Goal: Task Accomplishment & Management: Complete application form

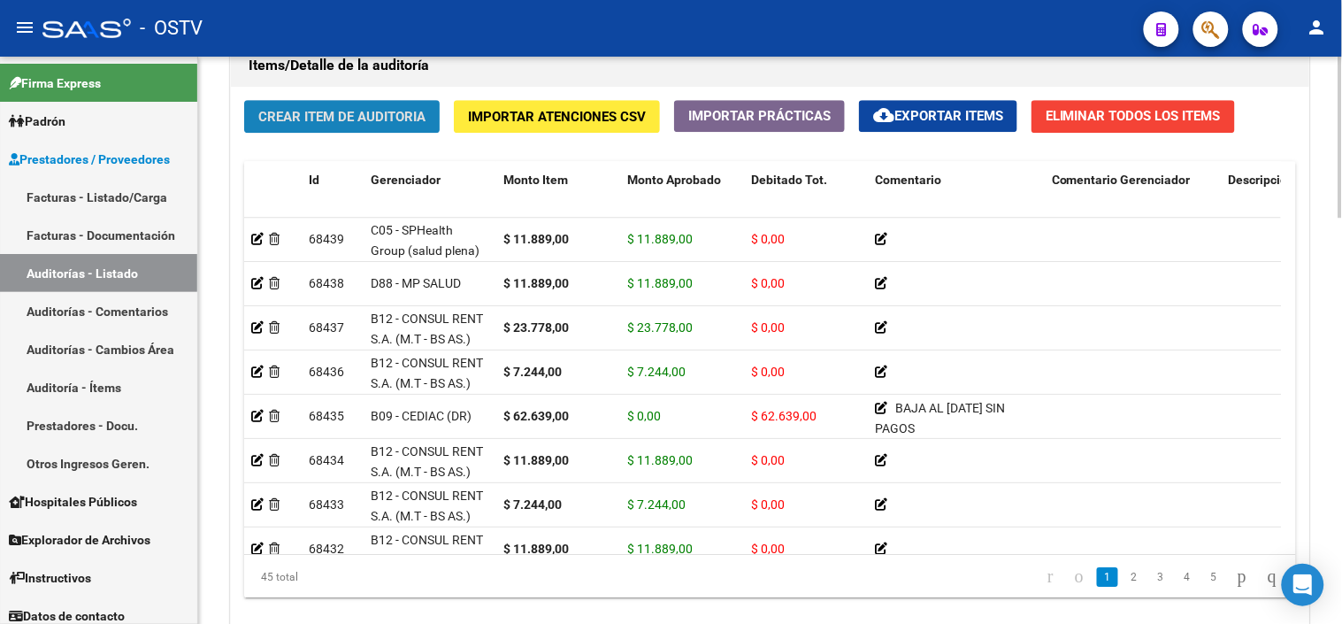
click at [383, 119] on span "Crear Item de Auditoria" at bounding box center [341, 117] width 167 height 16
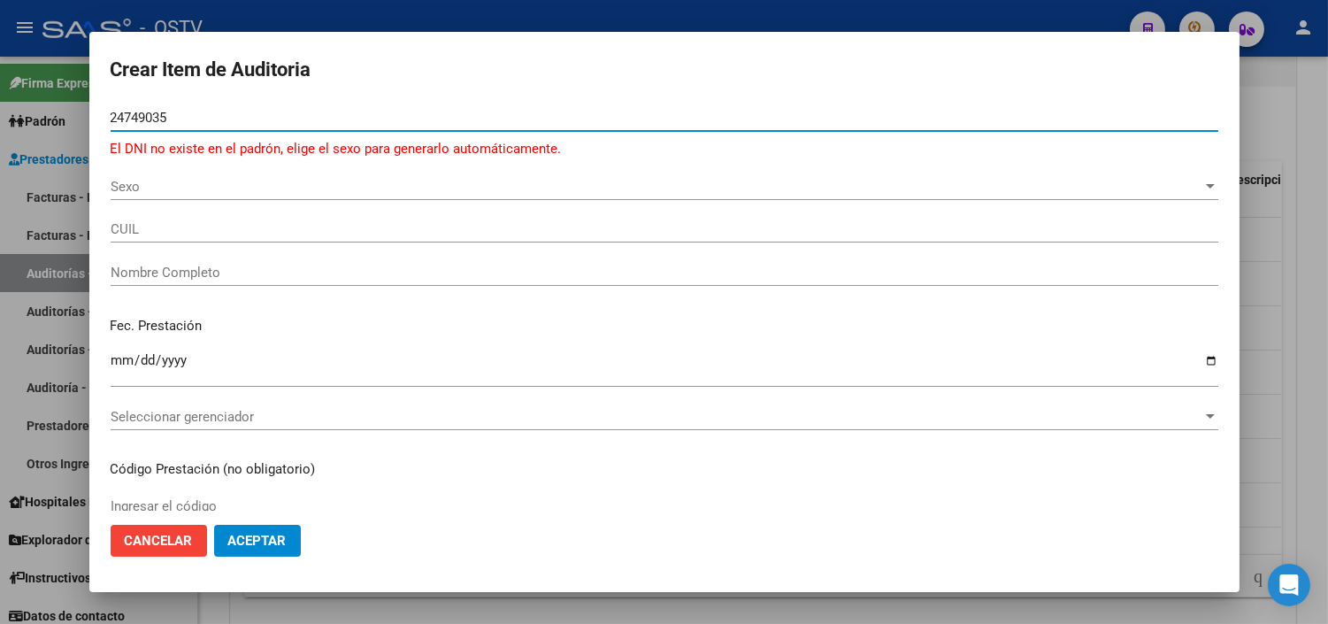
click at [165, 119] on input "24749035" at bounding box center [665, 118] width 1108 height 16
click at [153, 121] on input "24749035" at bounding box center [665, 118] width 1108 height 16
click at [153, 124] on input "24749035" at bounding box center [665, 118] width 1108 height 16
paste input "2310381"
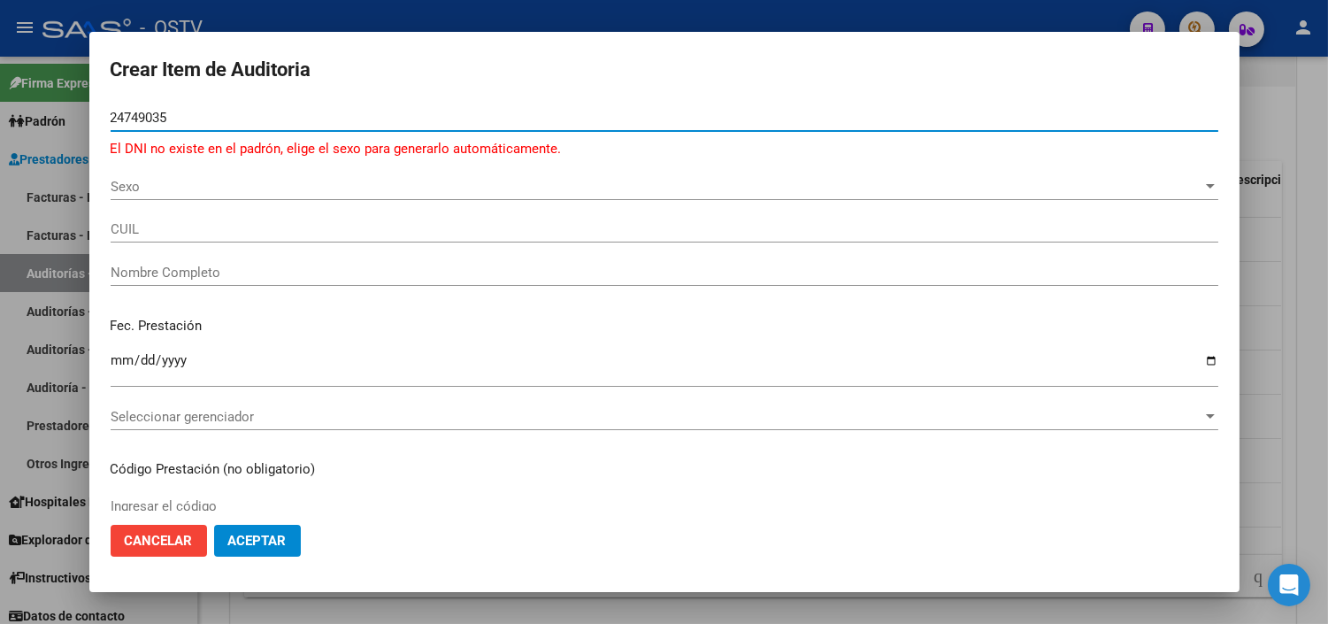
type input "22310381"
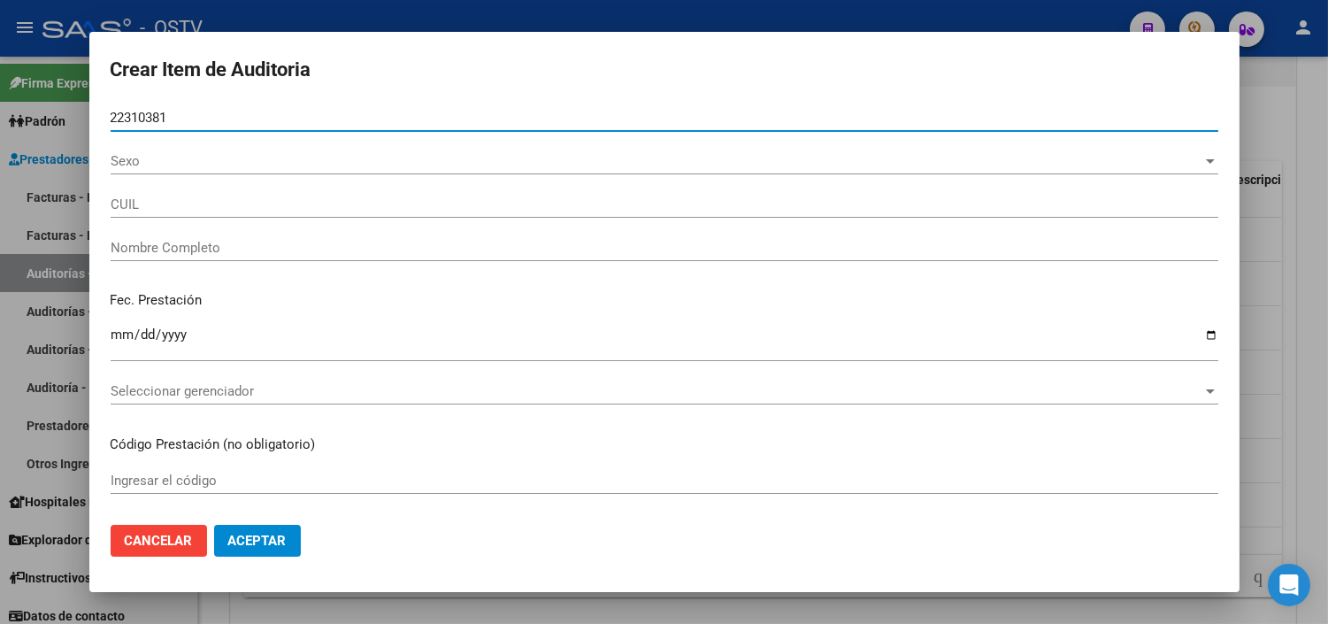
type input "20223103813"
type input "CAÑAS JUAN OSVALDO"
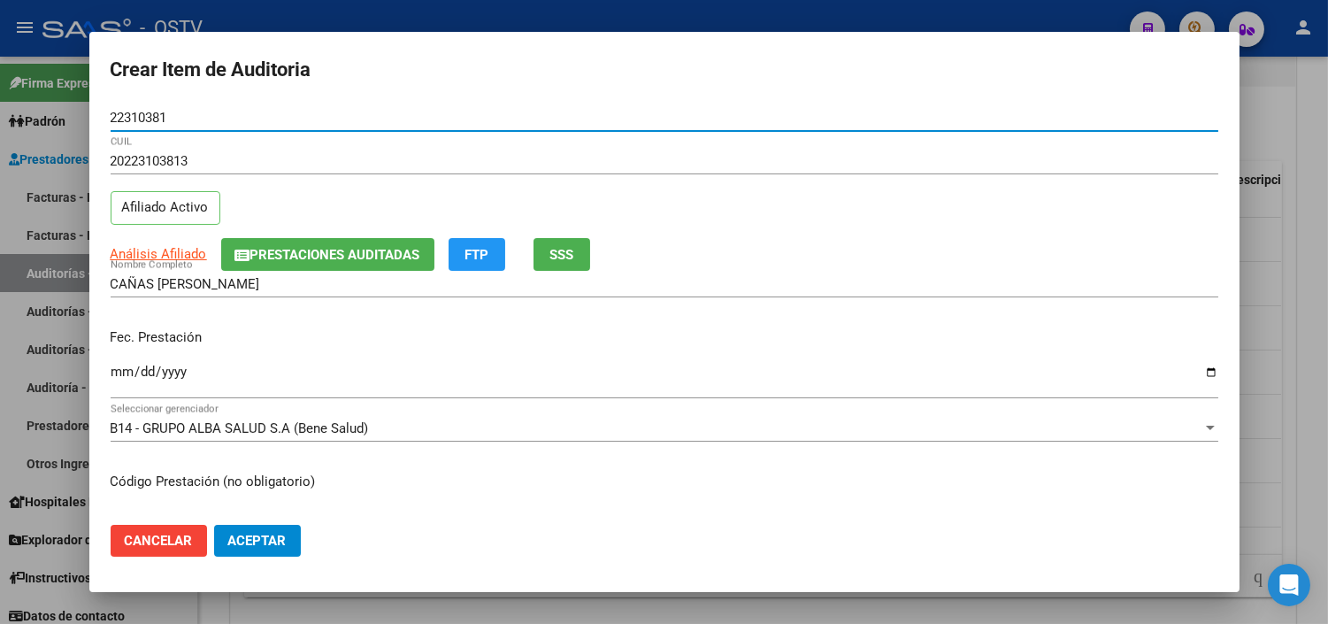
type input "22310381"
click at [122, 368] on input "Ingresar la fecha" at bounding box center [665, 379] width 1108 height 28
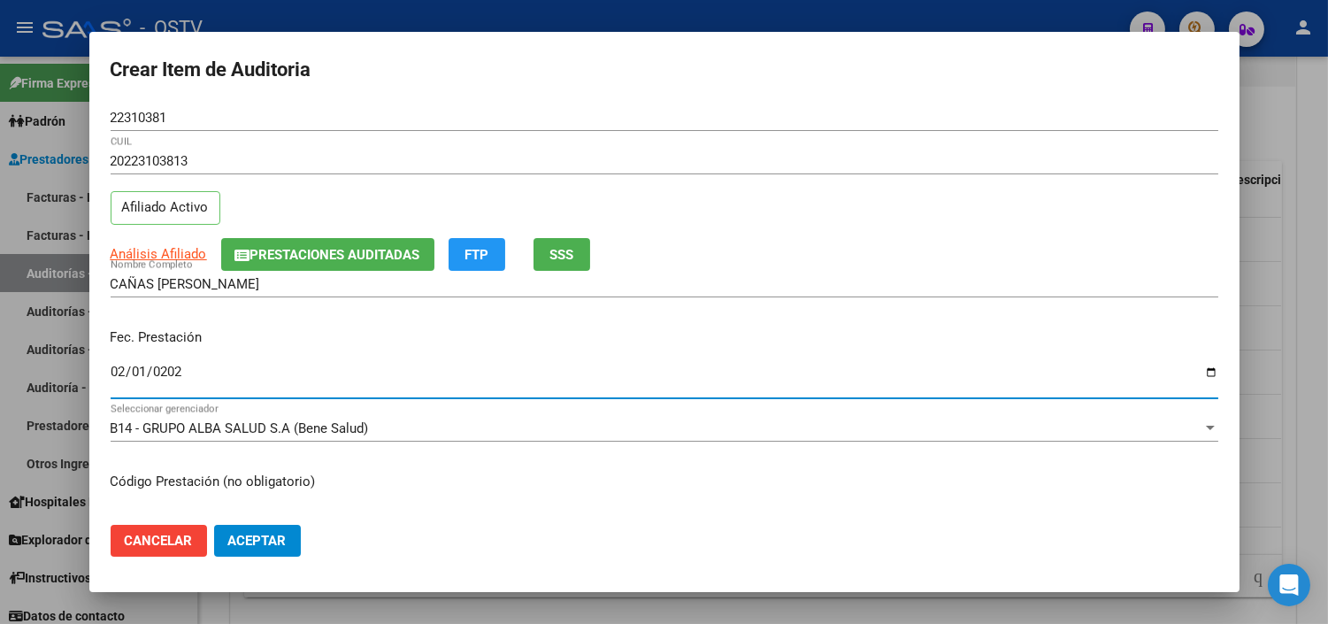
type input "2025-02-01"
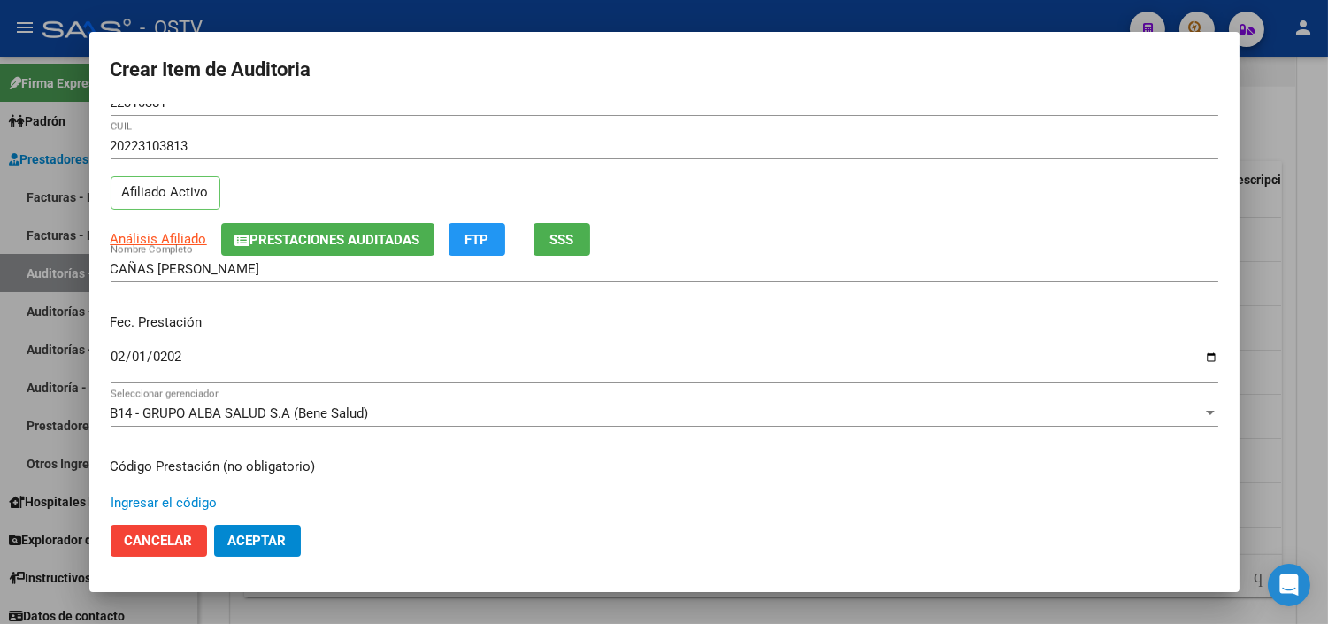
scroll to position [299, 0]
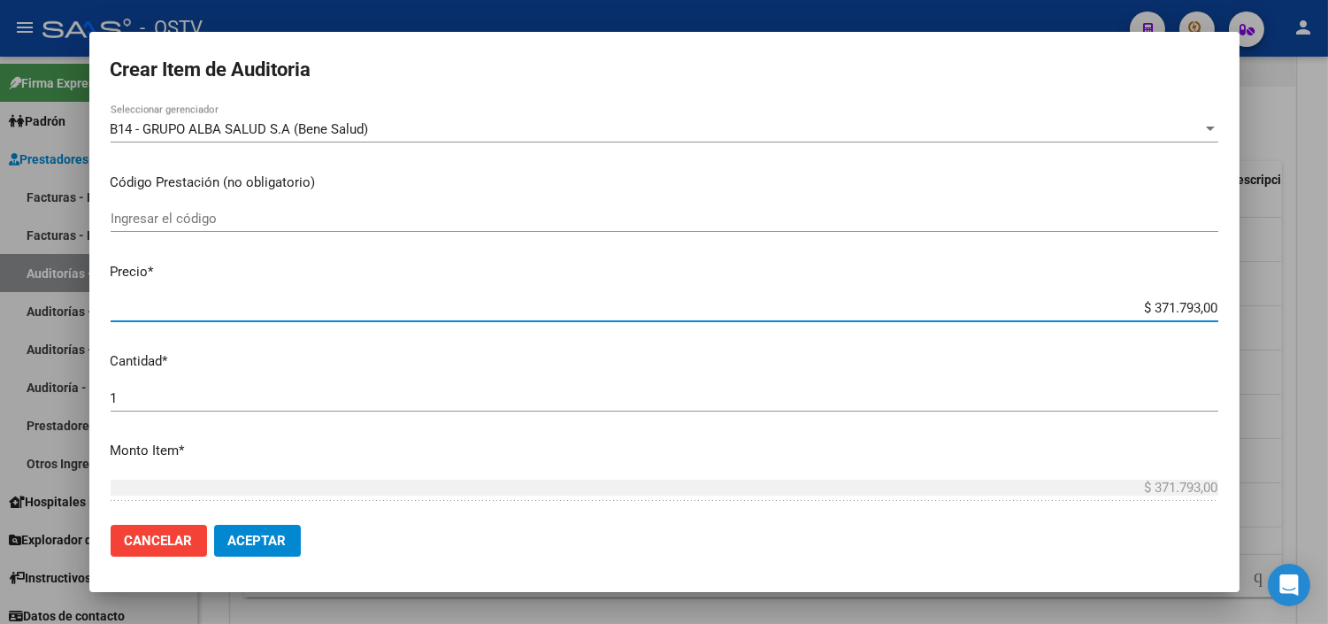
type input "$ 0,01"
type input "$ 0,11"
type input "$ 1,18"
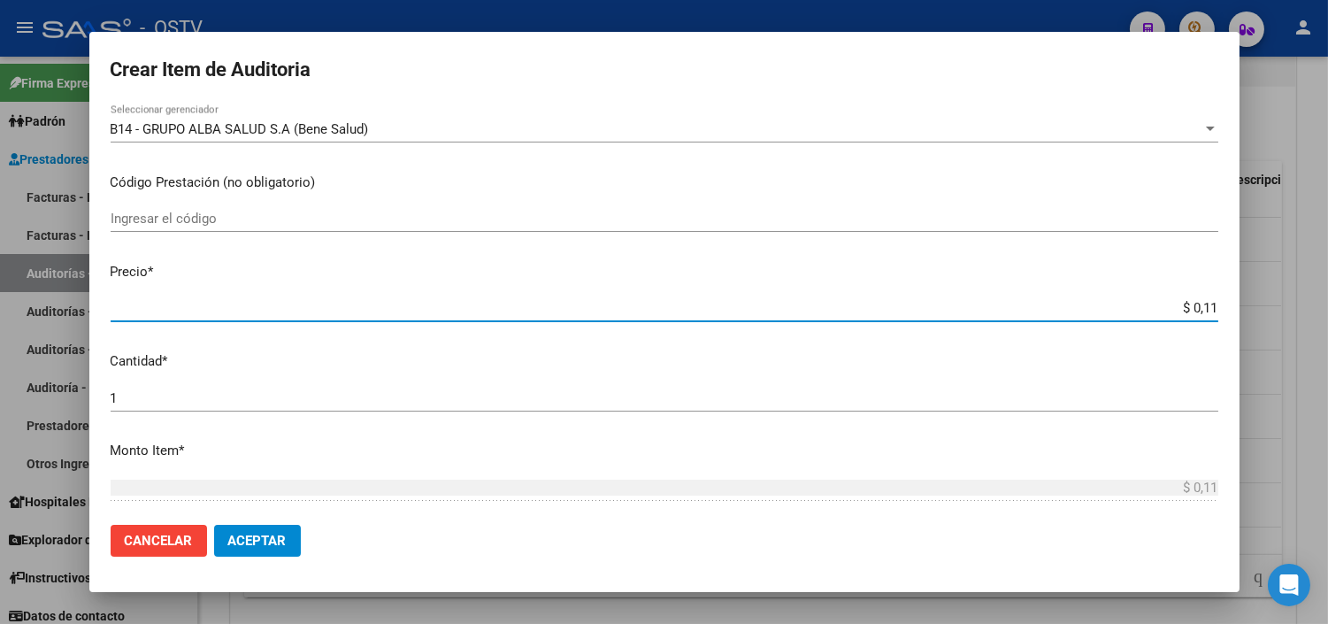
type input "$ 1,18"
type input "$ 11,88"
type input "$ 118,89"
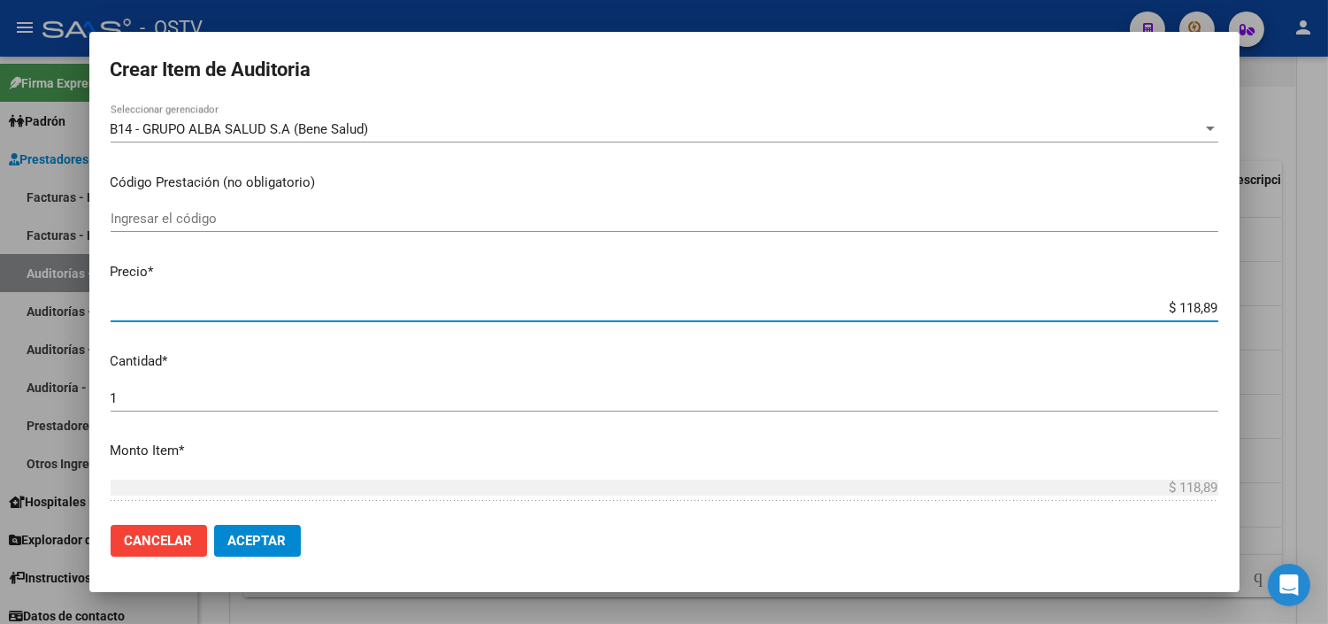
type input "$ 1.188,90"
type input "$ 11.889,00"
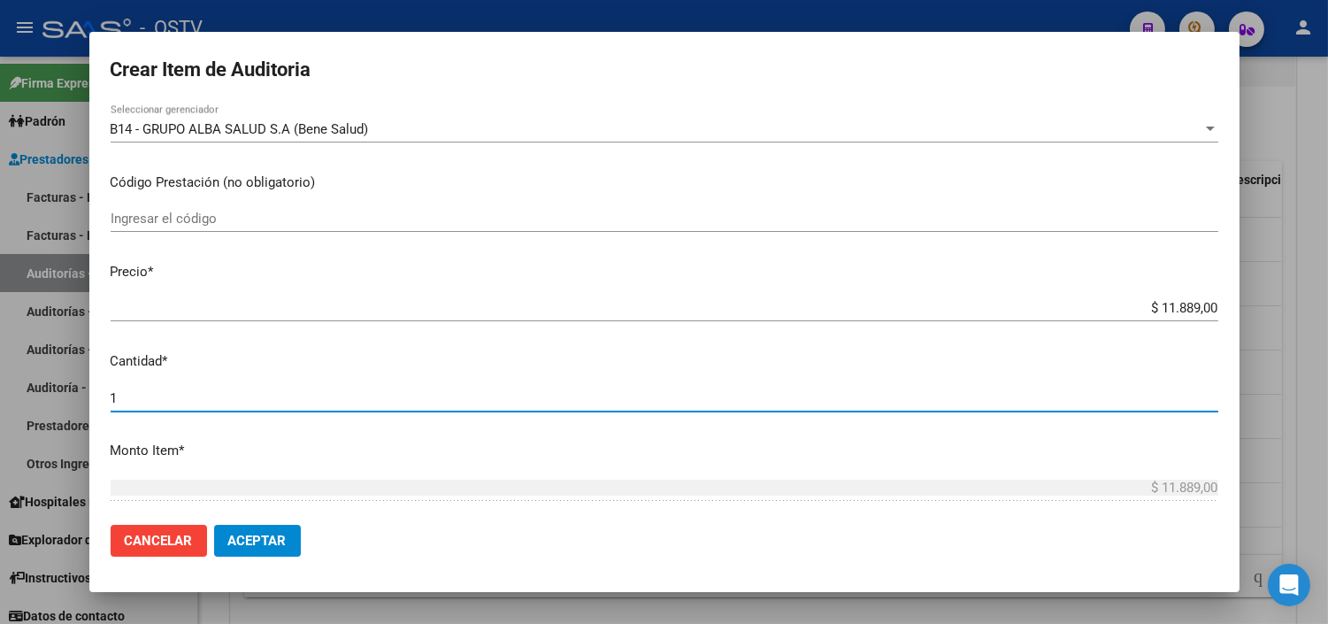
scroll to position [568, 0]
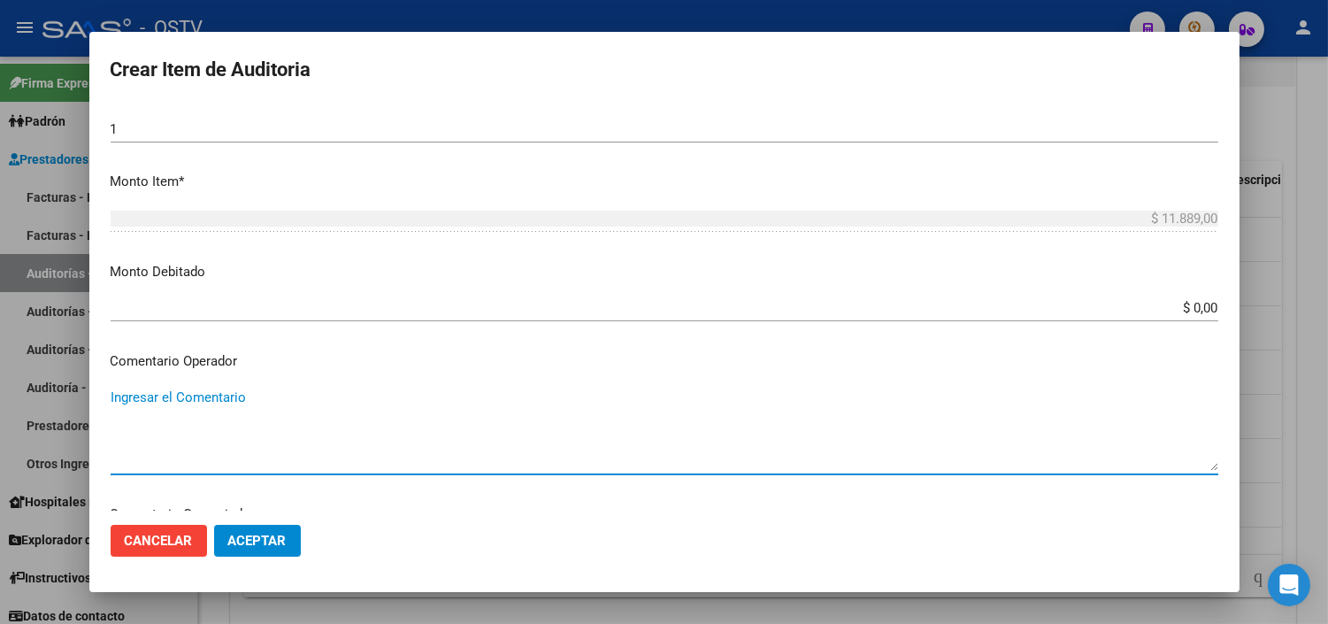
paste textarea "ROMERO MARIA ISABEL"
paste textarea "24749035"
type textarea "ROMERO MARIA ISABEL DNI 24749035"
click at [278, 542] on span "Aceptar" at bounding box center [257, 541] width 58 height 16
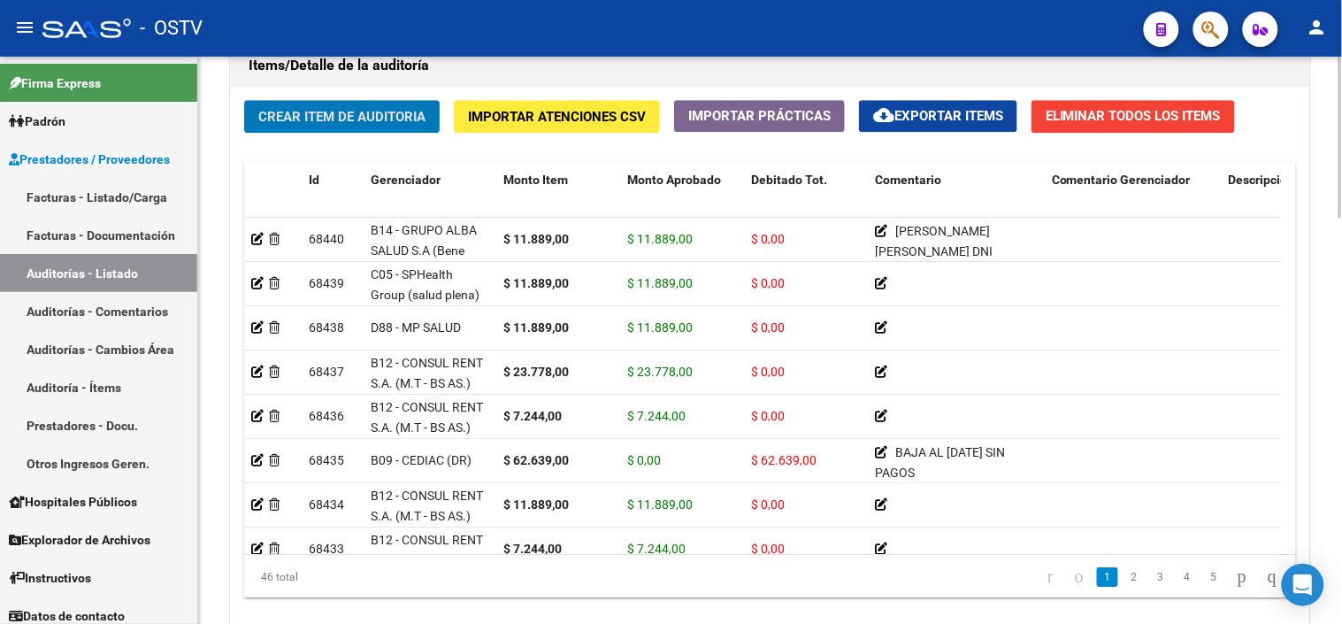
click at [319, 117] on span "Crear Item de Auditoria" at bounding box center [341, 117] width 167 height 16
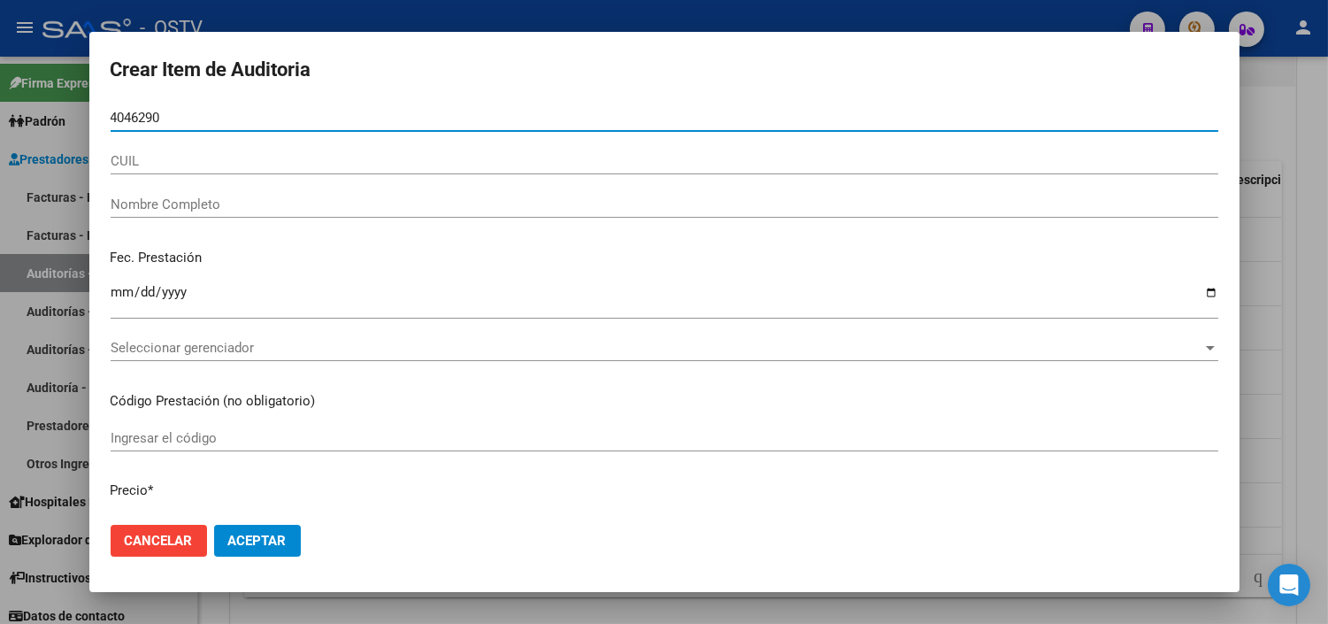
type input "40462904"
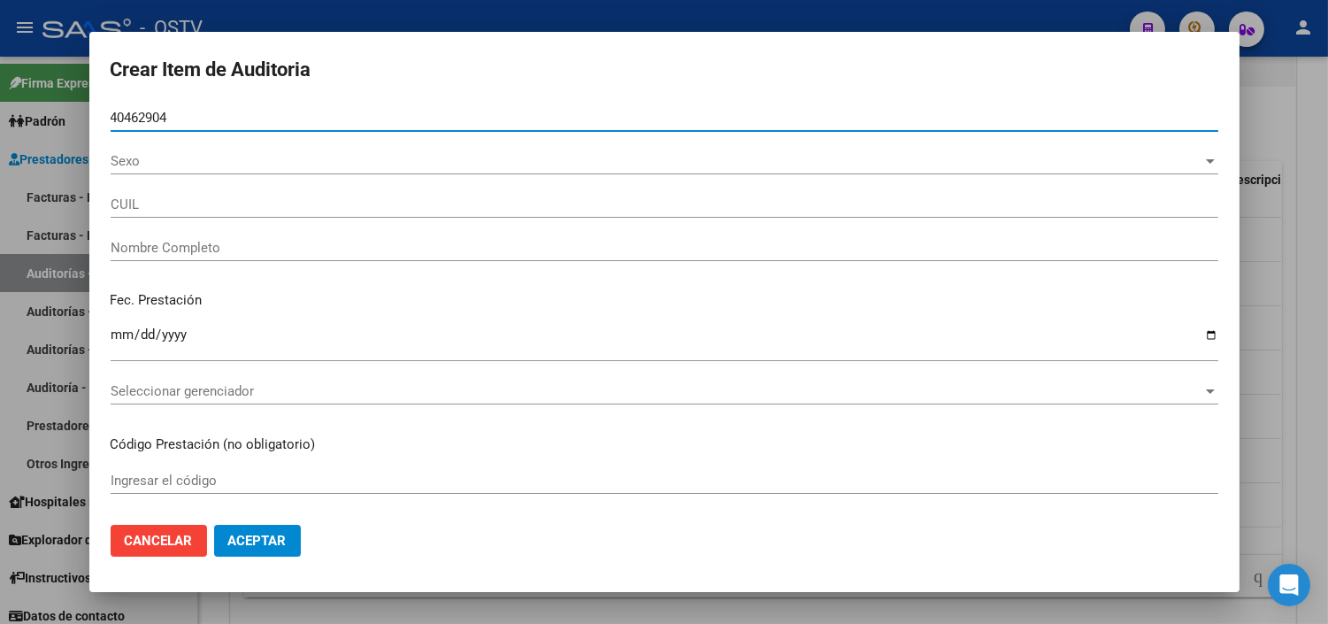
type input "27404629048"
type input "RUIZ YAMILA BELEN -"
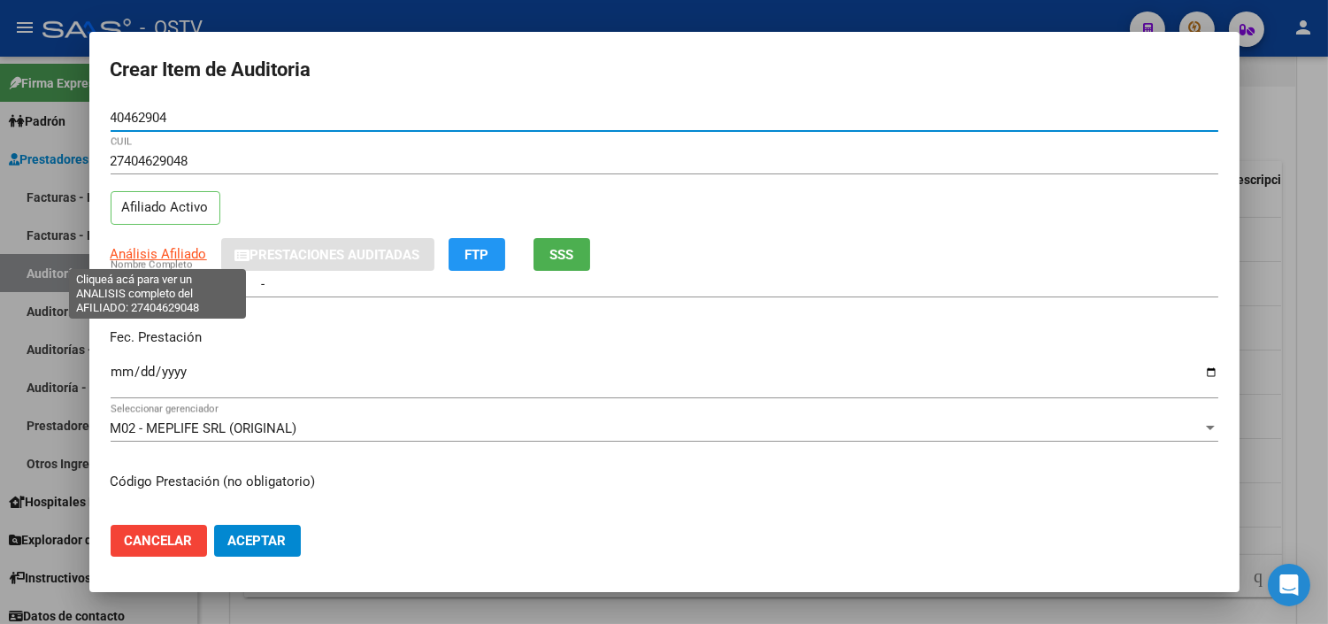
type input "40462904"
click at [164, 251] on span "Análisis Afiliado" at bounding box center [159, 254] width 96 height 16
type textarea "27404629048"
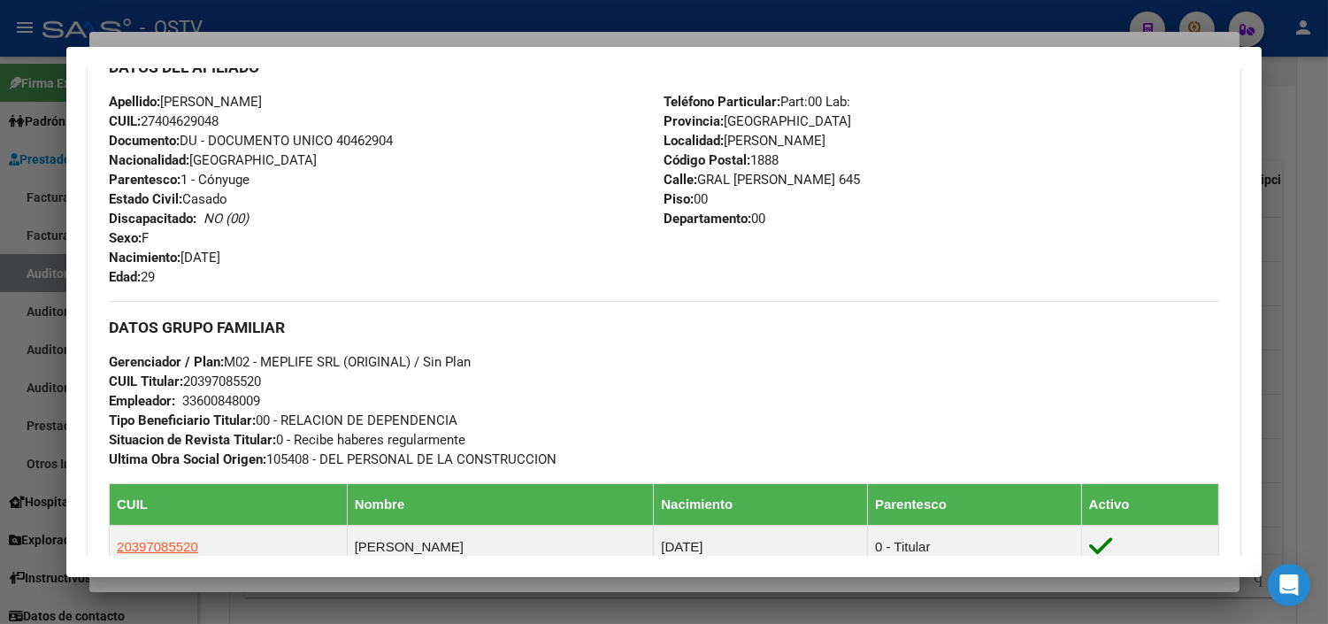
scroll to position [926, 0]
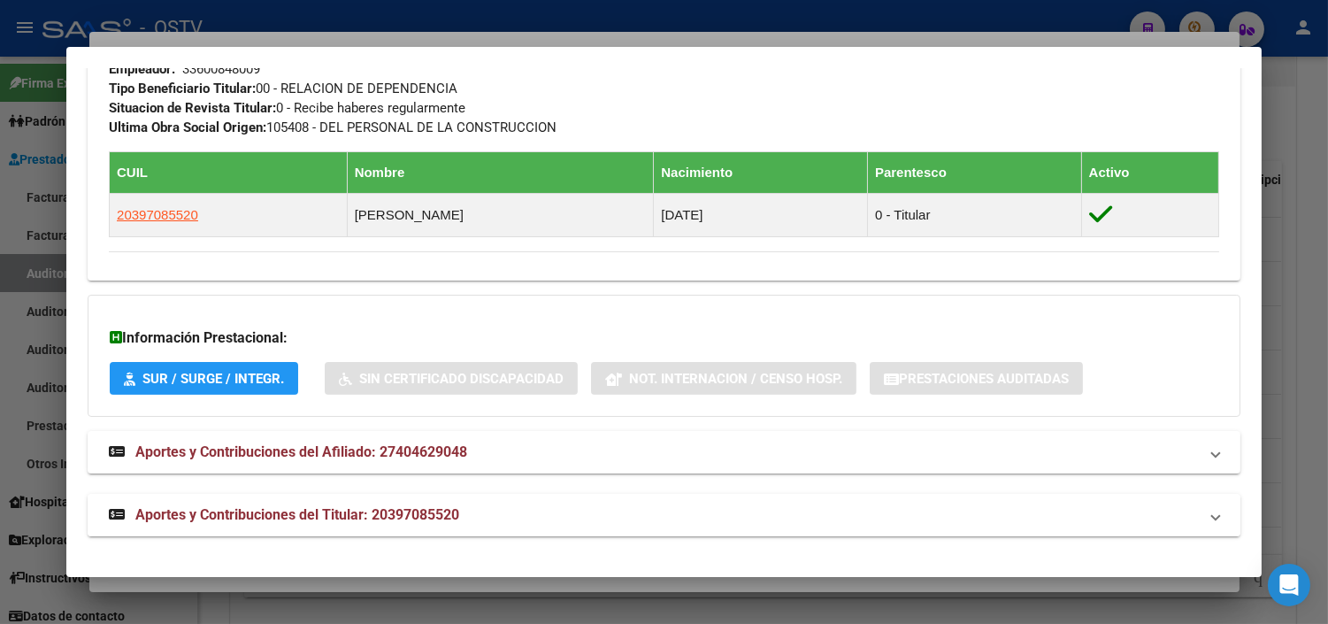
click at [295, 514] on span "Aportes y Contribuciones del Titular: 20397085520" at bounding box center [297, 514] width 324 height 17
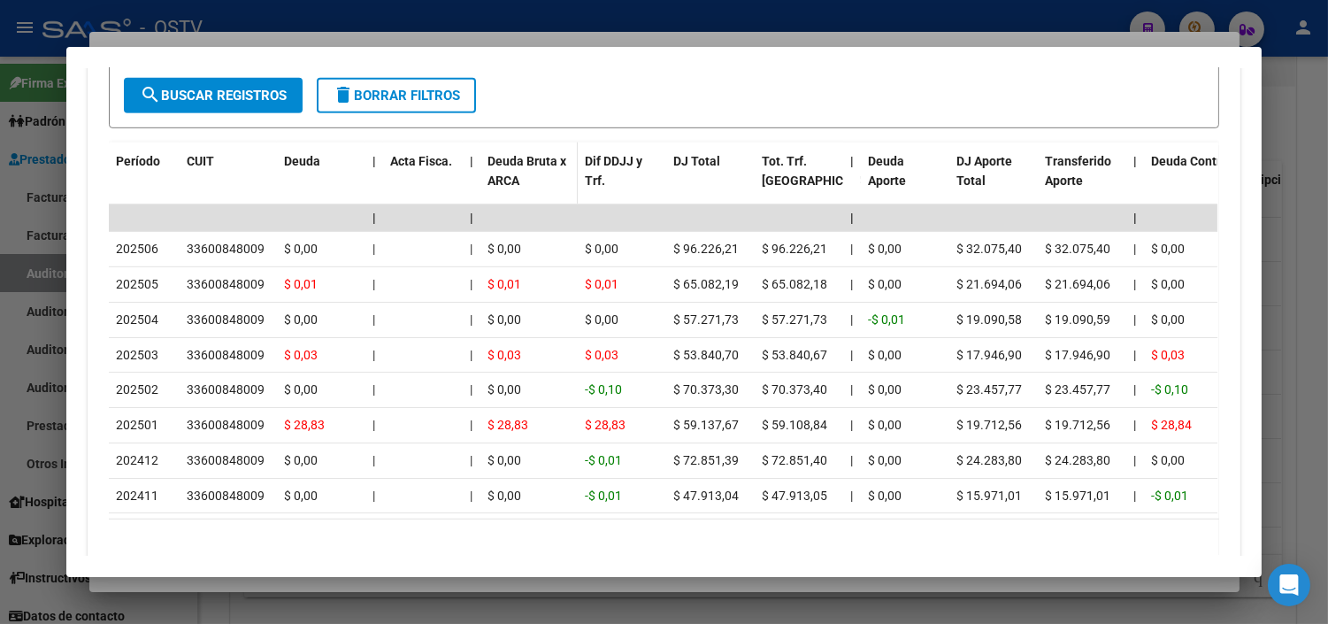
scroll to position [1665, 0]
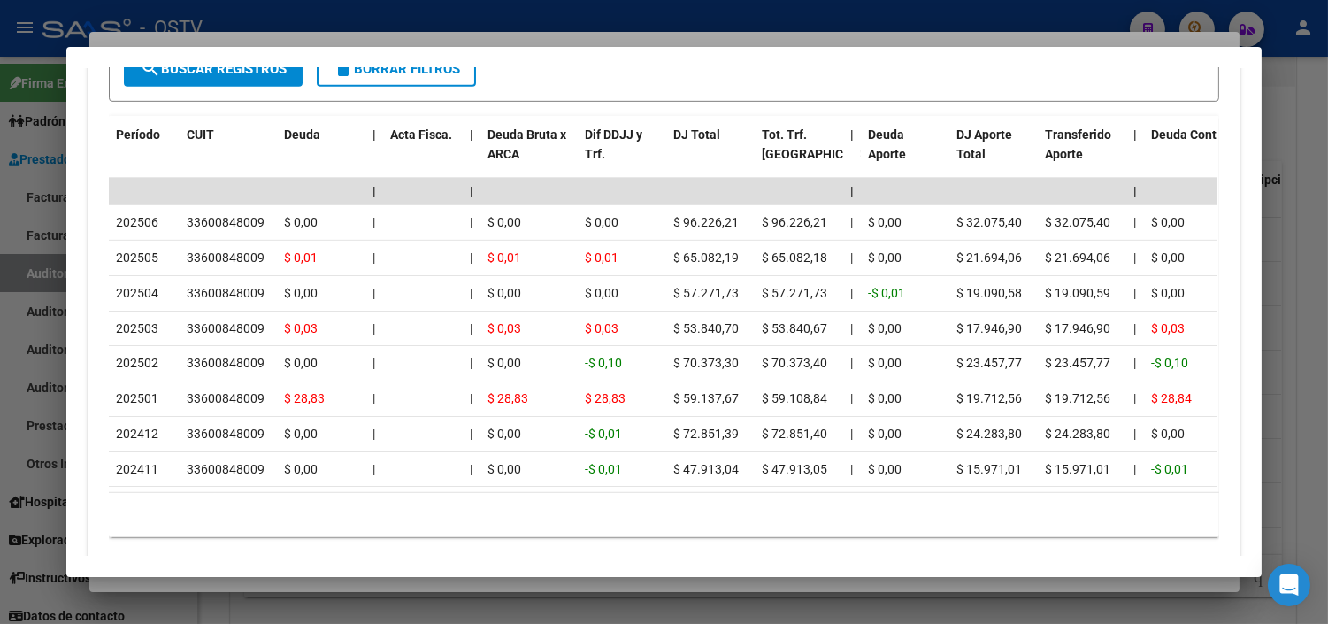
click at [394, 579] on div at bounding box center [664, 312] width 1328 height 624
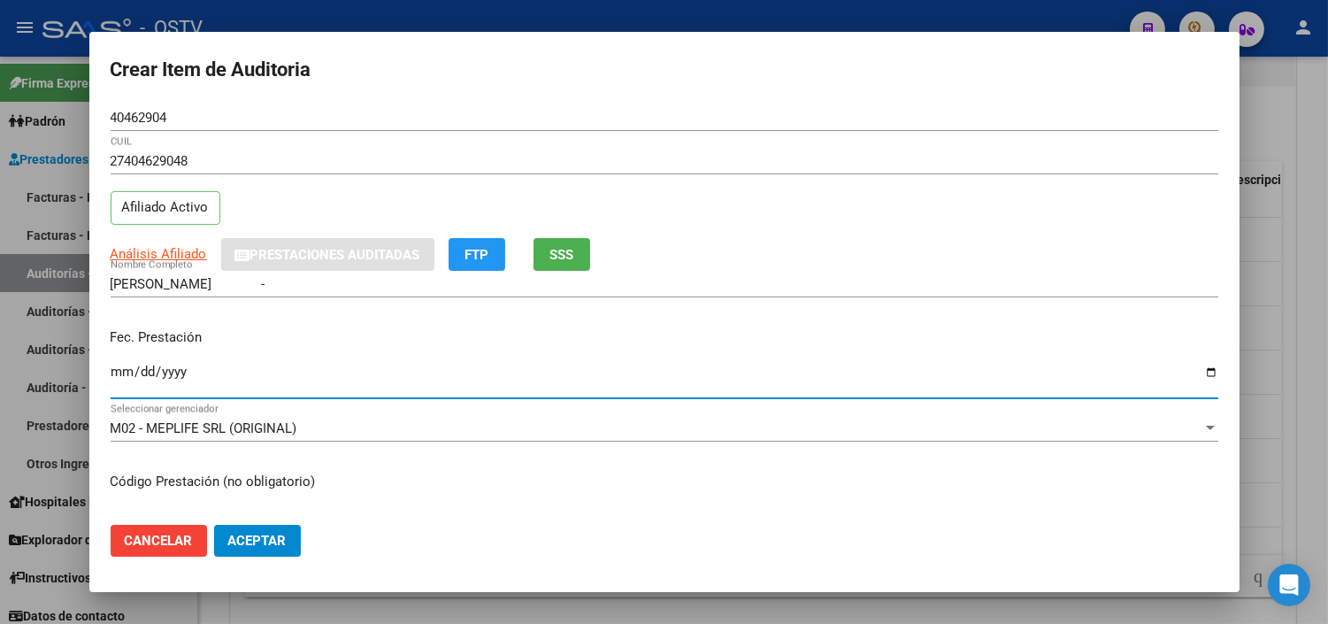
click at [112, 373] on input "Ingresar la fecha" at bounding box center [665, 379] width 1108 height 28
type input "2025-04-11"
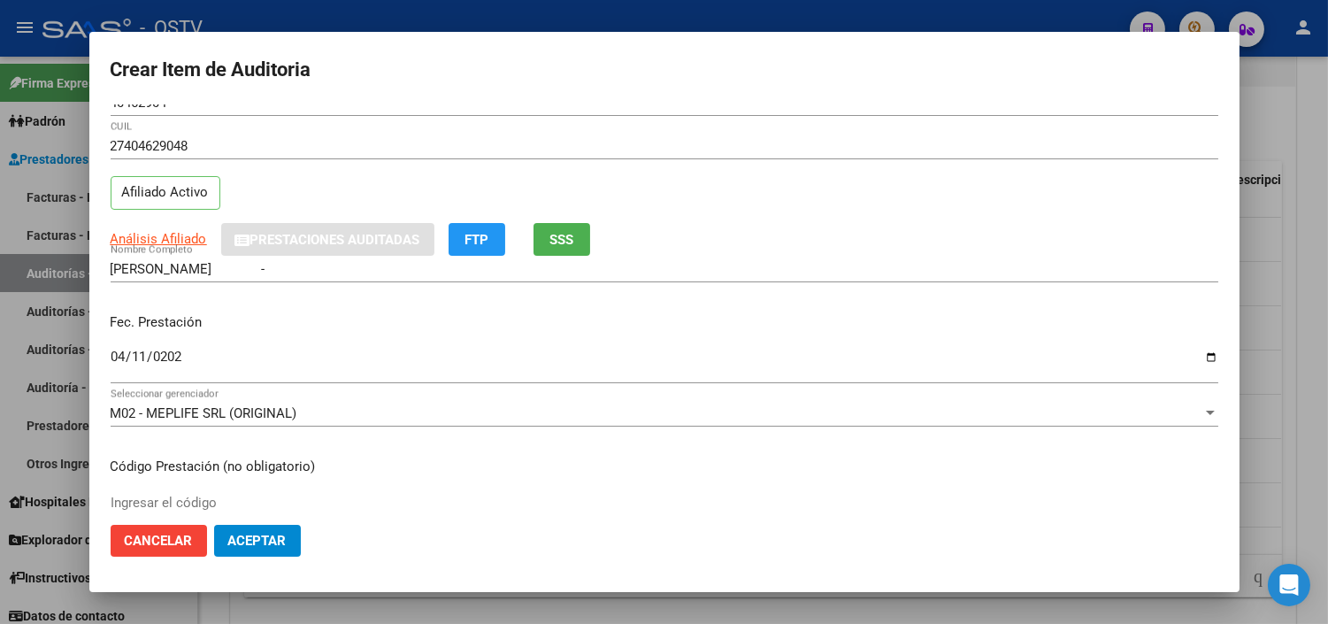
scroll to position [299, 0]
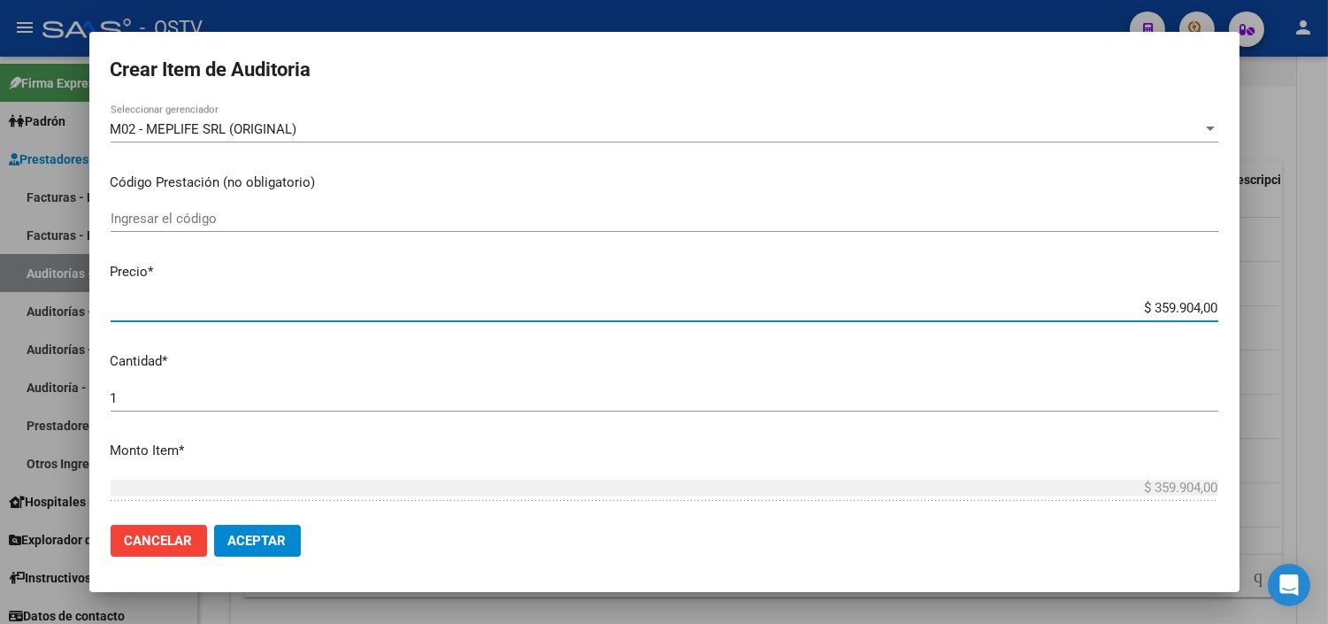
type input "$ 0,07"
type input "$ 0,72"
type input "$ 7,24"
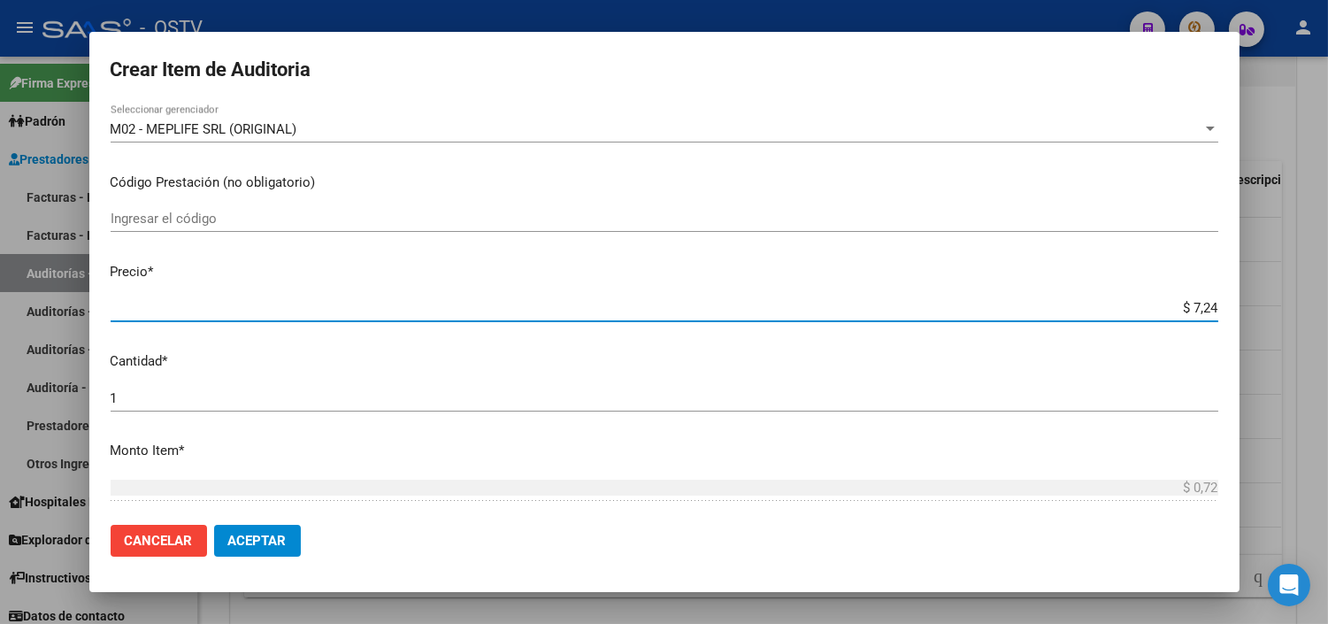
type input "$ 7,24"
type input "$ 72,44"
type input "$ 724,40"
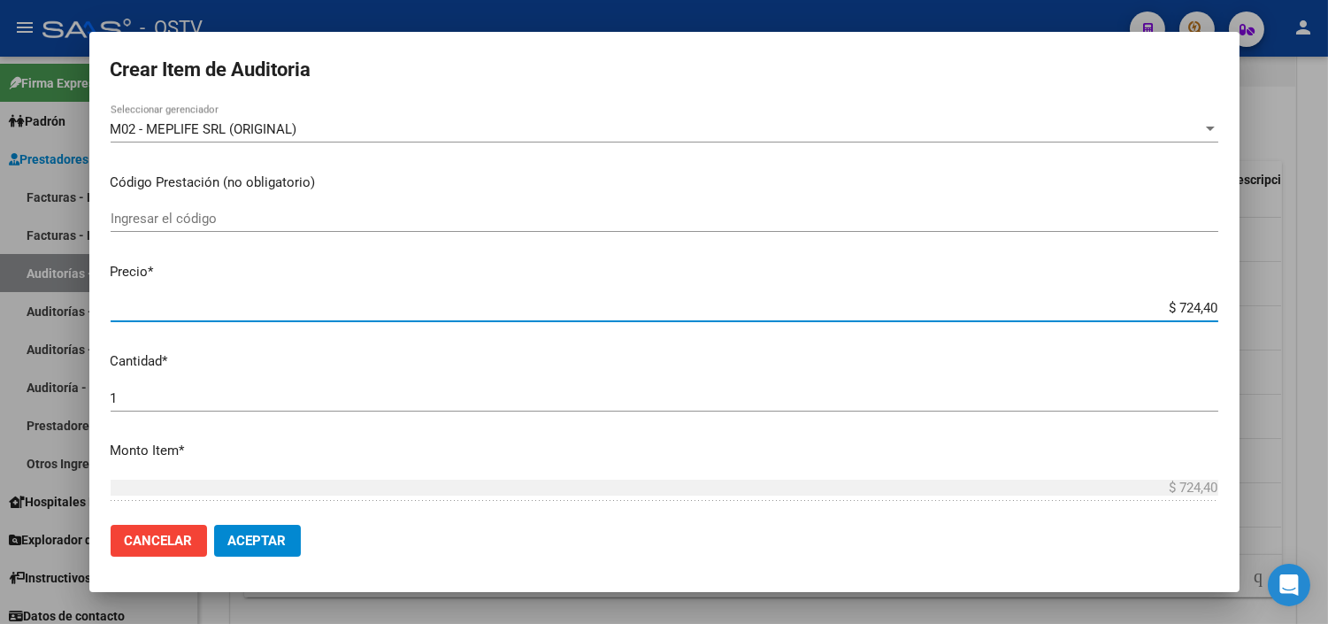
type input "$ 7.244,00"
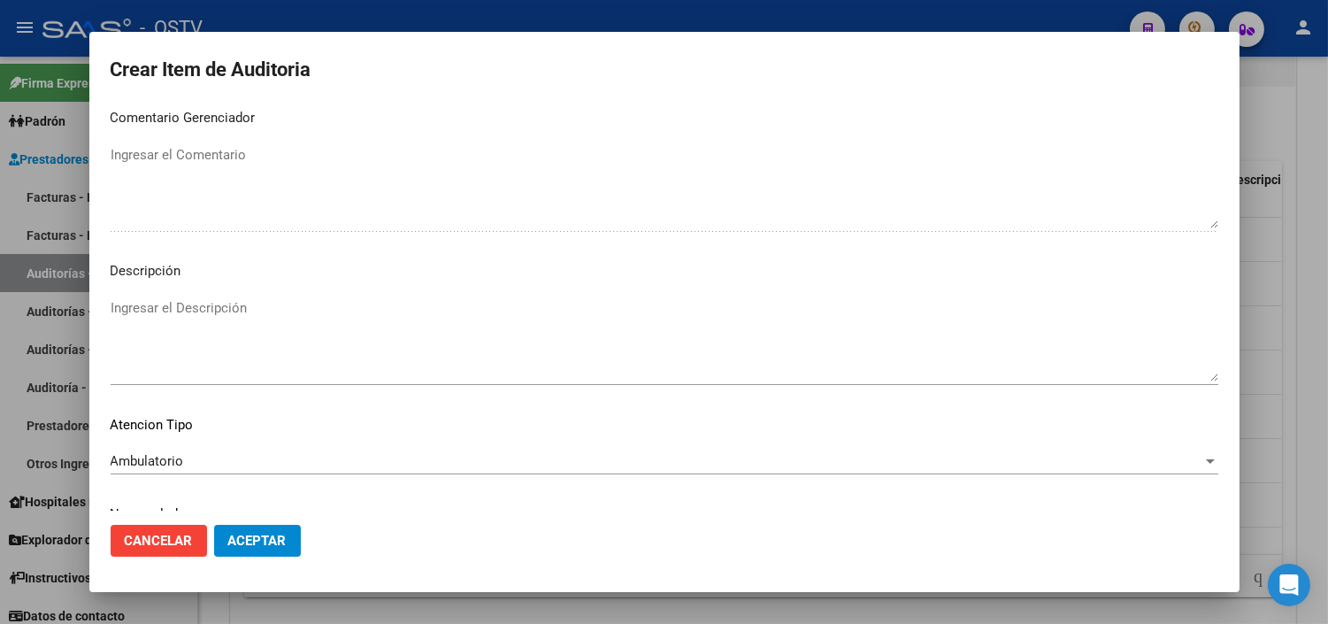
scroll to position [1033, 0]
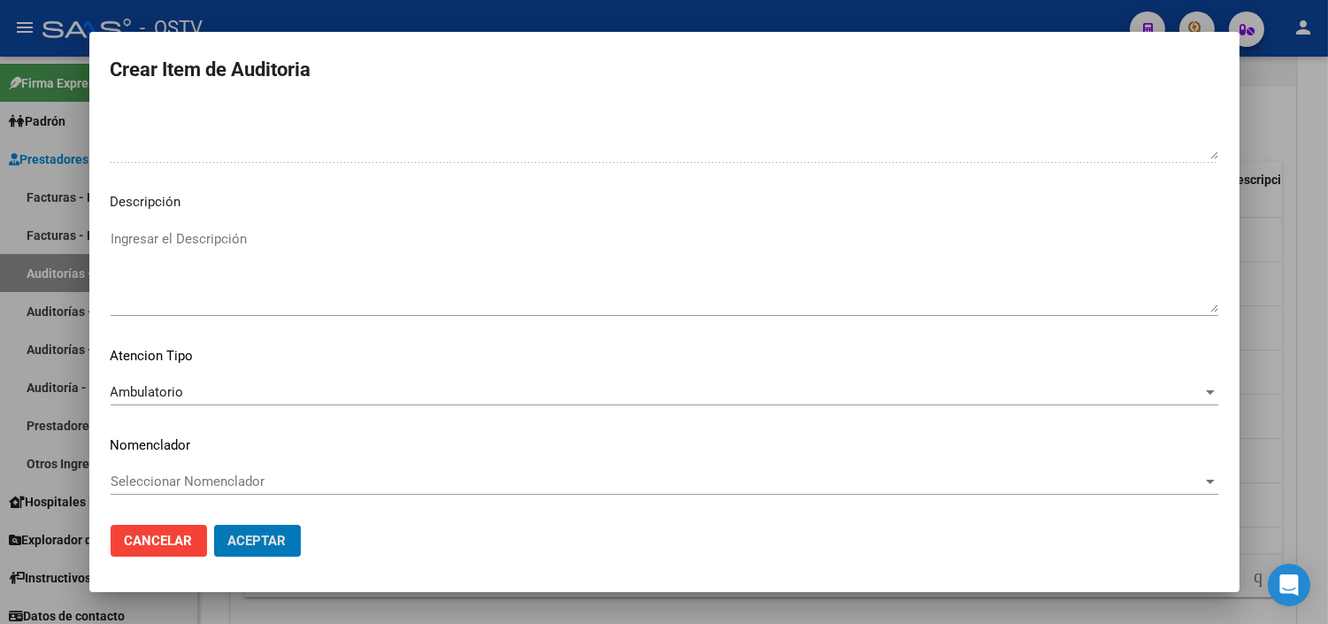
click at [214, 525] on button "Aceptar" at bounding box center [257, 541] width 87 height 32
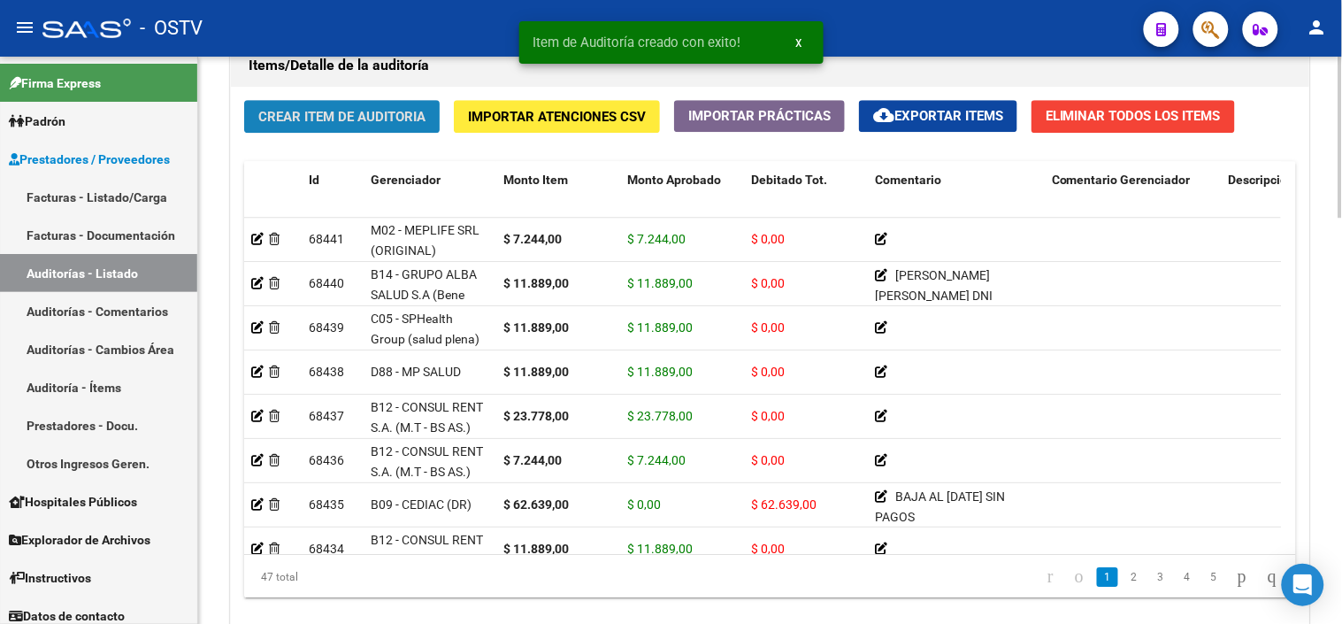
click at [417, 113] on span "Crear Item de Auditoria" at bounding box center [341, 117] width 167 height 16
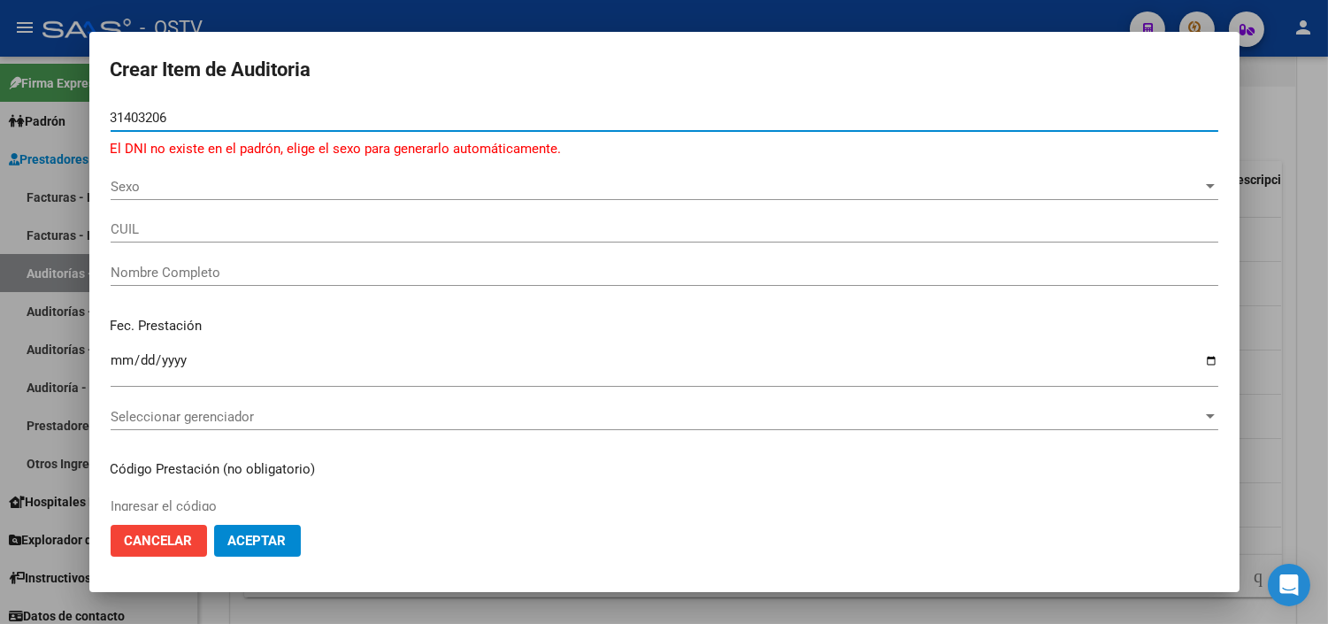
click at [157, 119] on input "31403206" at bounding box center [665, 118] width 1108 height 16
paste input "25552332"
type input "25552332"
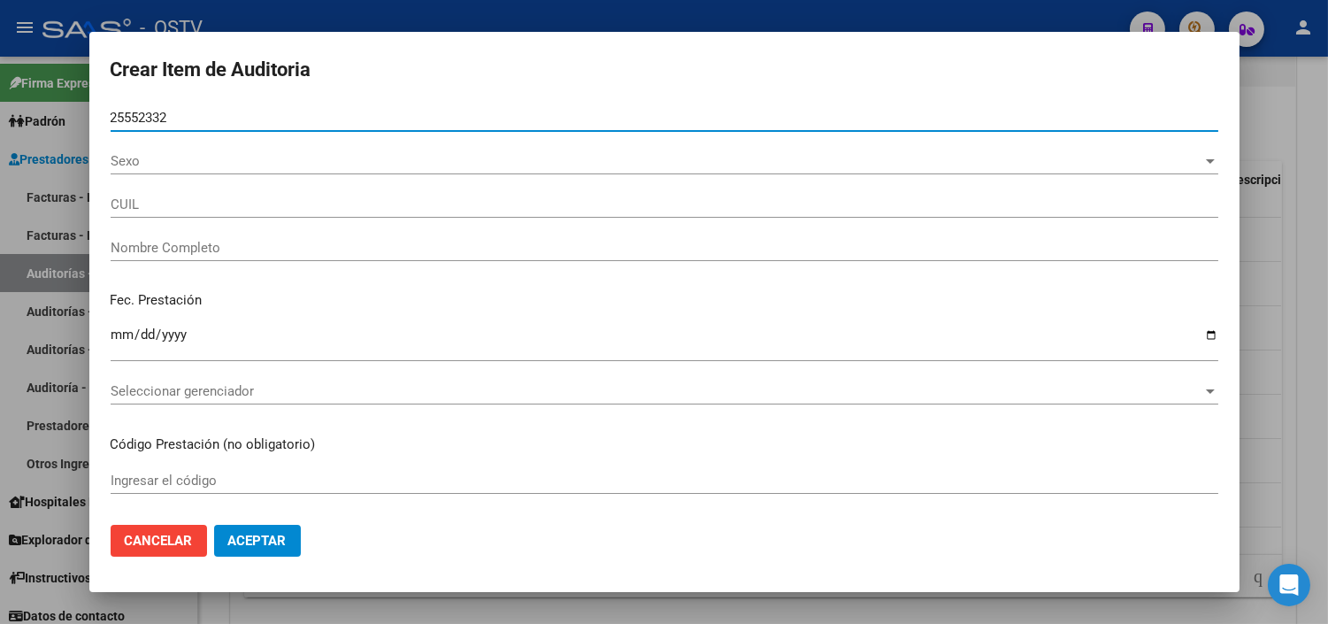
type input "20255523326"
type input "MELGAREJO MIGUEL ANGEL"
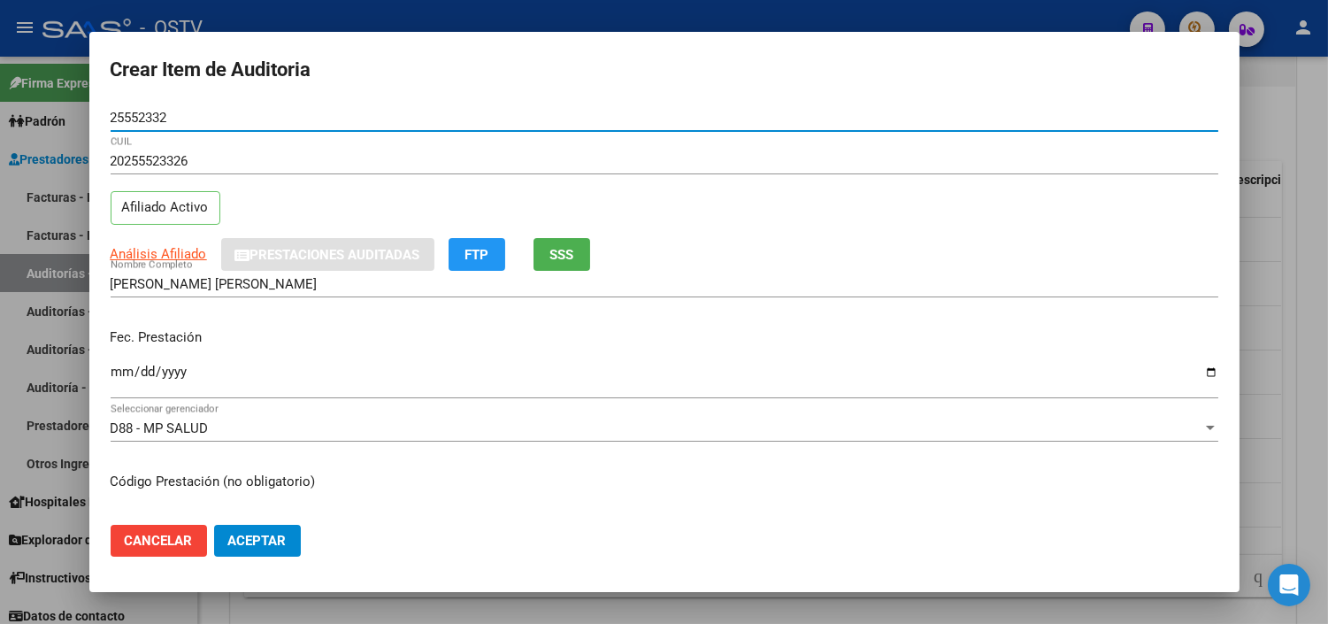
type input "25552332"
click at [119, 373] on input "Ingresar la fecha" at bounding box center [665, 379] width 1108 height 28
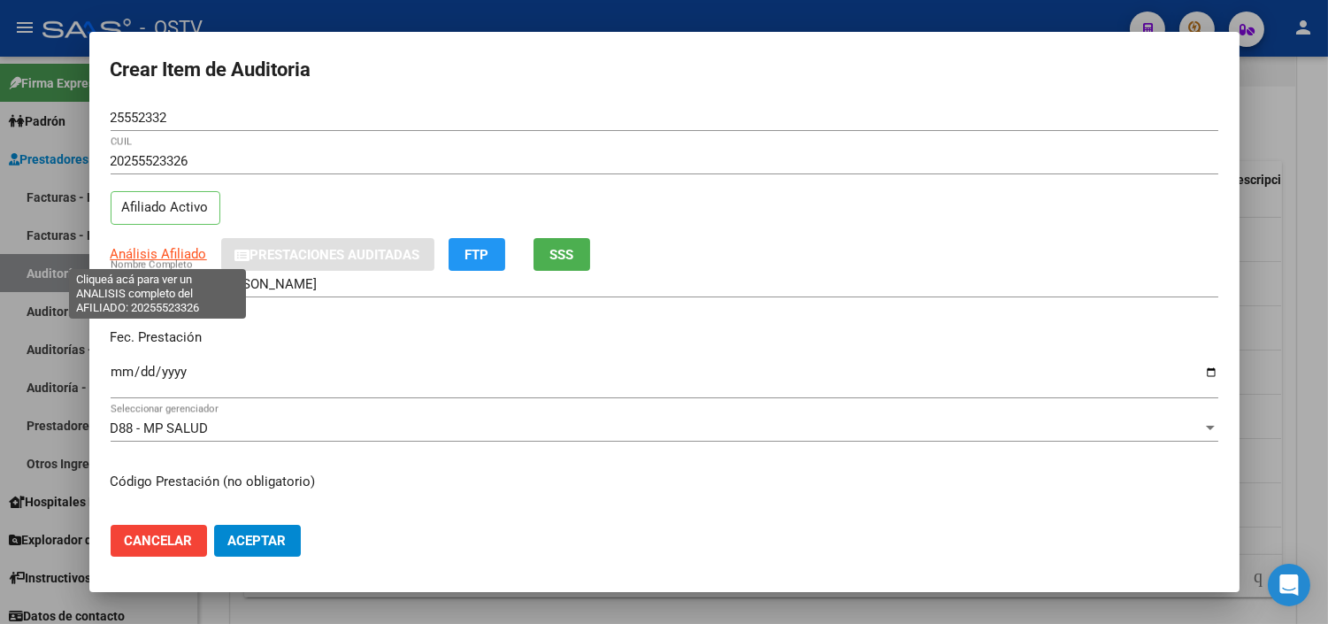
click at [168, 253] on span "Análisis Afiliado" at bounding box center [159, 254] width 96 height 16
type textarea "20255523326"
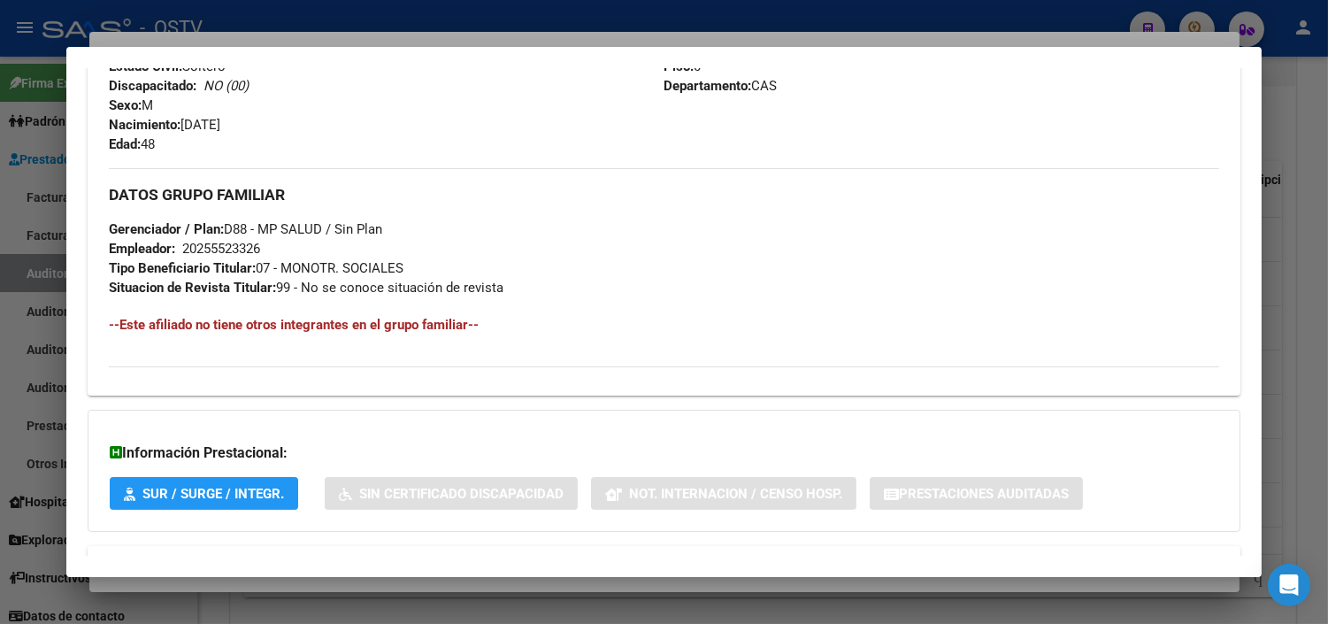
scroll to position [839, 0]
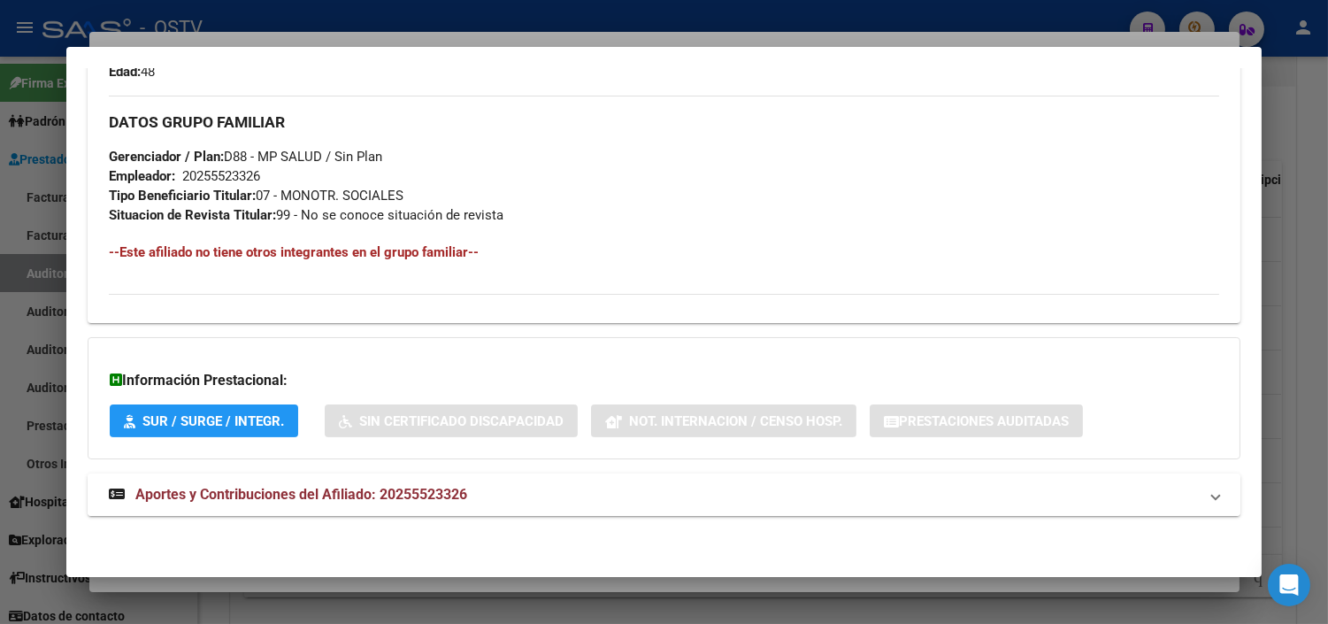
click at [317, 486] on span "Aportes y Contribuciones del Afiliado: 20255523326" at bounding box center [301, 494] width 332 height 17
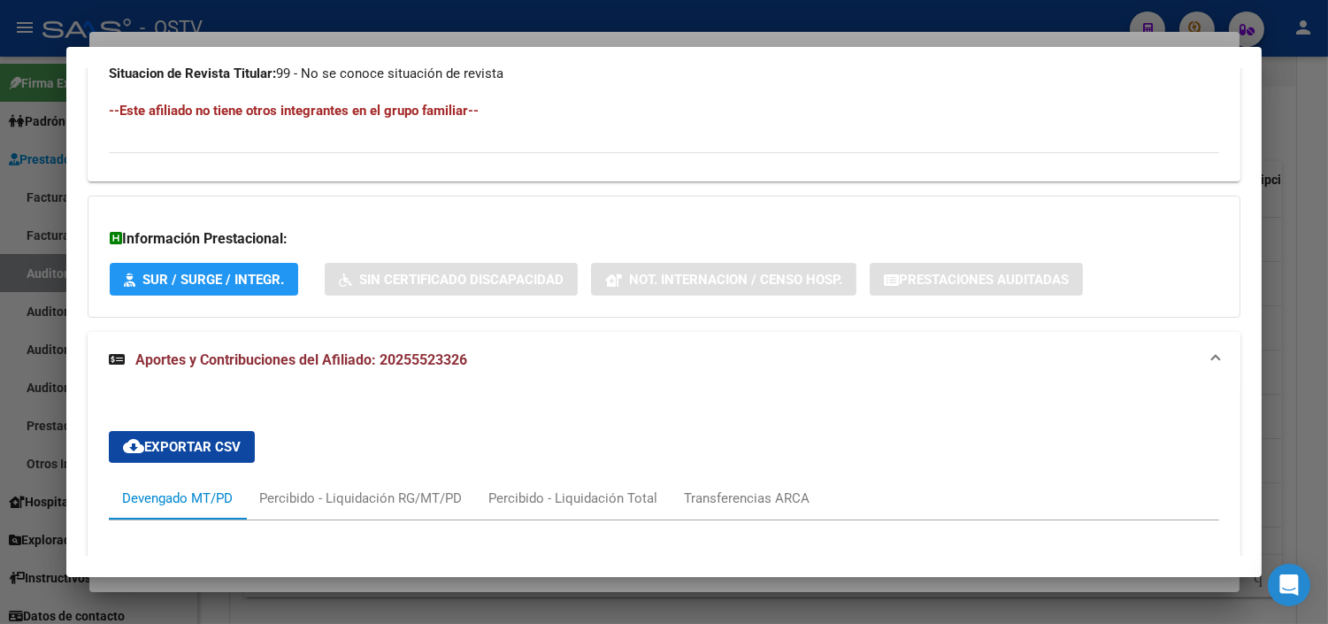
scroll to position [1633, 0]
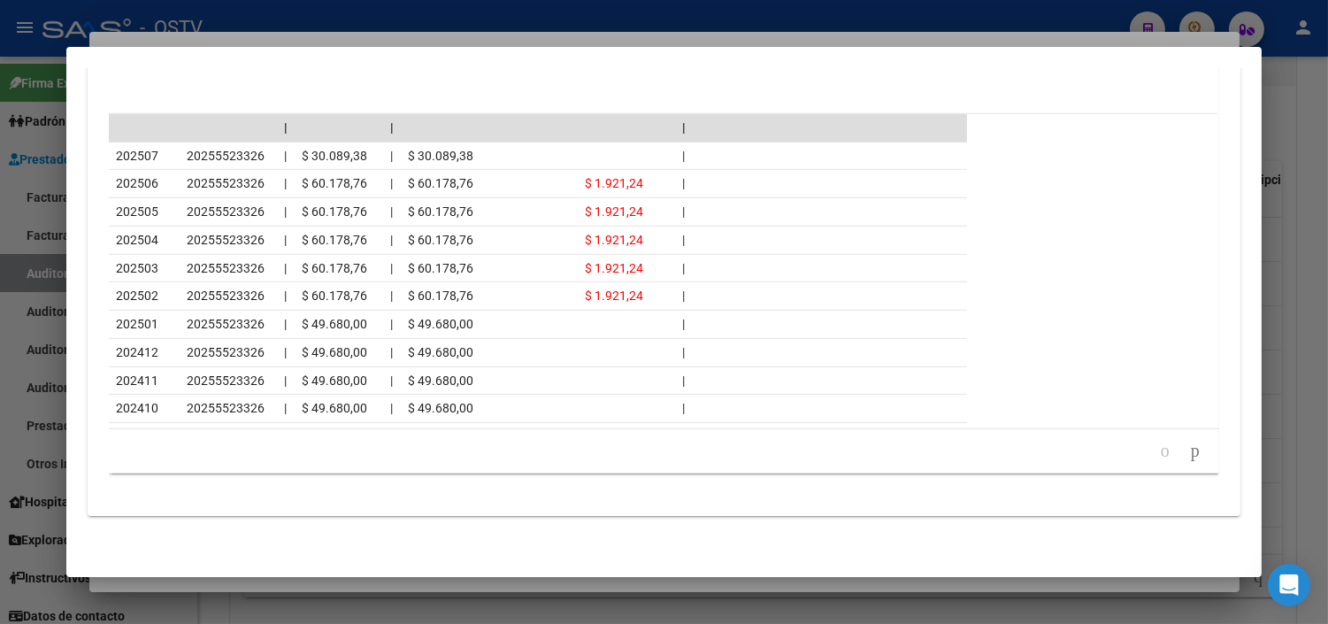
click at [253, 580] on div at bounding box center [664, 312] width 1328 height 624
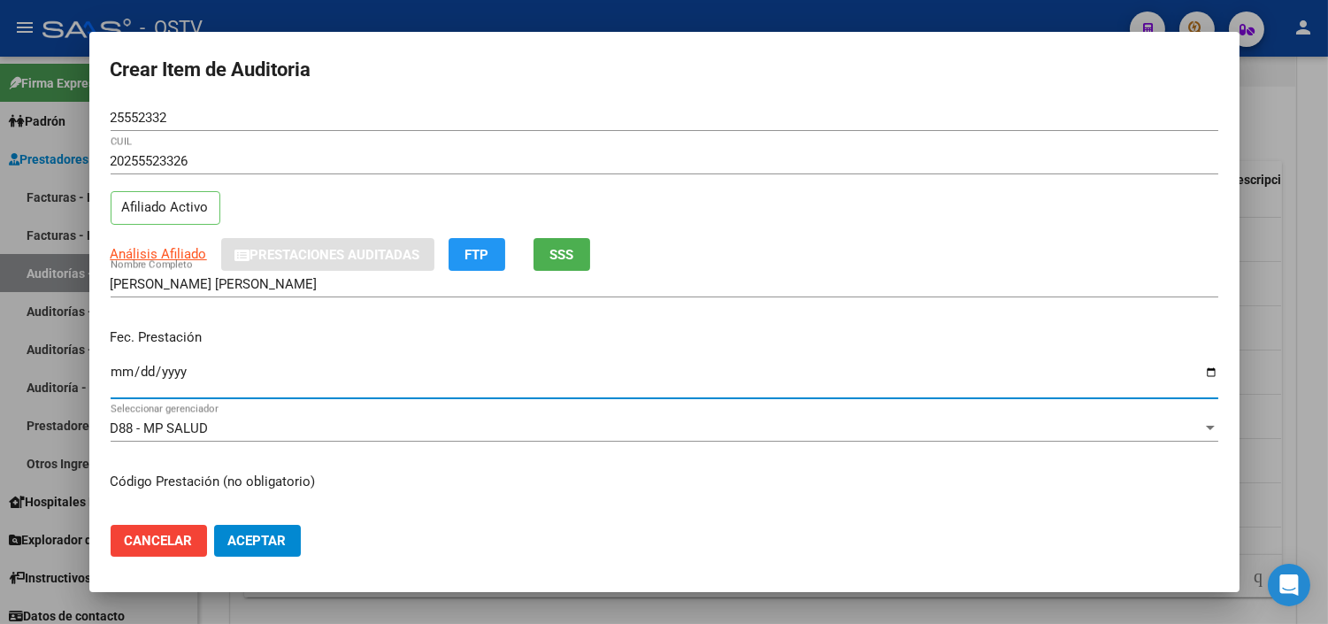
click at [111, 372] on input "Ingresar la fecha" at bounding box center [665, 379] width 1108 height 28
type input "2025-04-30"
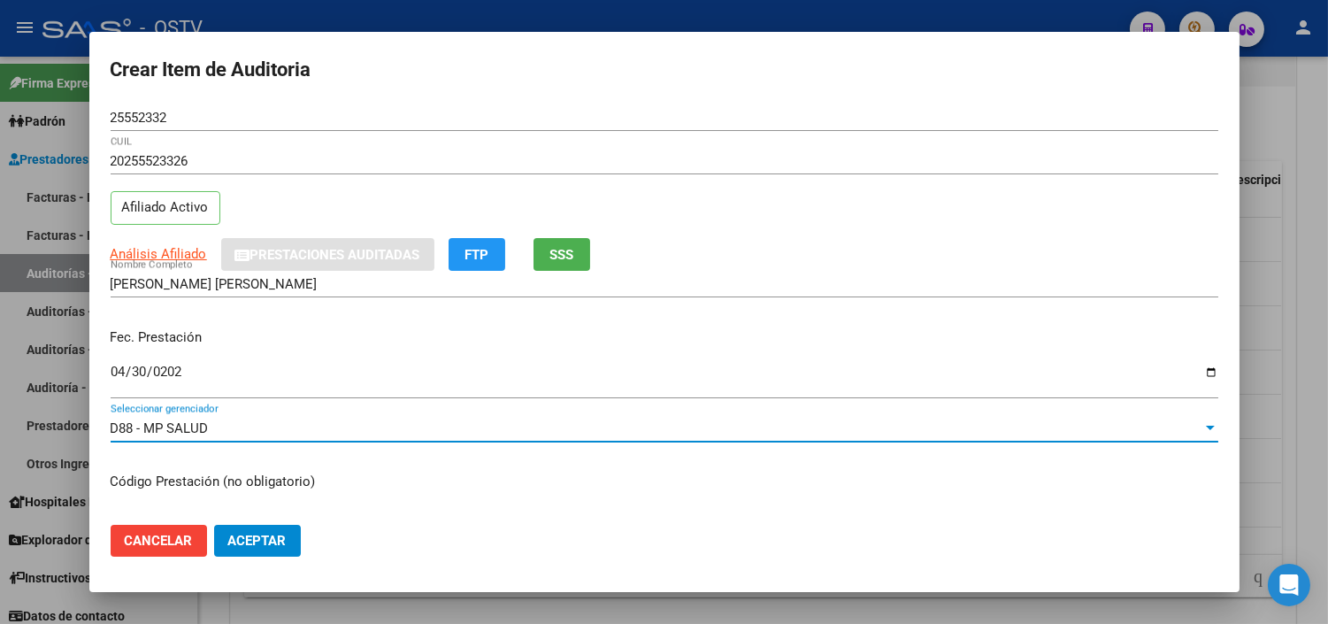
scroll to position [299, 0]
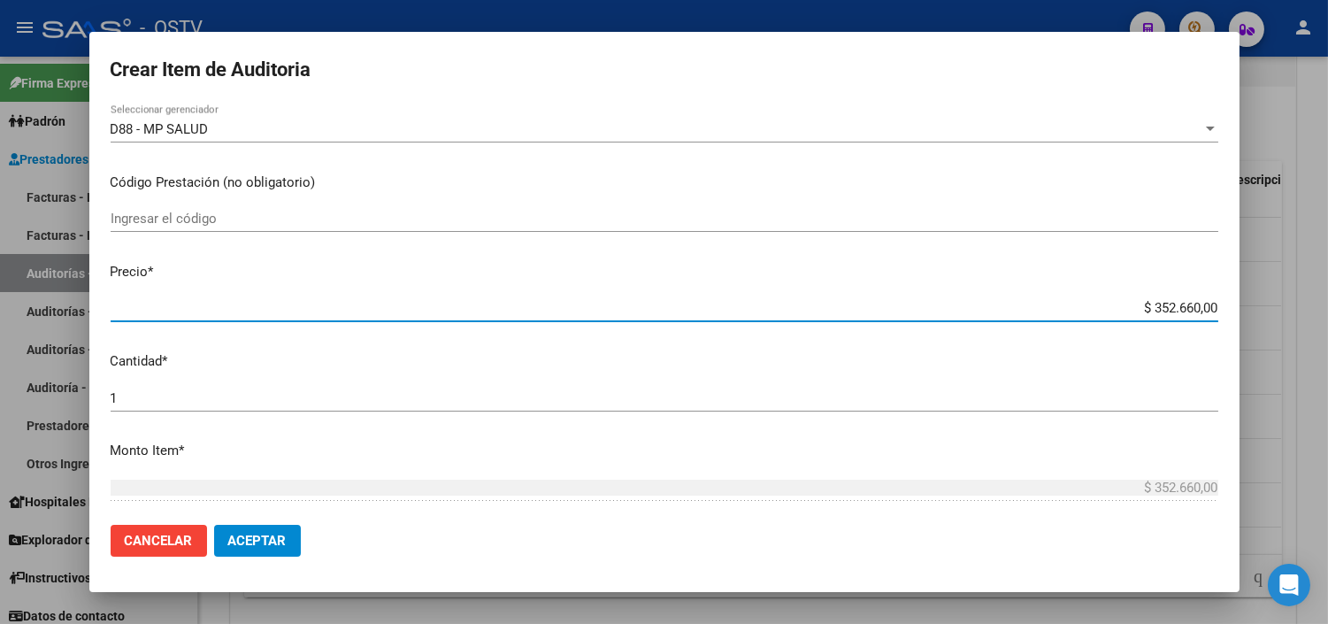
type input "$ 0,07"
type input "$ 0,72"
type input "$ 7,24"
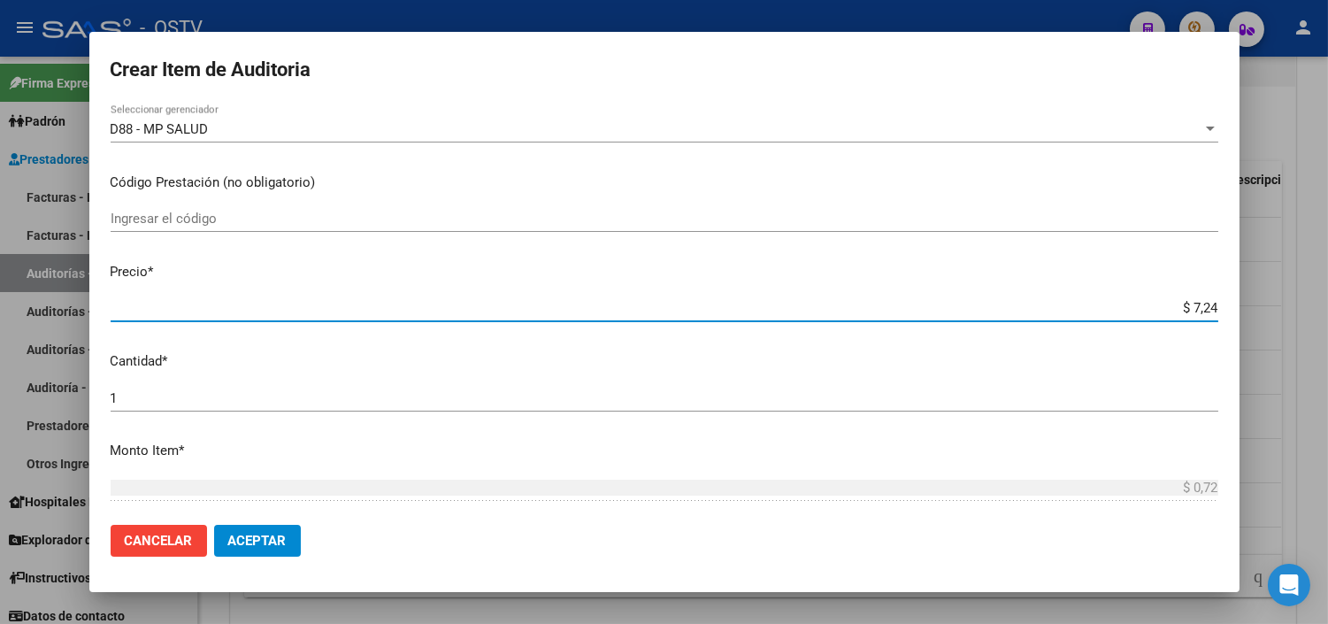
type input "$ 7,24"
type input "$ 72,44"
type input "$ 724,40"
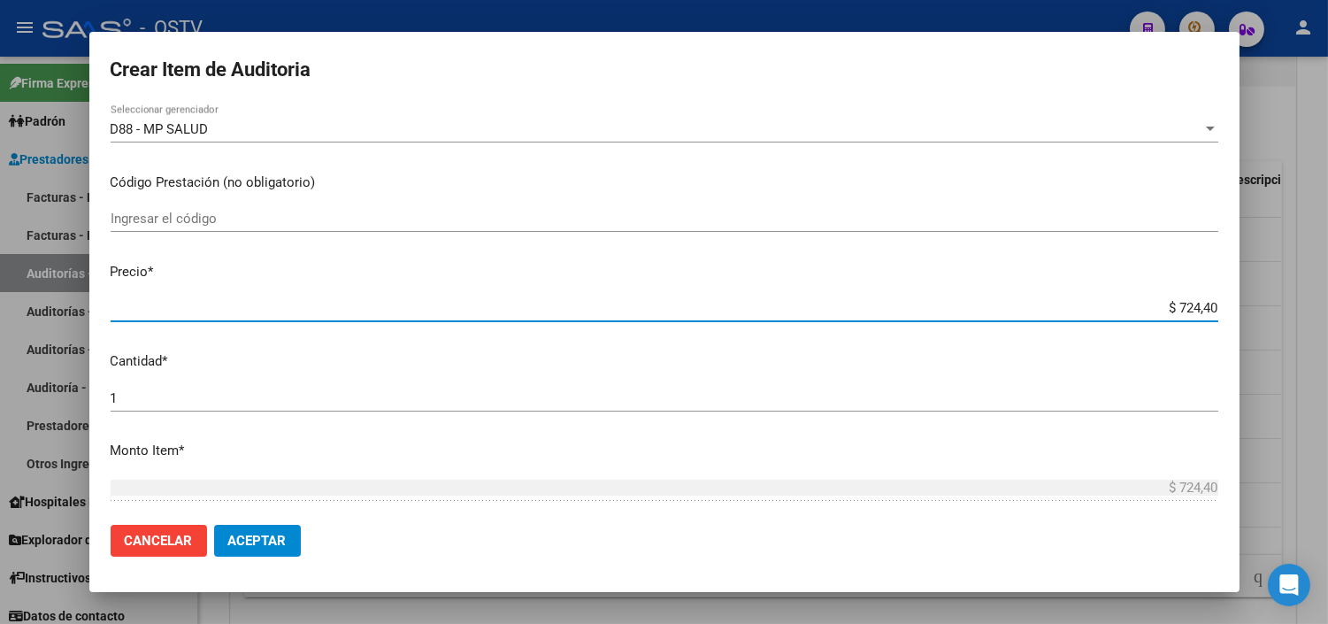
type input "$ 7.244,00"
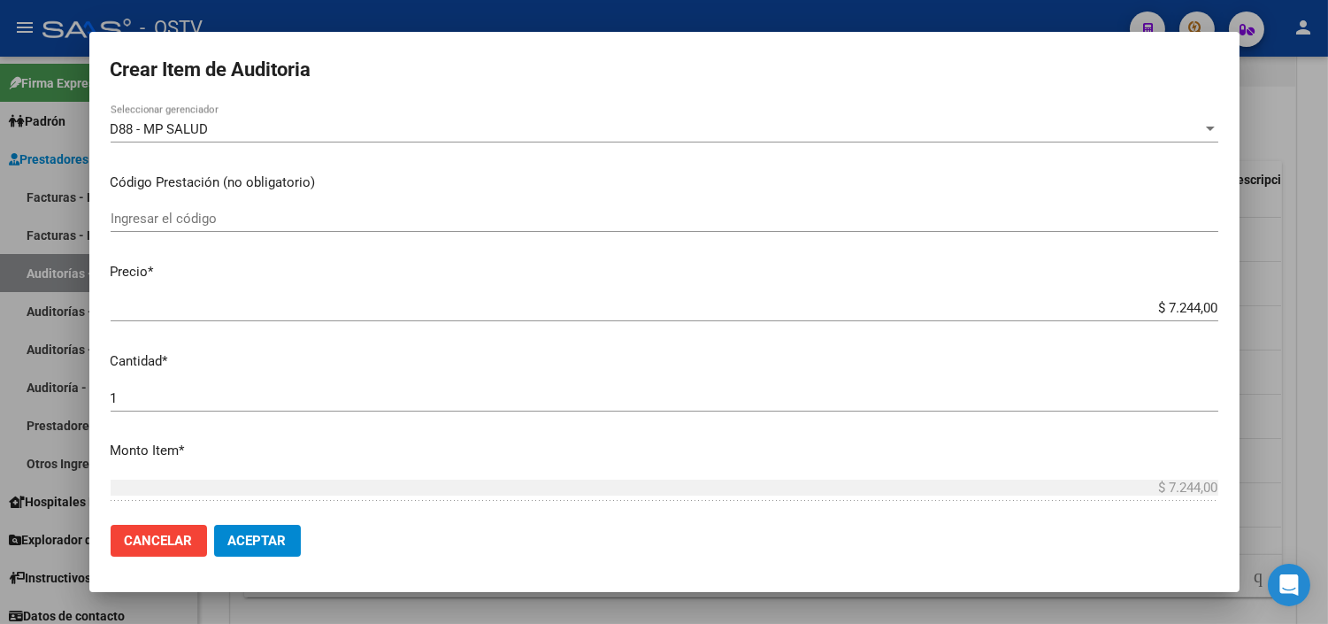
scroll to position [568, 0]
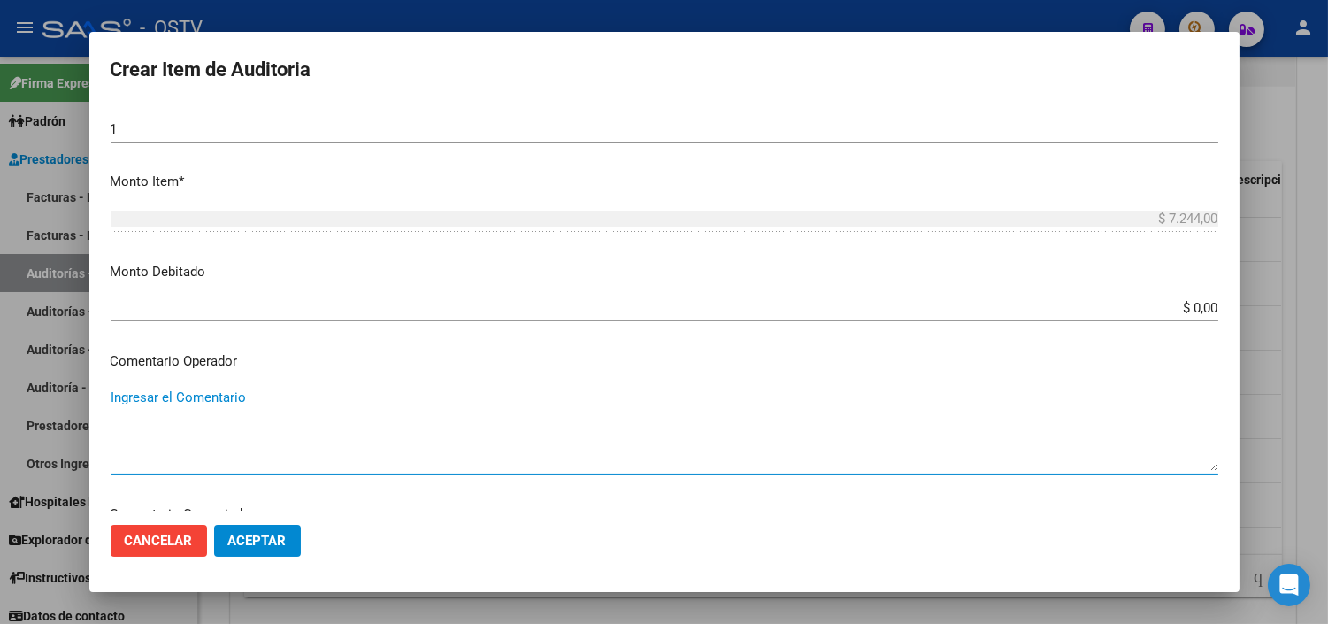
click at [183, 401] on textarea "Ingresar el Comentario" at bounding box center [665, 429] width 1108 height 83
paste textarea "SANCHEZ CLAUDIA MARIANA 27-31403206-9"
drag, startPoint x: 296, startPoint y: 394, endPoint x: 315, endPoint y: 394, distance: 19.5
click at [315, 394] on textarea "SANCHEZ CLAUDIA MARIANA 27-31403206-9" at bounding box center [665, 429] width 1108 height 83
drag, startPoint x: 382, startPoint y: 403, endPoint x: 414, endPoint y: 402, distance: 31.9
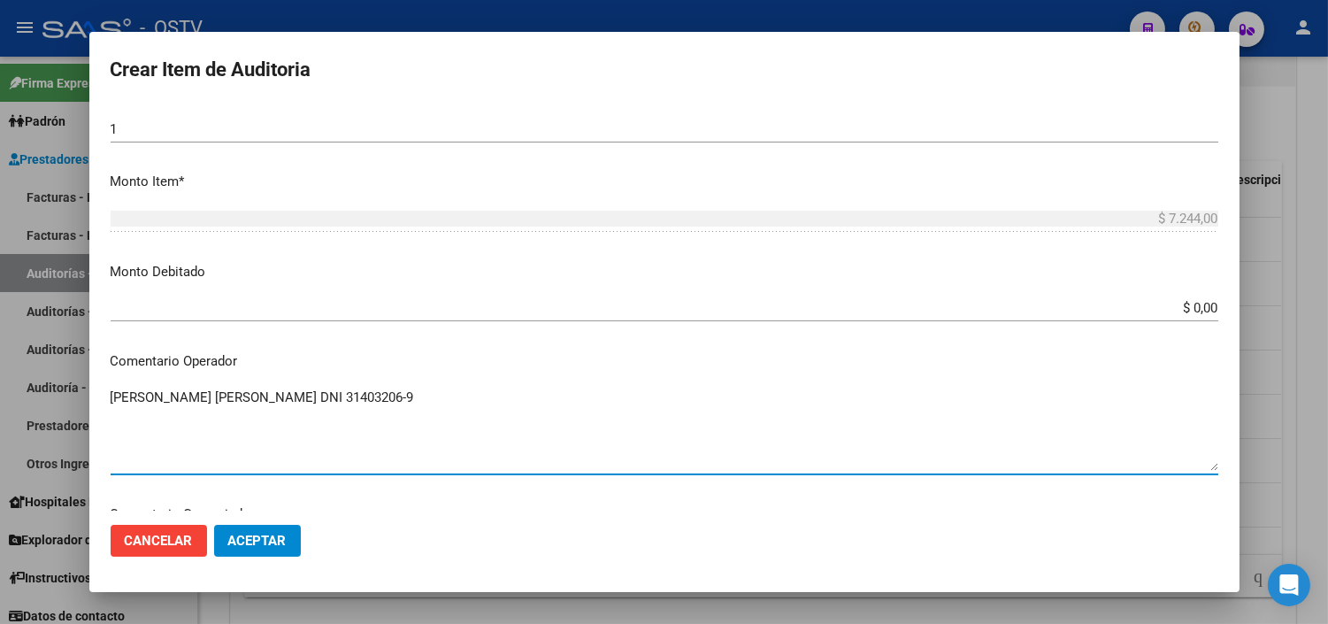
click at [414, 402] on textarea "SANCHEZ CLAUDIA MARIANA DNI 31403206-9" at bounding box center [665, 429] width 1108 height 83
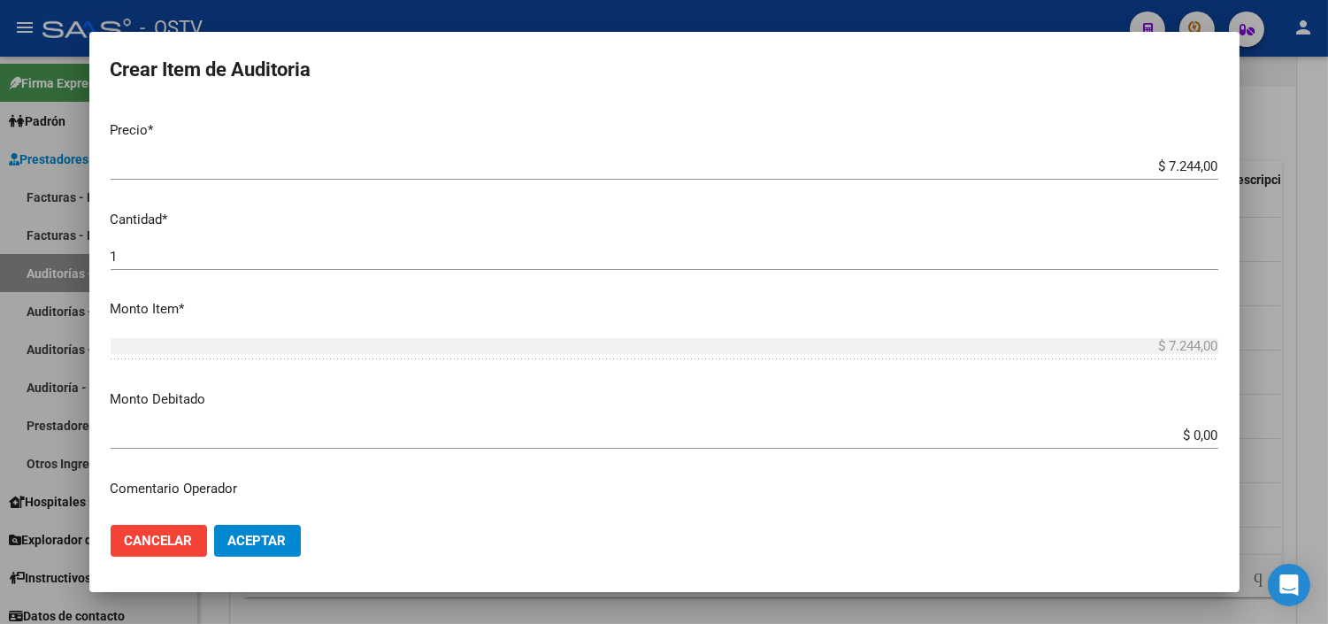
scroll to position [491, 0]
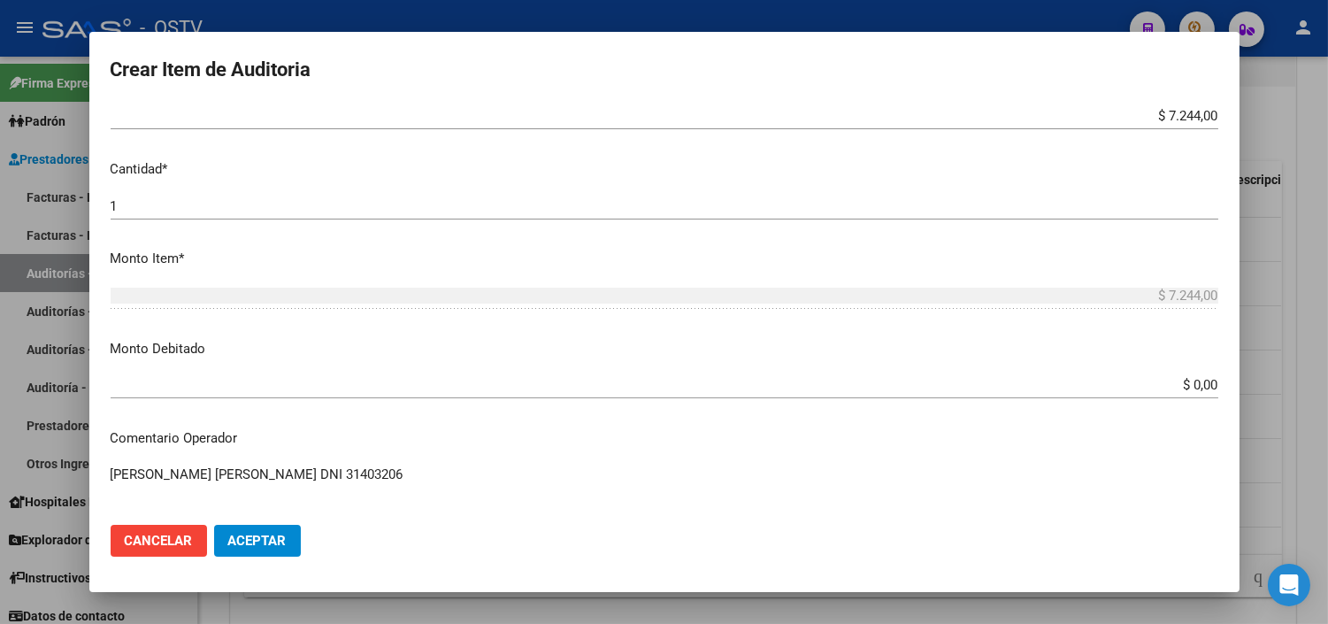
type textarea "SANCHEZ CLAUDIA MARIANA DNI 31403206"
click at [245, 543] on span "Aceptar" at bounding box center [257, 541] width 58 height 16
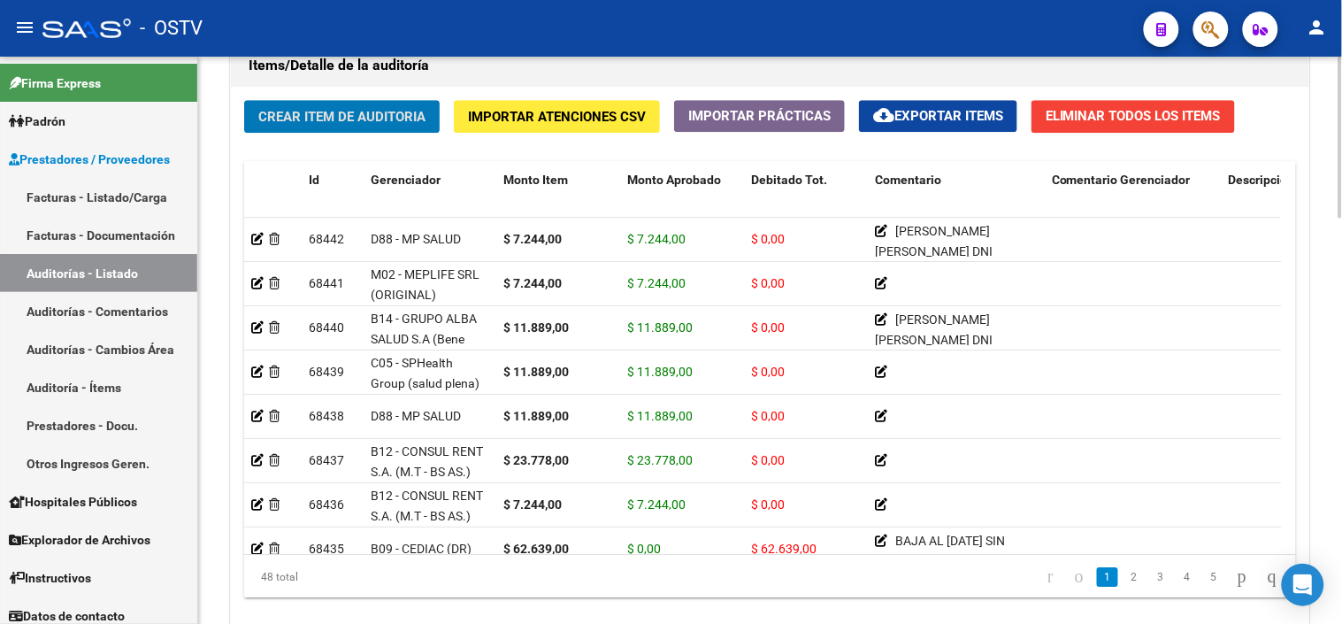
click at [303, 124] on span "Crear Item de Auditoria" at bounding box center [341, 117] width 167 height 16
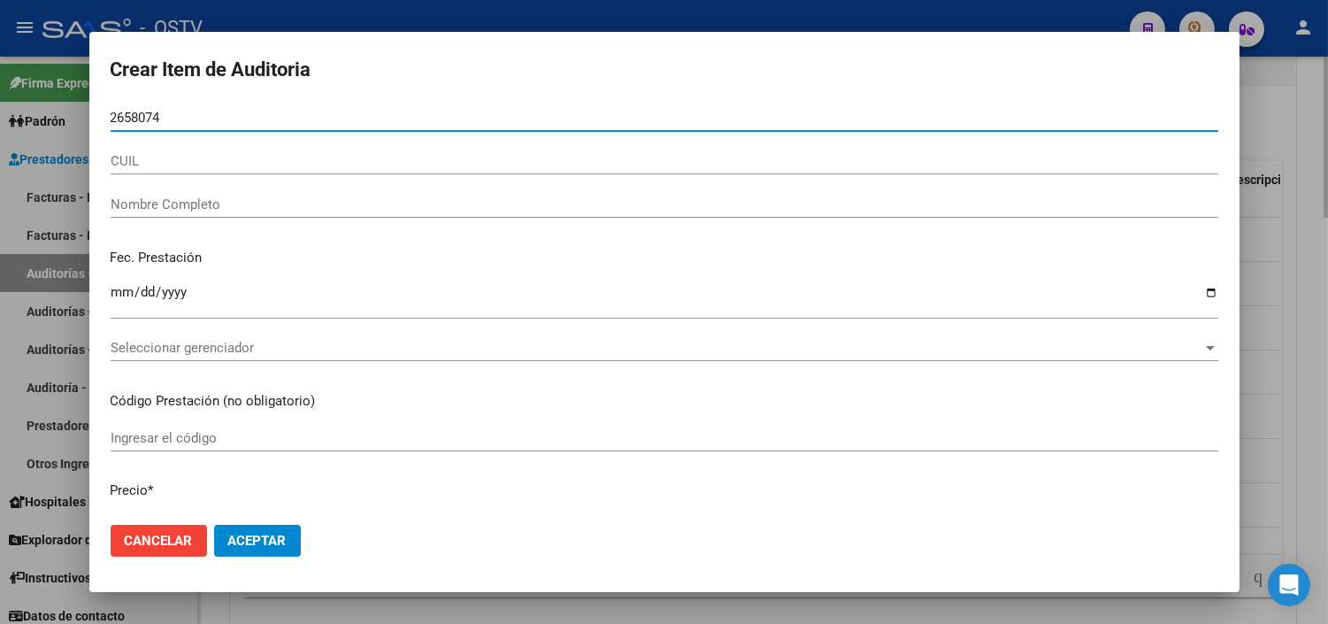
type input "26580747"
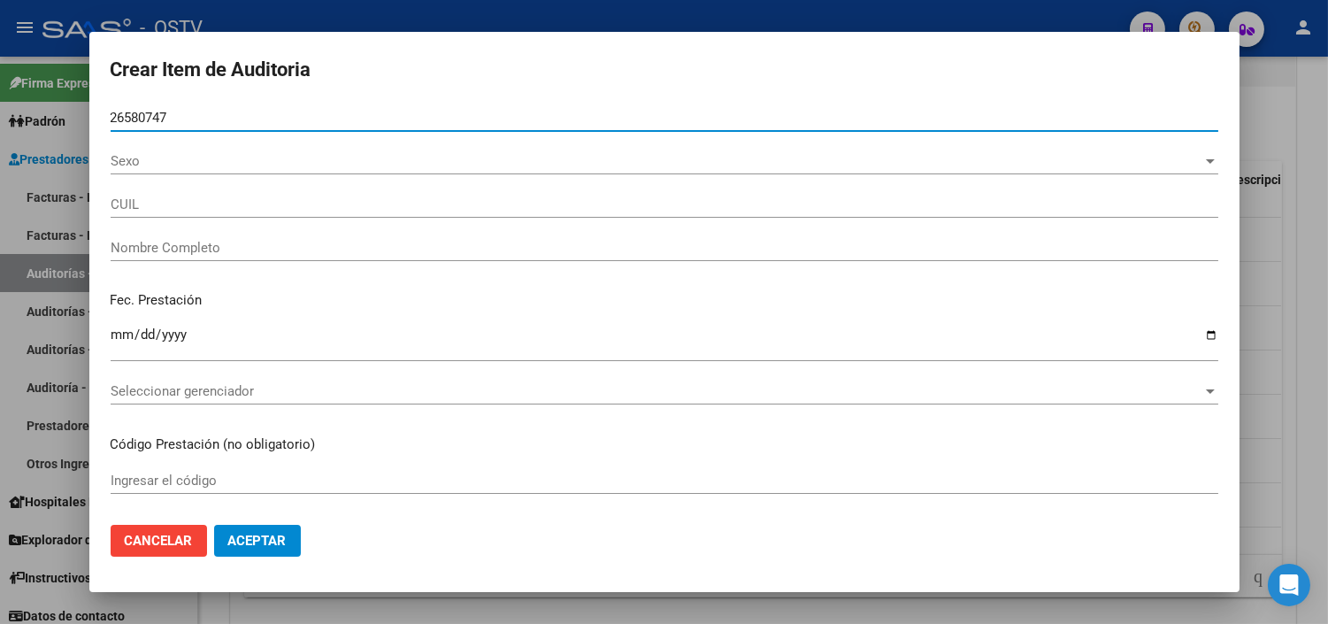
type input "20265807470"
type input "SILVA PABLO MATIAS ARIEL"
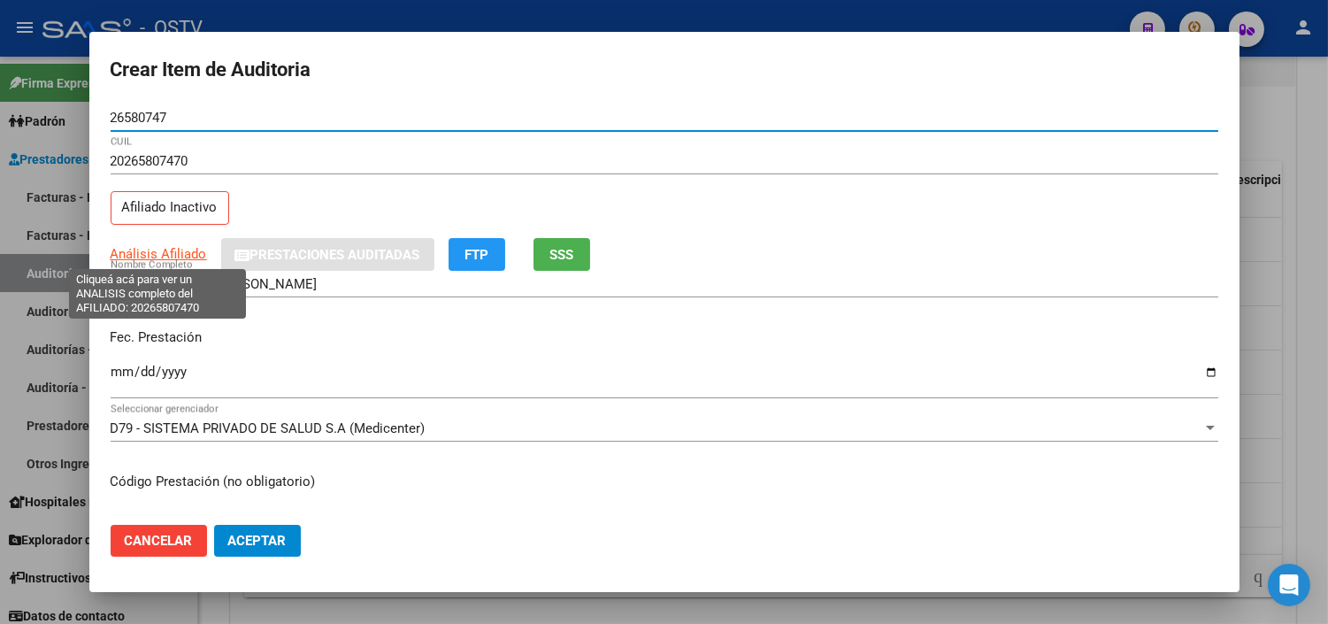
type input "26580747"
click at [160, 261] on span "Análisis Afiliado" at bounding box center [159, 254] width 96 height 16
type textarea "20265807470"
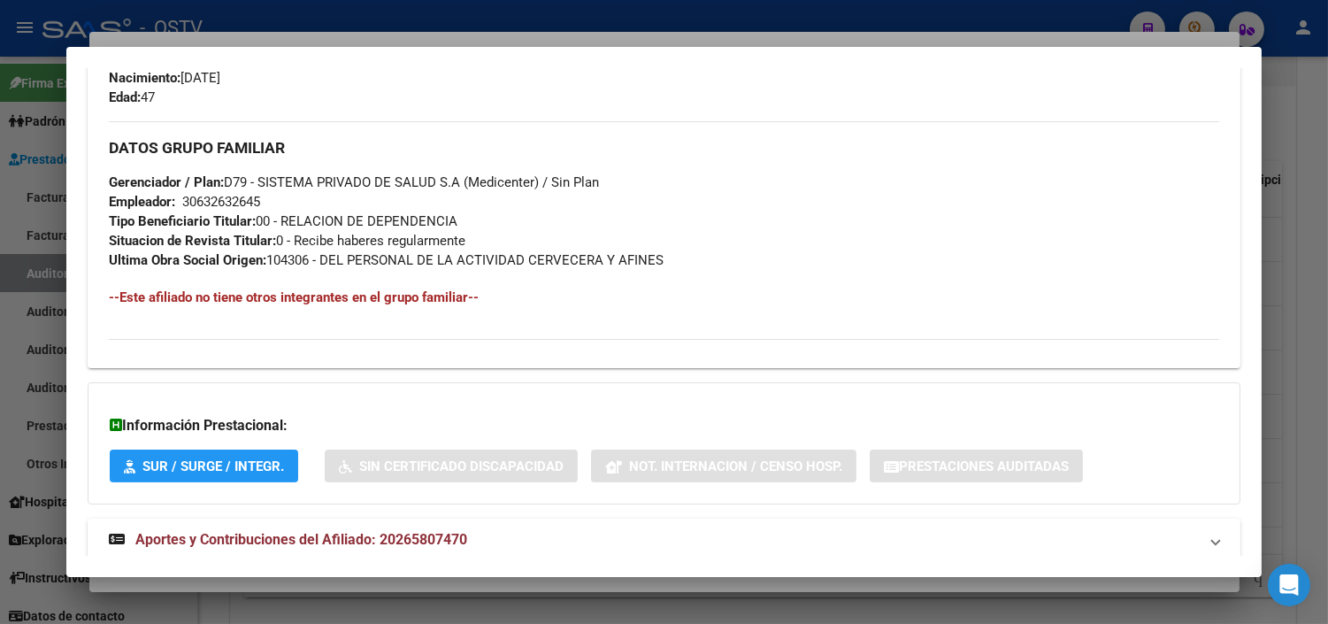
scroll to position [878, 0]
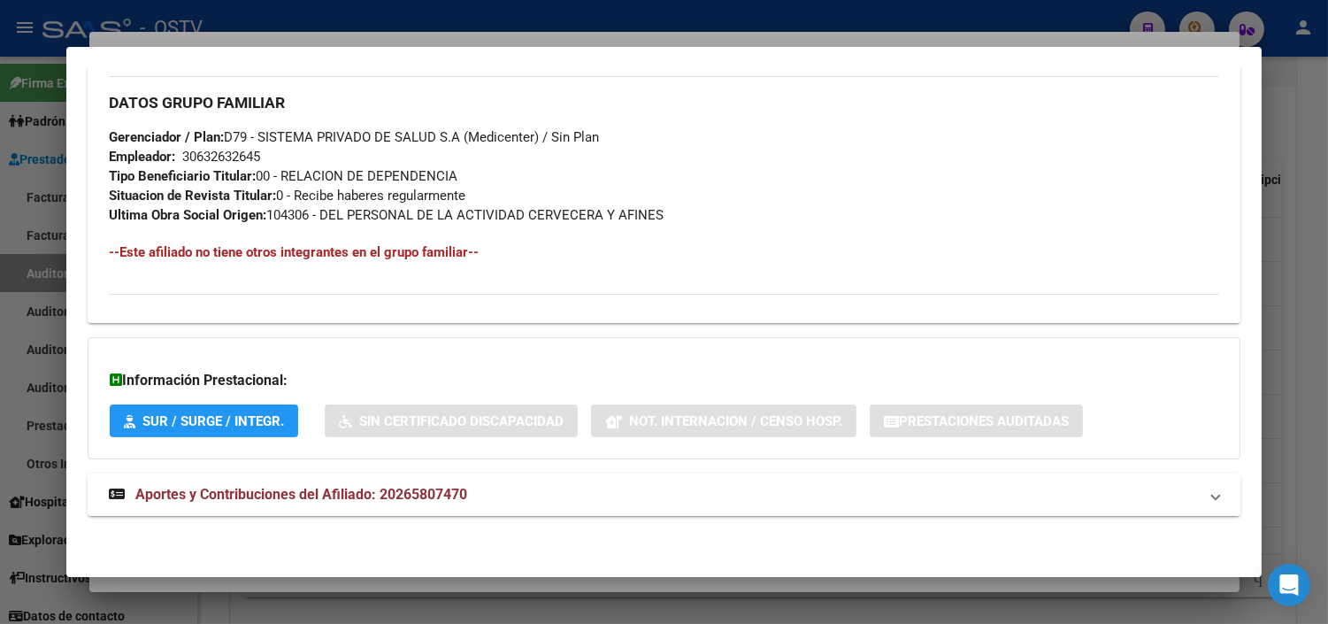
click at [292, 492] on span "Aportes y Contribuciones del Afiliado: 20265807470" at bounding box center [301, 494] width 332 height 17
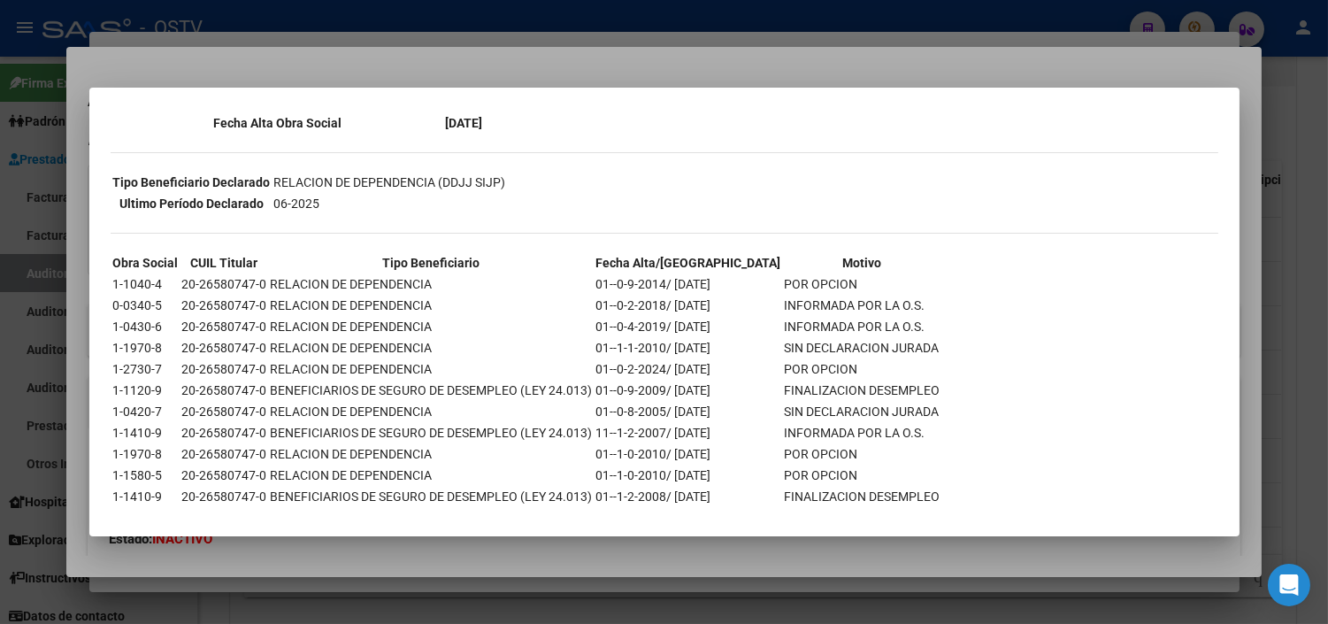
scroll to position [355, 0]
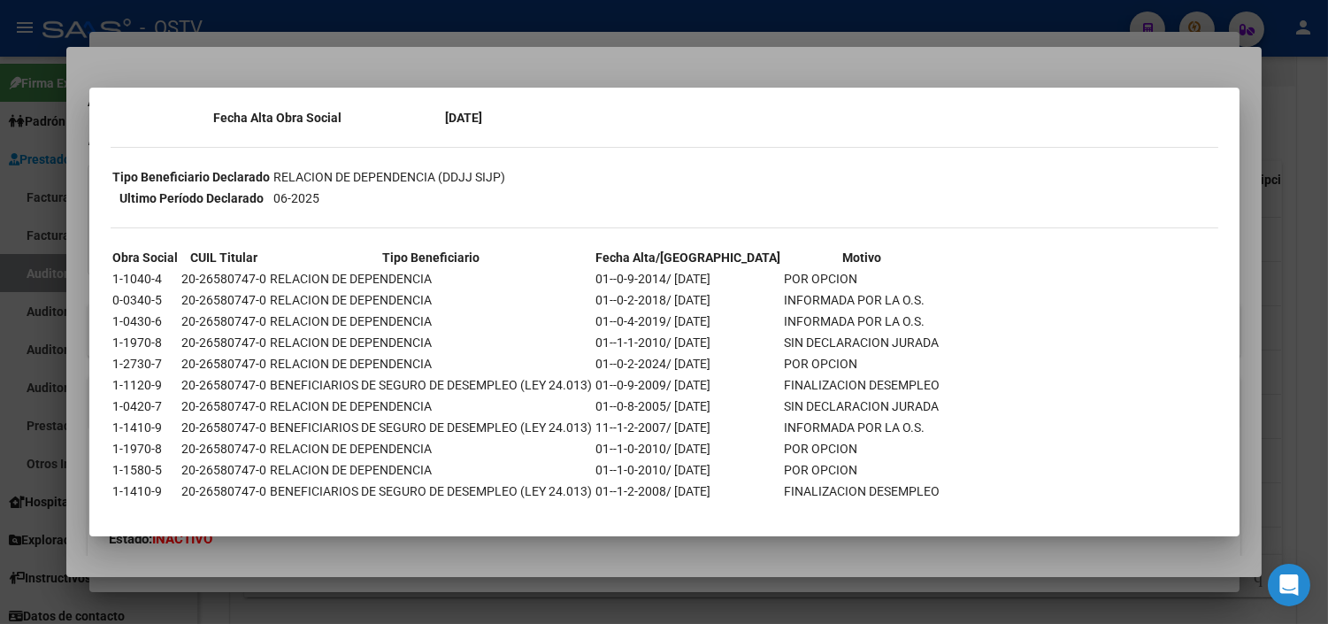
click at [429, 559] on div at bounding box center [664, 312] width 1328 height 624
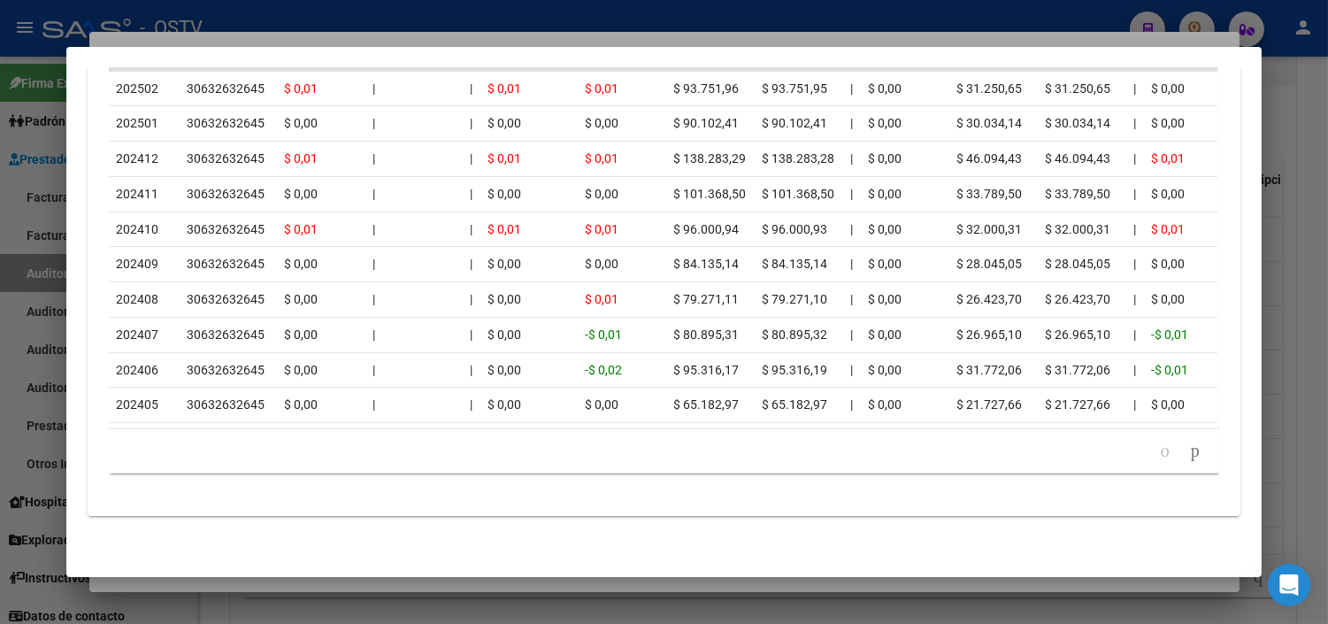
scroll to position [1360, 0]
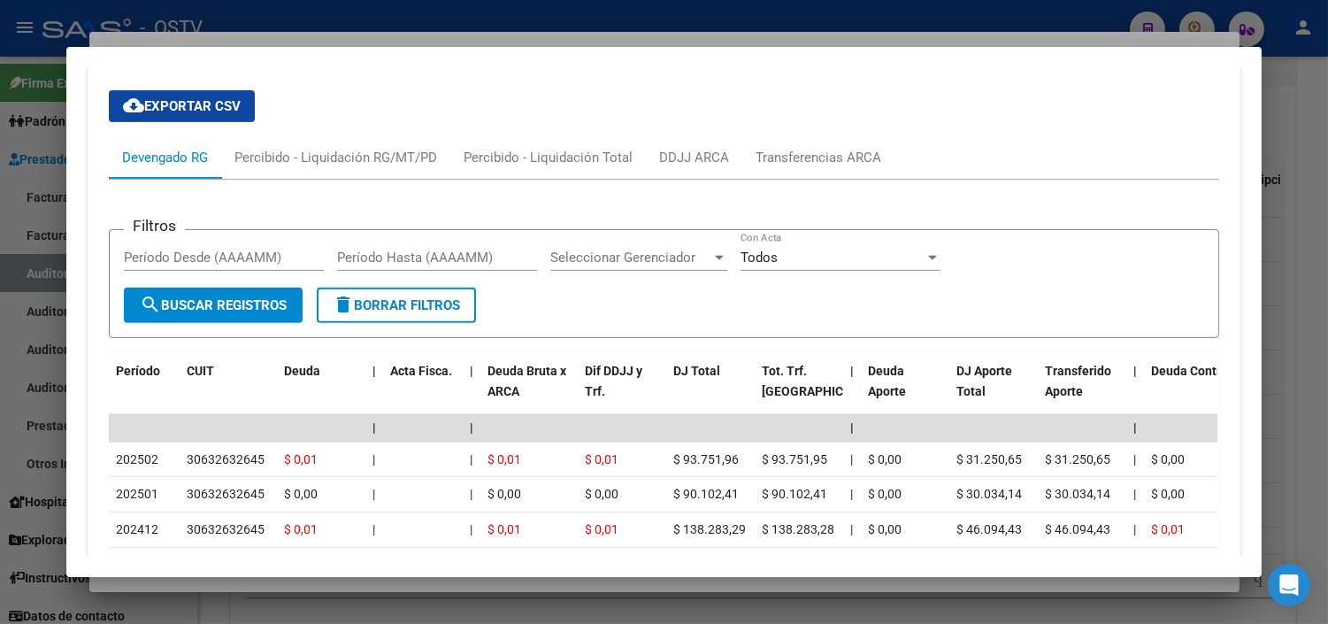
click at [299, 587] on div at bounding box center [664, 312] width 1328 height 624
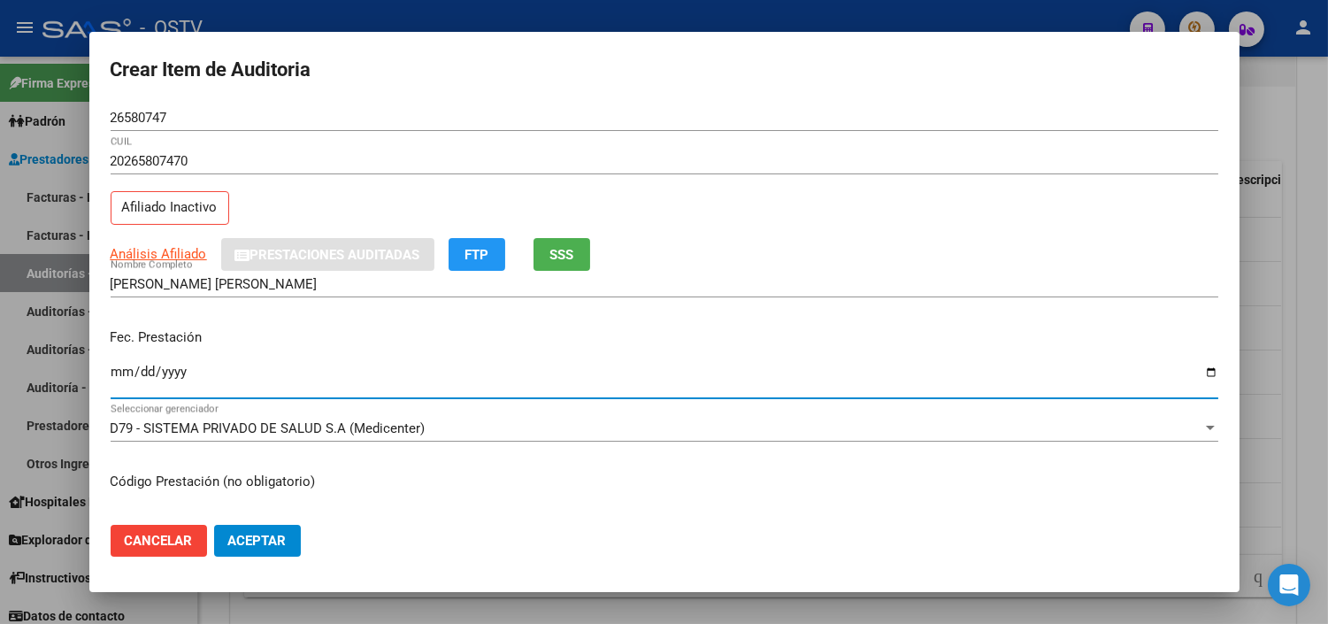
click at [112, 378] on input "Ingresar la fecha" at bounding box center [665, 379] width 1108 height 28
type input "2025-02-11"
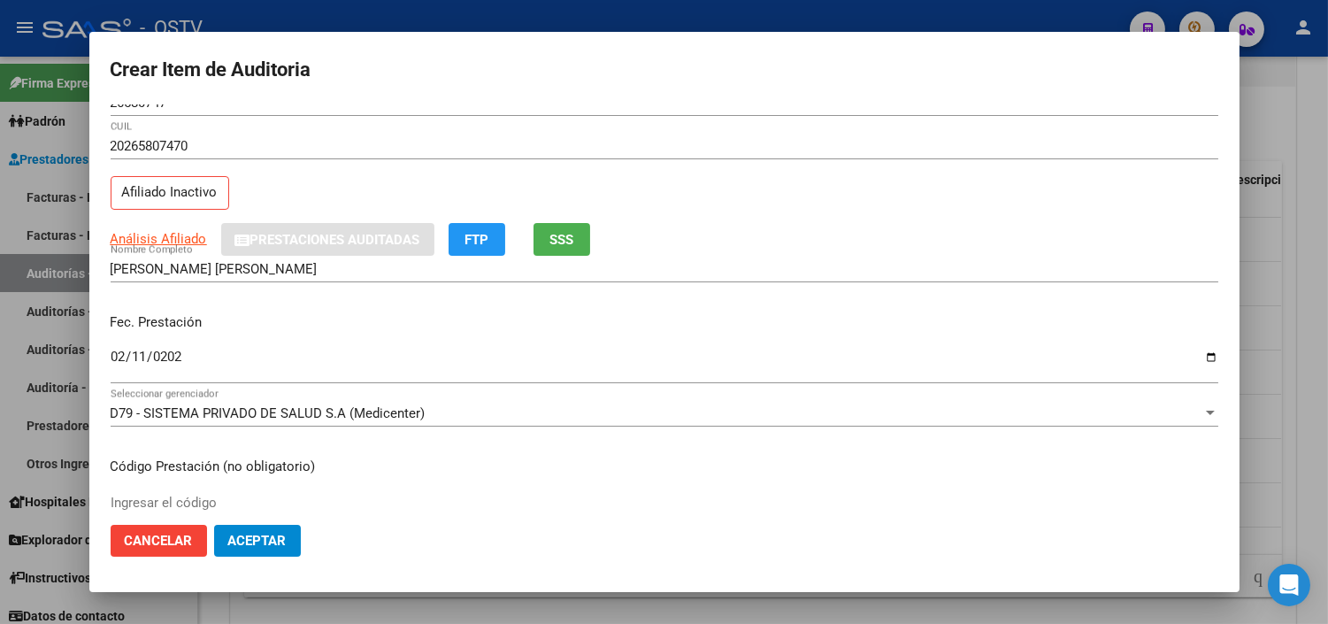
scroll to position [299, 0]
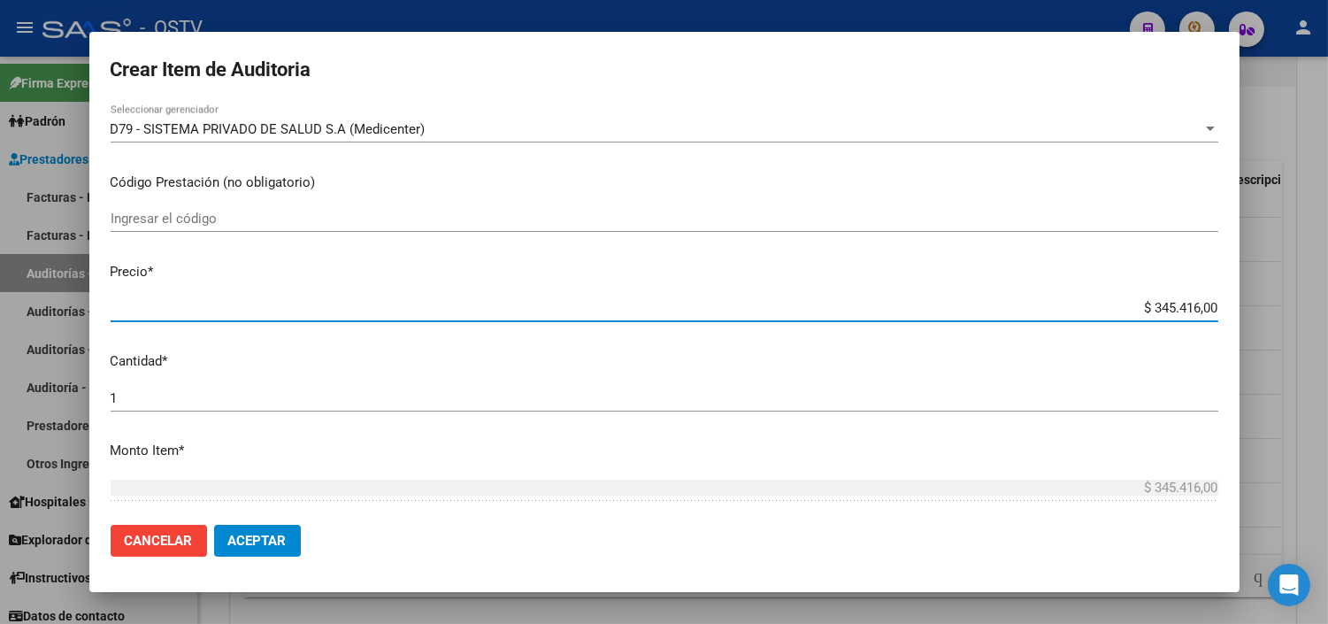
type input "$ 0,01"
type input "$ 0,11"
type input "$ 1,18"
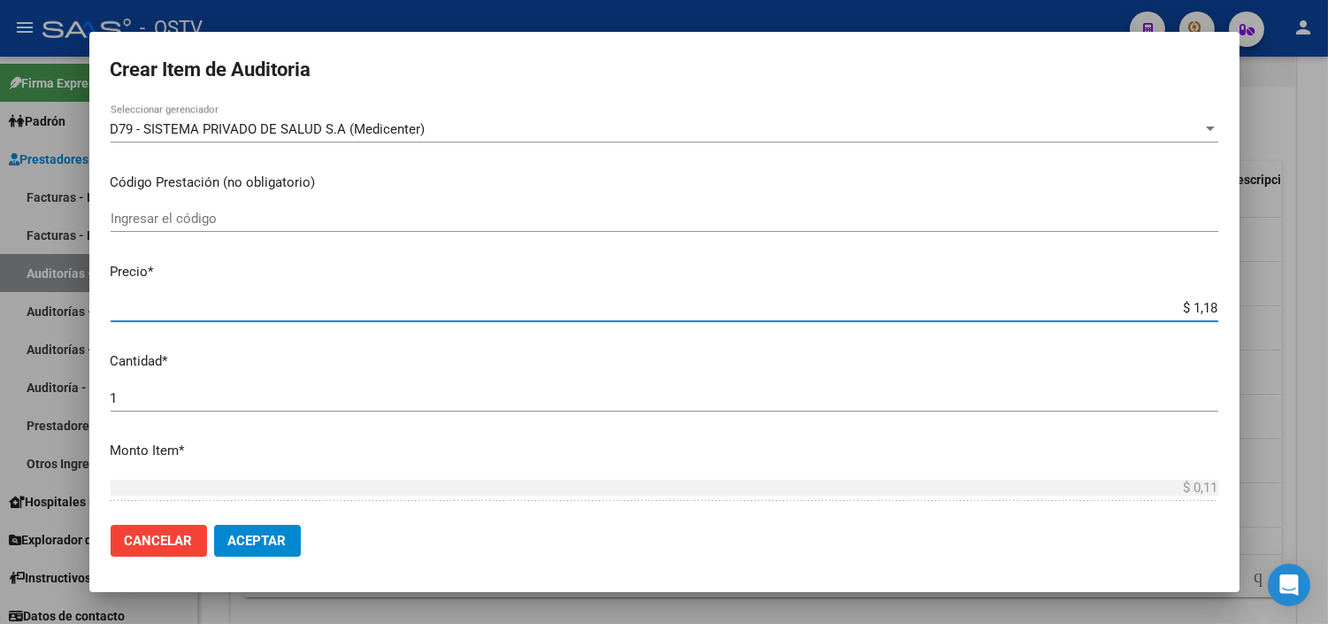
type input "$ 1,18"
type input "$ 11,88"
type input "$ 118,89"
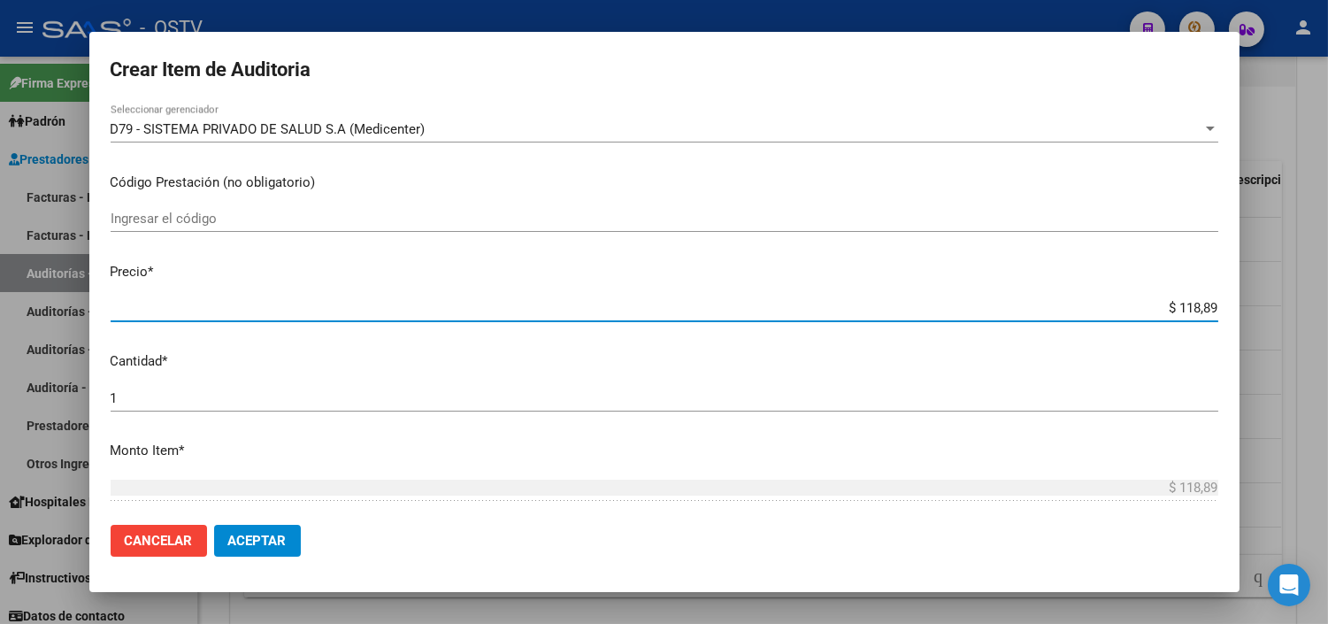
type input "$ 1.188,90"
type input "$ 11.889,00"
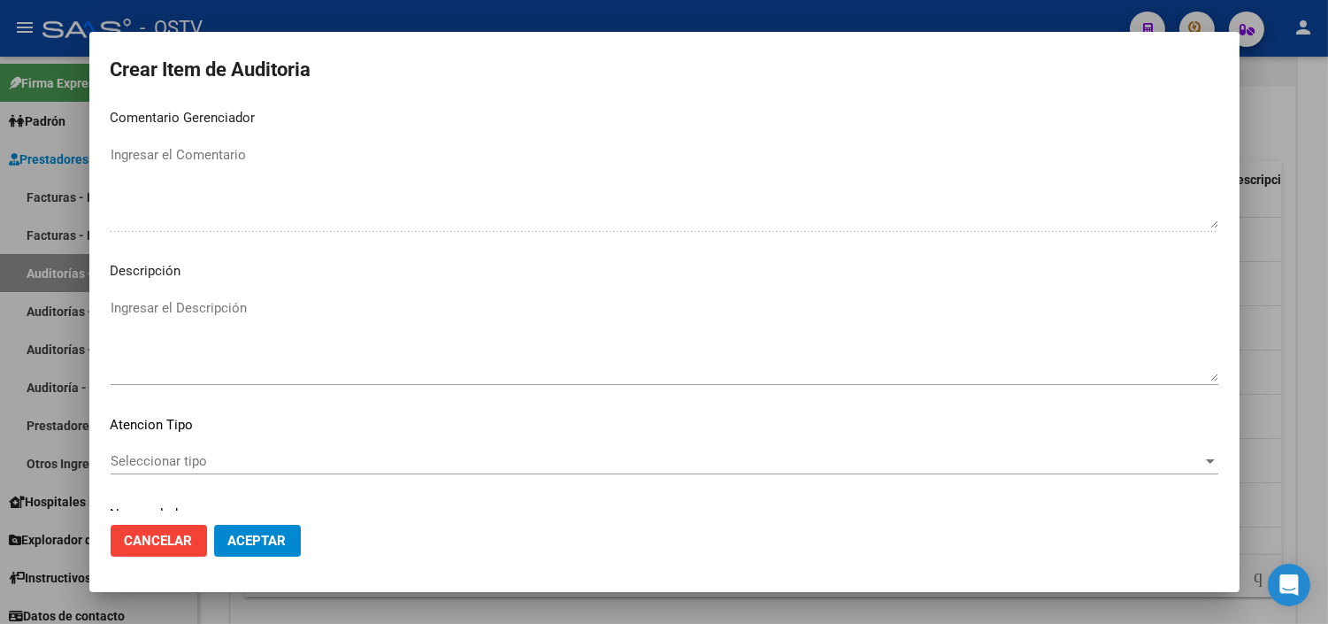
scroll to position [1033, 0]
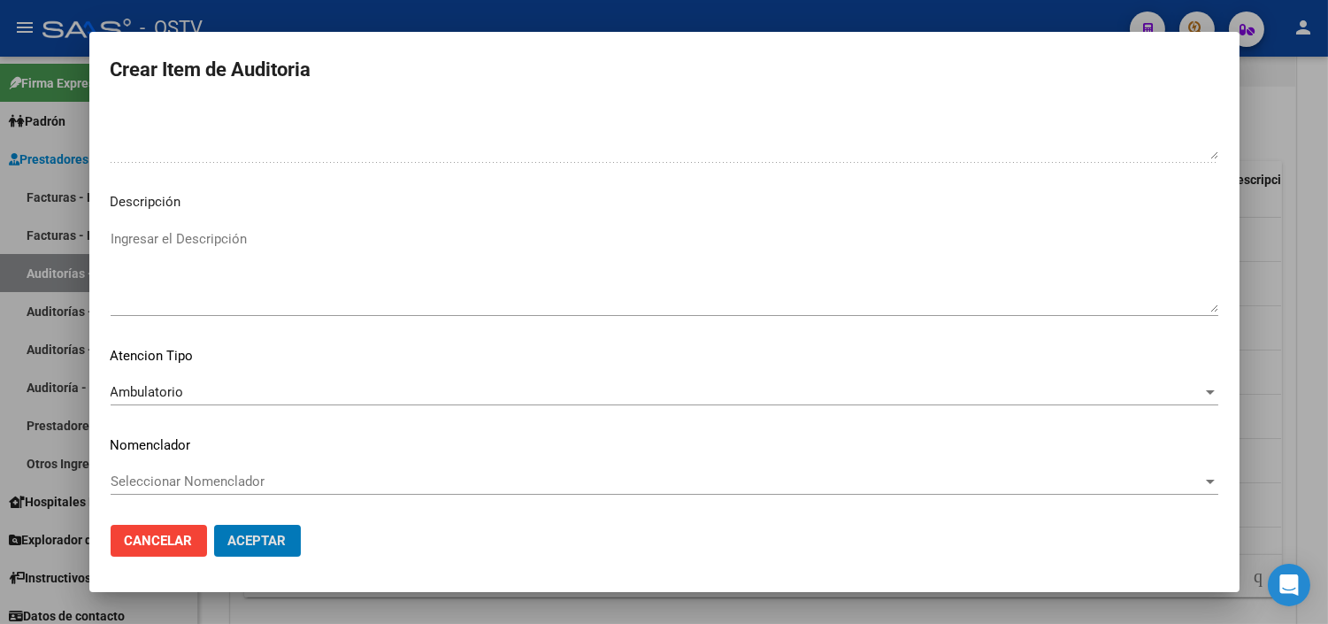
click at [214, 525] on button "Aceptar" at bounding box center [257, 541] width 87 height 32
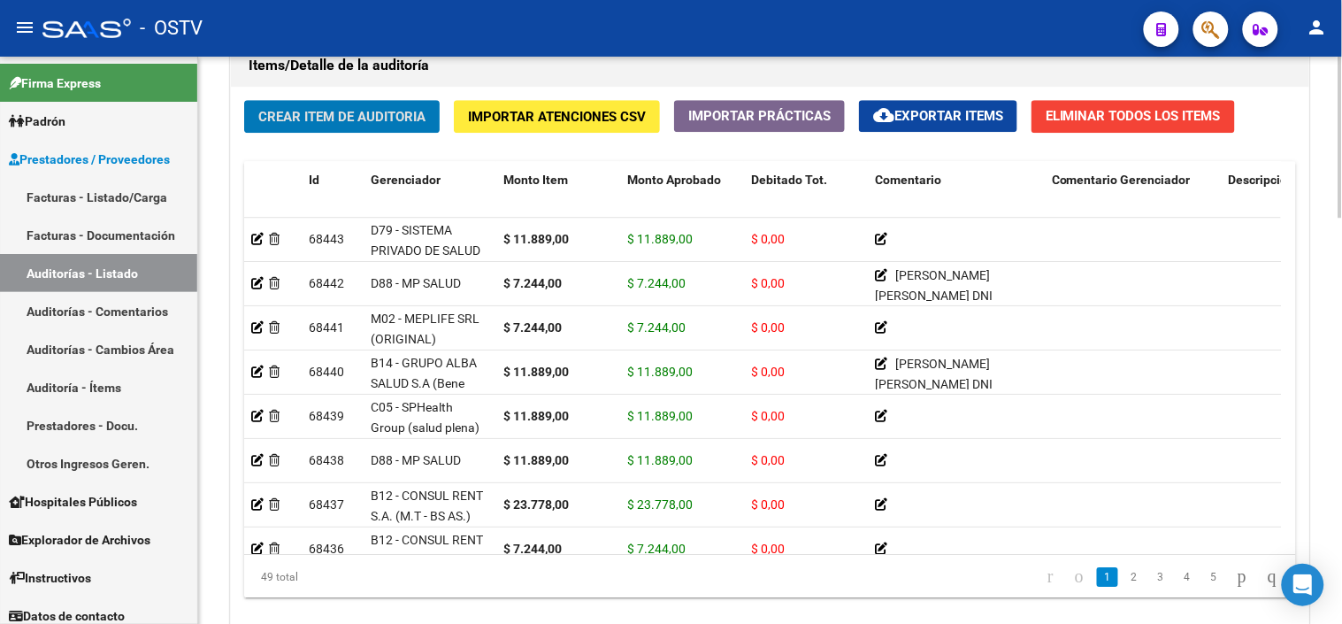
click at [285, 129] on button "Crear Item de Auditoria" at bounding box center [342, 116] width 196 height 33
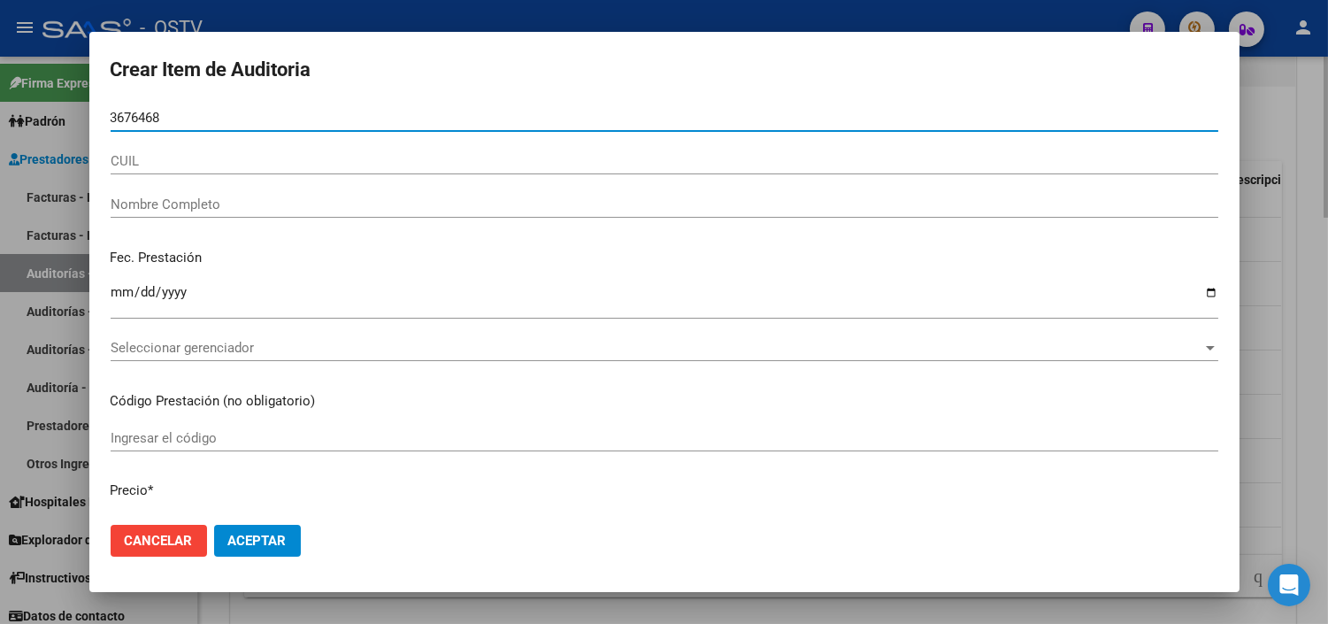
type input "36764684"
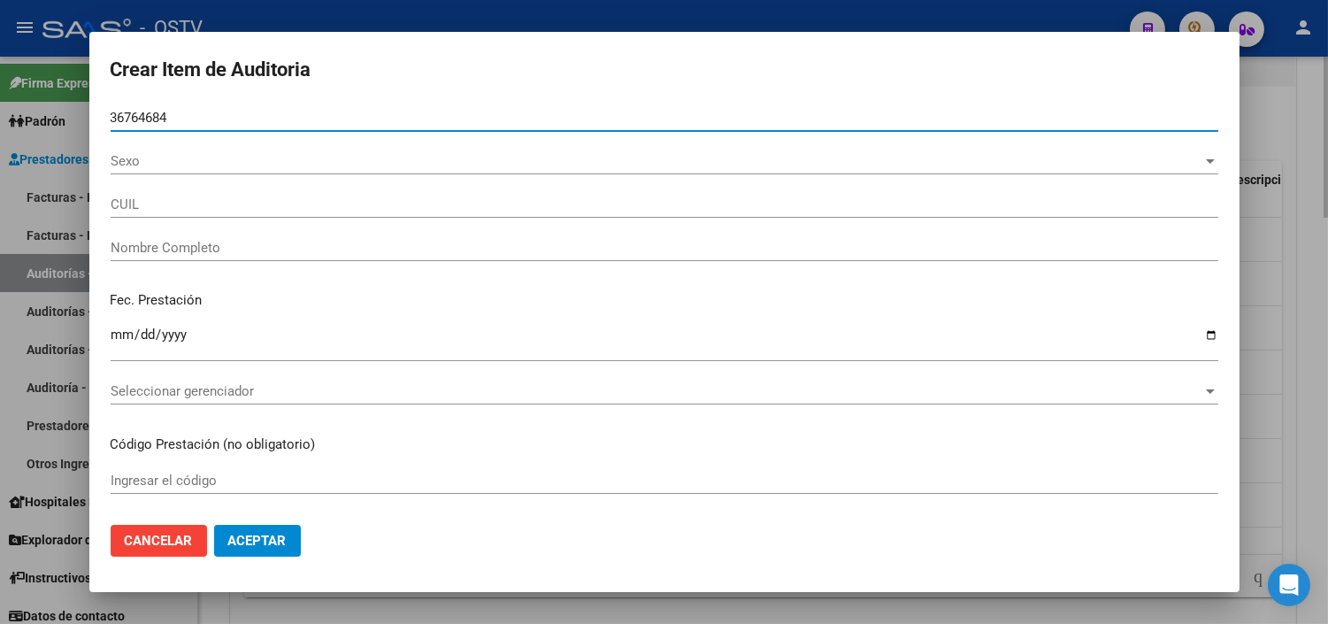
type input "20367646846"
type input "SIÑOLI CARLOS ALEJANDRO"
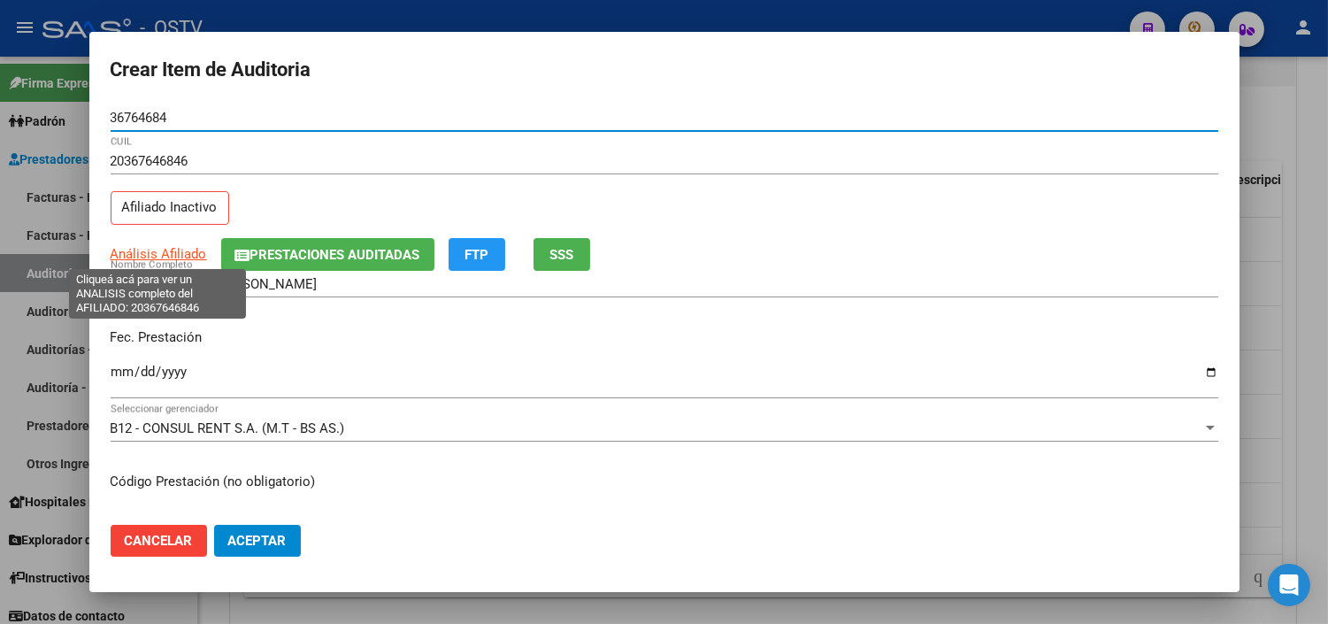
type input "36764684"
click at [165, 258] on span "Análisis Afiliado" at bounding box center [159, 254] width 96 height 16
type textarea "20367646846"
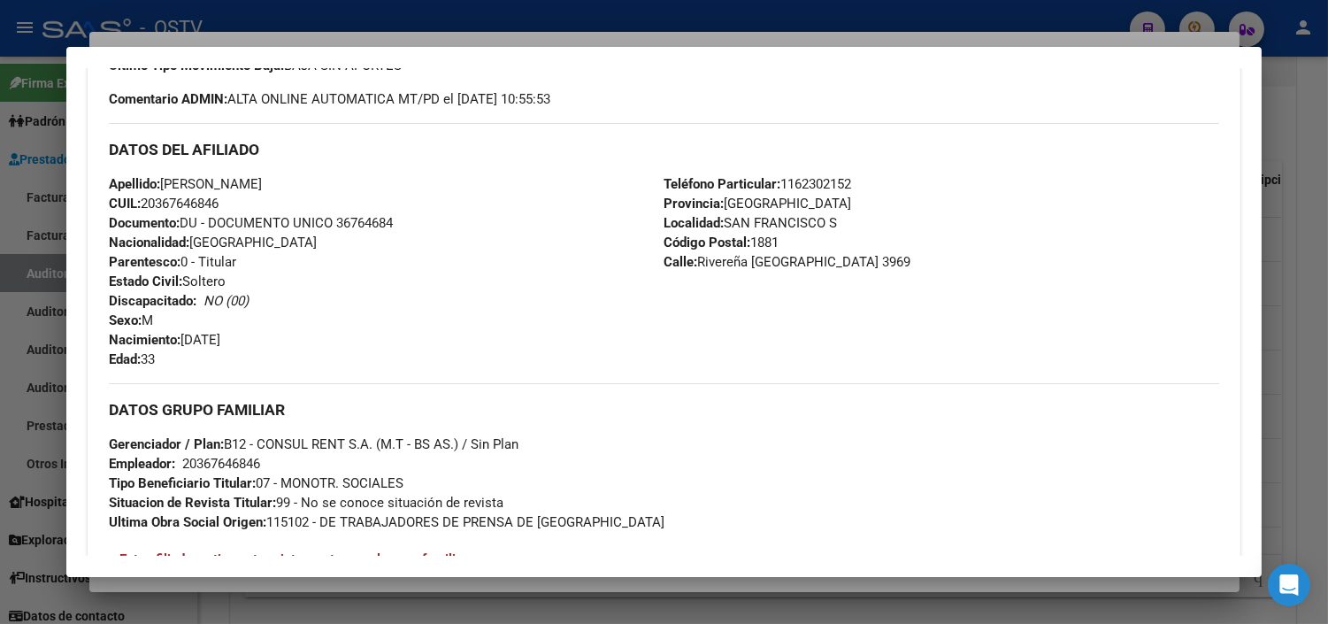
scroll to position [878, 0]
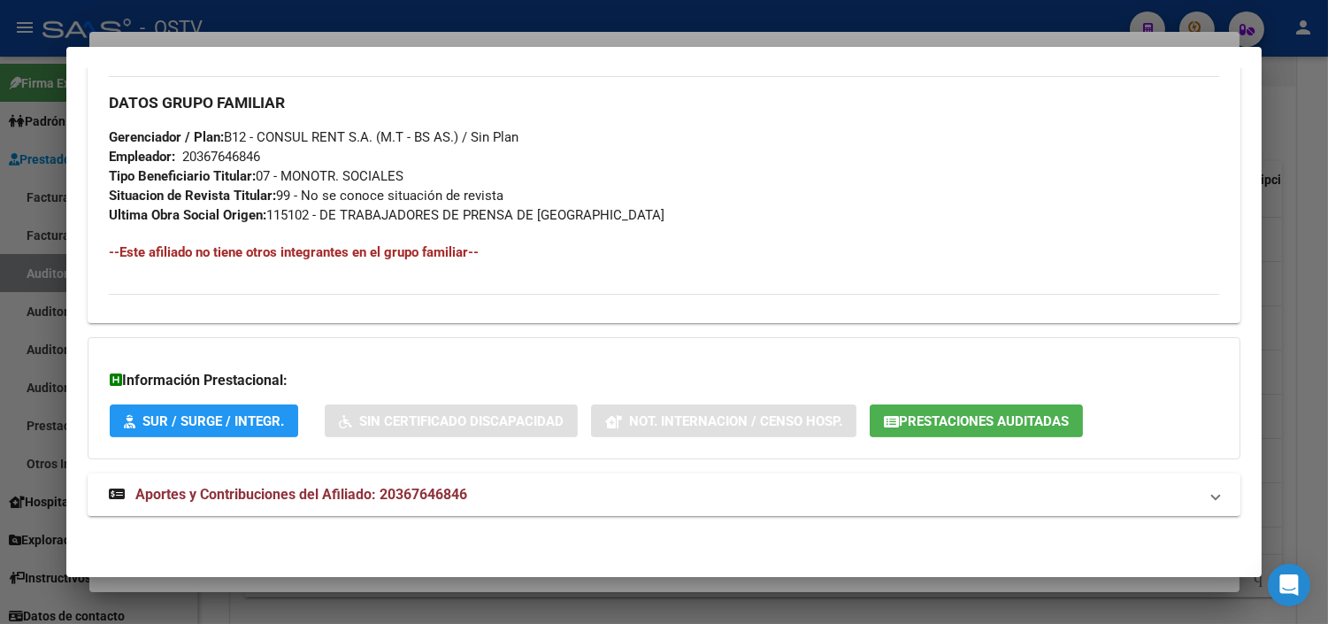
click at [313, 488] on span "Aportes y Contribuciones del Afiliado: 20367646846" at bounding box center [301, 494] width 332 height 17
click at [1020, 420] on span "Prestaciones Auditadas" at bounding box center [984, 421] width 170 height 16
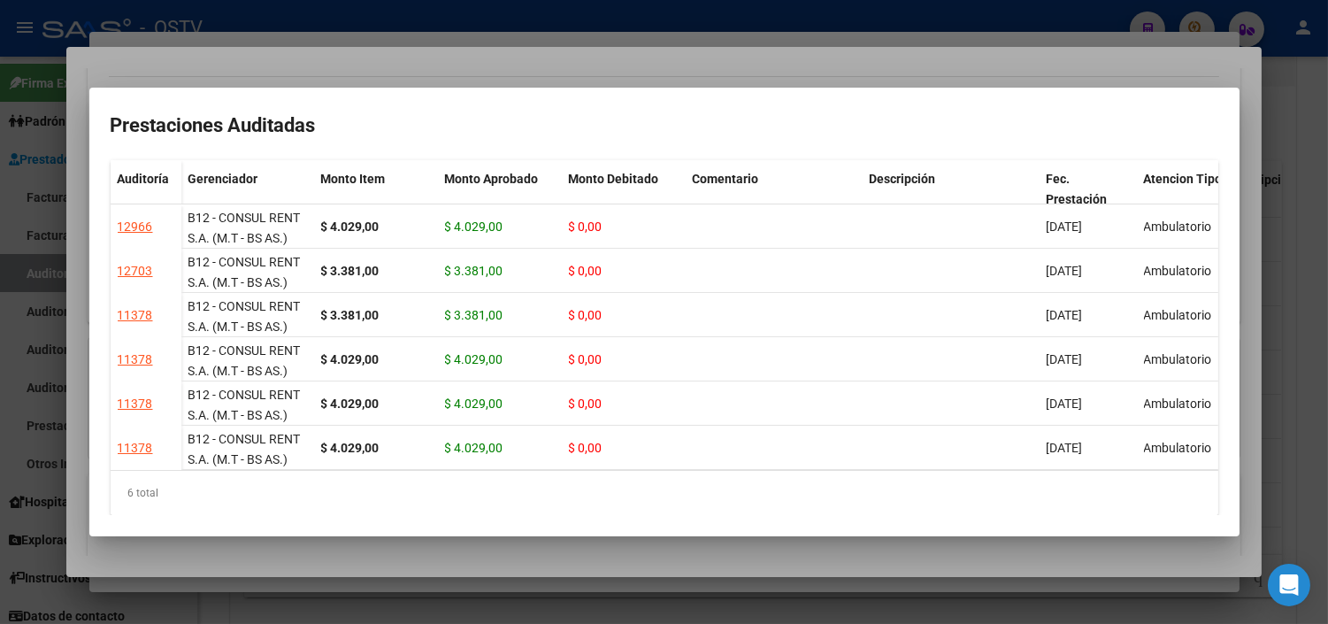
drag, startPoint x: 392, startPoint y: 562, endPoint x: 363, endPoint y: 516, distance: 54.5
click at [391, 562] on div at bounding box center [664, 312] width 1328 height 624
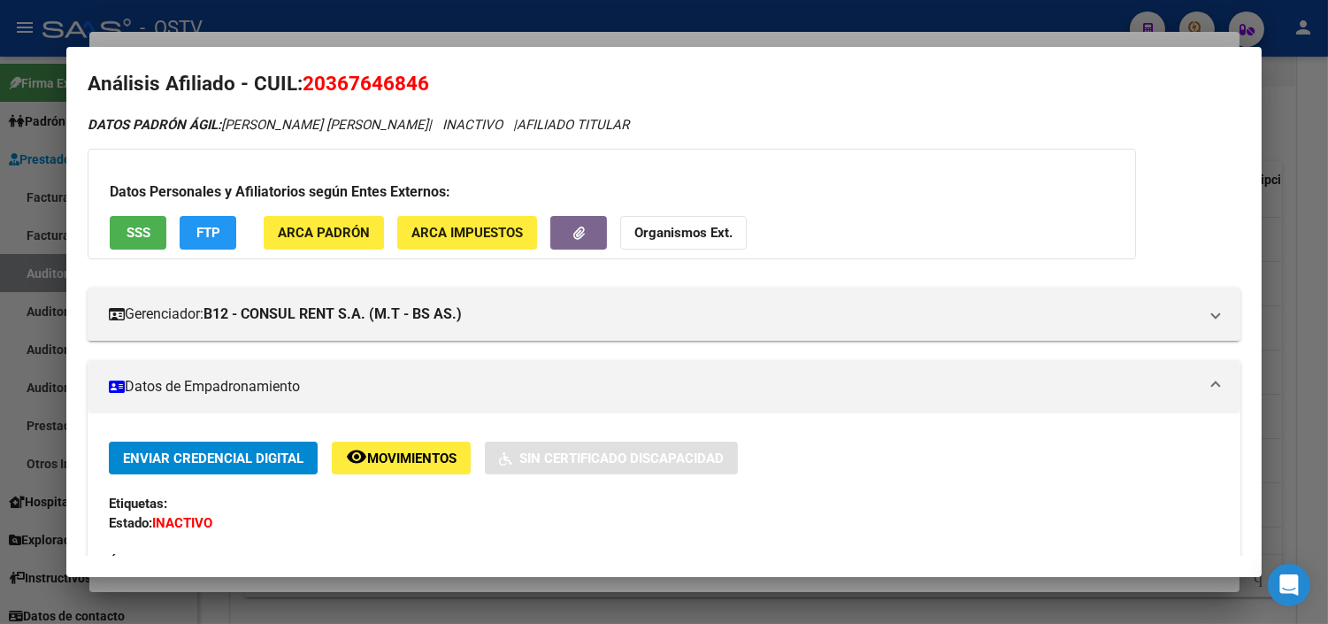
scroll to position [0, 0]
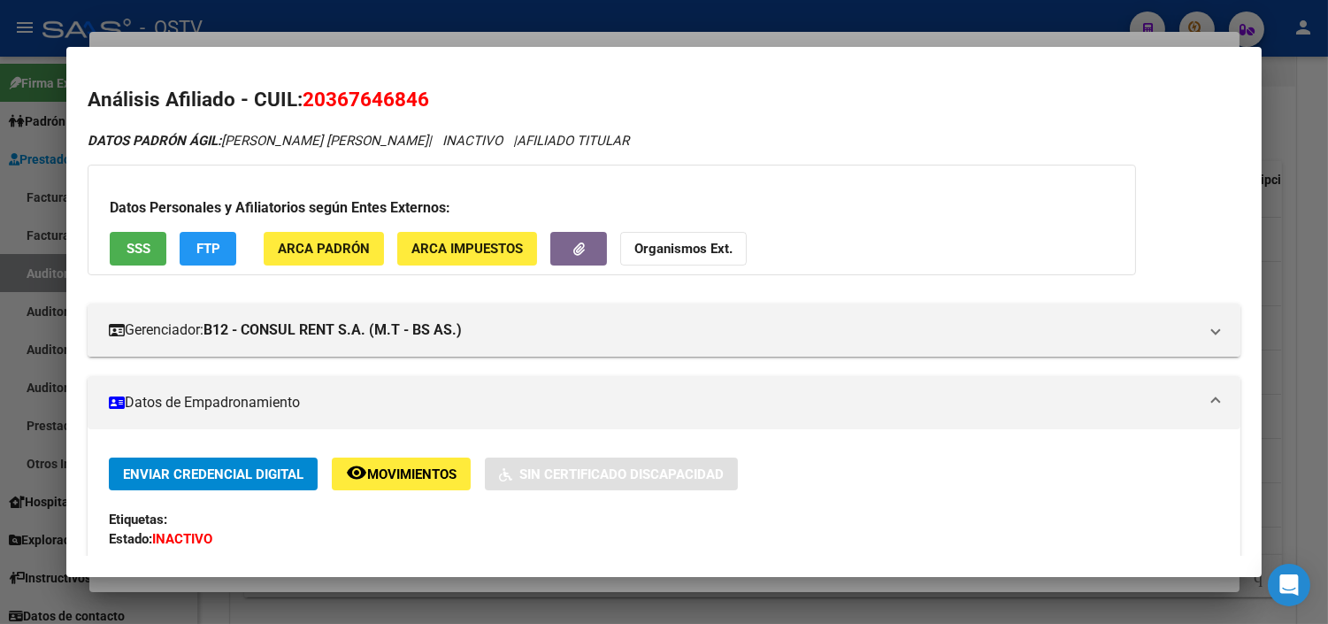
drag, startPoint x: 320, startPoint y: 98, endPoint x: 409, endPoint y: 101, distance: 88.5
click at [409, 101] on span "20367646846" at bounding box center [366, 99] width 127 height 23
copy span "36764684"
click at [338, 579] on div at bounding box center [664, 312] width 1328 height 624
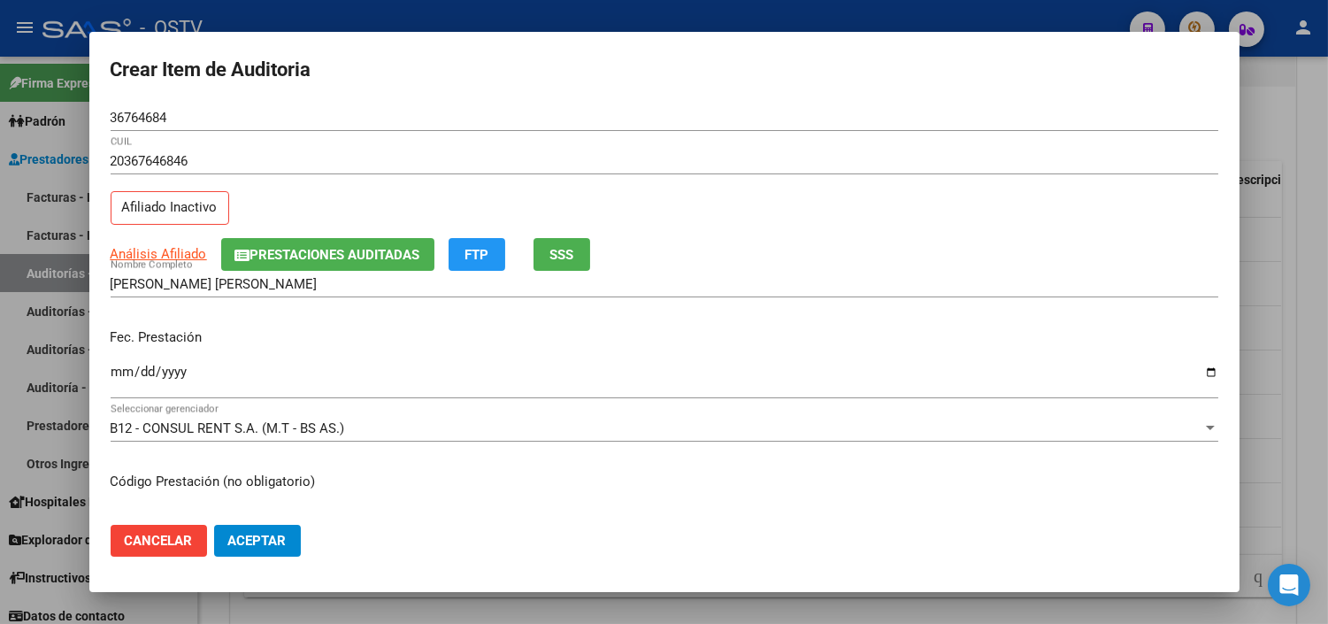
click at [121, 365] on input "Ingresar la fecha" at bounding box center [665, 379] width 1108 height 28
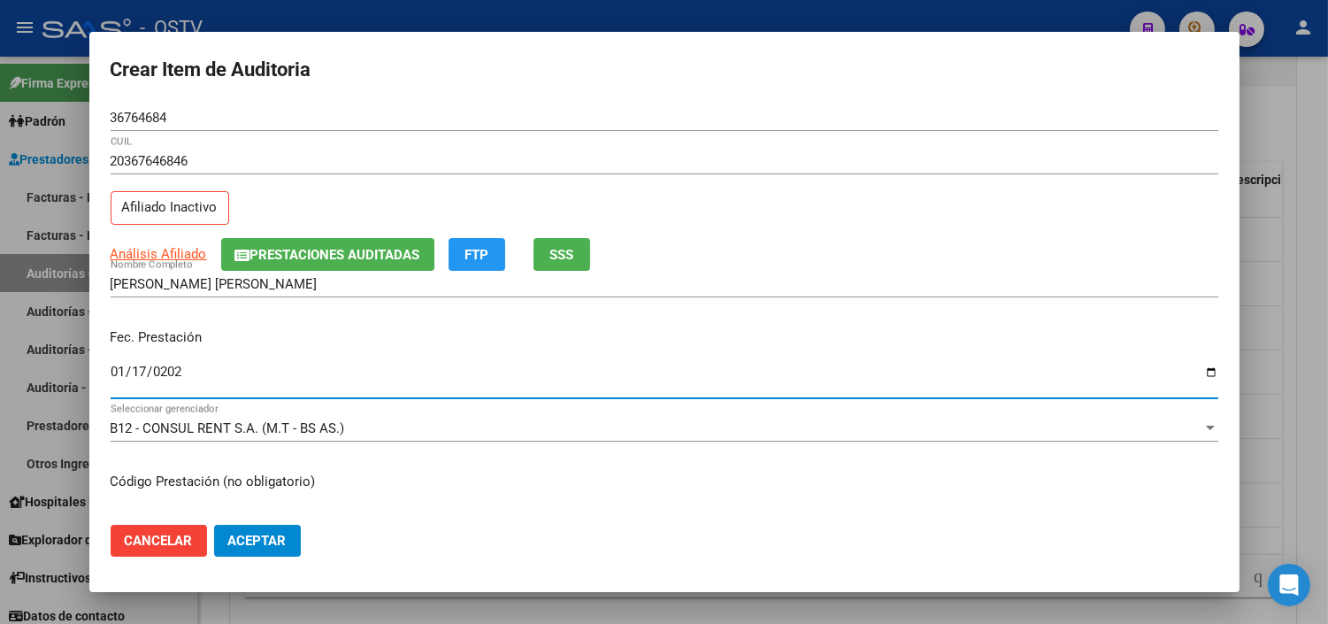
type input "2025-01-17"
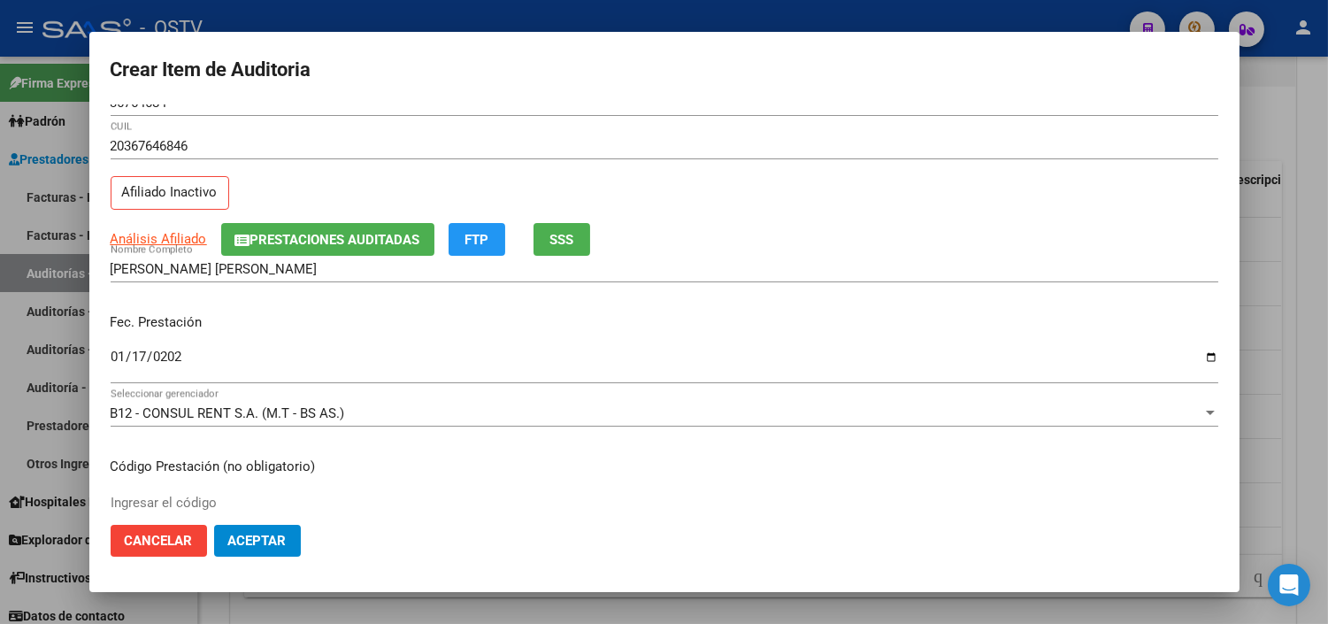
scroll to position [299, 0]
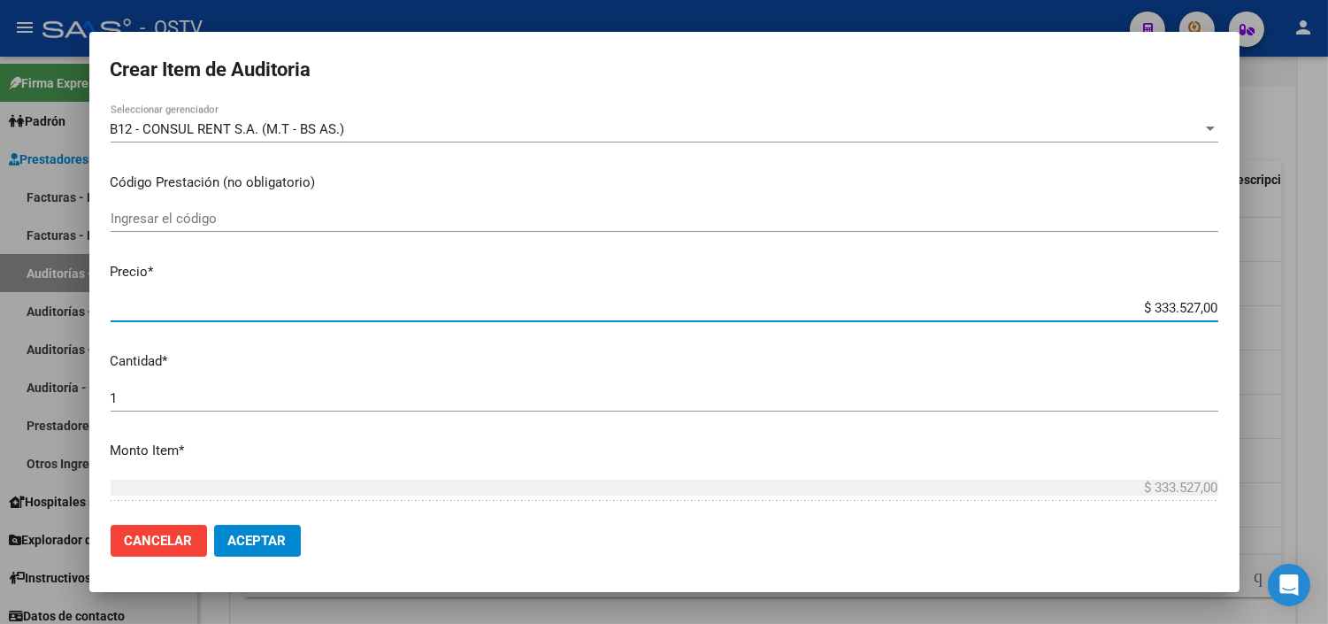
type input "$ 0,01"
type input "$ 0,14"
type input "$ 1,44"
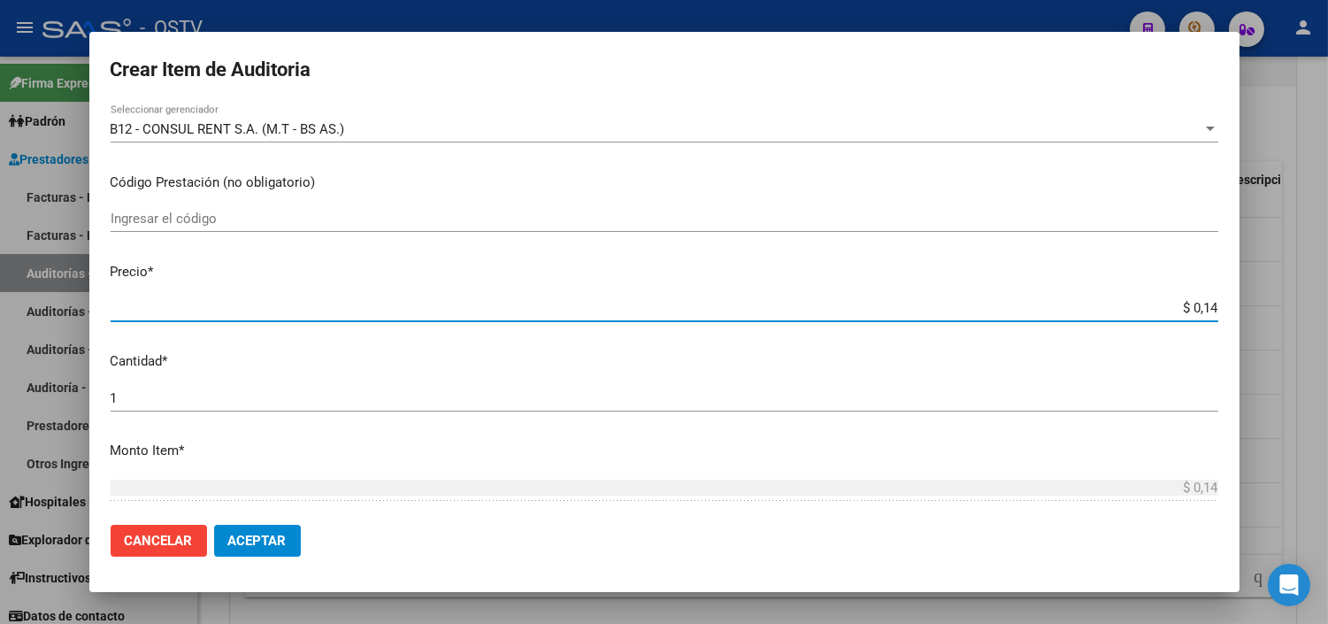
type input "$ 1,44"
type input "$ 14,48"
type input "$ 144,80"
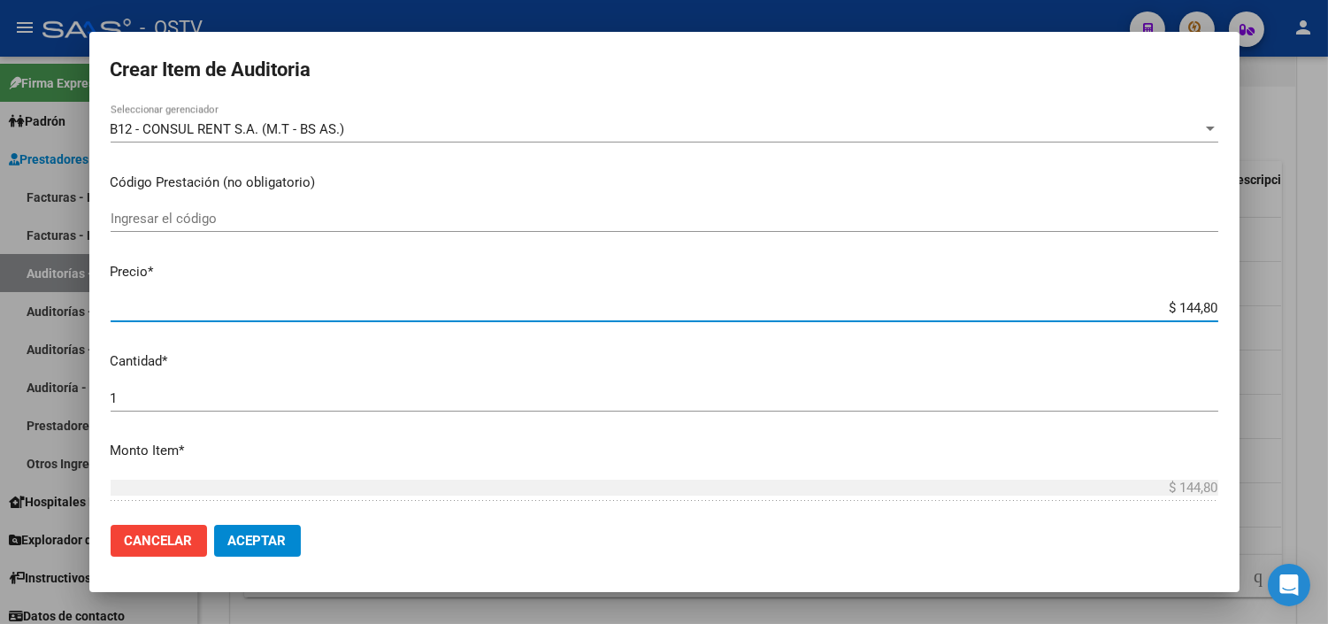
type input "$ 1.448,00"
type input "$ 144,80"
type input "$ 14,48"
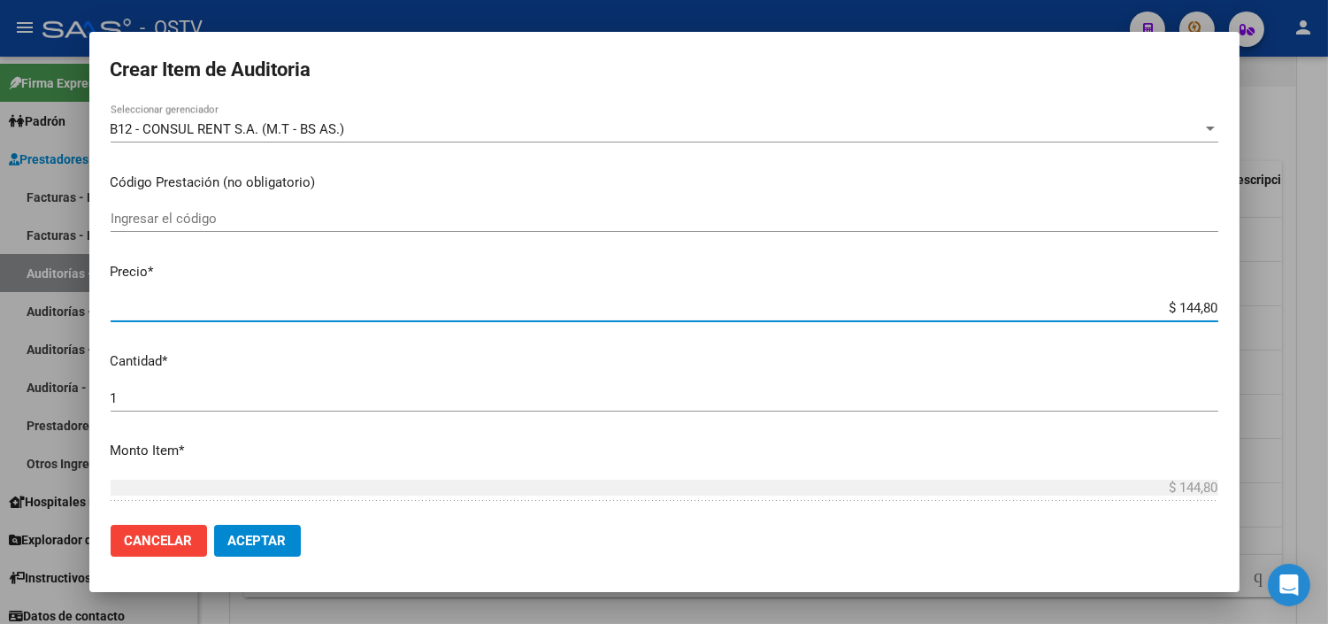
type input "$ 14,48"
type input "$ 144,88"
type input "$ 1.448,80"
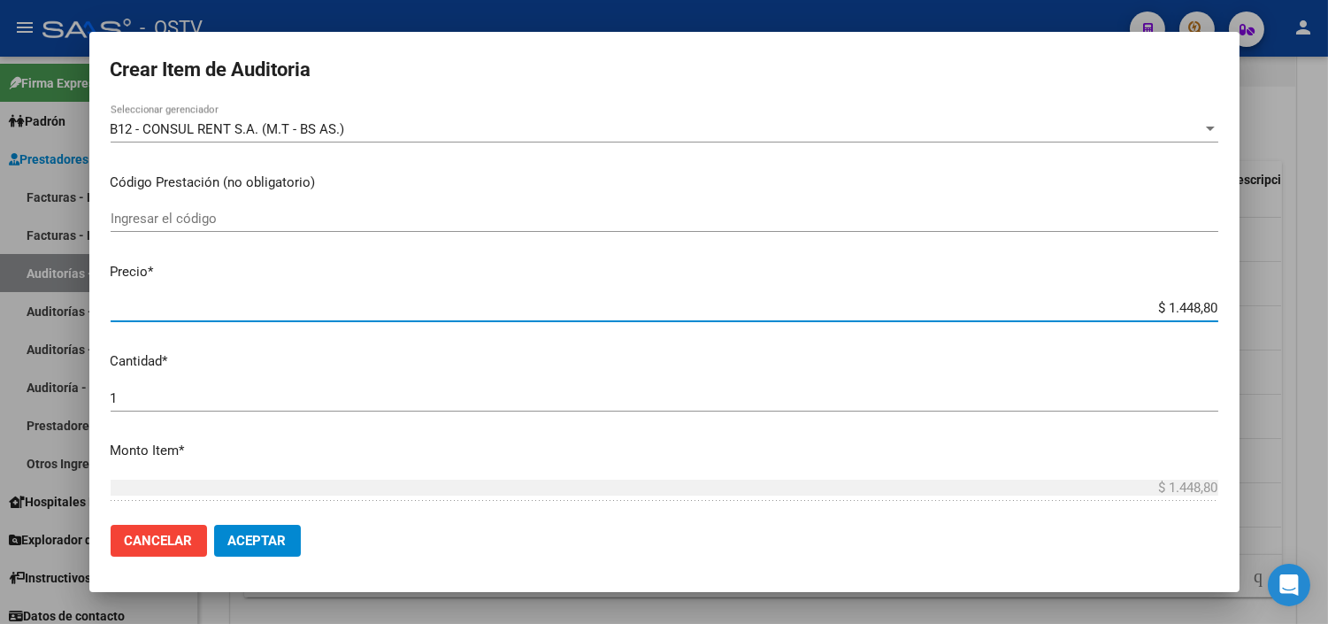
type input "$ 14.488,00"
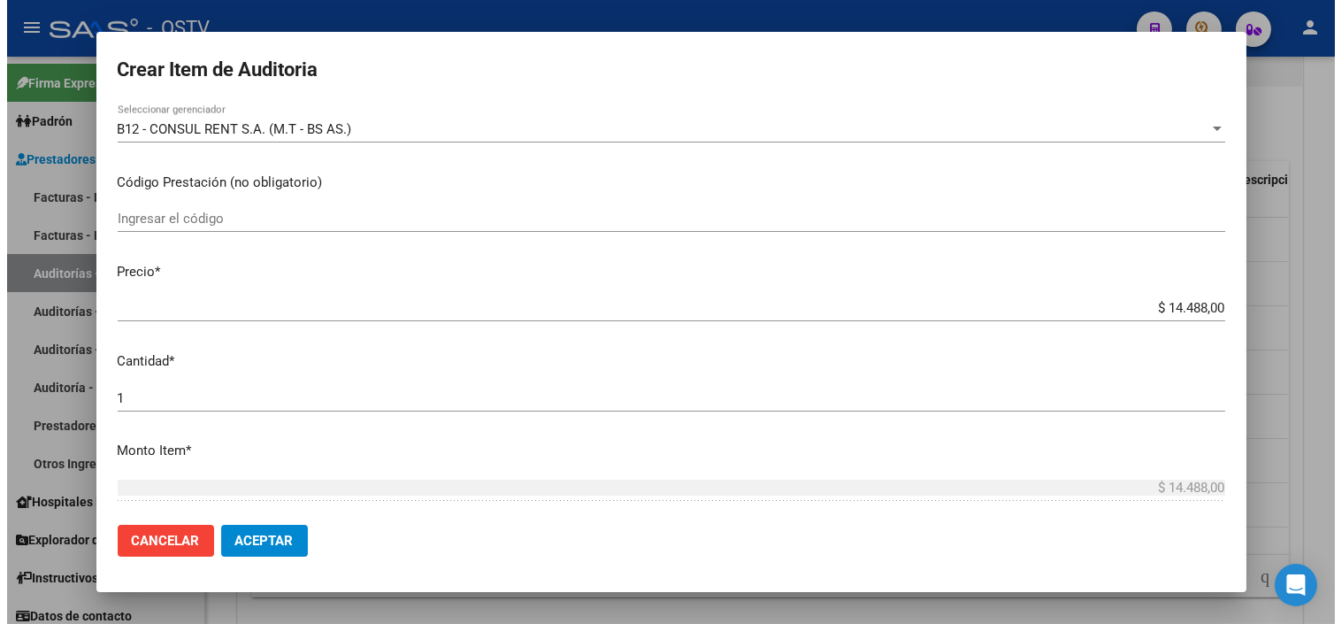
scroll to position [568, 0]
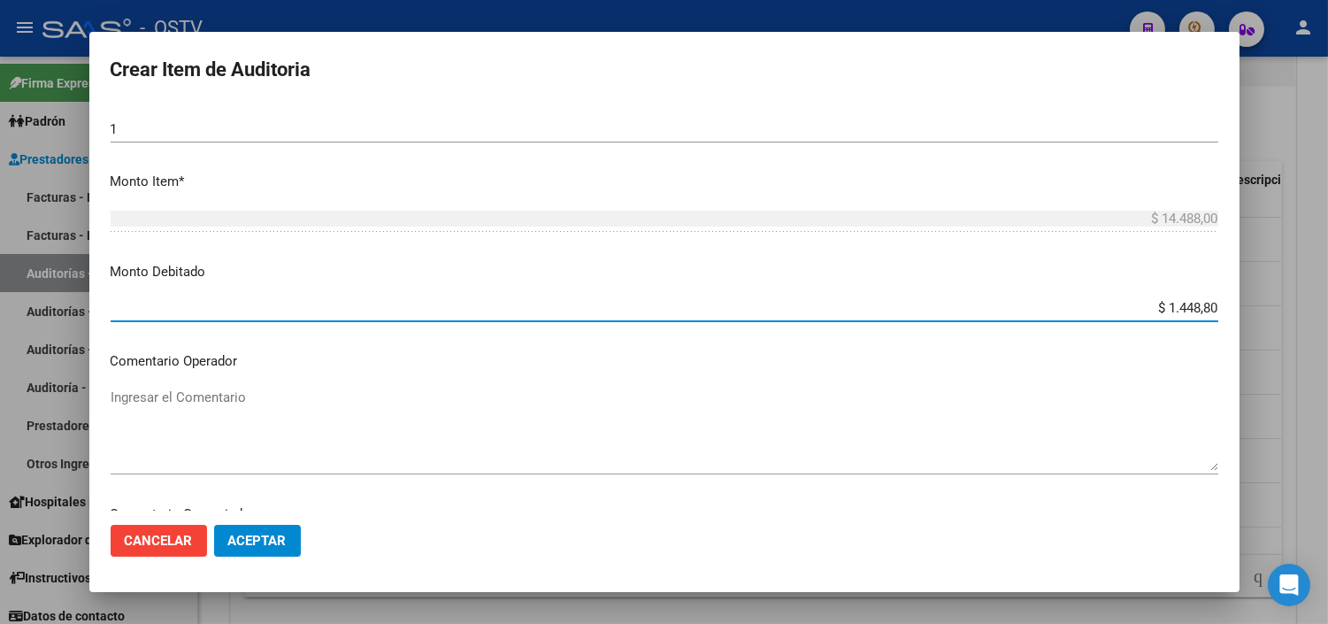
type input "$ 14.488,00"
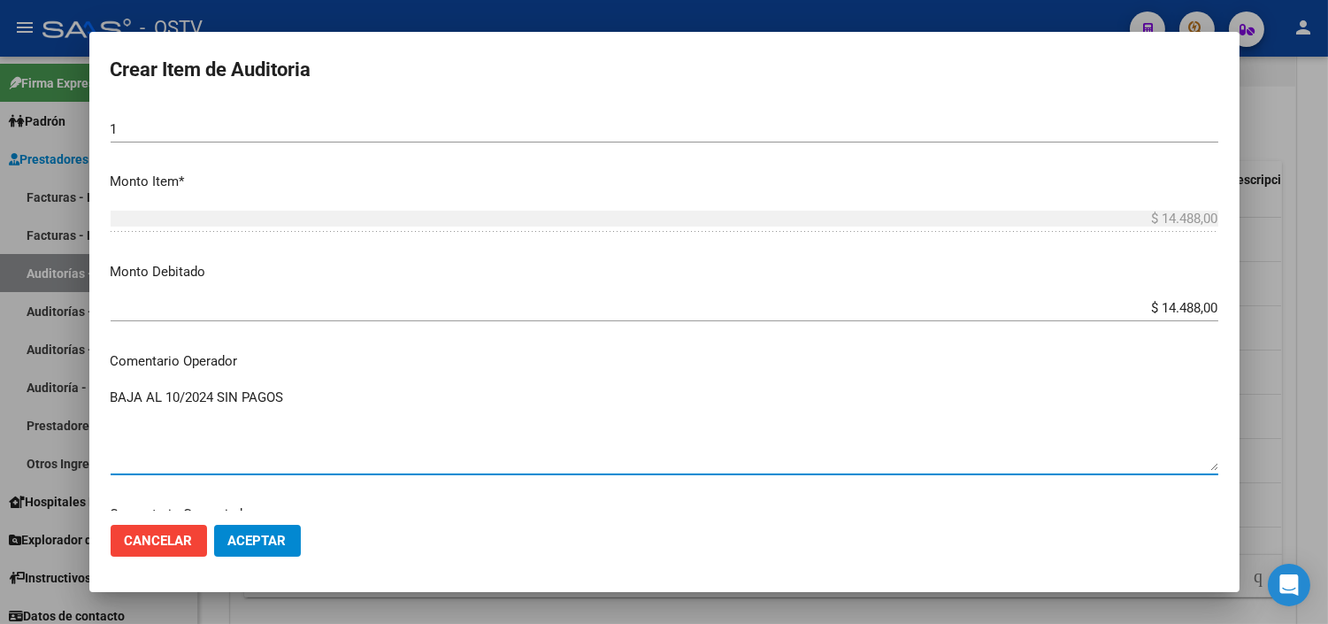
type textarea "BAJA AL 10/2024 SIN PAGOS"
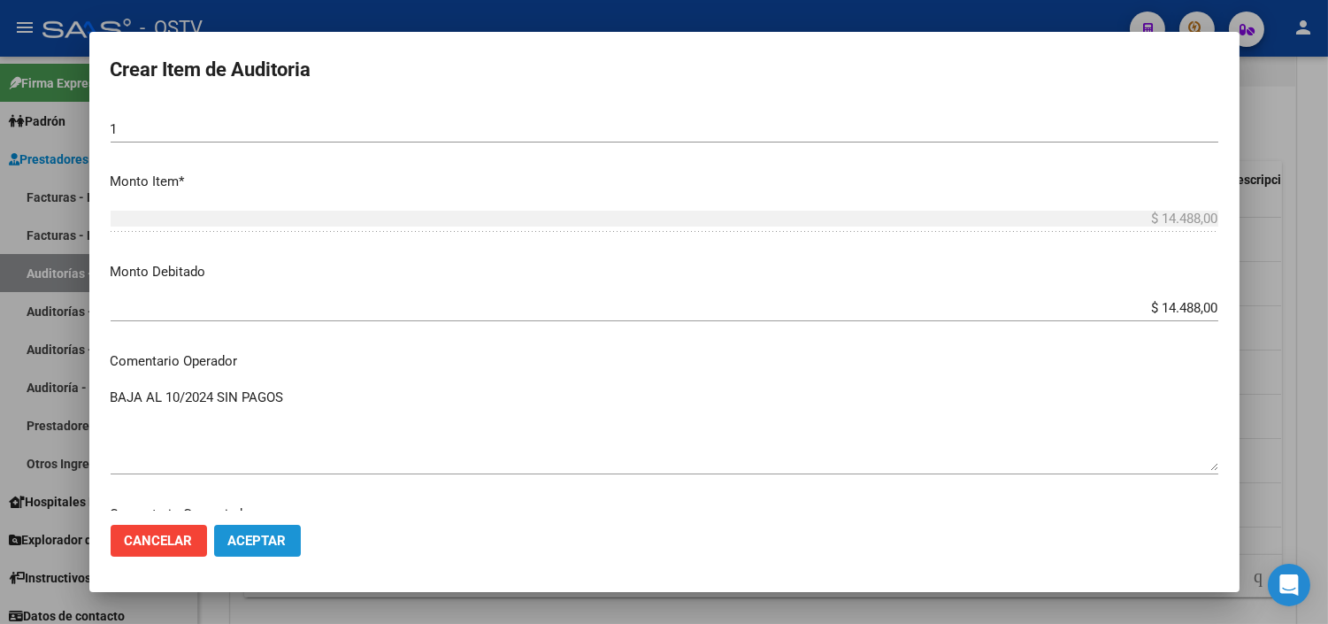
click at [283, 549] on button "Aceptar" at bounding box center [257, 541] width 87 height 32
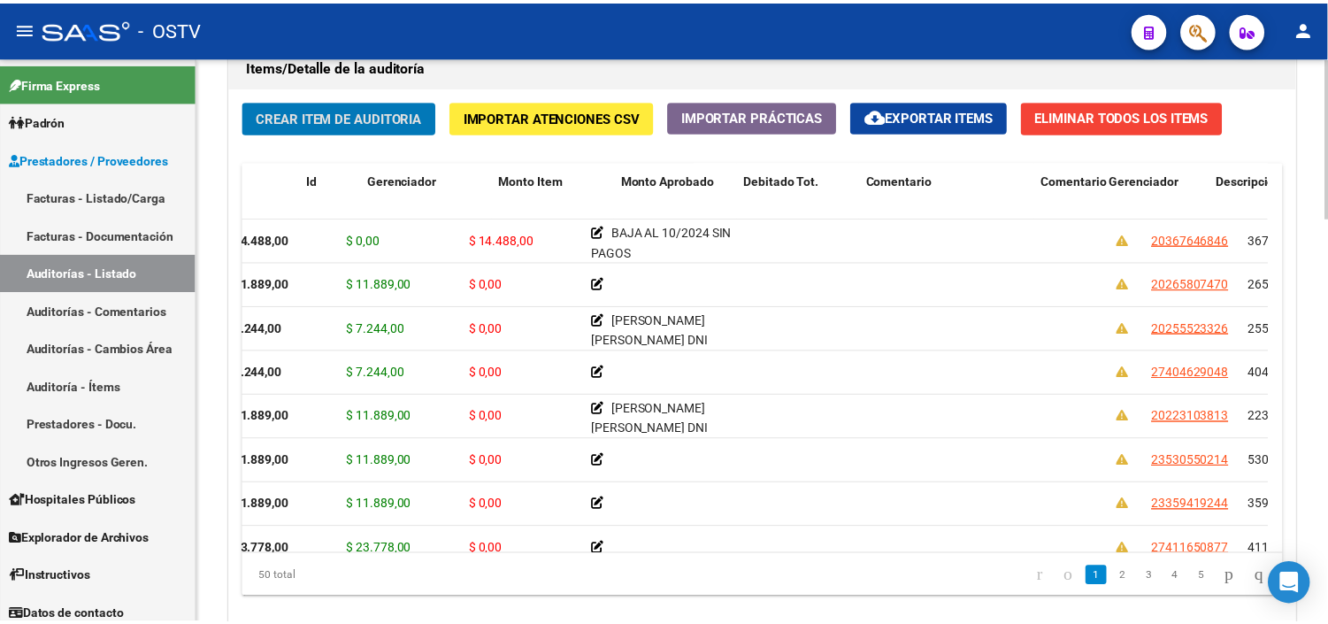
scroll to position [0, 0]
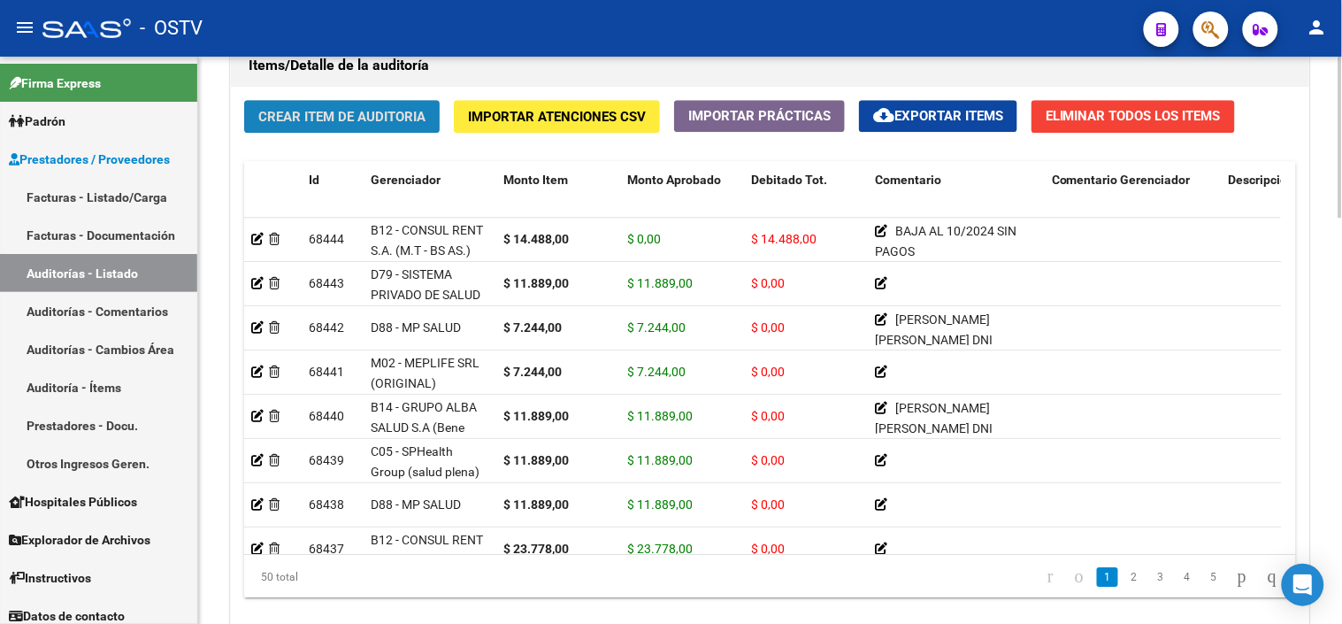
click at [336, 119] on span "Crear Item de Auditoria" at bounding box center [341, 117] width 167 height 16
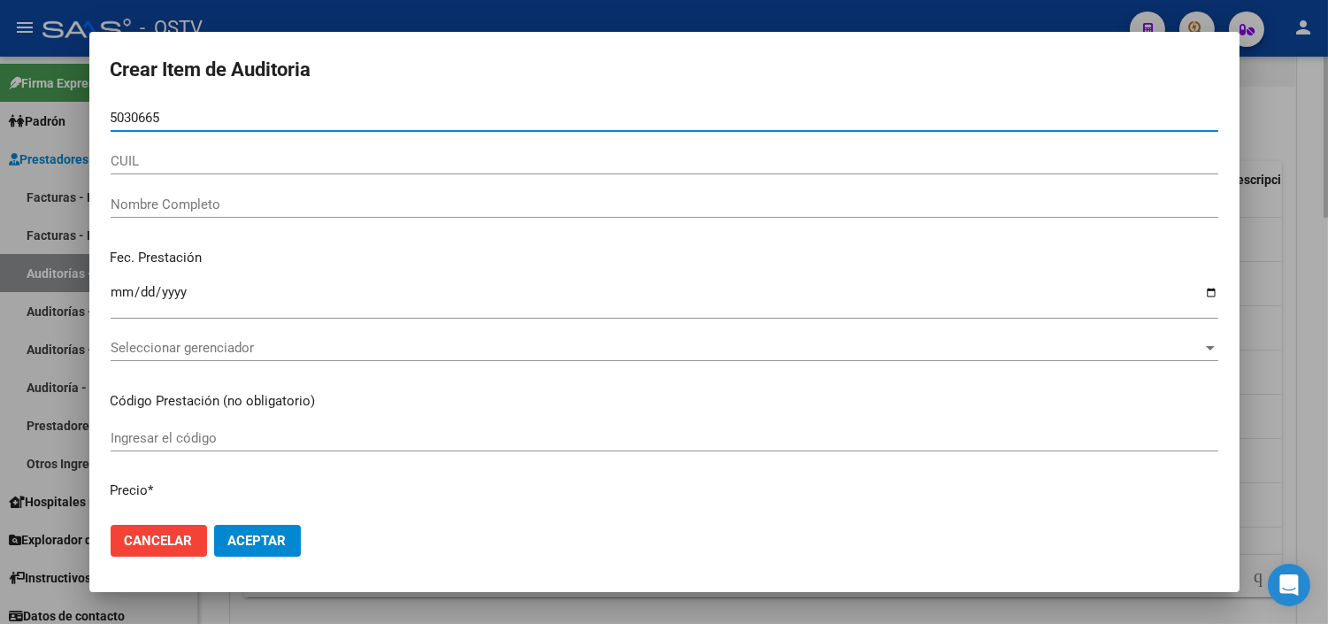
type input "50306652"
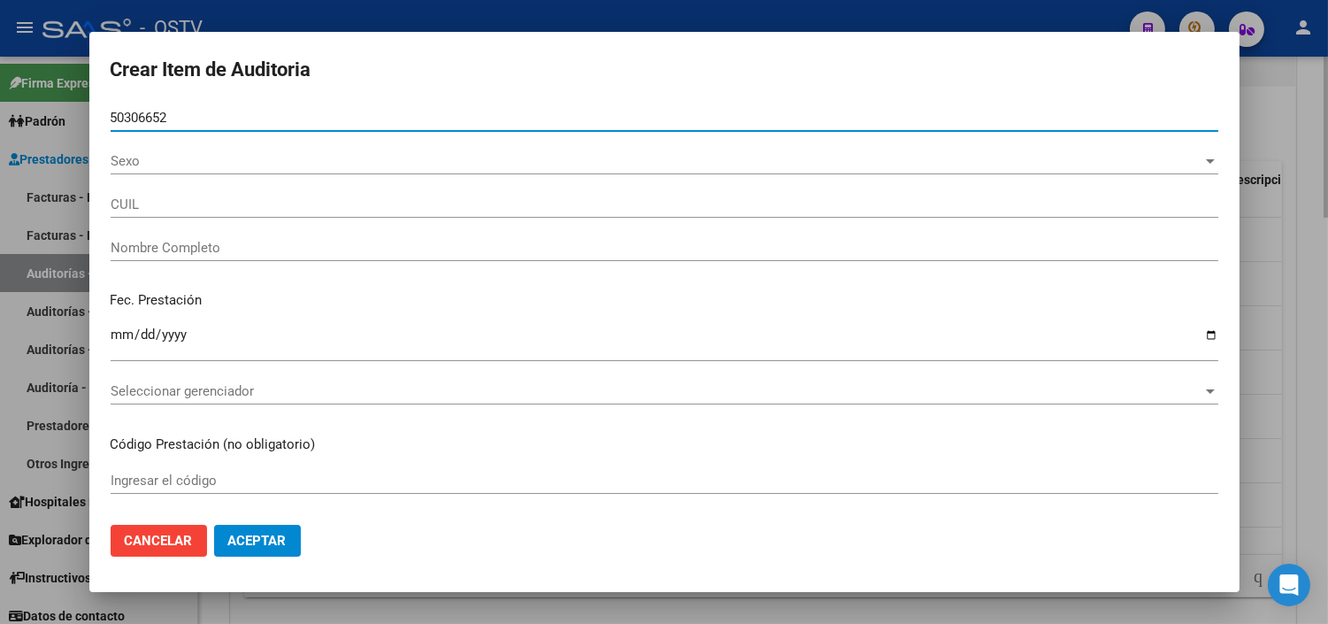
type input "27503066527"
type input "SOSA LUCIANA AYELEN"
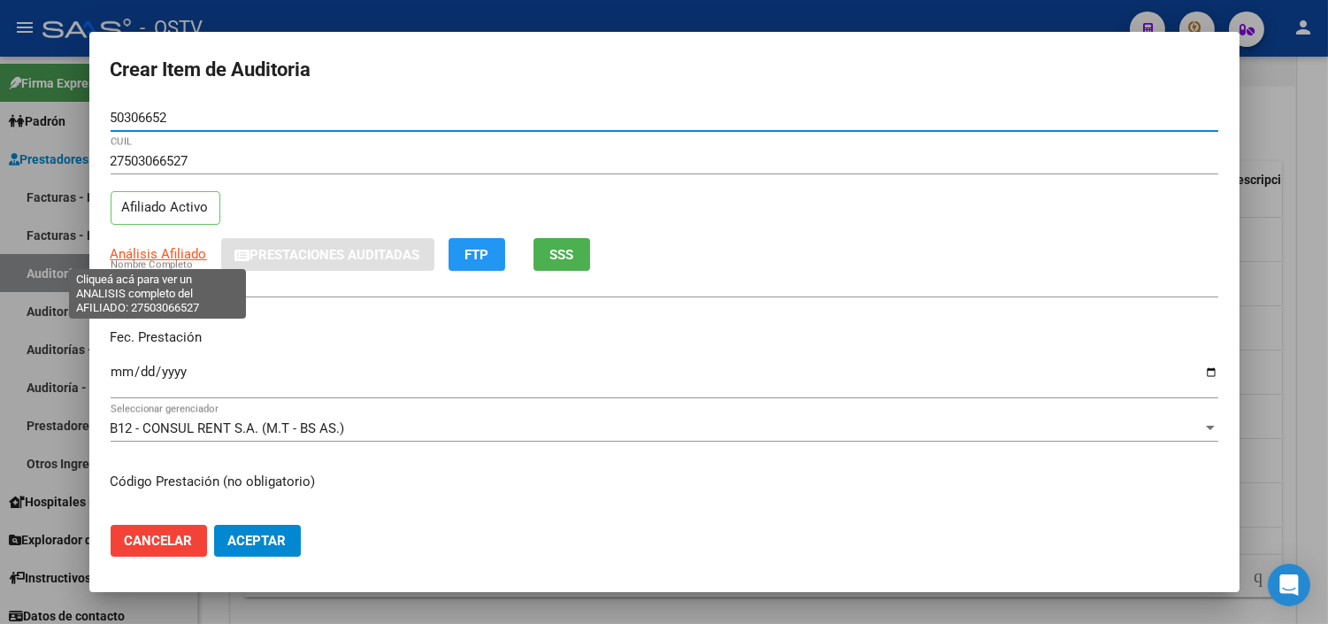
type input "50306652"
click at [186, 252] on span "Análisis Afiliado" at bounding box center [159, 254] width 96 height 16
type textarea "27503066527"
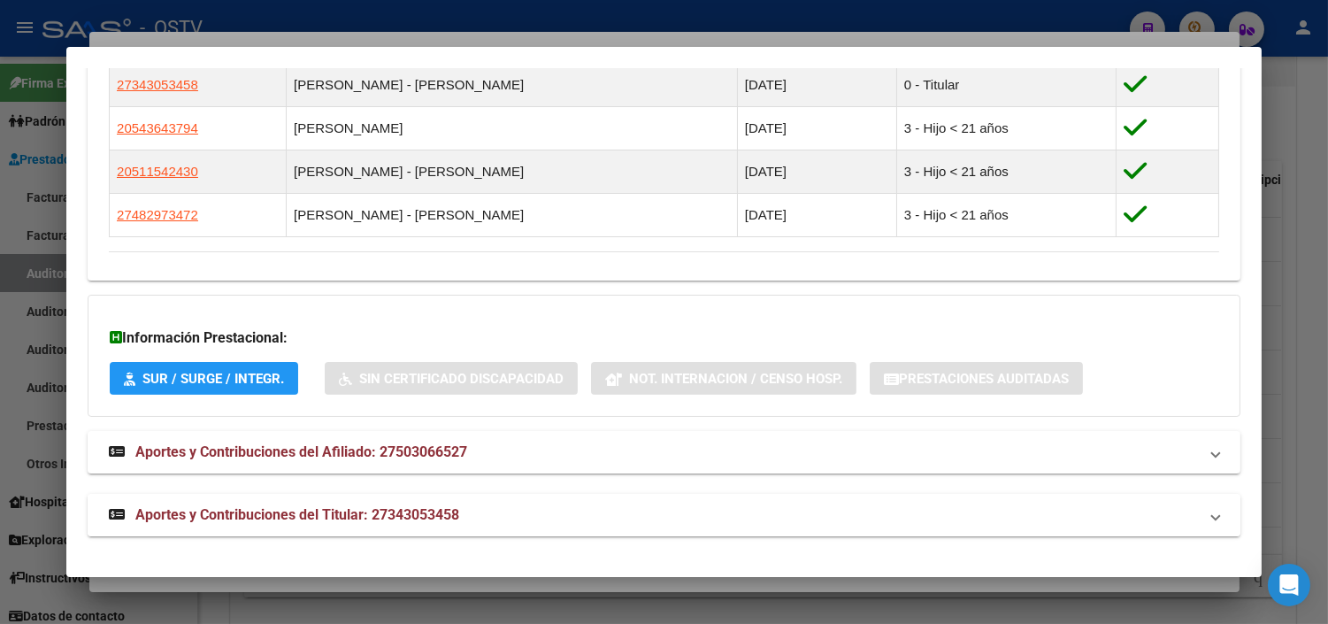
click at [345, 523] on span "Aportes y Contribuciones del Titular: 27343053458" at bounding box center [297, 514] width 324 height 17
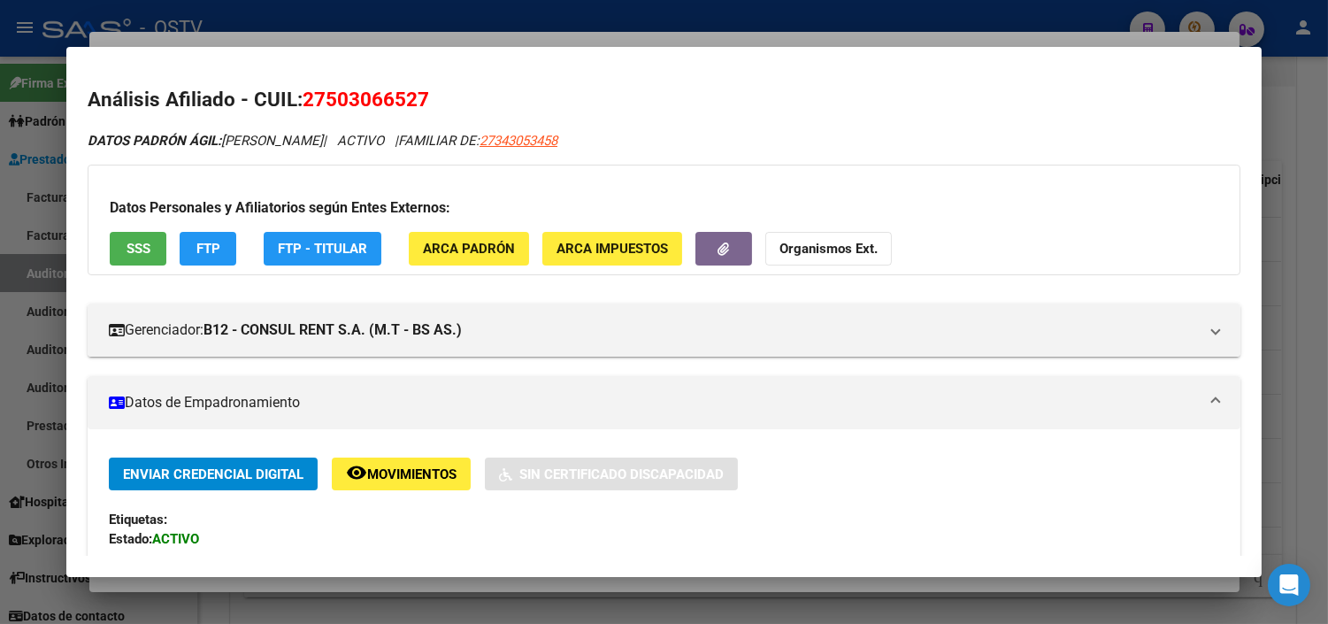
click at [349, 591] on div at bounding box center [664, 312] width 1328 height 624
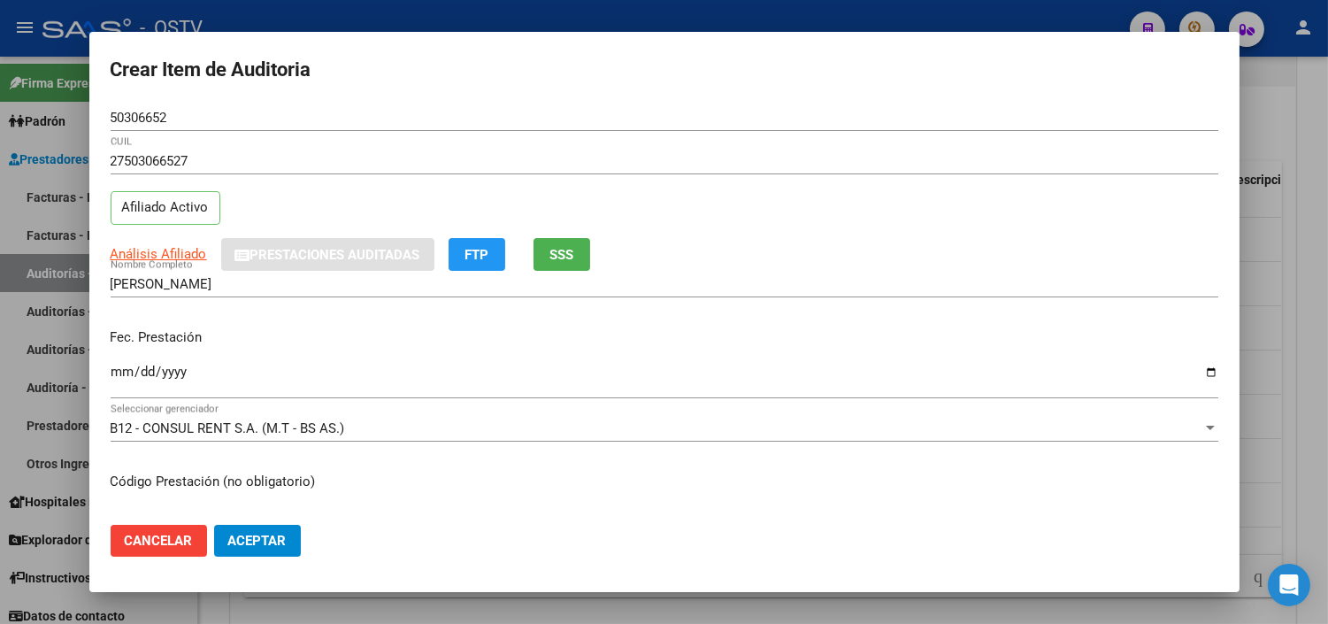
click at [119, 372] on input "Ingresar la fecha" at bounding box center [665, 379] width 1108 height 28
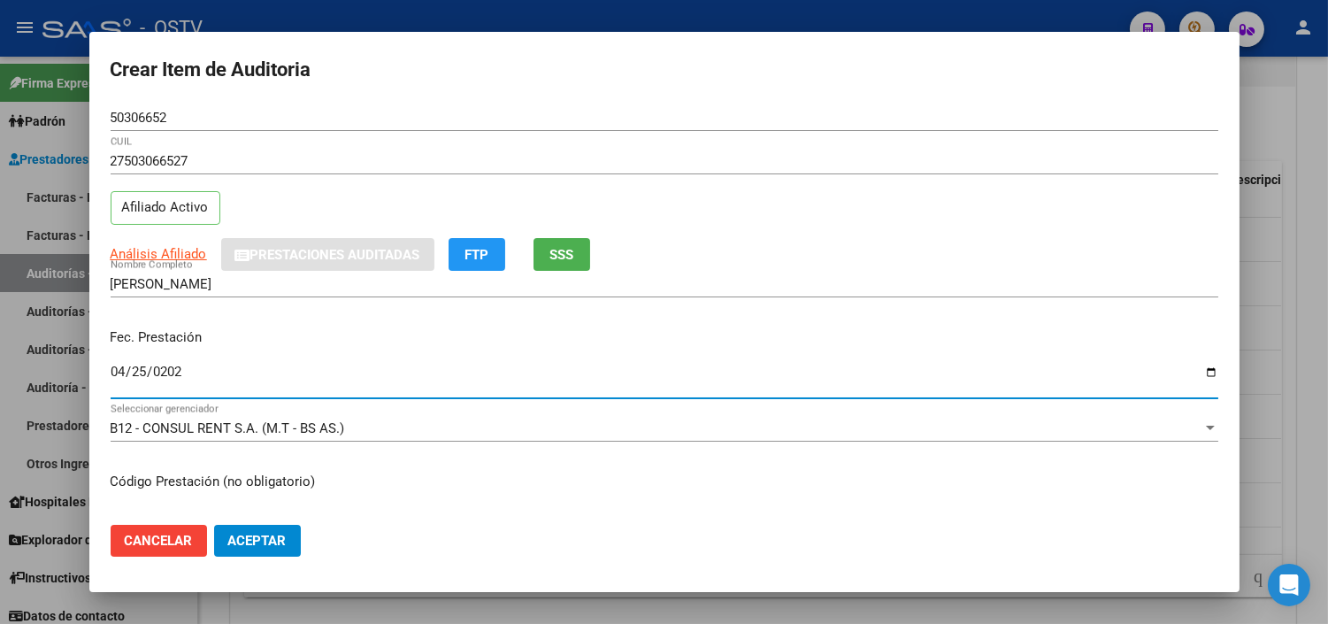
type input "2025-04-25"
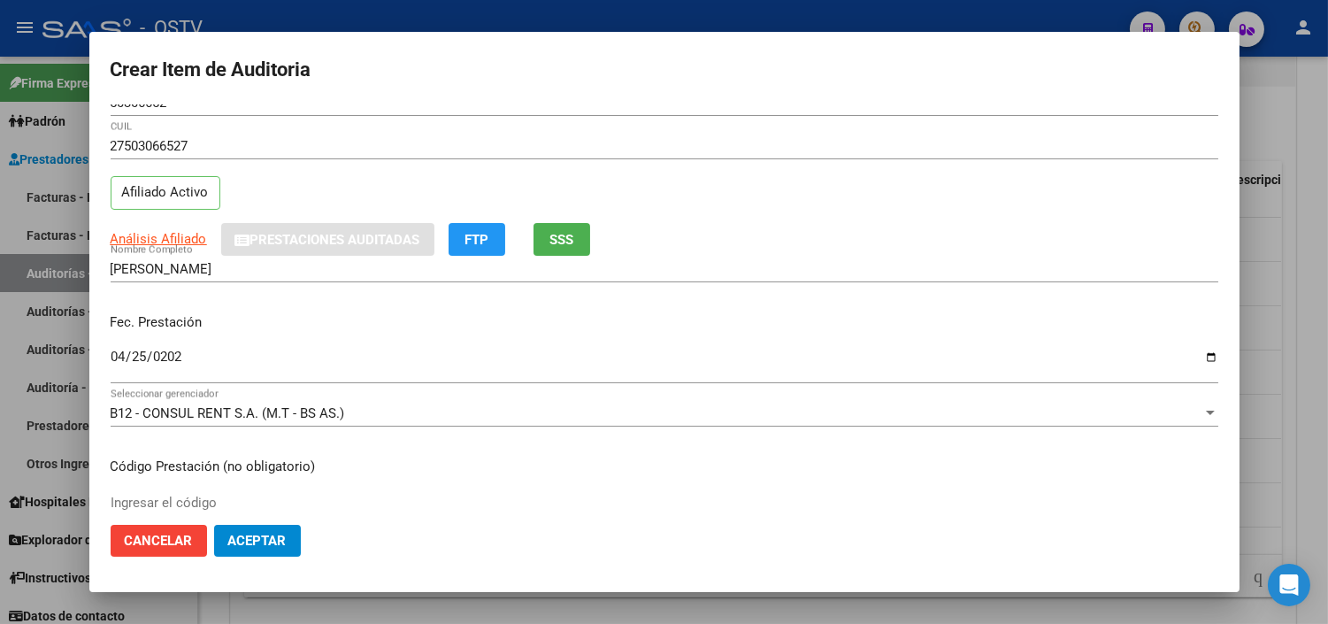
scroll to position [299, 0]
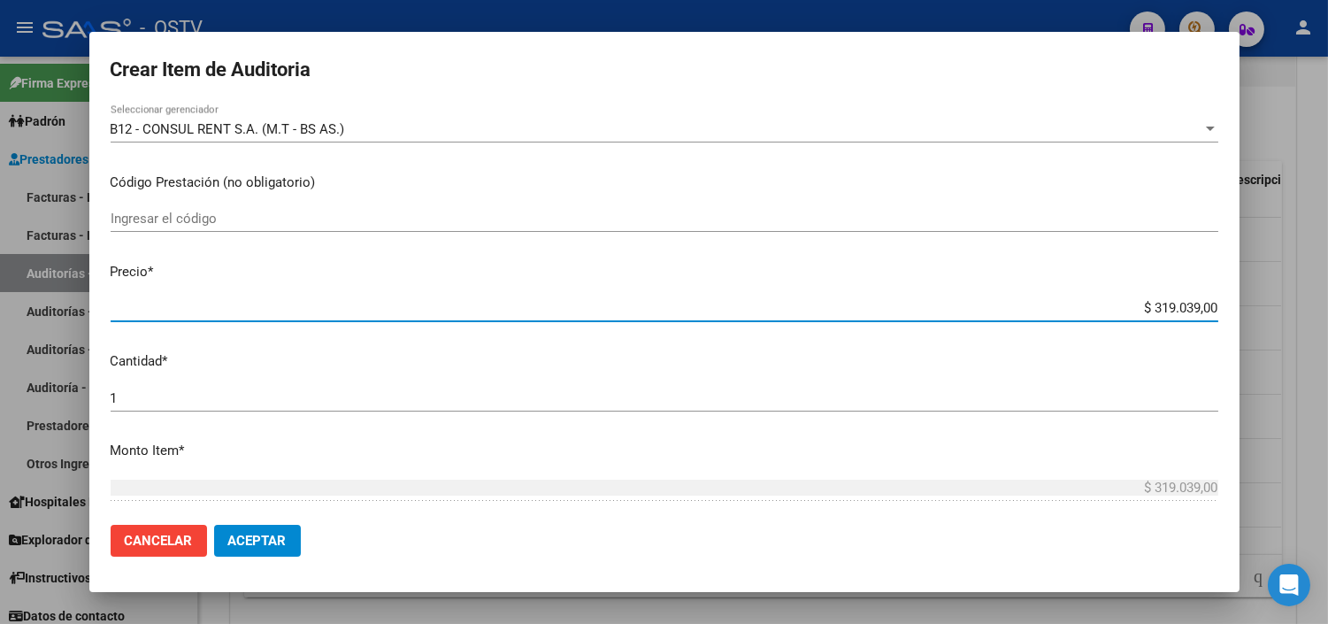
type input "$ 0,07"
type input "$ 0,72"
type input "$ 7,24"
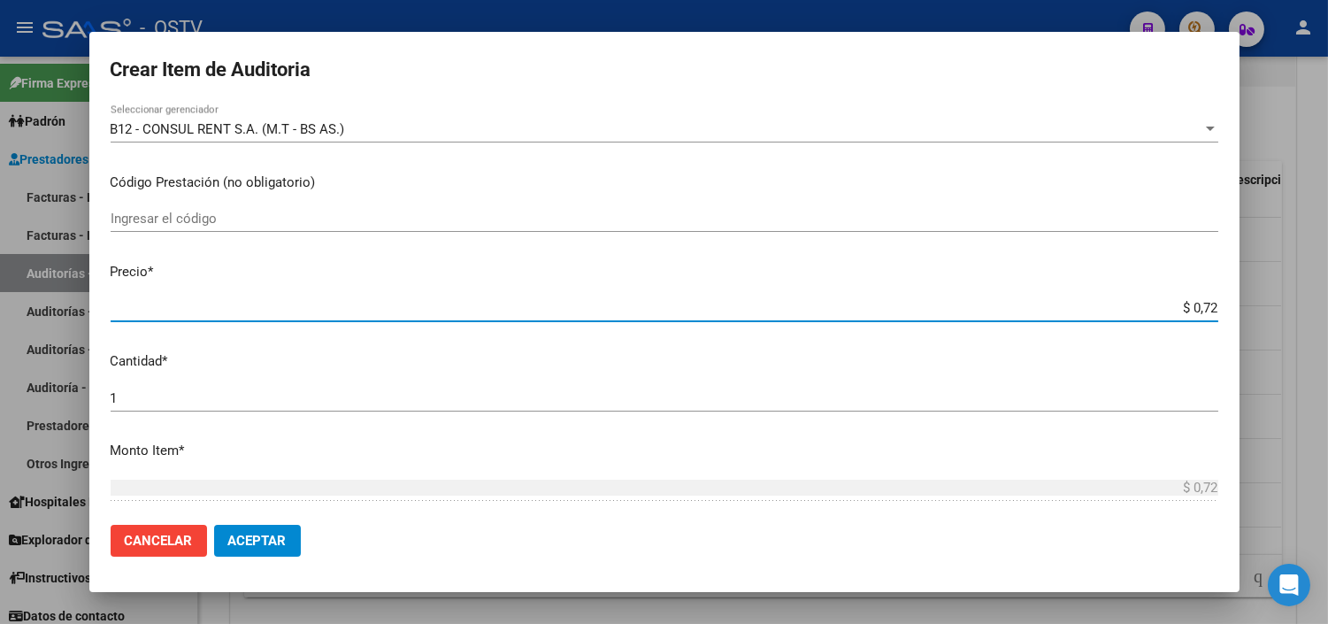
type input "$ 7,24"
type input "$ 72,44"
type input "$ 724,40"
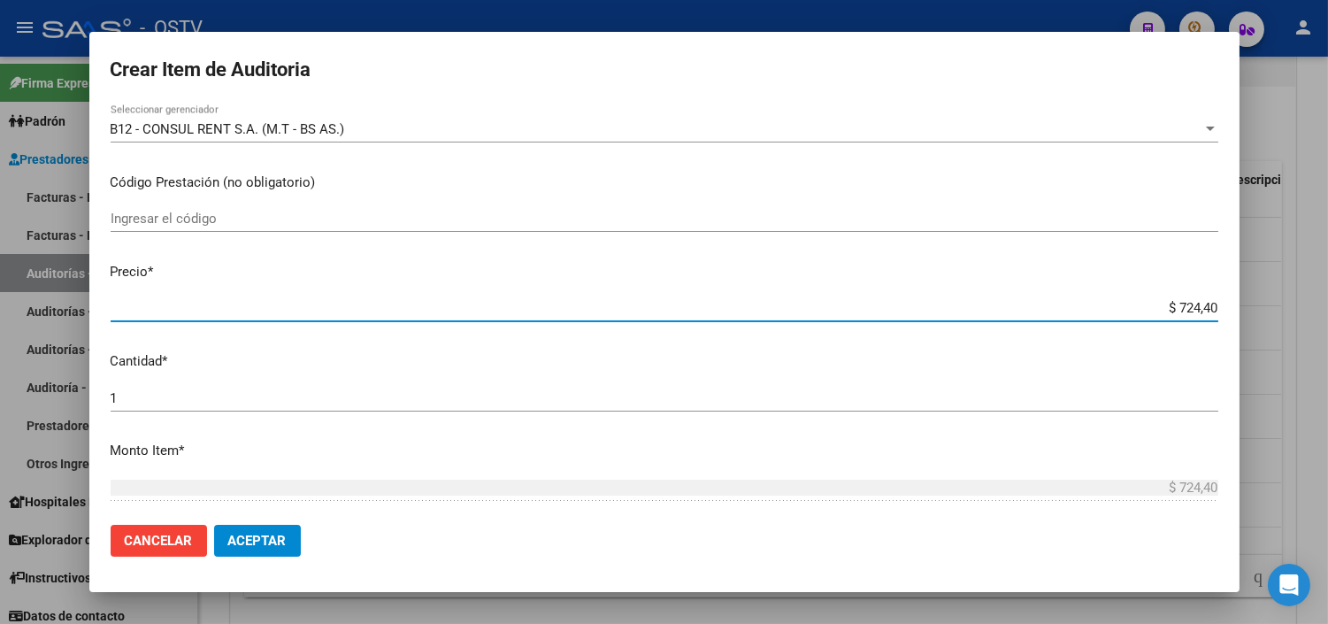
type input "$ 7.244,00"
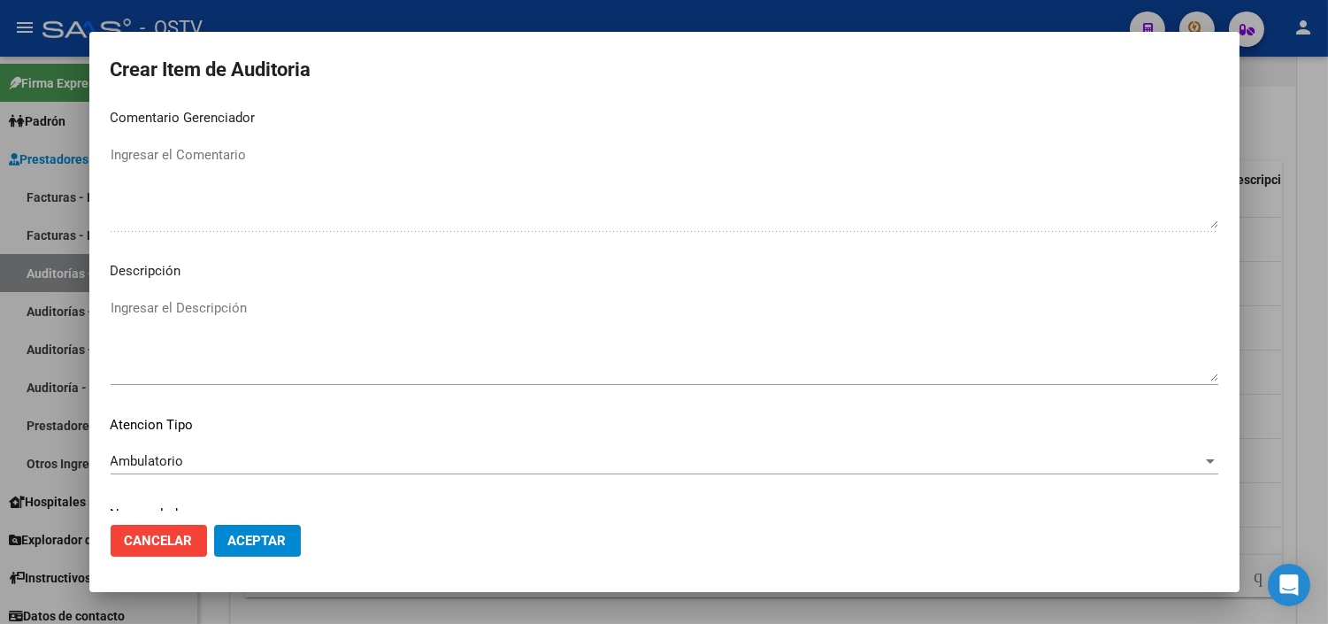
scroll to position [1033, 0]
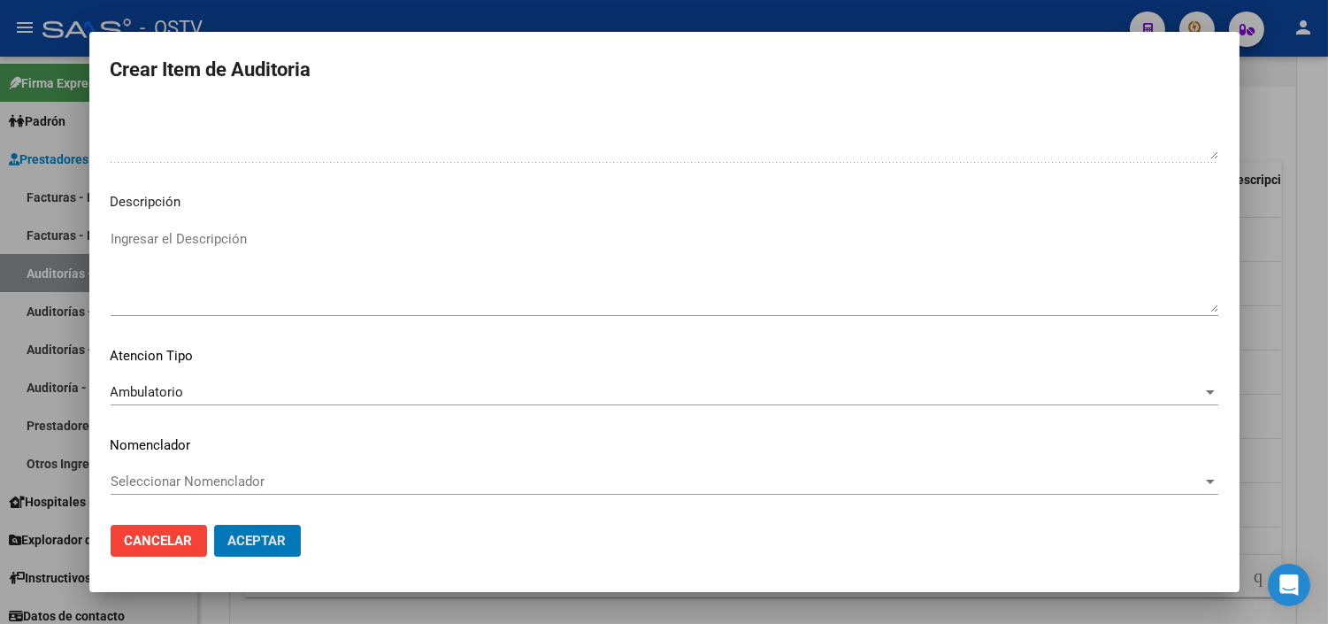
click at [214, 525] on button "Aceptar" at bounding box center [257, 541] width 87 height 32
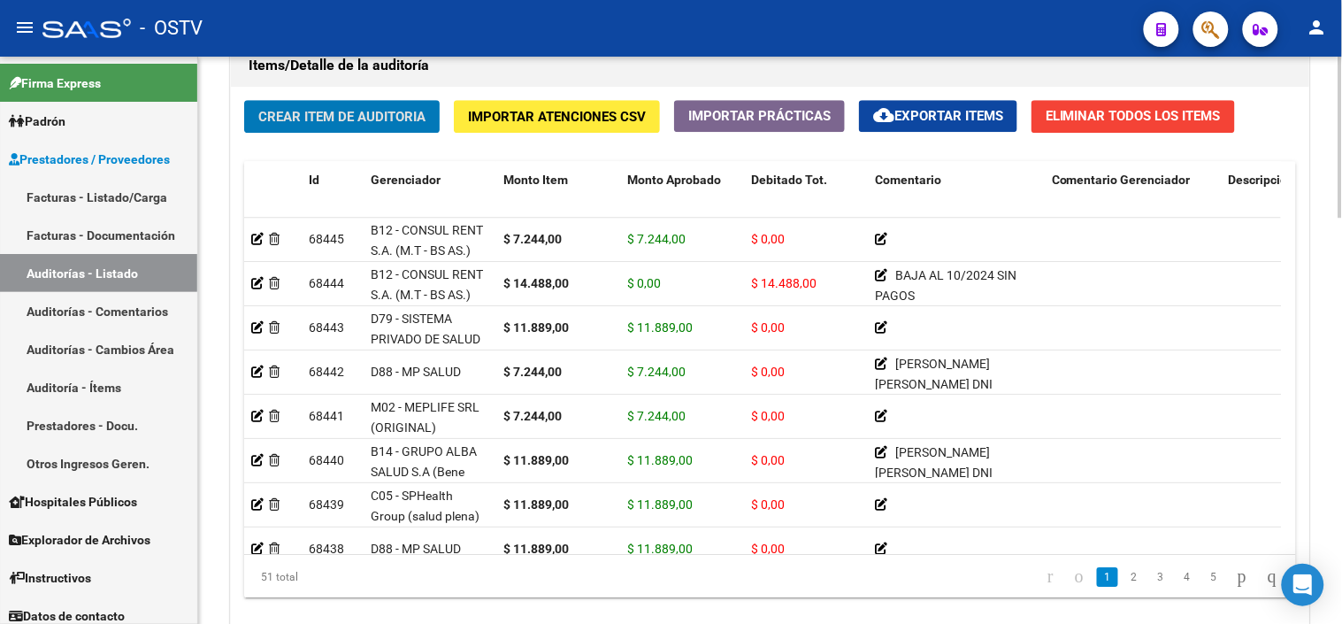
click at [322, 127] on button "Crear Item de Auditoria" at bounding box center [342, 116] width 196 height 33
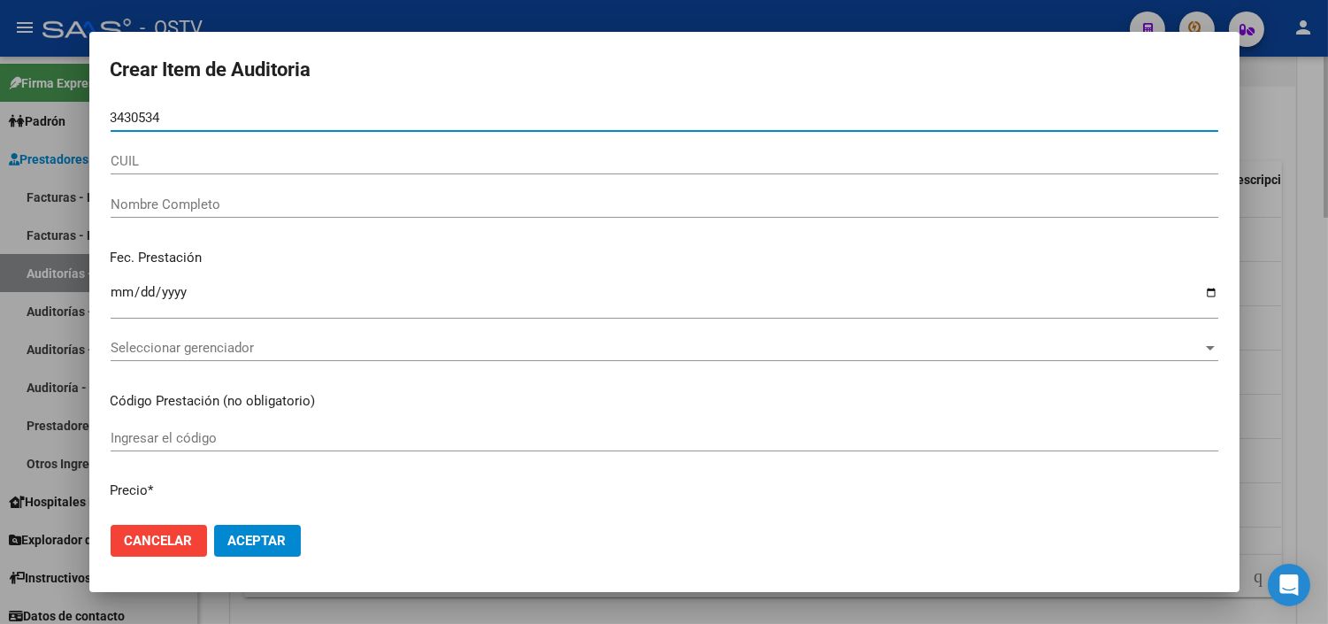
type input "34305345"
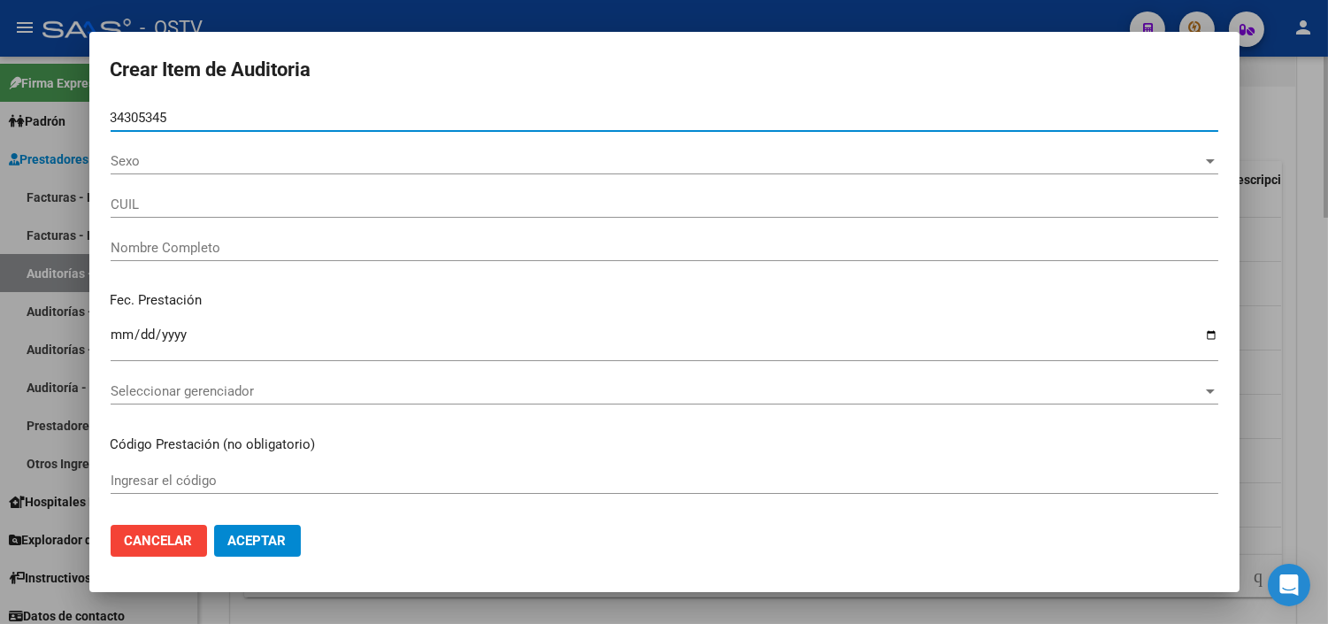
type input "27343053458"
type input "TOUSEDA ANTONELA SOLEDAD"
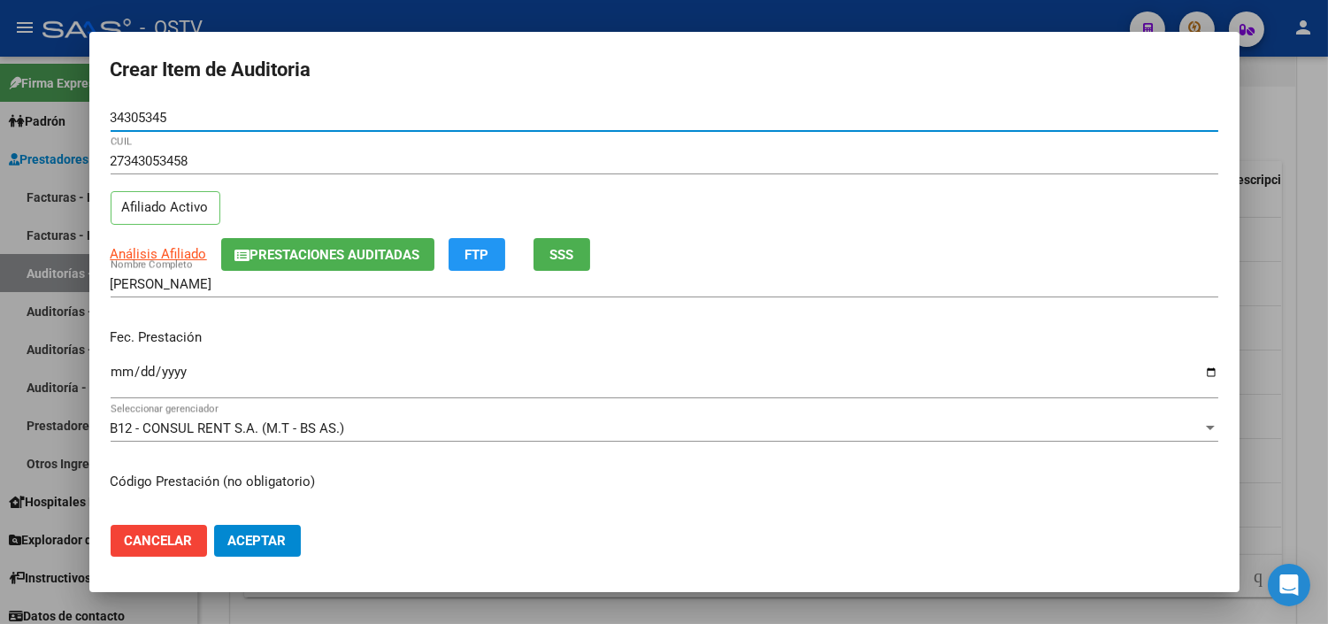
click at [145, 126] on input "34305345" at bounding box center [665, 118] width 1108 height 16
type input "34305345"
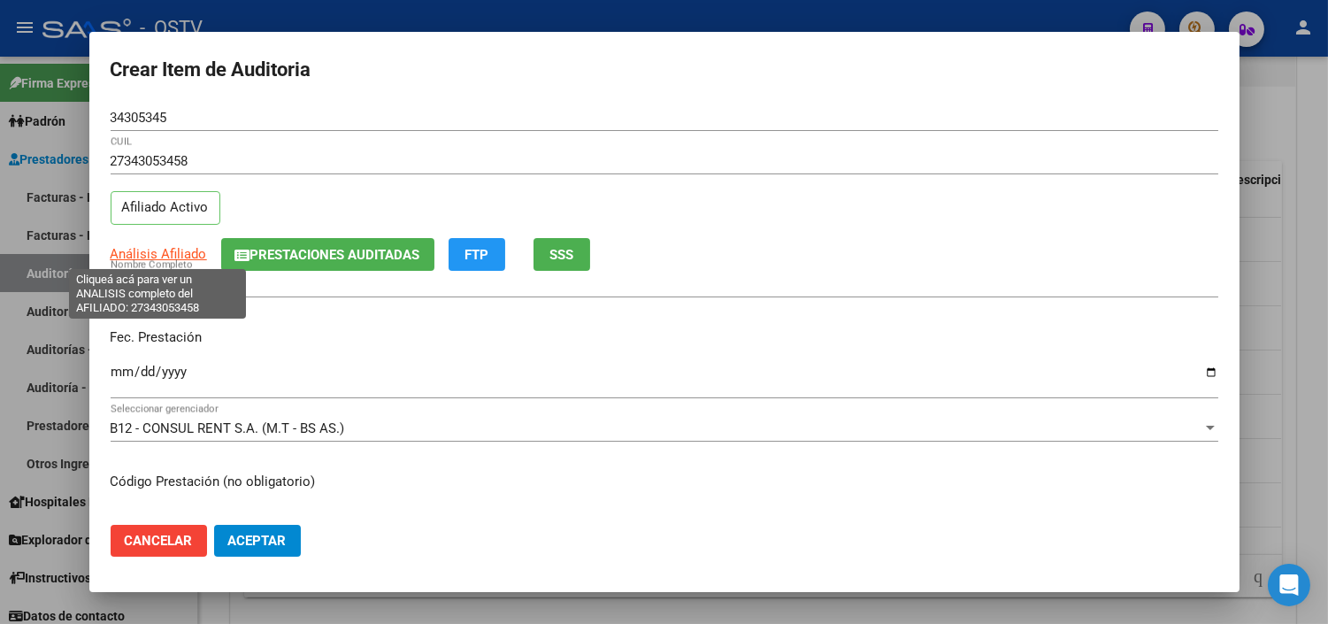
click at [152, 255] on span "Análisis Afiliado" at bounding box center [159, 254] width 96 height 16
type textarea "27343053458"
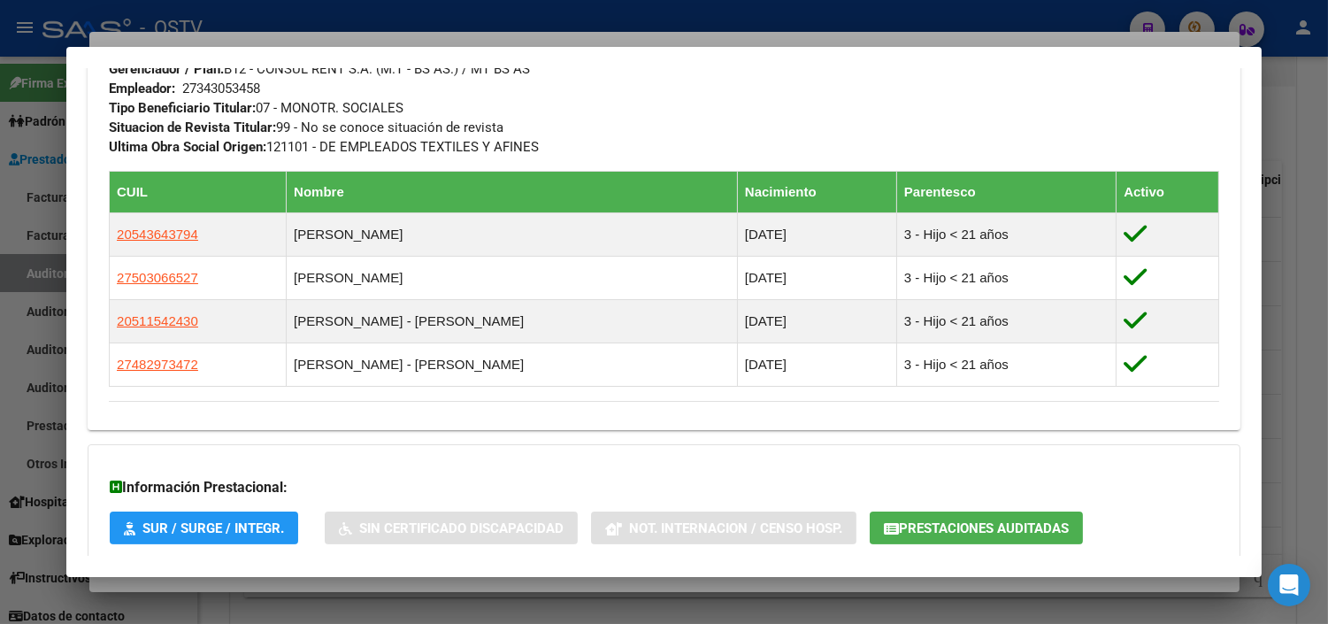
scroll to position [1015, 0]
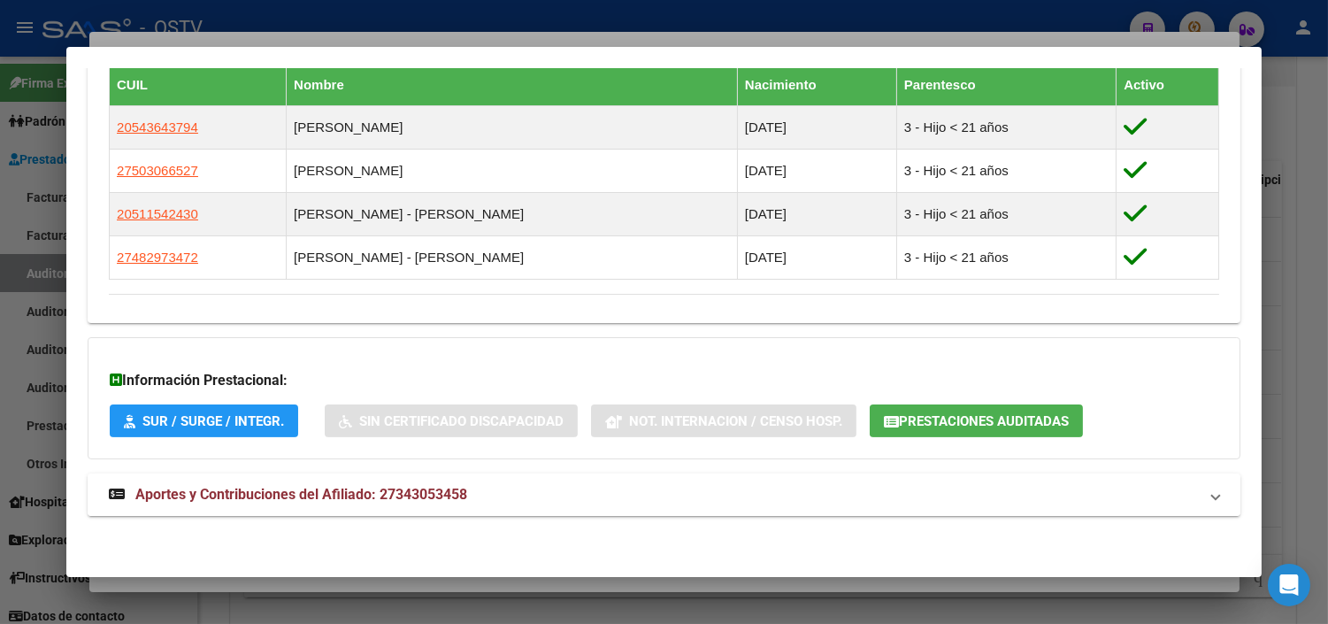
click at [234, 493] on span "Aportes y Contribuciones del Afiliado: 27343053458" at bounding box center [301, 494] width 332 height 17
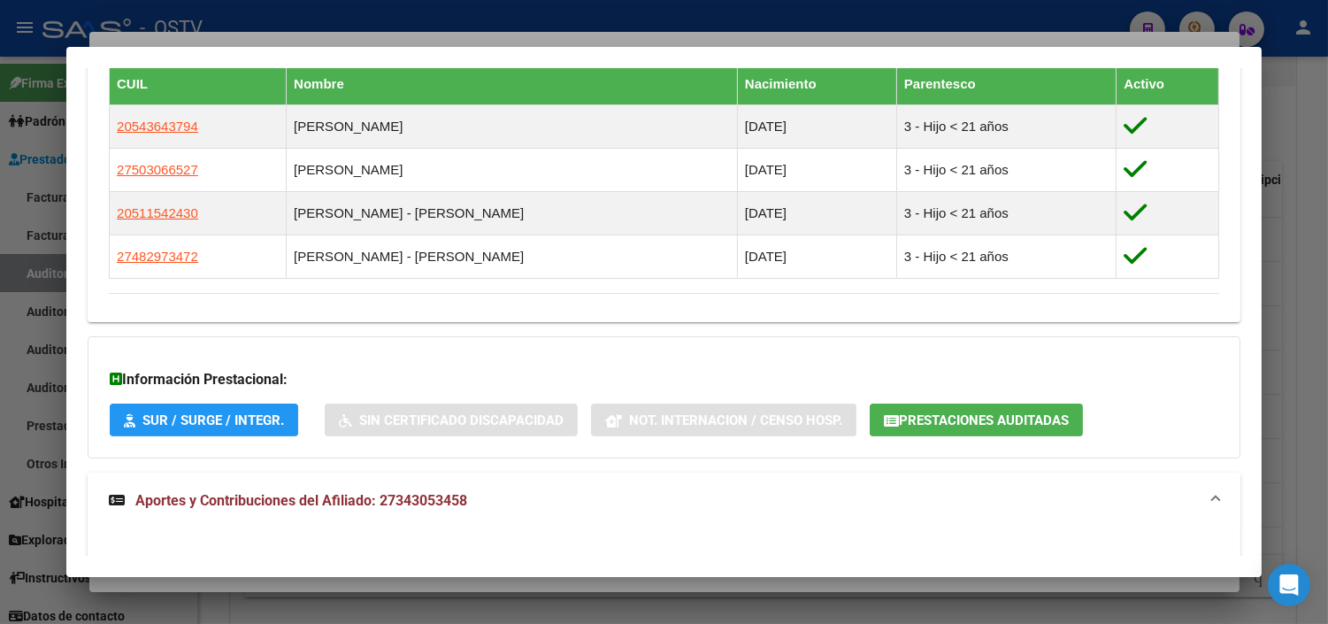
scroll to position [1809, 0]
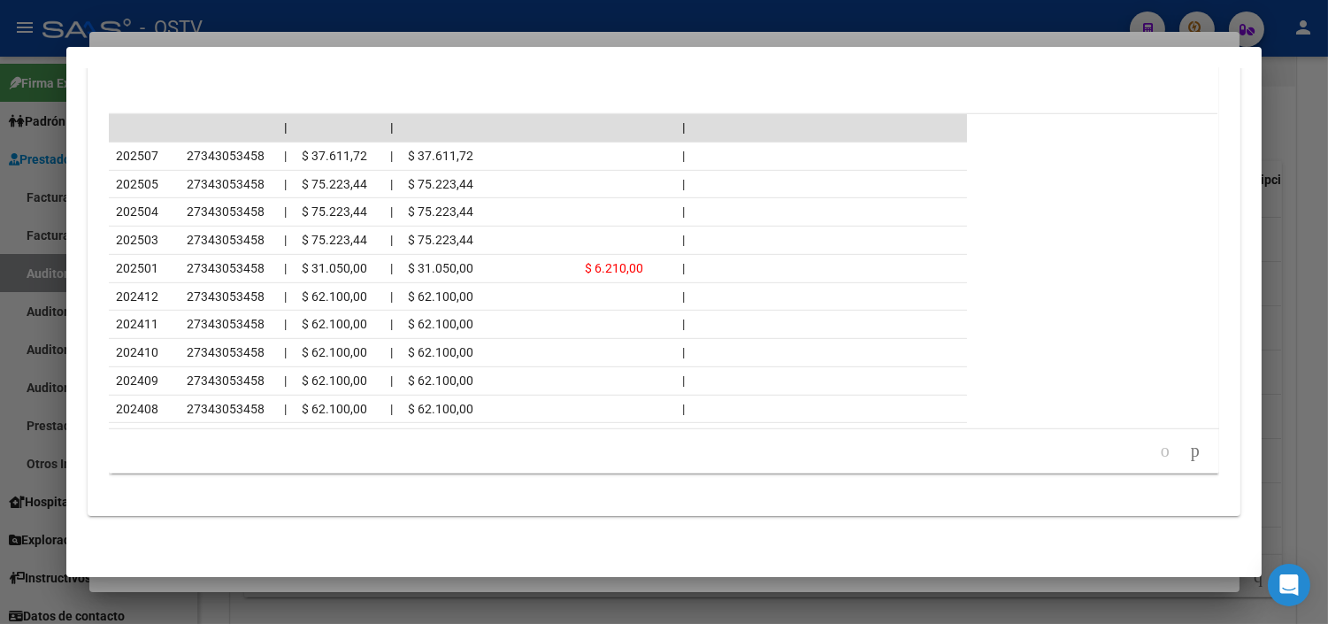
click at [304, 591] on div at bounding box center [664, 312] width 1328 height 624
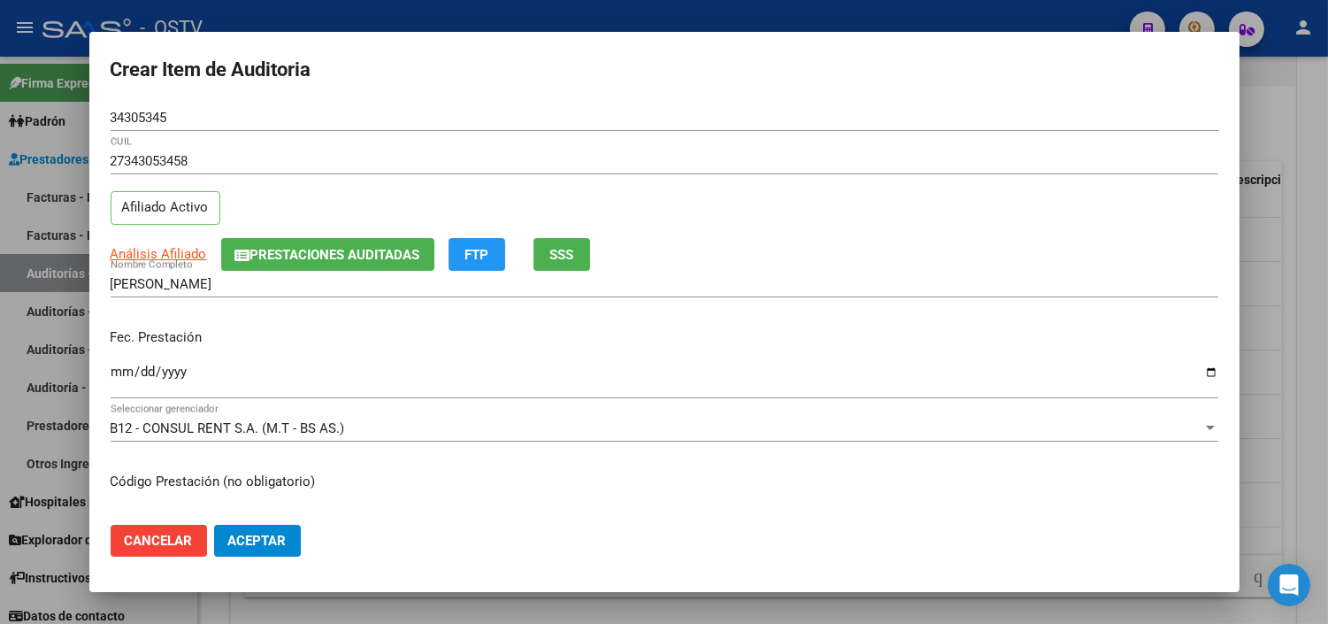
click at [112, 368] on input "Ingresar la fecha" at bounding box center [665, 379] width 1108 height 28
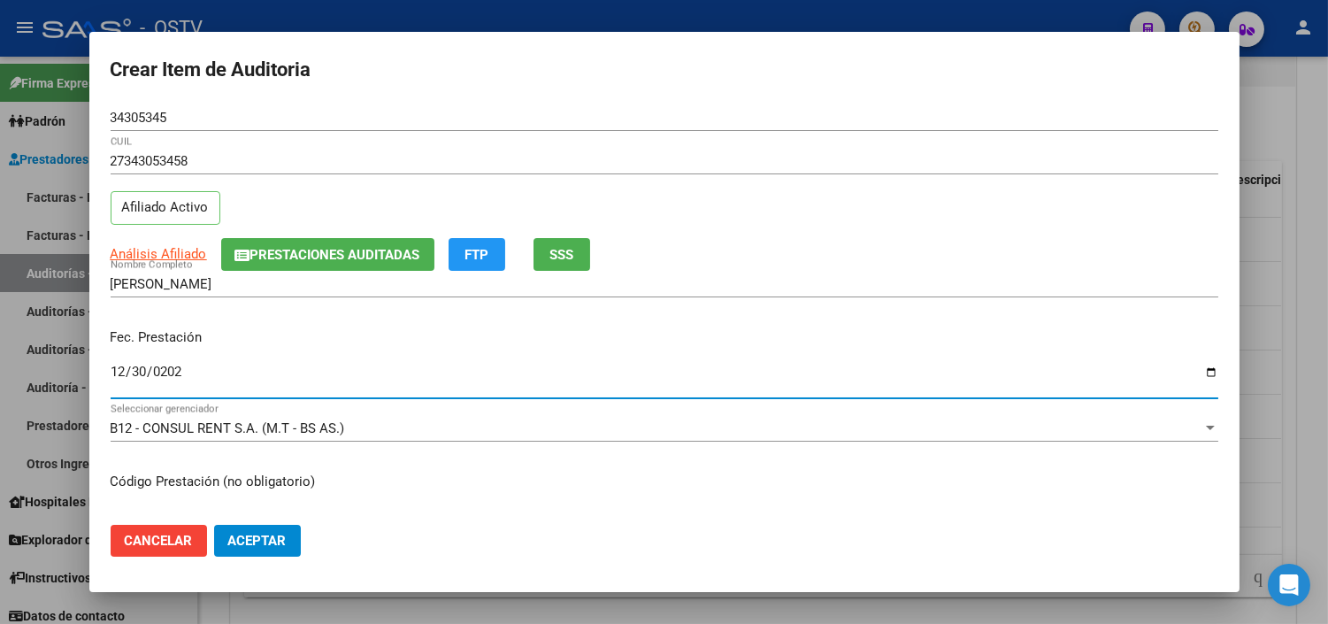
type input "2024-12-30"
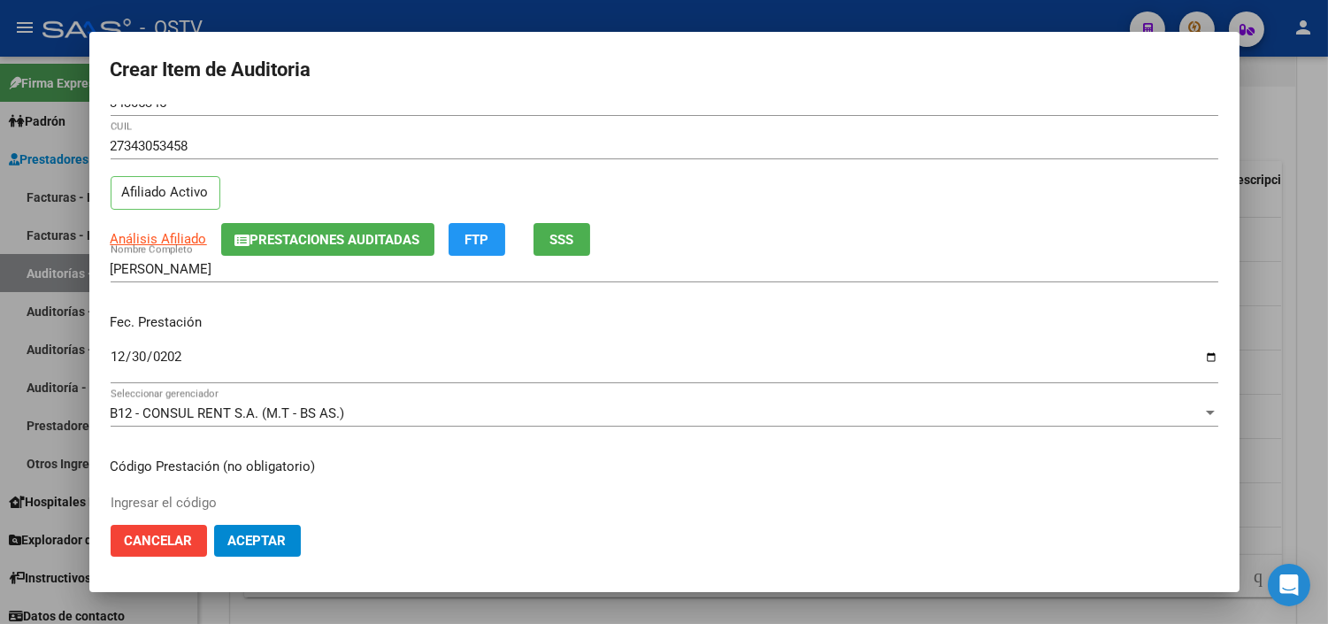
scroll to position [299, 0]
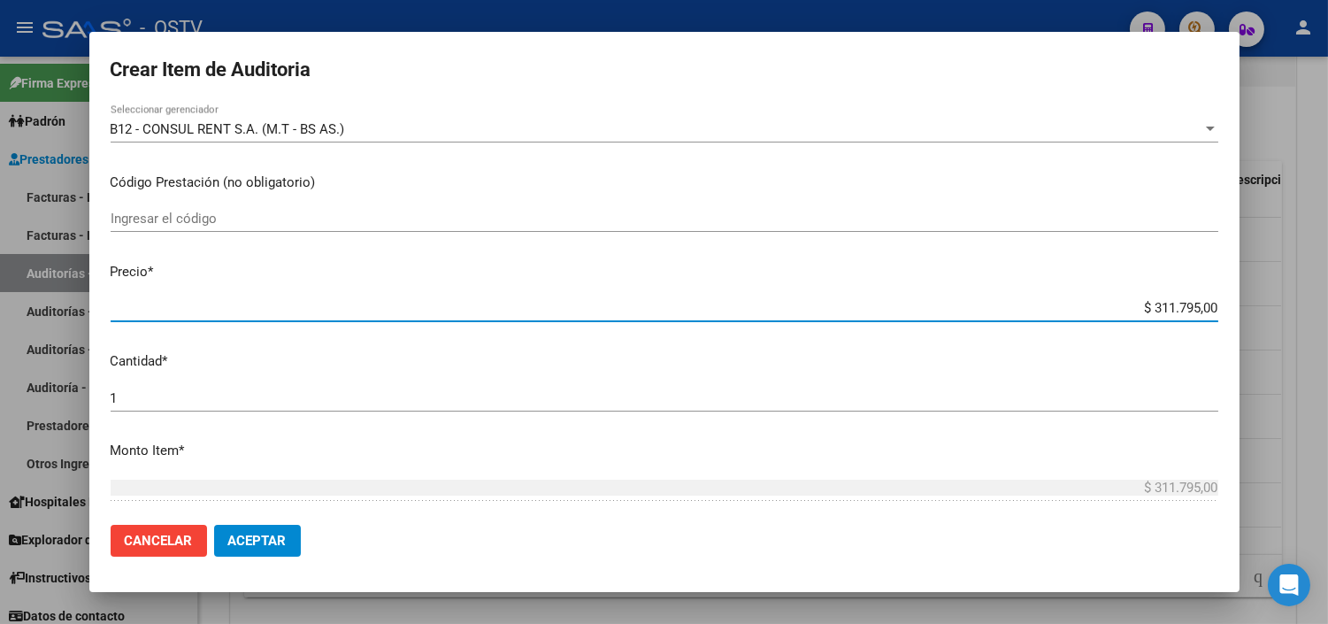
type input "$ 0,07"
type input "$ 0,72"
type input "$ 7,24"
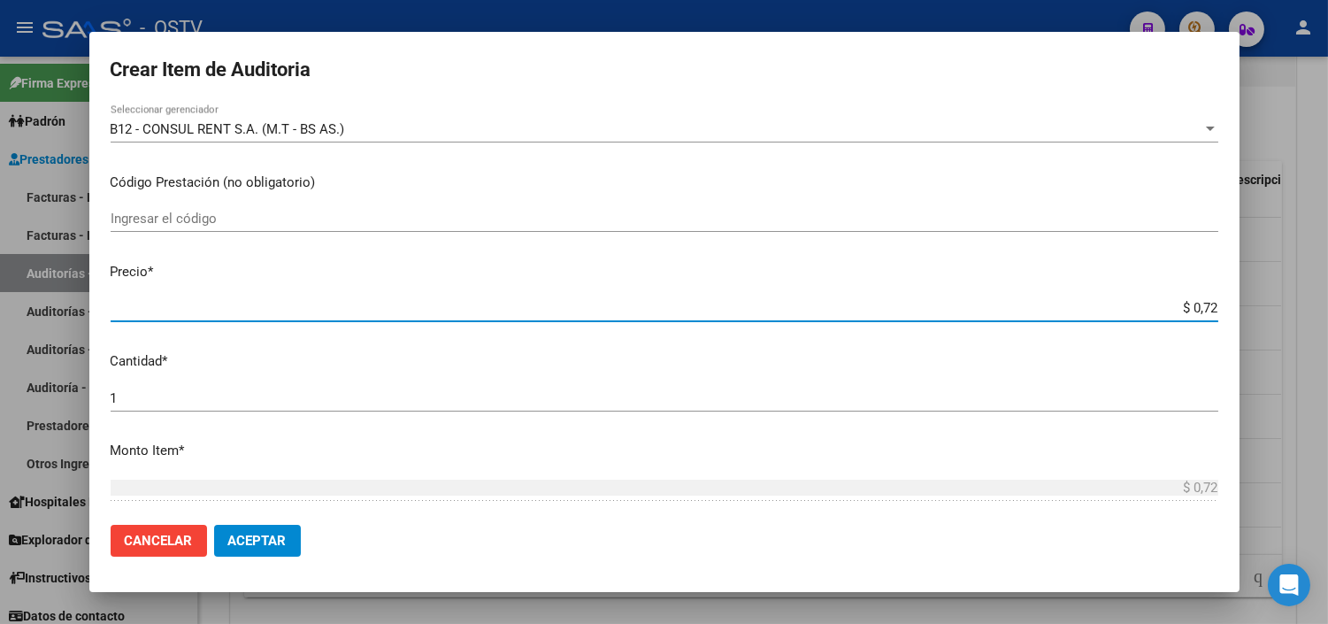
type input "$ 7,24"
type input "$ 72,44"
type input "$ 724,40"
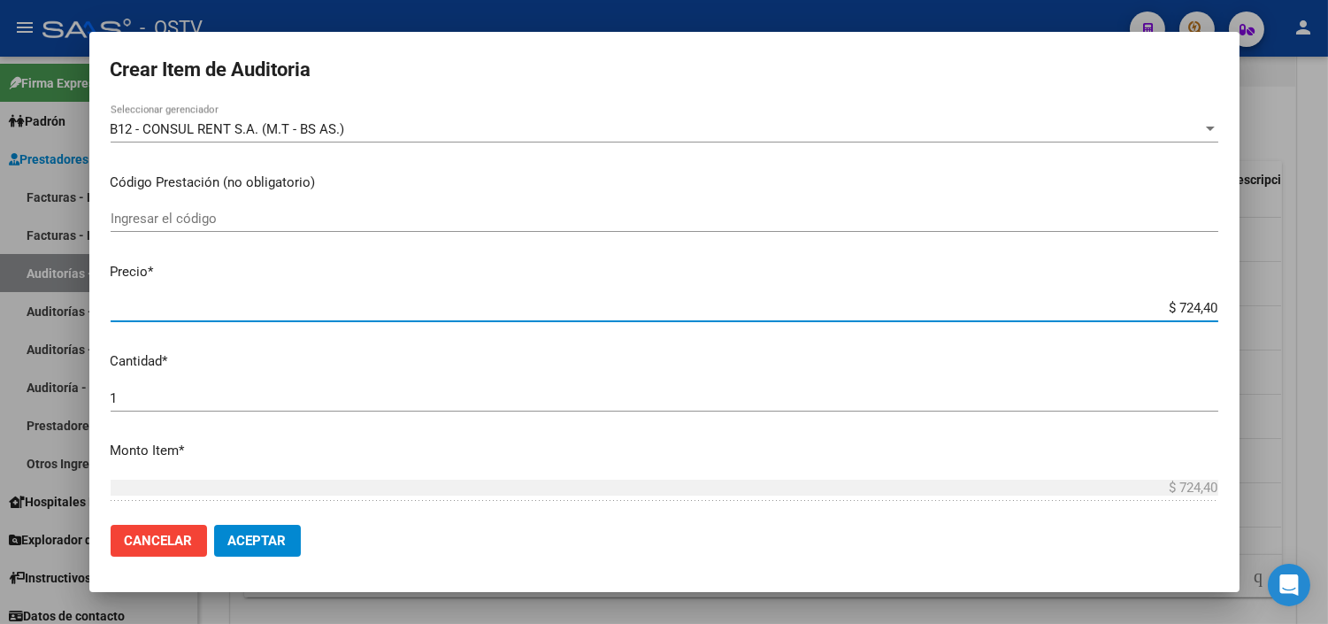
type input "$ 7.244,00"
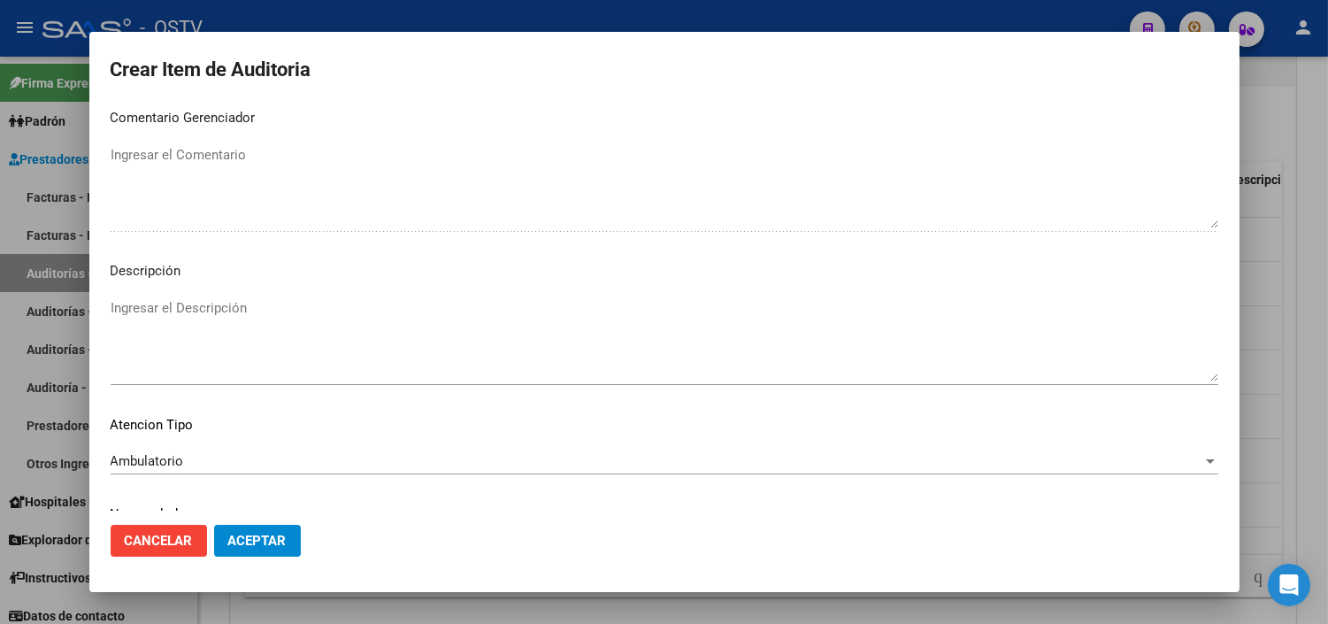
scroll to position [1033, 0]
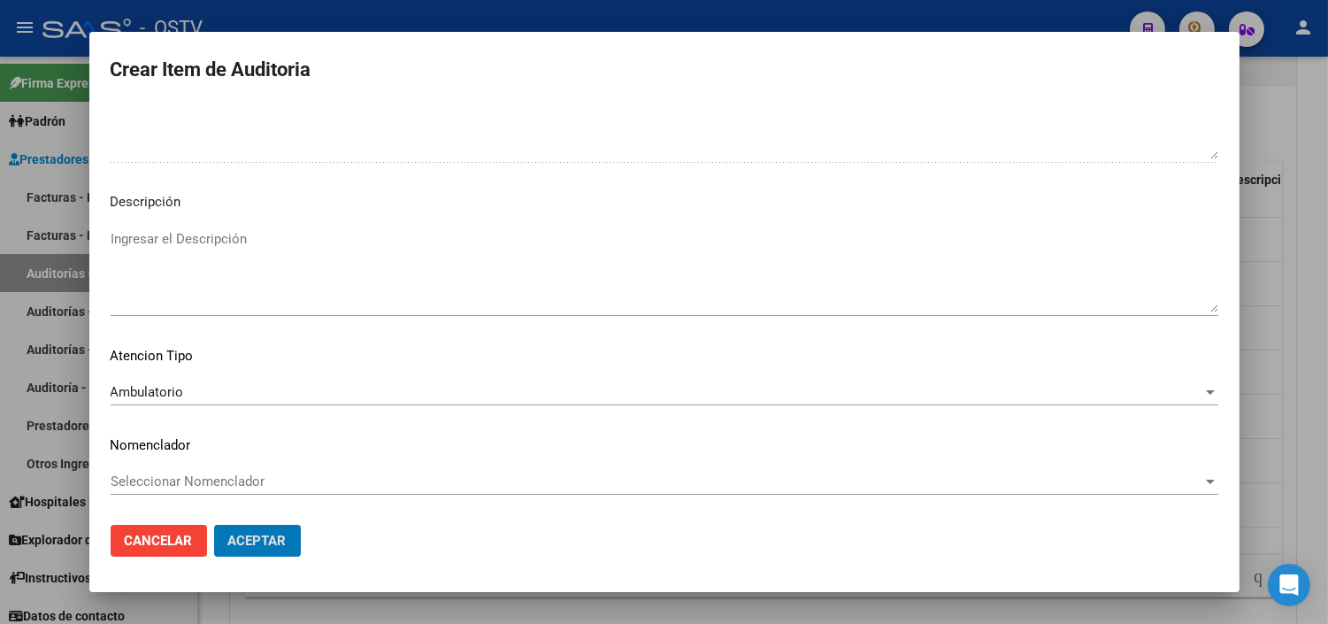
click at [214, 525] on button "Aceptar" at bounding box center [257, 541] width 87 height 32
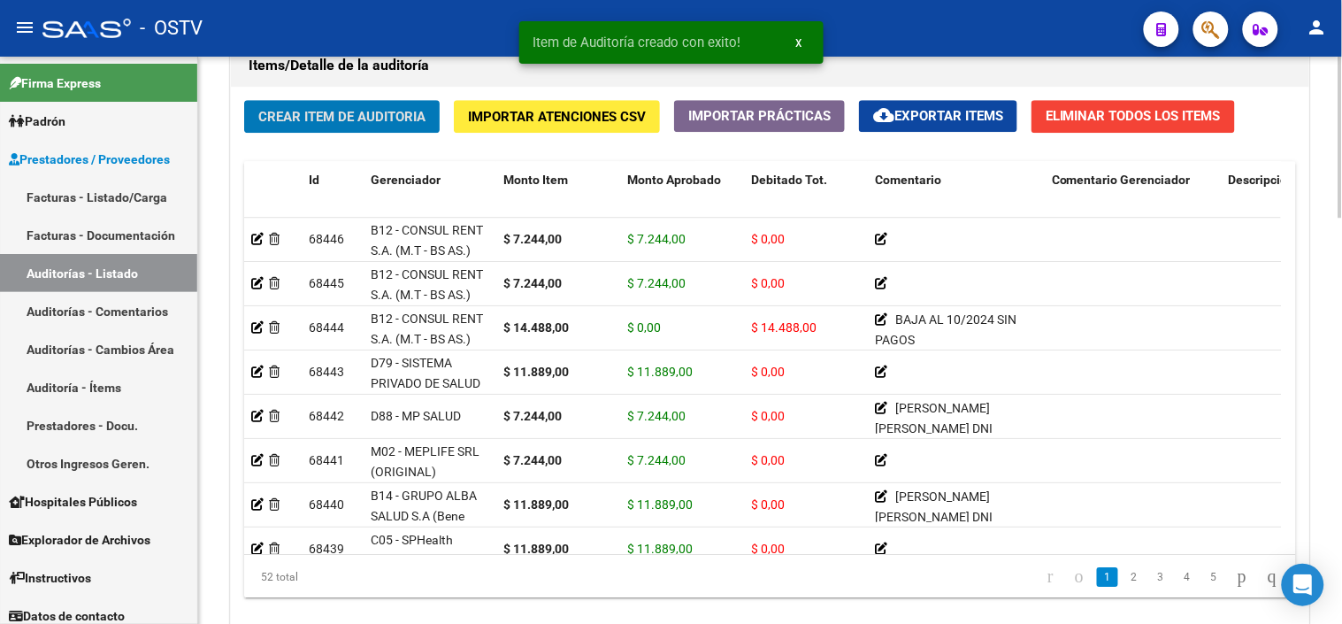
click at [364, 108] on button "Crear Item de Auditoria" at bounding box center [342, 116] width 196 height 33
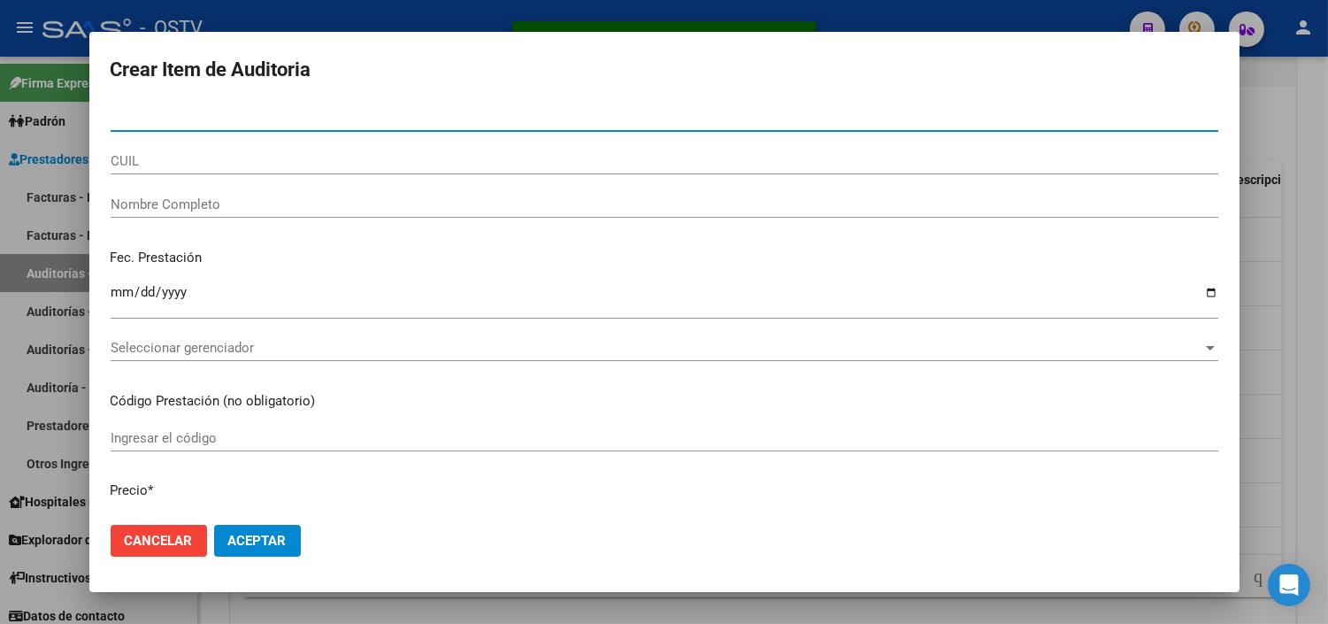
paste input "27343053458"
drag, startPoint x: 127, startPoint y: 119, endPoint x: 104, endPoint y: 119, distance: 22.1
click at [104, 119] on mat-dialog-content "27343053458 Nro Documento CUIL Nombre Completo Fec. Prestación Ingresar la fech…" at bounding box center [664, 306] width 1150 height 405
click at [182, 119] on input "343053458" at bounding box center [665, 118] width 1108 height 16
type input "34305345"
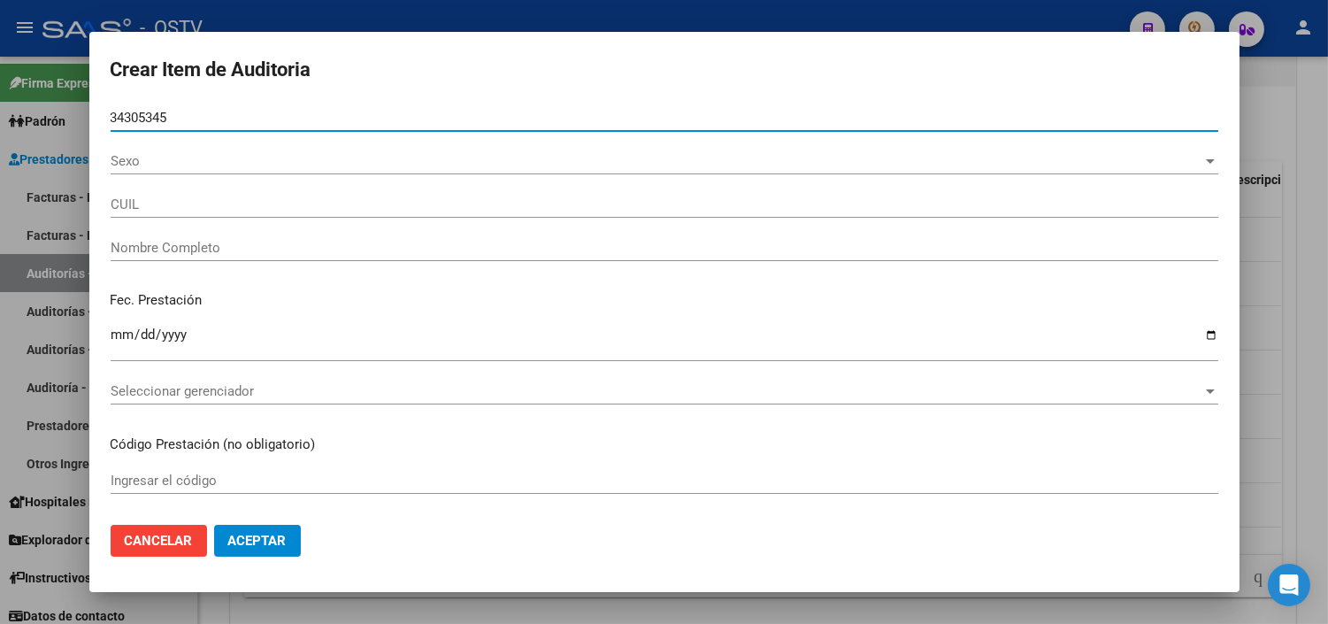
drag, startPoint x: 173, startPoint y: 119, endPoint x: 109, endPoint y: 116, distance: 64.7
click at [109, 116] on mat-dialog-content "34305345 Nro Documento Sexo Sexo CUIL Nombre Completo Fec. Prestación Ingresar …" at bounding box center [664, 306] width 1150 height 405
type input "27343053458"
type input "TOUSEDA ANTONELA SOLEDAD"
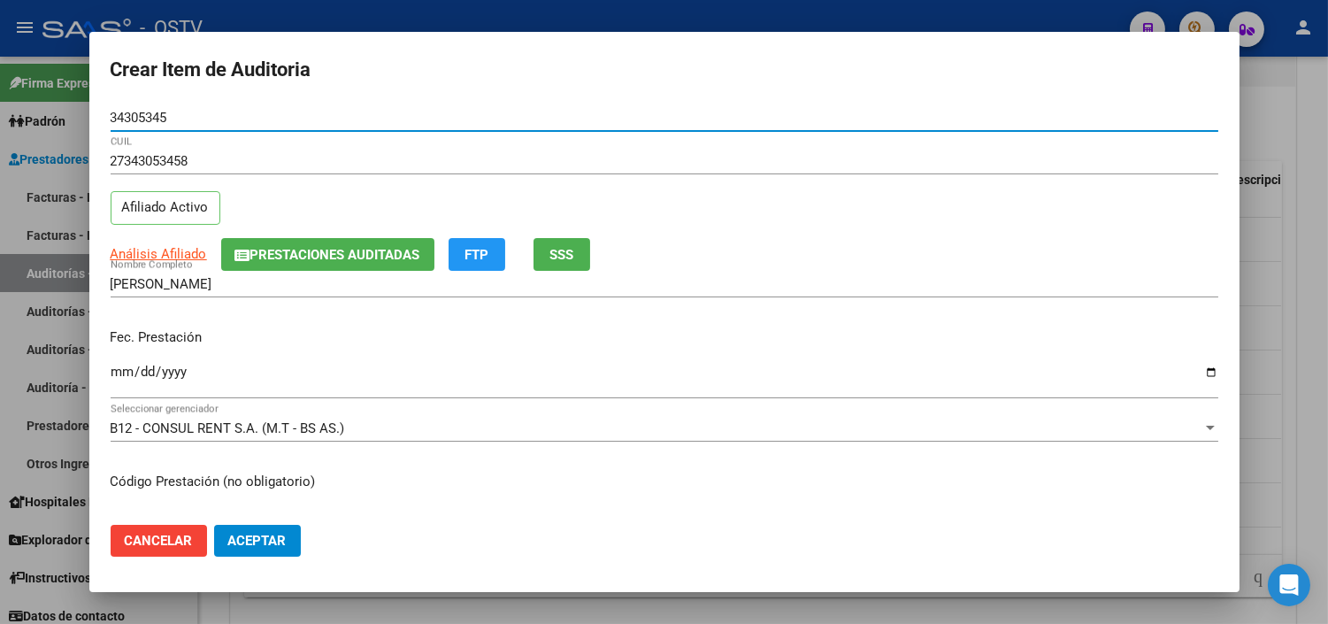
type input "34305345"
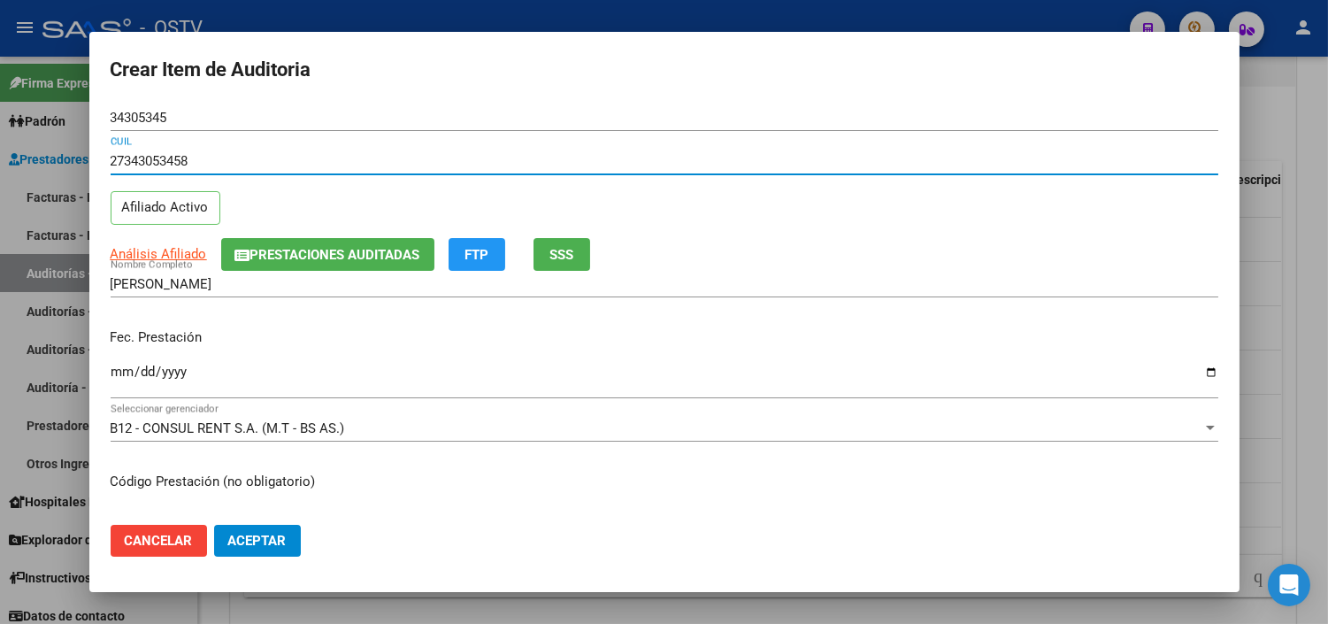
drag, startPoint x: 127, startPoint y: 156, endPoint x: 186, endPoint y: 162, distance: 59.6
click at [186, 162] on input "27343053458" at bounding box center [665, 161] width 1108 height 16
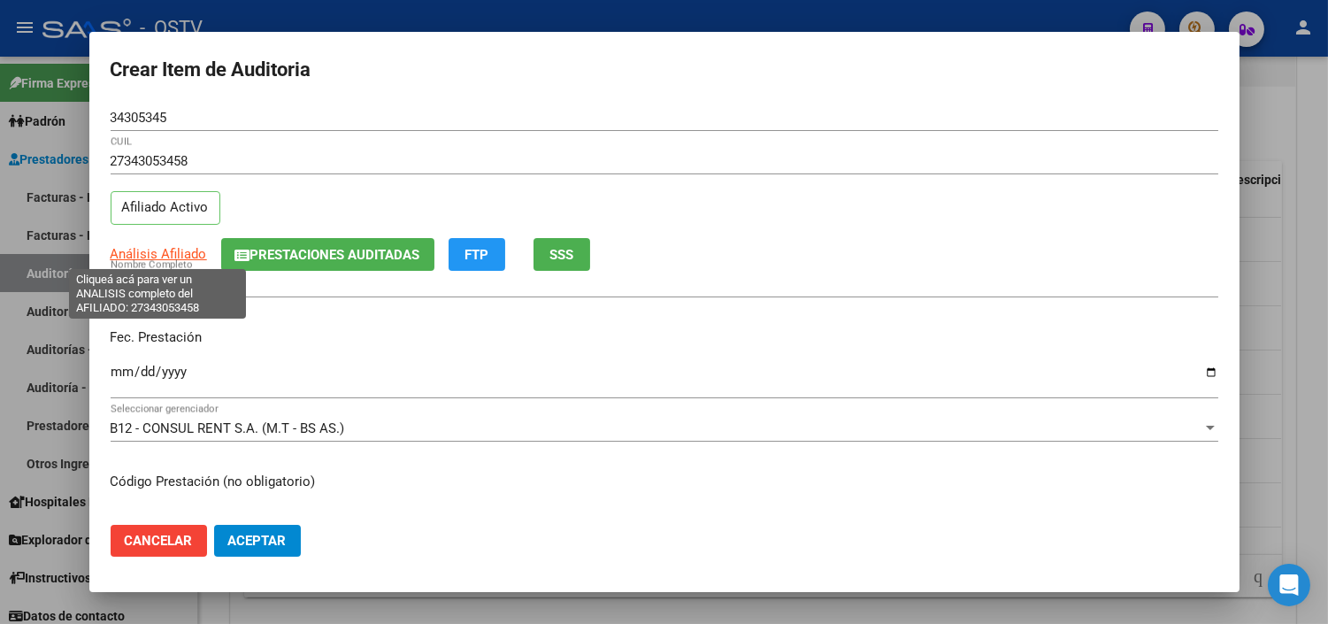
click at [184, 250] on span "Análisis Afiliado" at bounding box center [159, 254] width 96 height 16
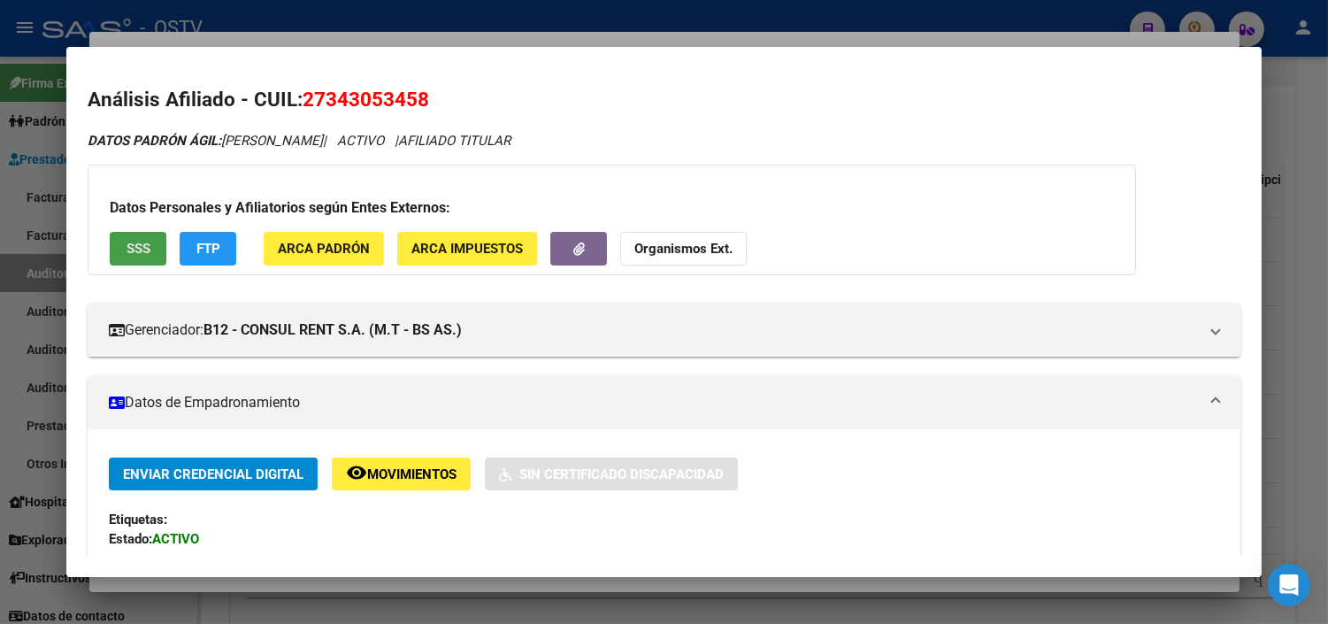
click at [139, 250] on span "SSS" at bounding box center [139, 250] width 24 height 16
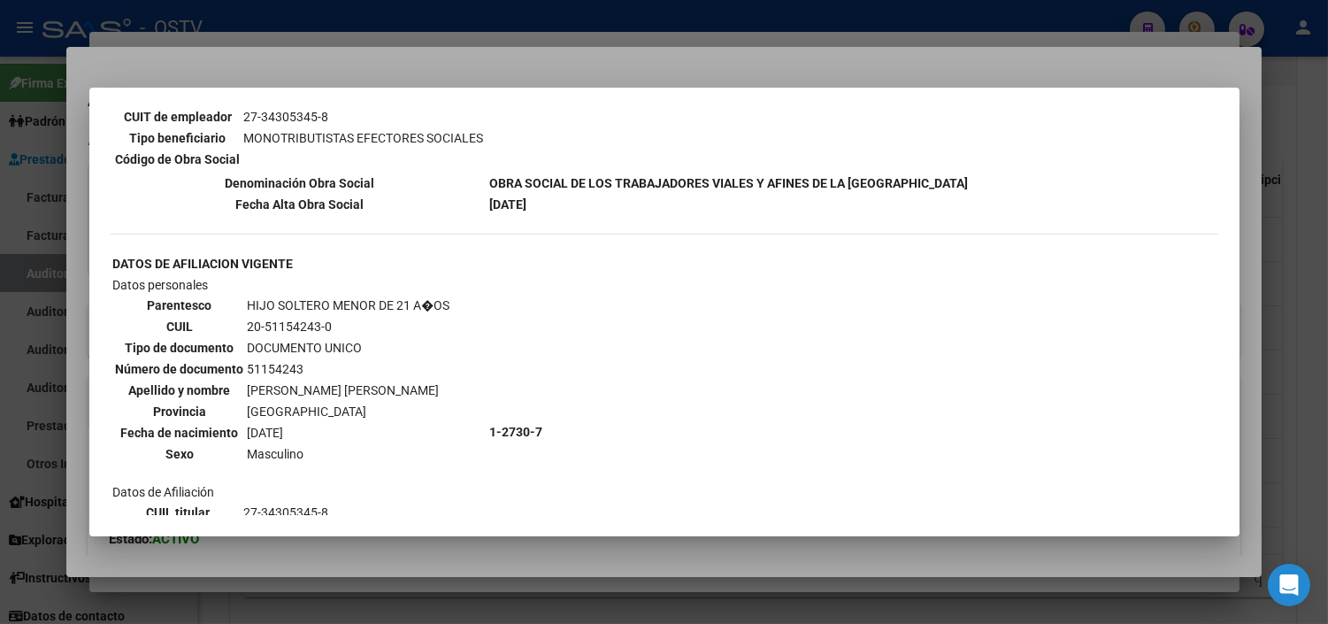
scroll to position [0, 0]
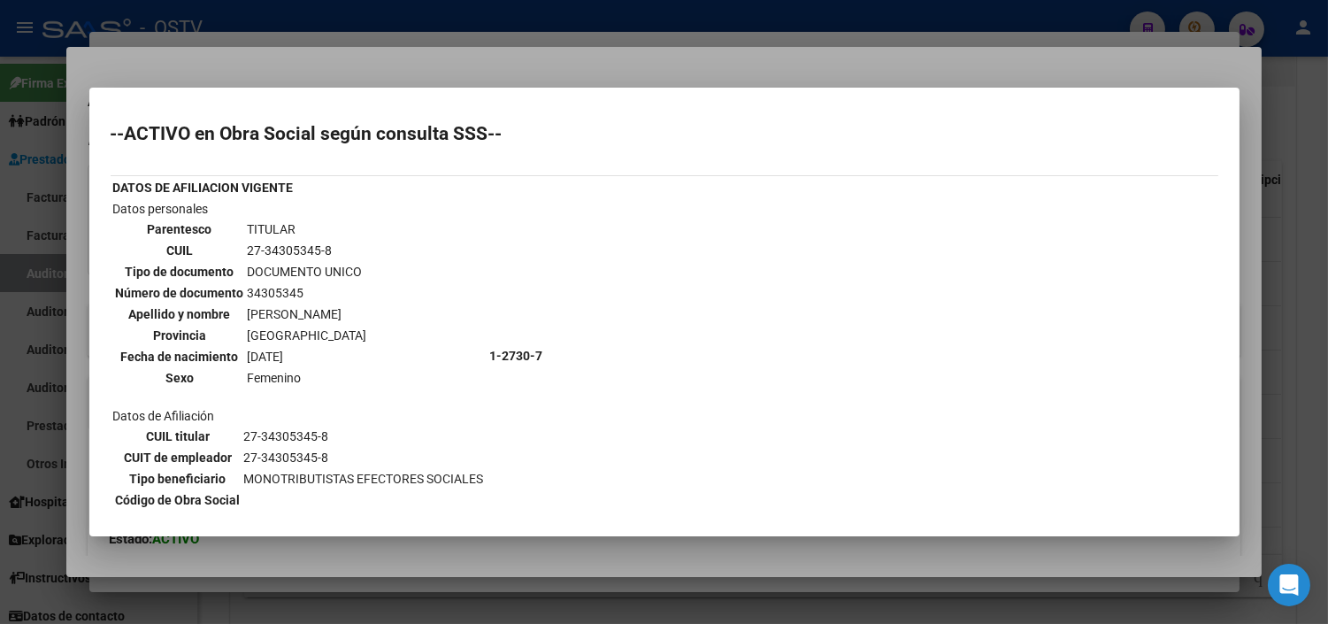
click at [286, 569] on div at bounding box center [664, 312] width 1328 height 624
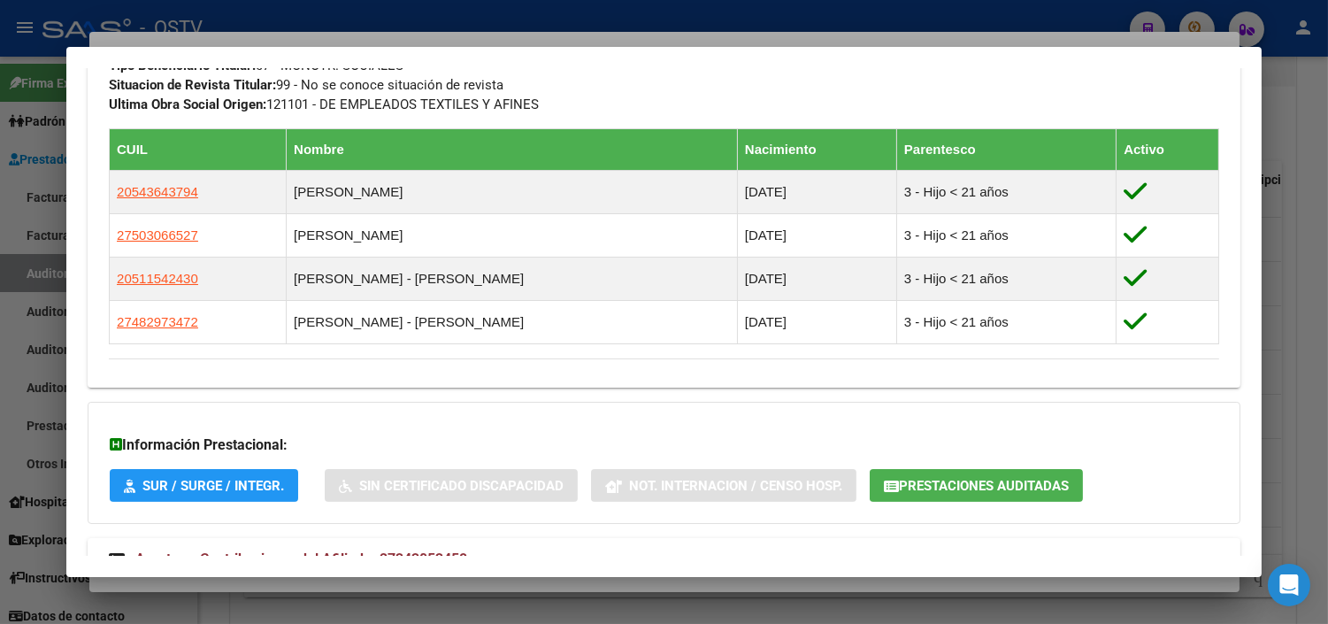
scroll to position [1015, 0]
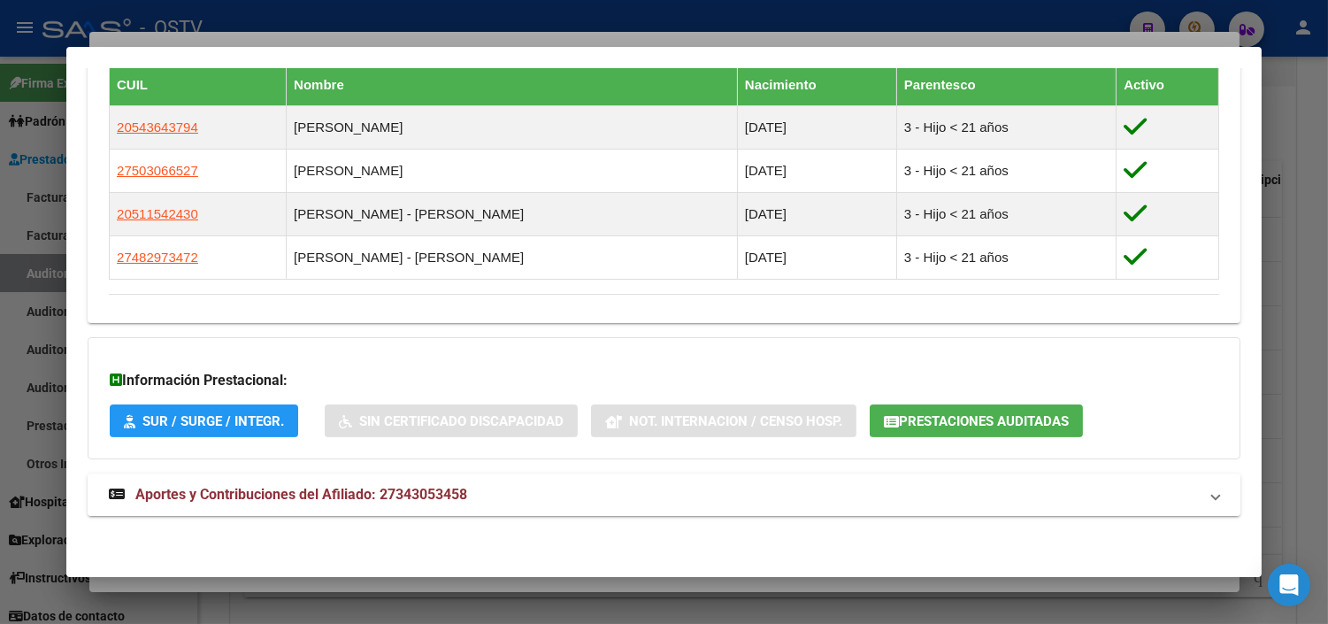
click at [227, 491] on span "Aportes y Contribuciones del Afiliado: 27343053458" at bounding box center [301, 494] width 332 height 17
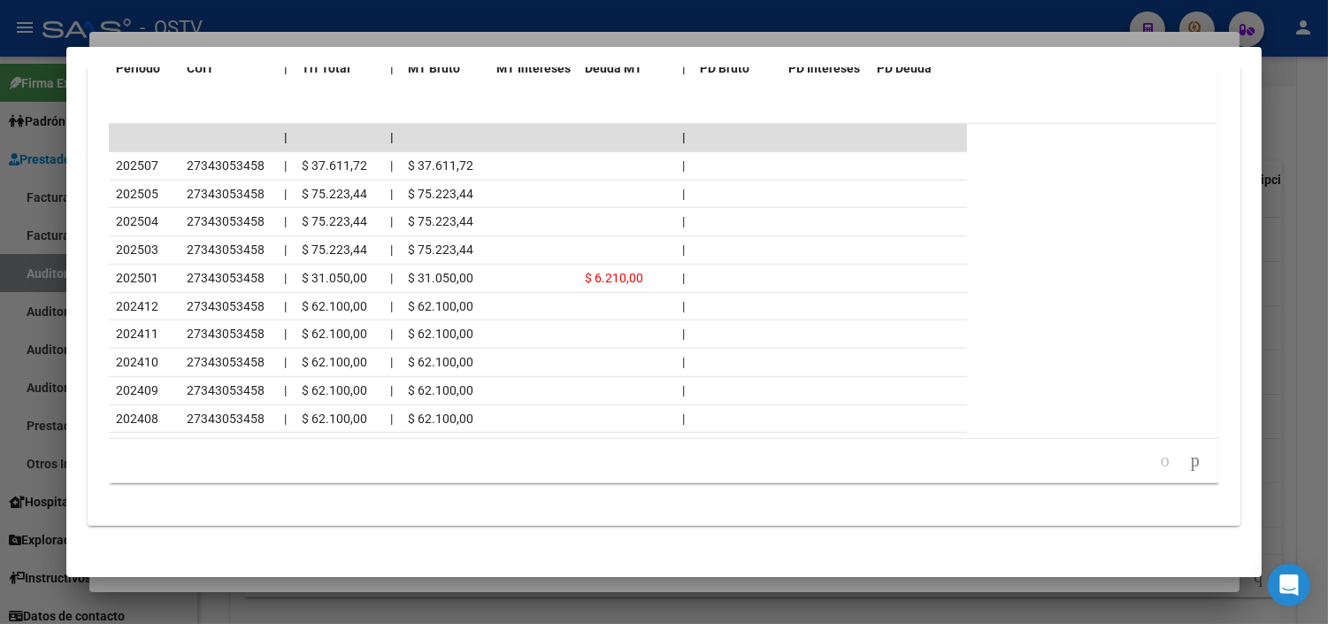
scroll to position [1801, 0]
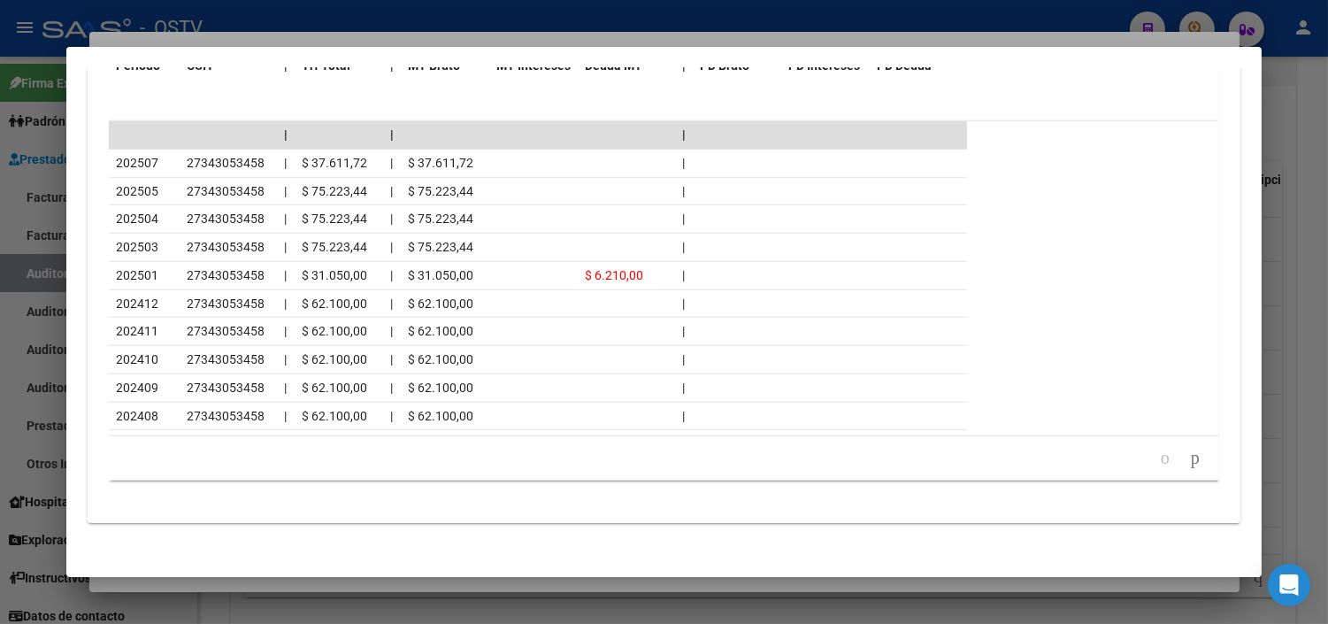
click at [250, 582] on div at bounding box center [664, 312] width 1328 height 624
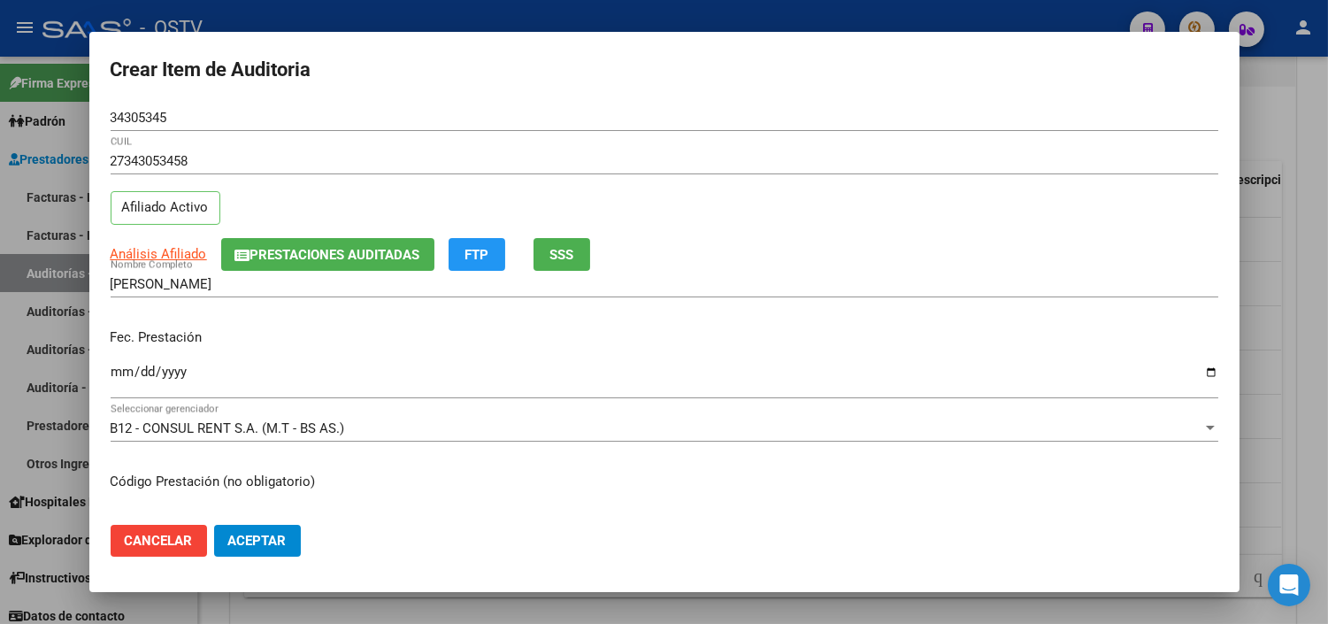
click at [116, 373] on input "Ingresar la fecha" at bounding box center [665, 379] width 1108 height 28
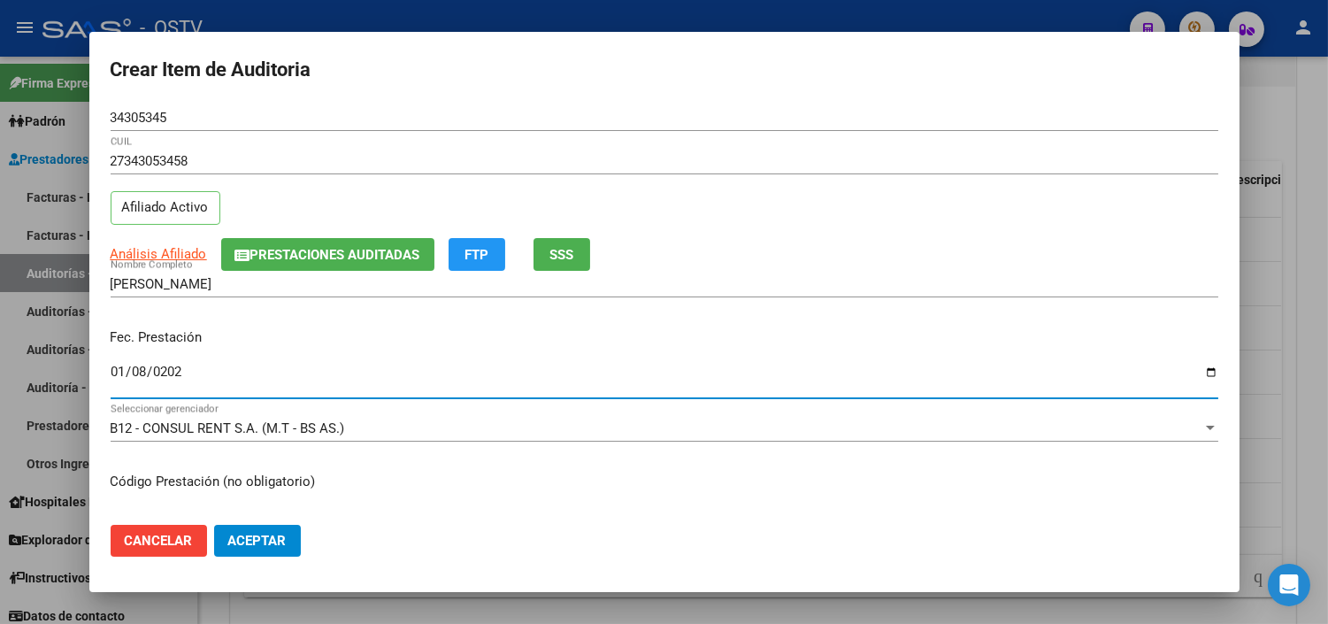
type input "2025-01-08"
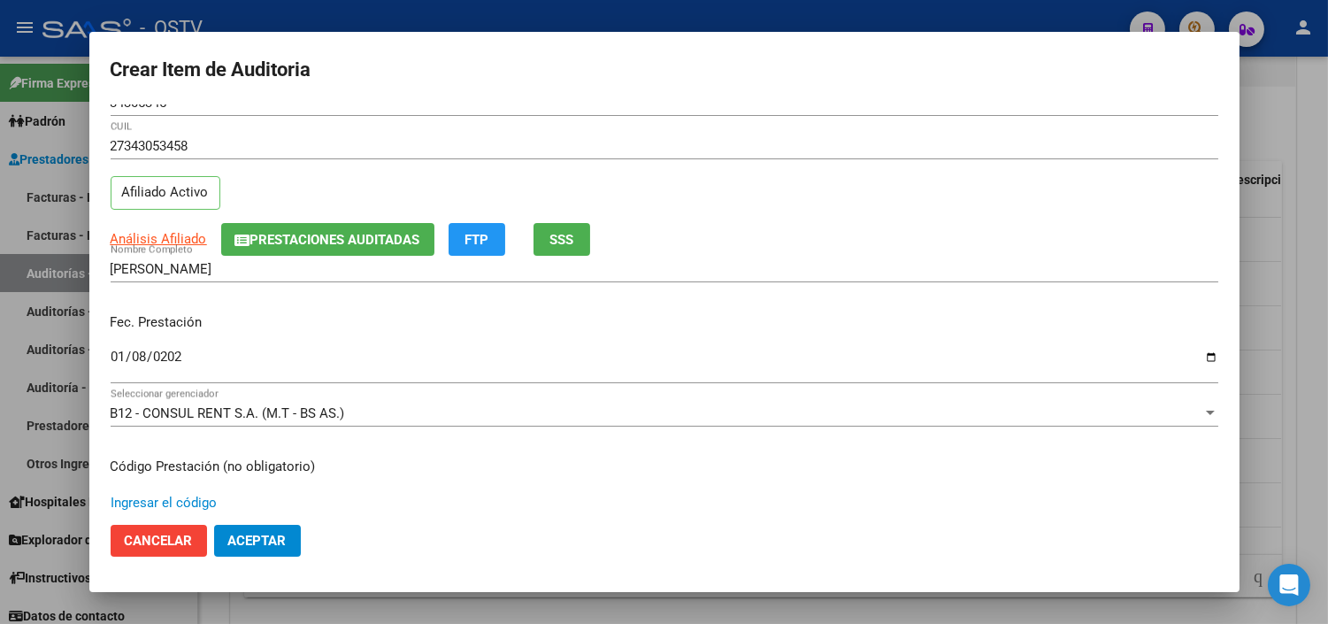
scroll to position [299, 0]
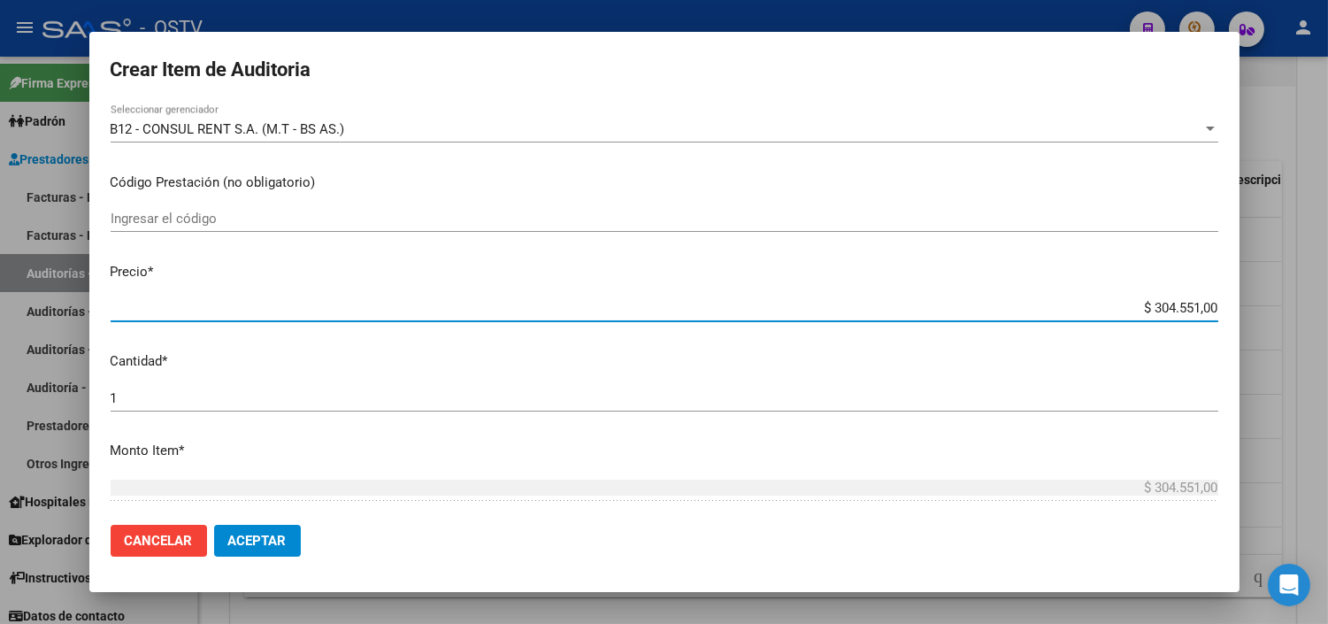
type input "$ 0,04"
type input "$ 0,41"
type input "$ 4,12"
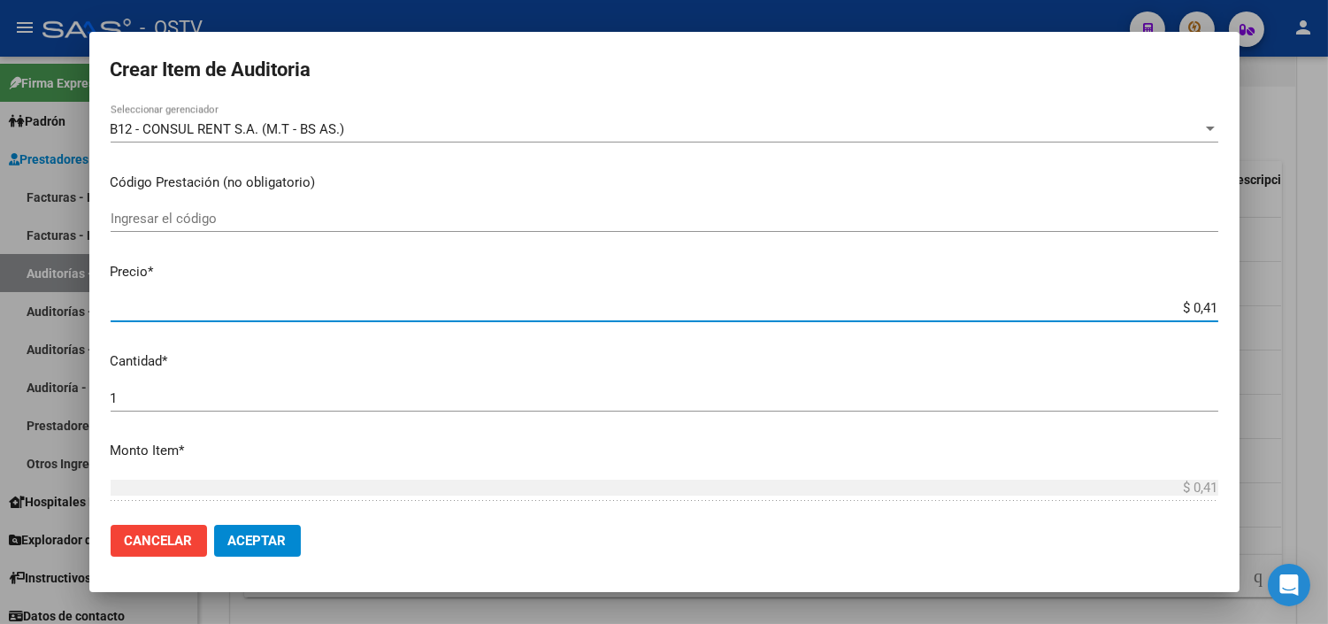
type input "$ 4,12"
type input "$ 41,27"
type input "$ 412,72"
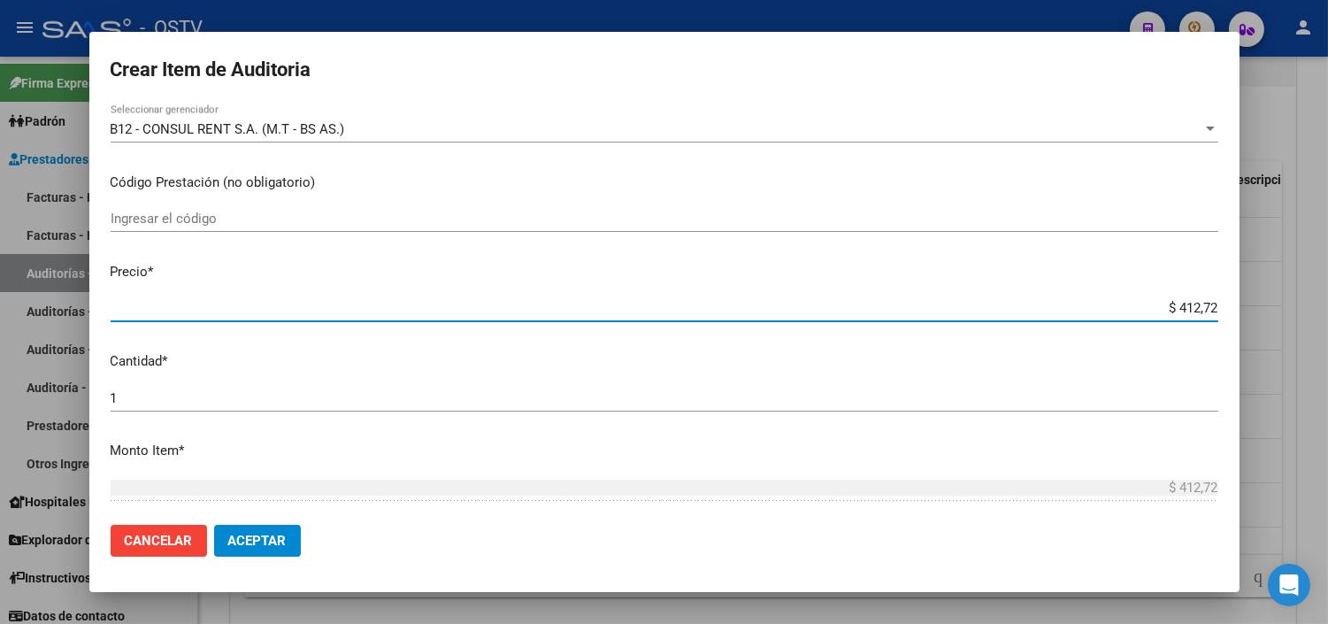
type input "$ 4.127,20"
type input "$ 41.272,00"
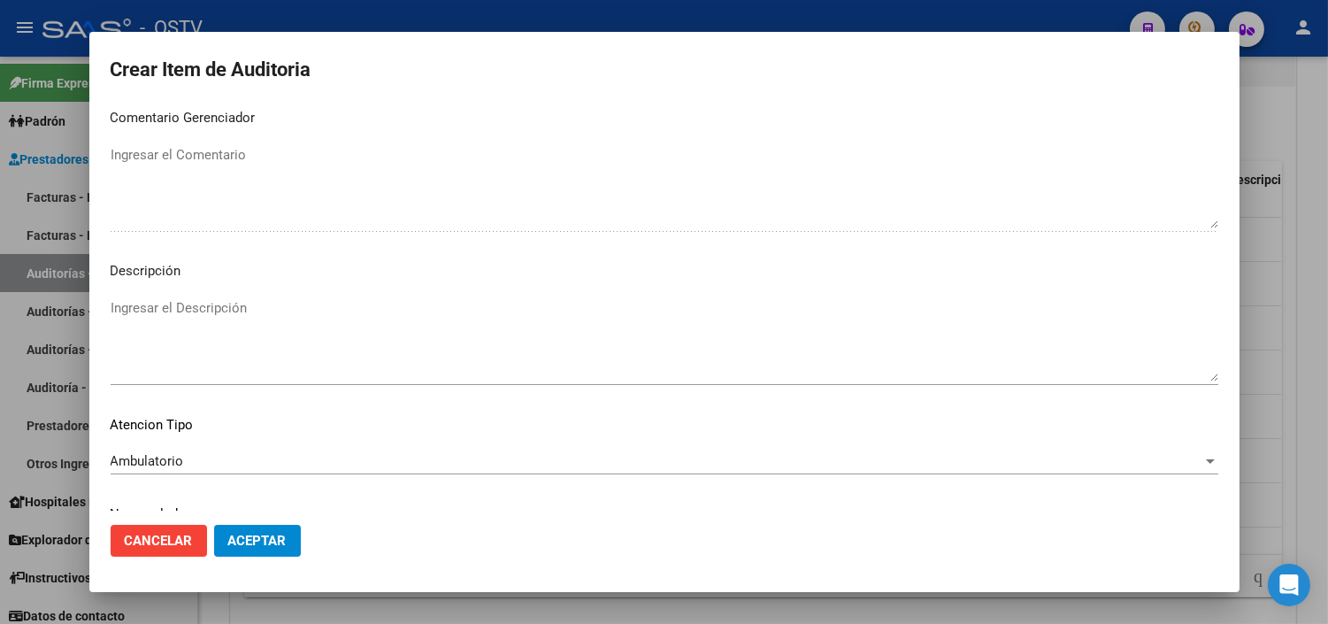
scroll to position [1033, 0]
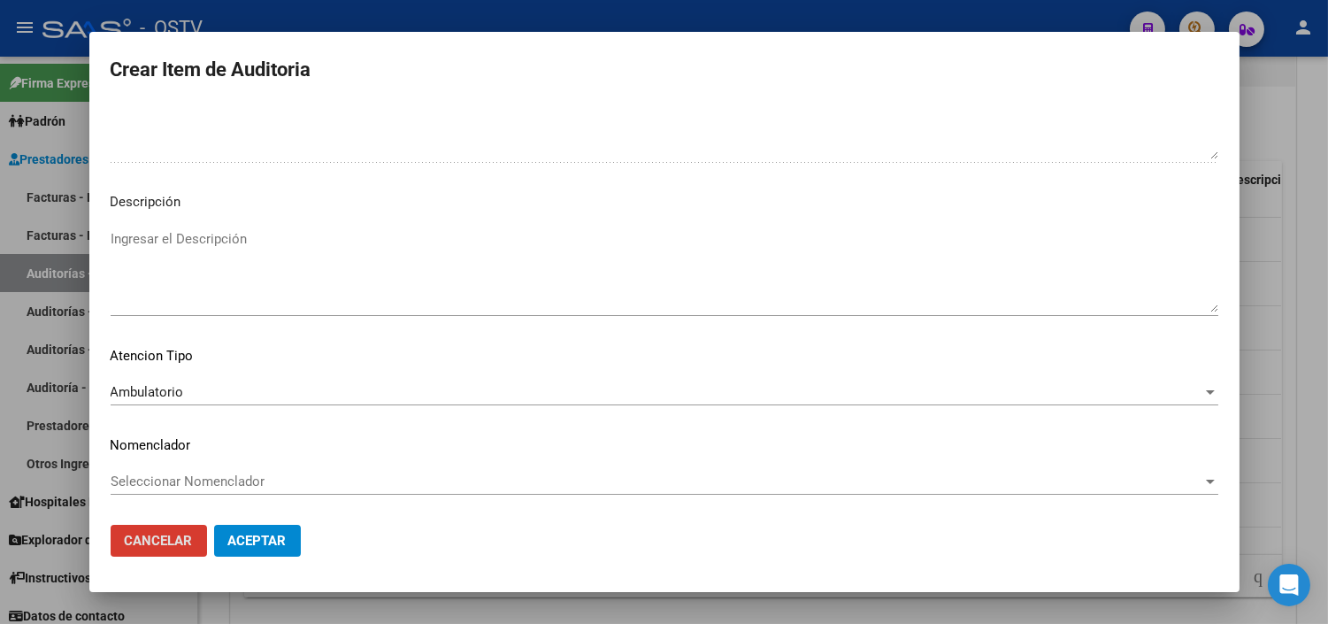
click at [214, 525] on button "Aceptar" at bounding box center [257, 541] width 87 height 32
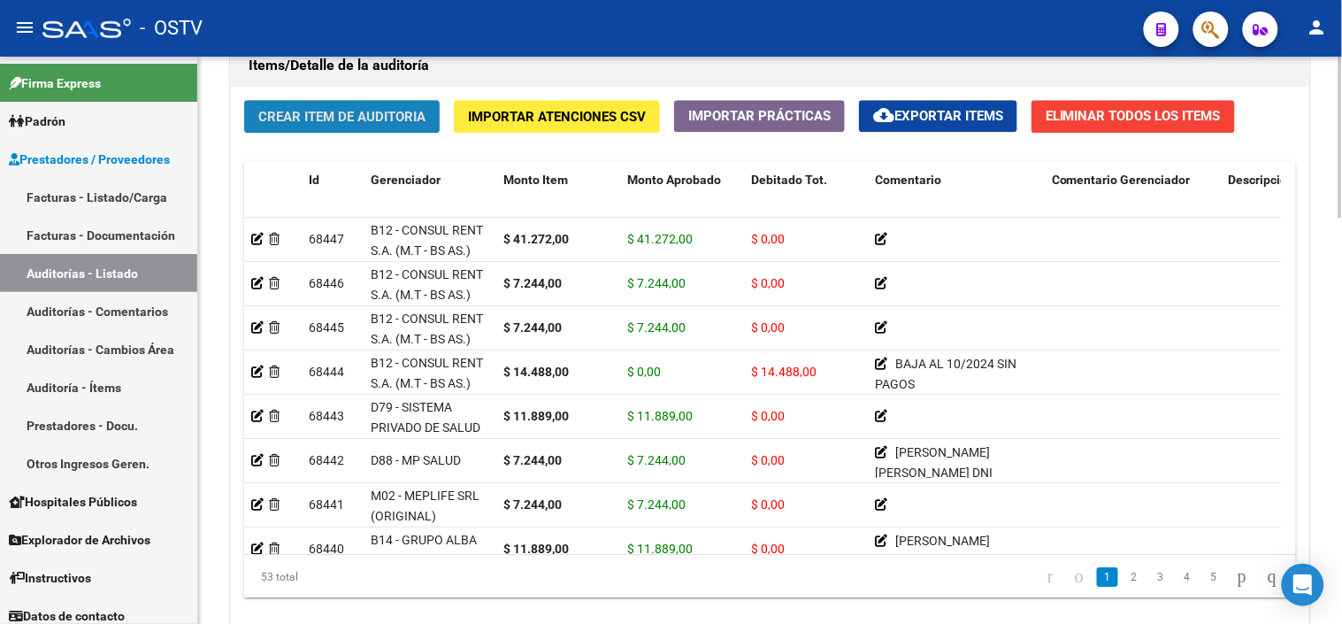
click at [361, 106] on button "Crear Item de Auditoria" at bounding box center [342, 116] width 196 height 33
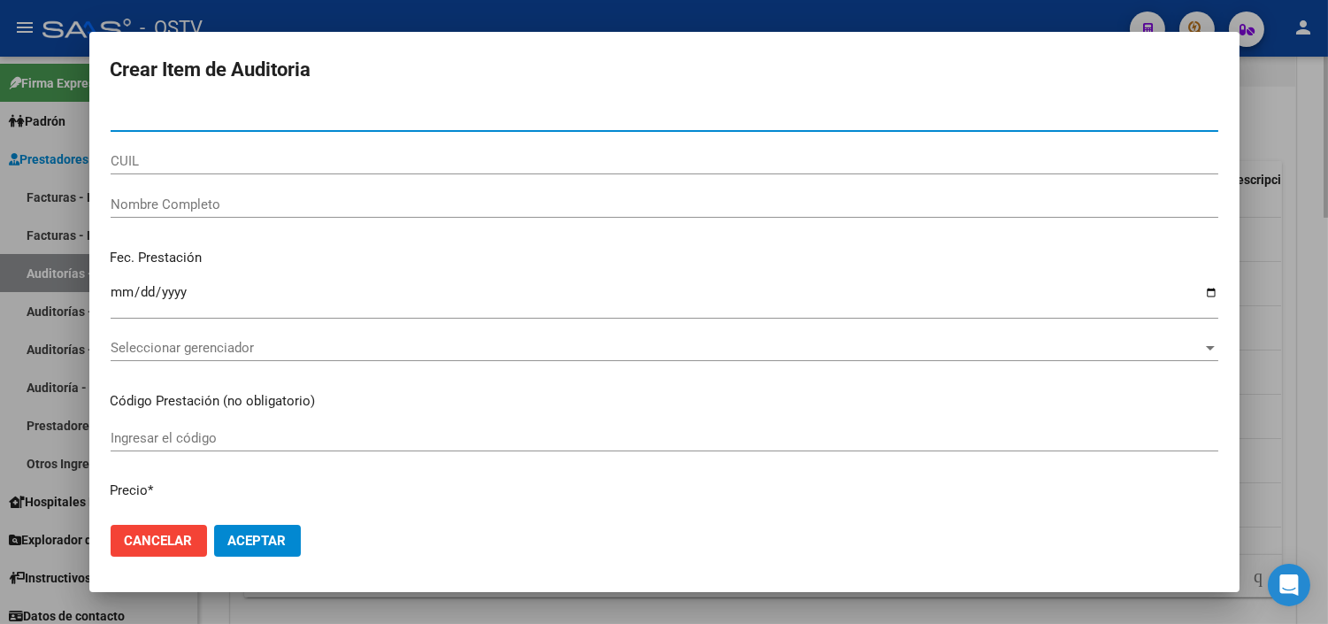
paste input "27343053458"
click at [122, 116] on input "2734305345" at bounding box center [665, 118] width 1108 height 16
type input "34305345"
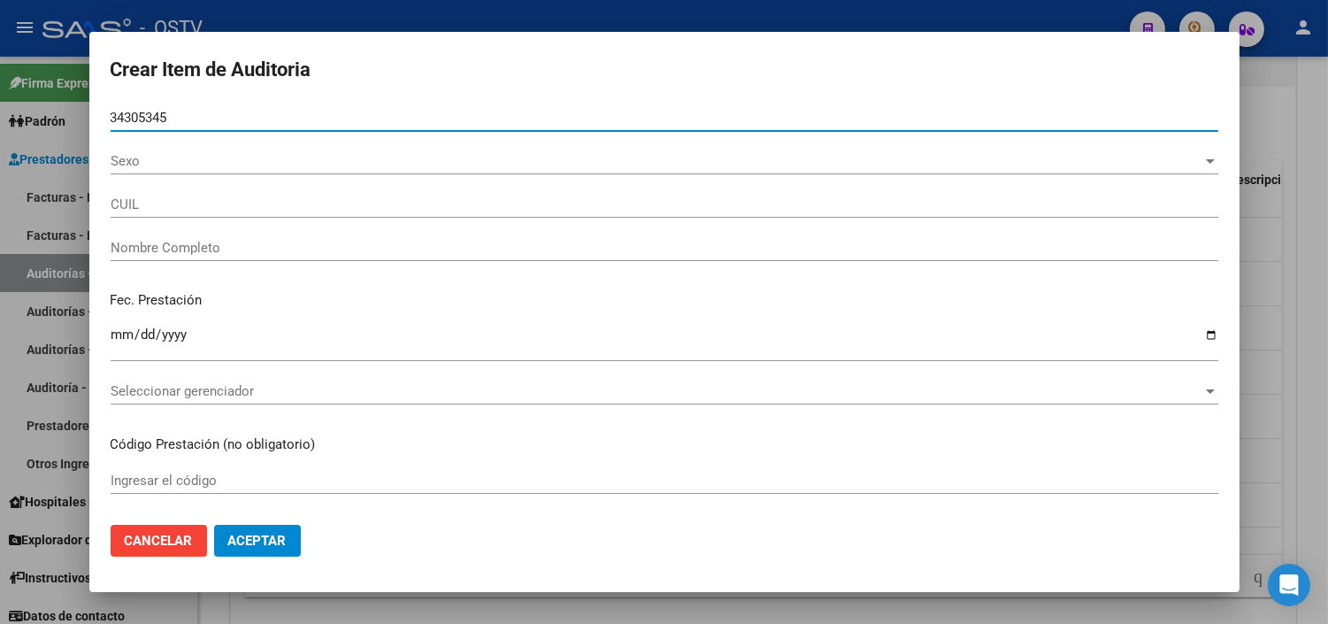
type input "27343053458"
type input "TOUSEDA ANTONELA SOLEDAD"
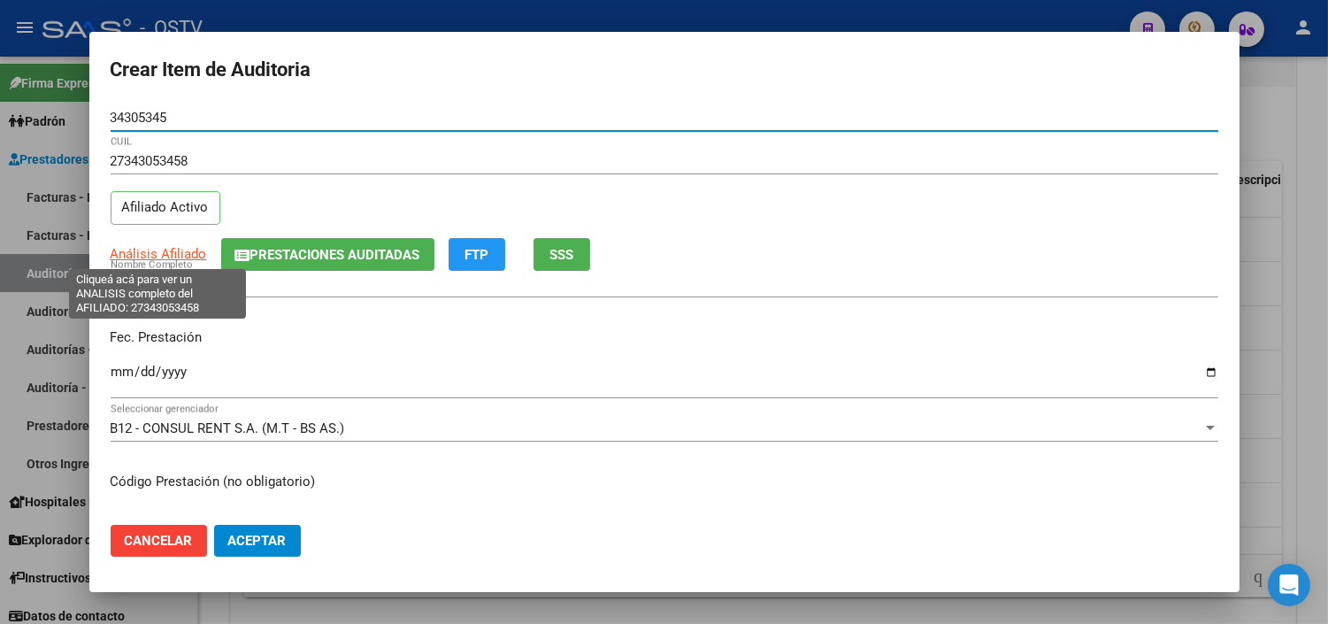
type input "34305345"
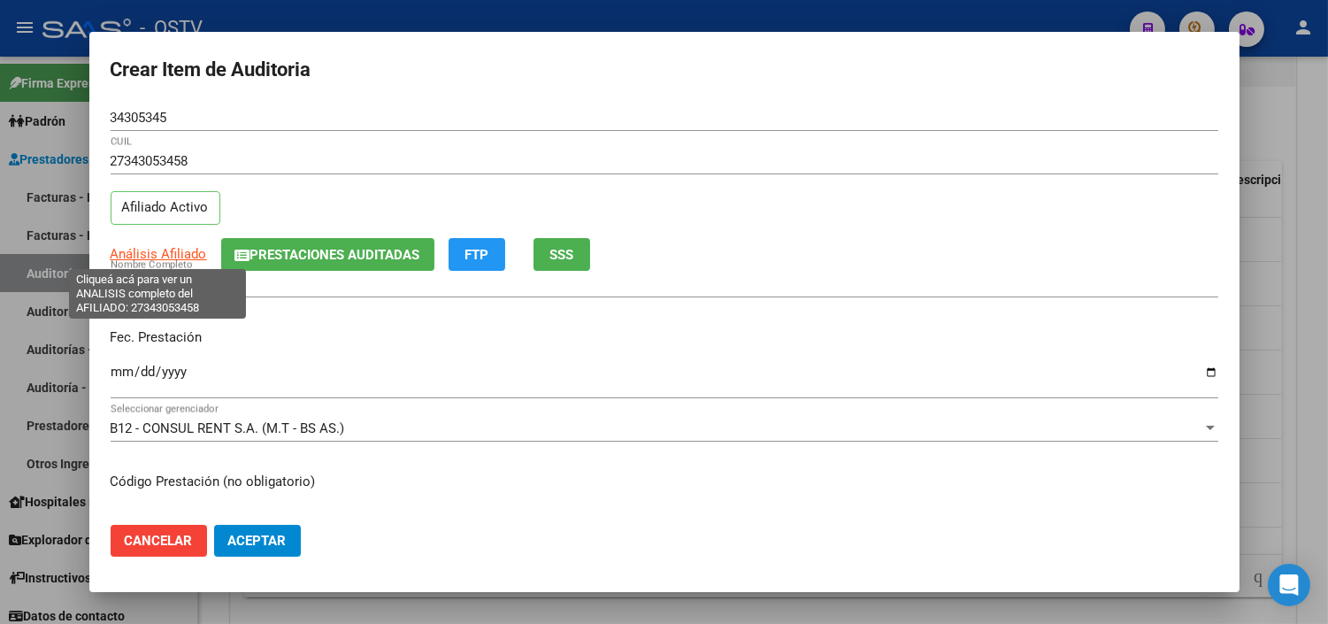
click at [165, 246] on span "Análisis Afiliado" at bounding box center [159, 254] width 96 height 16
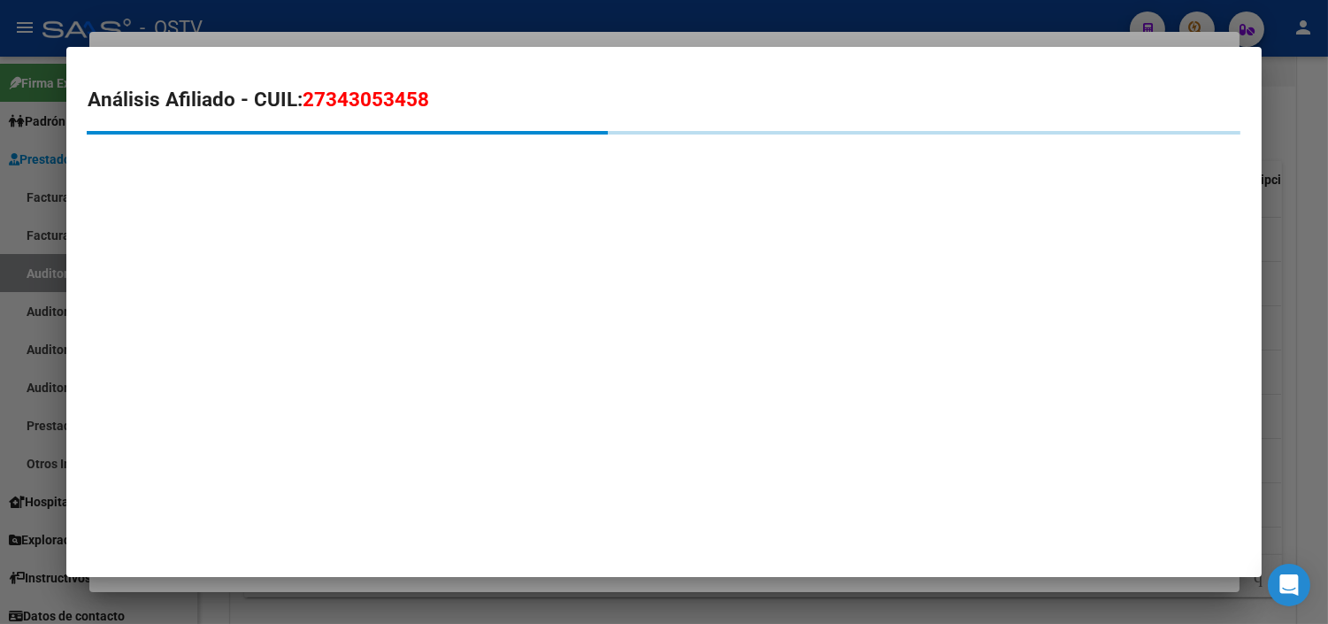
click at [177, 585] on div at bounding box center [664, 312] width 1328 height 624
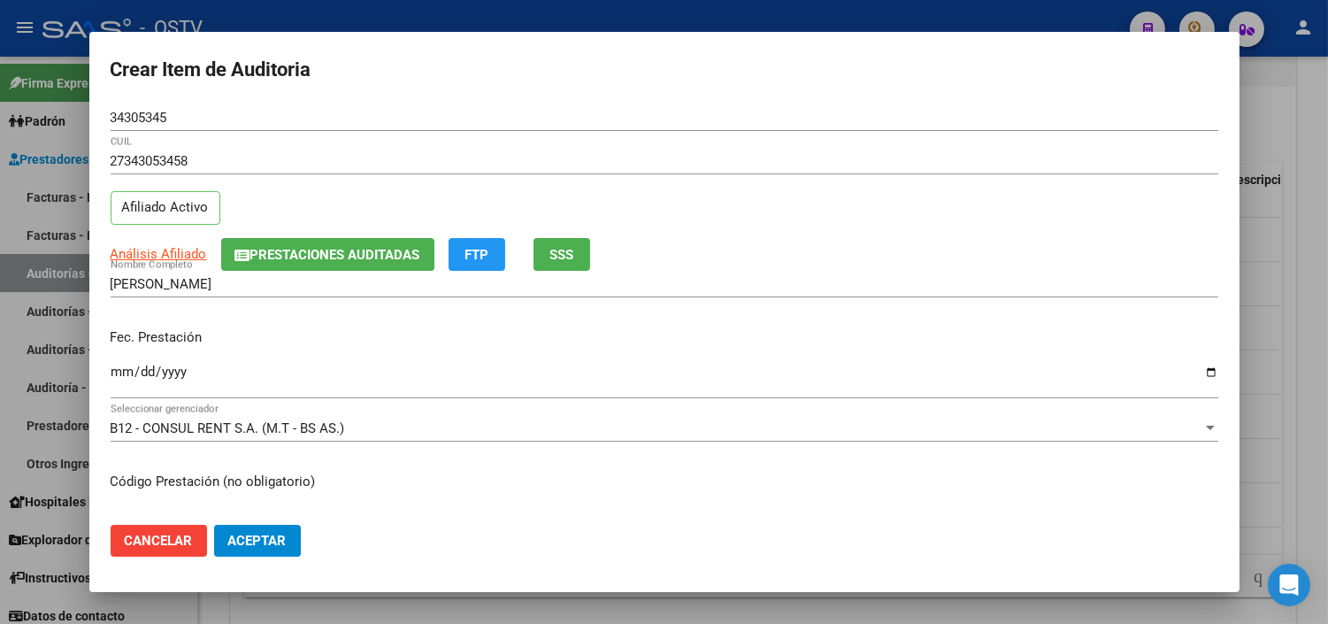
click at [119, 361] on div "Ingresar la fecha" at bounding box center [665, 380] width 1108 height 38
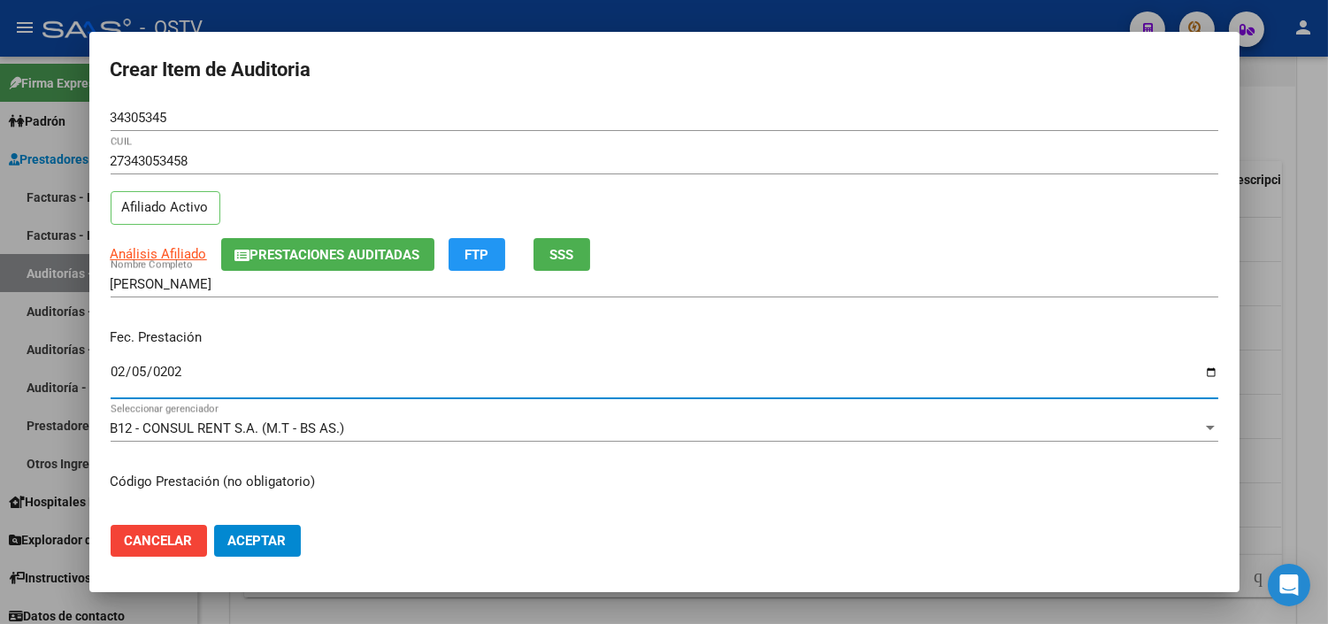
type input "2025-02-05"
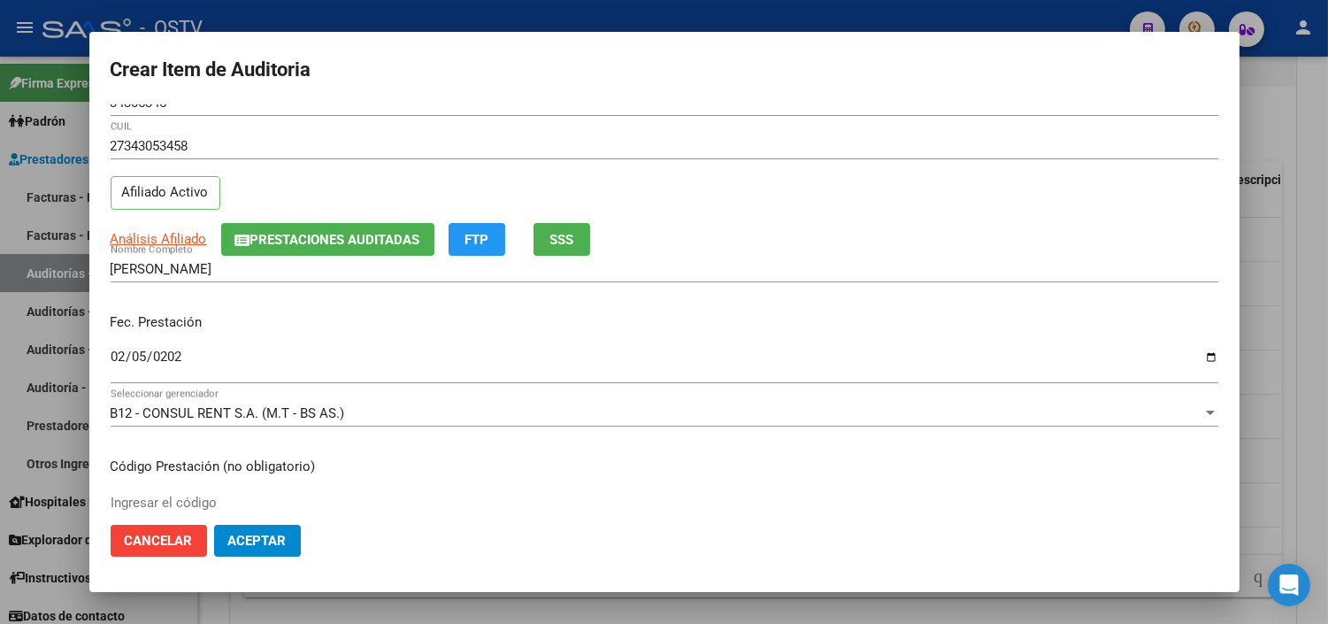
scroll to position [299, 0]
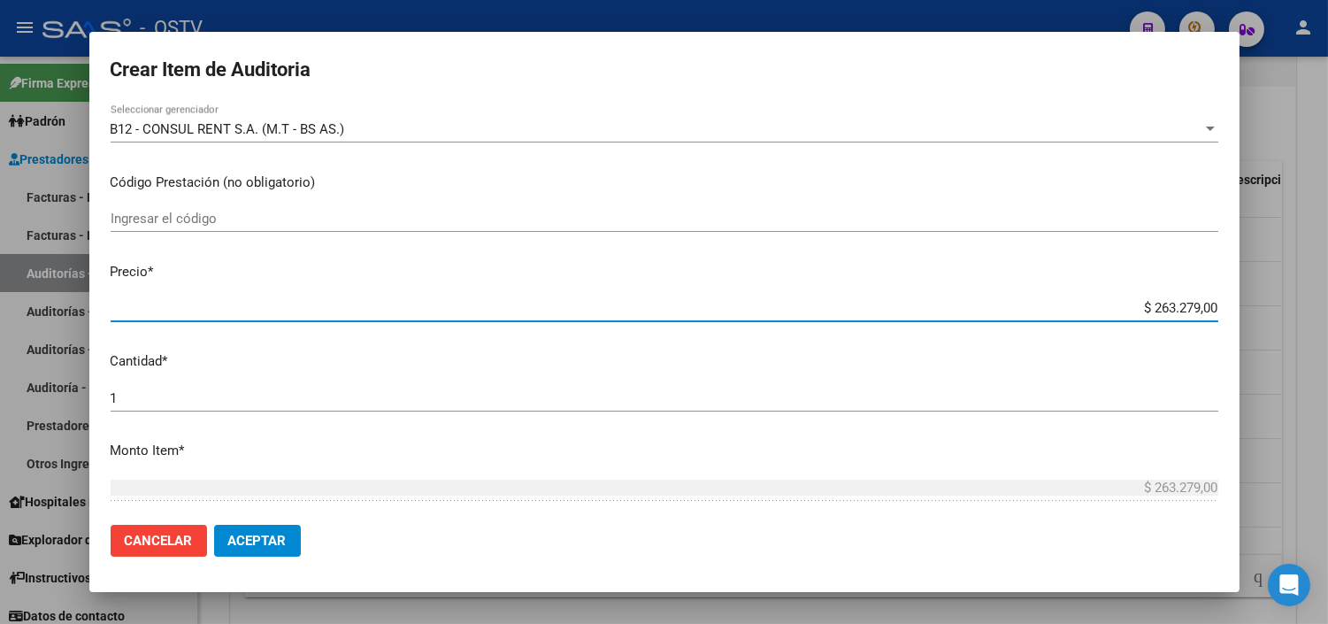
type input "$ 0,02"
type input "$ 0,20"
type input "$ 2,00"
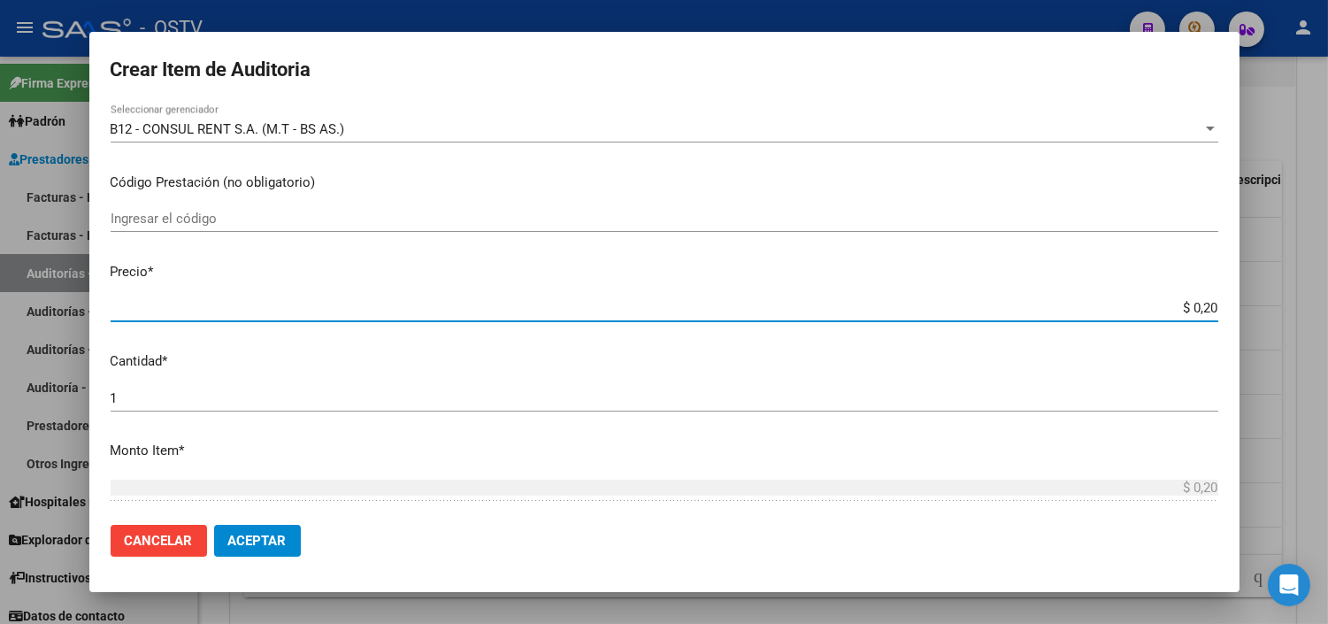
type input "$ 2,00"
type input "$ 20,03"
type input "$ 200,33"
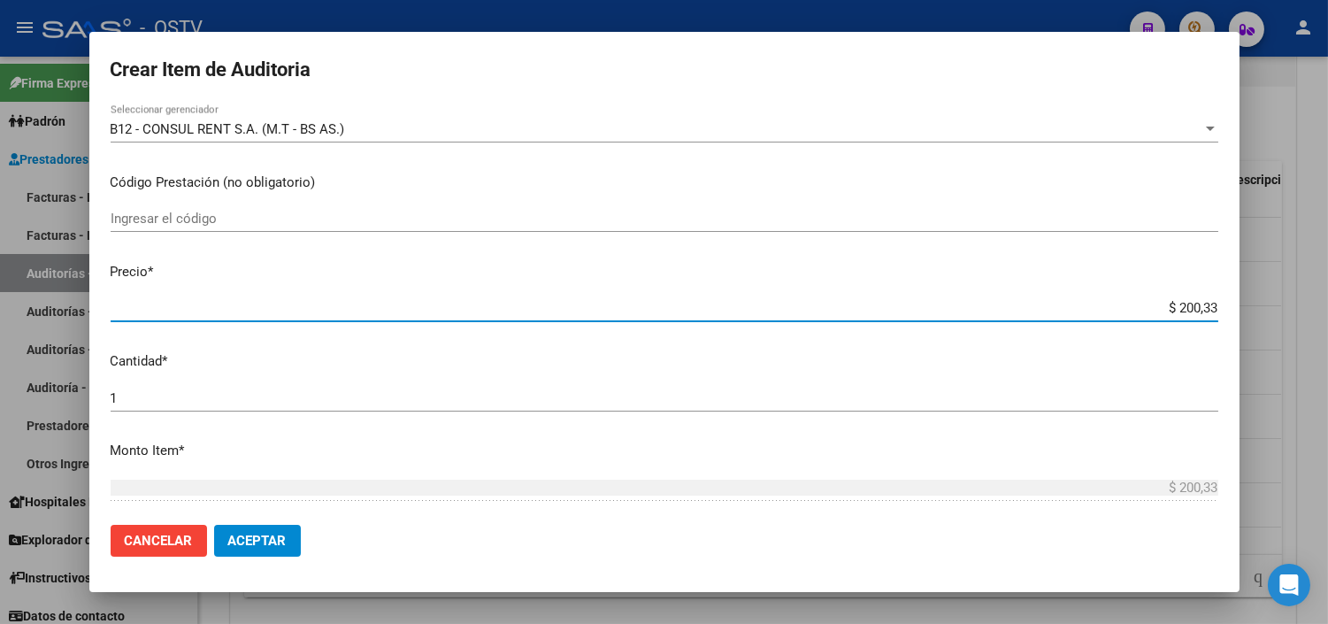
type input "$ 2.003,30"
type input "$ 20.033,00"
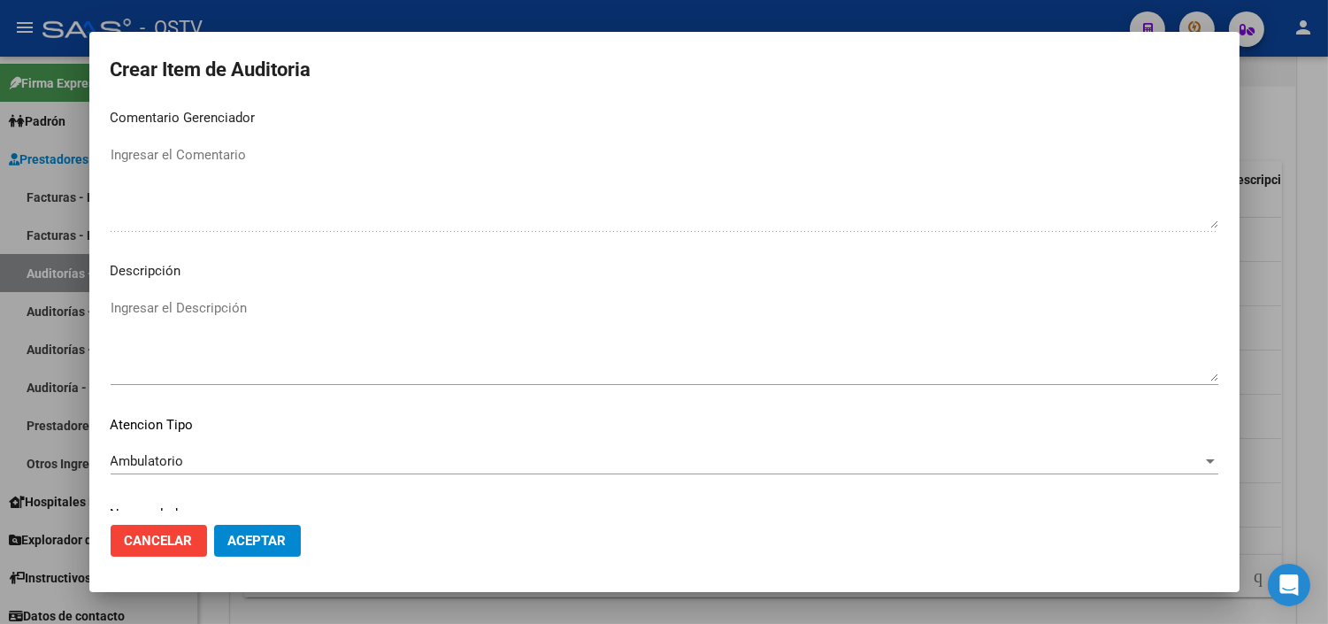
scroll to position [1033, 0]
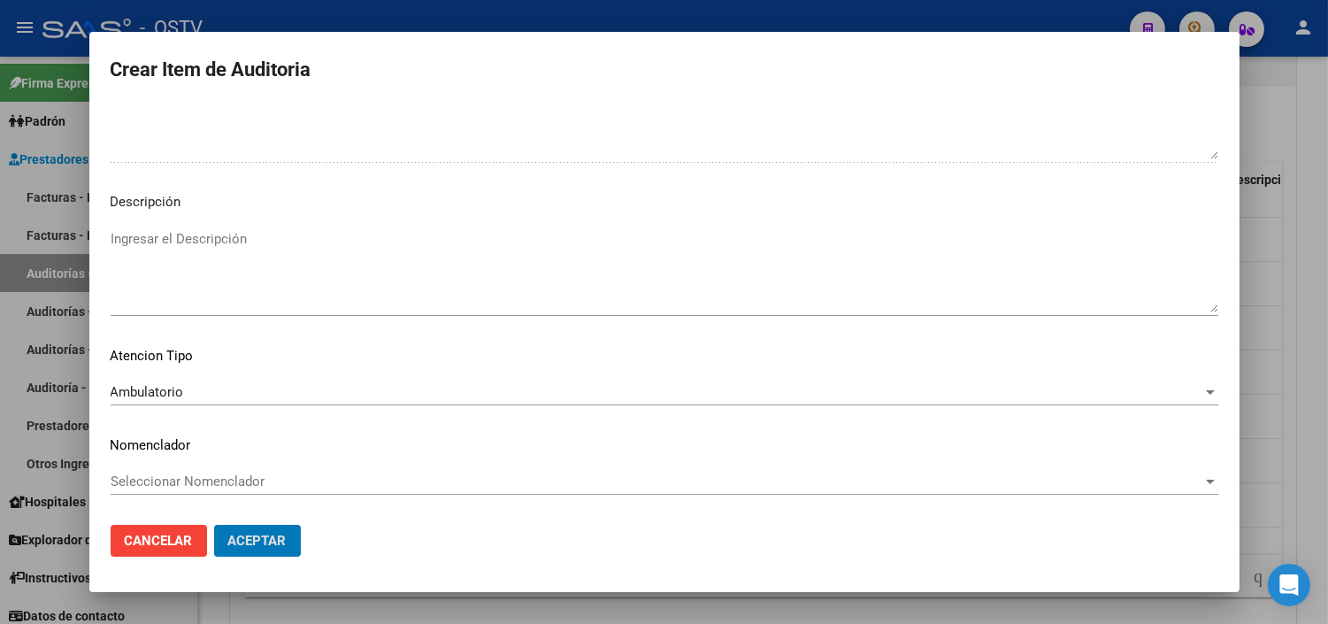
click at [214, 525] on button "Aceptar" at bounding box center [257, 541] width 87 height 32
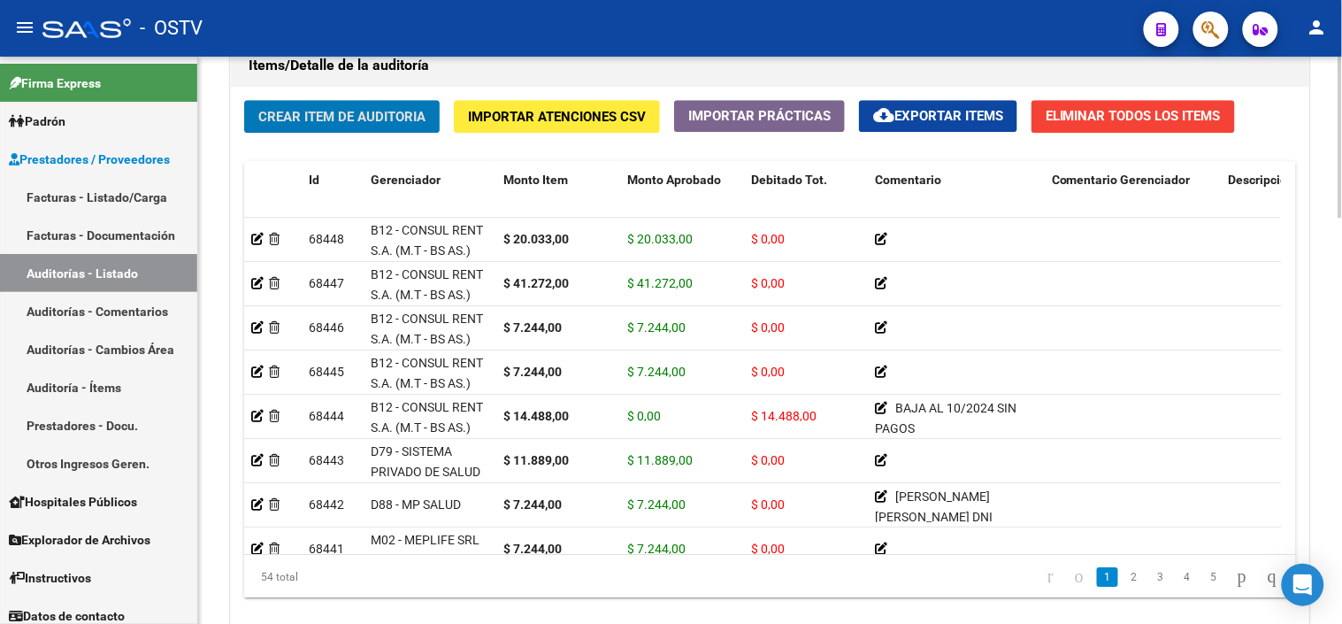
click at [314, 111] on span "Crear Item de Auditoria" at bounding box center [341, 117] width 167 height 16
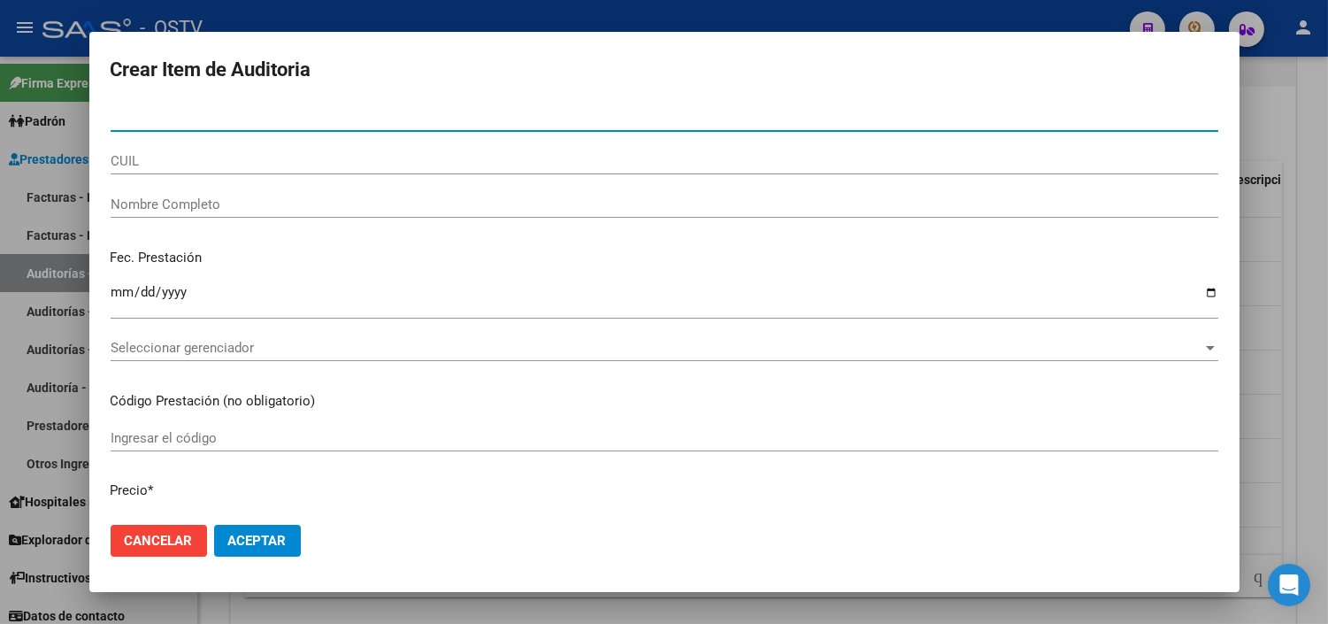
paste input "27343053458"
click at [127, 116] on input "2734305345" at bounding box center [665, 118] width 1108 height 16
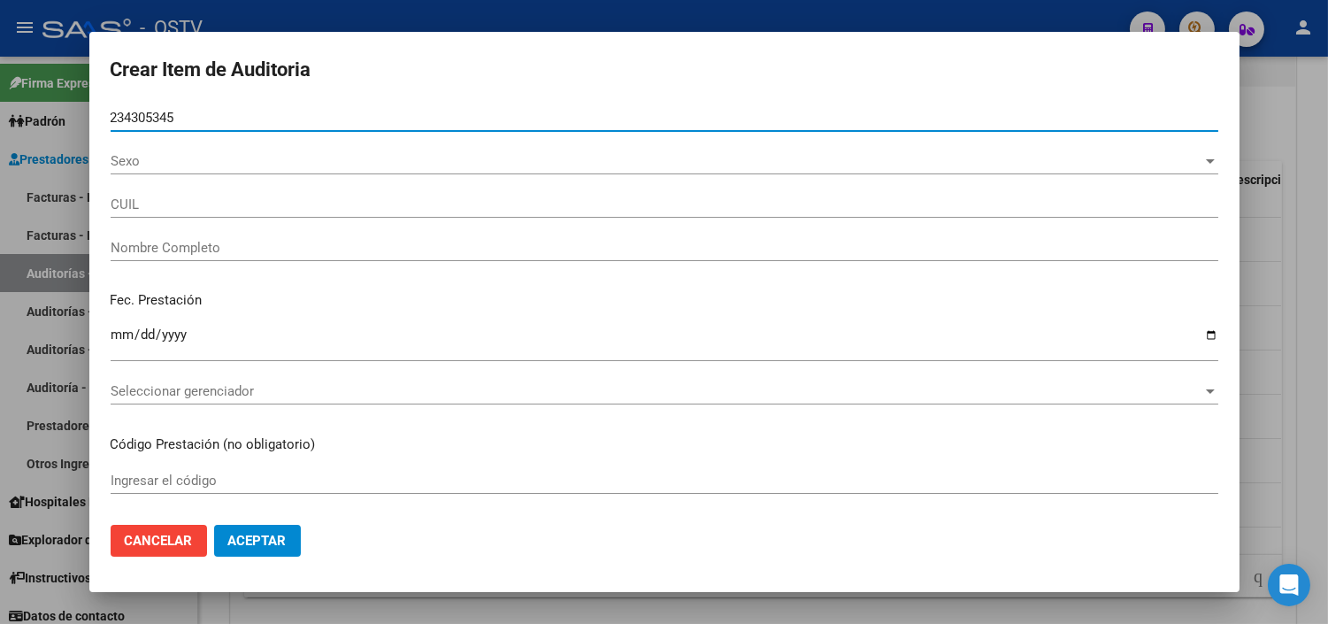
type input "34305345"
type input "27343053458"
type input "TOUSEDA ANTONELA SOLEDAD"
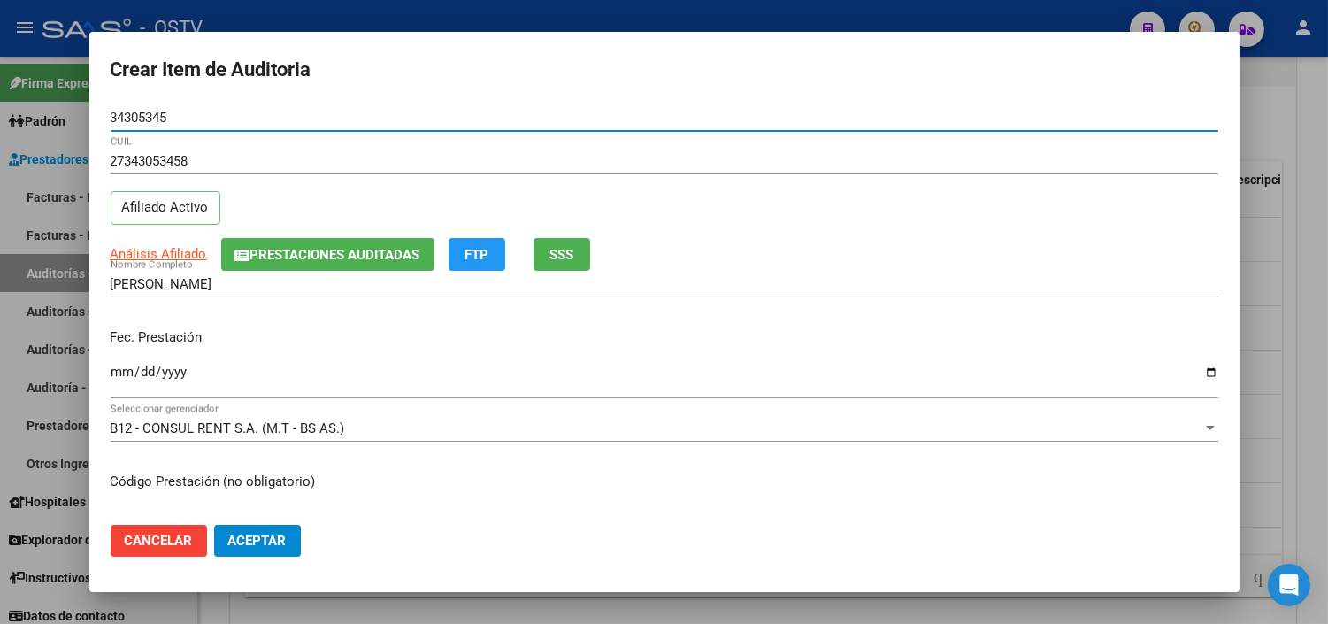
type input "34305345"
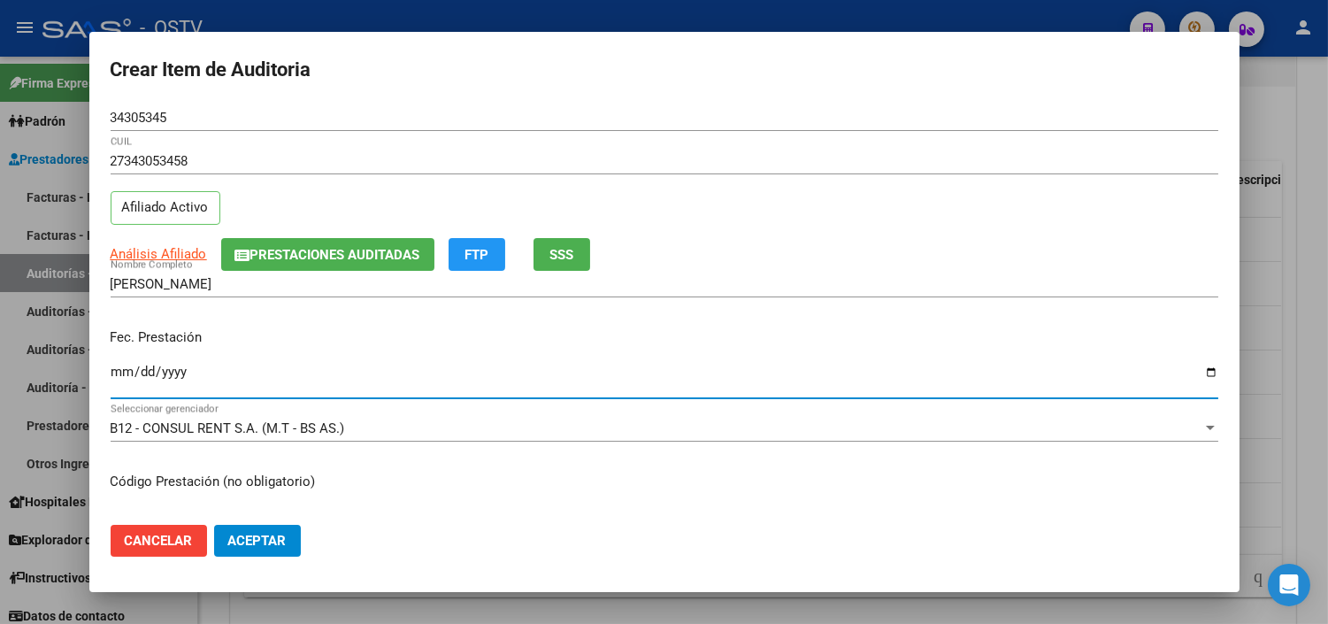
click at [119, 372] on input "Ingresar la fecha" at bounding box center [665, 379] width 1108 height 28
type input "2025-03-10"
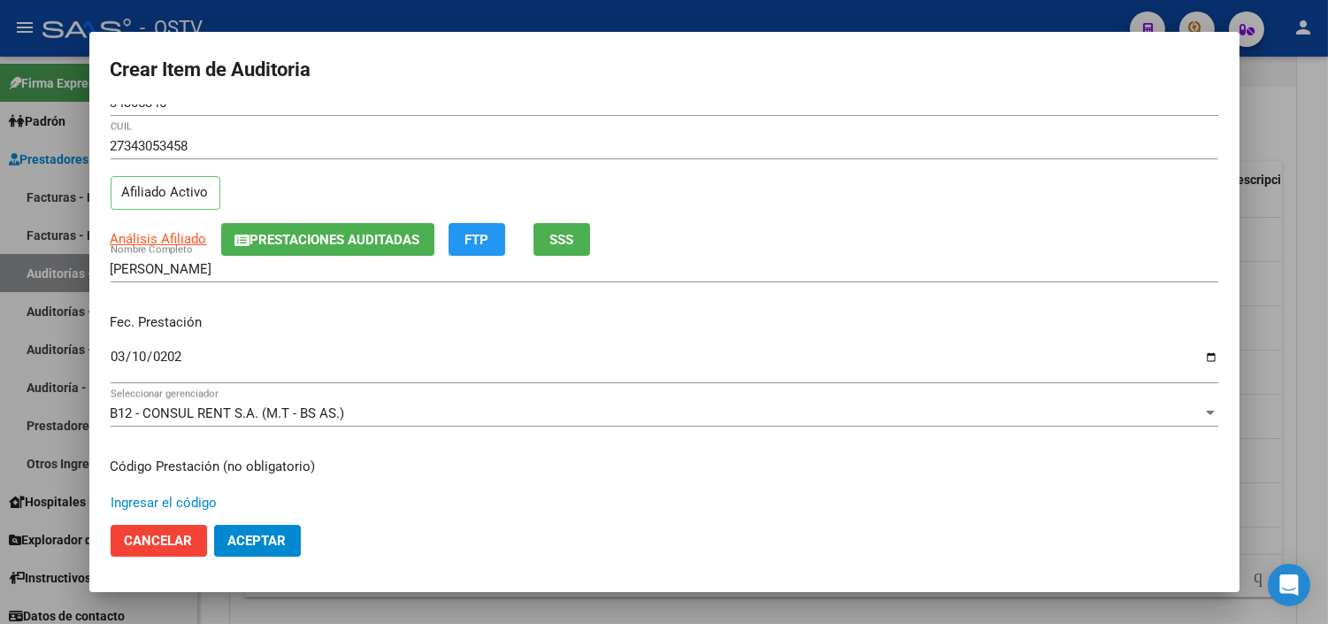
scroll to position [299, 0]
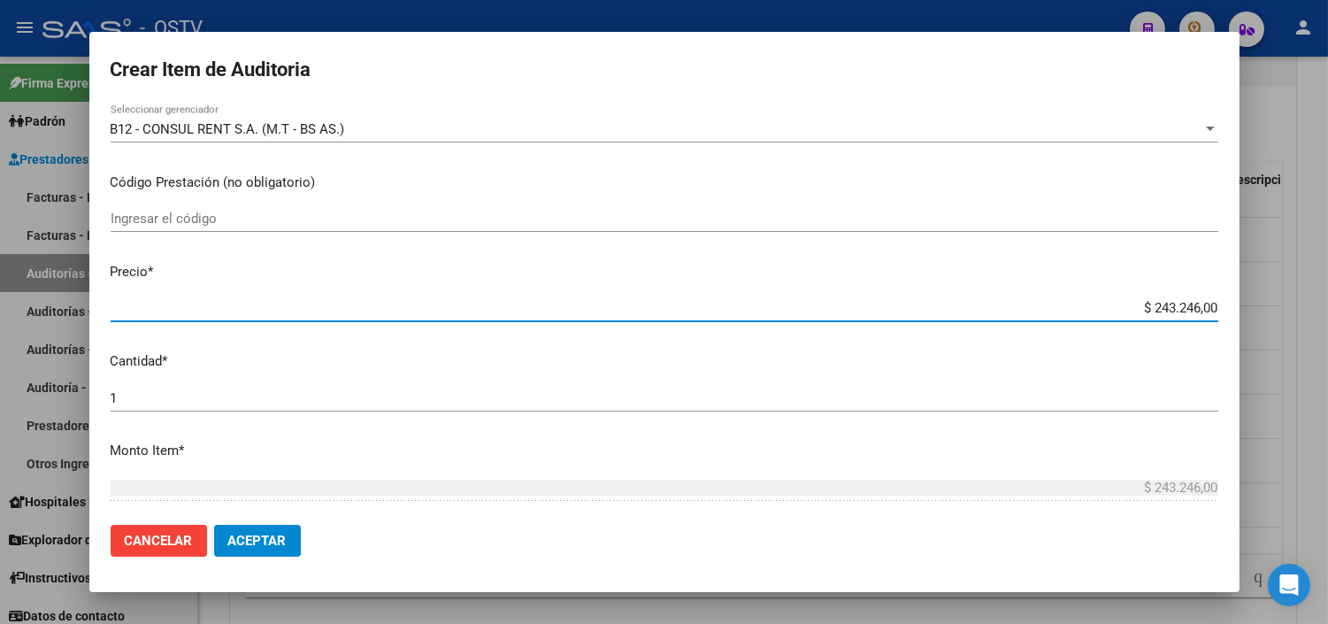
type input "$ 0,02"
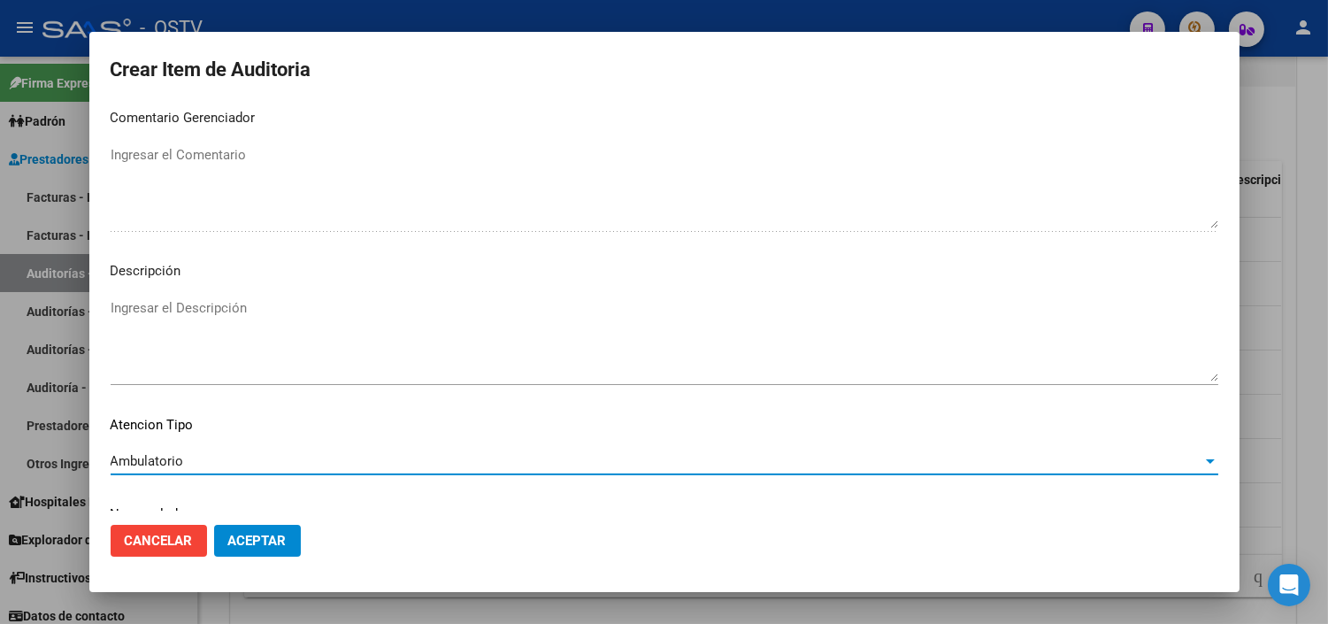
scroll to position [1033, 0]
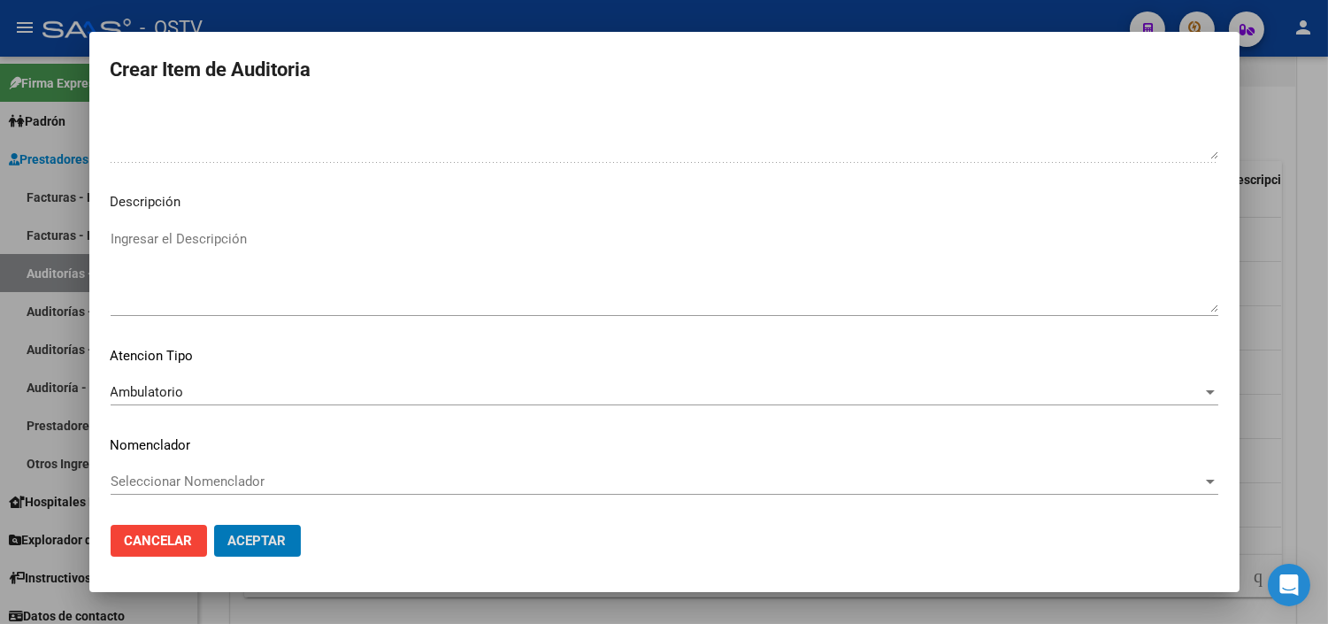
click at [214, 525] on button "Aceptar" at bounding box center [257, 541] width 87 height 32
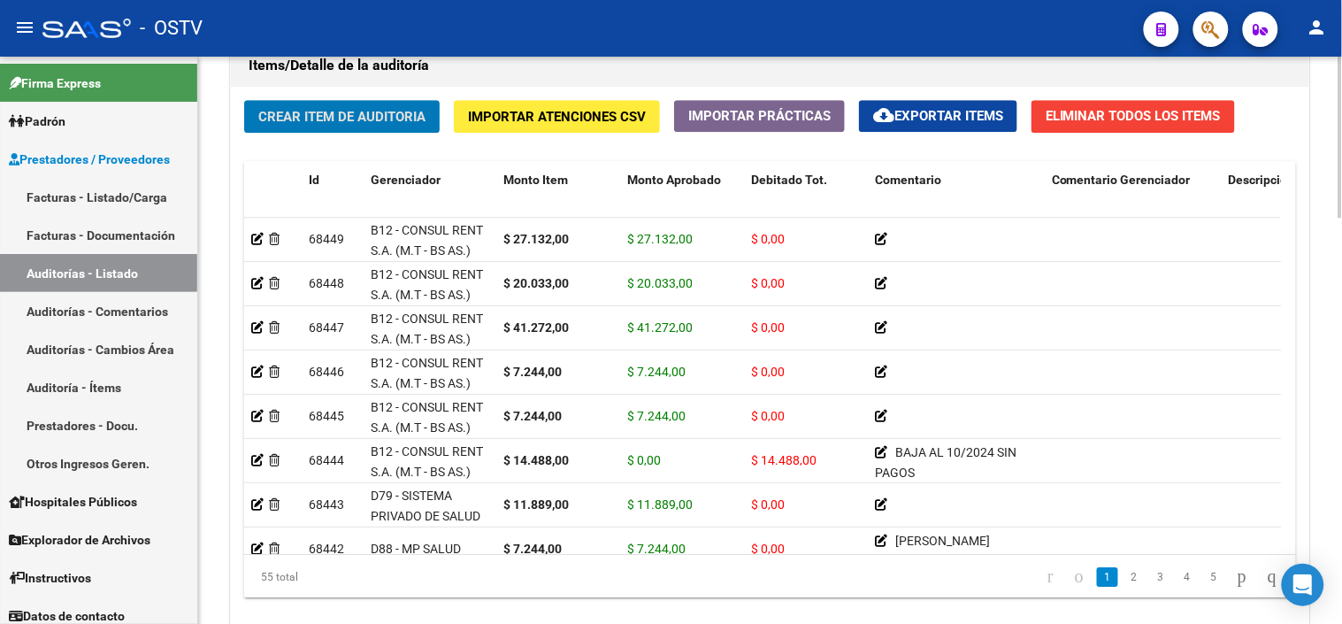
click at [369, 116] on span "Crear Item de Auditoria" at bounding box center [341, 117] width 167 height 16
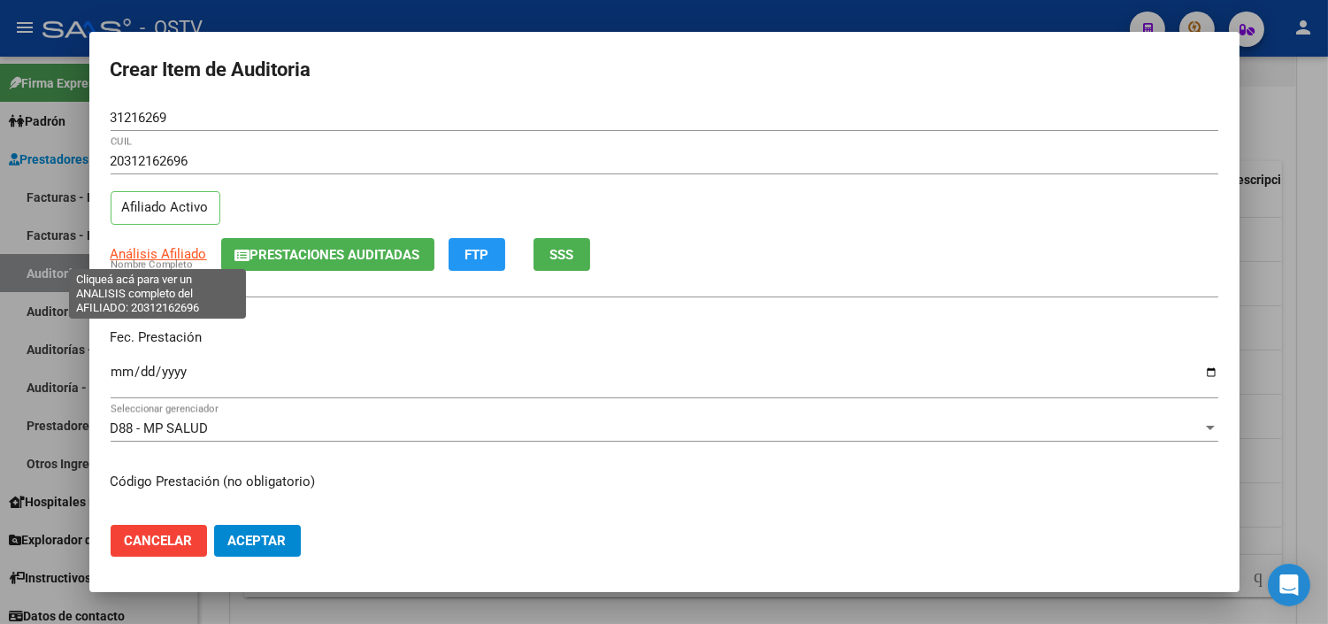
click at [151, 254] on span "Análisis Afiliado" at bounding box center [159, 254] width 96 height 16
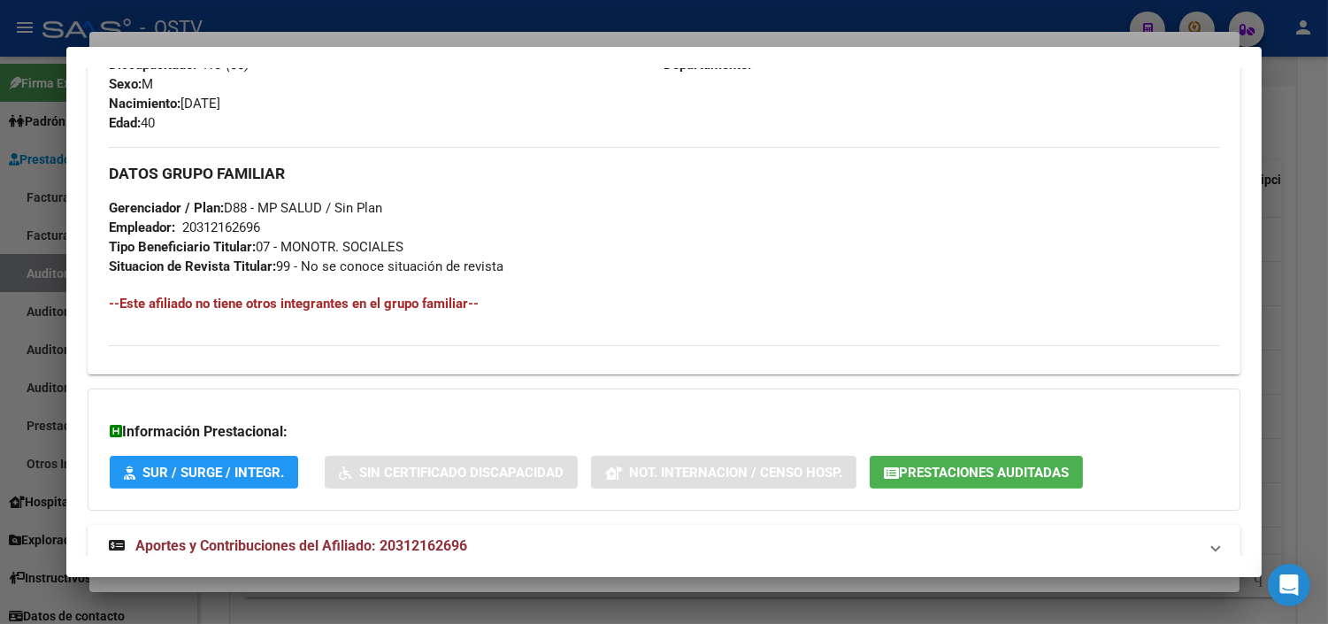
scroll to position [819, 0]
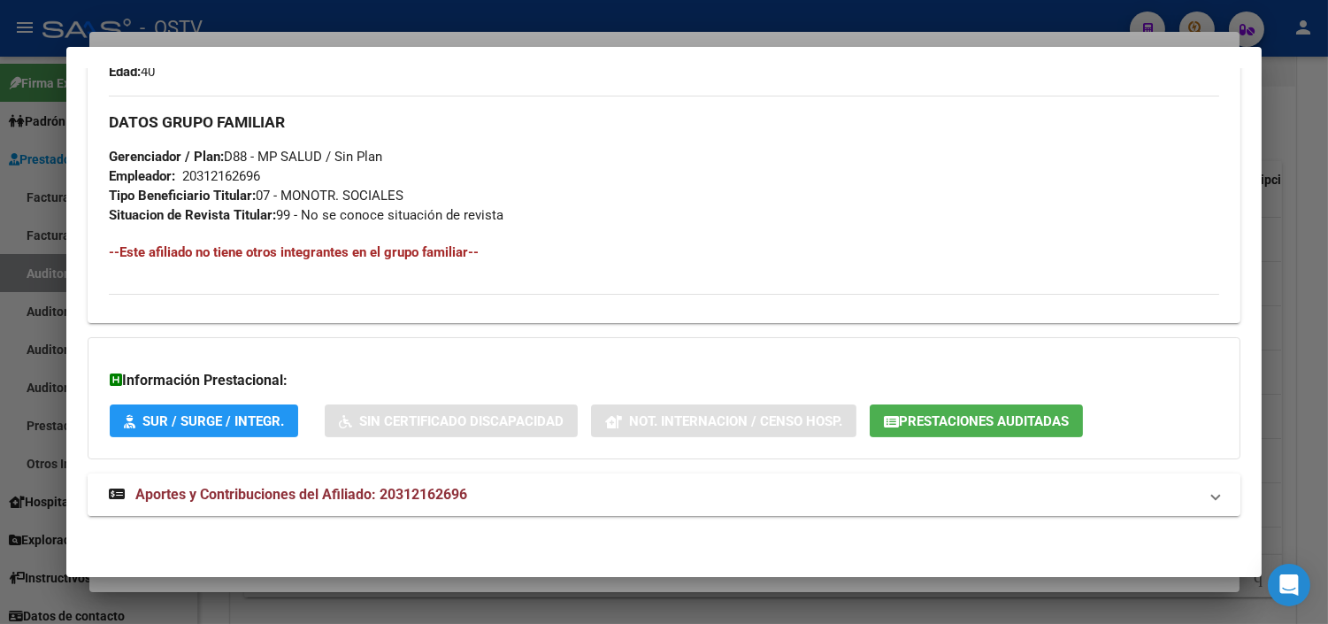
click at [184, 496] on span "Aportes y Contribuciones del Afiliado: 20312162696" at bounding box center [301, 494] width 332 height 17
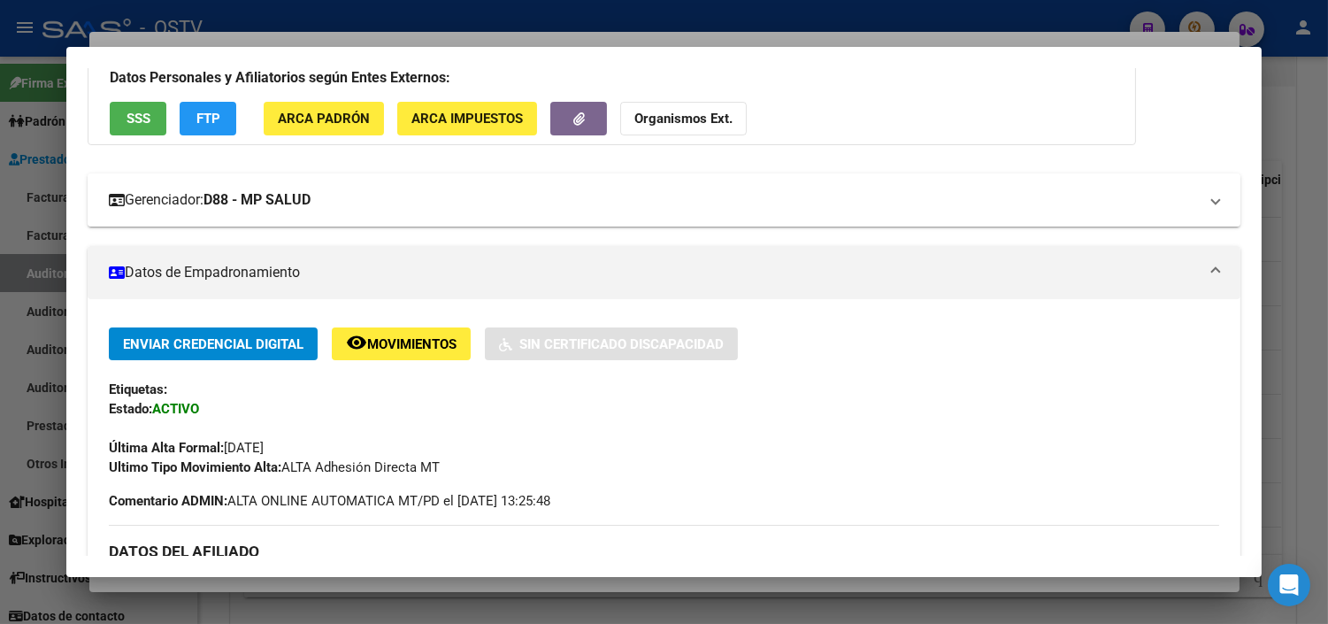
scroll to position [0, 0]
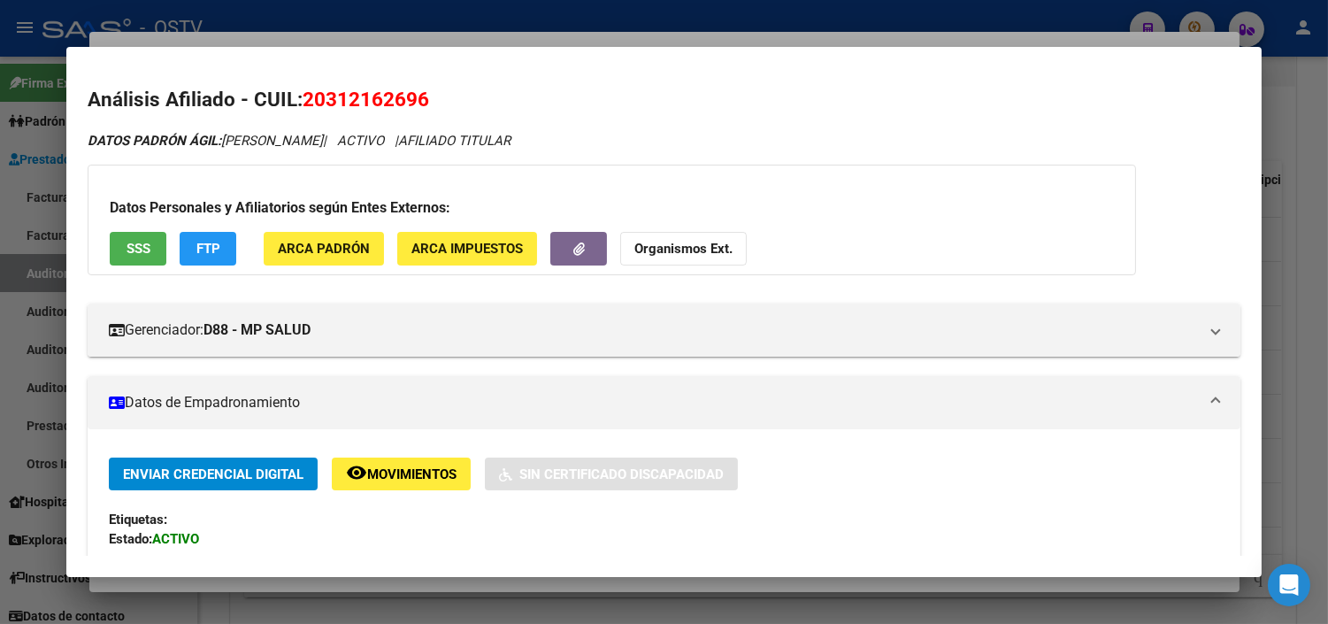
click at [147, 252] on button "SSS" at bounding box center [138, 248] width 57 height 33
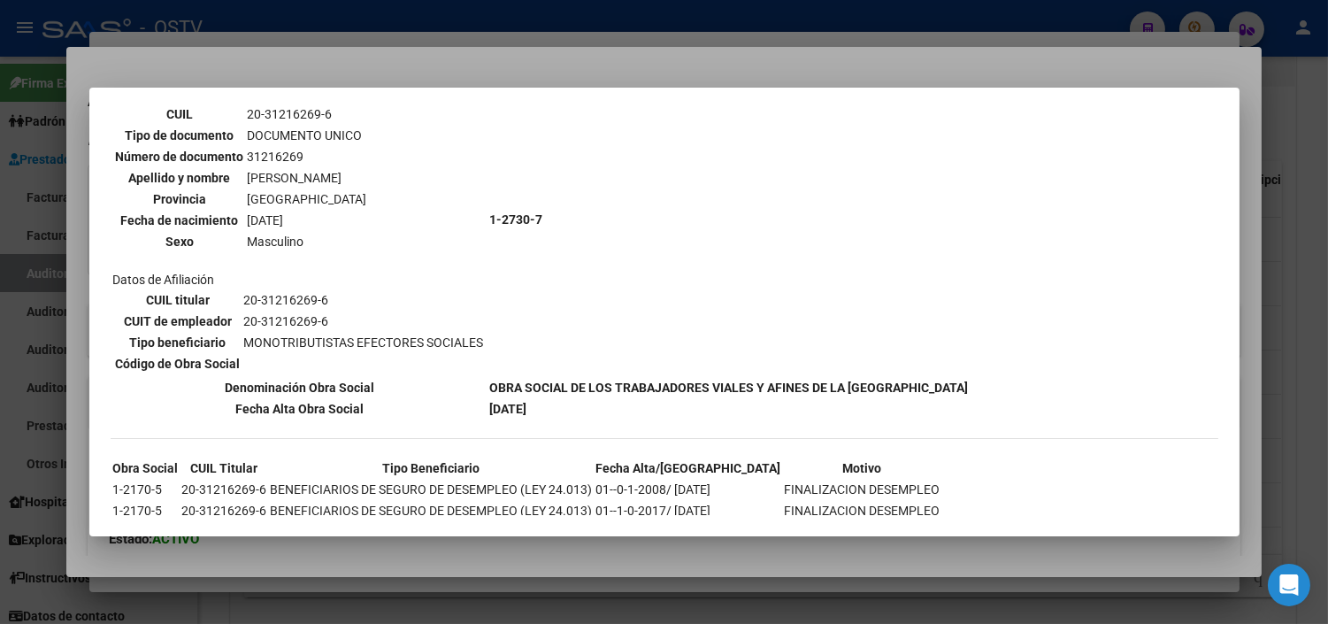
scroll to position [181, 0]
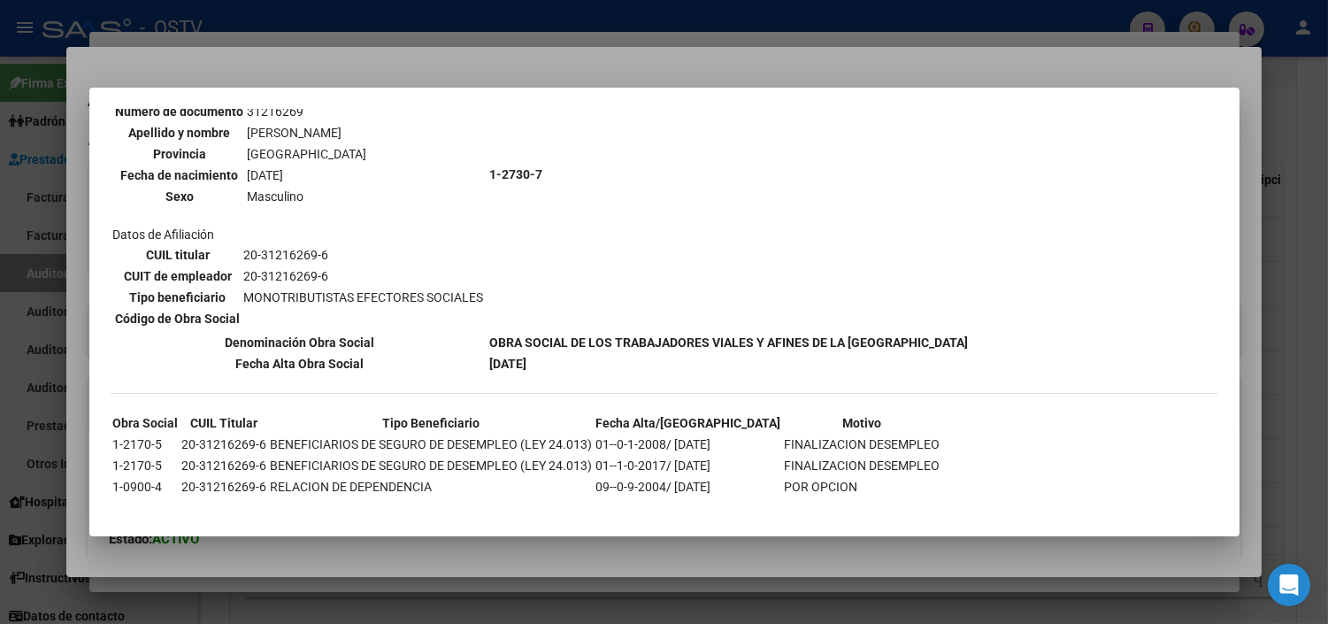
click at [242, 553] on div at bounding box center [664, 312] width 1328 height 624
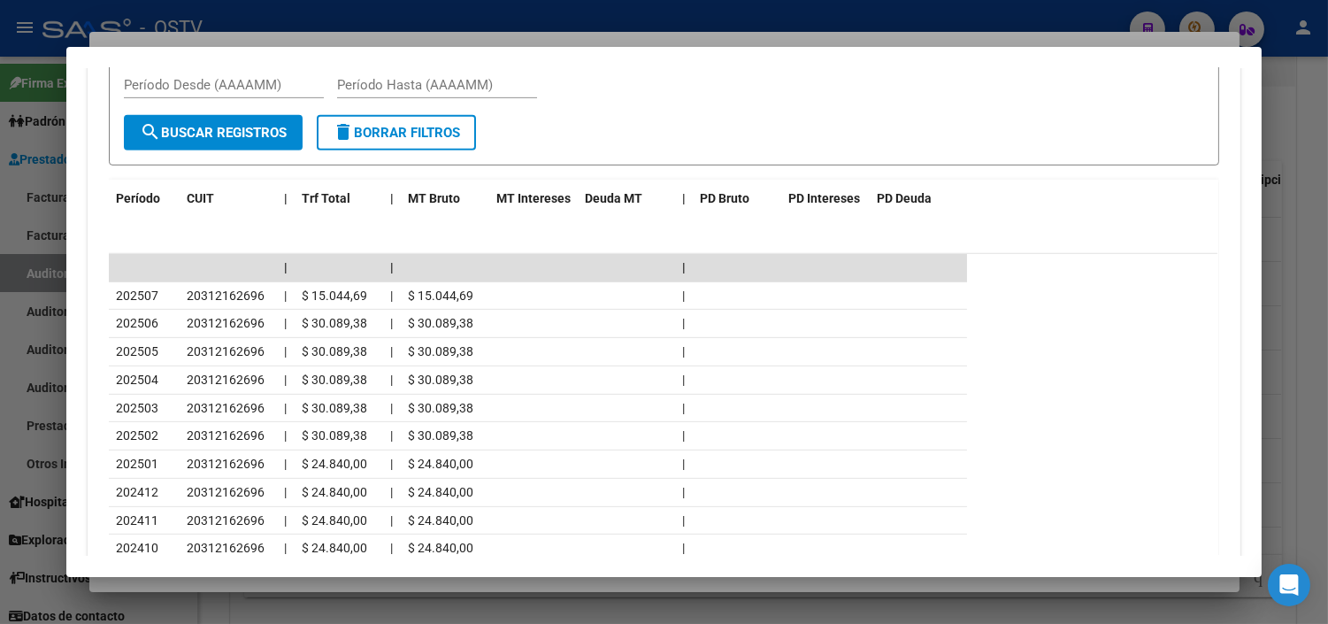
scroll to position [1614, 0]
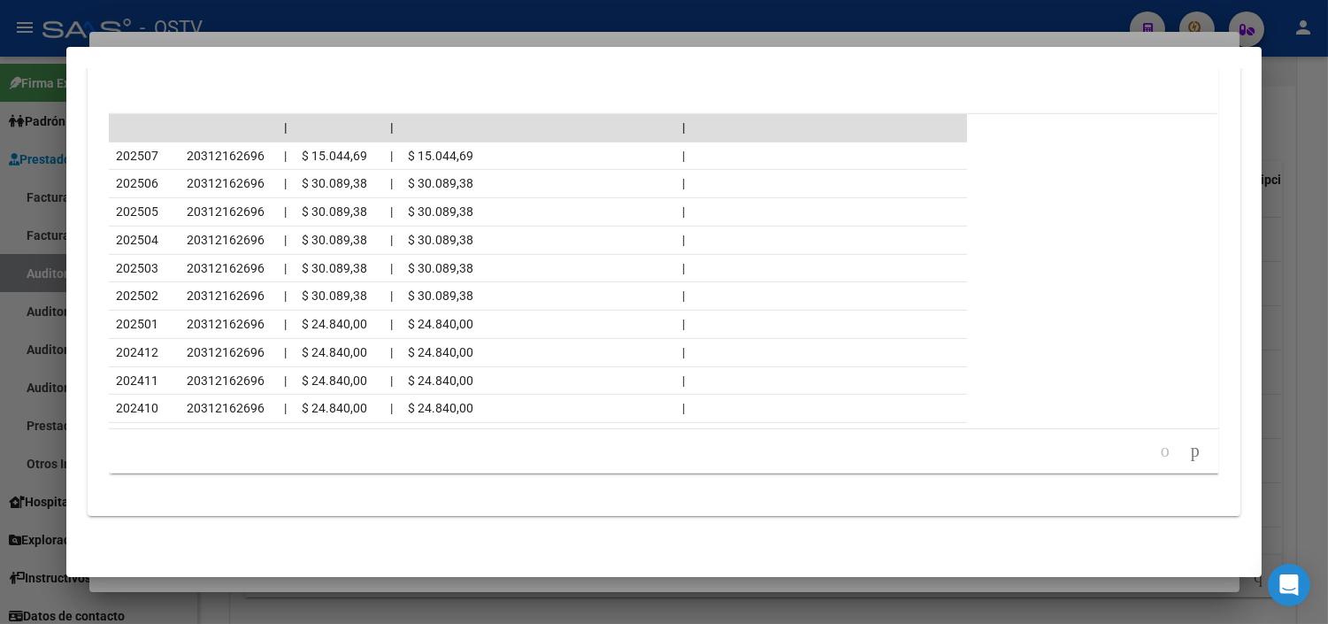
click at [294, 587] on div at bounding box center [664, 312] width 1328 height 624
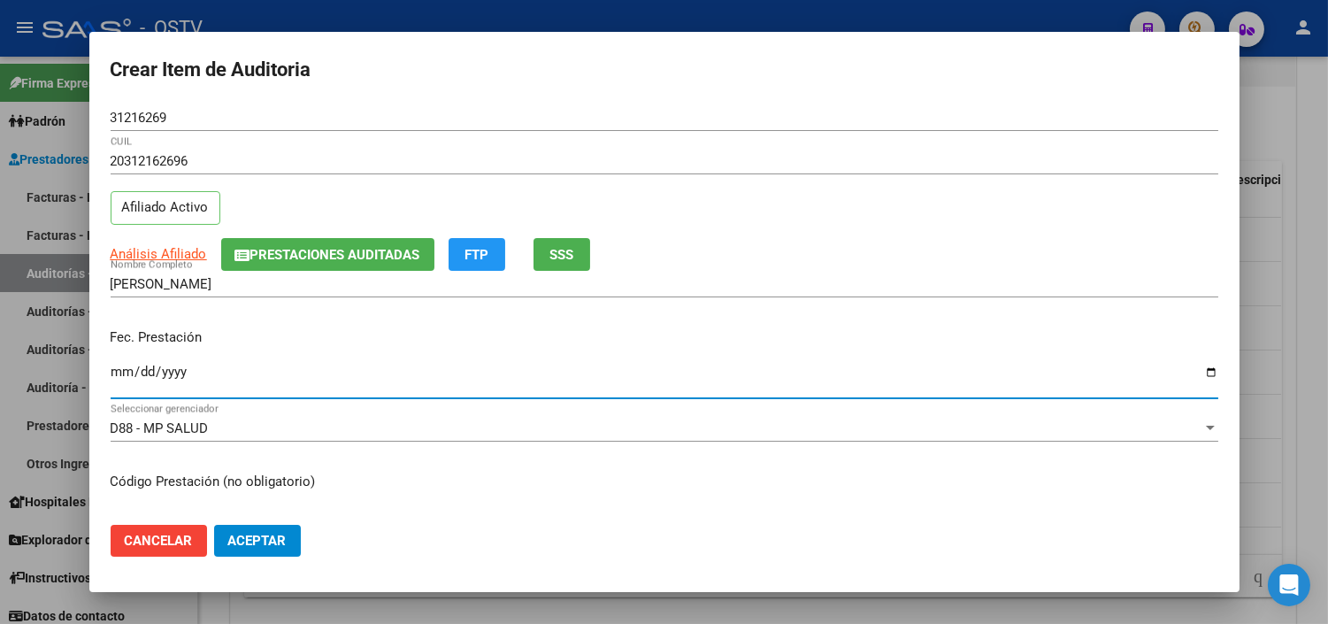
click at [120, 366] on input "Ingresar la fecha" at bounding box center [665, 379] width 1108 height 28
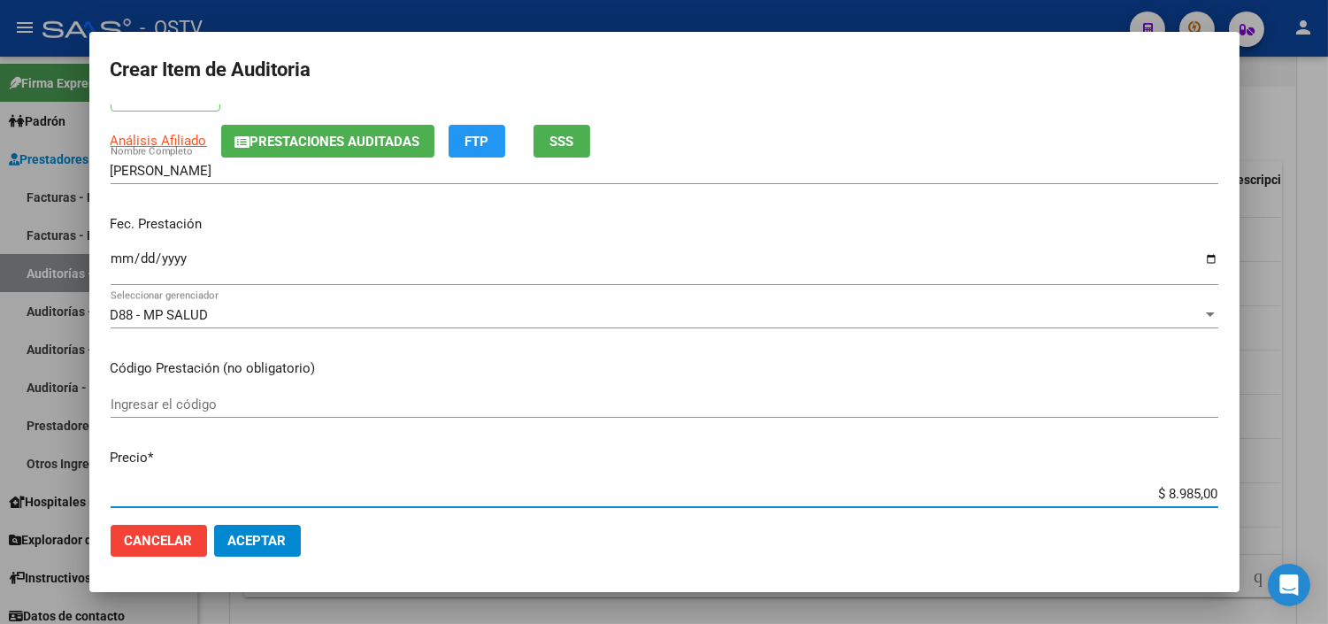
scroll to position [0, 0]
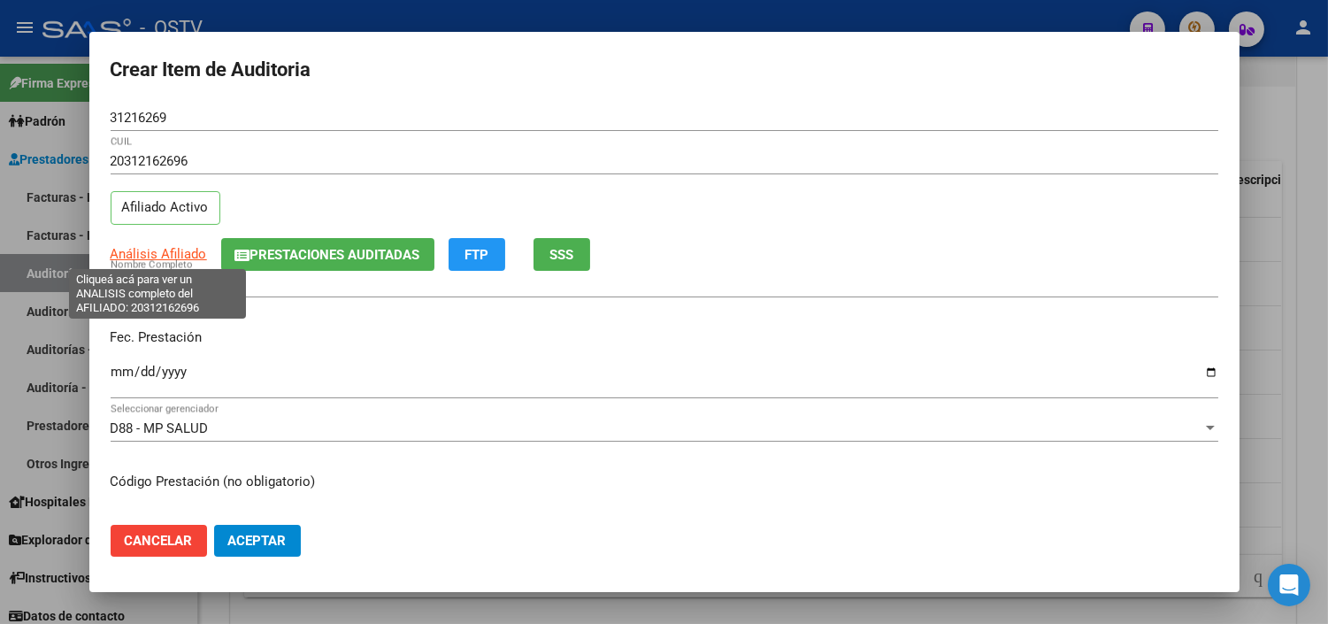
click at [149, 257] on span "Análisis Afiliado" at bounding box center [159, 254] width 96 height 16
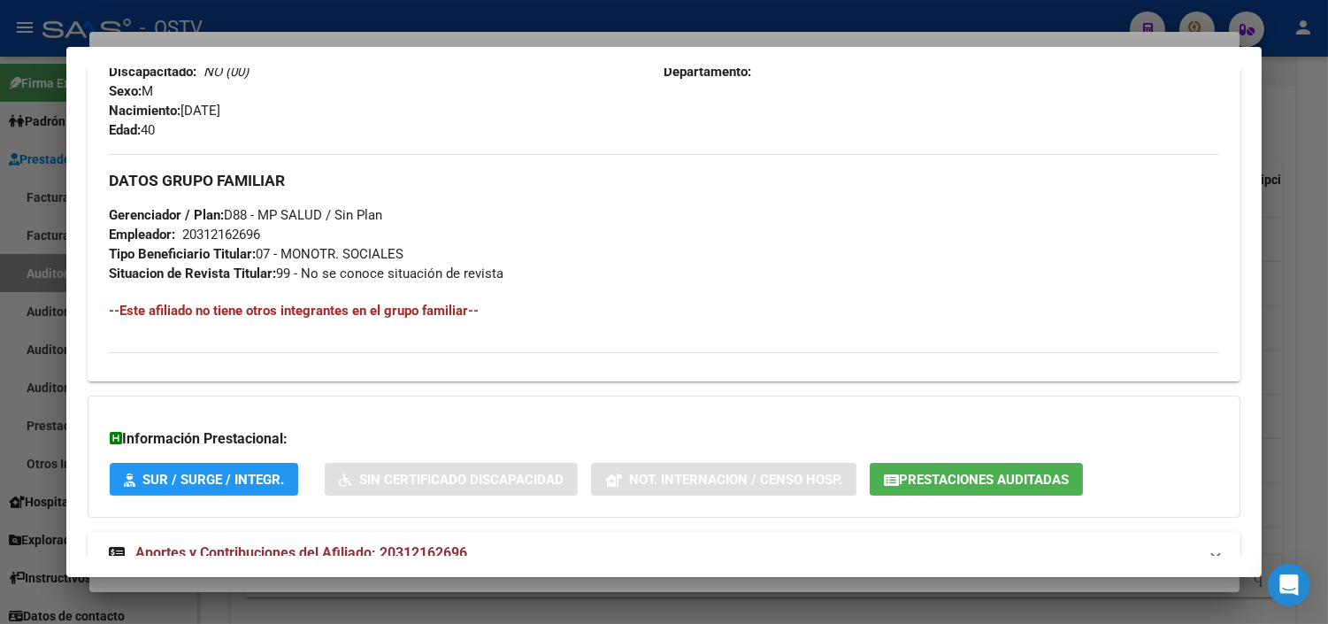
scroll to position [819, 0]
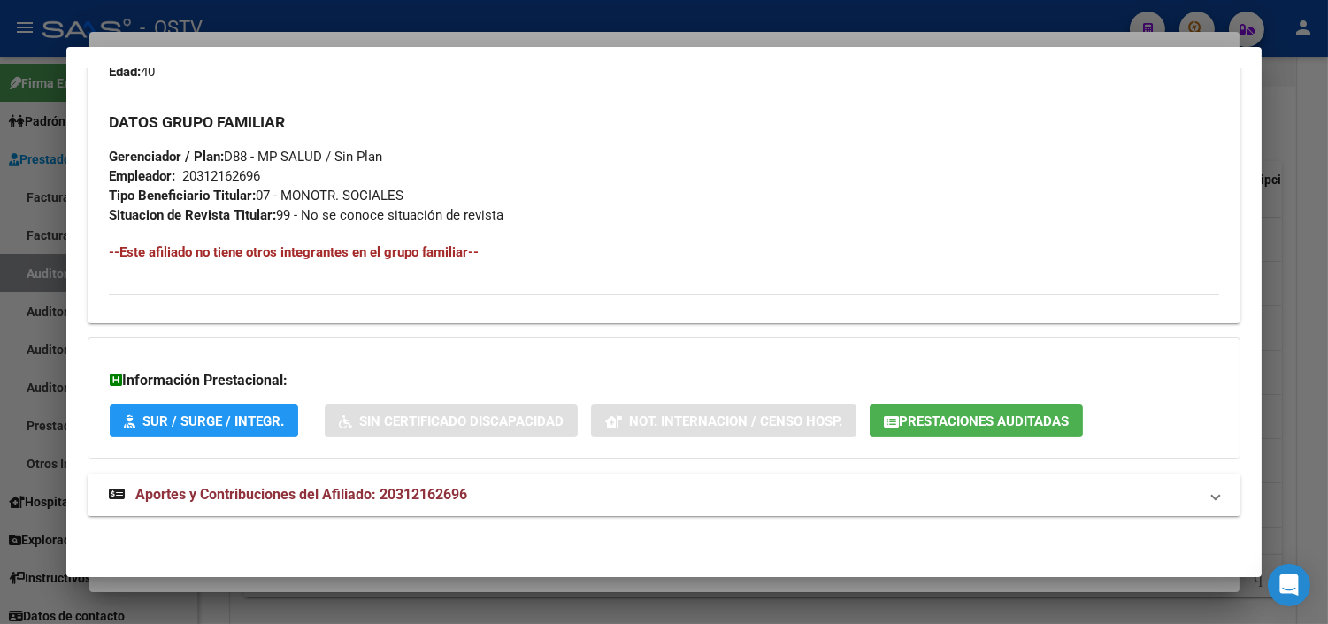
click at [175, 511] on mat-expansion-panel-header "Aportes y Contribuciones del Afiliado: 20312162696" at bounding box center [664, 494] width 1153 height 42
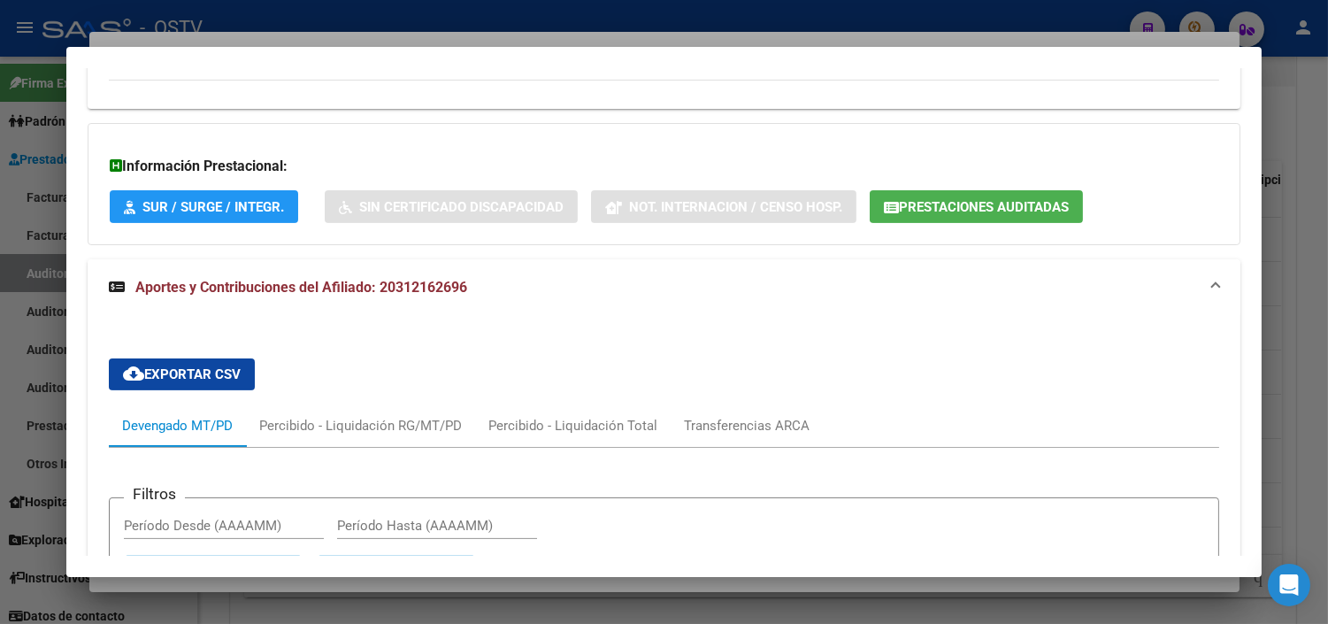
scroll to position [1606, 0]
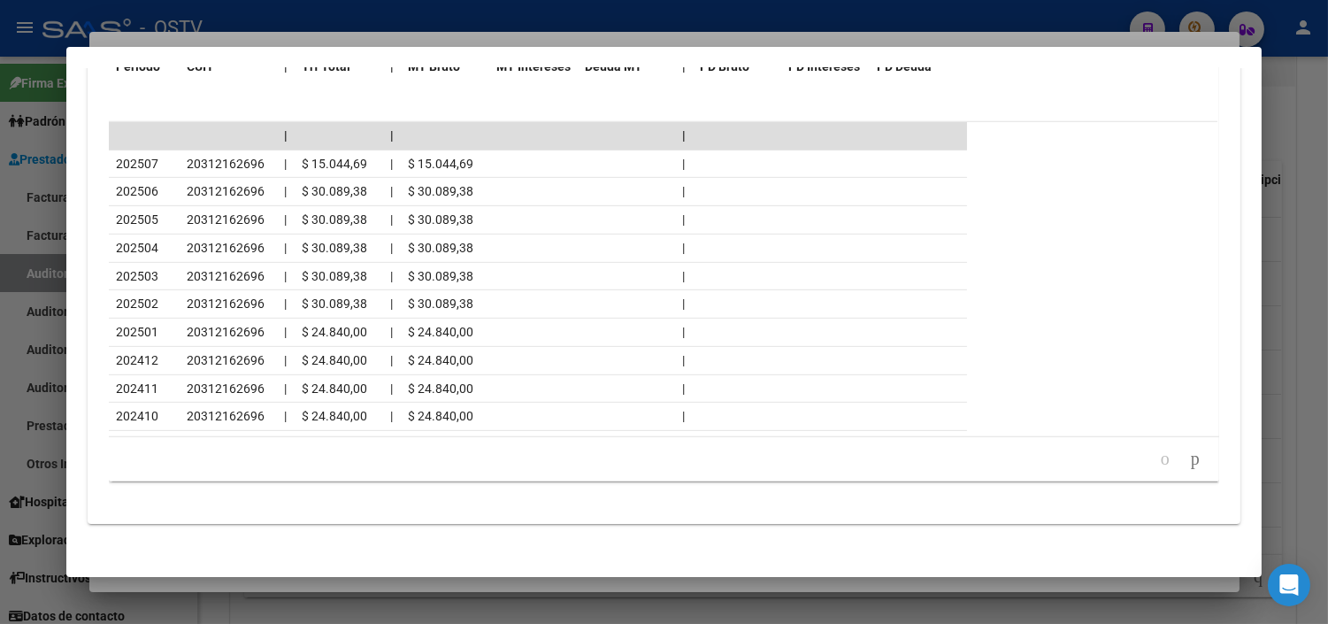
click at [183, 591] on div at bounding box center [664, 312] width 1328 height 624
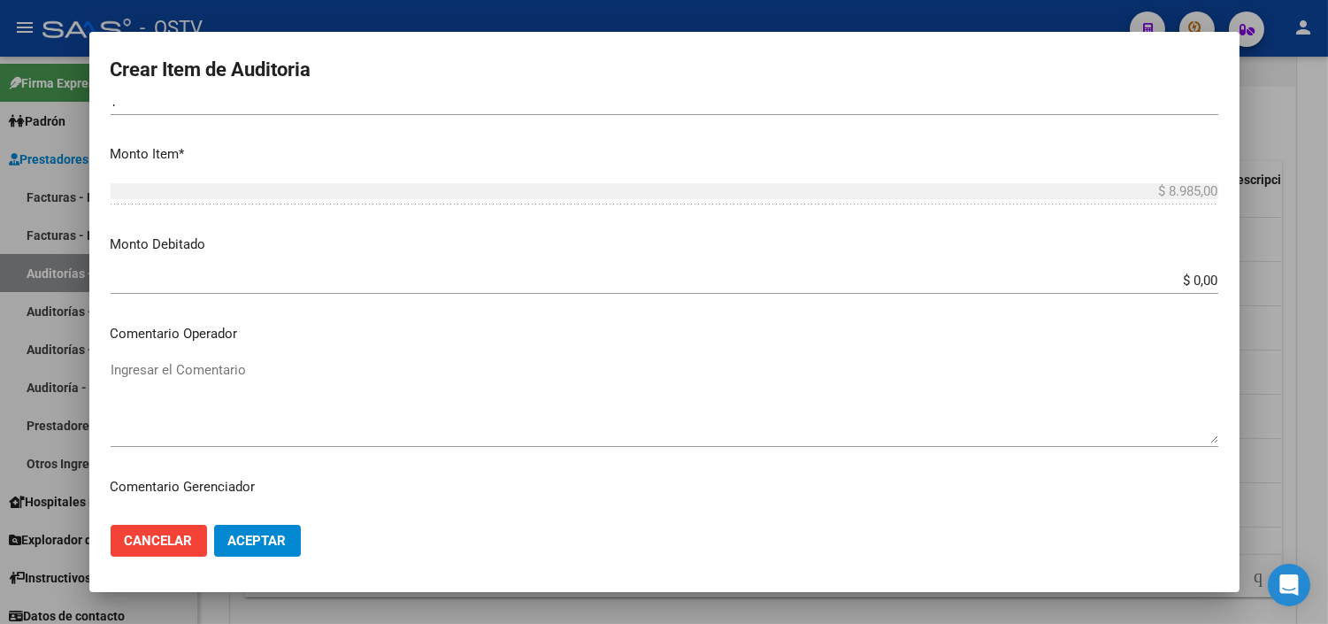
scroll to position [589, 0]
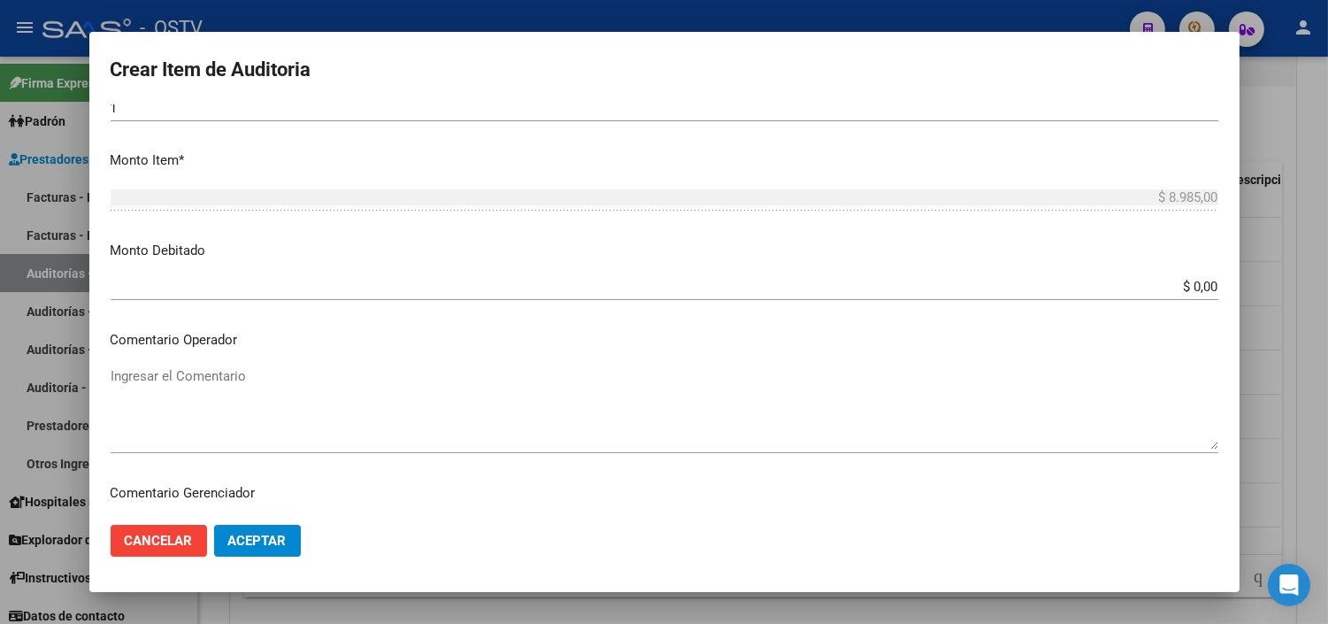
click at [146, 375] on textarea "Ingresar el Comentario" at bounding box center [665, 407] width 1108 height 83
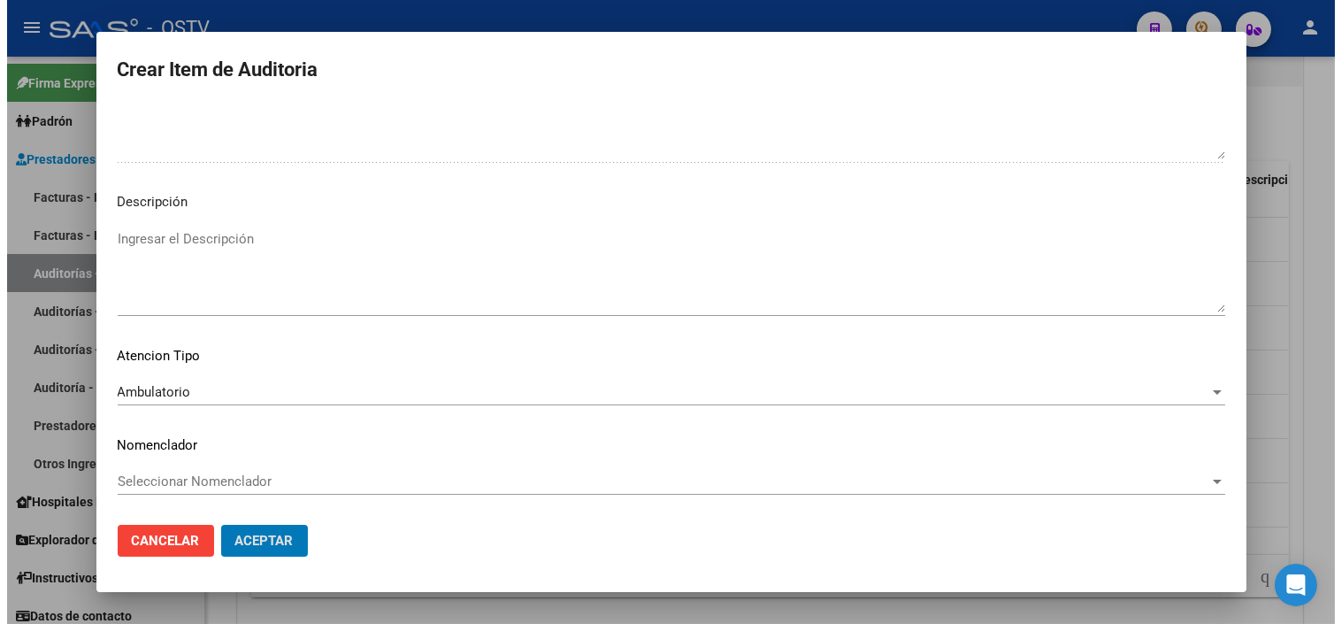
scroll to position [0, 0]
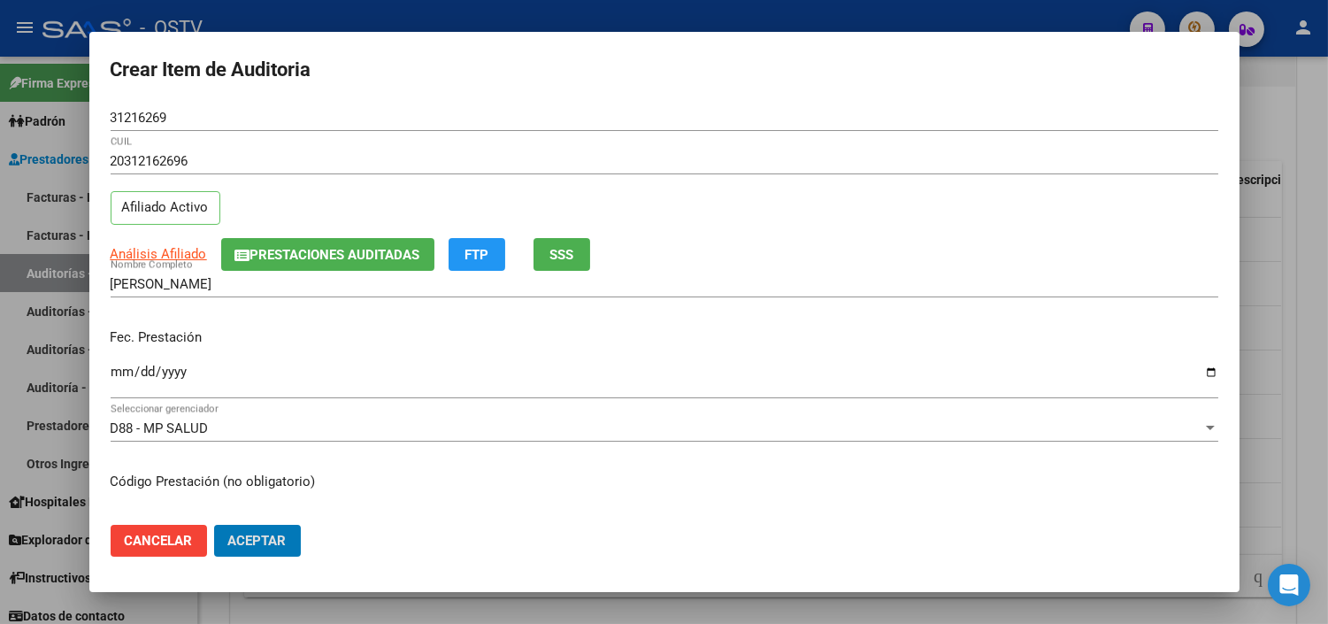
click at [214, 525] on button "Aceptar" at bounding box center [257, 541] width 87 height 32
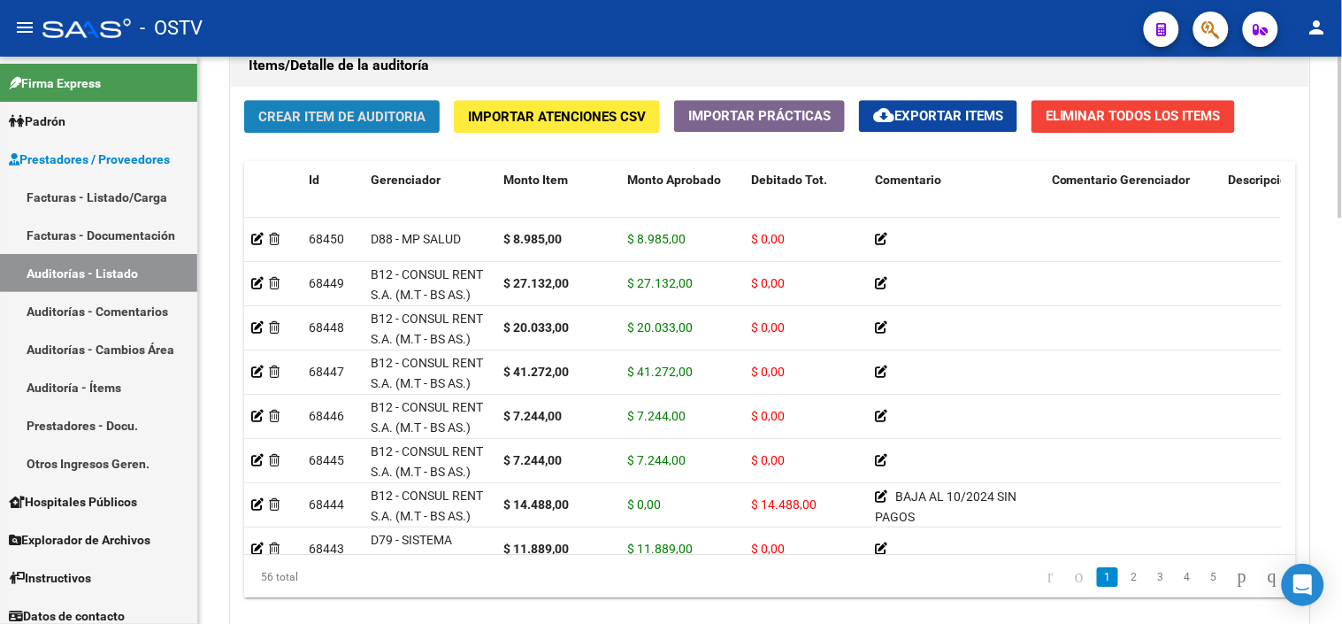
click at [350, 109] on span "Crear Item de Auditoria" at bounding box center [341, 116] width 167 height 16
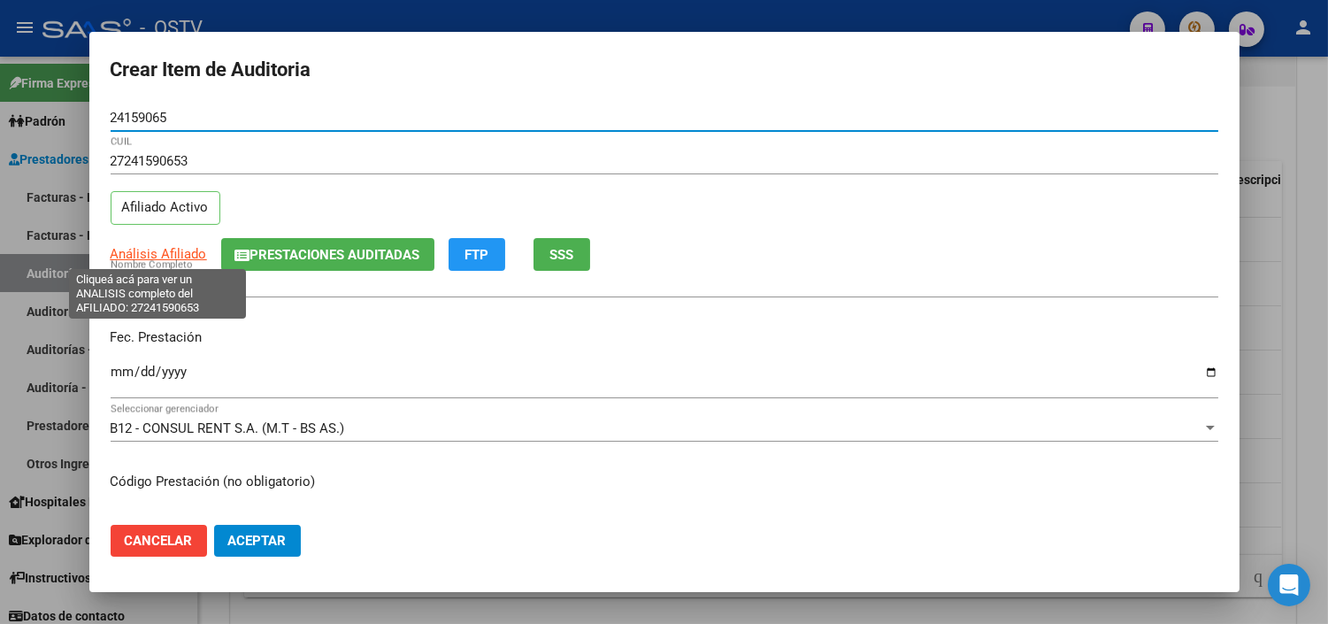
click at [180, 257] on span "Análisis Afiliado" at bounding box center [159, 254] width 96 height 16
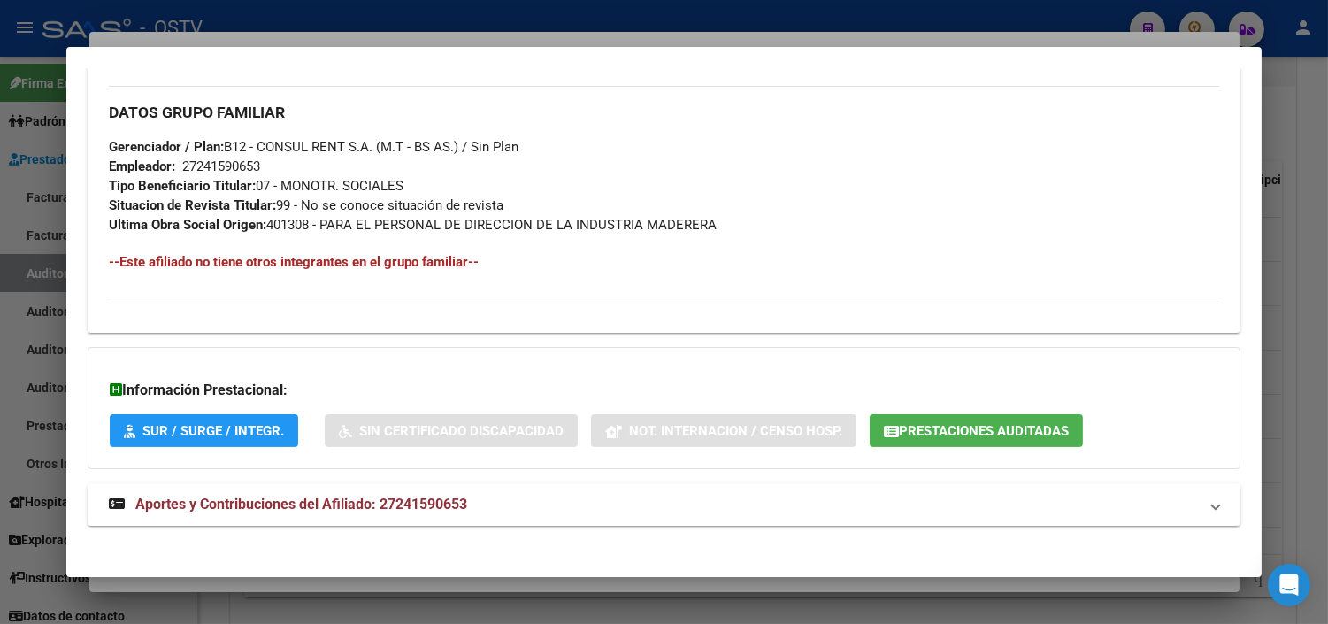
scroll to position [839, 0]
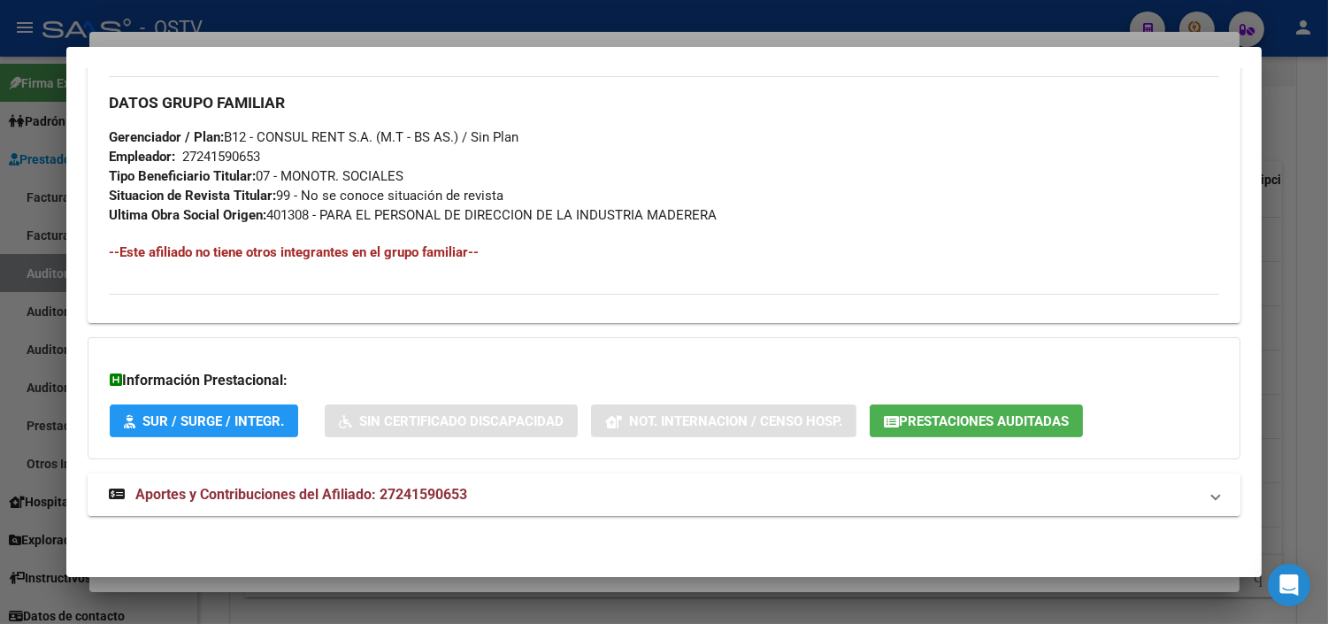
click at [286, 498] on span "Aportes y Contribuciones del Afiliado: 27241590653" at bounding box center [301, 494] width 332 height 17
click at [911, 416] on span "Prestaciones Auditadas" at bounding box center [984, 421] width 170 height 16
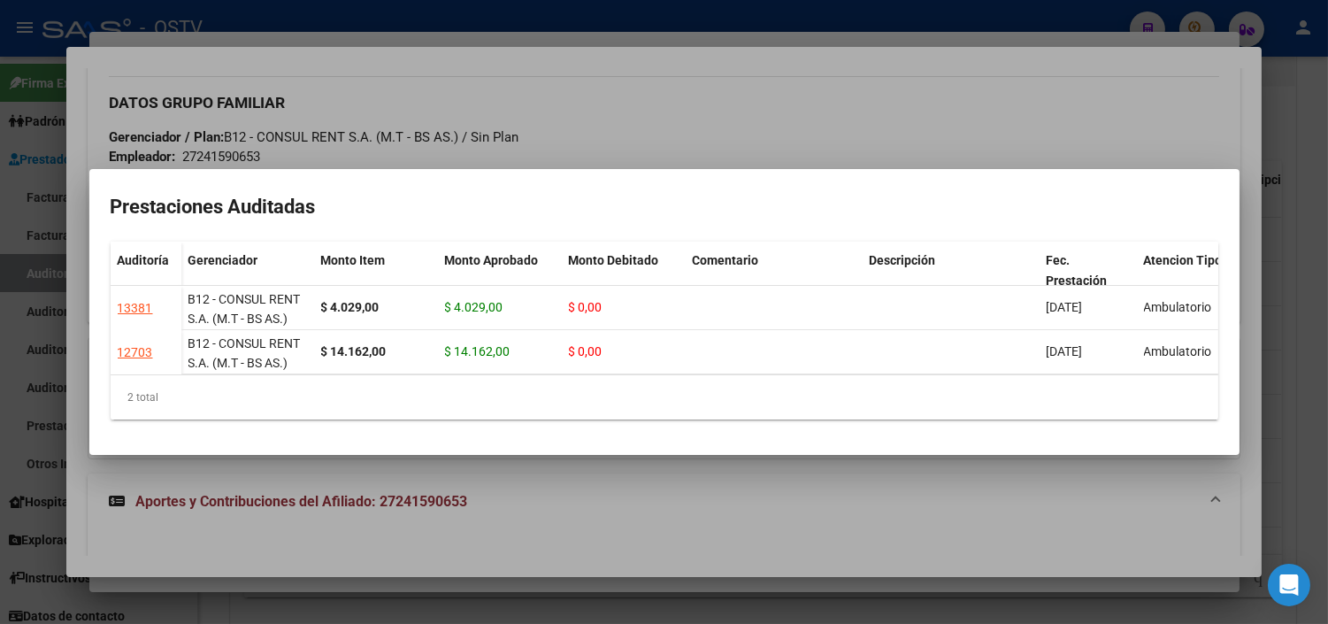
click at [651, 485] on div at bounding box center [664, 312] width 1328 height 624
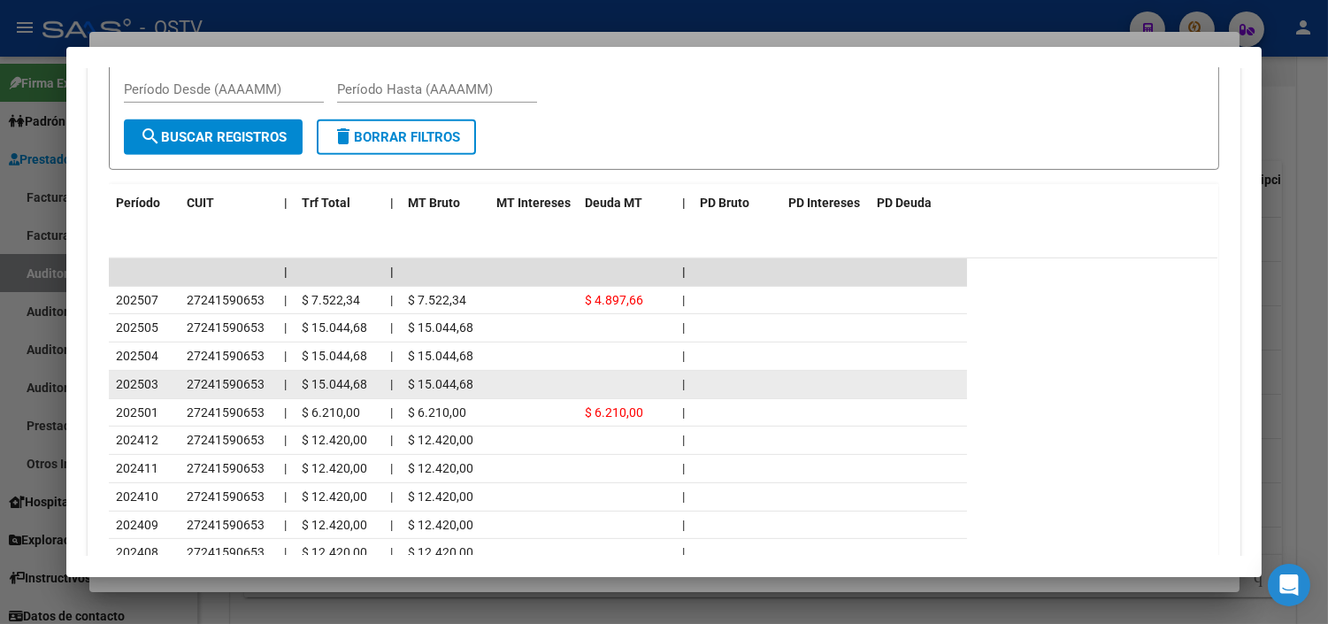
scroll to position [1527, 0]
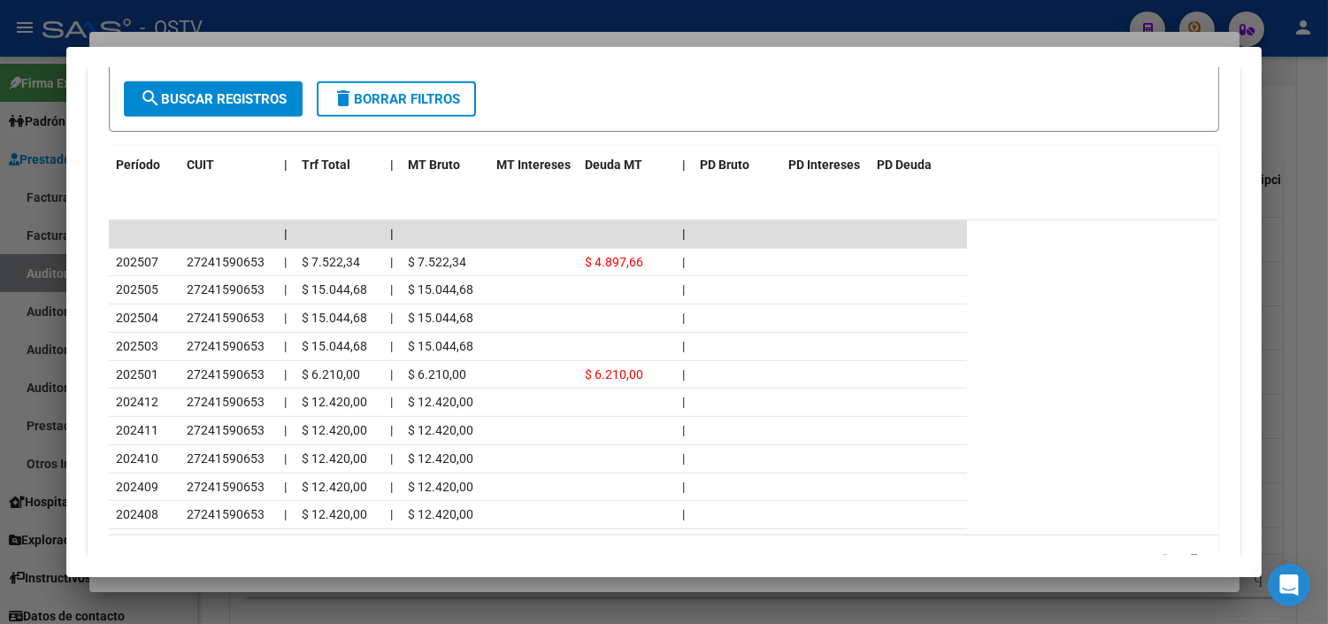
click at [280, 588] on div at bounding box center [664, 312] width 1328 height 624
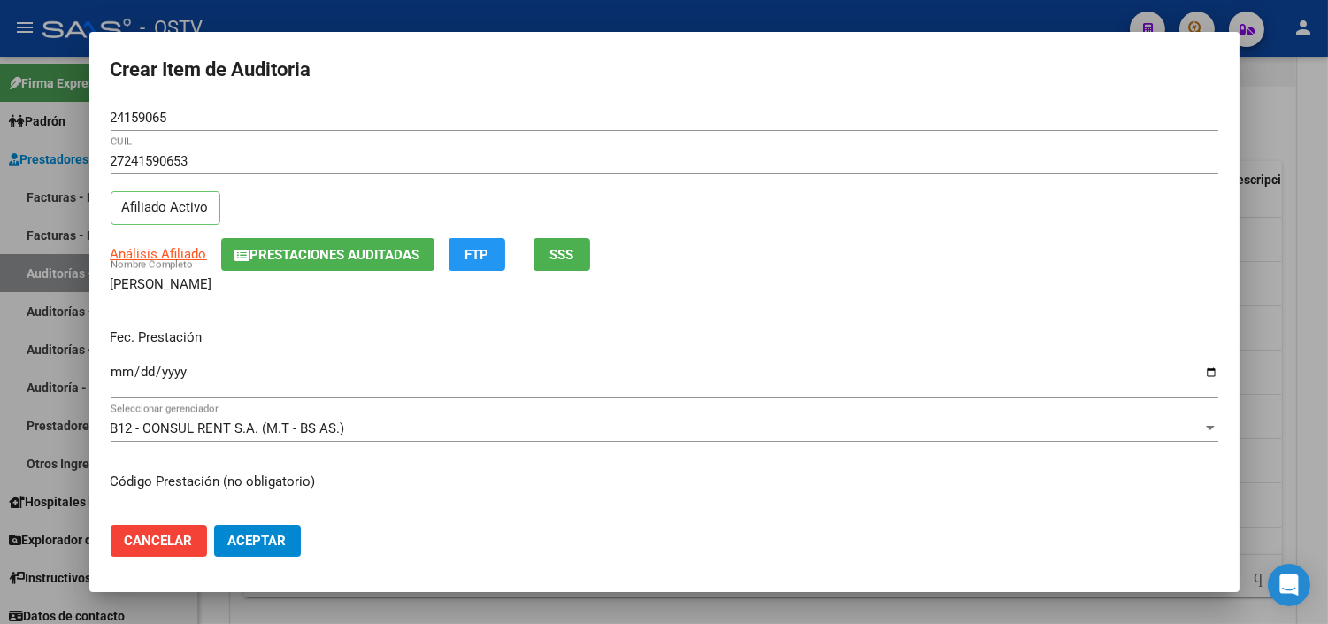
click at [117, 366] on input "Ingresar la fecha" at bounding box center [665, 379] width 1108 height 28
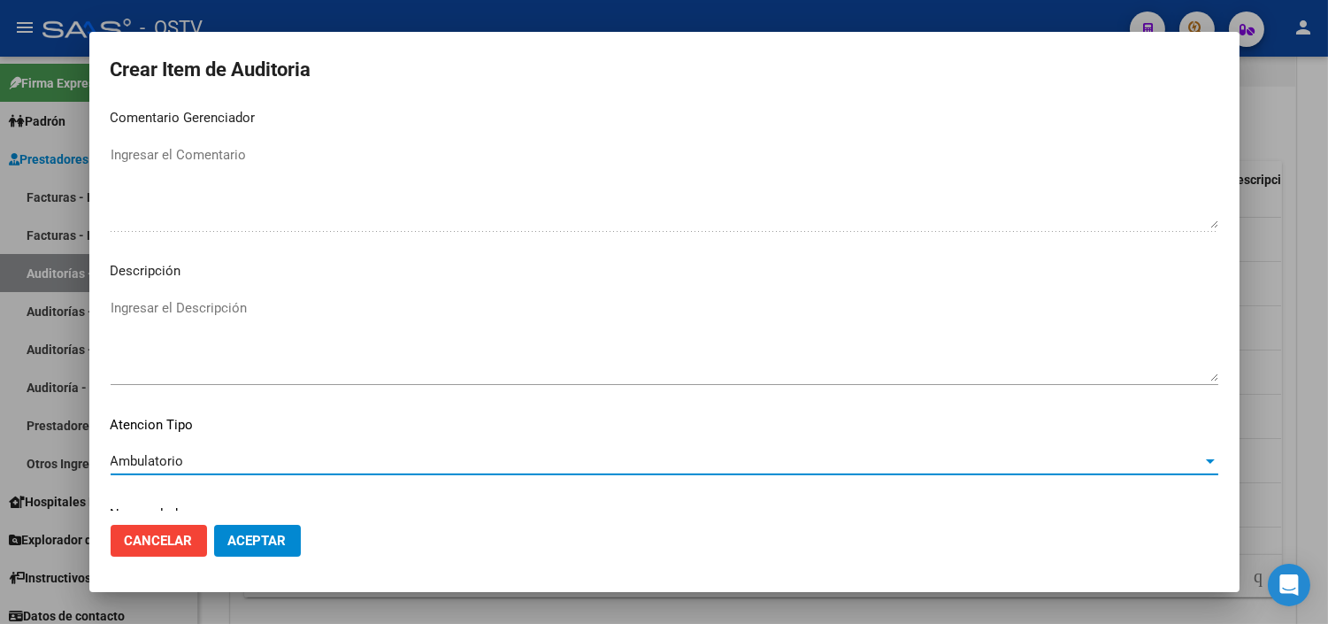
scroll to position [1033, 0]
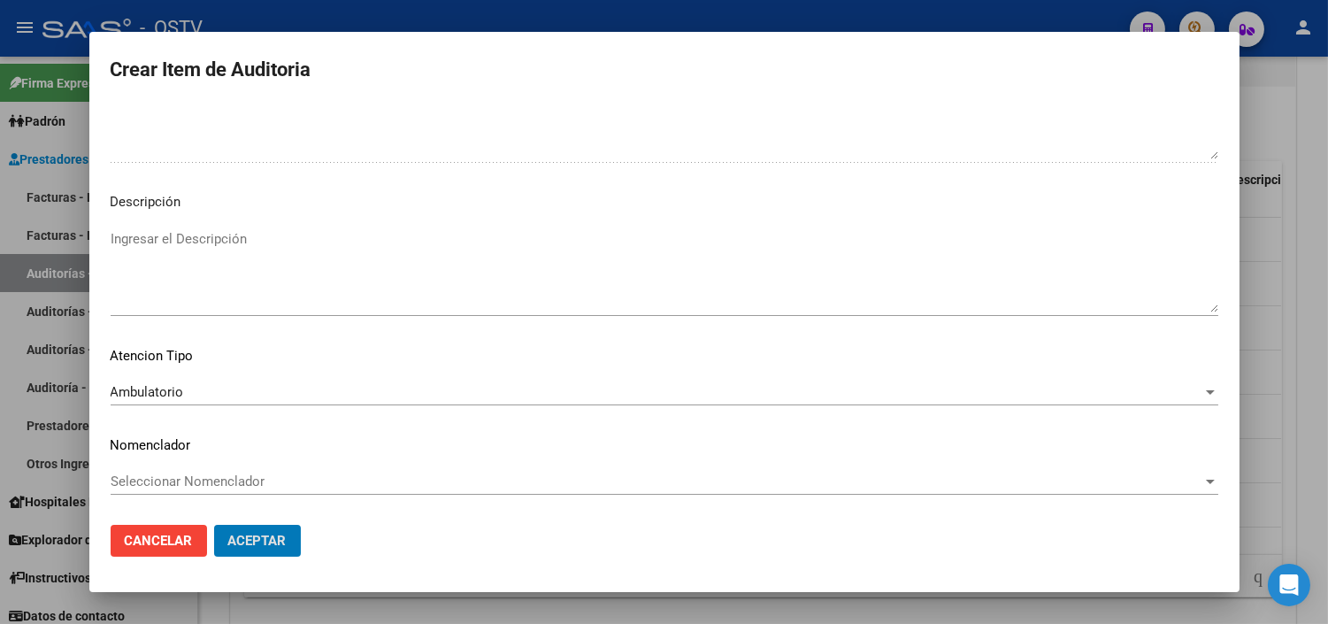
click at [214, 525] on button "Aceptar" at bounding box center [257, 541] width 87 height 32
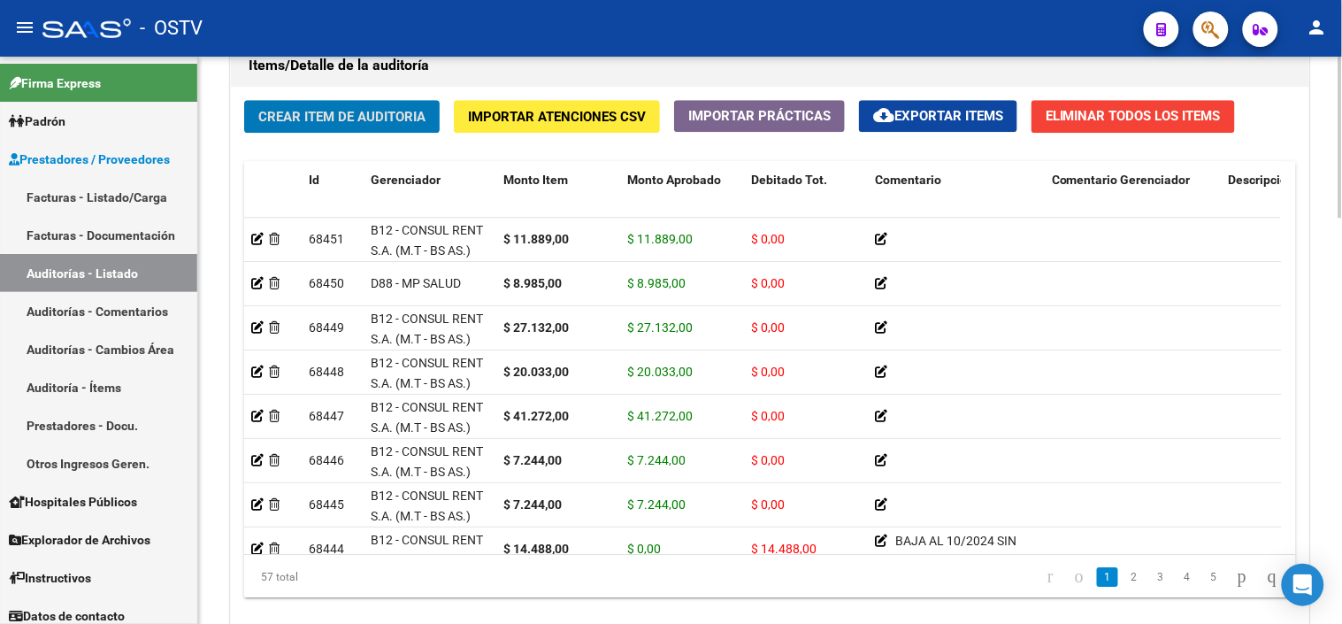
click at [323, 120] on span "Crear Item de Auditoria" at bounding box center [341, 117] width 167 height 16
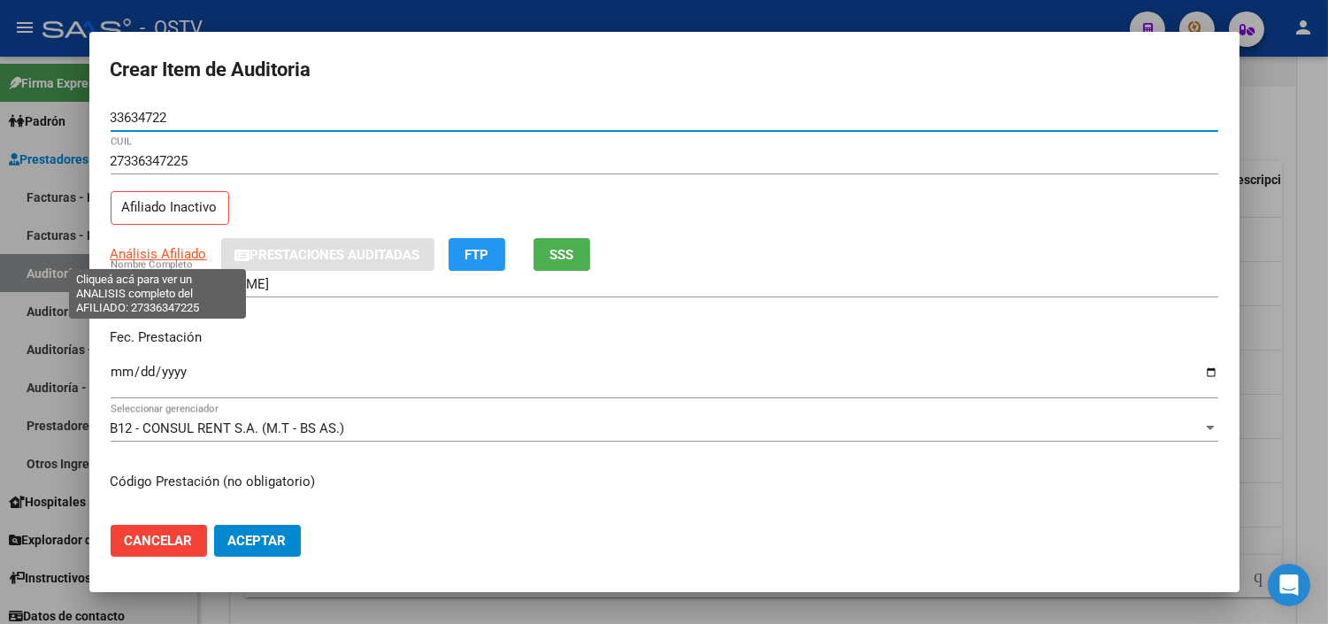
click at [148, 252] on span "Análisis Afiliado" at bounding box center [159, 254] width 96 height 16
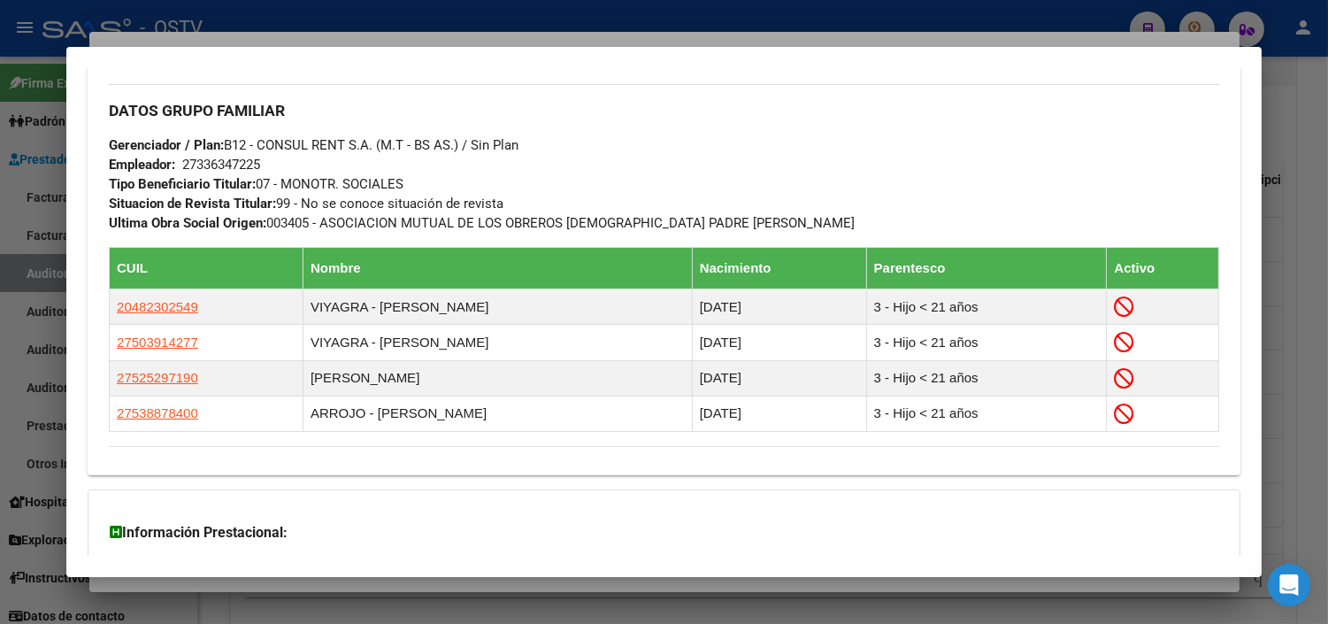
scroll to position [1024, 0]
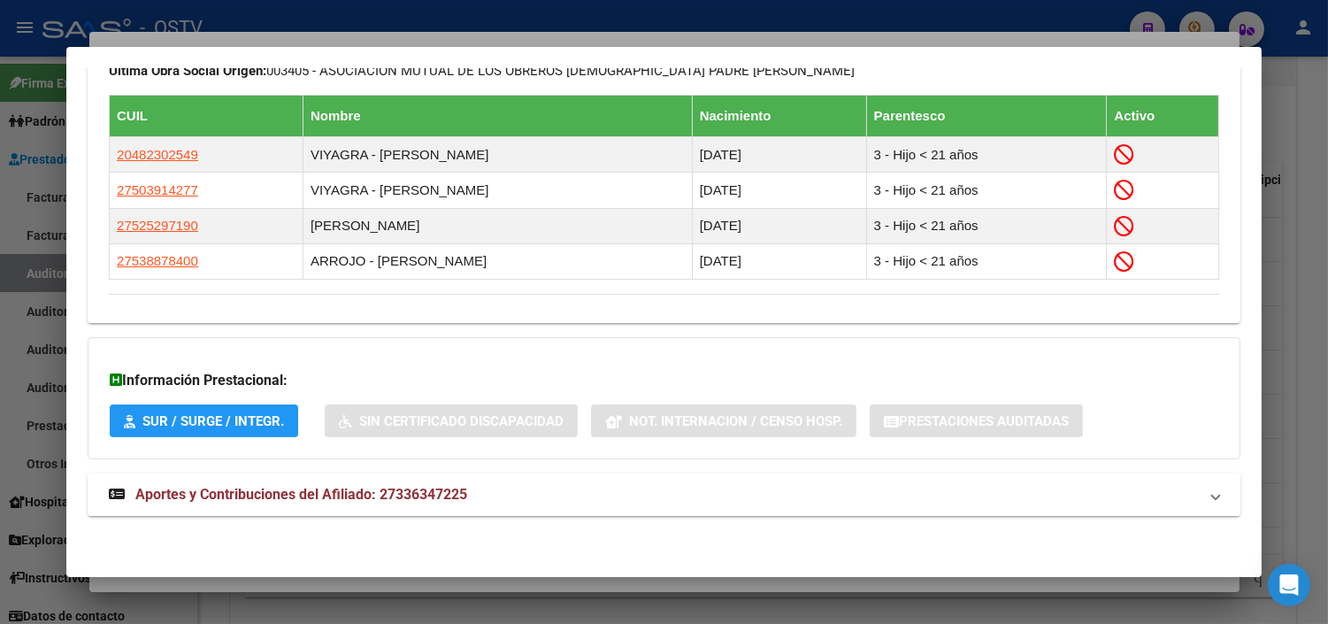
click at [275, 492] on span "Aportes y Contribuciones del Afiliado: 27336347225" at bounding box center [301, 494] width 332 height 17
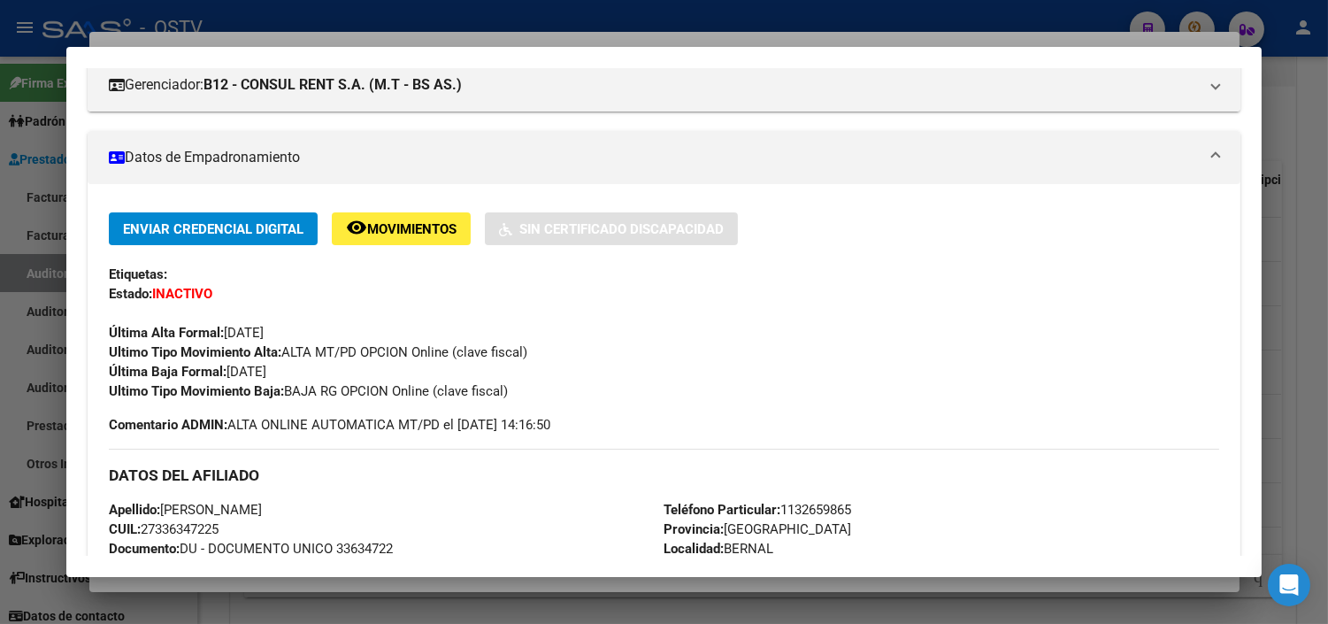
scroll to position [0, 0]
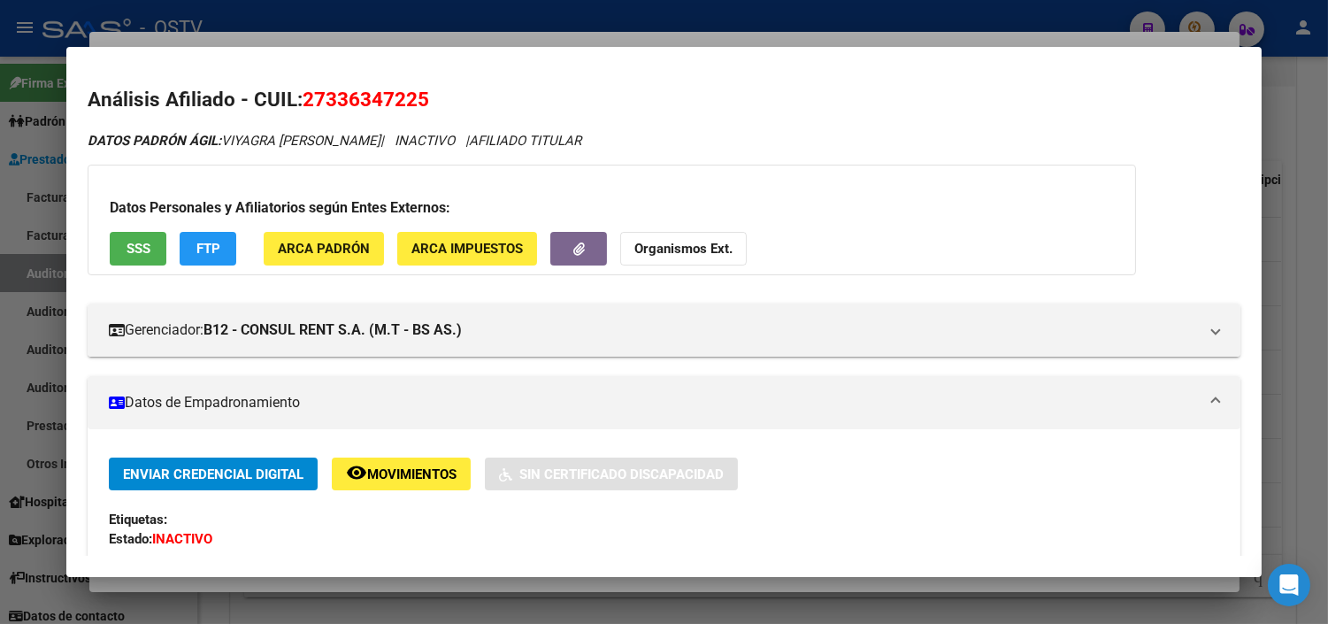
click at [139, 243] on span "SSS" at bounding box center [139, 250] width 24 height 16
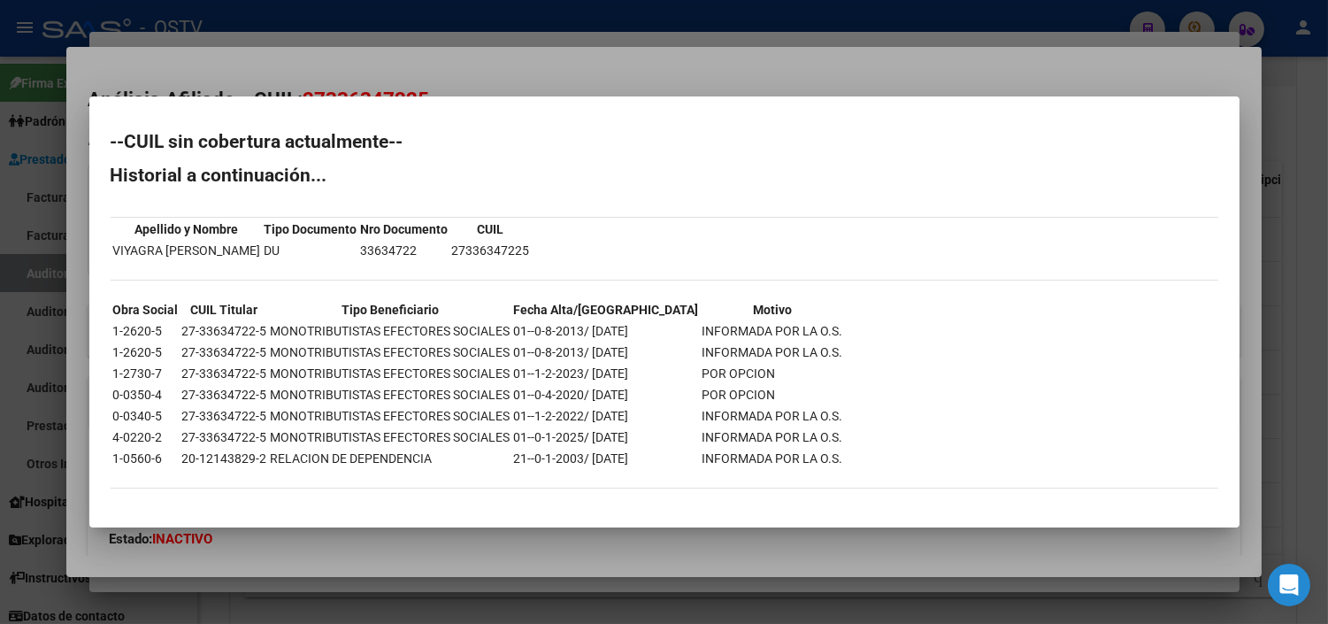
drag, startPoint x: 586, startPoint y: 367, endPoint x: 720, endPoint y: 372, distance: 134.6
click at [720, 372] on tr "1-2730-7 27-33634722-5 MONOTRIBUTISTAS EFECTORES SOCIALES 01--1-2-2023/ 31-12-2…" at bounding box center [478, 373] width 732 height 19
copy tr "31-12-2024 POR OPCION"
click at [449, 538] on div at bounding box center [664, 312] width 1328 height 624
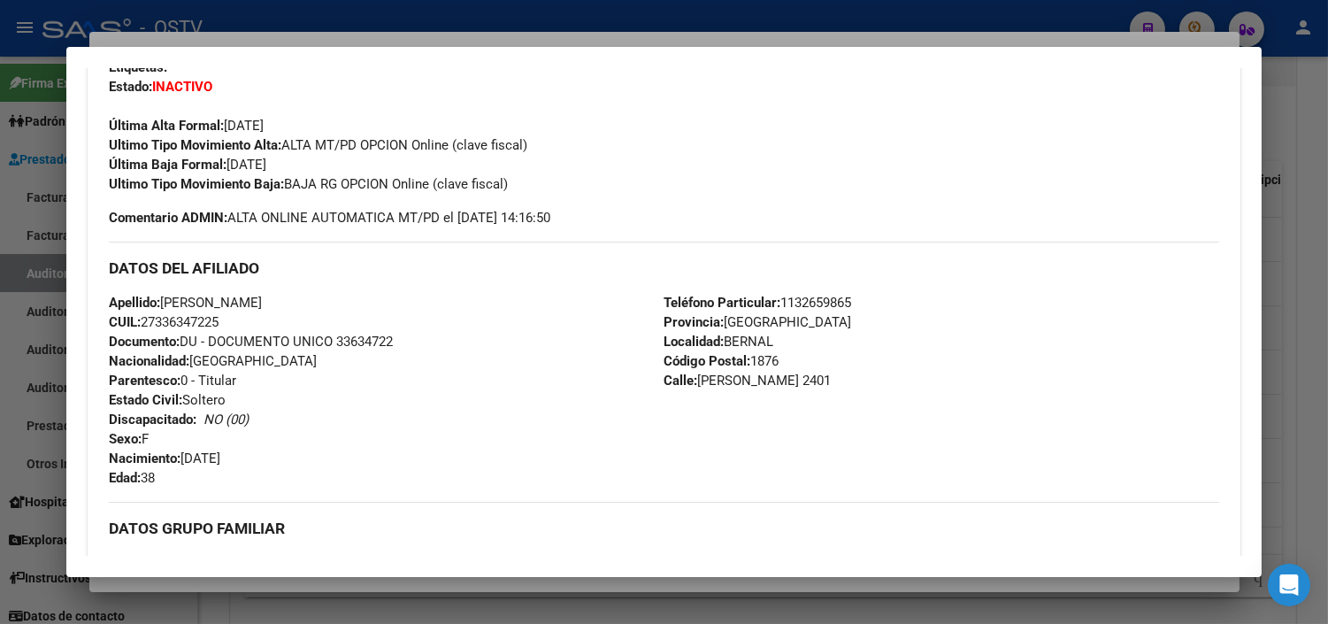
scroll to position [491, 0]
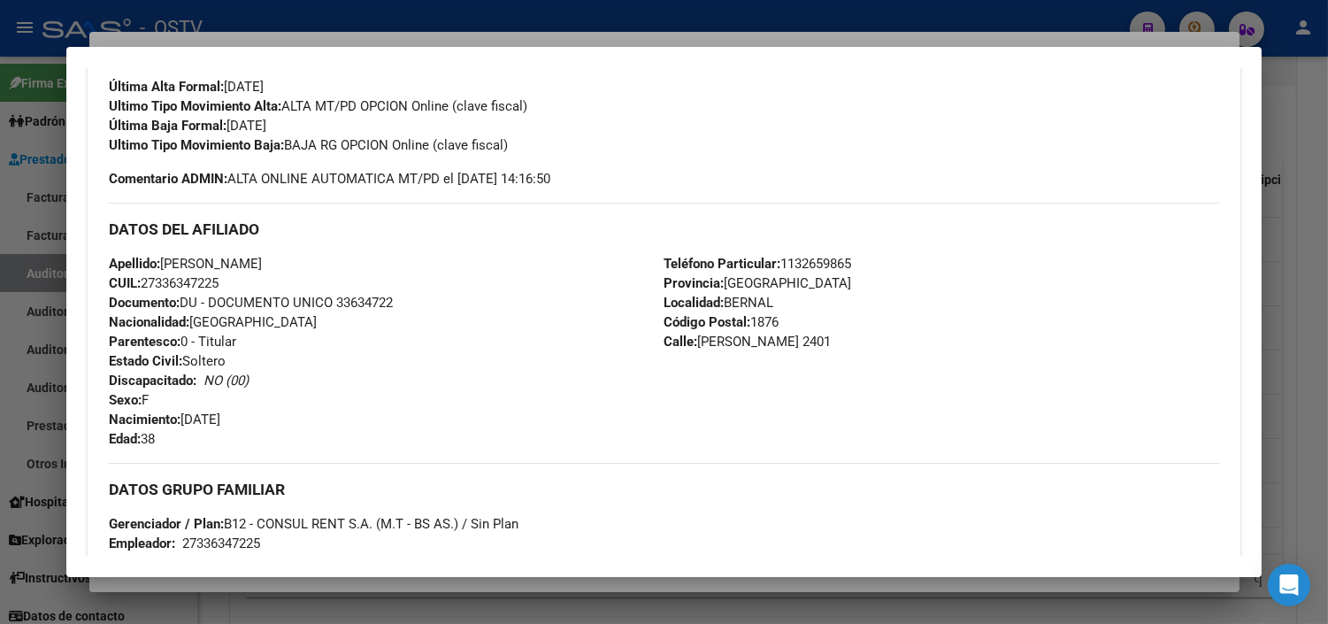
click at [204, 587] on div at bounding box center [664, 312] width 1328 height 624
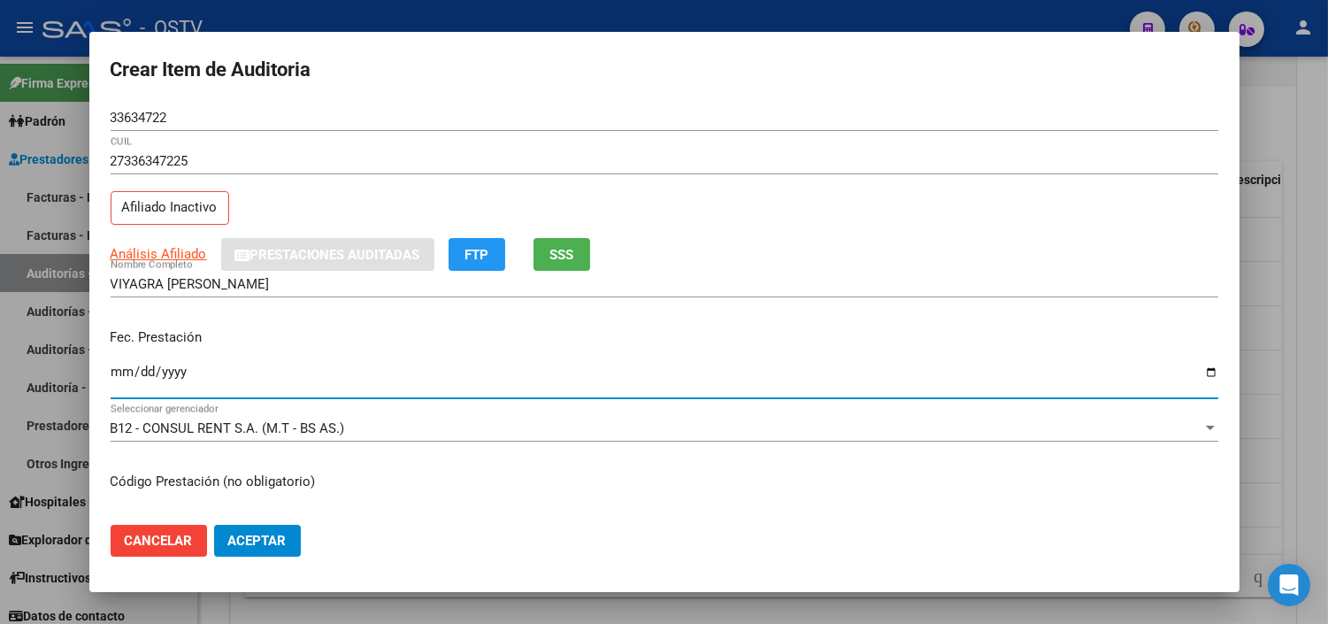
click at [124, 368] on input "Ingresar la fecha" at bounding box center [665, 379] width 1108 height 28
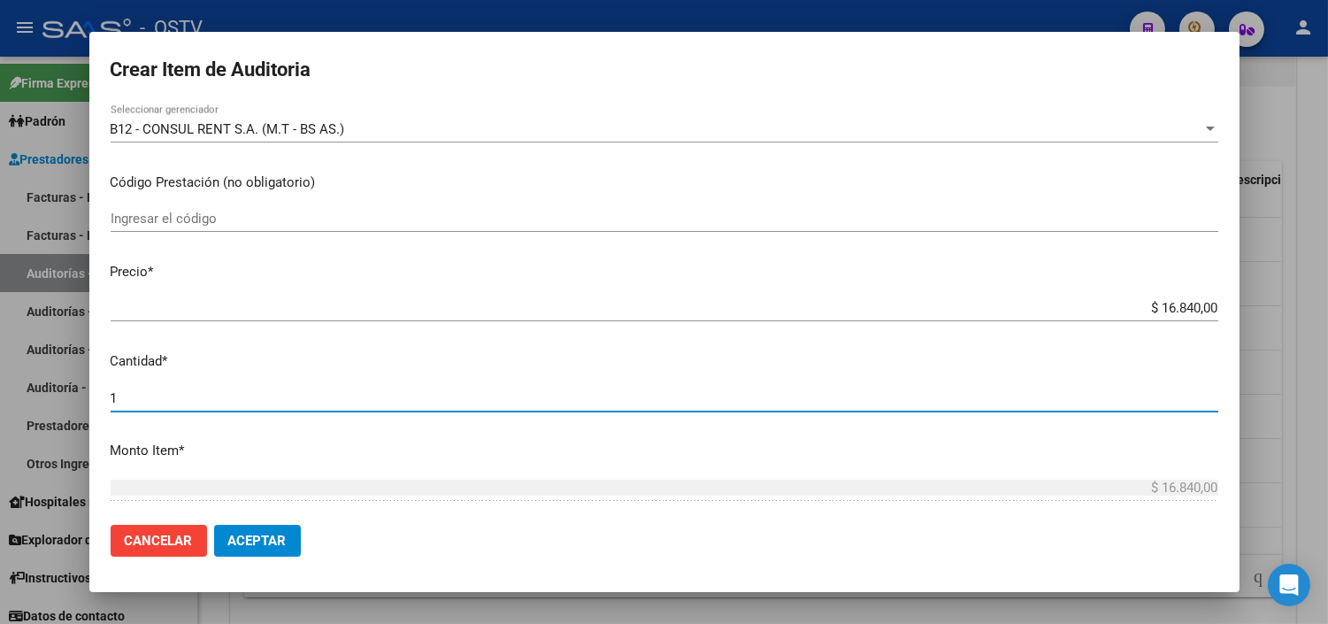
scroll to position [568, 0]
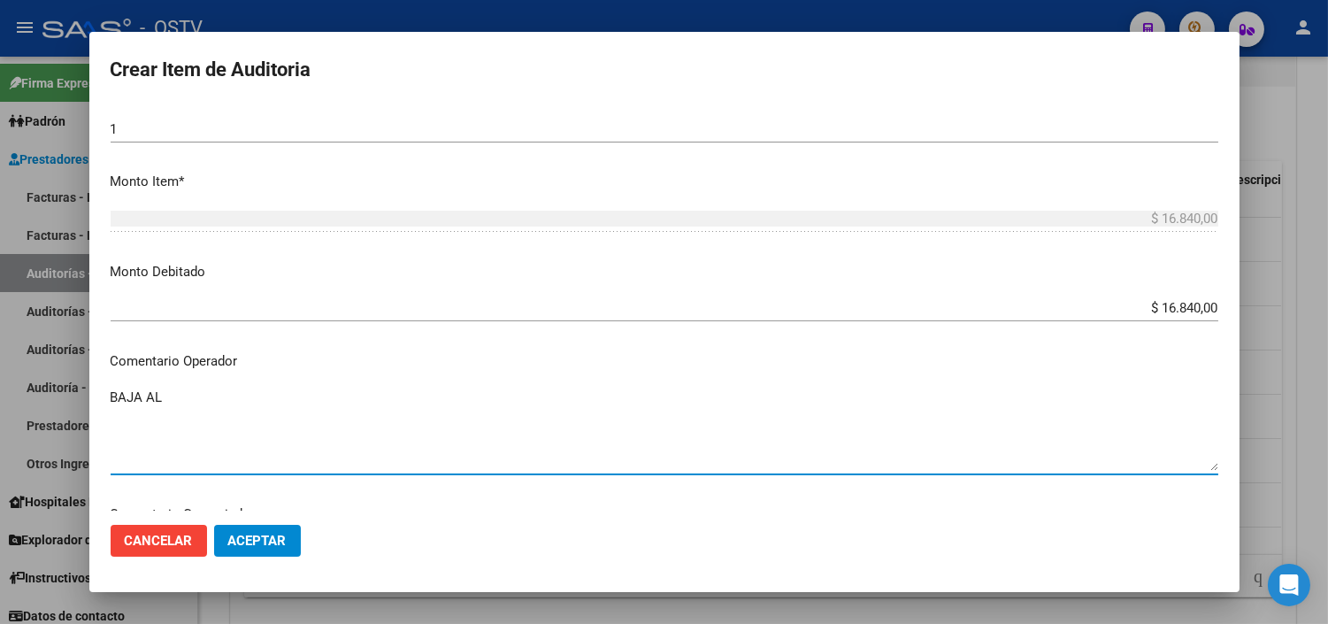
paste textarea "31-12-2024 POR OPCION"
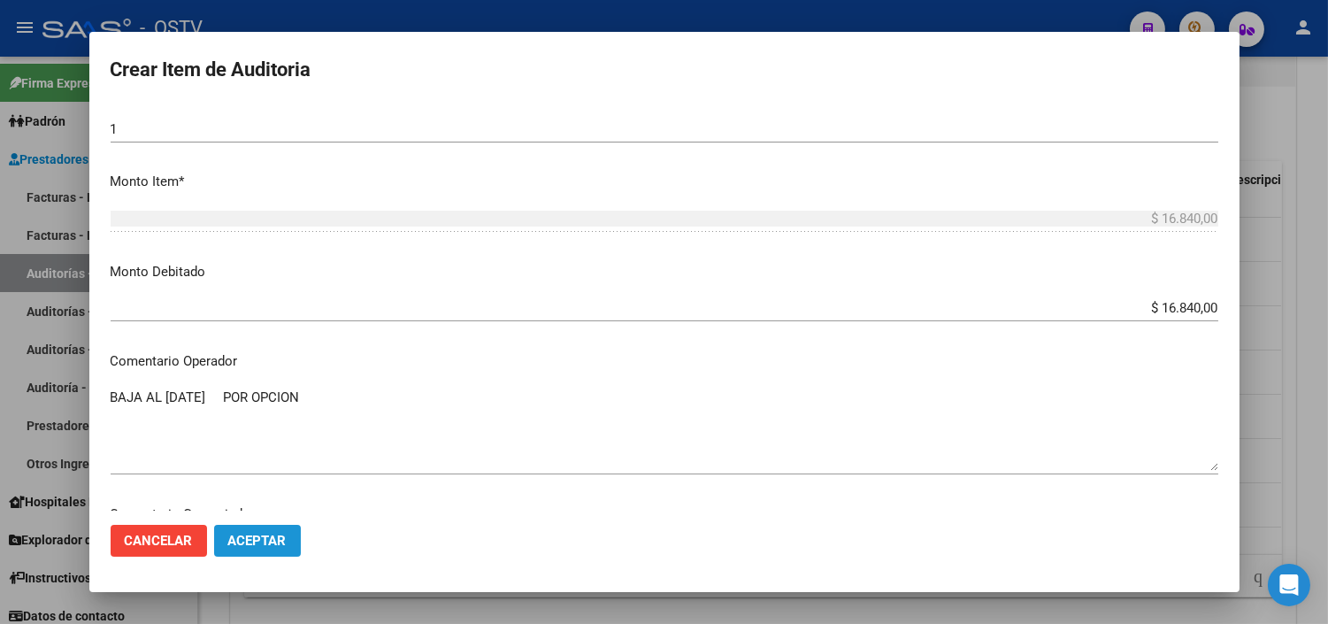
click at [253, 543] on span "Aceptar" at bounding box center [257, 541] width 58 height 16
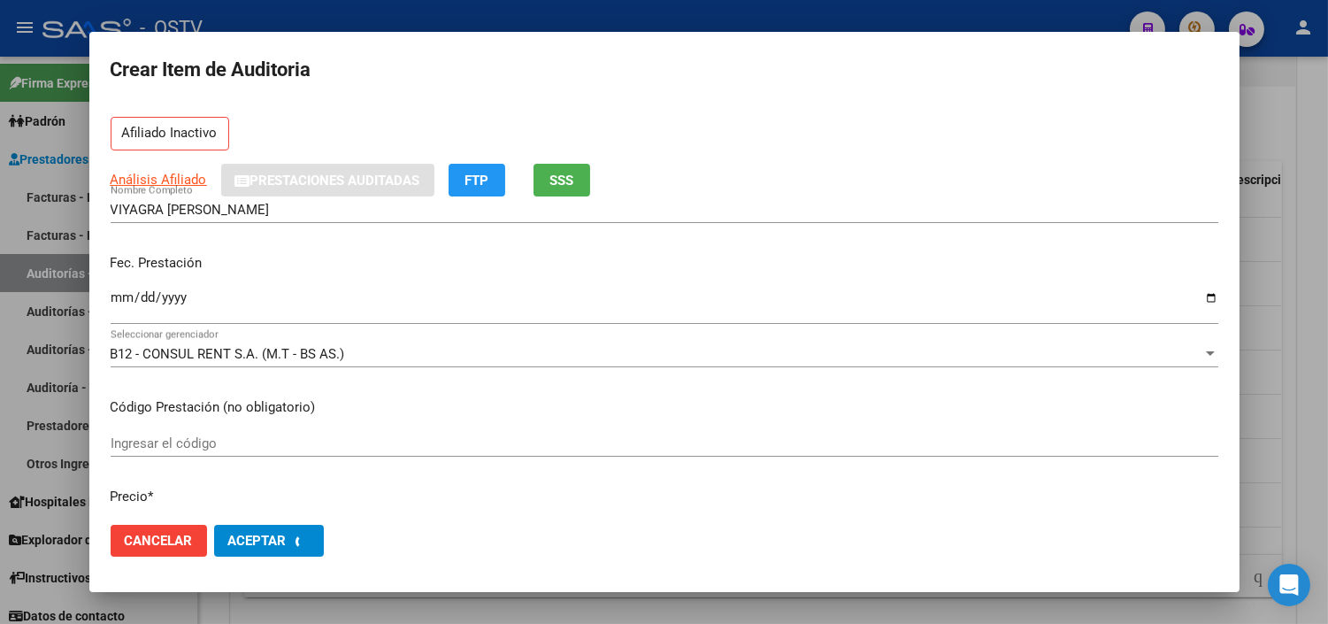
scroll to position [0, 0]
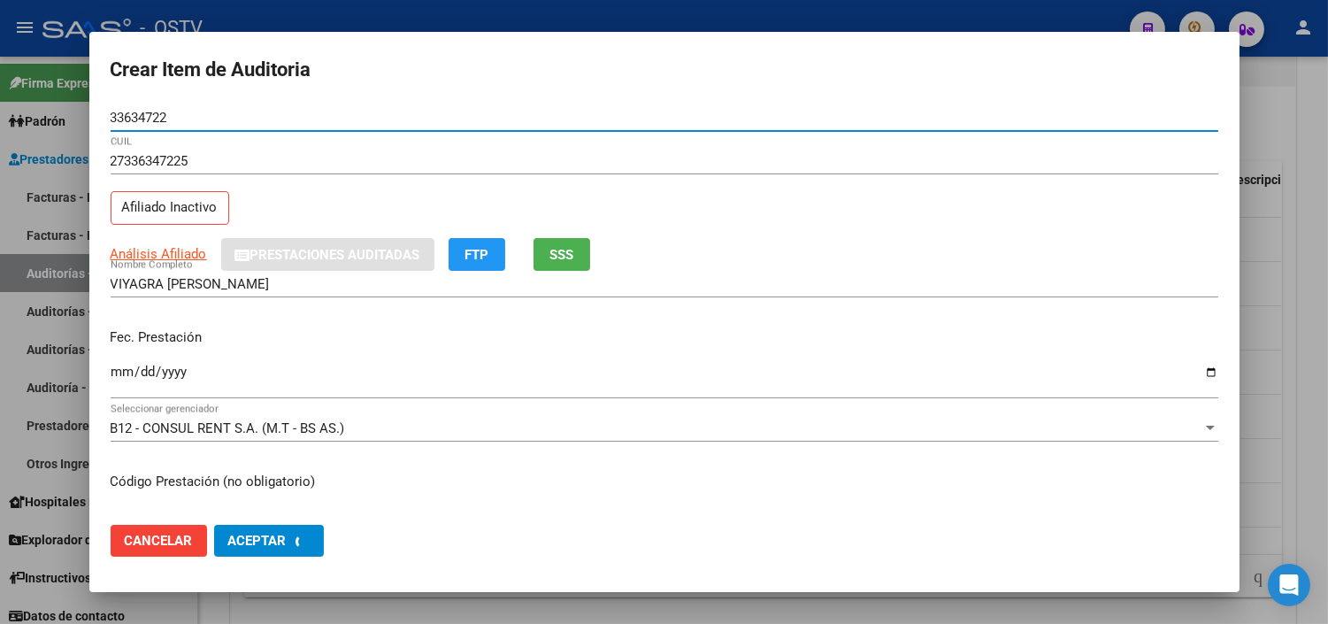
click at [144, 125] on input "33634722" at bounding box center [665, 118] width 1108 height 16
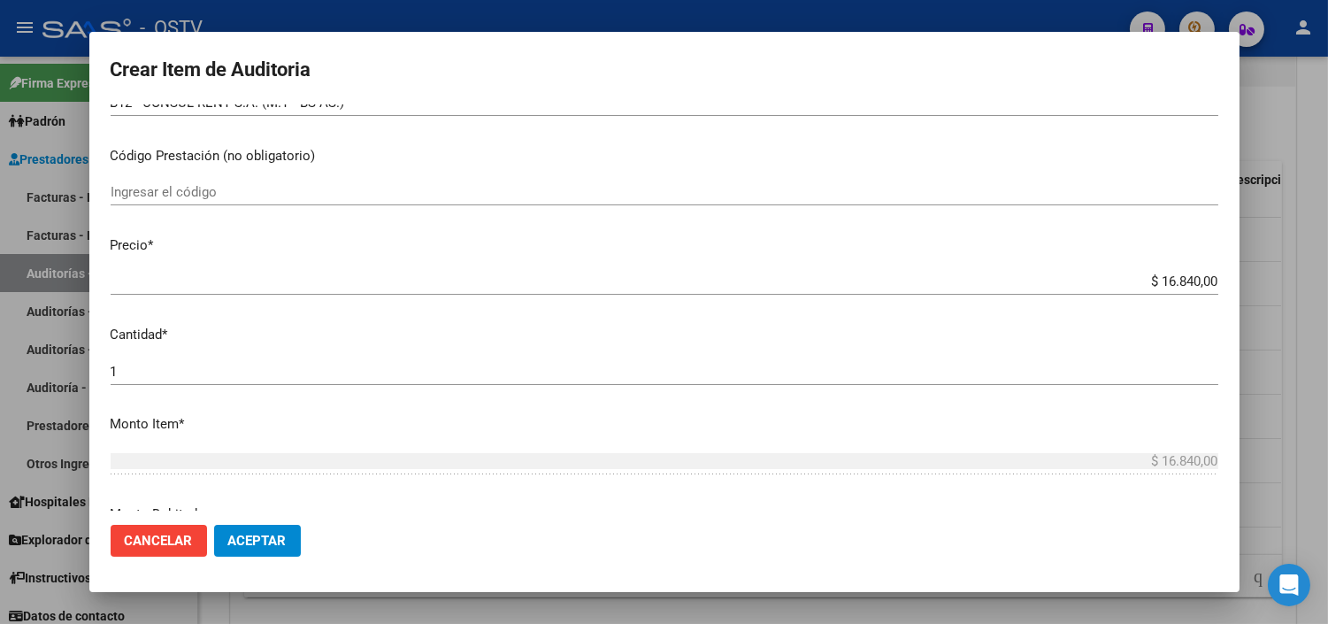
scroll to position [687, 0]
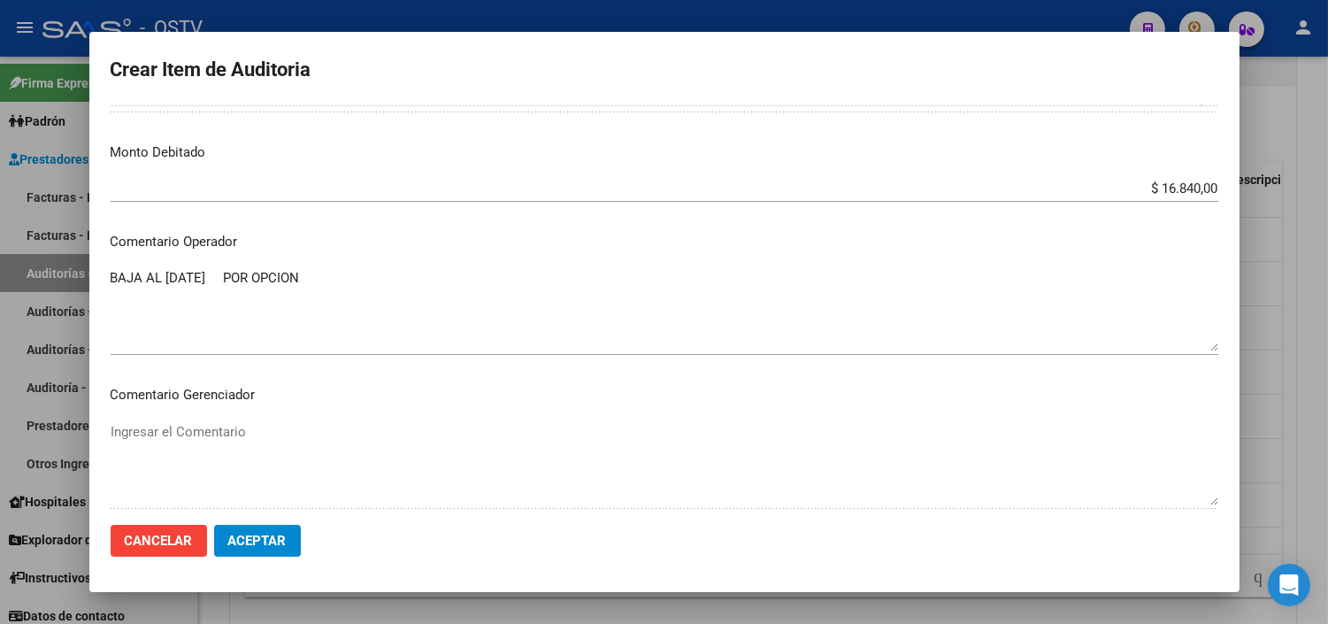
click at [249, 542] on span "Aceptar" at bounding box center [257, 541] width 58 height 16
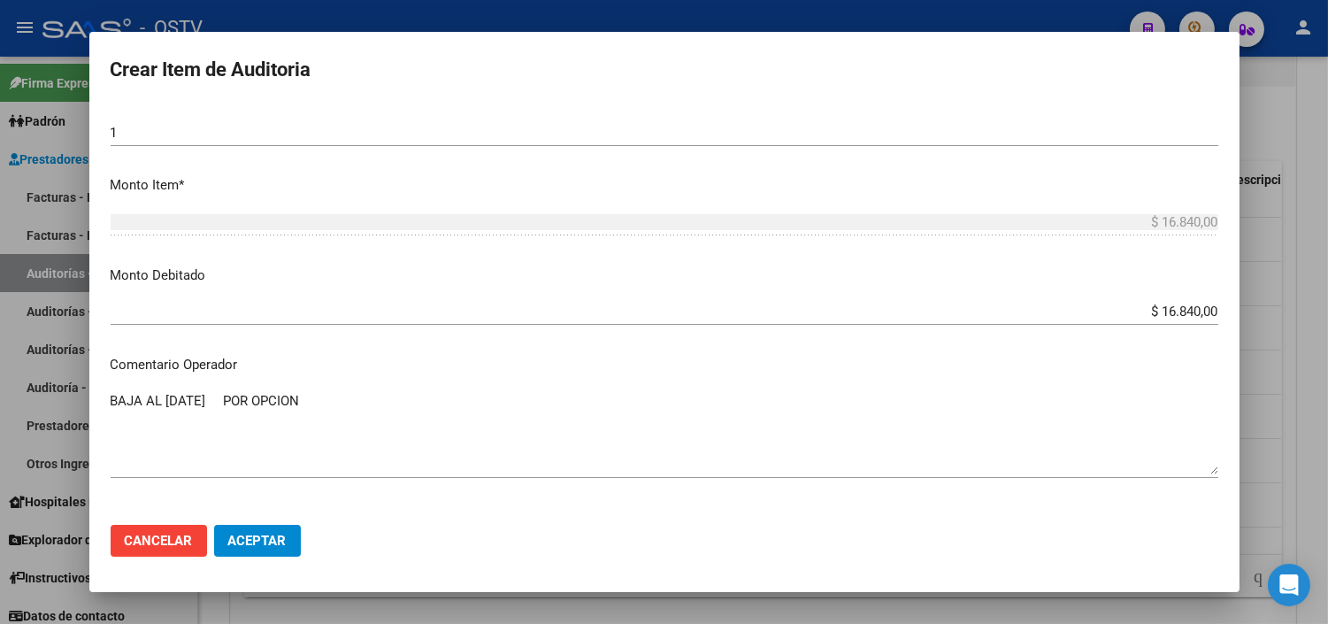
scroll to position [589, 0]
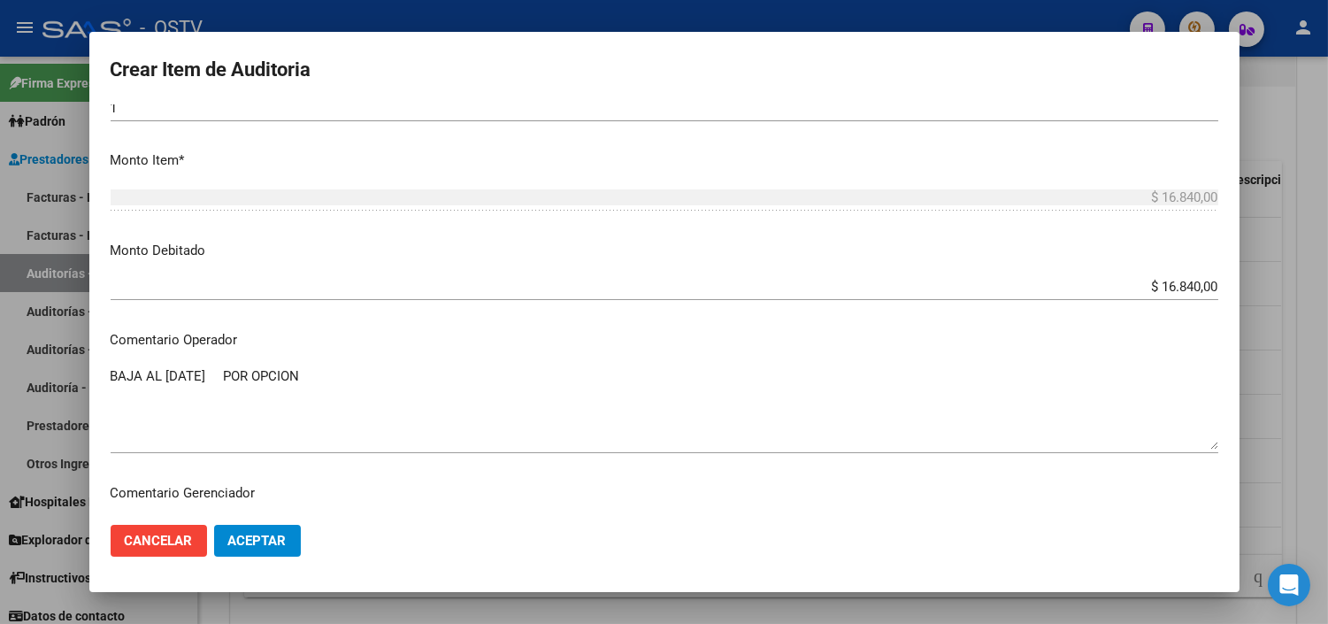
click at [248, 376] on textarea "BAJA AL 31-12-2024 POR OPCION" at bounding box center [665, 407] width 1108 height 83
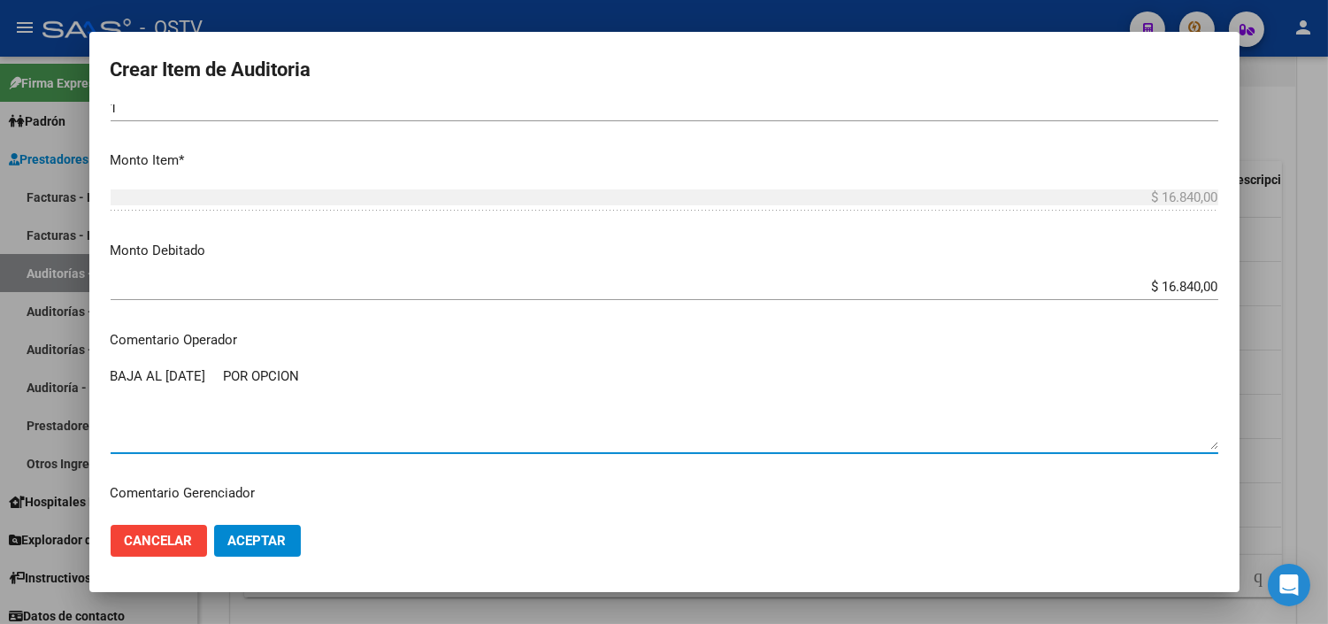
click at [237, 372] on textarea "BAJA AL 31-12-2024 POR OPCION" at bounding box center [665, 407] width 1108 height 83
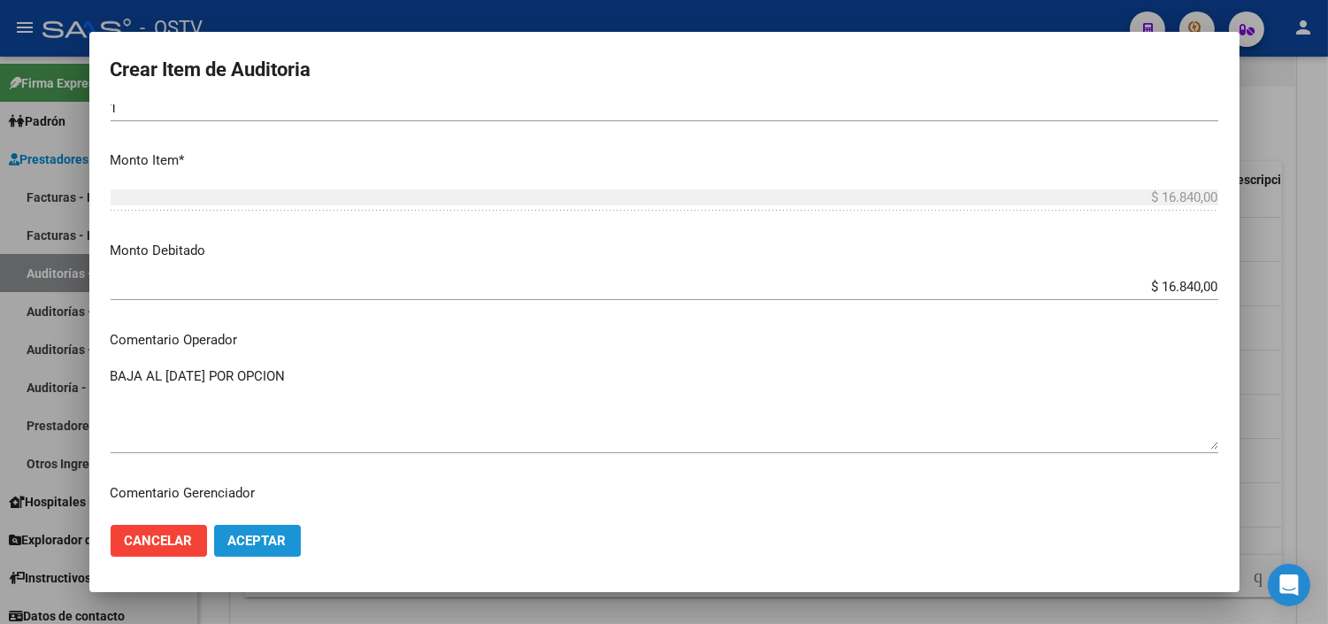
click at [253, 541] on span "Aceptar" at bounding box center [257, 541] width 58 height 16
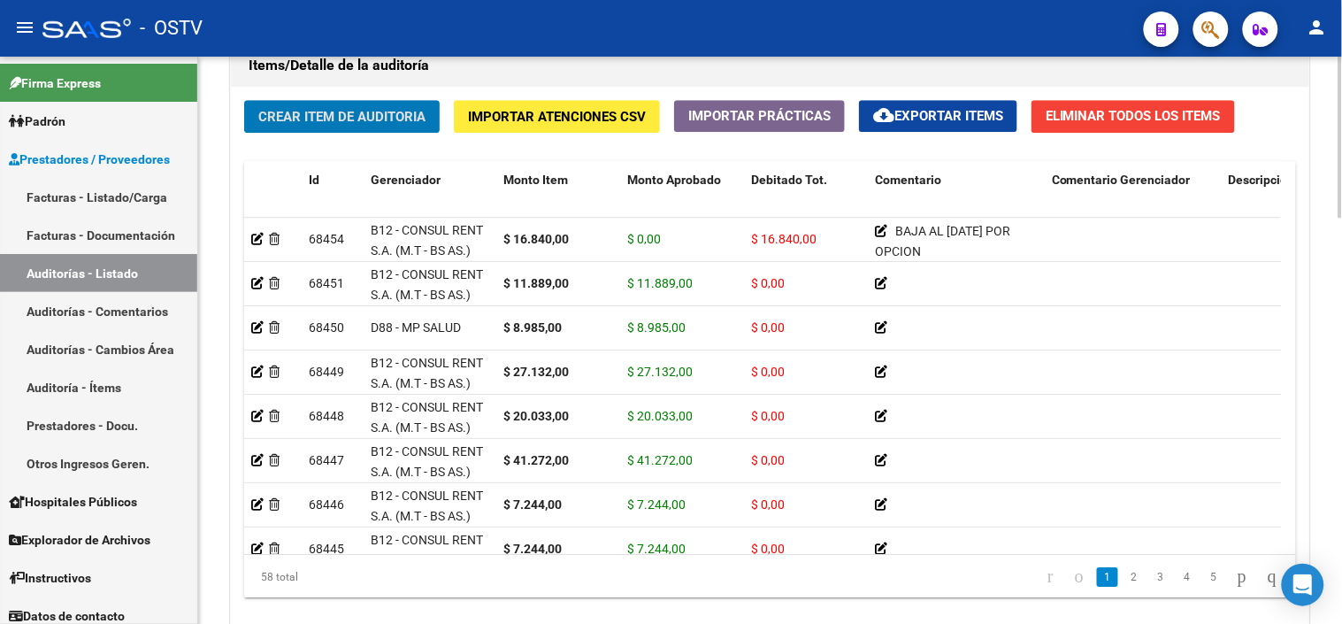
click at [393, 120] on span "Crear Item de Auditoria" at bounding box center [341, 117] width 167 height 16
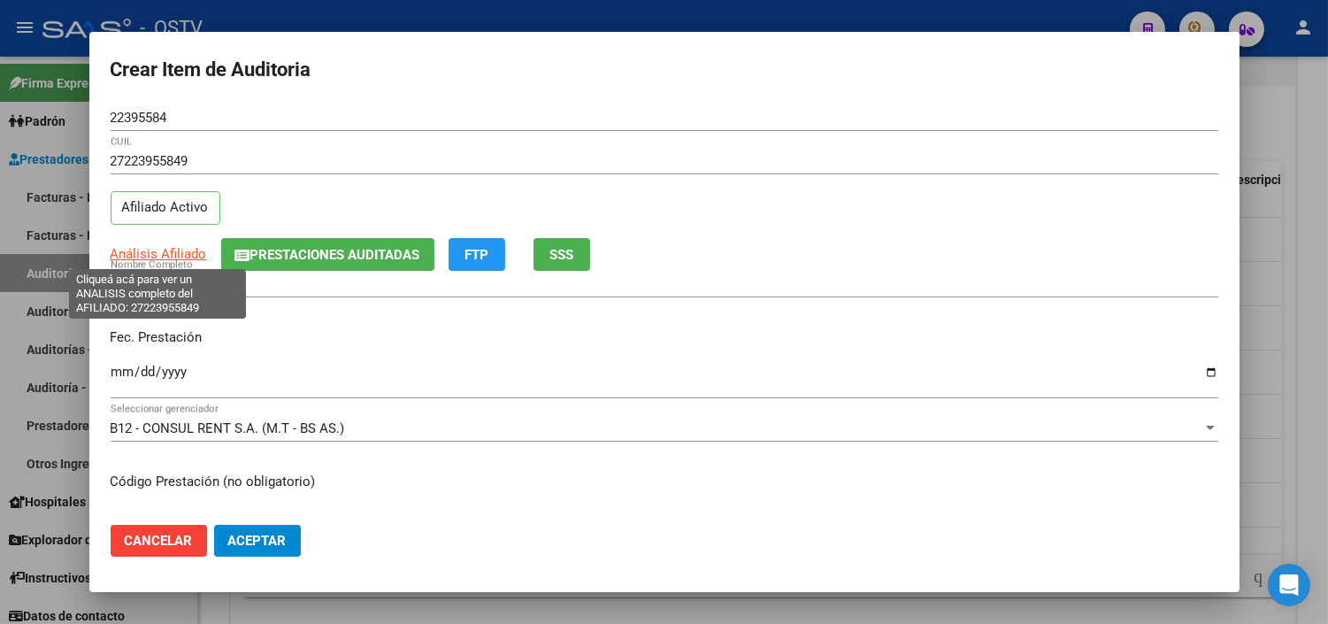
click at [166, 255] on span "Análisis Afiliado" at bounding box center [159, 254] width 96 height 16
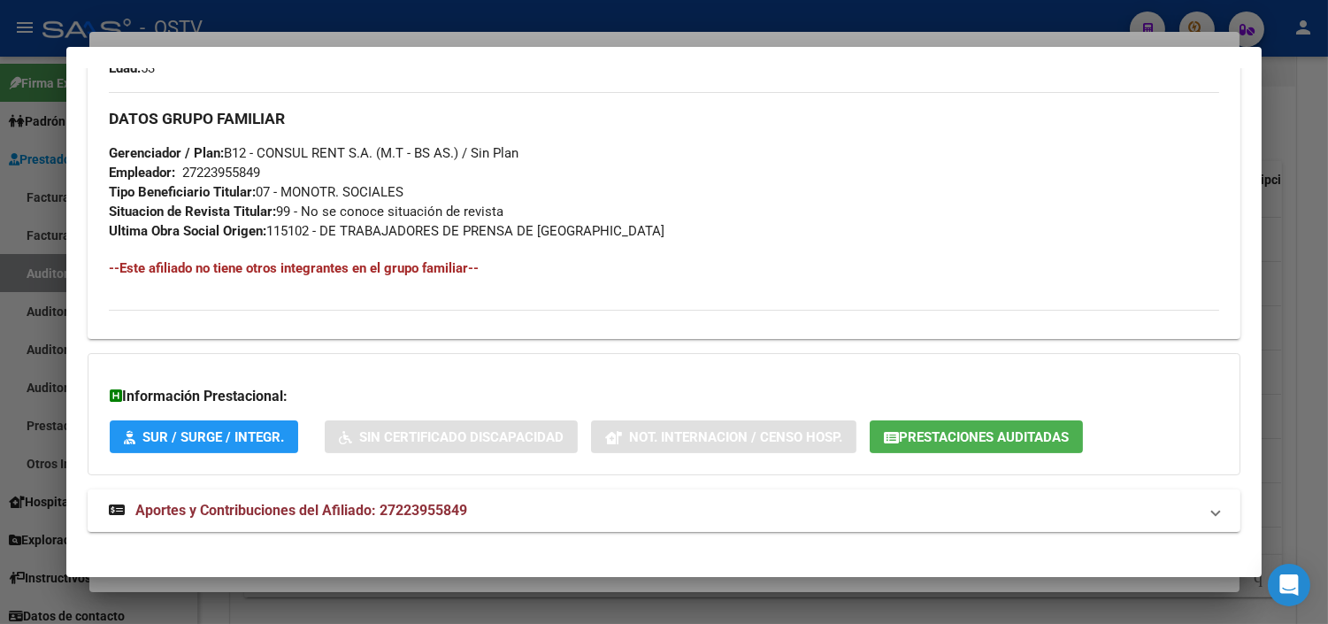
scroll to position [839, 0]
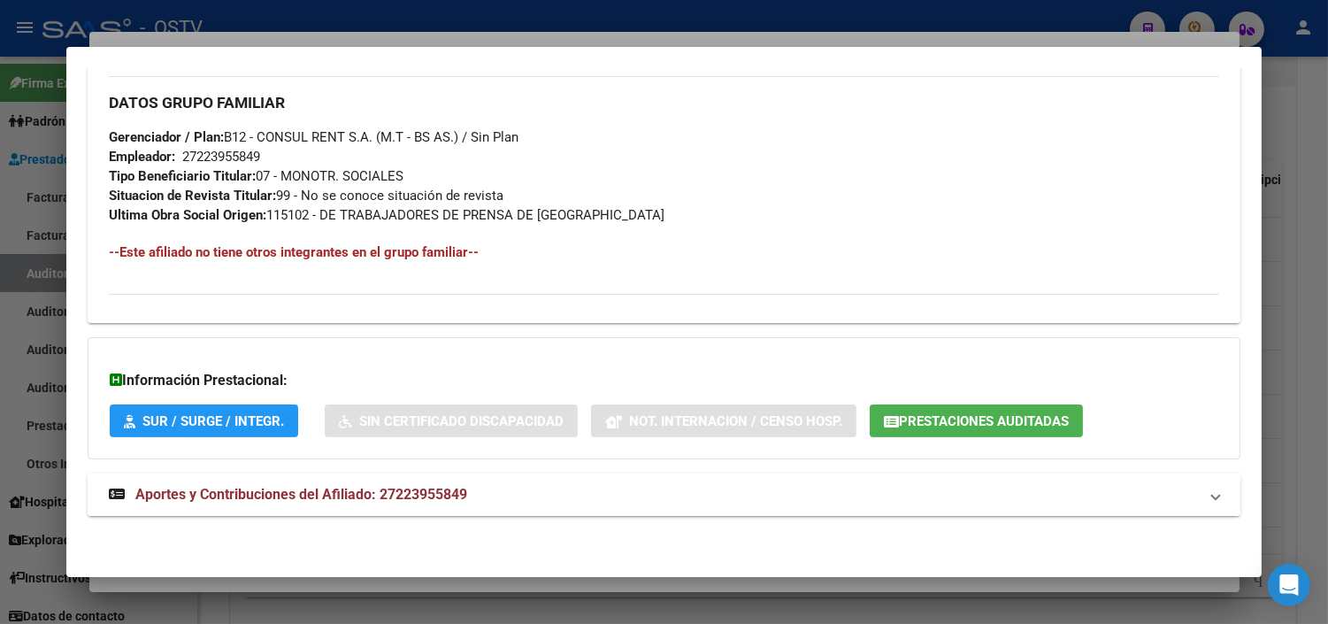
click at [252, 497] on span "Aportes y Contribuciones del Afiliado: 27223955849" at bounding box center [301, 494] width 332 height 17
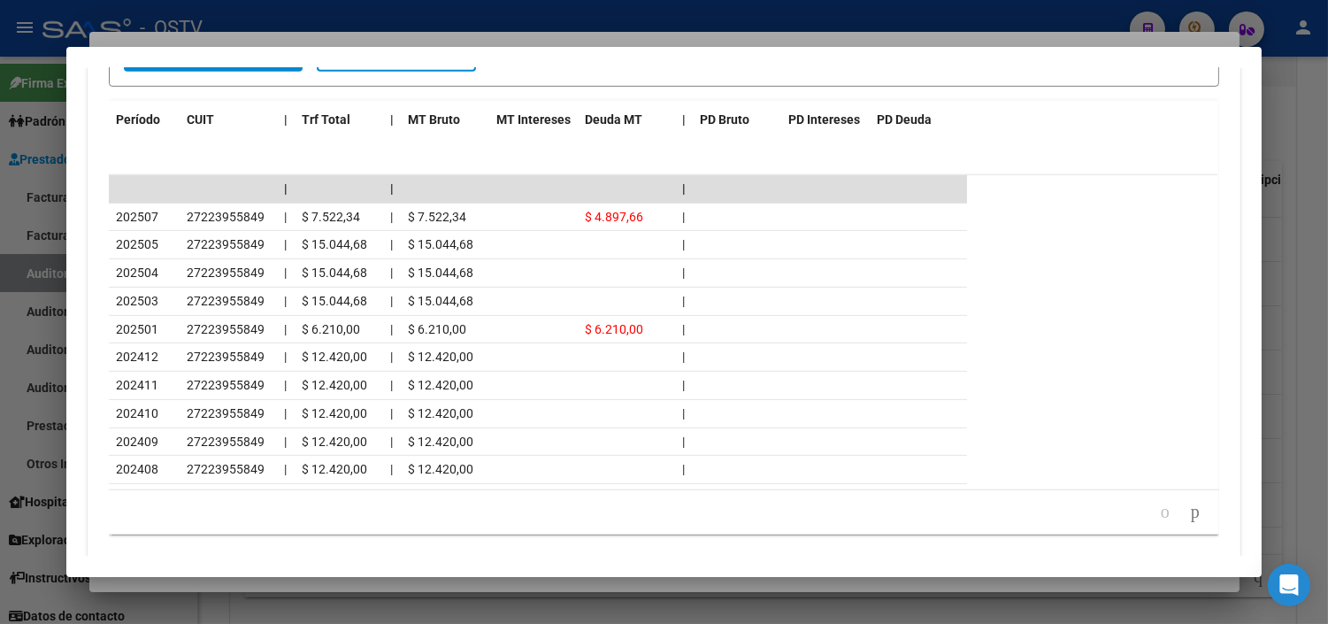
scroll to position [1631, 0]
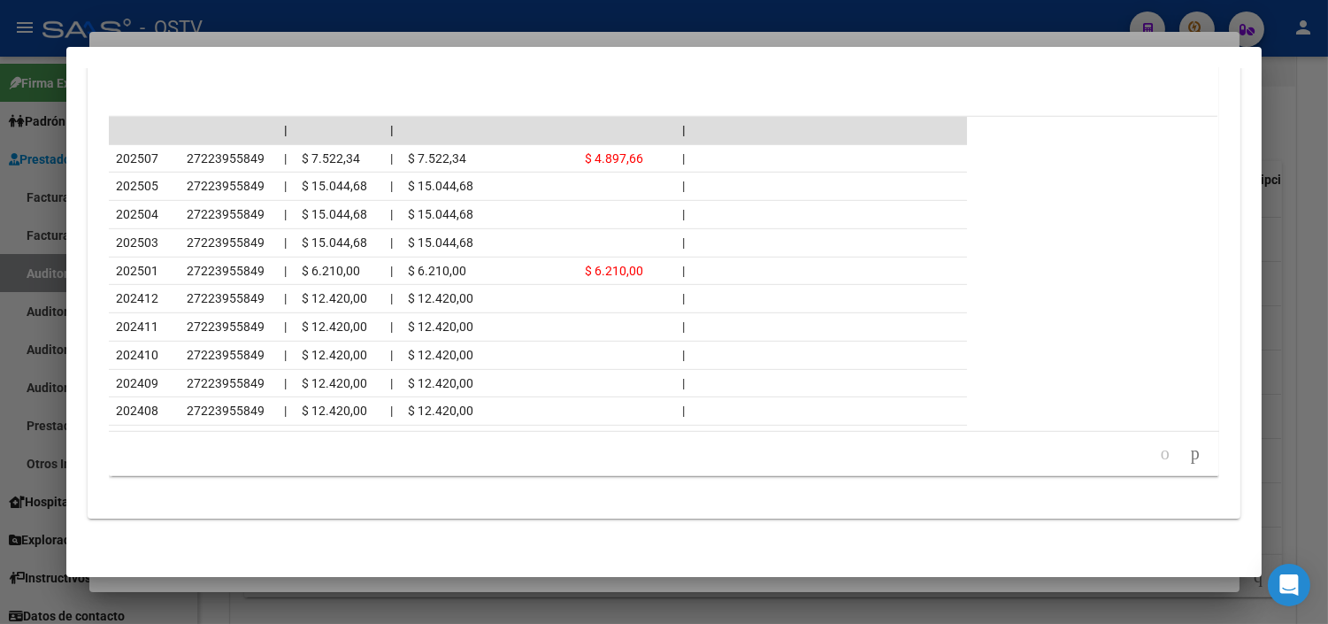
click at [264, 580] on div at bounding box center [664, 312] width 1328 height 624
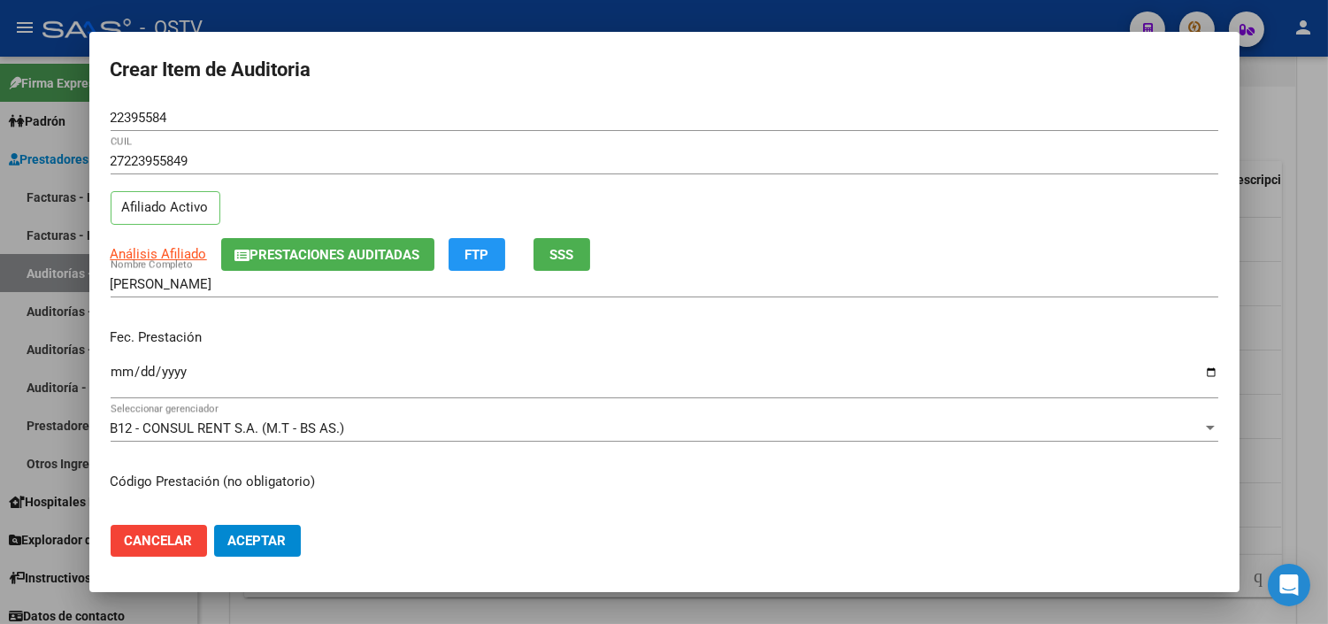
click at [111, 369] on input "Ingresar la fecha" at bounding box center [665, 379] width 1108 height 28
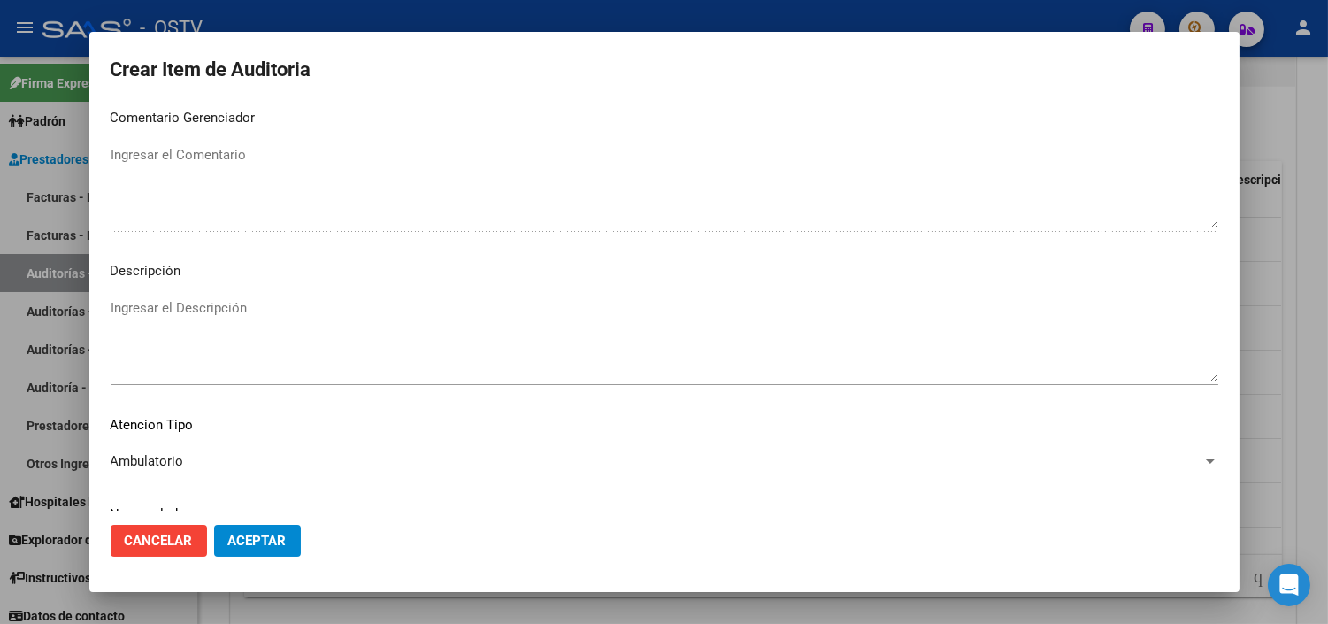
scroll to position [1033, 0]
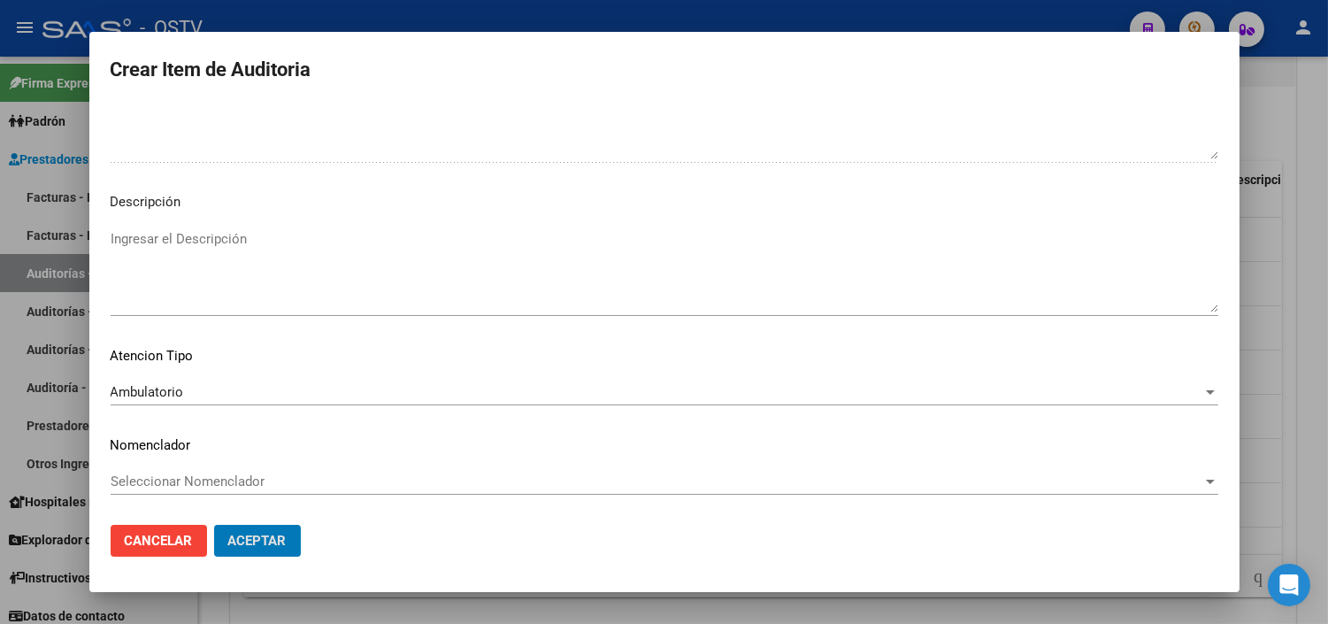
click at [214, 525] on button "Aceptar" at bounding box center [257, 541] width 87 height 32
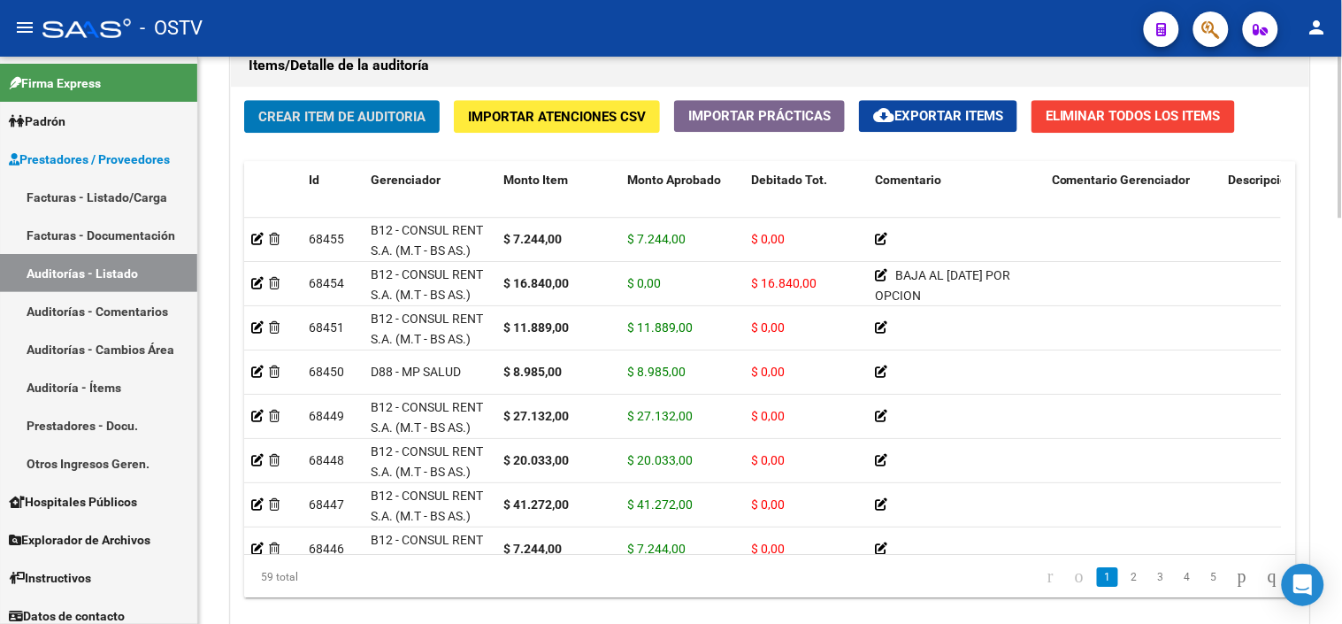
click at [319, 117] on span "Crear Item de Auditoria" at bounding box center [341, 117] width 167 height 16
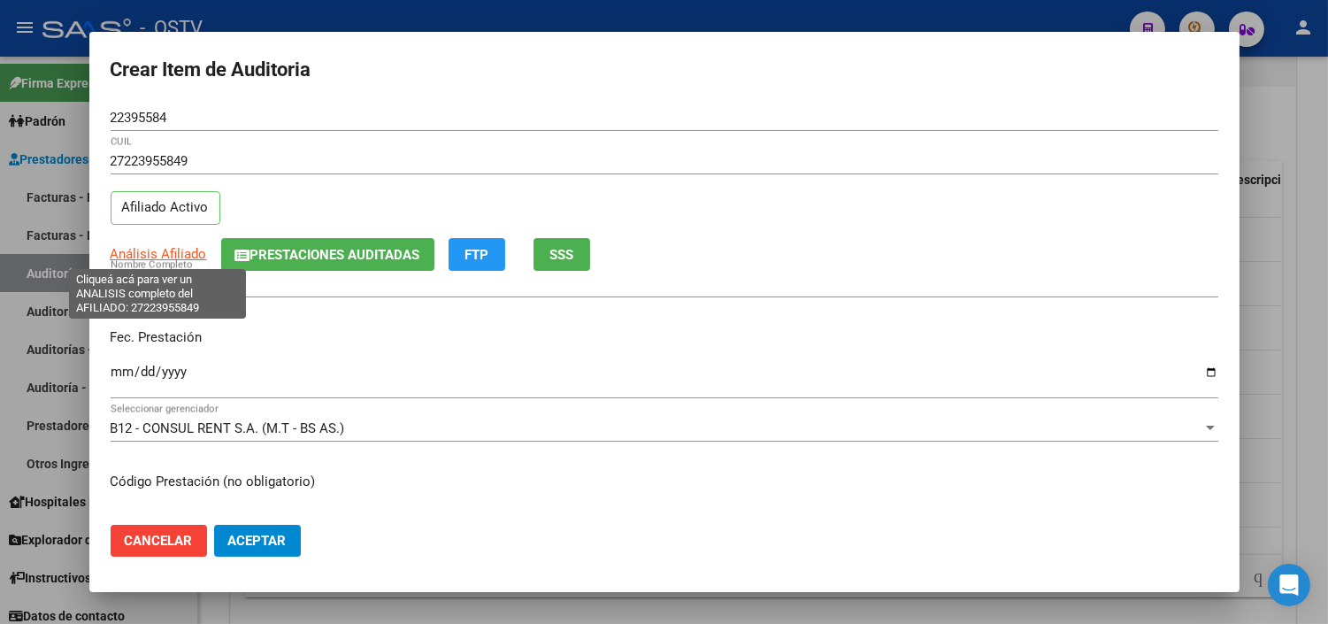
click at [142, 253] on span "Análisis Afiliado" at bounding box center [159, 254] width 96 height 16
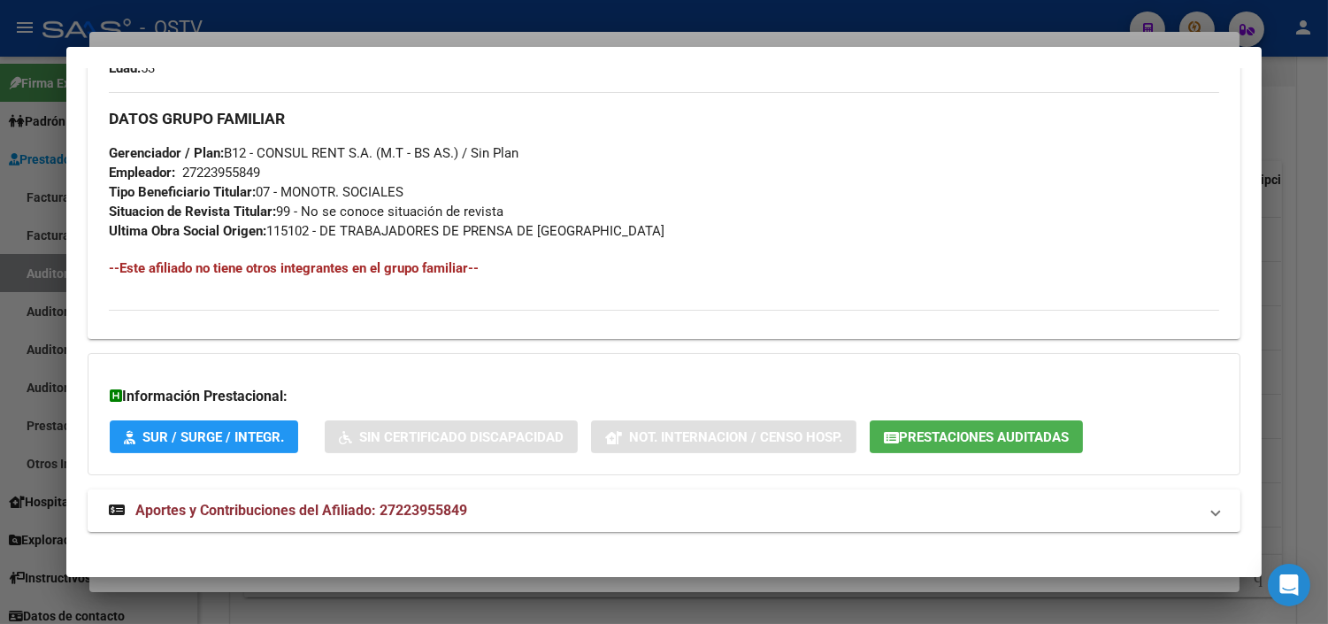
scroll to position [839, 0]
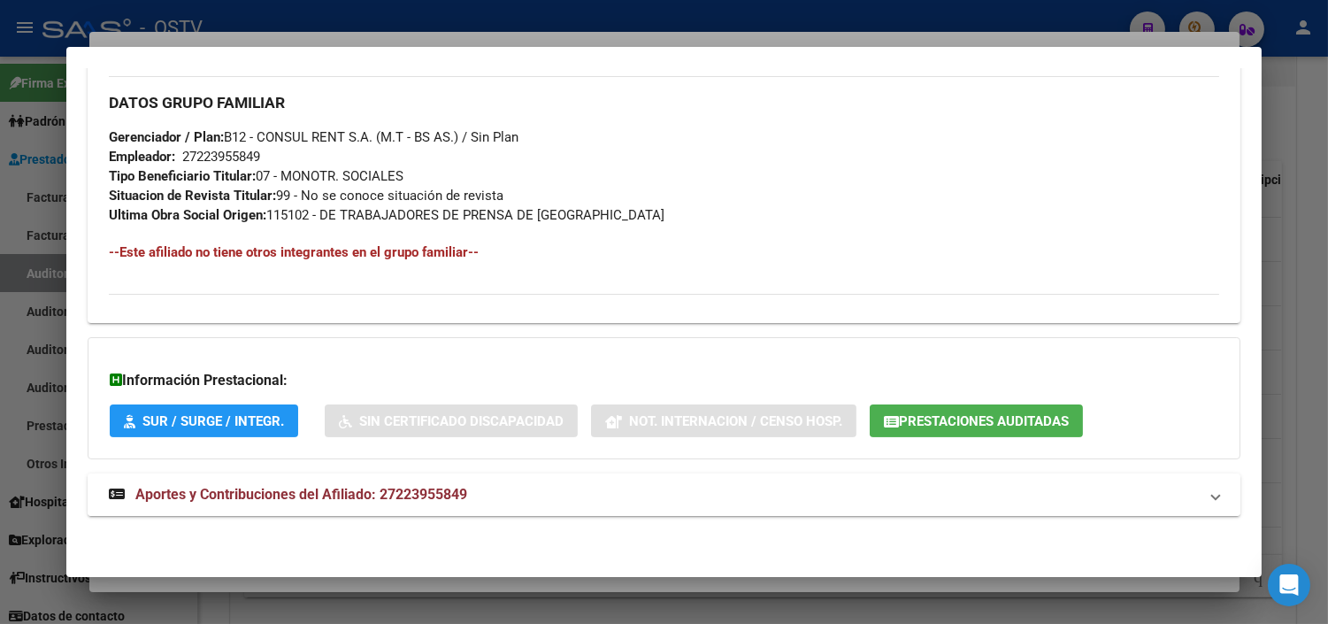
click at [165, 500] on span "Aportes y Contribuciones del Afiliado: 27223955849" at bounding box center [301, 494] width 332 height 17
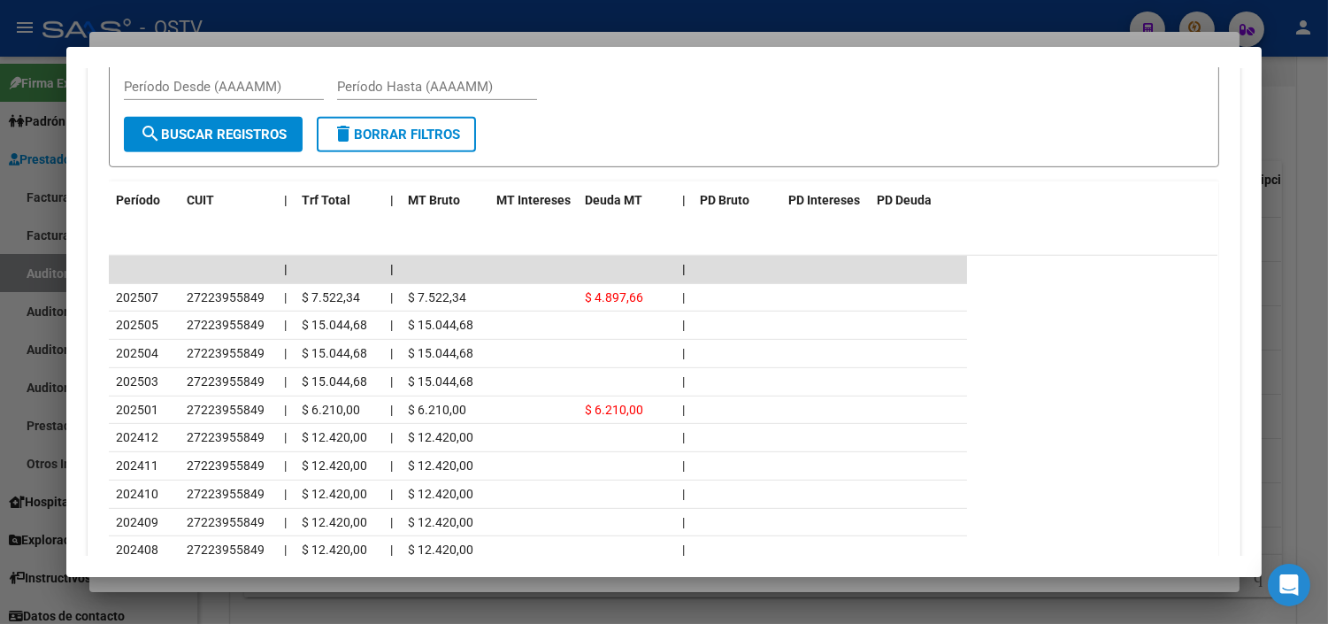
scroll to position [1589, 0]
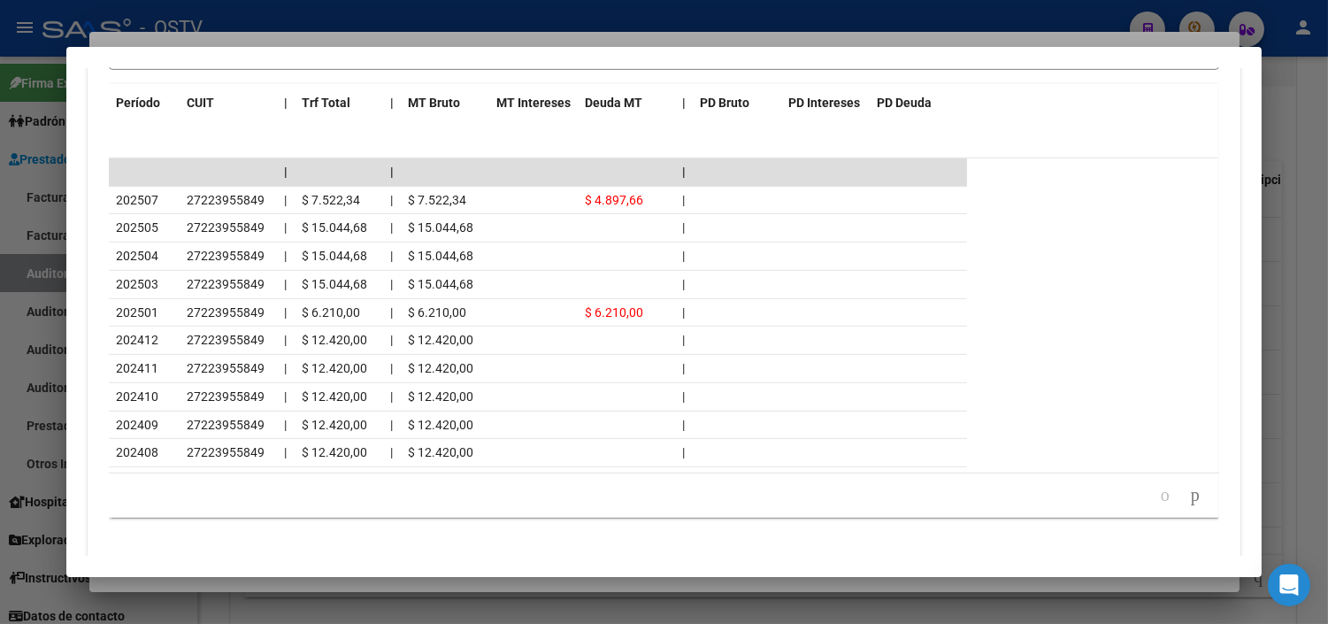
click at [188, 589] on div at bounding box center [664, 312] width 1328 height 624
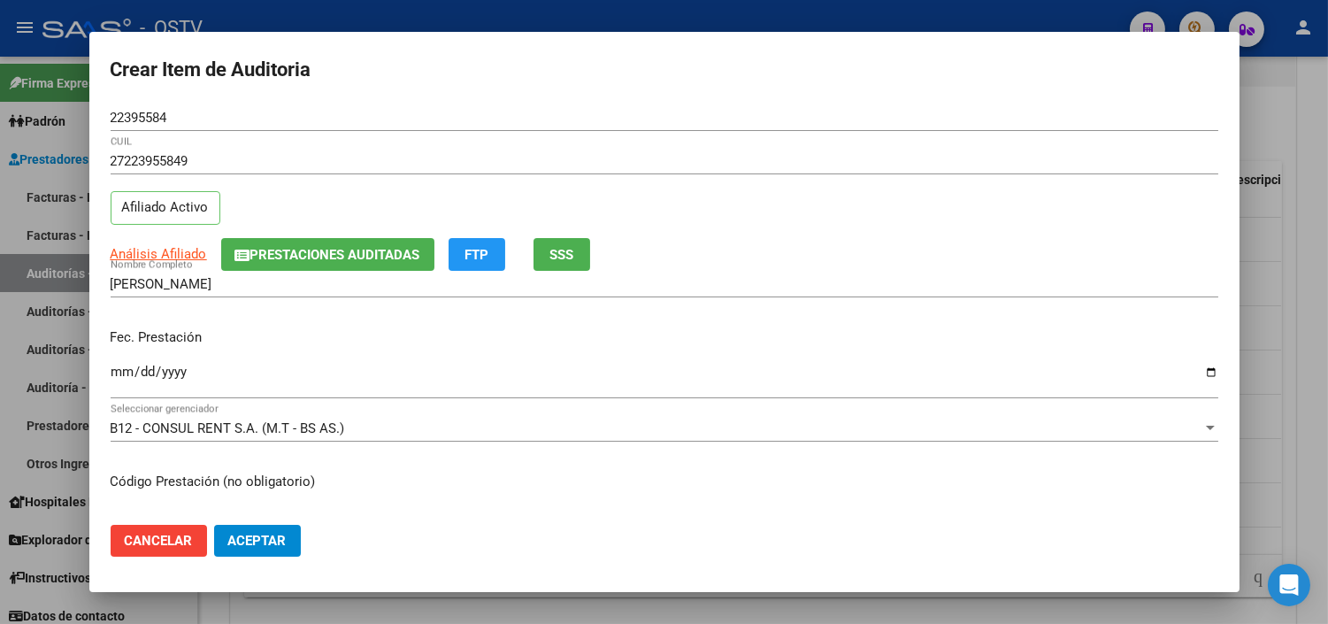
click at [119, 369] on input "Ingresar la fecha" at bounding box center [665, 379] width 1108 height 28
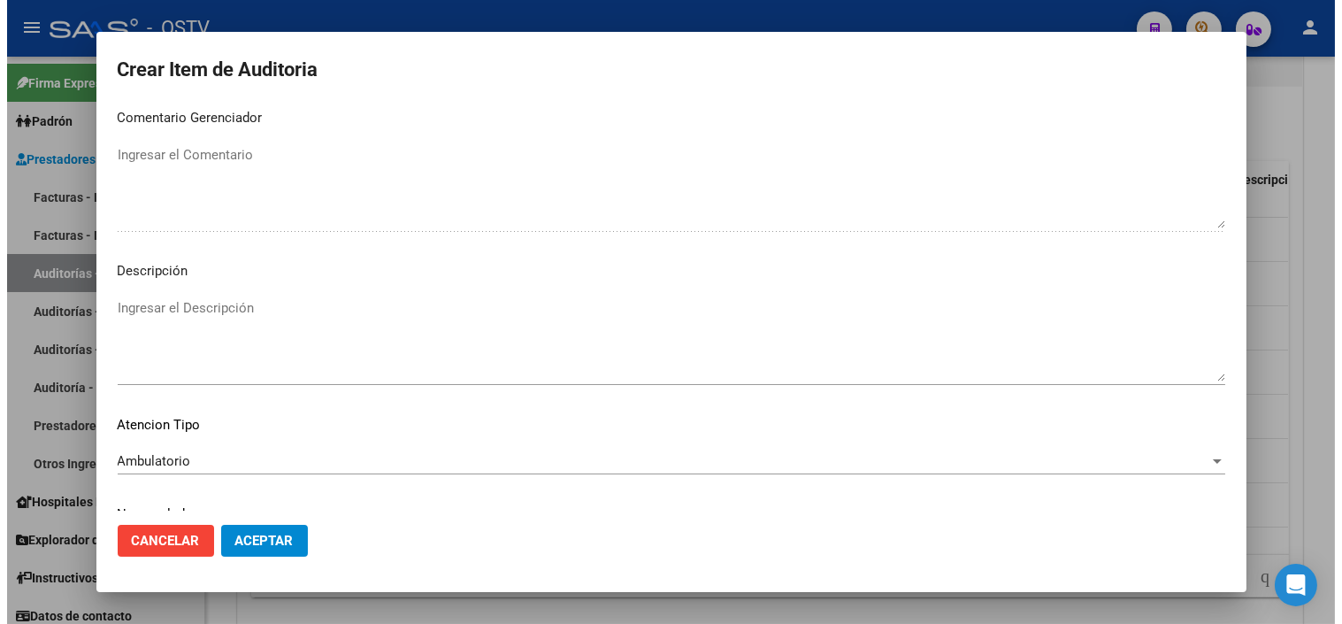
scroll to position [1033, 0]
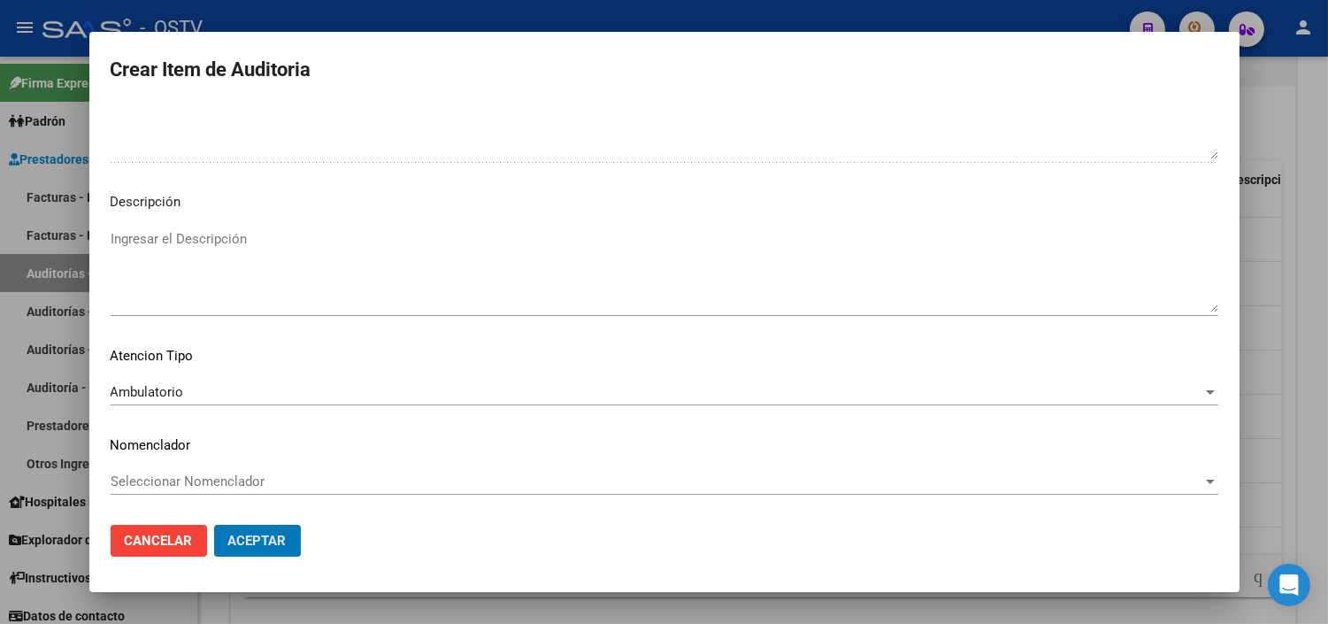
click at [214, 525] on button "Aceptar" at bounding box center [257, 541] width 87 height 32
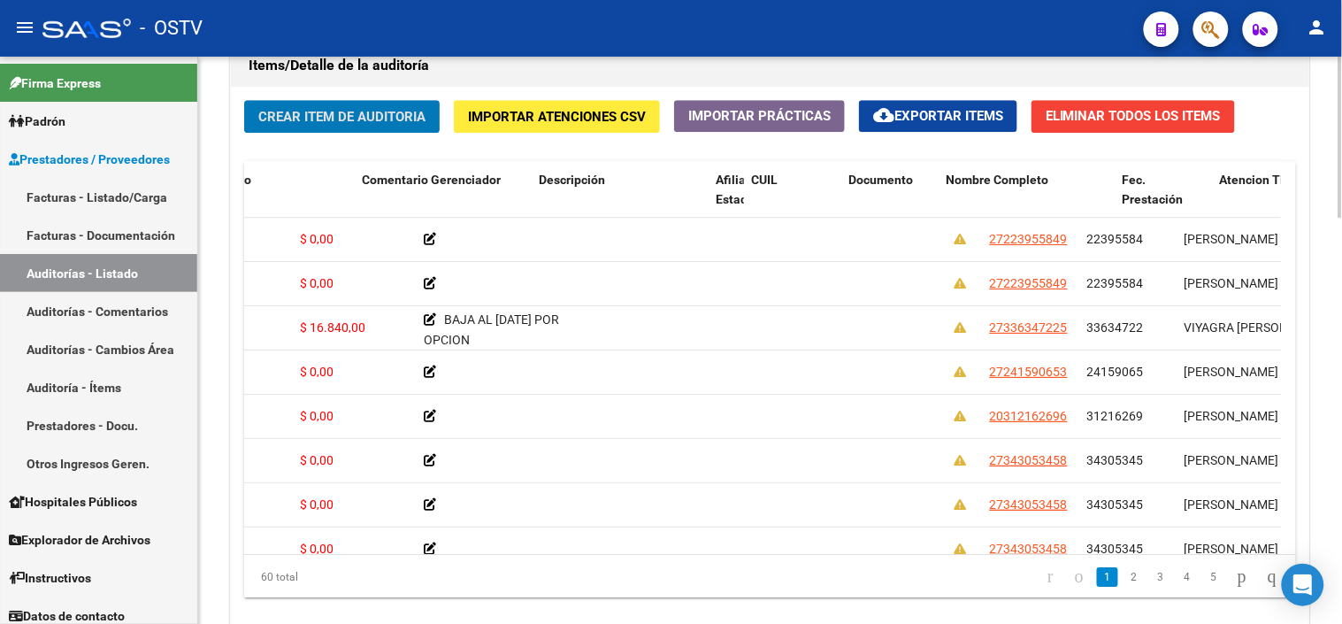
scroll to position [0, 696]
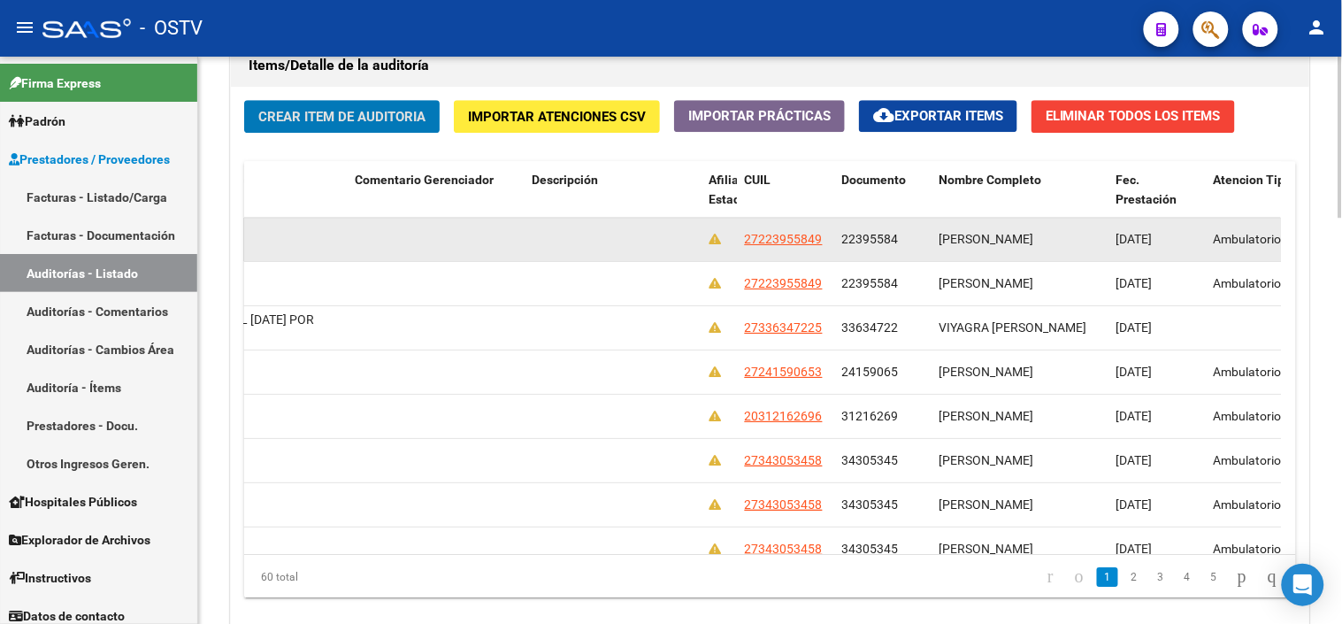
click at [863, 243] on span "22395584" at bounding box center [870, 239] width 57 height 14
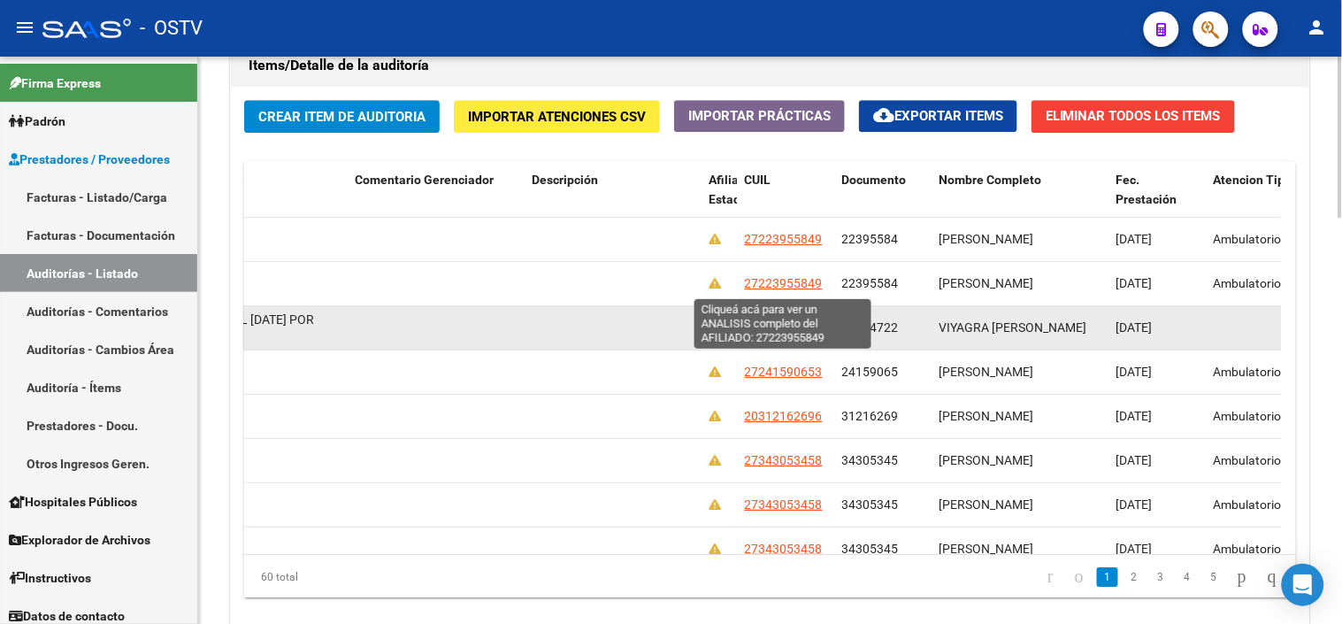
copy span "22395584"
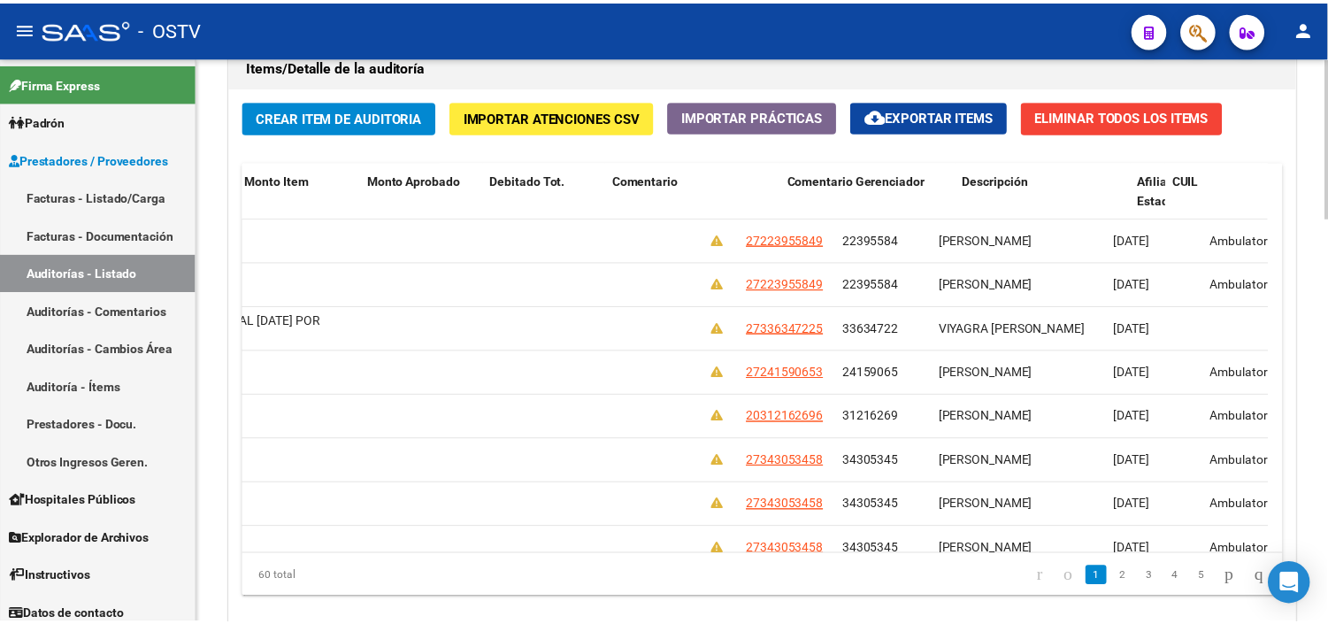
scroll to position [0, 0]
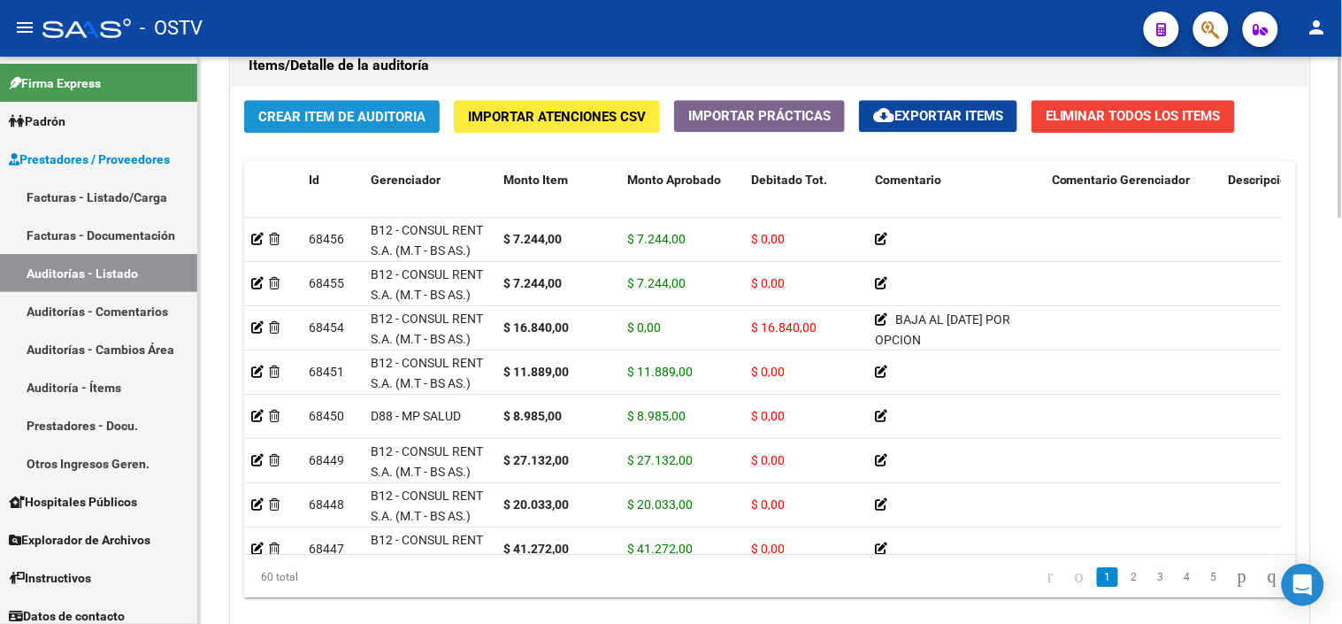
click at [341, 120] on span "Crear Item de Auditoria" at bounding box center [341, 117] width 167 height 16
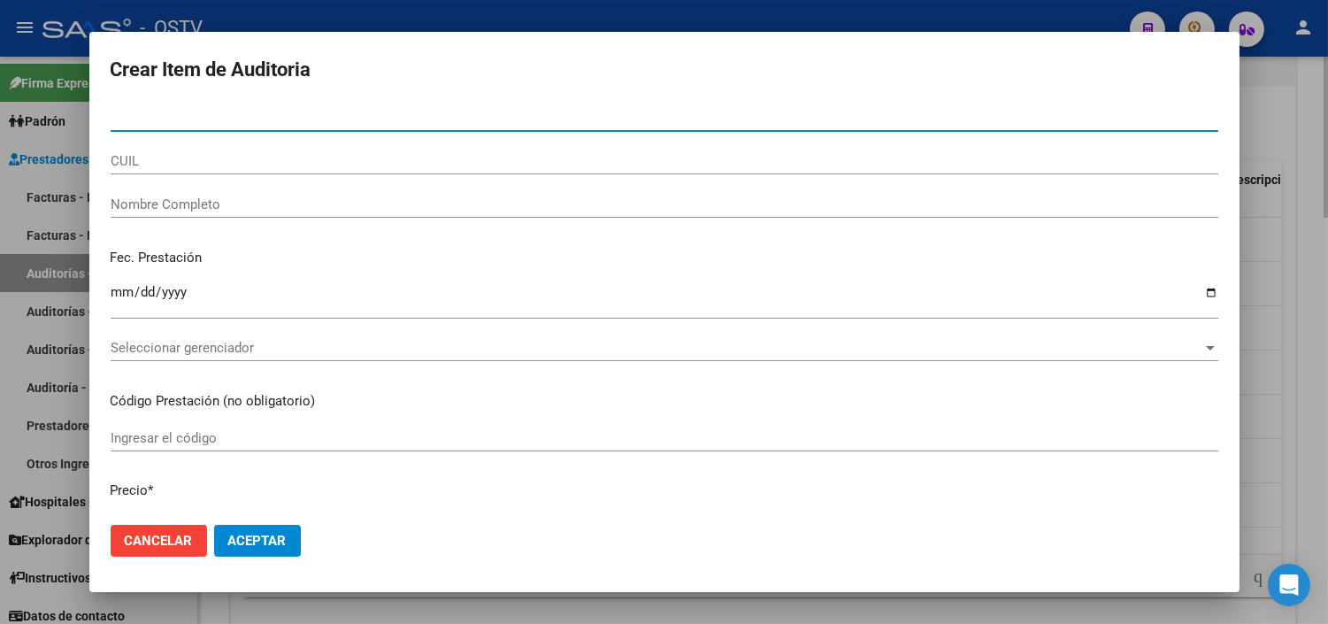
paste input "22395584"
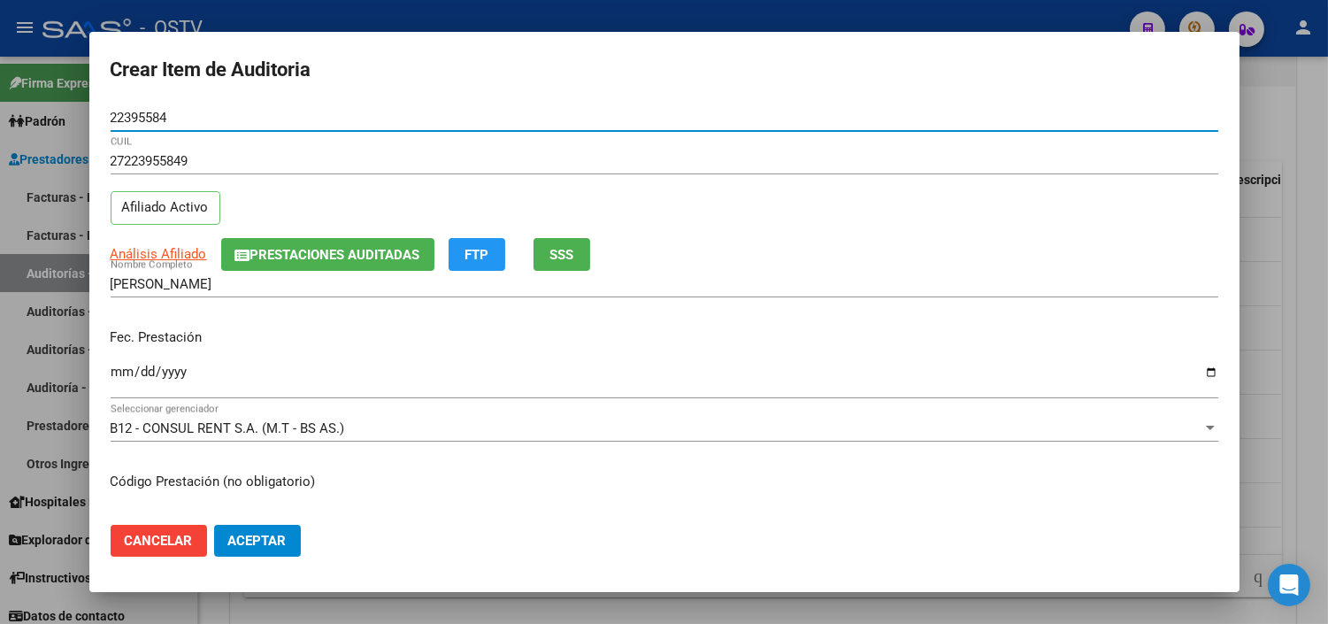
click at [118, 372] on input "Ingresar la fecha" at bounding box center [665, 379] width 1108 height 28
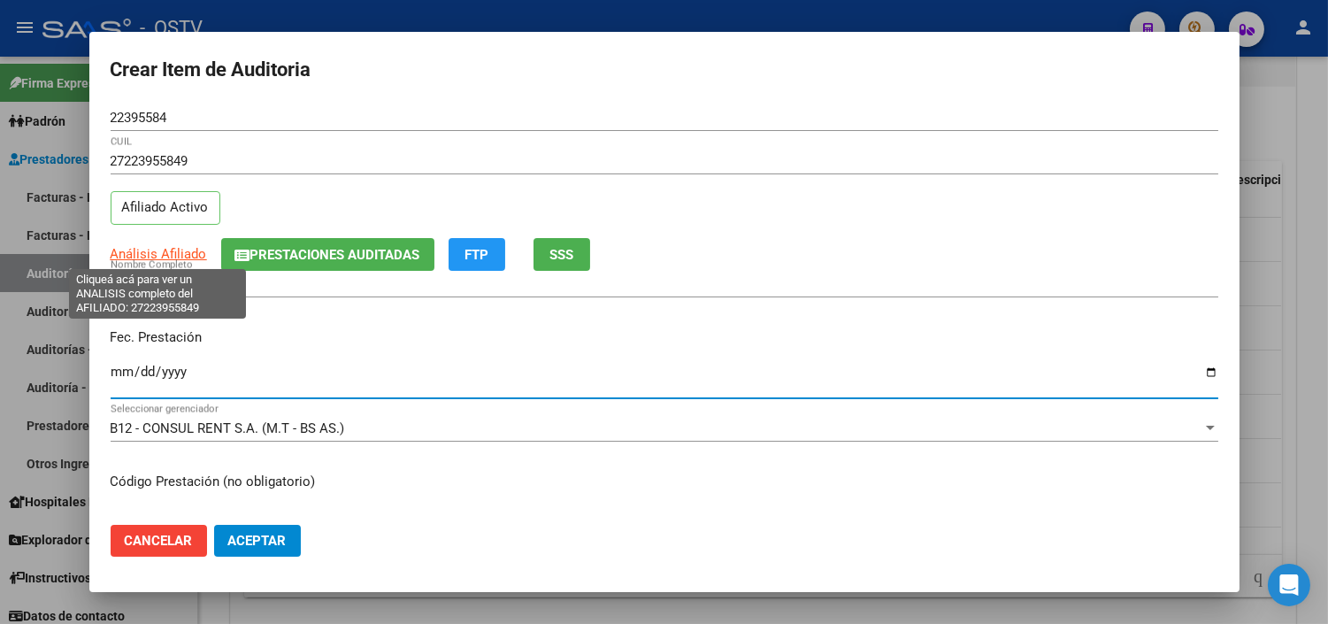
click at [188, 251] on span "Análisis Afiliado" at bounding box center [159, 254] width 96 height 16
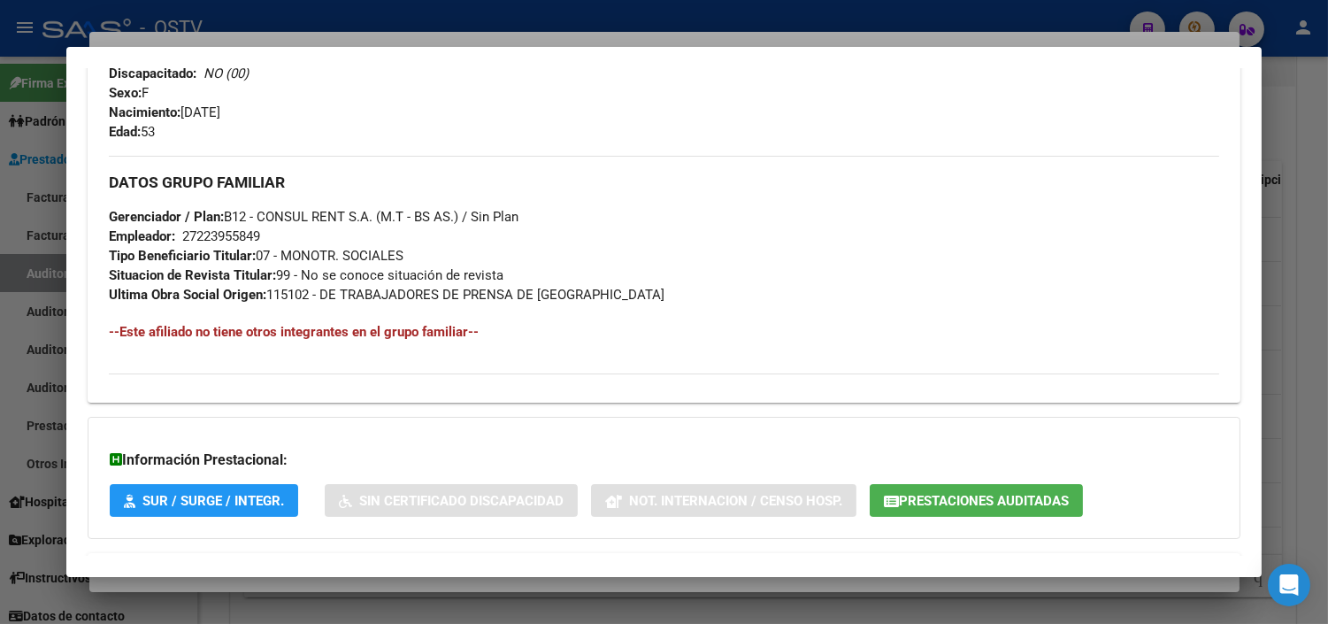
scroll to position [839, 0]
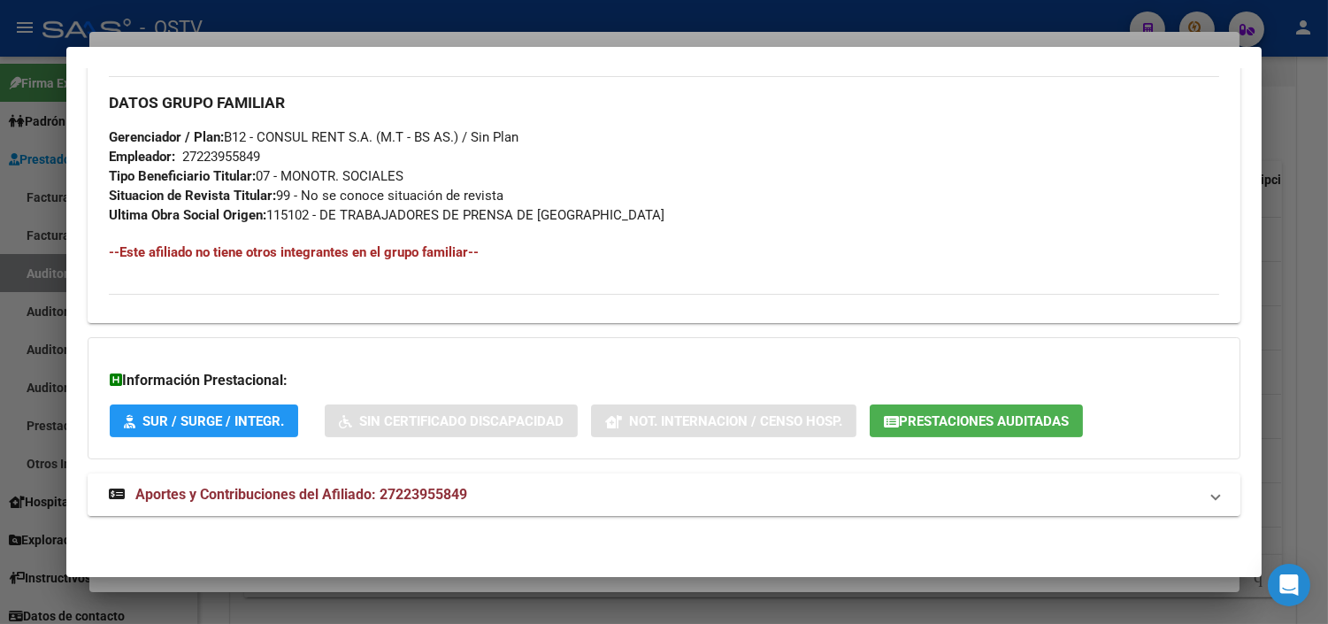
click at [449, 480] on mat-expansion-panel-header "Aportes y Contribuciones del Afiliado: 27223955849" at bounding box center [664, 494] width 1153 height 42
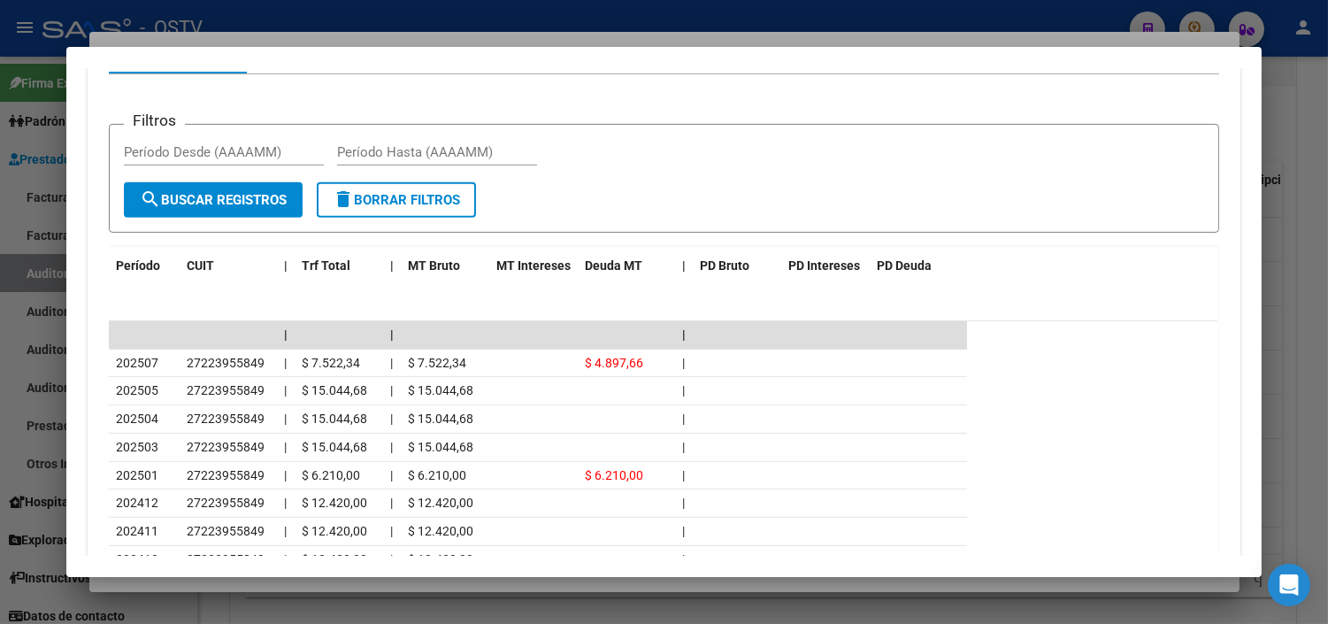
scroll to position [1434, 0]
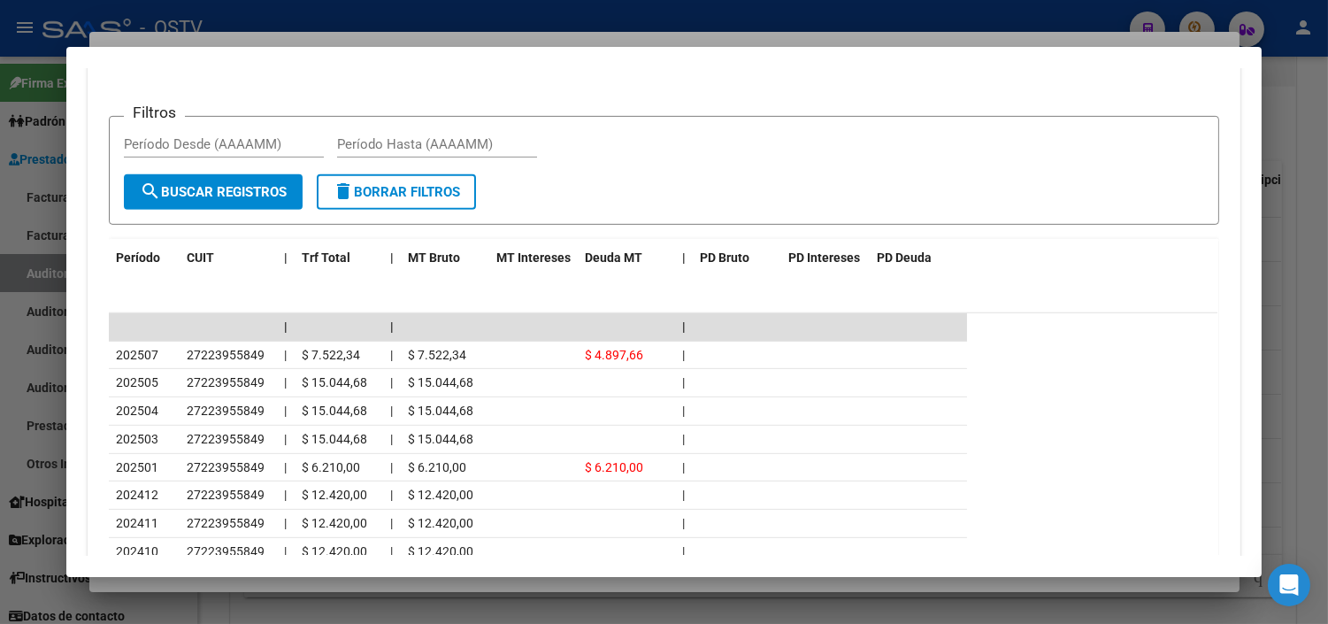
click at [462, 587] on div at bounding box center [664, 312] width 1328 height 624
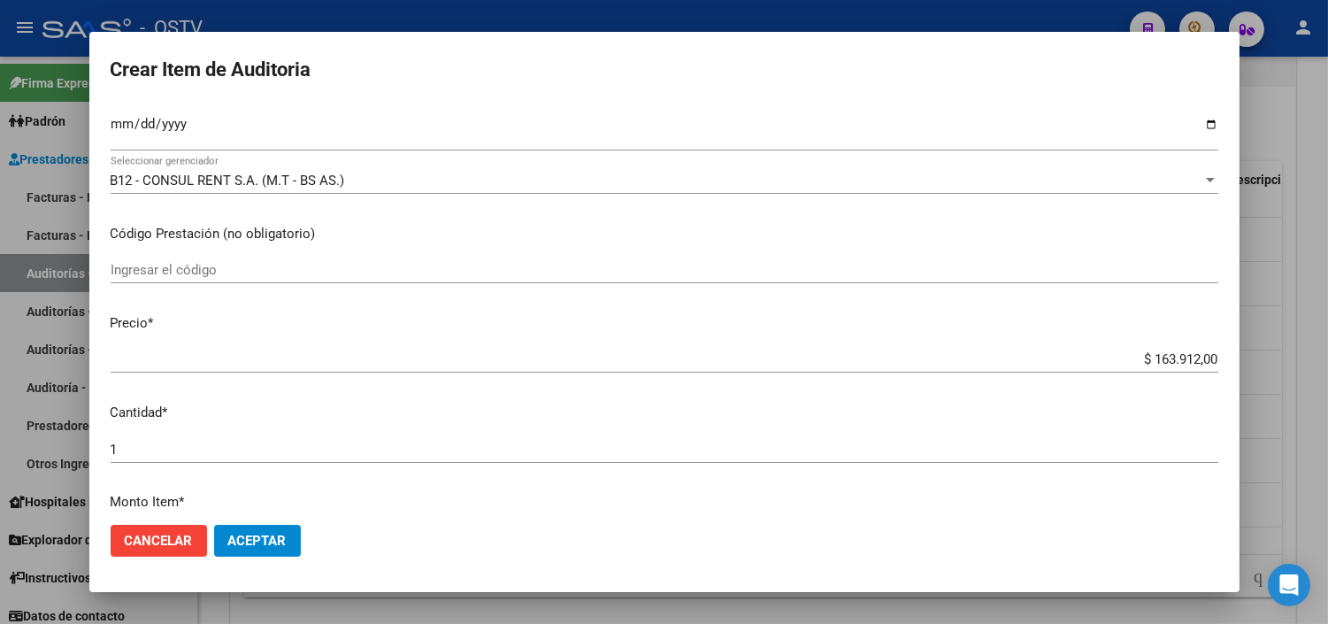
scroll to position [295, 0]
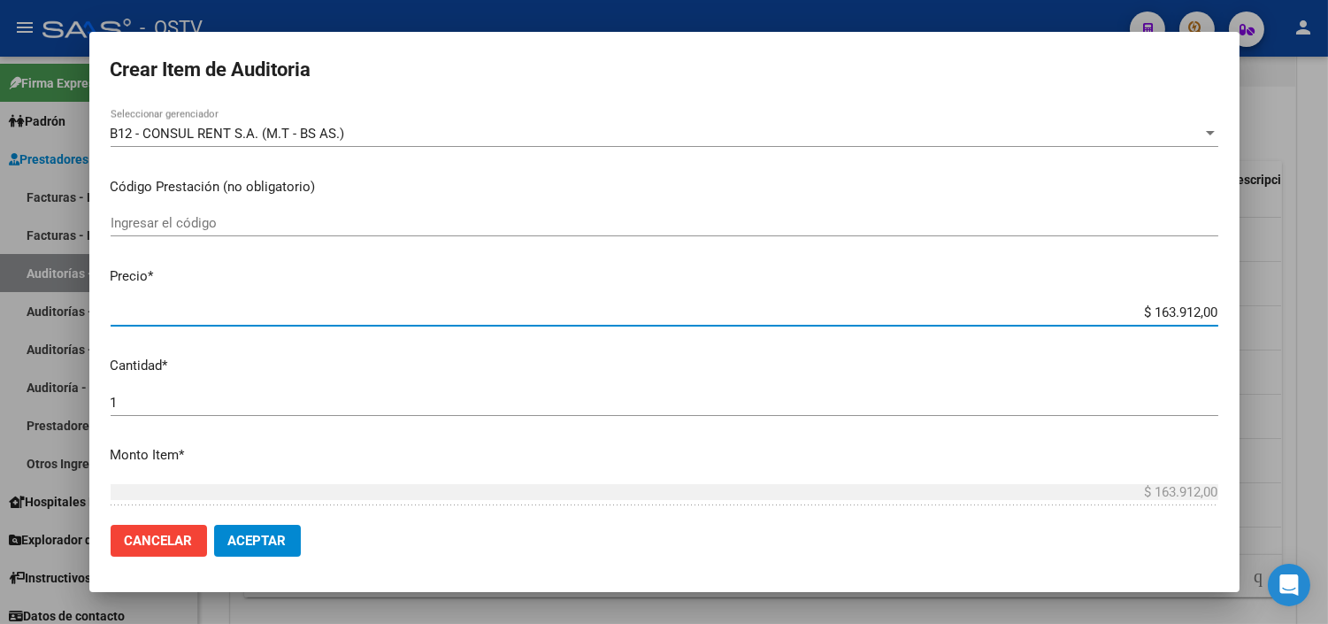
click at [1175, 315] on input "$ 163.912,00" at bounding box center [665, 312] width 1108 height 16
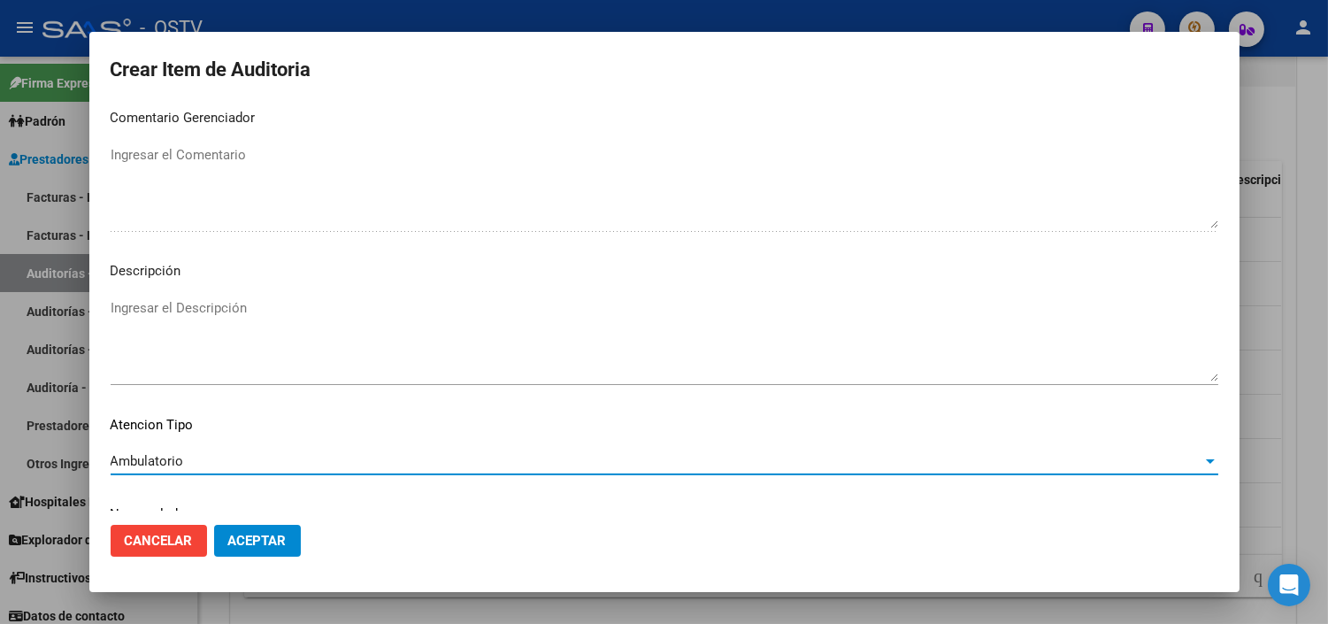
scroll to position [1033, 0]
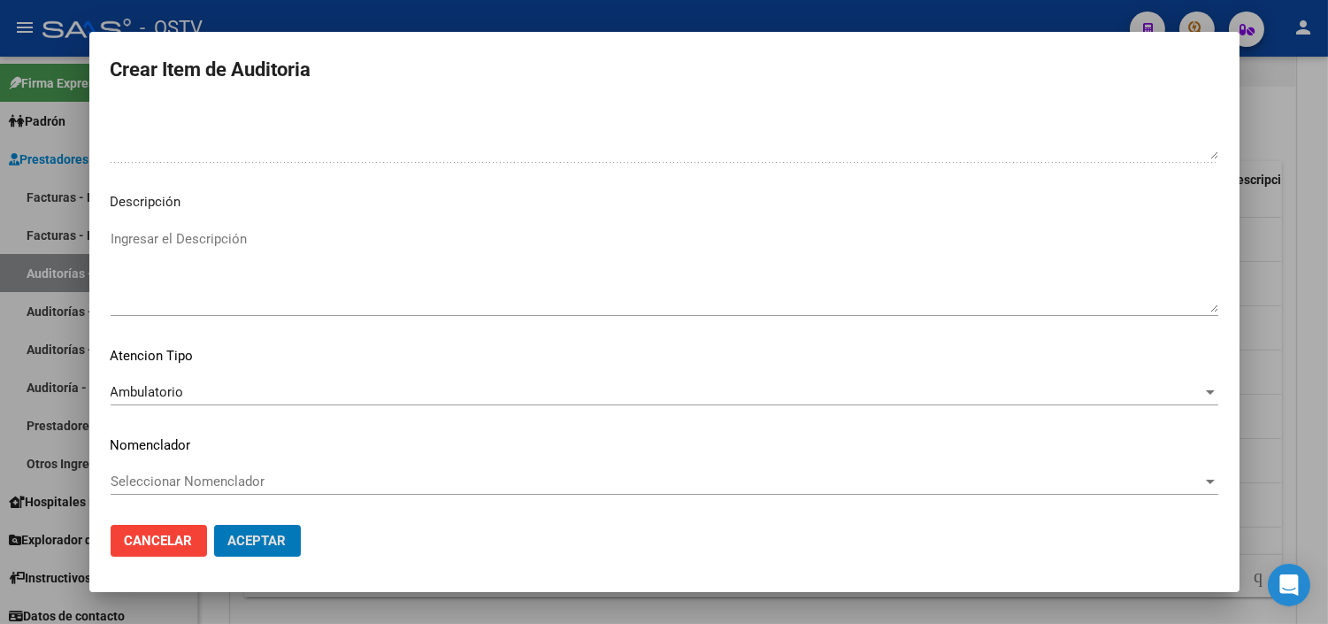
click at [214, 525] on button "Aceptar" at bounding box center [257, 541] width 87 height 32
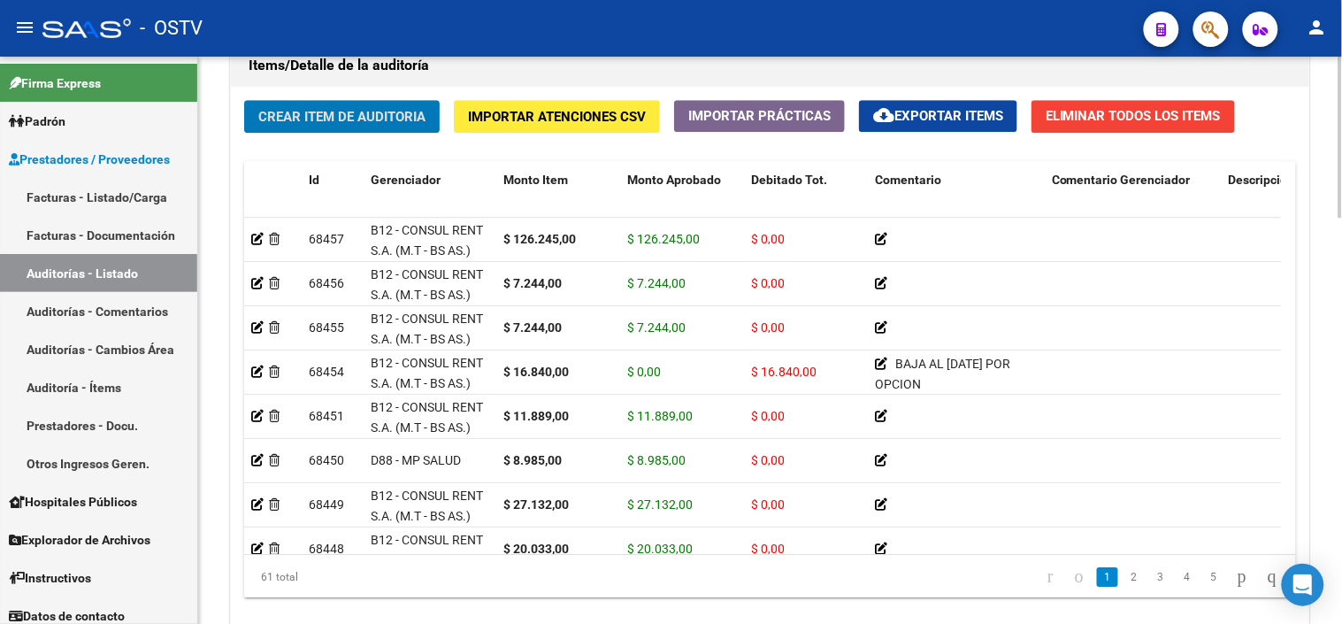
click at [357, 107] on button "Crear Item de Auditoria" at bounding box center [342, 116] width 196 height 33
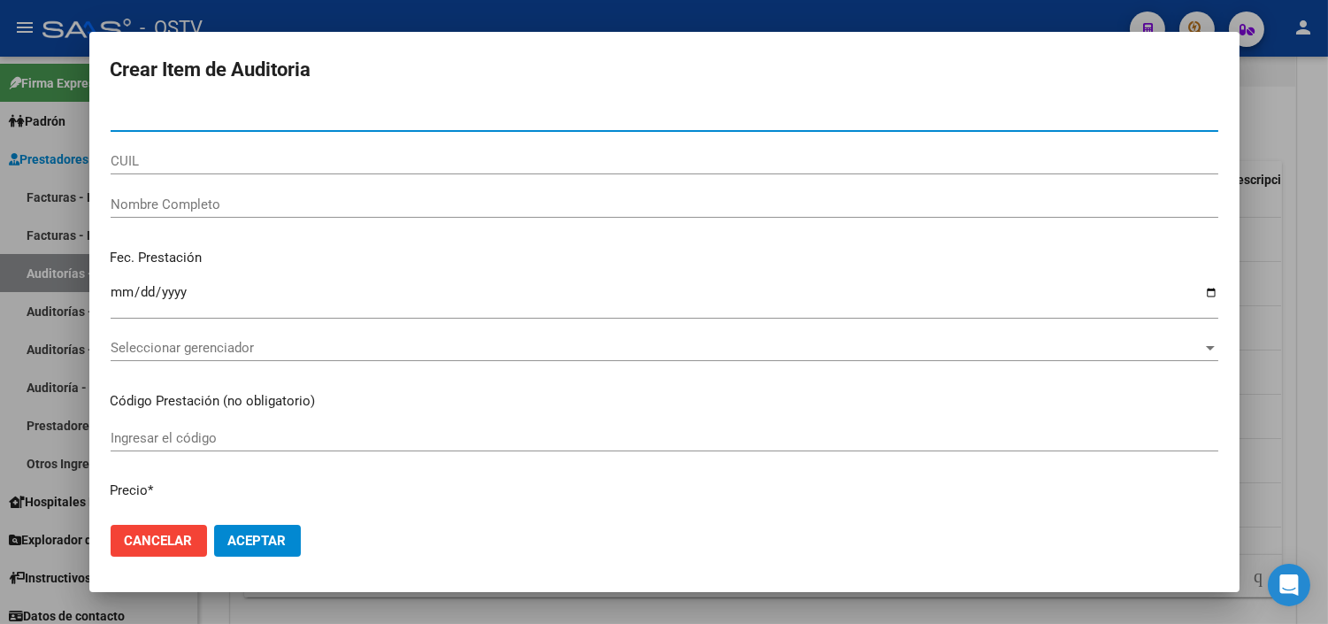
paste input "27223955849"
click at [126, 118] on input "2722395584" at bounding box center [665, 118] width 1108 height 16
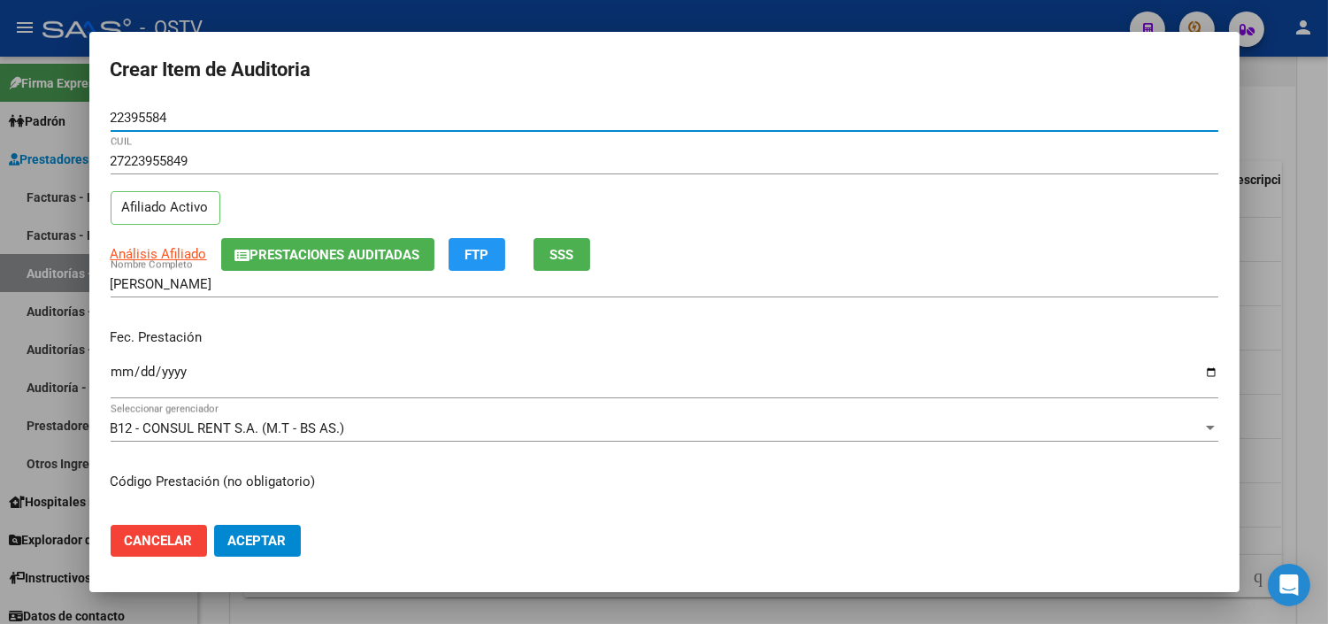
click at [116, 373] on input "Ingresar la fecha" at bounding box center [665, 379] width 1108 height 28
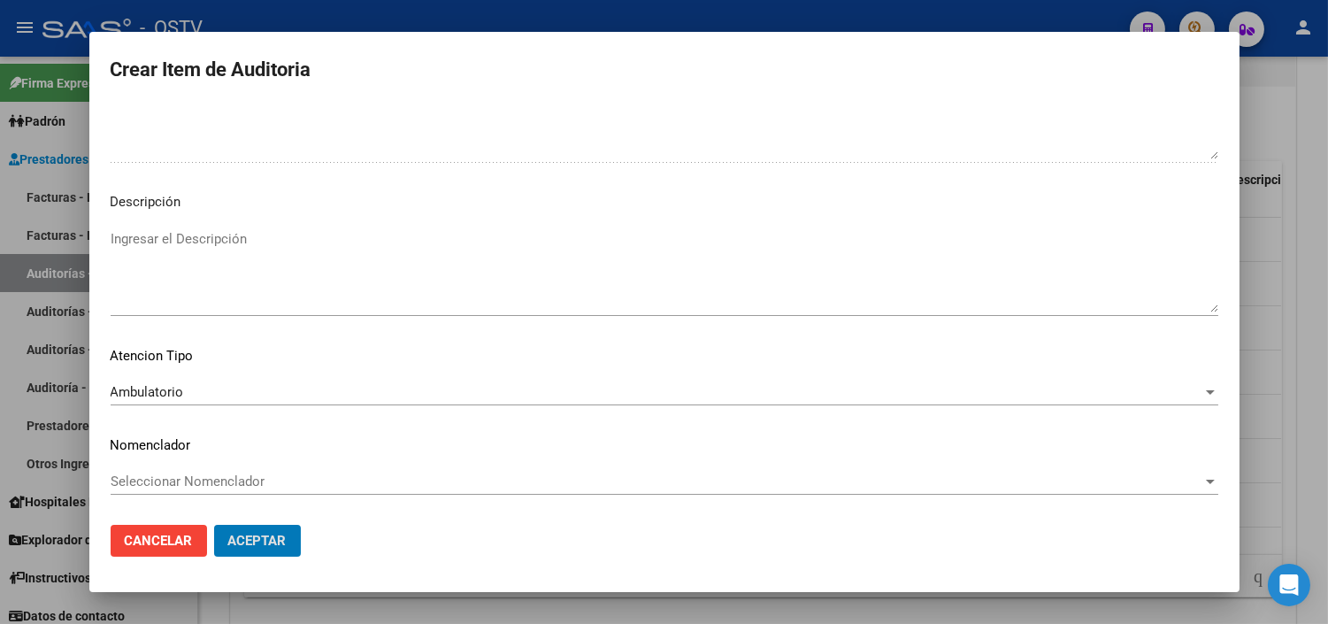
click at [214, 525] on button "Aceptar" at bounding box center [257, 541] width 87 height 32
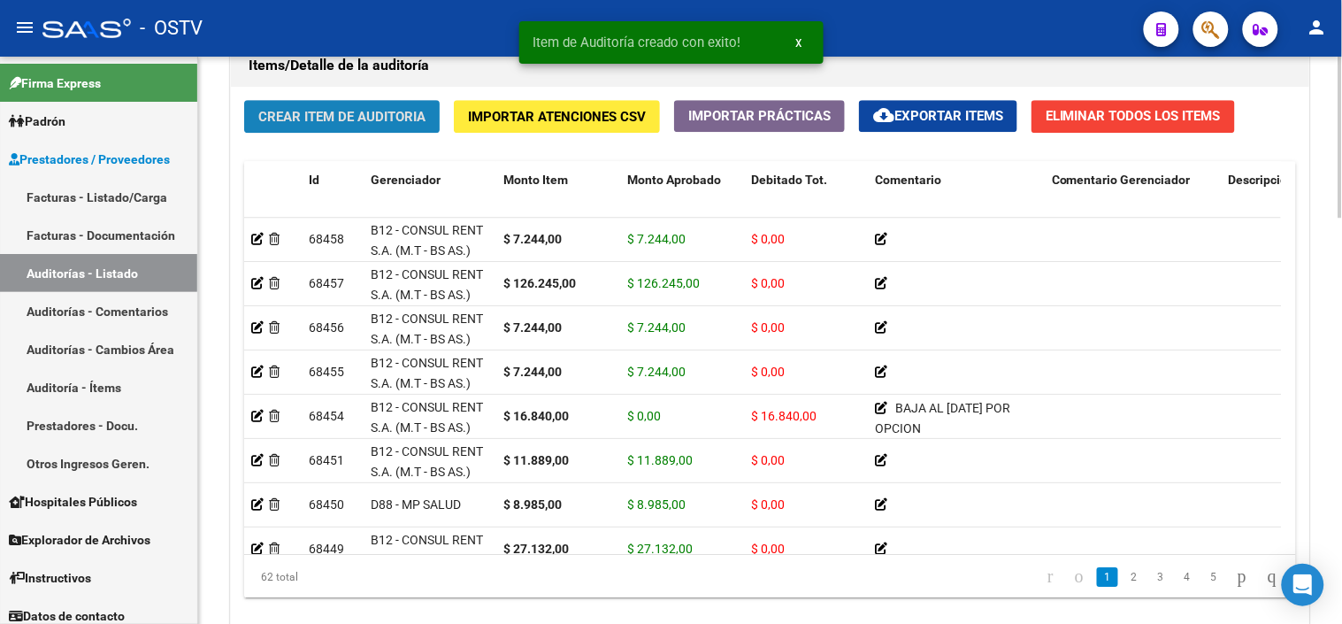
click at [313, 116] on span "Crear Item de Auditoria" at bounding box center [341, 117] width 167 height 16
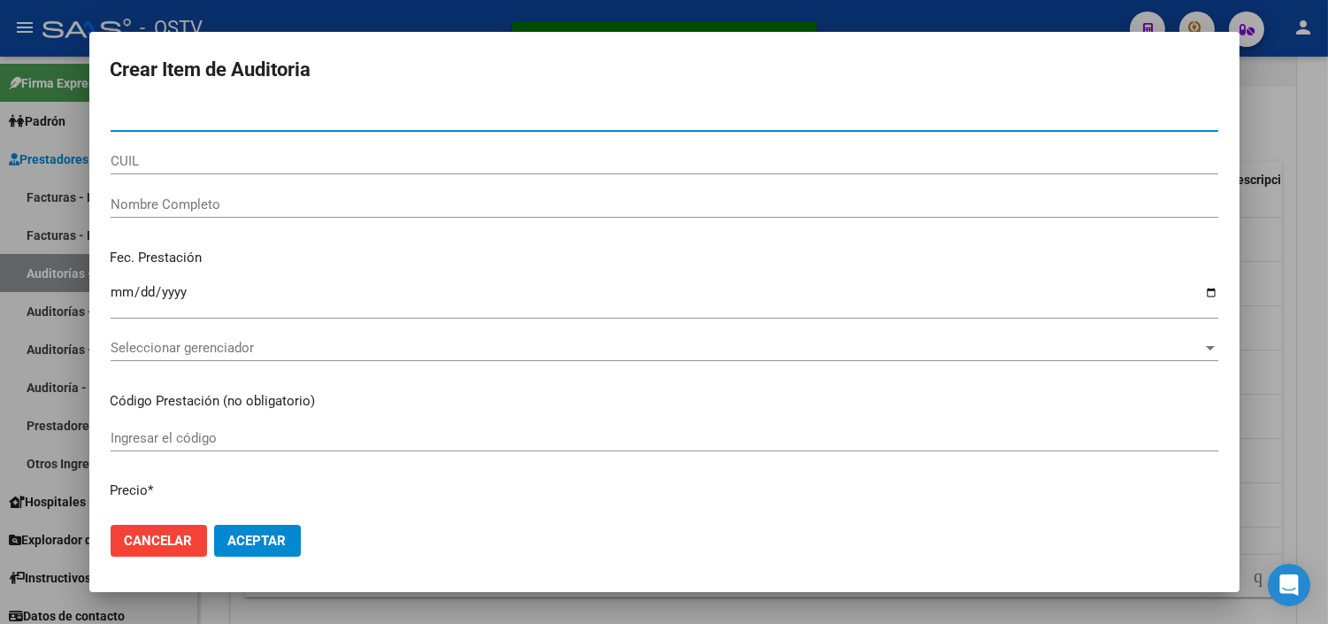
paste input "27223955849"
click at [124, 115] on input "2722395584" at bounding box center [665, 118] width 1108 height 16
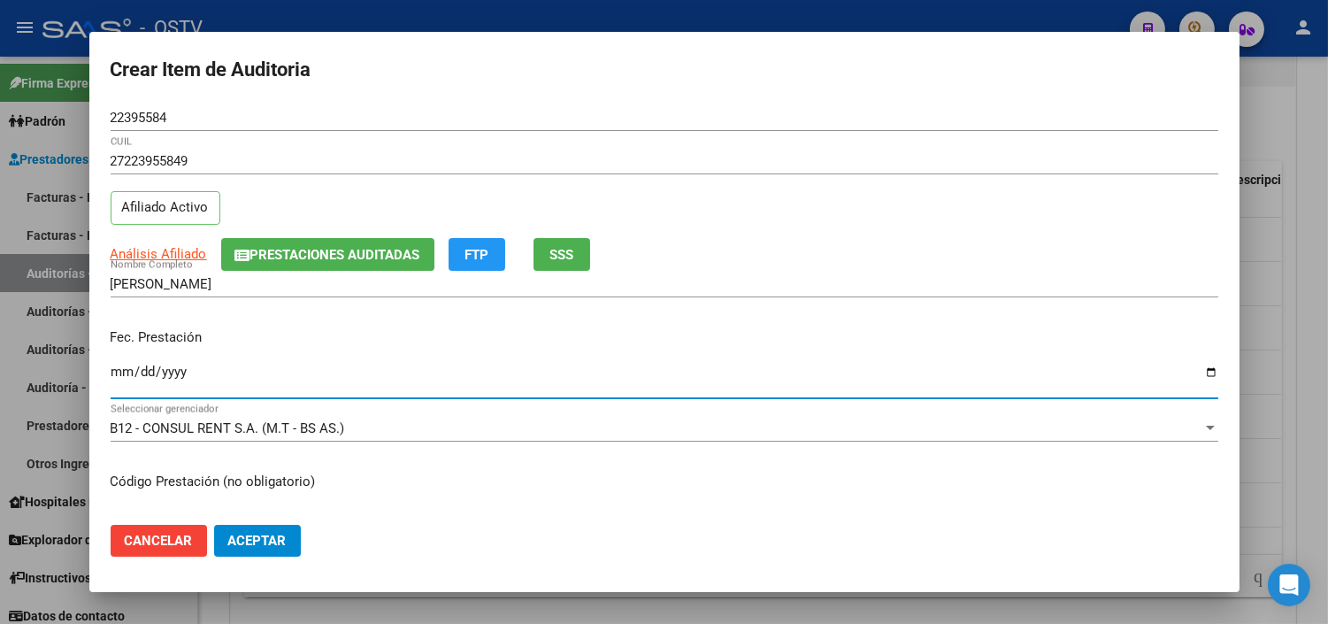
click at [115, 377] on input "Ingresar la fecha" at bounding box center [665, 379] width 1108 height 28
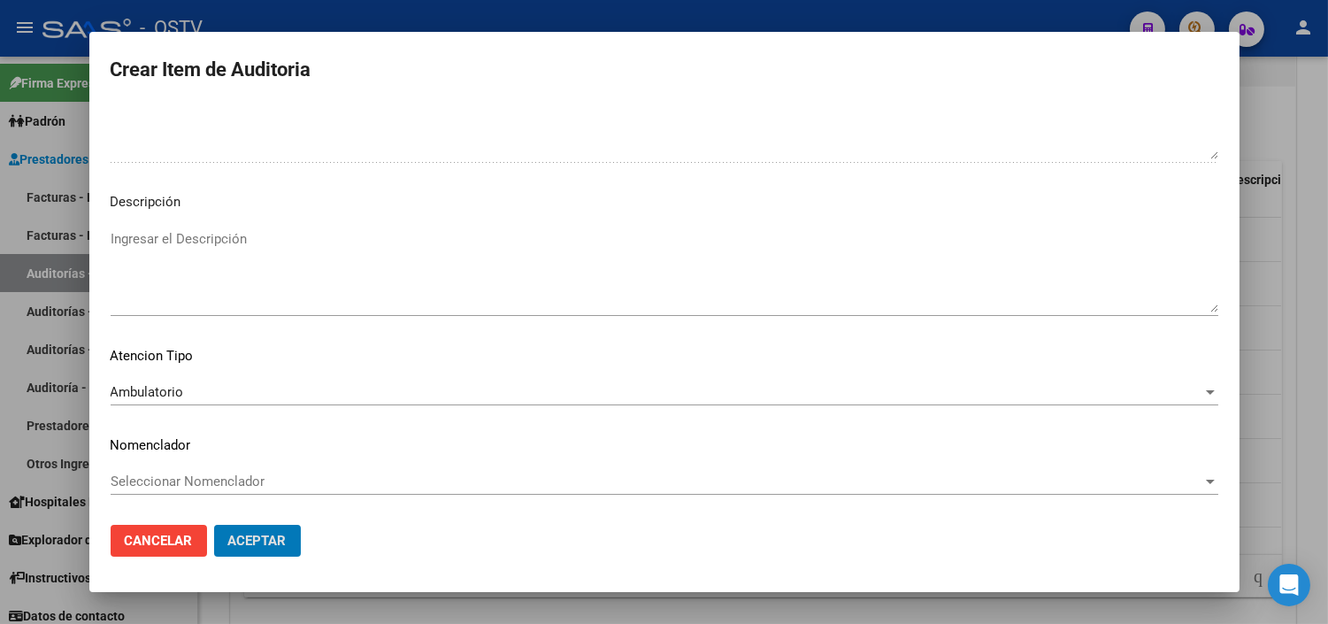
click at [214, 525] on button "Aceptar" at bounding box center [257, 541] width 87 height 32
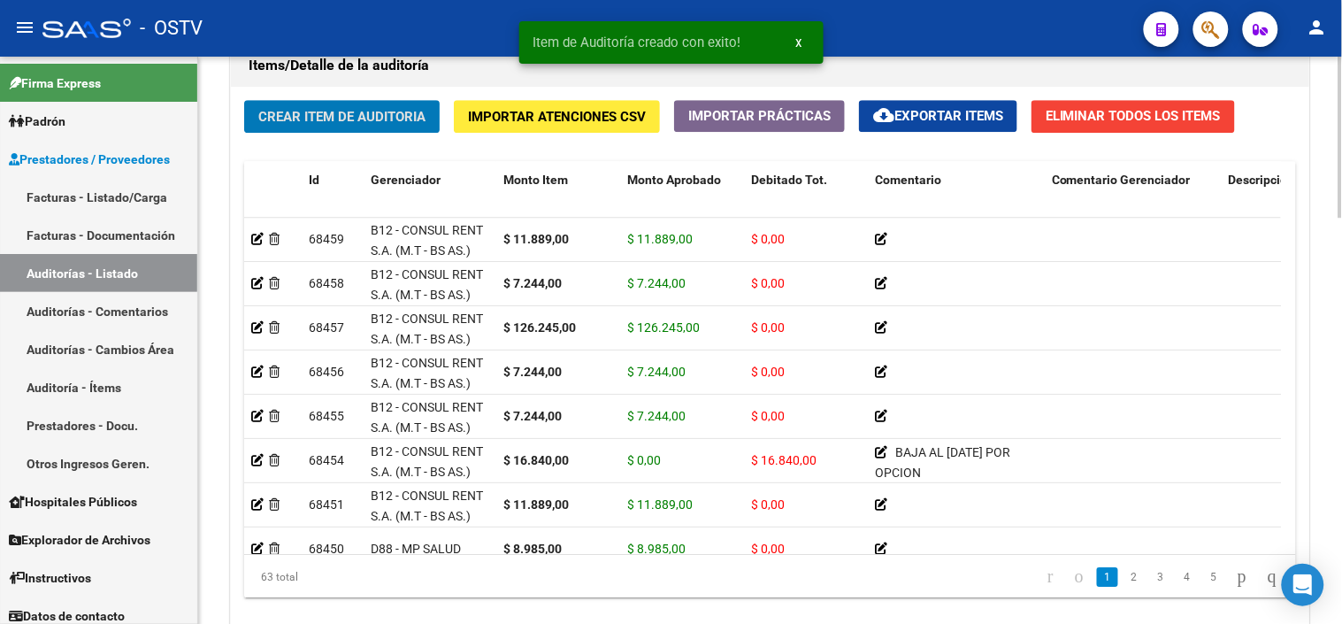
click at [276, 112] on span "Crear Item de Auditoria" at bounding box center [341, 117] width 167 height 16
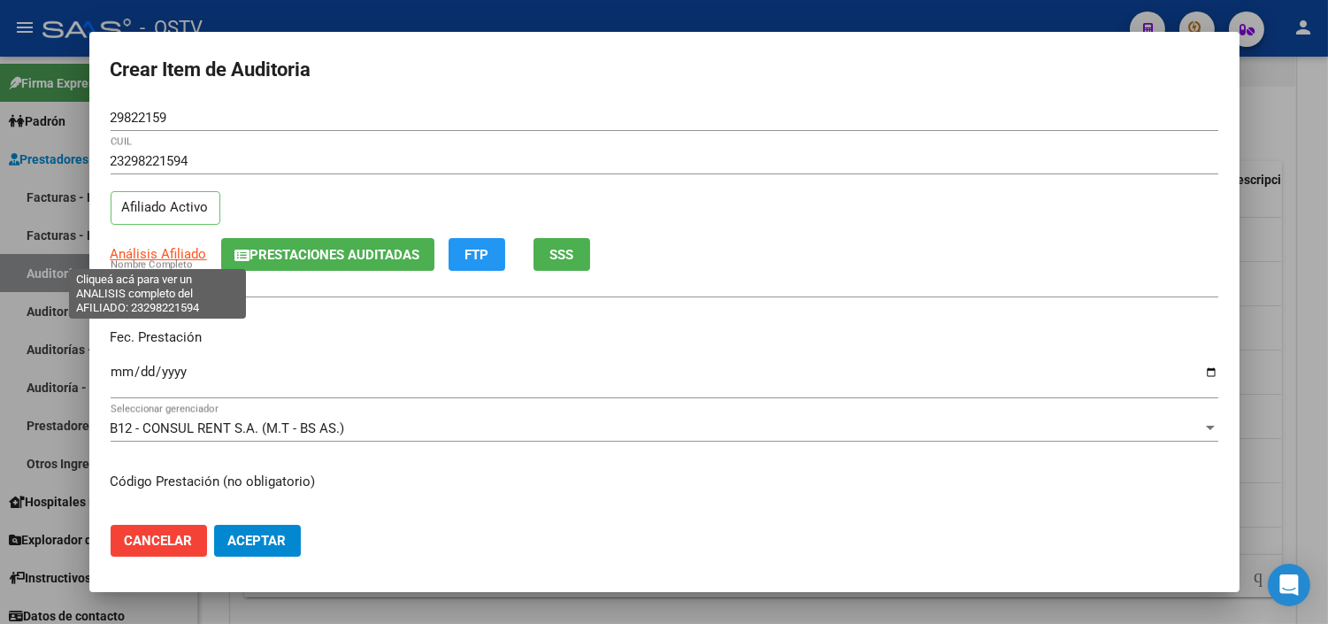
click at [177, 251] on span "Análisis Afiliado" at bounding box center [159, 254] width 96 height 16
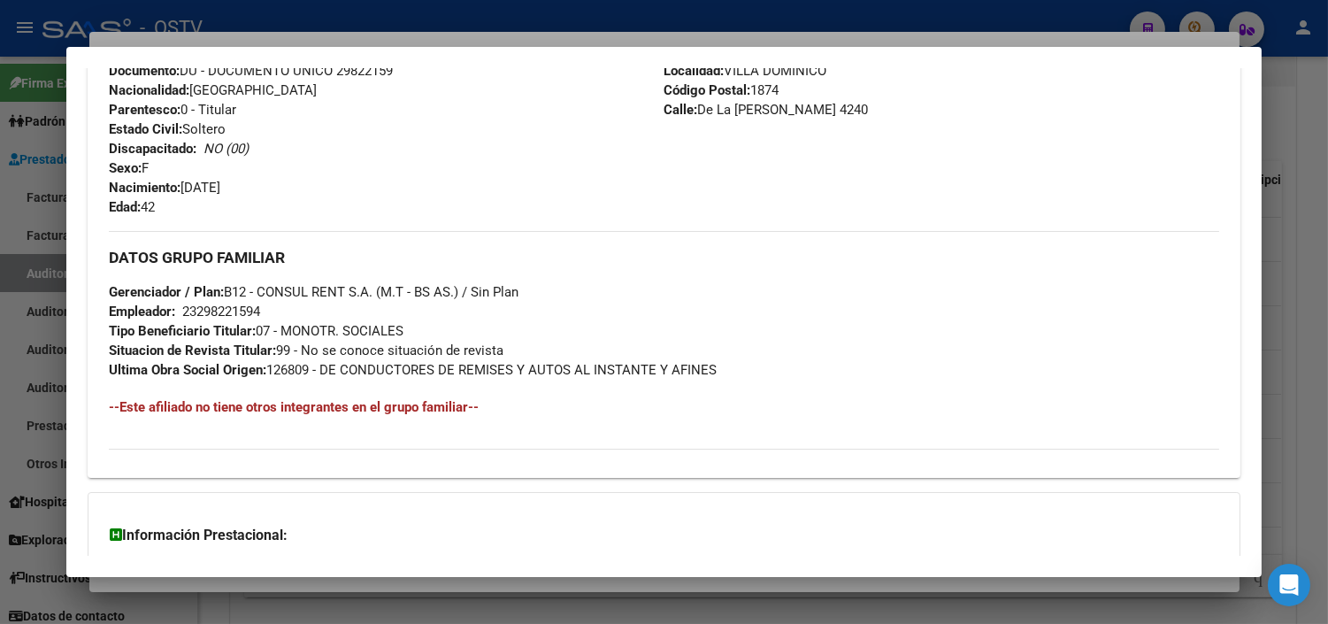
scroll to position [839, 0]
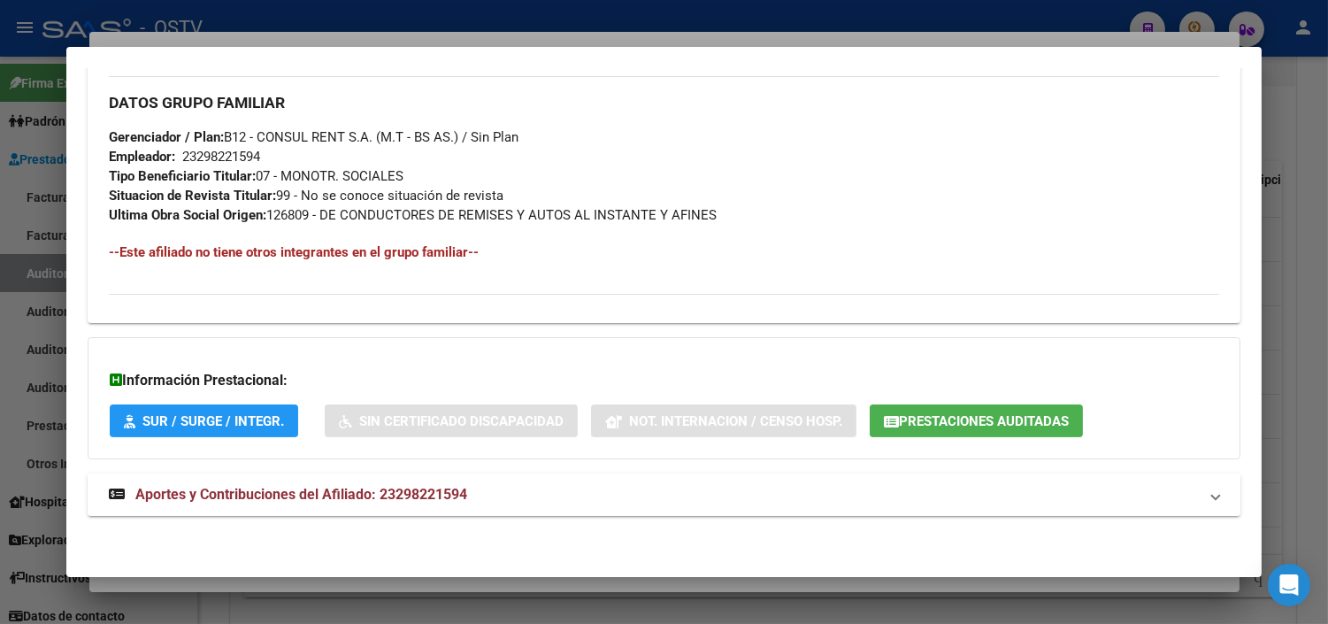
click at [199, 502] on span "Aportes y Contribuciones del Afiliado: 23298221594" at bounding box center [301, 494] width 332 height 17
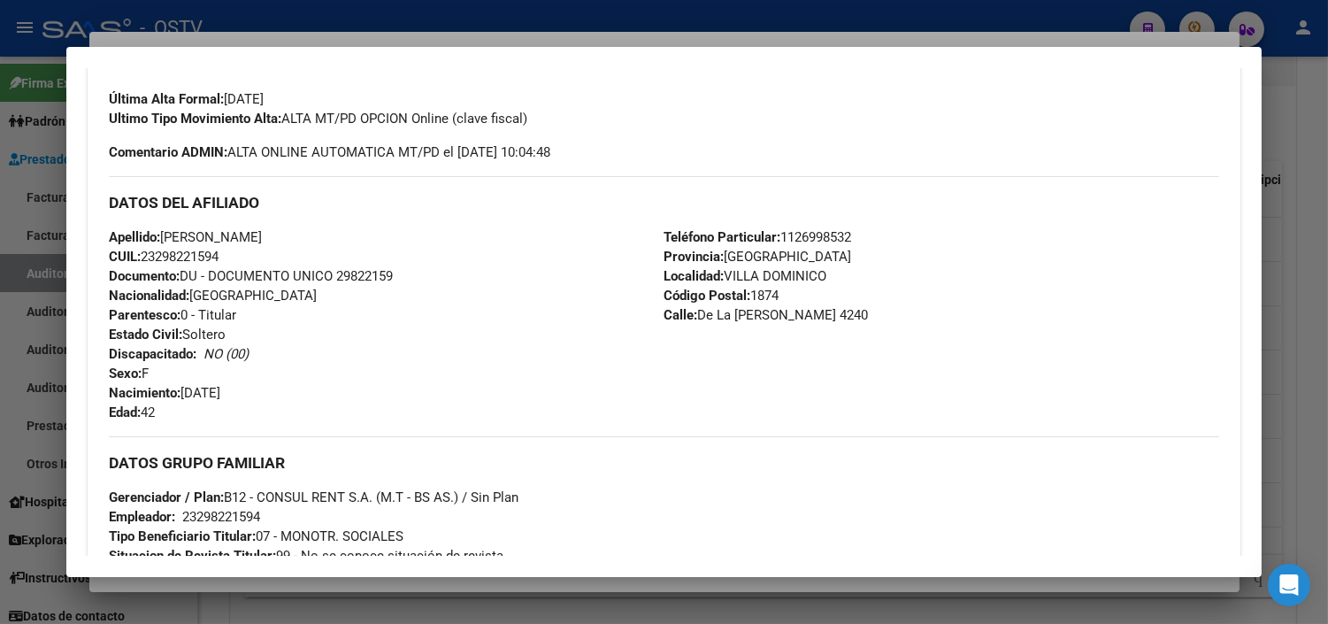
scroll to position [53, 0]
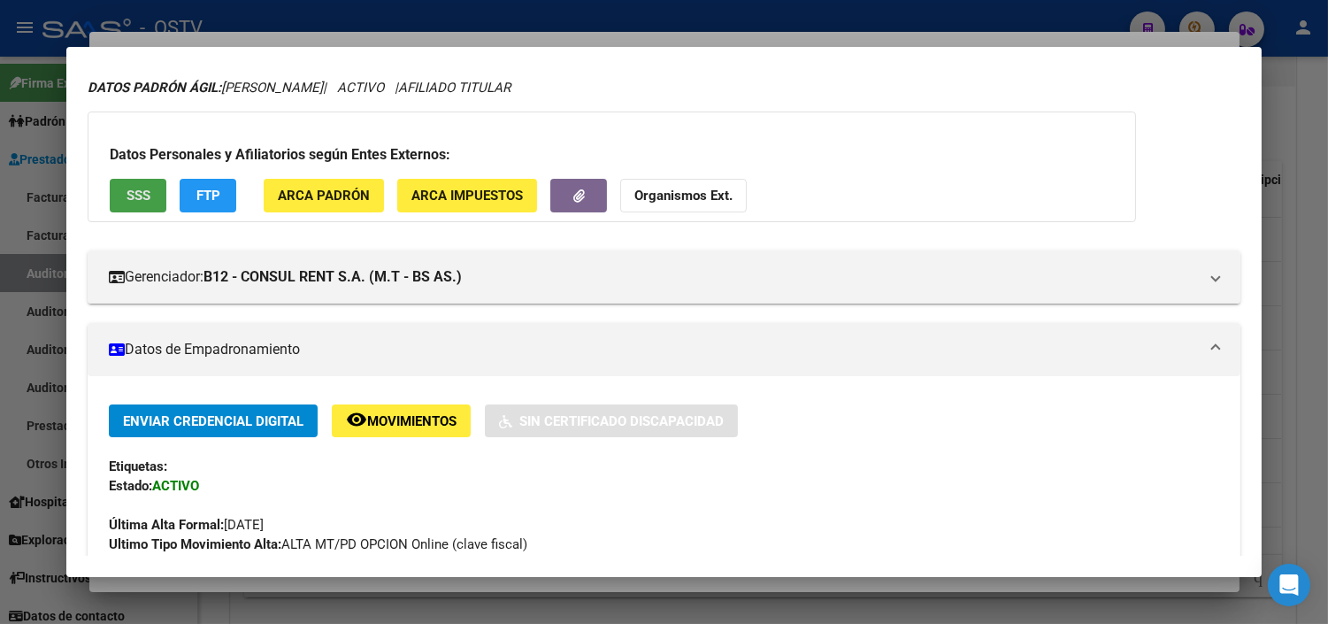
click at [111, 201] on button "SSS" at bounding box center [138, 195] width 57 height 33
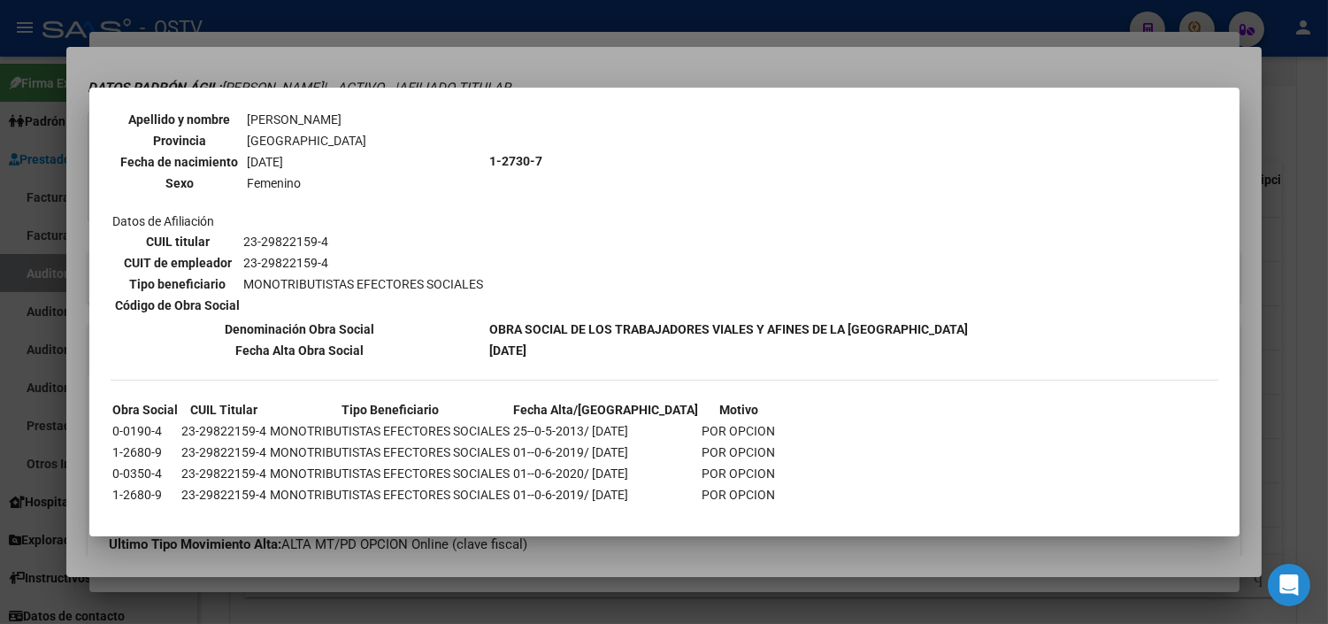
scroll to position [202, 0]
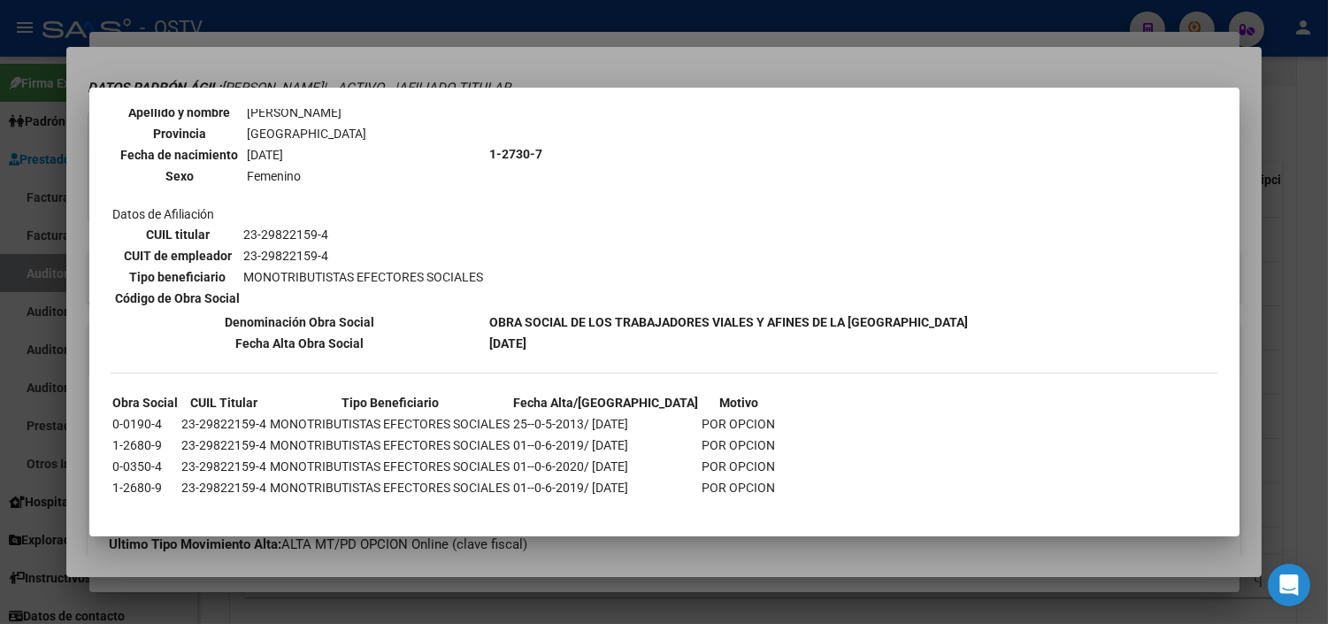
click at [329, 571] on div at bounding box center [664, 312] width 1328 height 624
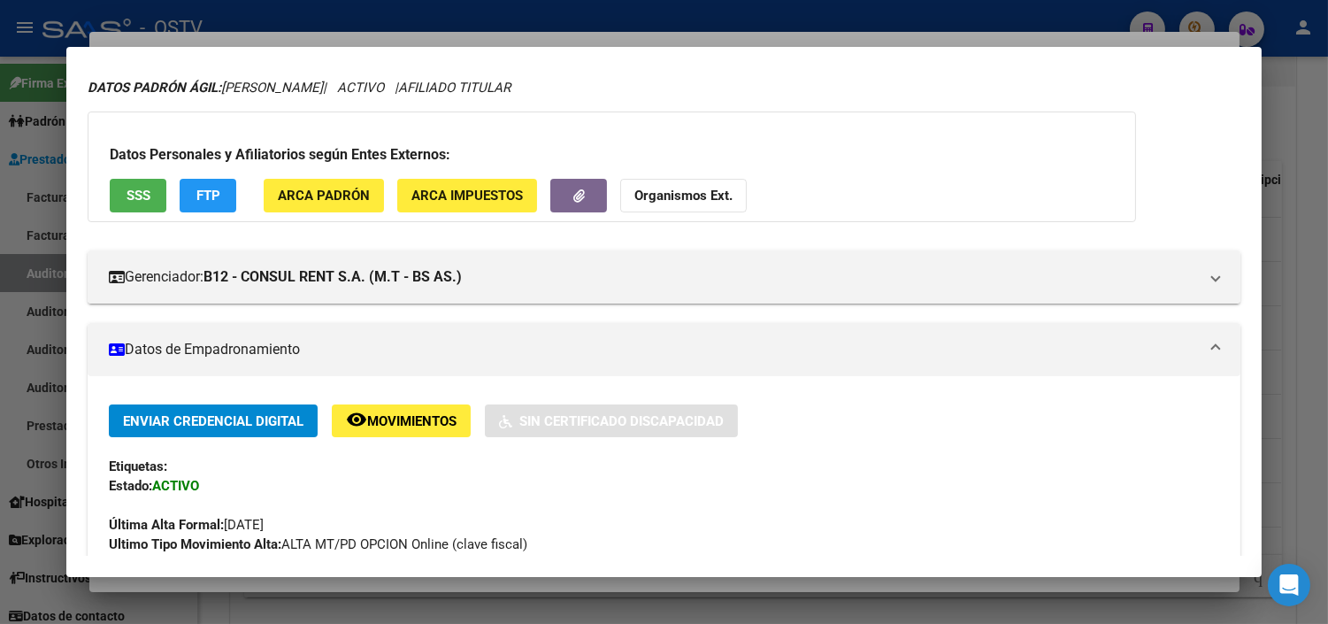
click at [329, 589] on div at bounding box center [664, 312] width 1328 height 624
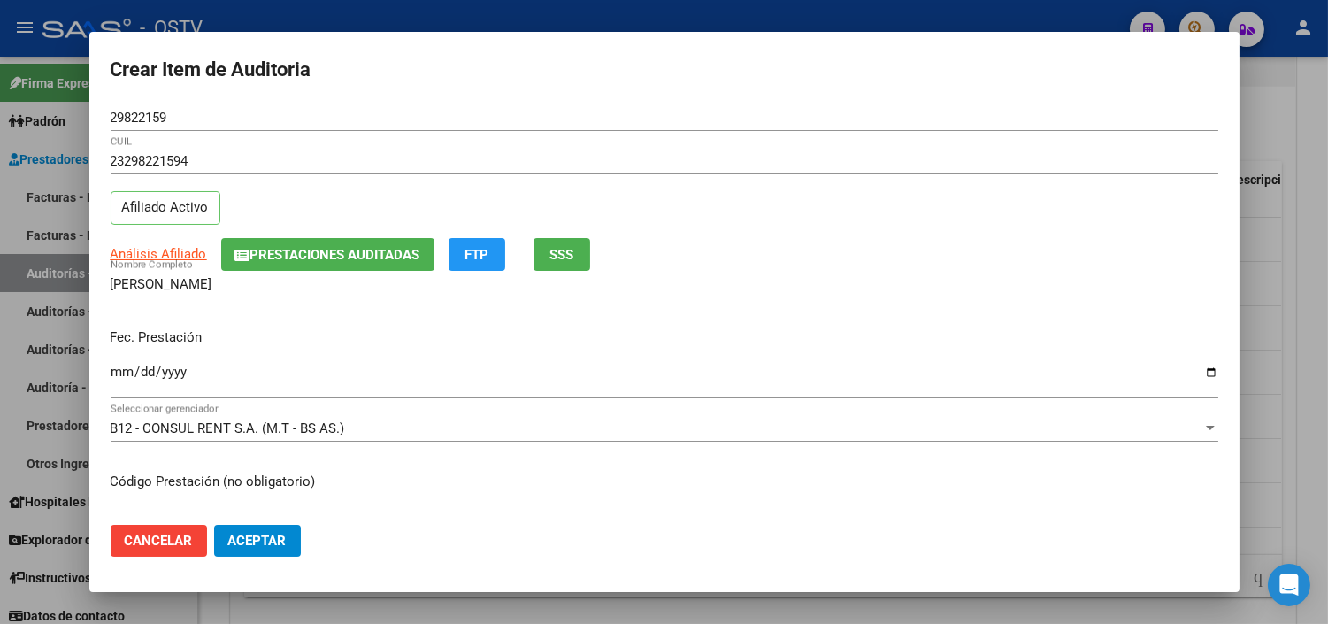
click at [118, 365] on input "Ingresar la fecha" at bounding box center [665, 379] width 1108 height 28
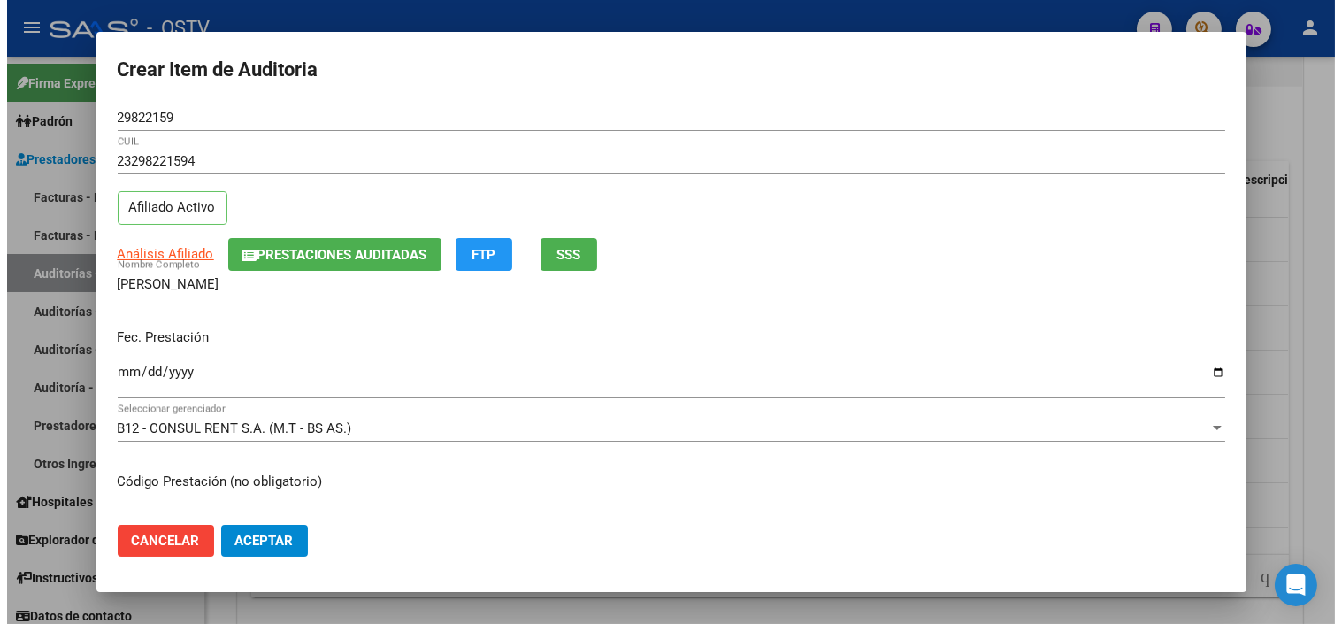
scroll to position [299, 0]
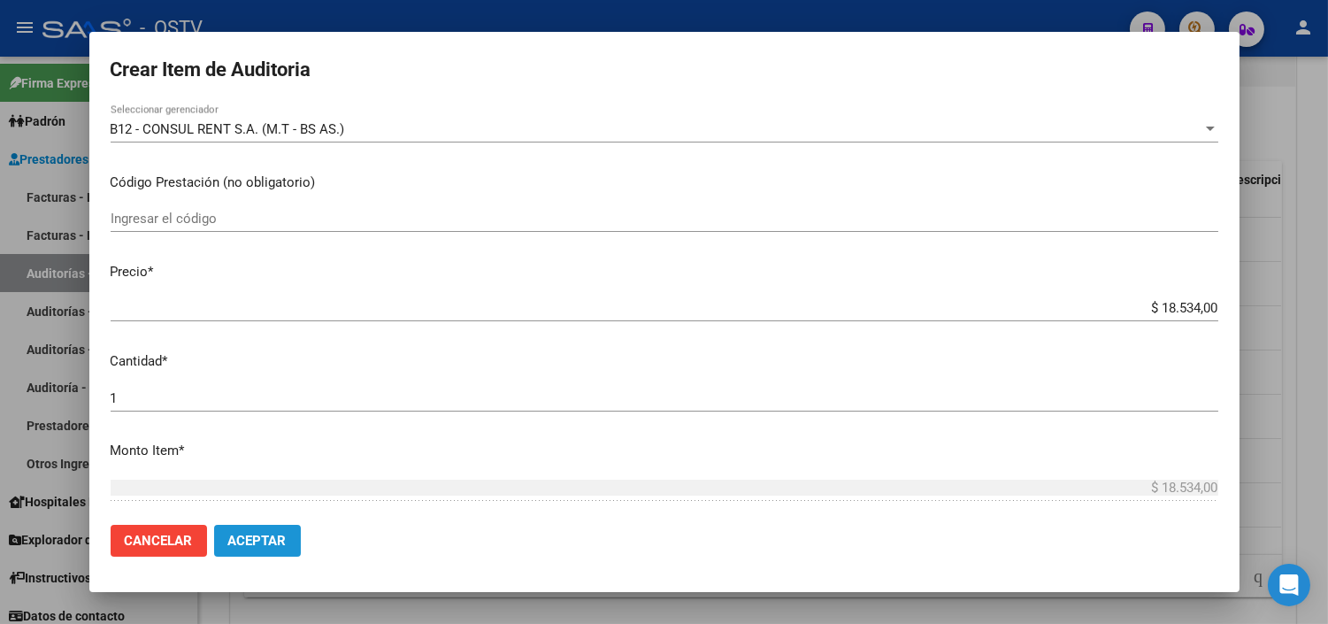
click at [253, 544] on span "Aceptar" at bounding box center [257, 541] width 58 height 16
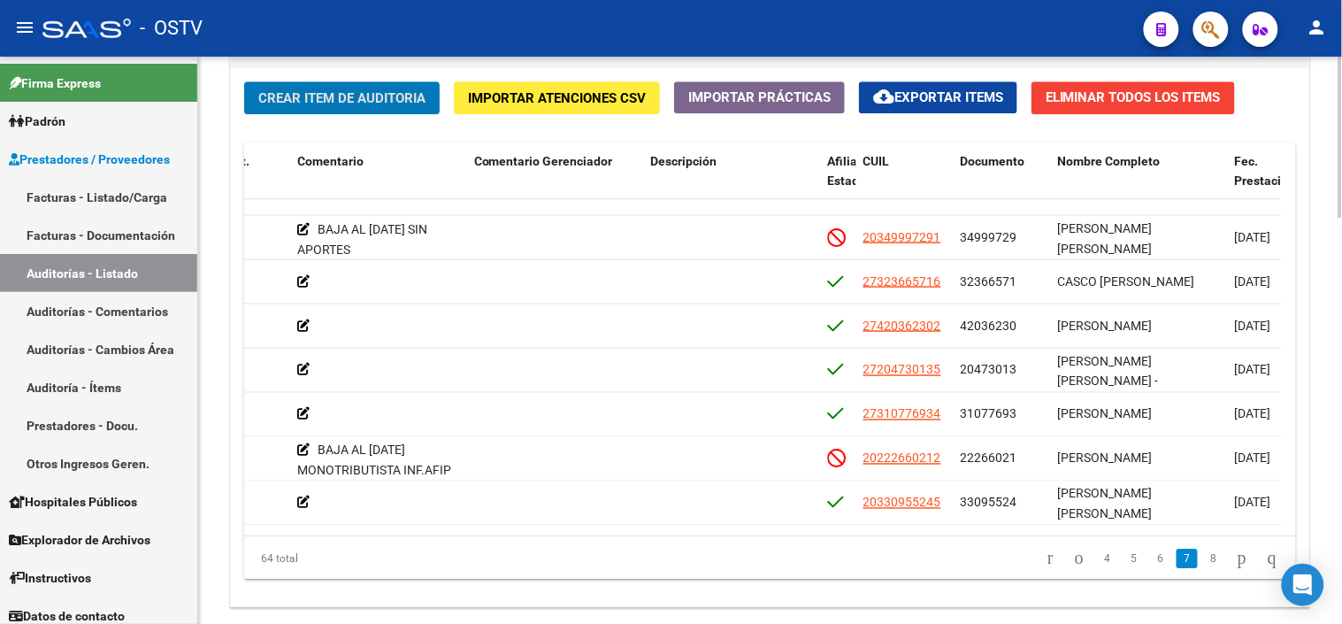
scroll to position [1305, 0]
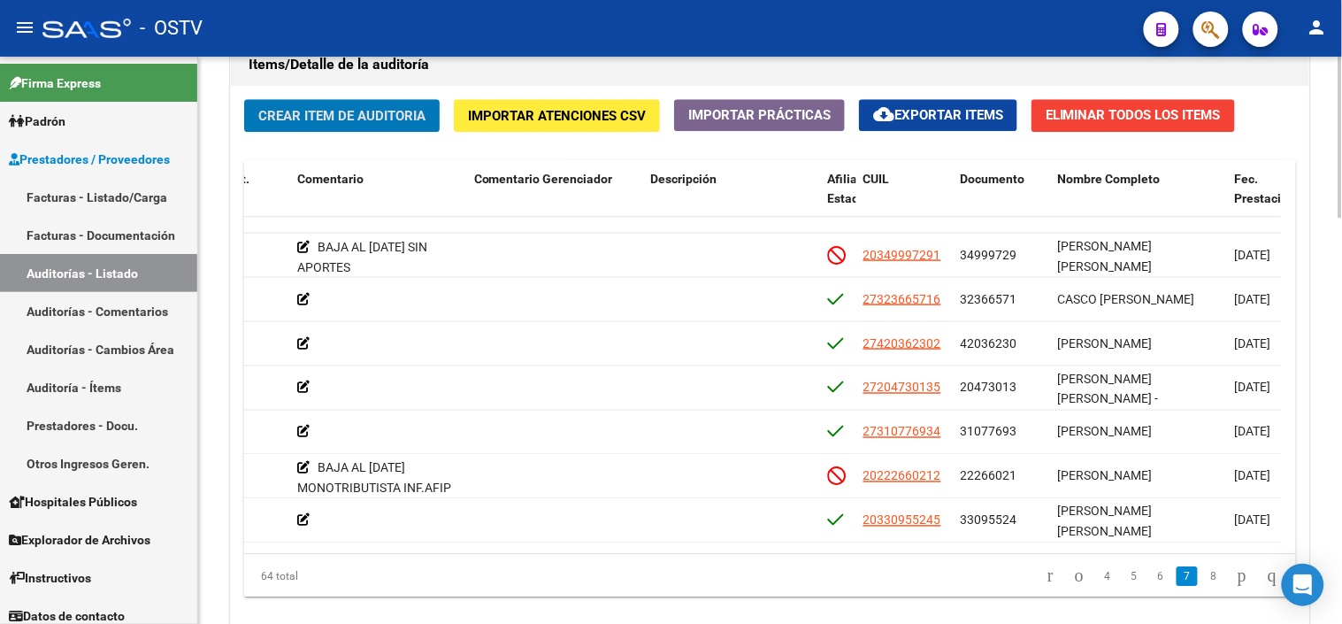
click at [1341, 461] on div at bounding box center [1341, 507] width 4 height 161
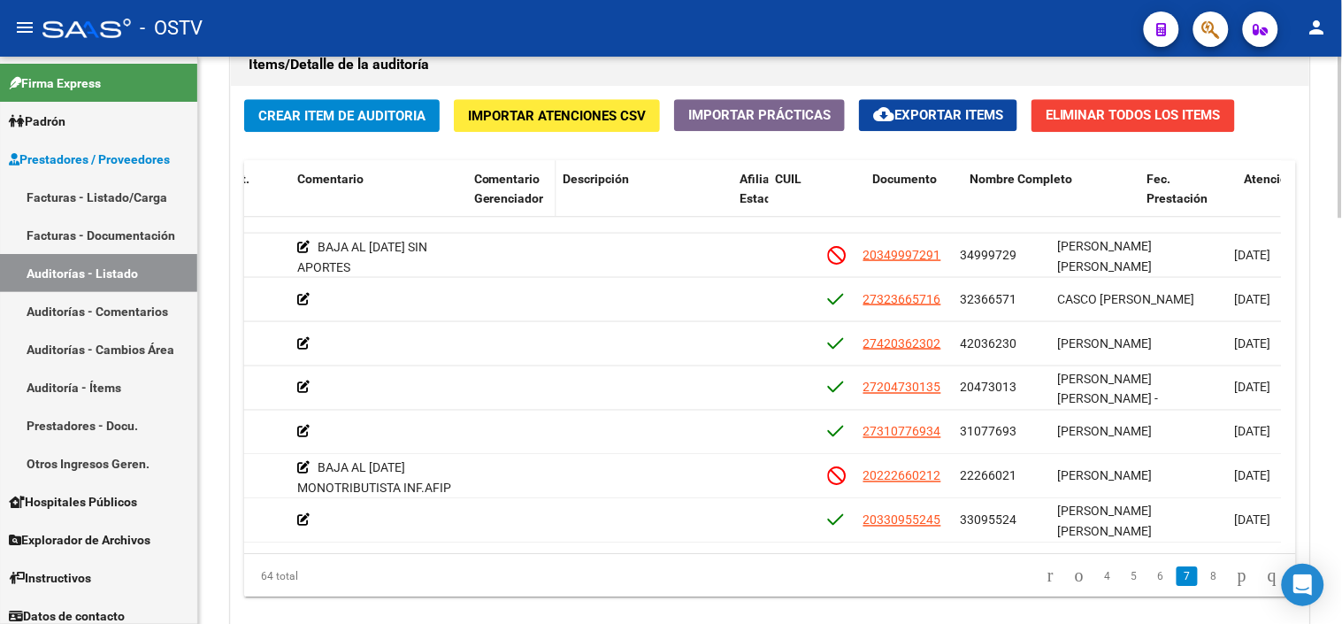
drag, startPoint x: 637, startPoint y: 180, endPoint x: 540, endPoint y: 186, distance: 97.5
click at [540, 186] on datatable-header-cell "Comentario Gerenciador" at bounding box center [511, 199] width 89 height 78
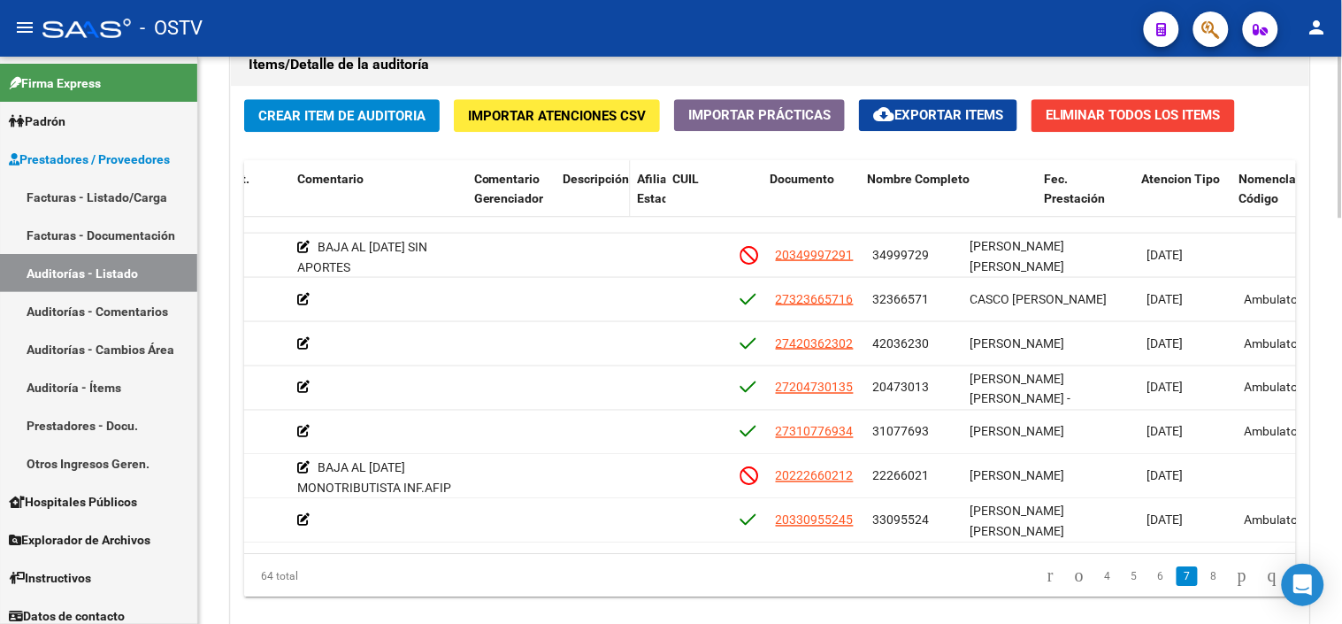
drag, startPoint x: 731, startPoint y: 188, endPoint x: 617, endPoint y: 196, distance: 114.4
click at [617, 196] on datatable-header-cell "Descripción" at bounding box center [594, 199] width 74 height 78
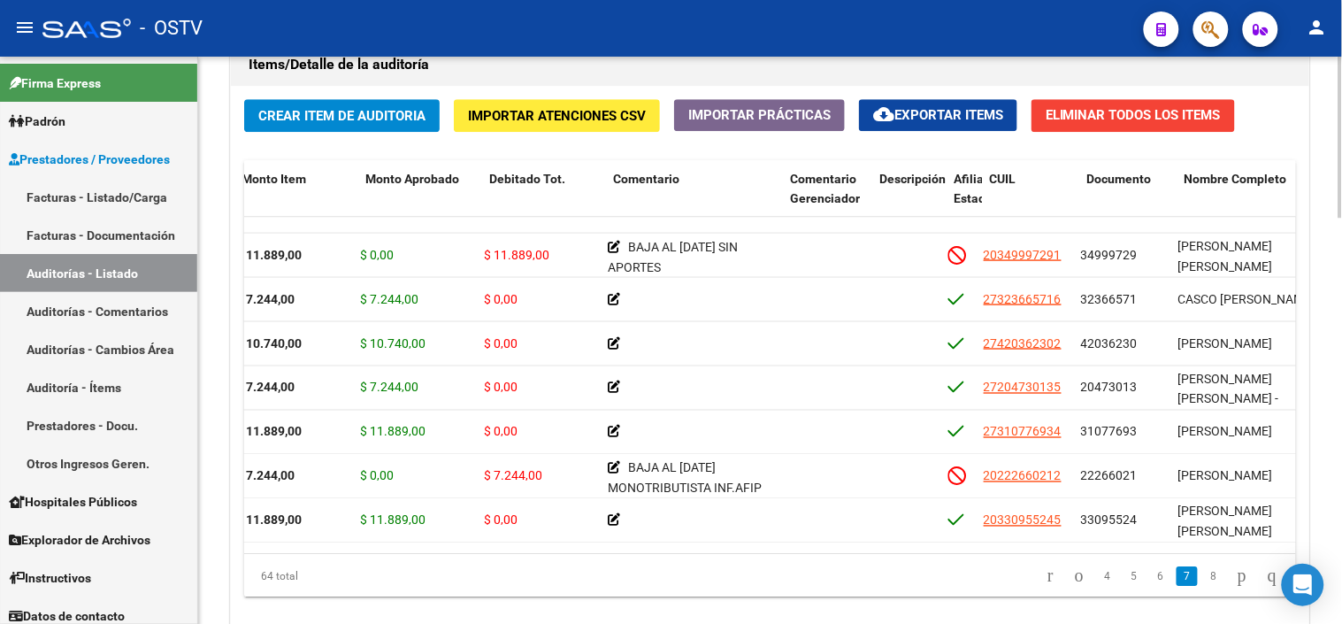
scroll to position [2417, 258]
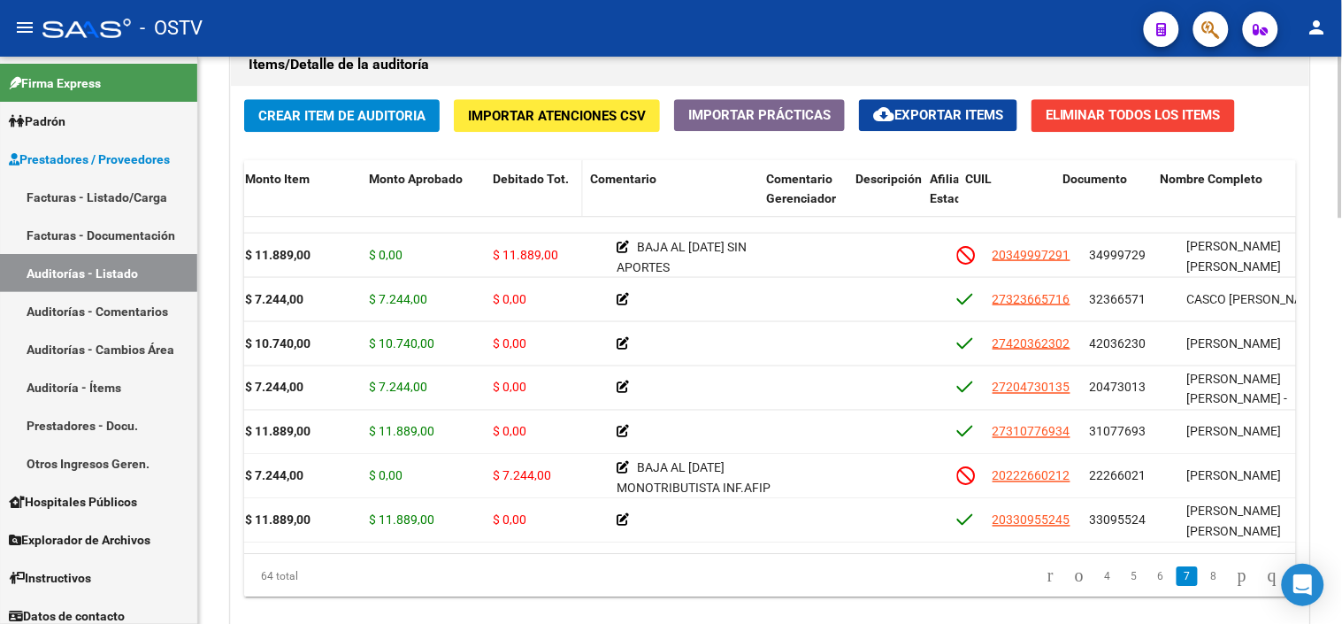
drag, startPoint x: 603, startPoint y: 183, endPoint x: 573, endPoint y: 184, distance: 30.1
click at [573, 184] on datatable-header-cell "Debitado Tot." at bounding box center [534, 199] width 97 height 78
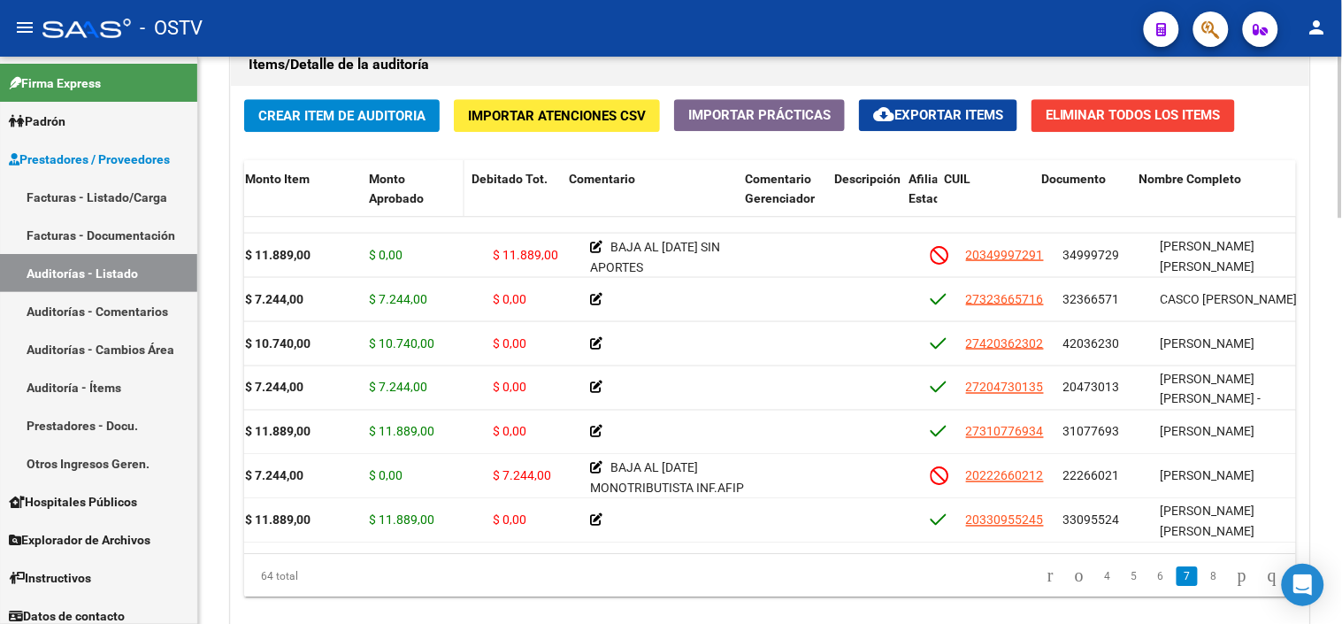
drag, startPoint x: 484, startPoint y: 184, endPoint x: 461, endPoint y: 181, distance: 23.2
click at [461, 181] on span at bounding box center [461, 199] width 8 height 78
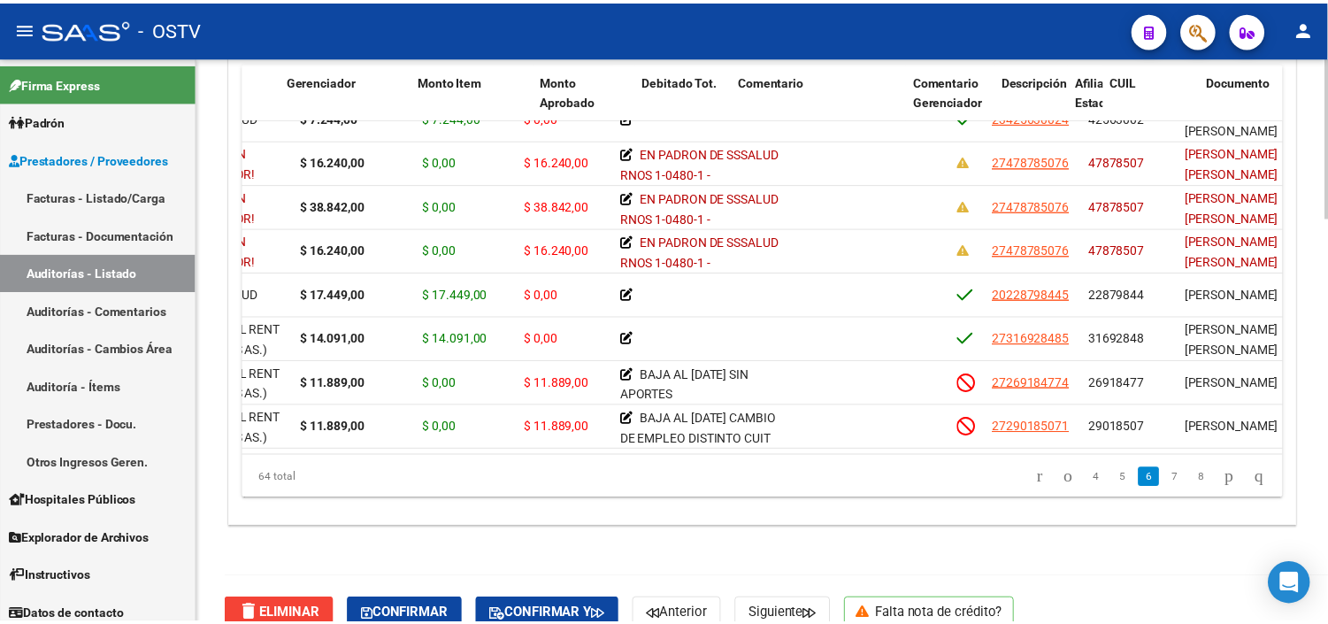
scroll to position [1925, 0]
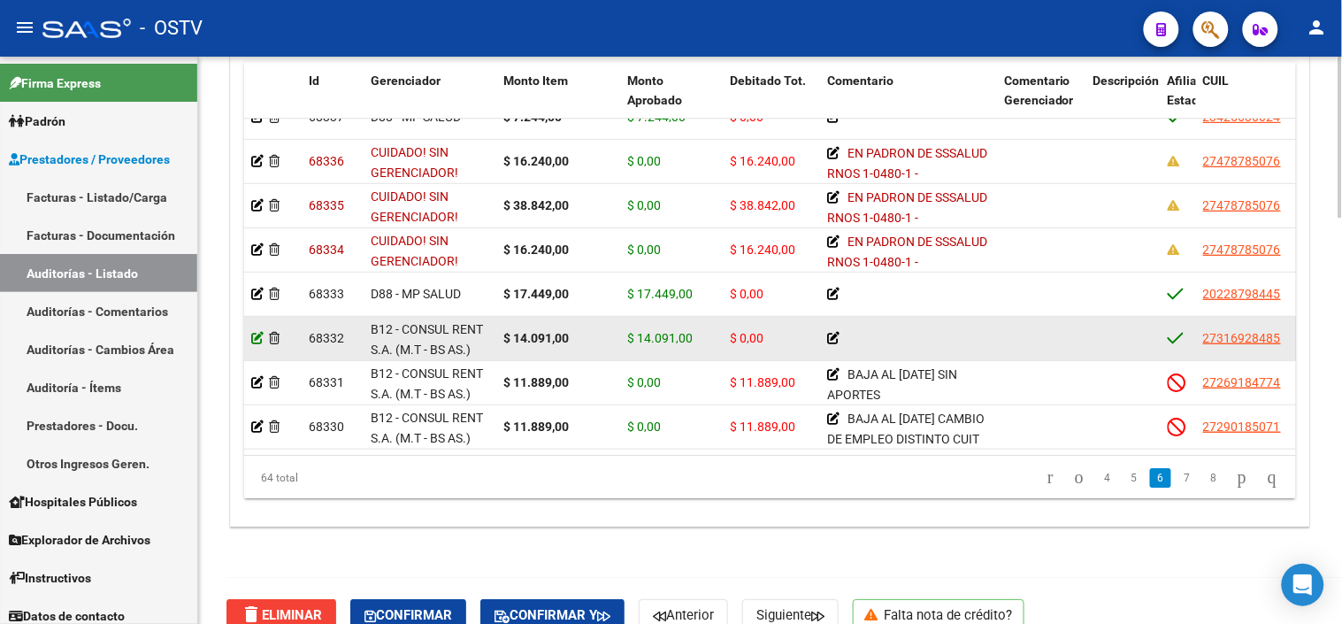
click at [254, 336] on icon at bounding box center [257, 338] width 12 height 12
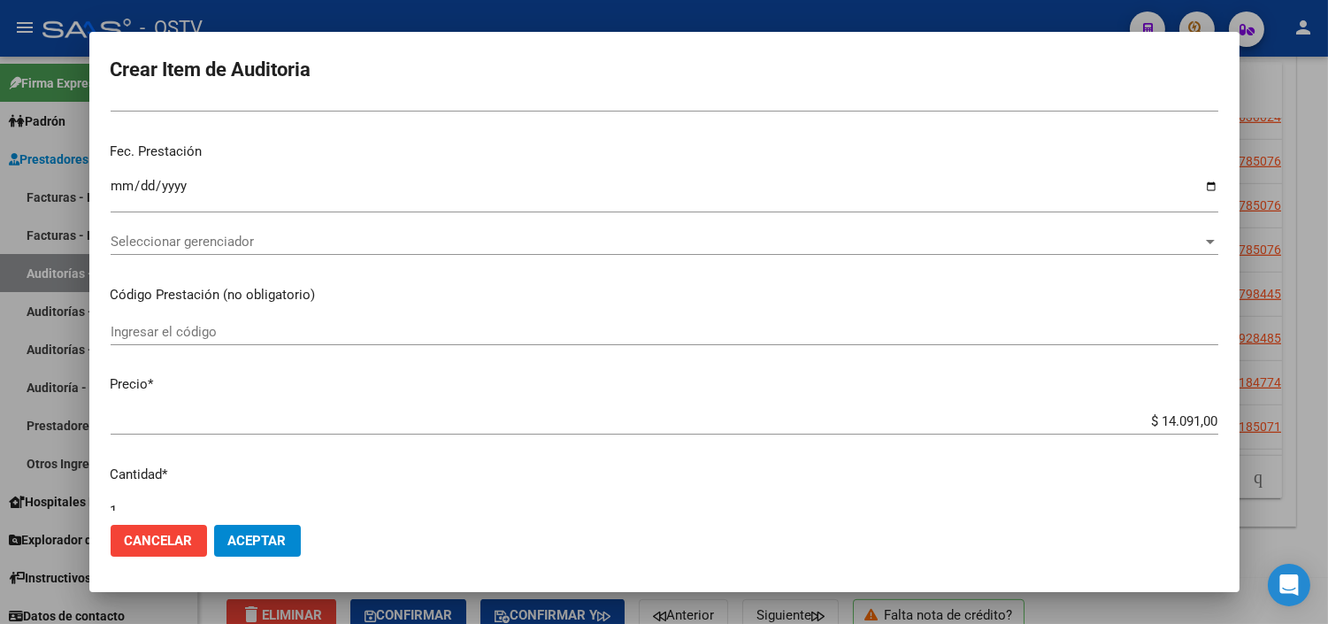
scroll to position [295, 0]
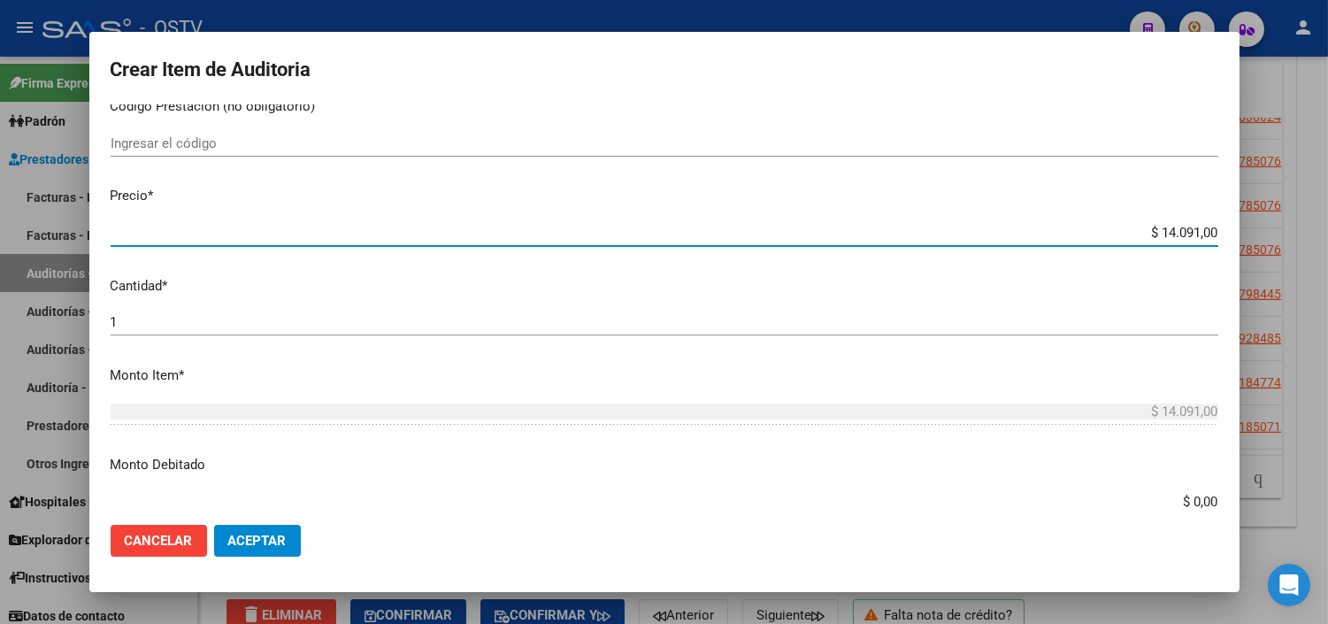
click at [1146, 232] on input "$ 14.091,00" at bounding box center [665, 233] width 1108 height 16
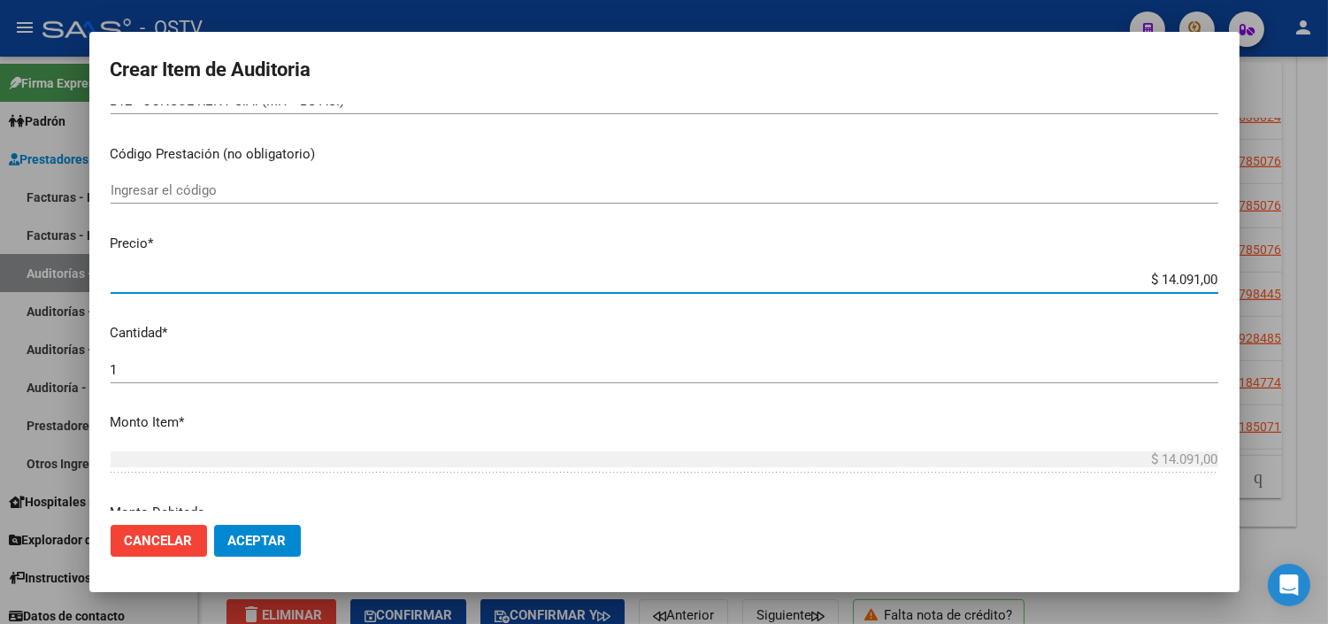
scroll to position [342, 0]
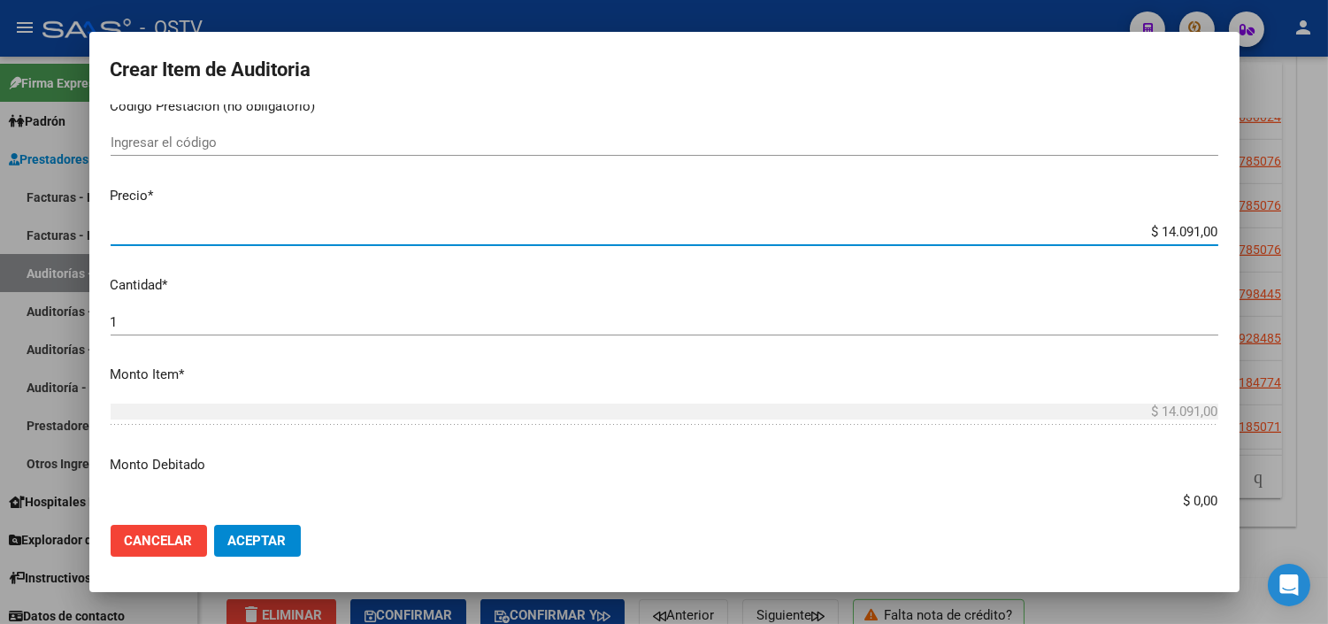
click at [1146, 232] on input "$ 14.091,00" at bounding box center [665, 232] width 1108 height 16
click at [1156, 230] on input "$ 14.091,00" at bounding box center [665, 232] width 1108 height 16
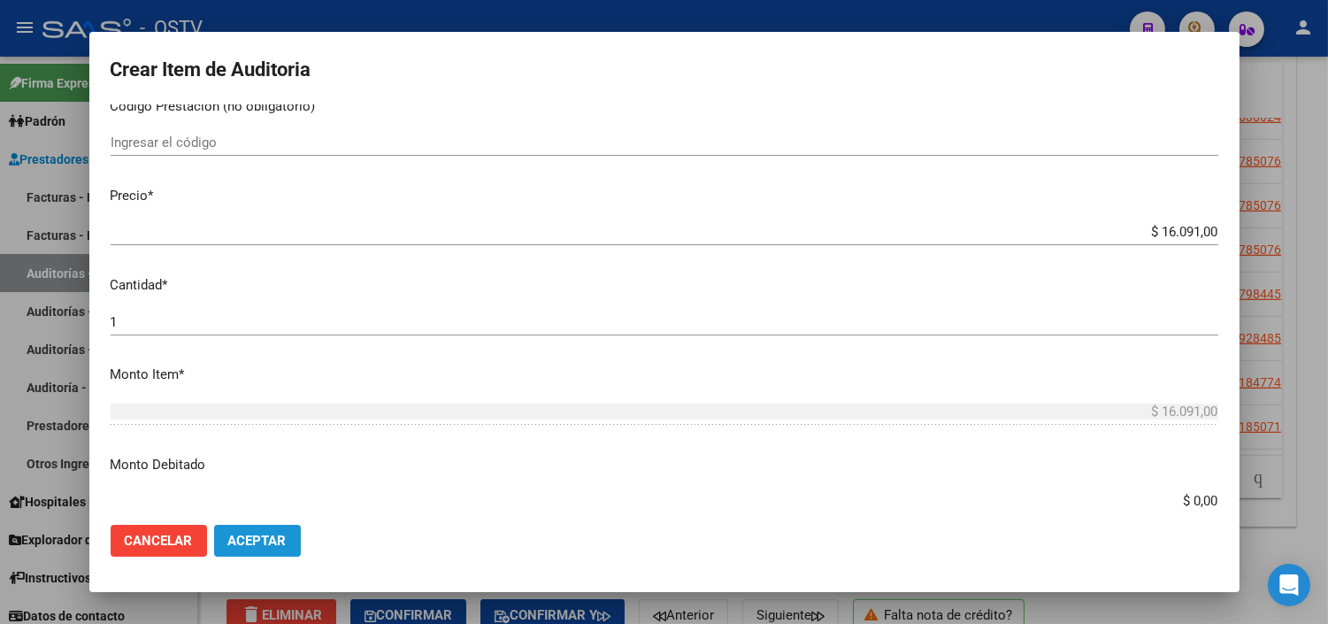
click at [269, 529] on button "Aceptar" at bounding box center [257, 541] width 87 height 32
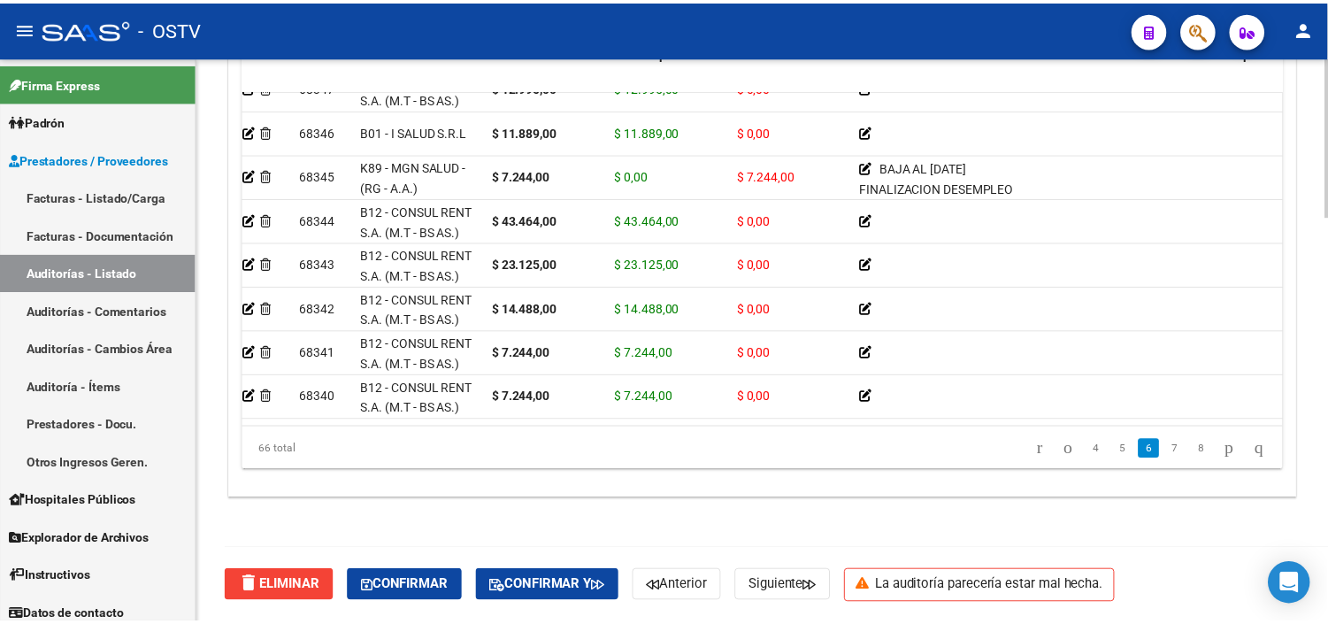
scroll to position [1572, 0]
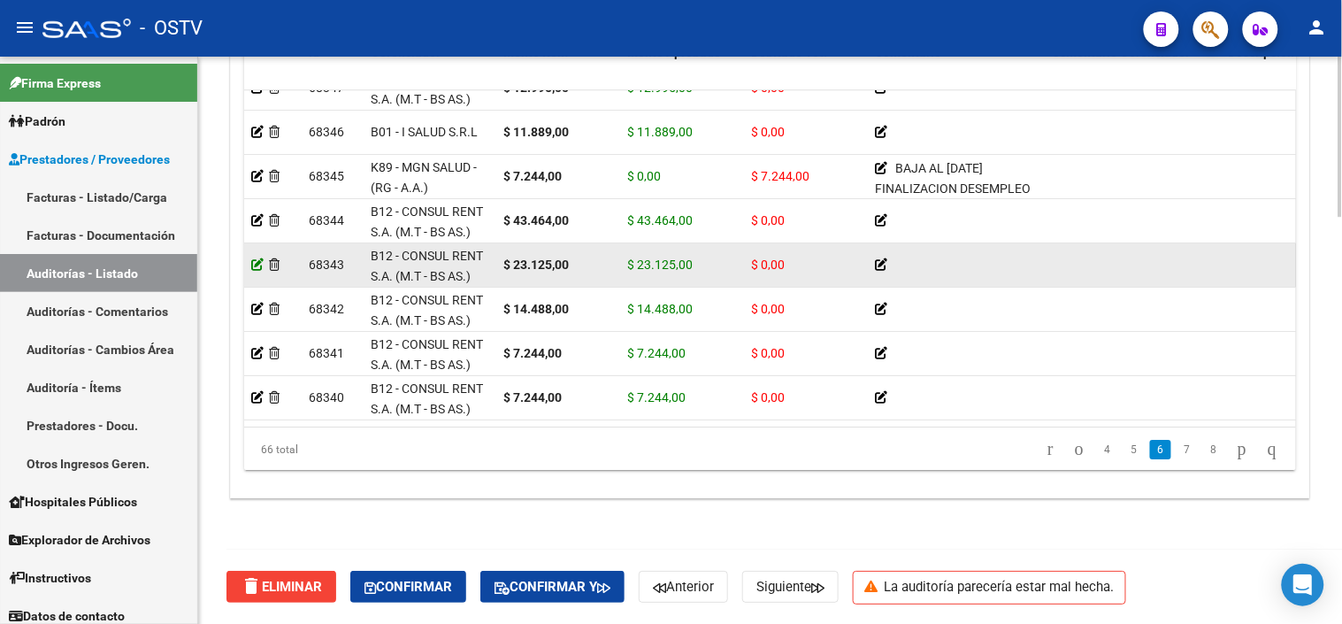
click at [259, 265] on icon at bounding box center [257, 264] width 12 height 12
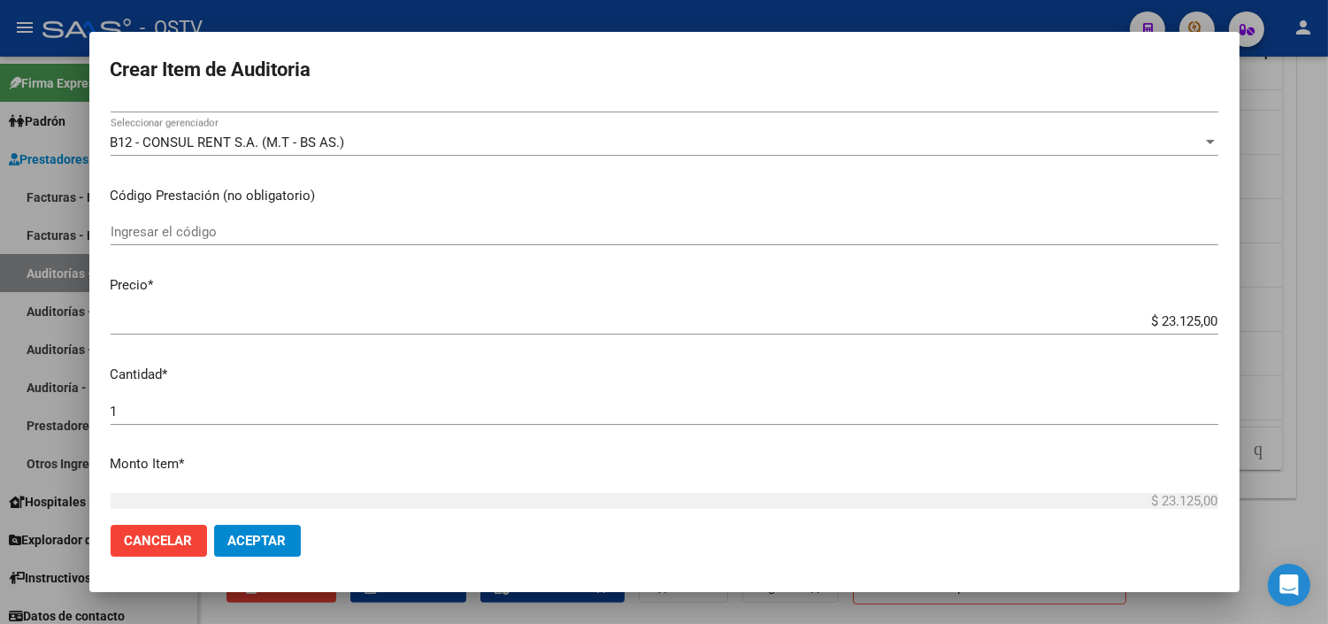
scroll to position [295, 0]
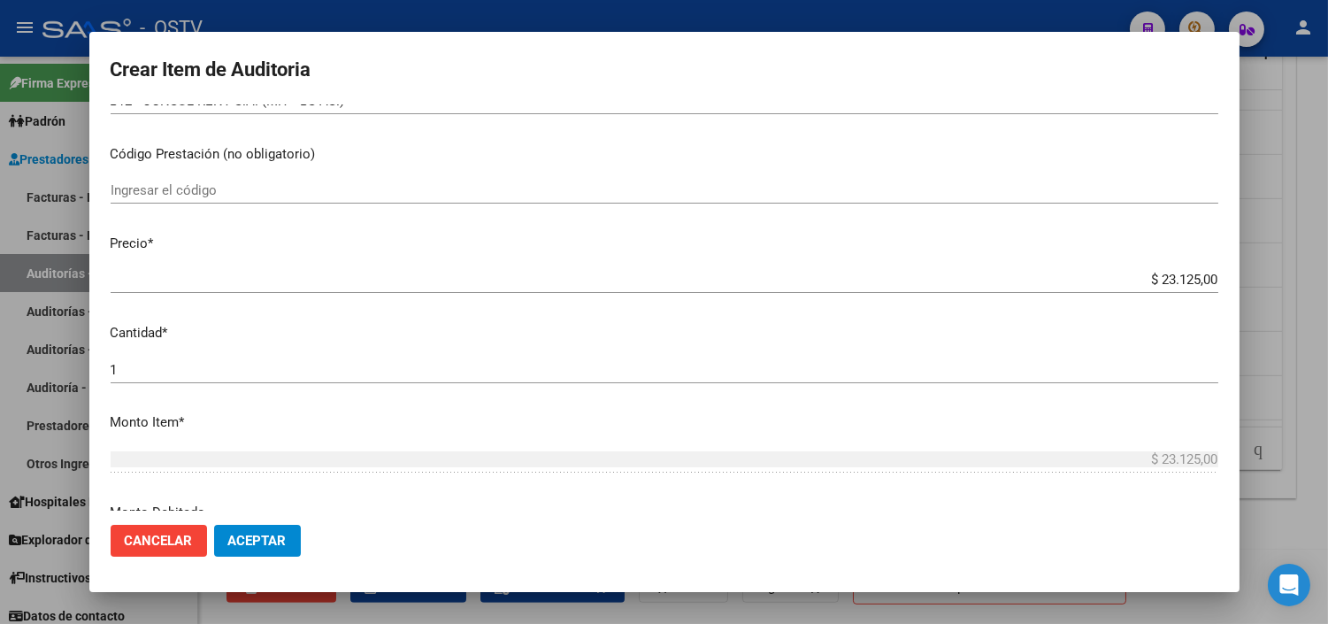
click at [1175, 280] on input "$ 23.125,00" at bounding box center [665, 280] width 1108 height 16
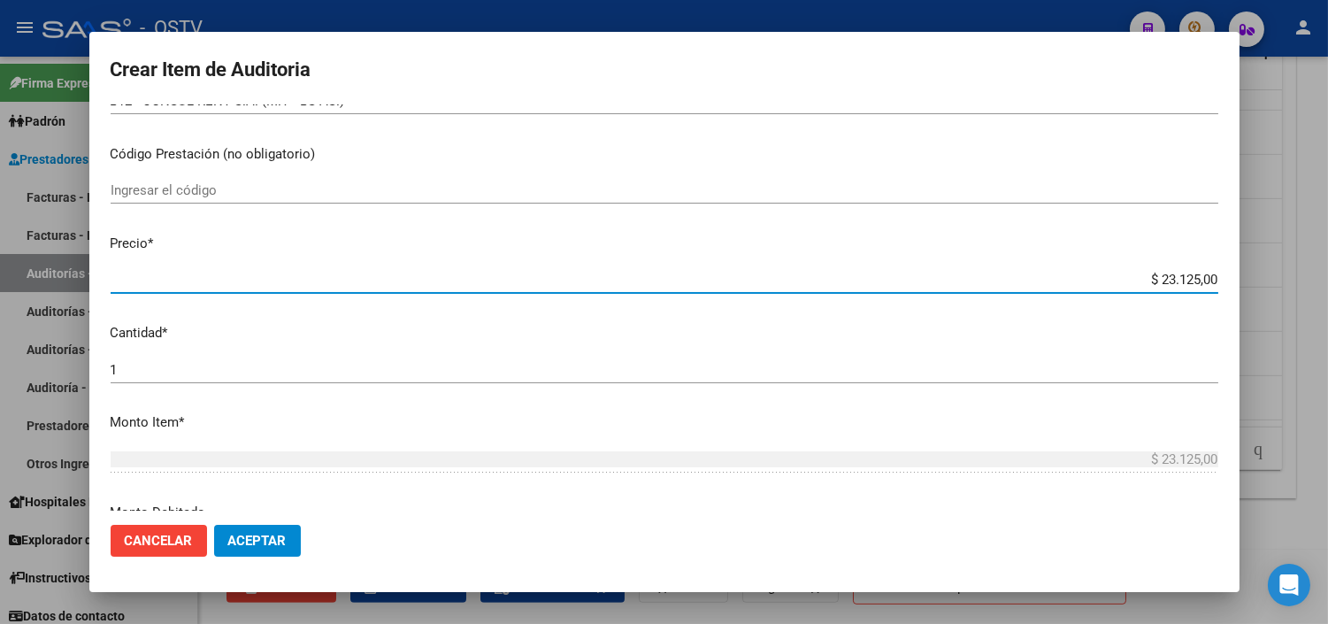
click at [1175, 280] on input "$ 23.125,00" at bounding box center [665, 280] width 1108 height 16
drag, startPoint x: 1175, startPoint y: 280, endPoint x: 1012, endPoint y: 400, distance: 202.4
click at [1175, 279] on input "$ 15.881,00" at bounding box center [665, 280] width 1108 height 16
click at [252, 541] on span "Aceptar" at bounding box center [257, 541] width 58 height 16
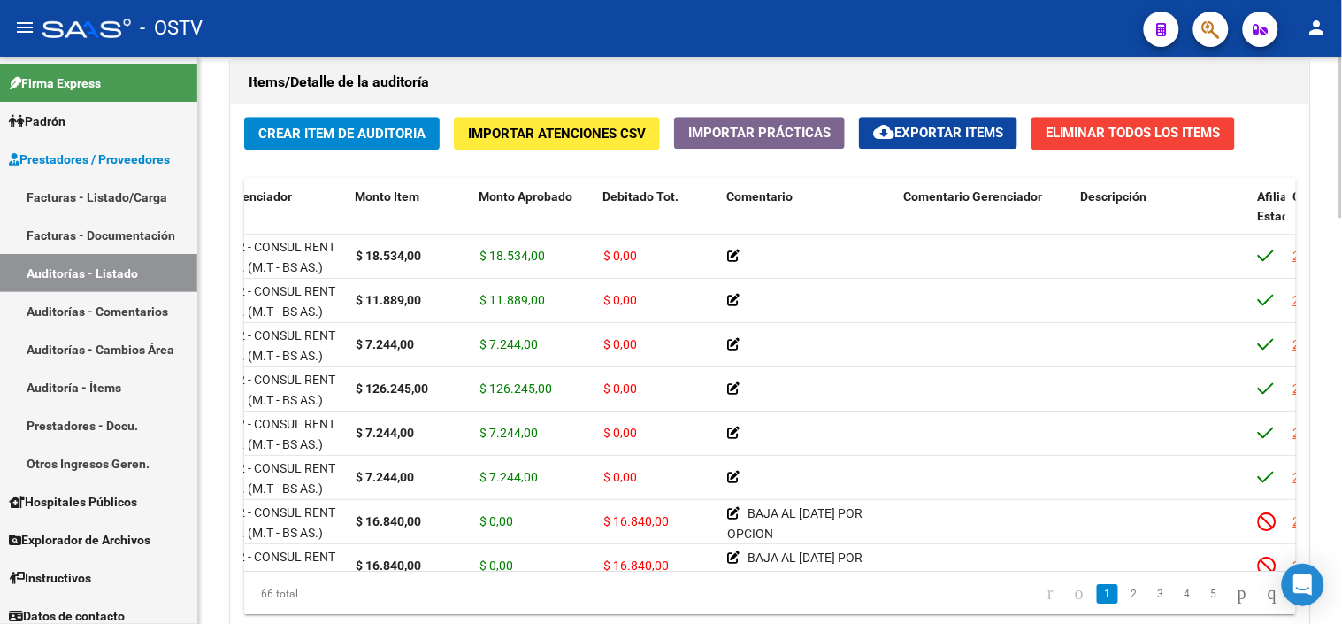
scroll to position [1280, 0]
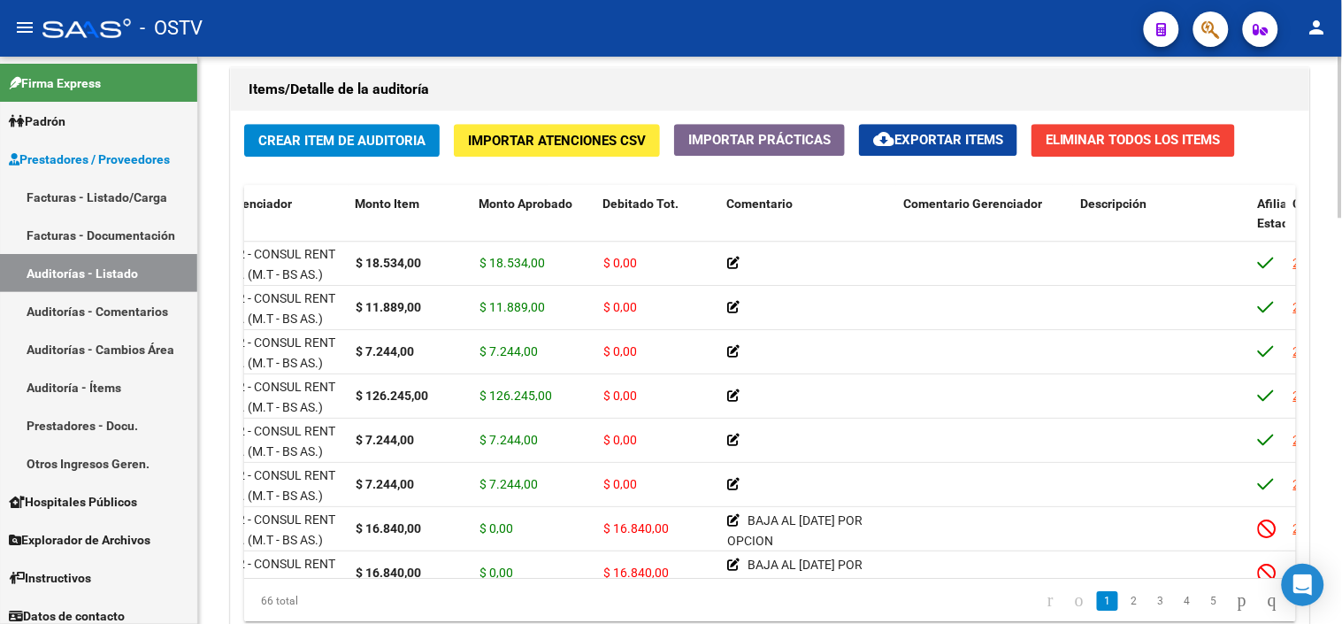
click at [1341, 463] on div at bounding box center [1341, 500] width 4 height 161
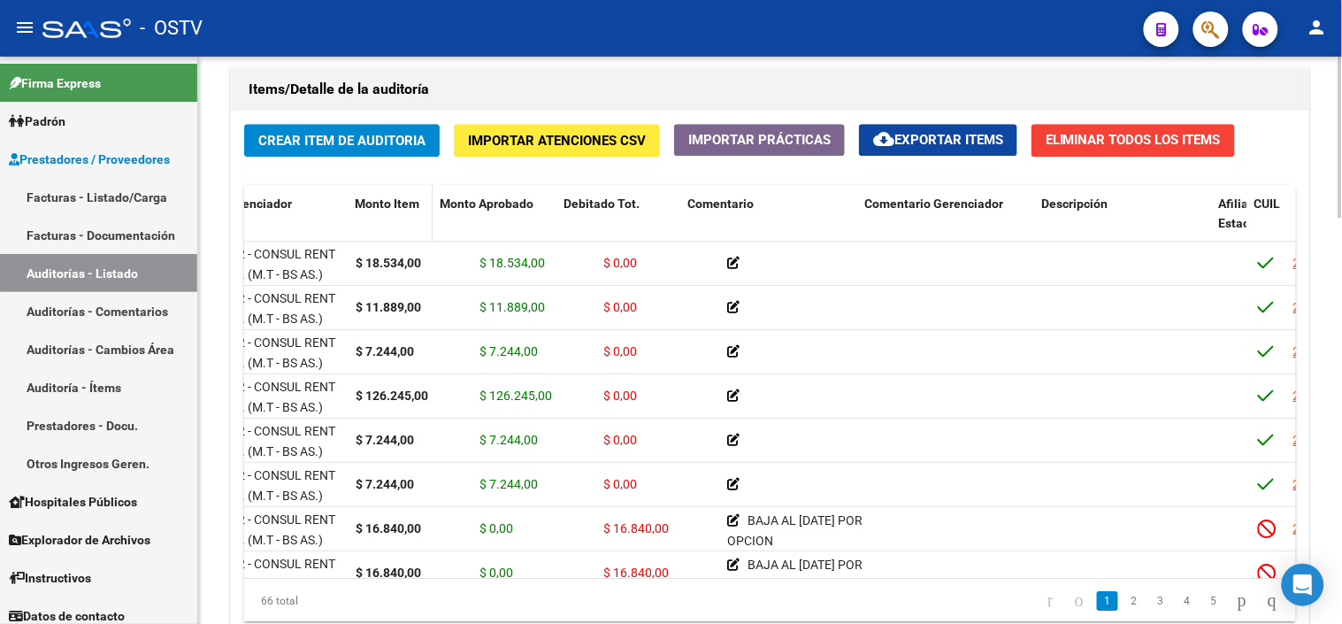
drag, startPoint x: 465, startPoint y: 202, endPoint x: 421, endPoint y: 202, distance: 43.4
click at [421, 202] on datatable-header-cell "Monto Item" at bounding box center [390, 224] width 85 height 78
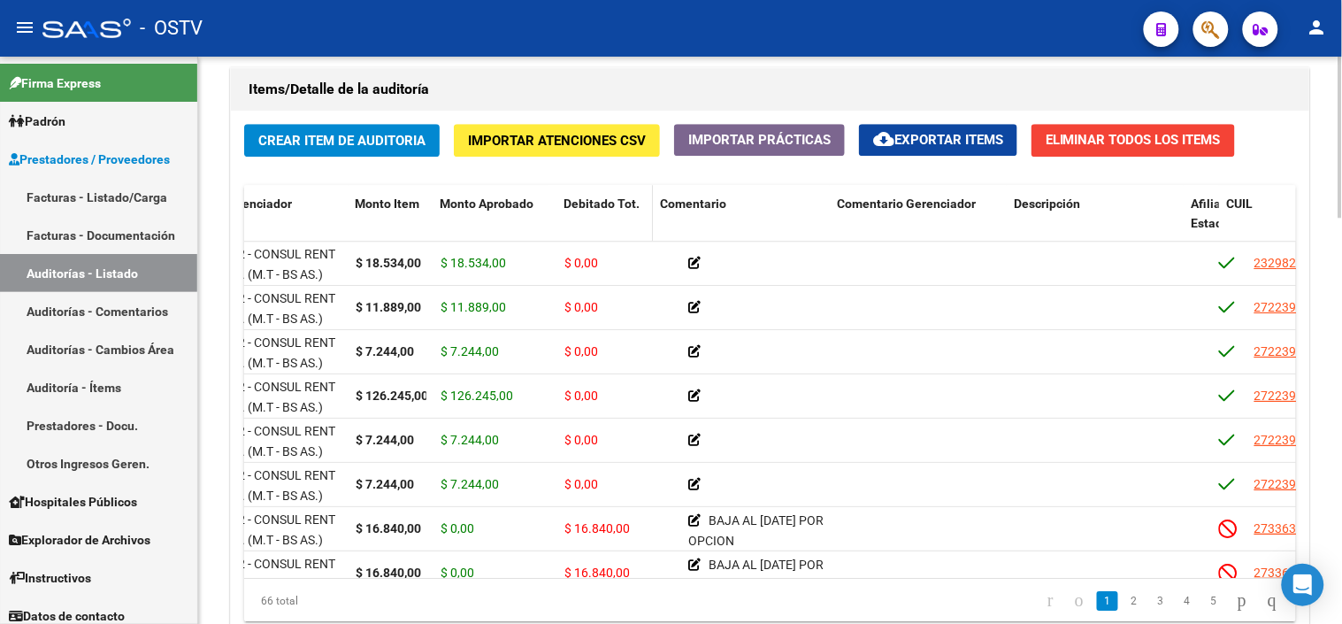
drag, startPoint x: 677, startPoint y: 207, endPoint x: 647, endPoint y: 212, distance: 30.5
click at [647, 212] on span at bounding box center [649, 224] width 8 height 78
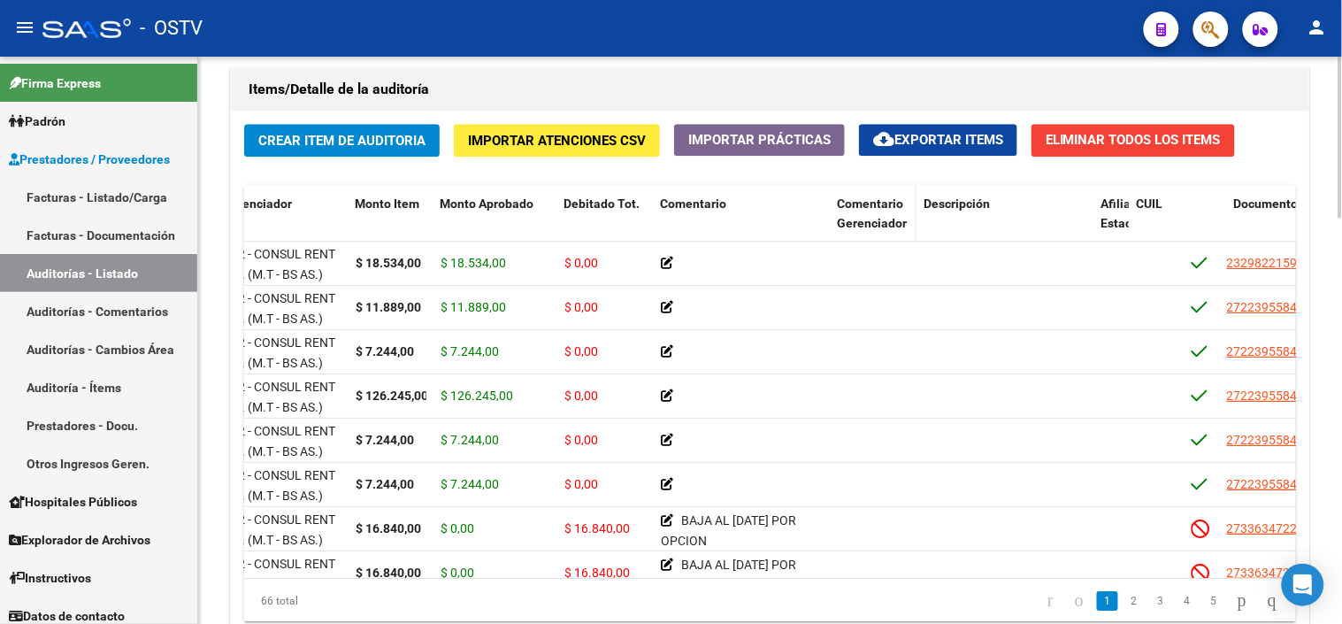
drag, startPoint x: 1002, startPoint y: 214, endPoint x: 899, endPoint y: 223, distance: 103.9
click at [899, 223] on datatable-header-cell "Comentario Gerenciador" at bounding box center [873, 224] width 87 height 78
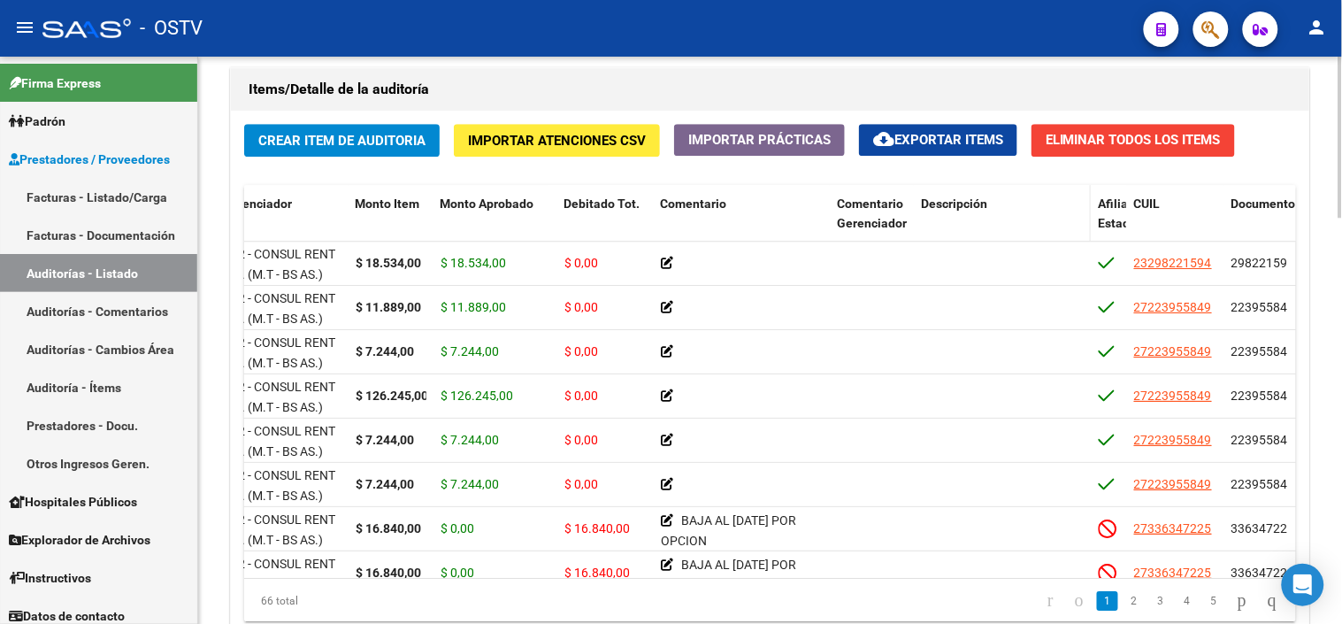
drag, startPoint x: 899, startPoint y: 223, endPoint x: 1056, endPoint y: 223, distance: 156.6
click at [1056, 223] on datatable-header-cell "Descripción" at bounding box center [1002, 224] width 177 height 78
drag, startPoint x: 1084, startPoint y: 214, endPoint x: 979, endPoint y: 213, distance: 104.4
click at [979, 213] on datatable-header-cell "Descripción" at bounding box center [957, 224] width 87 height 78
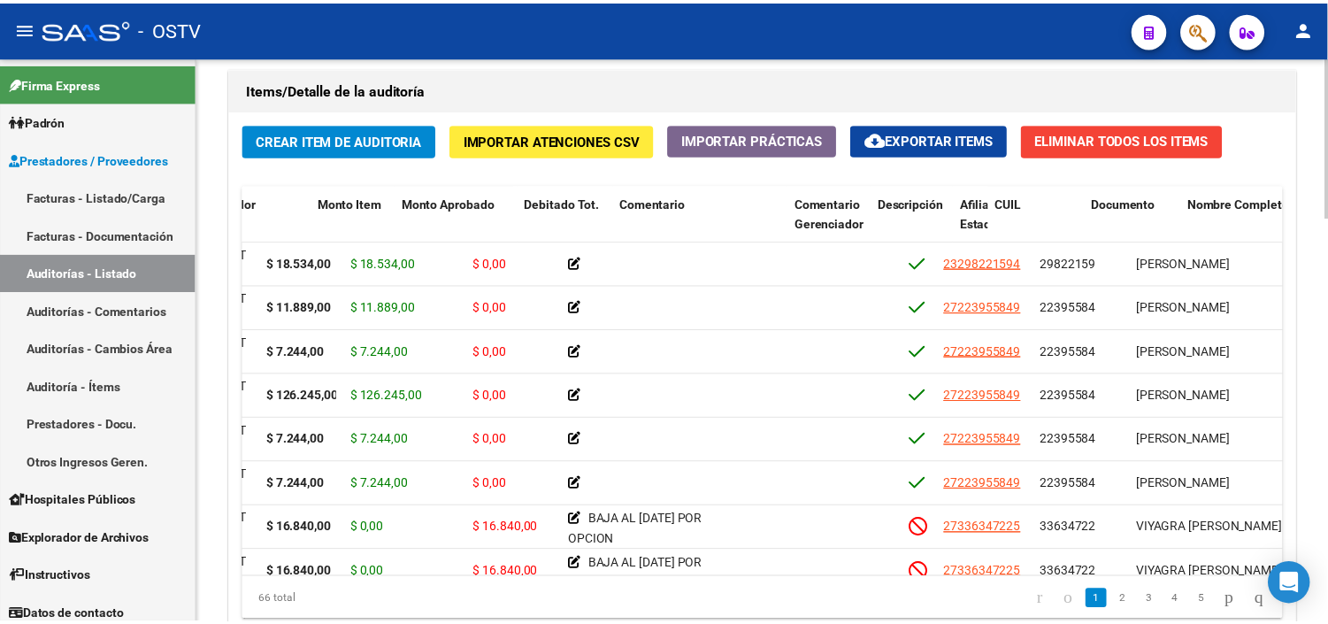
scroll to position [0, 0]
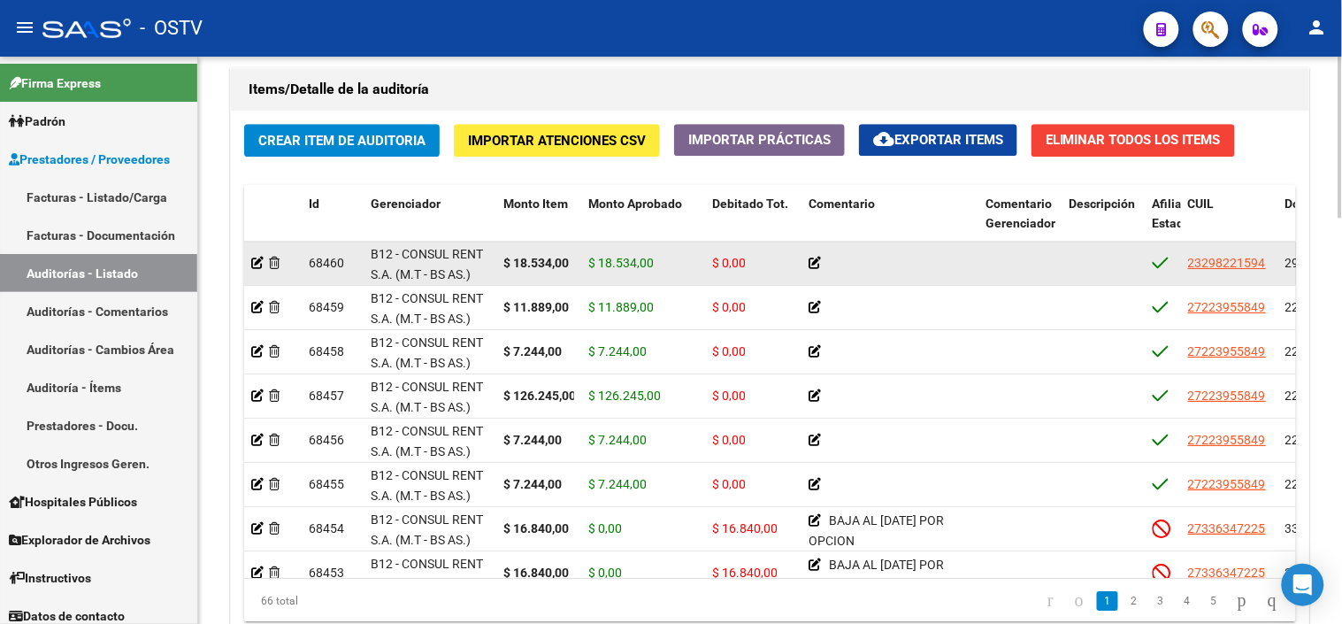
click at [255, 257] on app-auditoria-detalle at bounding box center [257, 263] width 12 height 14
click at [258, 264] on icon at bounding box center [257, 263] width 12 height 12
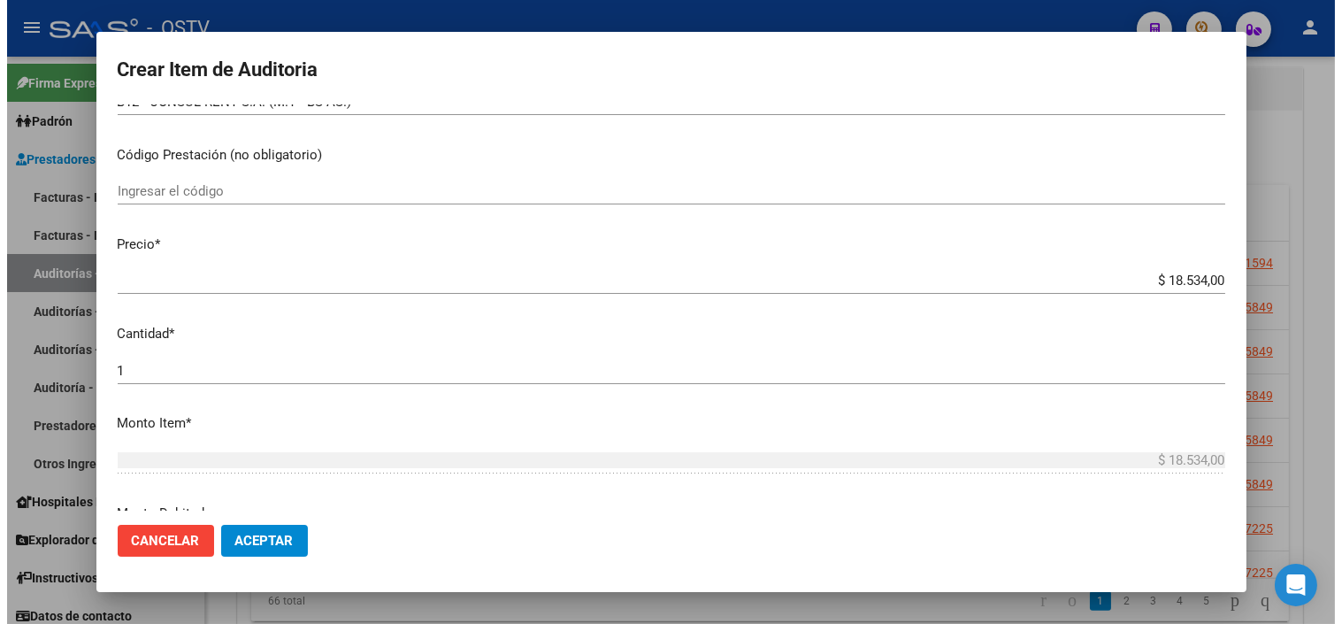
scroll to position [295, 0]
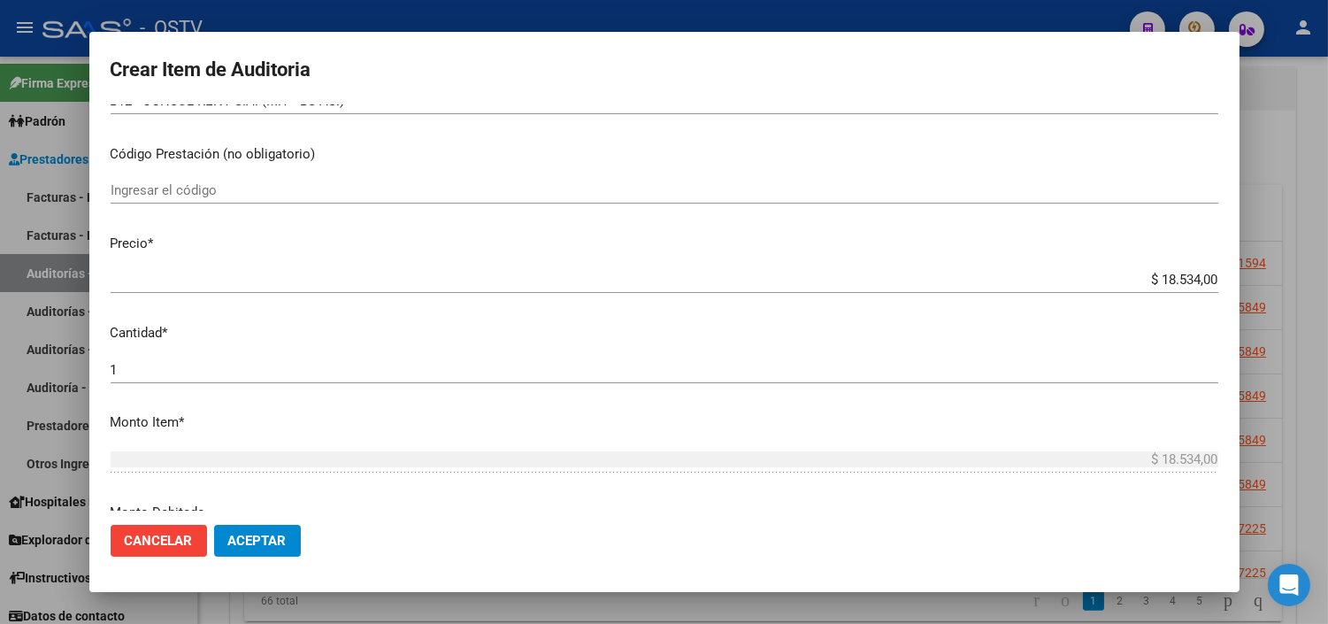
click at [1154, 284] on input "$ 18.534,00" at bounding box center [665, 280] width 1108 height 16
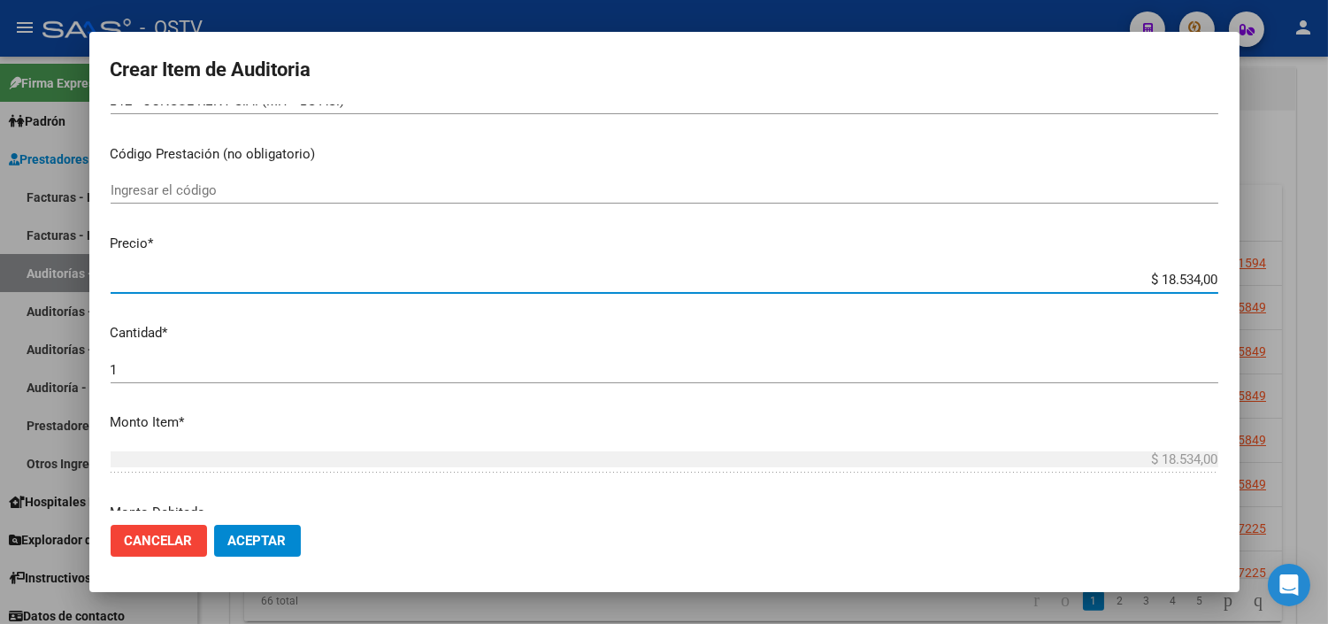
click at [1154, 283] on input "$ 18.534,00" at bounding box center [665, 280] width 1108 height 16
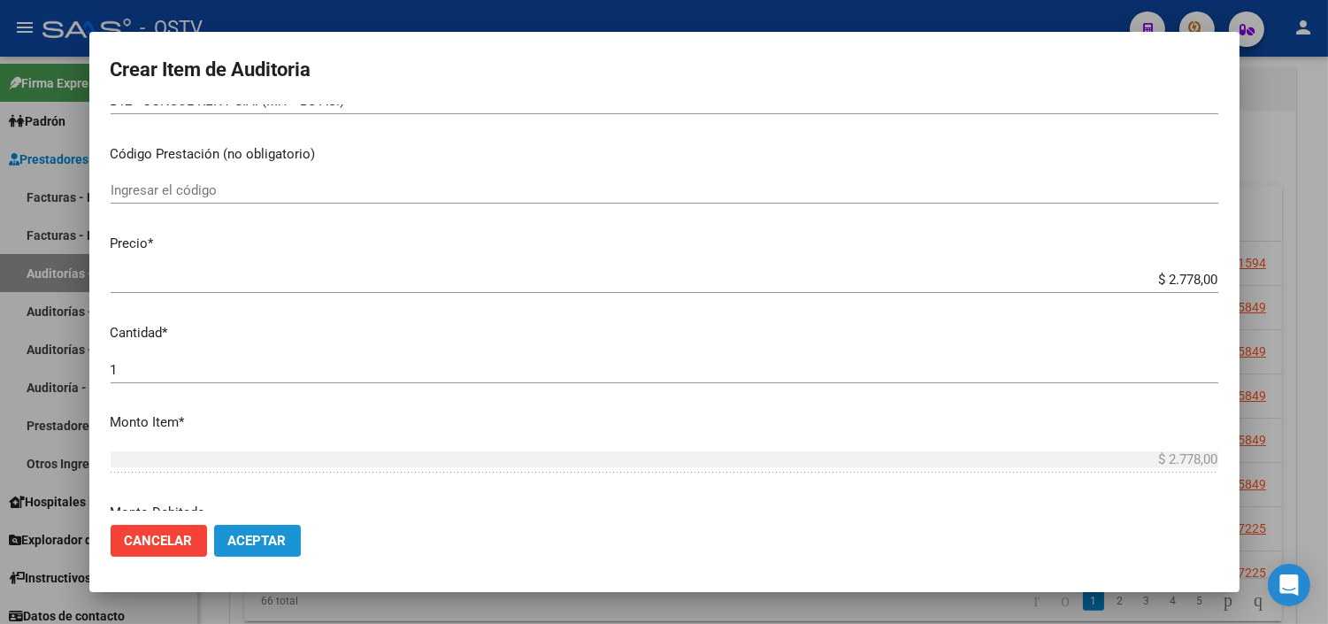
drag, startPoint x: 257, startPoint y: 534, endPoint x: 285, endPoint y: 516, distance: 32.6
click at [258, 533] on span "Aceptar" at bounding box center [257, 541] width 58 height 16
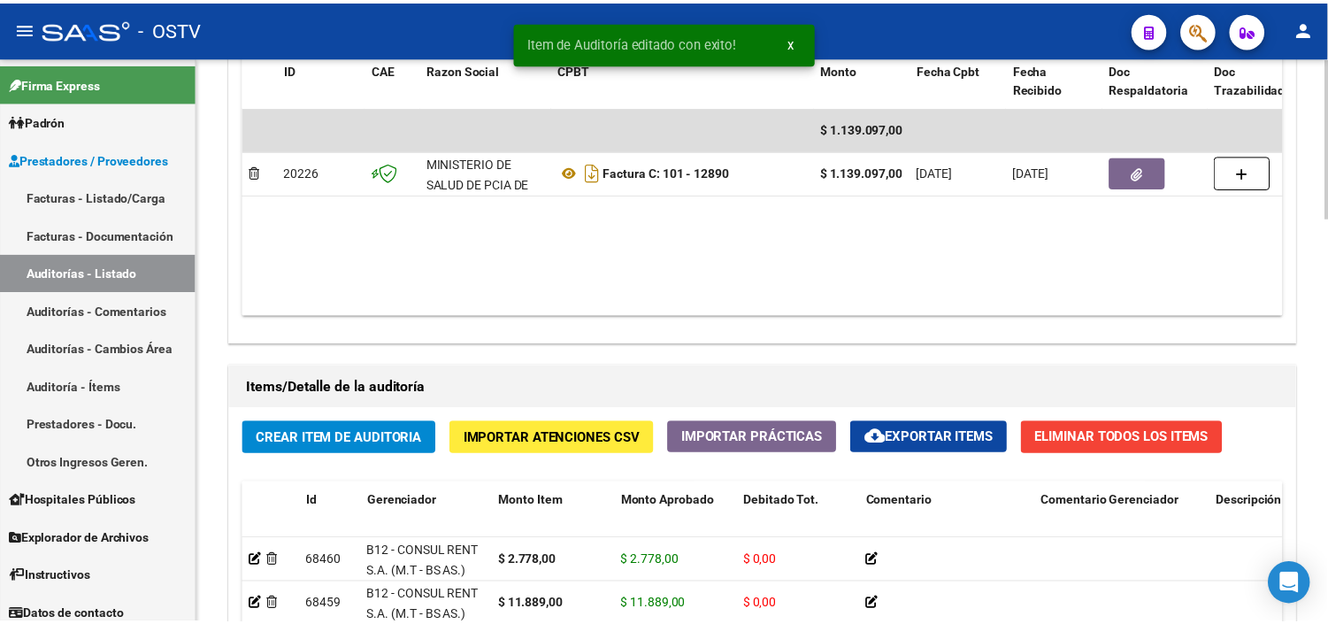
scroll to position [1179, 0]
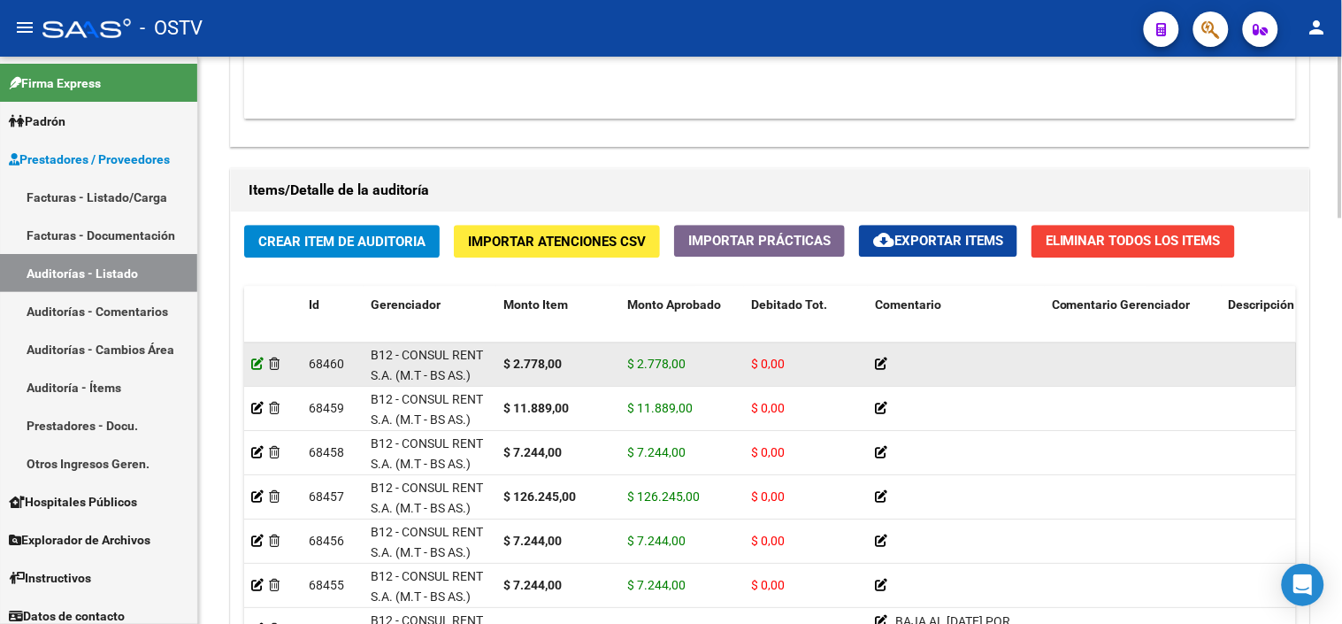
click at [254, 366] on icon at bounding box center [257, 363] width 12 height 12
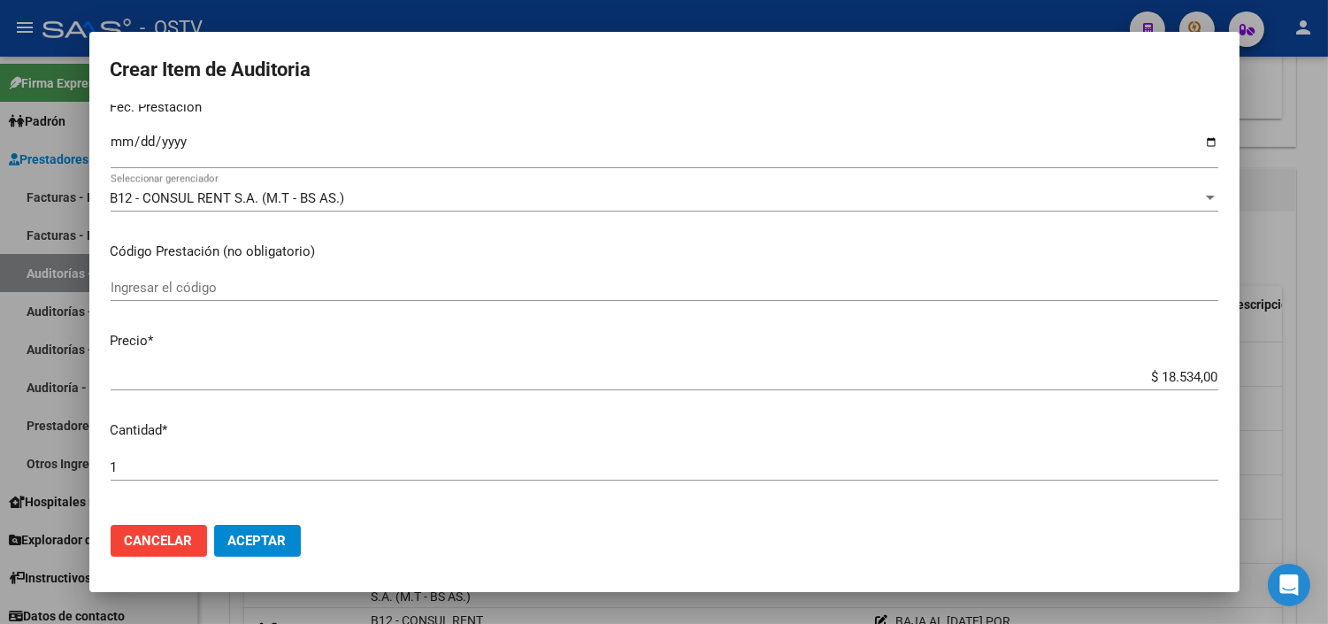
scroll to position [295, 0]
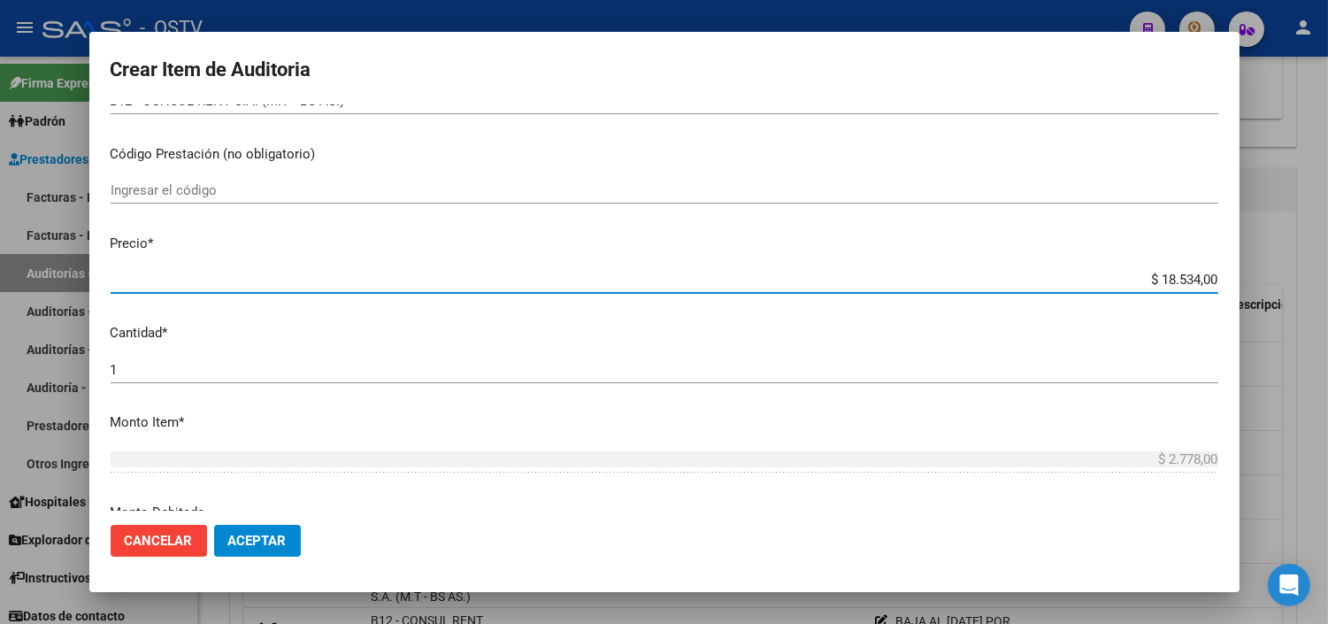
click at [1156, 278] on input "$ 18.534,00" at bounding box center [665, 280] width 1108 height 16
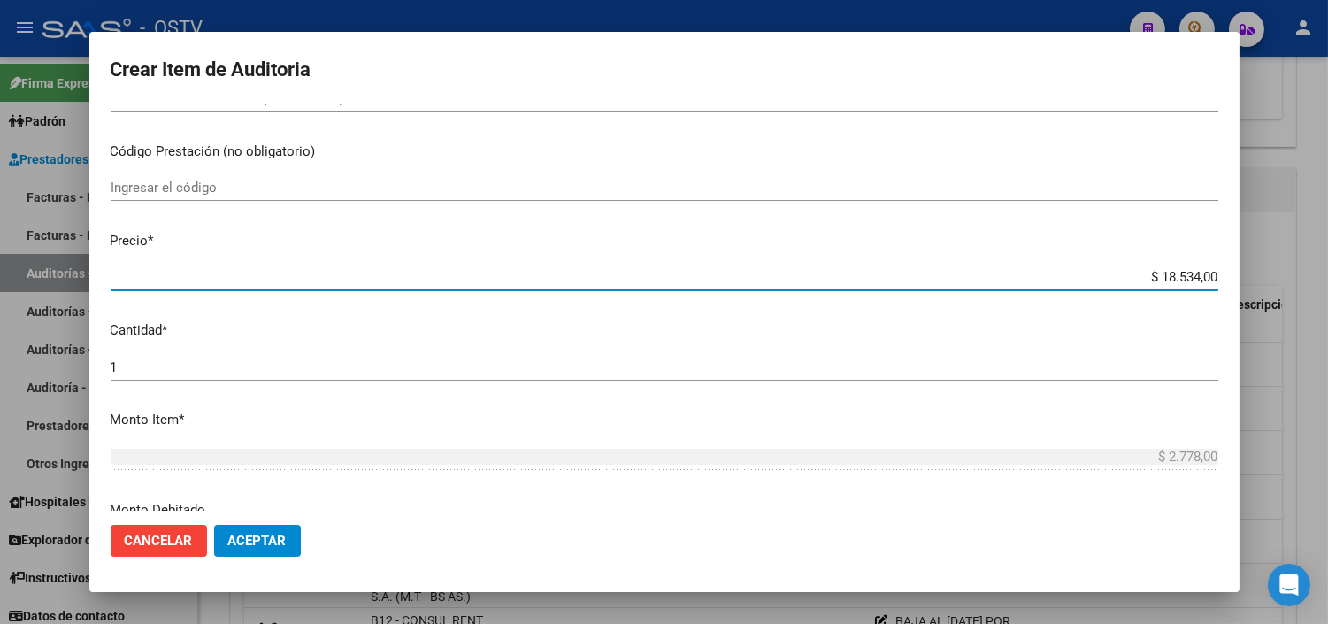
scroll to position [393, 0]
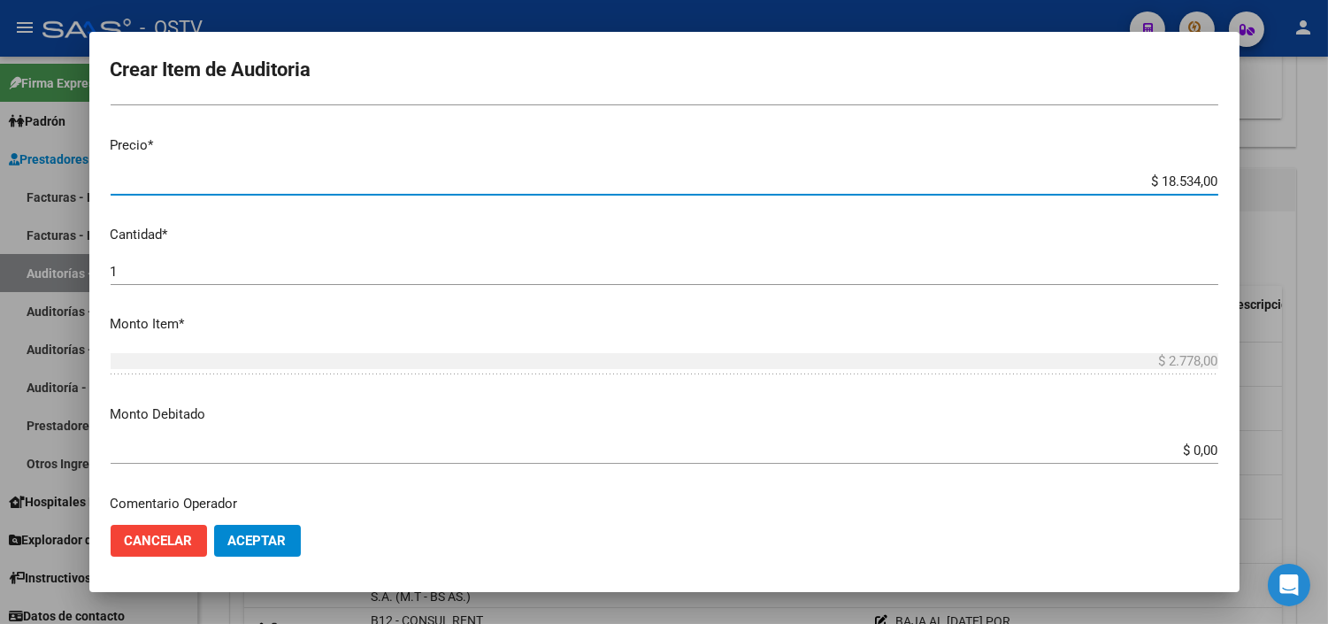
drag, startPoint x: 1133, startPoint y: 177, endPoint x: 1241, endPoint y: 177, distance: 108.8
click at [1241, 177] on div "Crear Item de Auditoria 29822159 Nro Documento 23298221594 CUIL Afiliado Activo…" at bounding box center [664, 312] width 1328 height 624
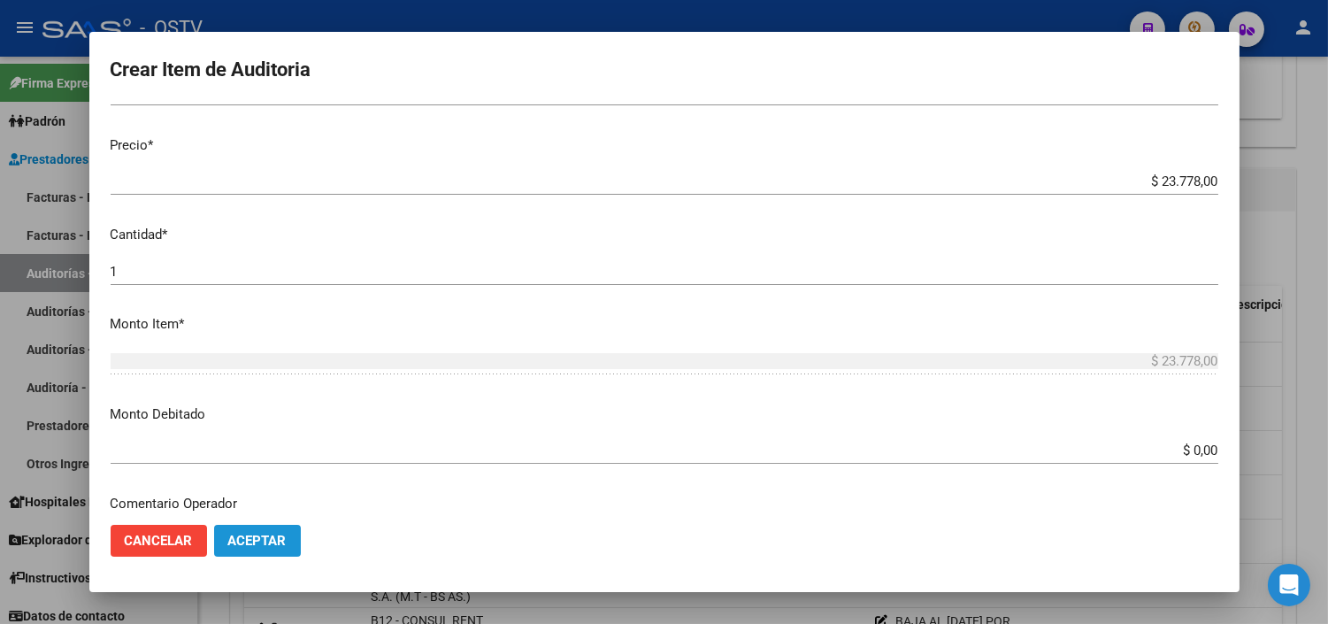
click at [260, 540] on span "Aceptar" at bounding box center [257, 541] width 58 height 16
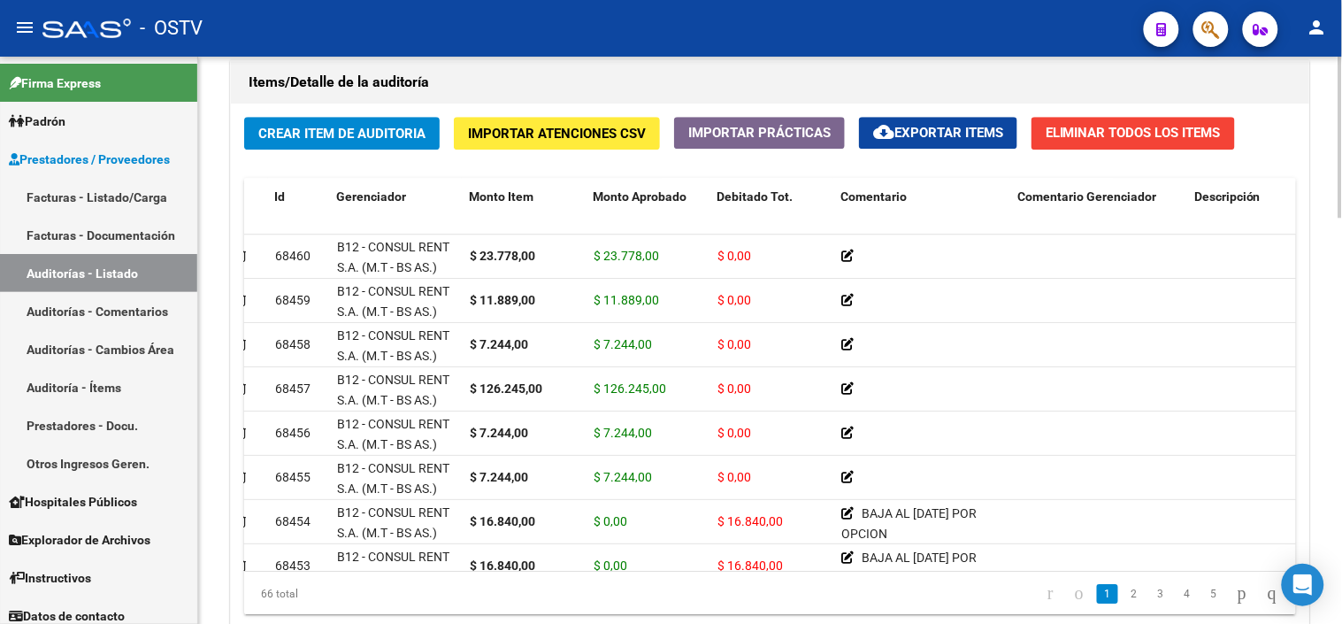
scroll to position [1271, 0]
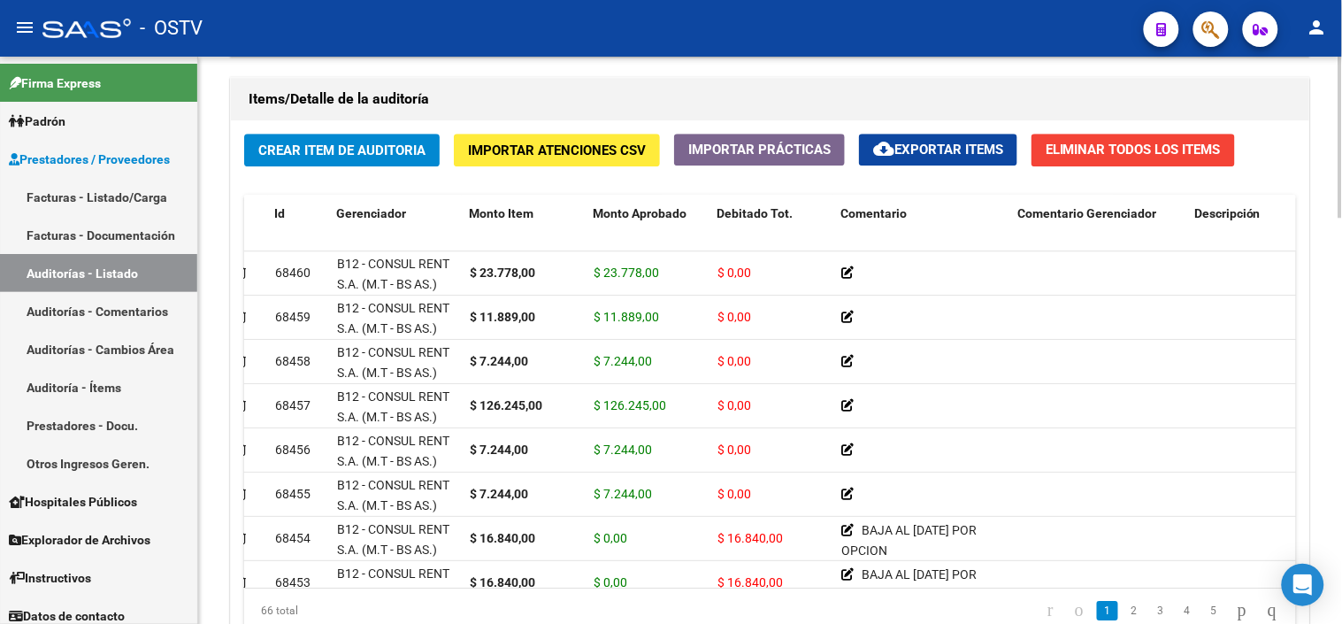
click at [1341, 471] on div at bounding box center [1341, 498] width 4 height 161
drag, startPoint x: 582, startPoint y: 209, endPoint x: 550, endPoint y: 209, distance: 31.9
click at [551, 209] on span at bounding box center [555, 234] width 8 height 78
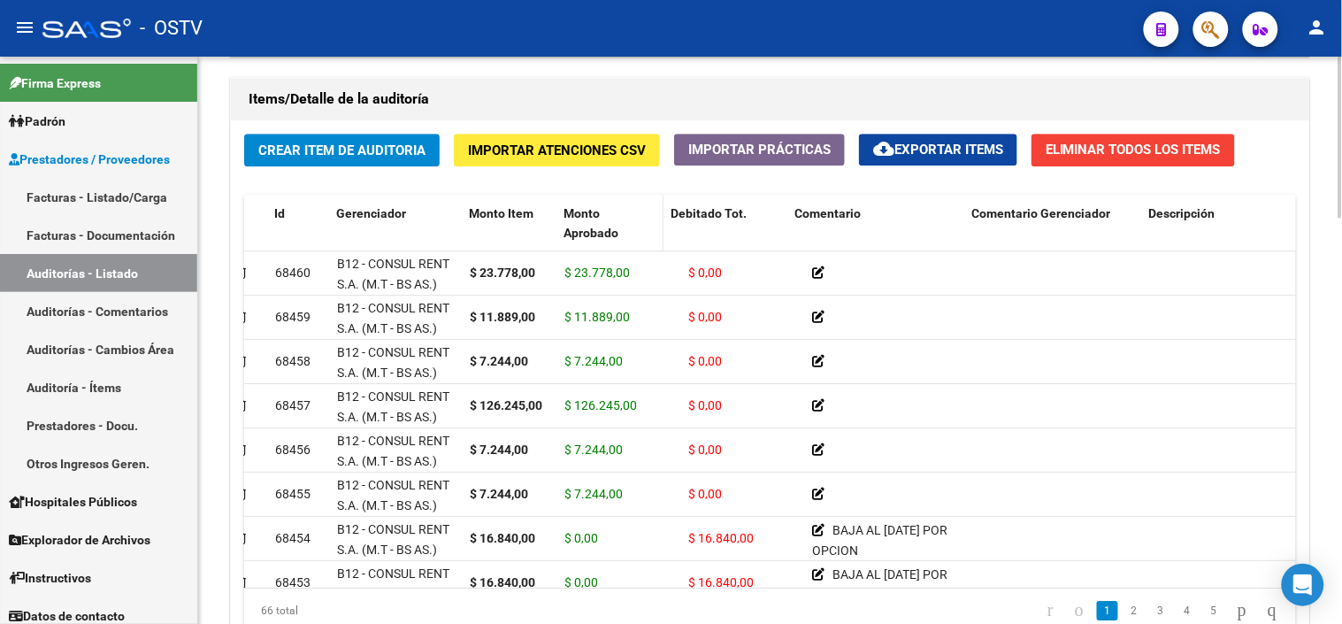
drag, startPoint x: 672, startPoint y: 232, endPoint x: 649, endPoint y: 231, distance: 23.9
click at [649, 231] on datatable-header-cell "Monto Aprobado" at bounding box center [610, 234] width 107 height 78
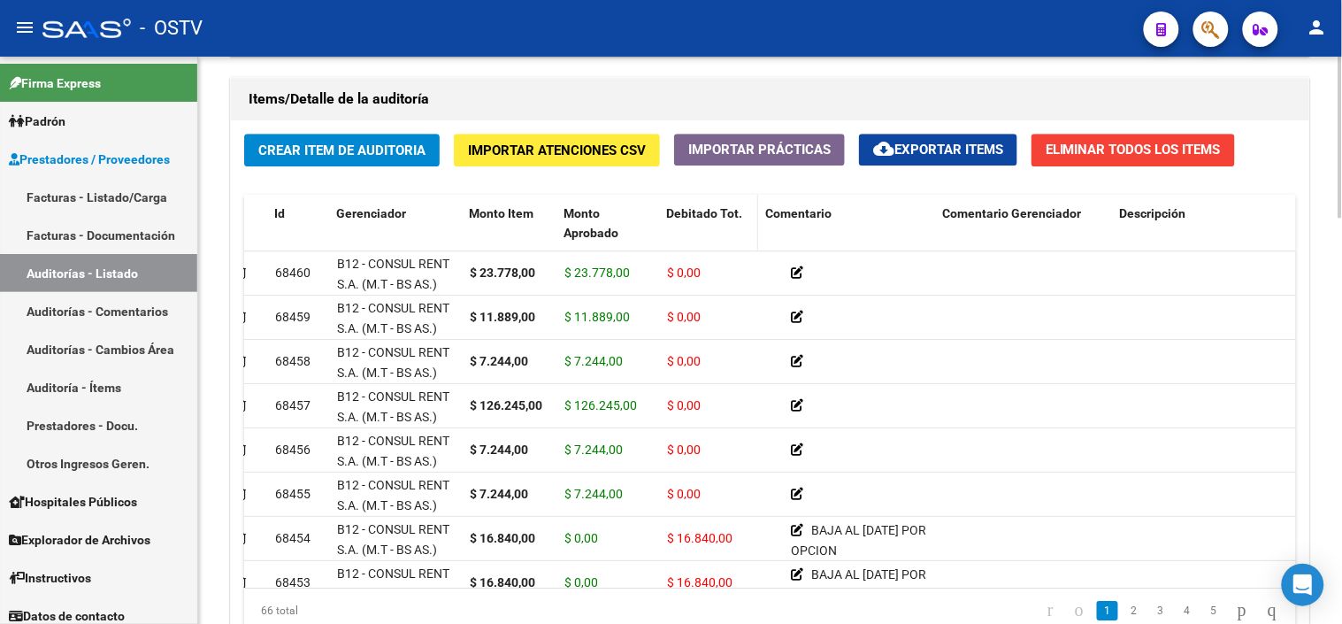
drag, startPoint x: 779, startPoint y: 228, endPoint x: 750, endPoint y: 231, distance: 29.3
click at [750, 231] on span at bounding box center [754, 234] width 8 height 78
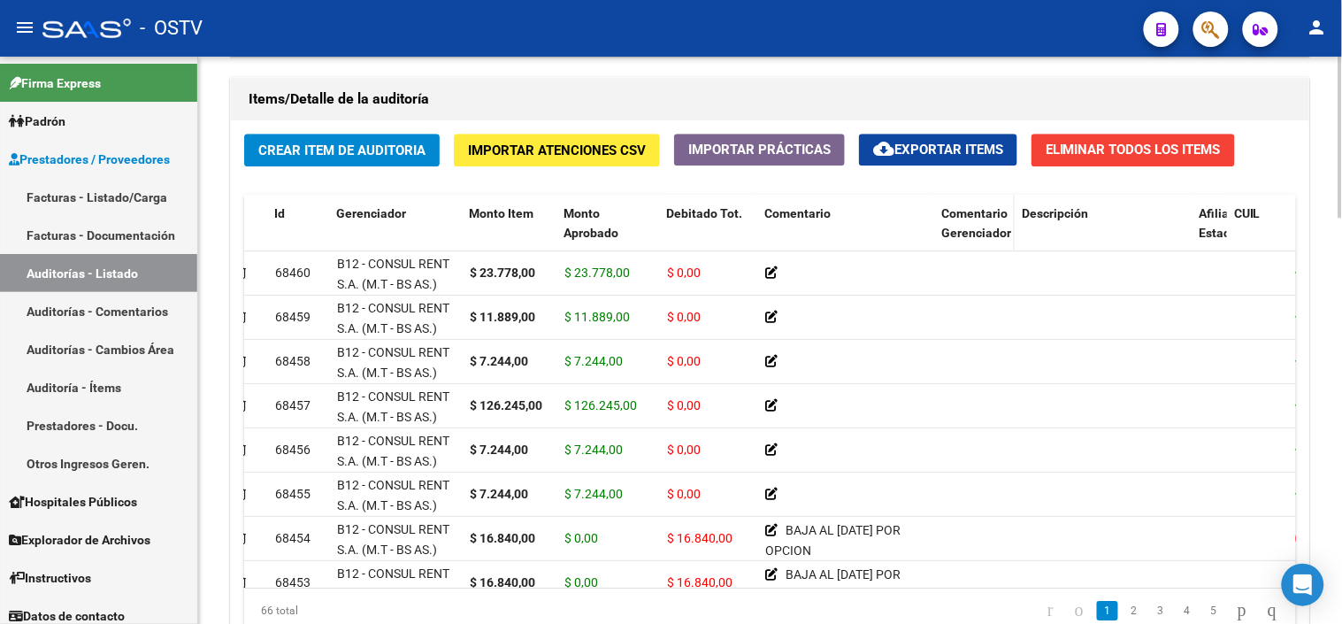
drag, startPoint x: 1103, startPoint y: 235, endPoint x: 996, endPoint y: 242, distance: 107.3
click at [996, 242] on datatable-header-cell "Comentario Gerenciador" at bounding box center [974, 234] width 81 height 78
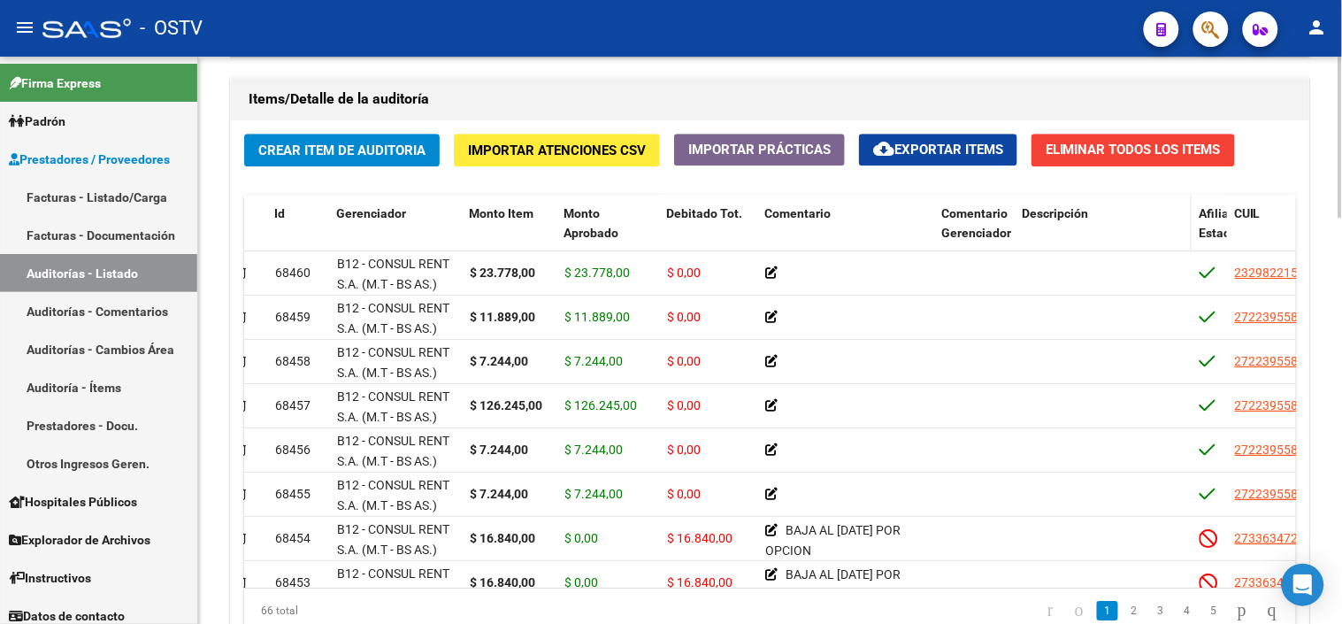
drag, startPoint x: 996, startPoint y: 242, endPoint x: 1141, endPoint y: 234, distance: 145.3
click at [1141, 234] on datatable-header-cell "Descripción" at bounding box center [1103, 234] width 177 height 78
drag, startPoint x: 1184, startPoint y: 231, endPoint x: 1079, endPoint y: 234, distance: 104.4
click at [1079, 234] on datatable-header-cell "Descripción" at bounding box center [1057, 234] width 84 height 78
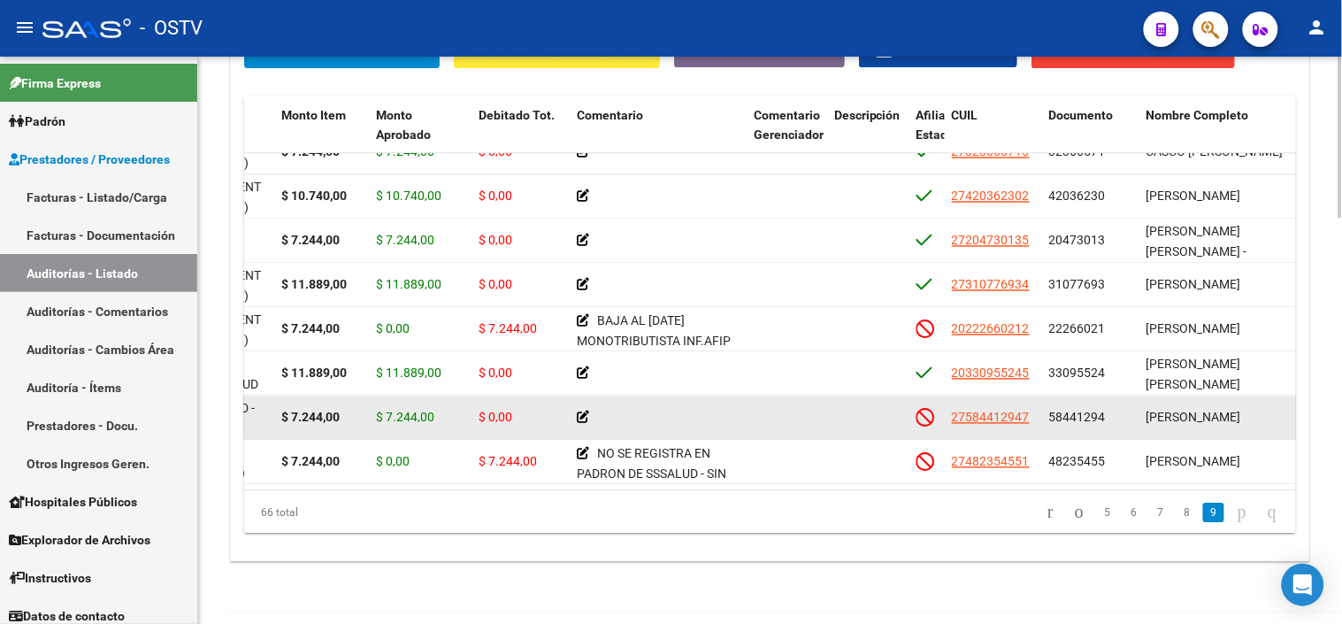
scroll to position [1434, 0]
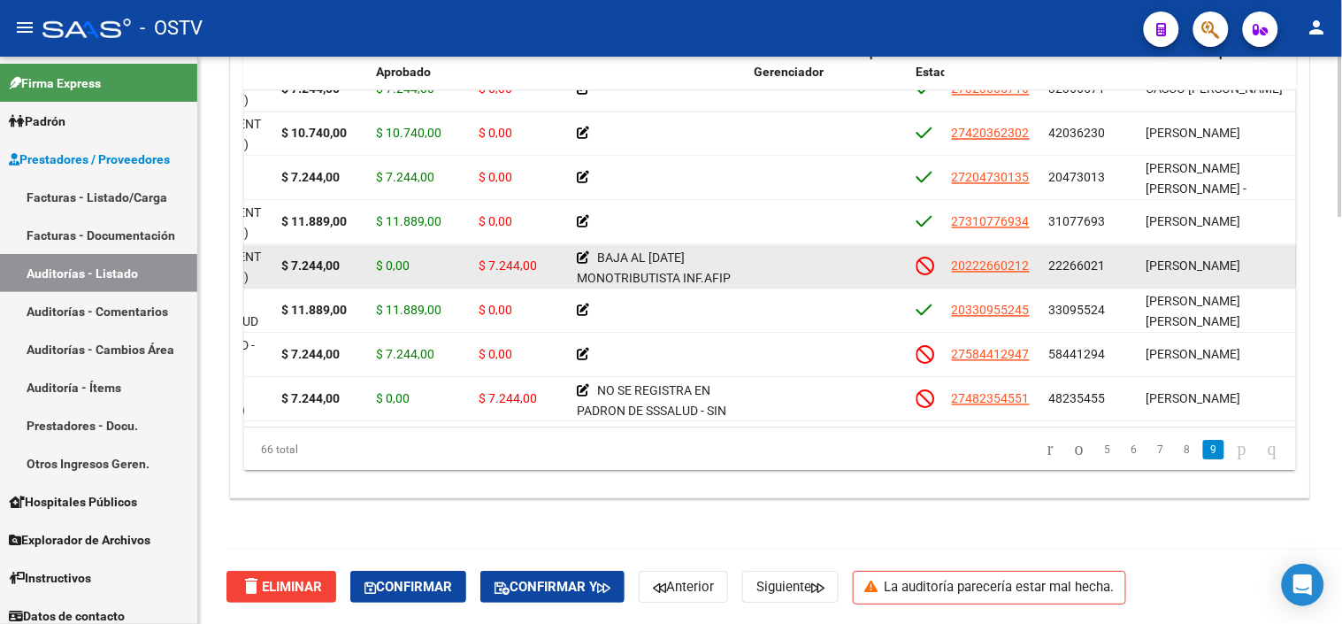
click at [332, 258] on strong "$ 7.244,00" at bounding box center [310, 265] width 58 height 14
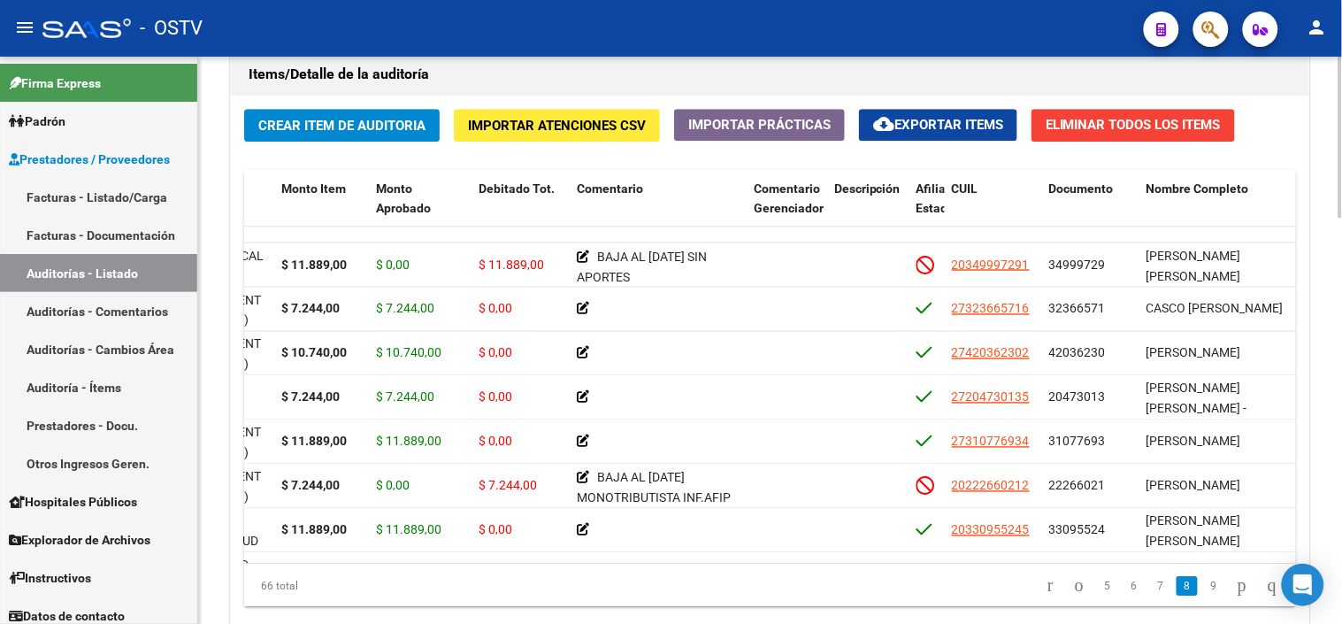
scroll to position [1292, 0]
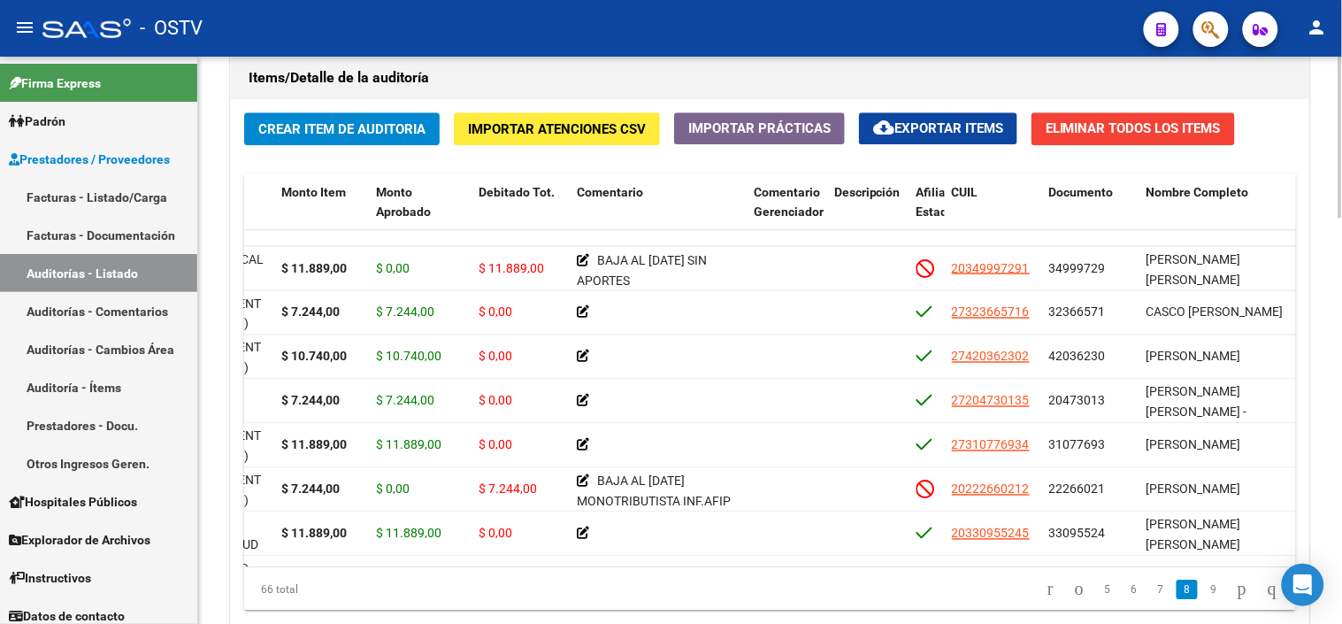
click at [1340, 469] on div at bounding box center [1341, 504] width 4 height 161
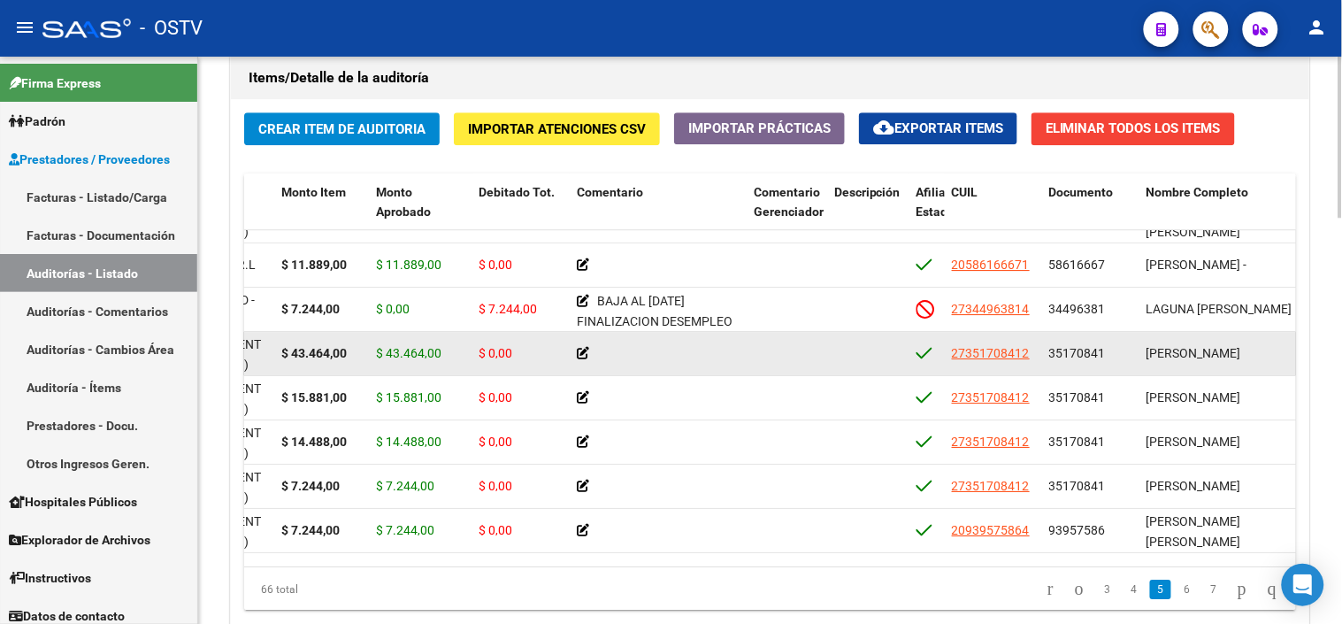
scroll to position [1523, 222]
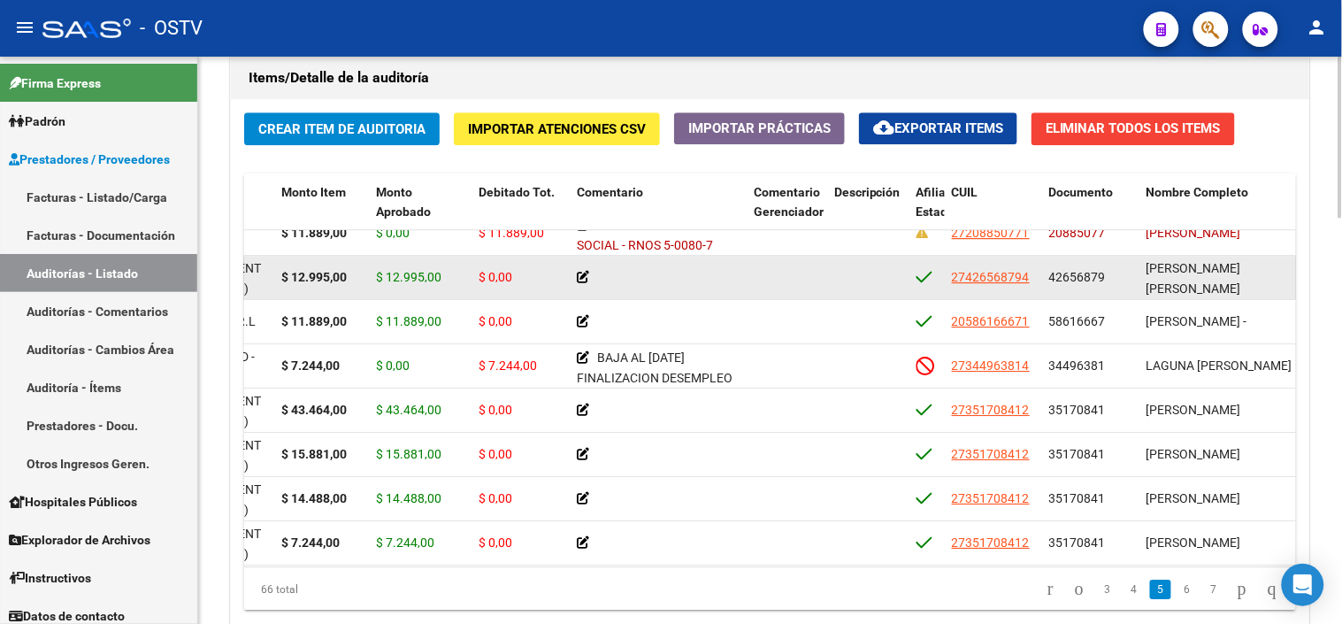
click at [329, 280] on strong "$ 12.995,00" at bounding box center [313, 277] width 65 height 14
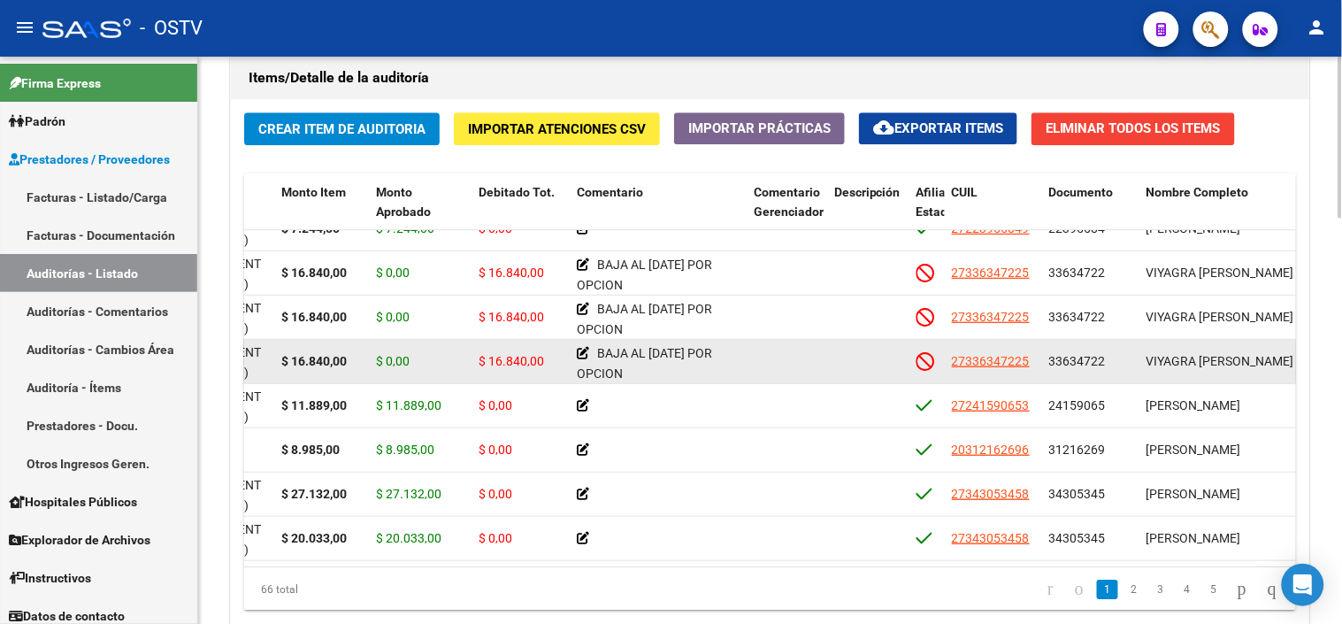
scroll to position [146, 222]
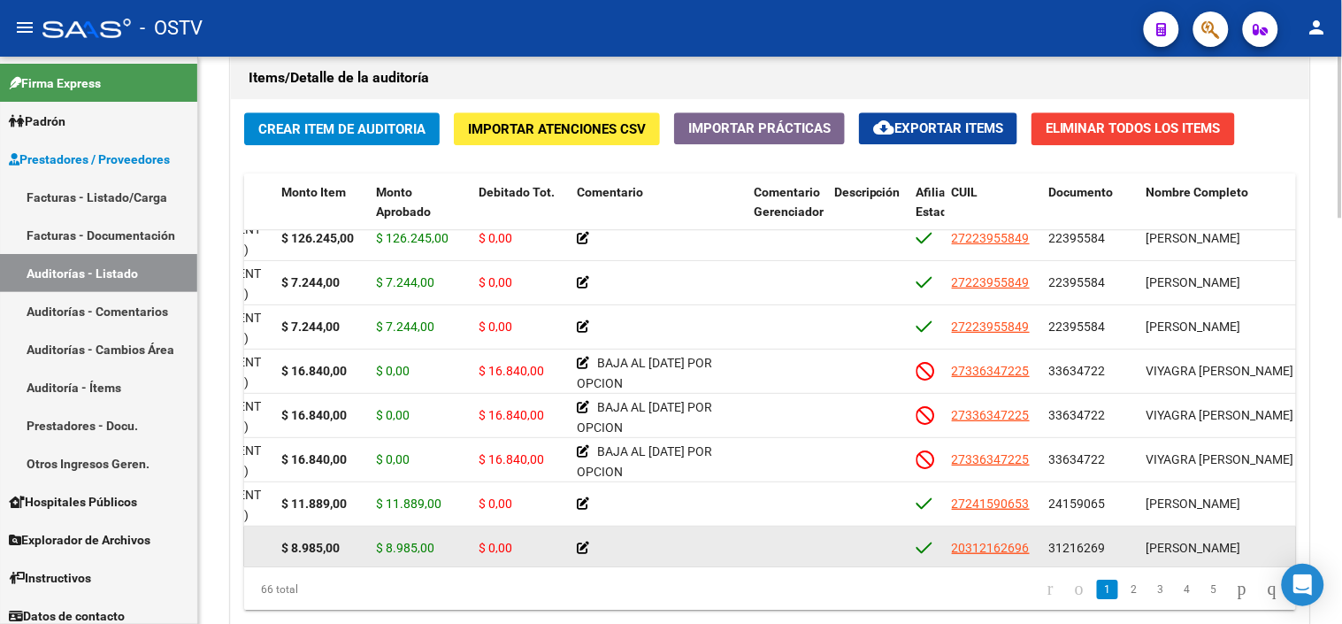
click at [558, 550] on div "$ 0,00" at bounding box center [521, 548] width 84 height 20
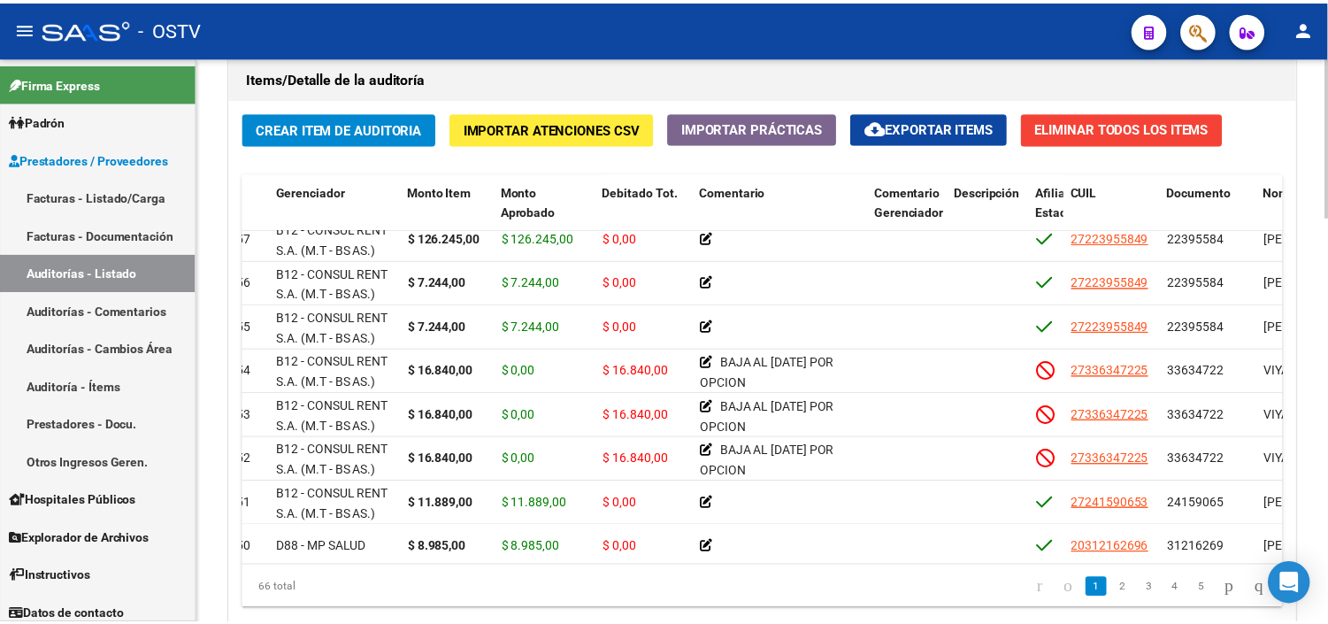
scroll to position [146, 0]
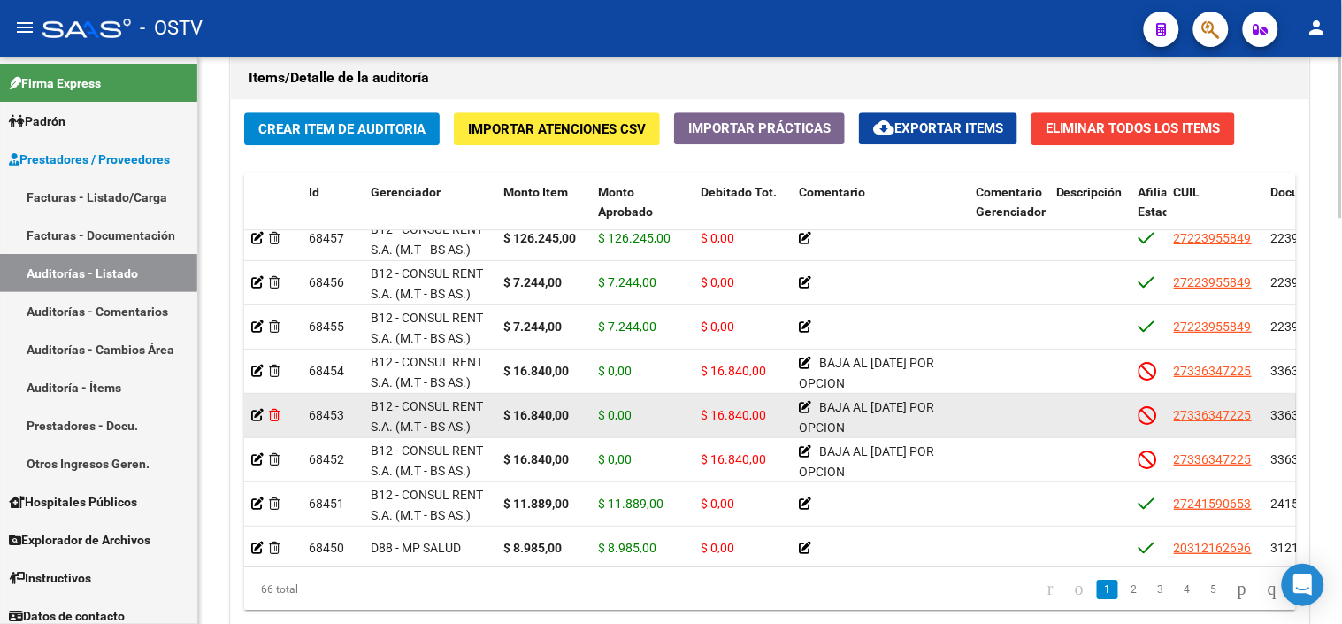
click at [274, 417] on icon at bounding box center [274, 415] width 11 height 12
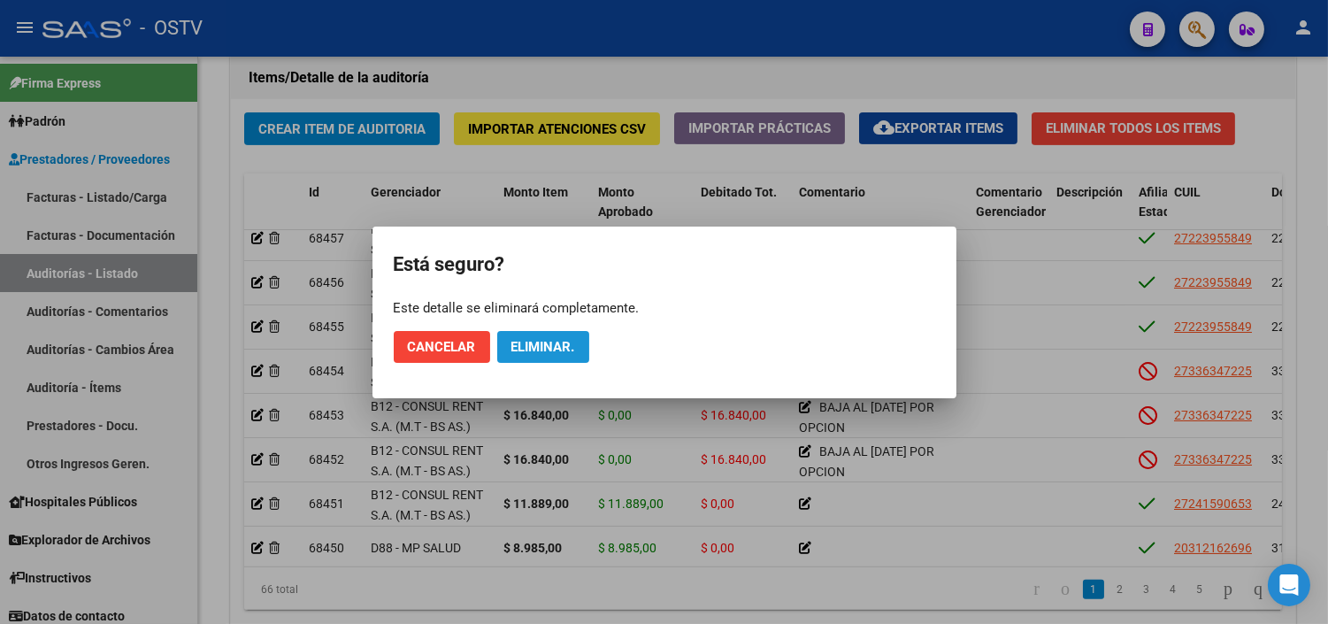
click at [564, 339] on span "Eliminar." at bounding box center [543, 347] width 64 height 16
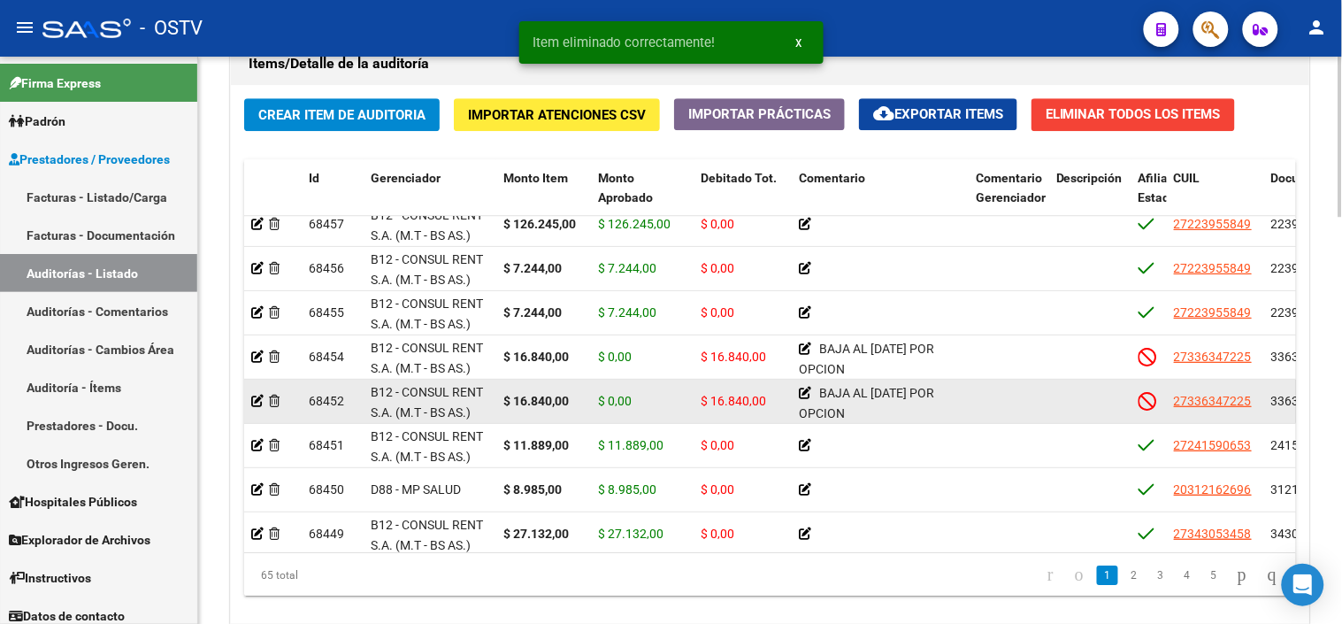
scroll to position [1292, 0]
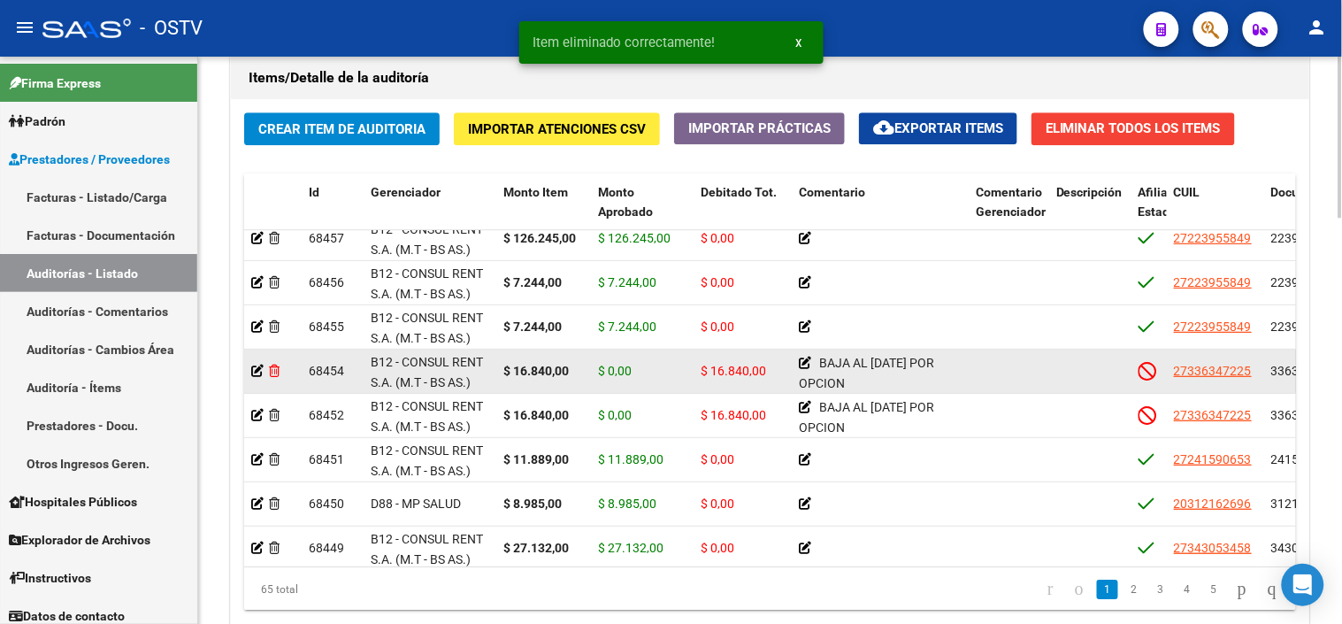
click at [273, 375] on icon at bounding box center [274, 371] width 11 height 12
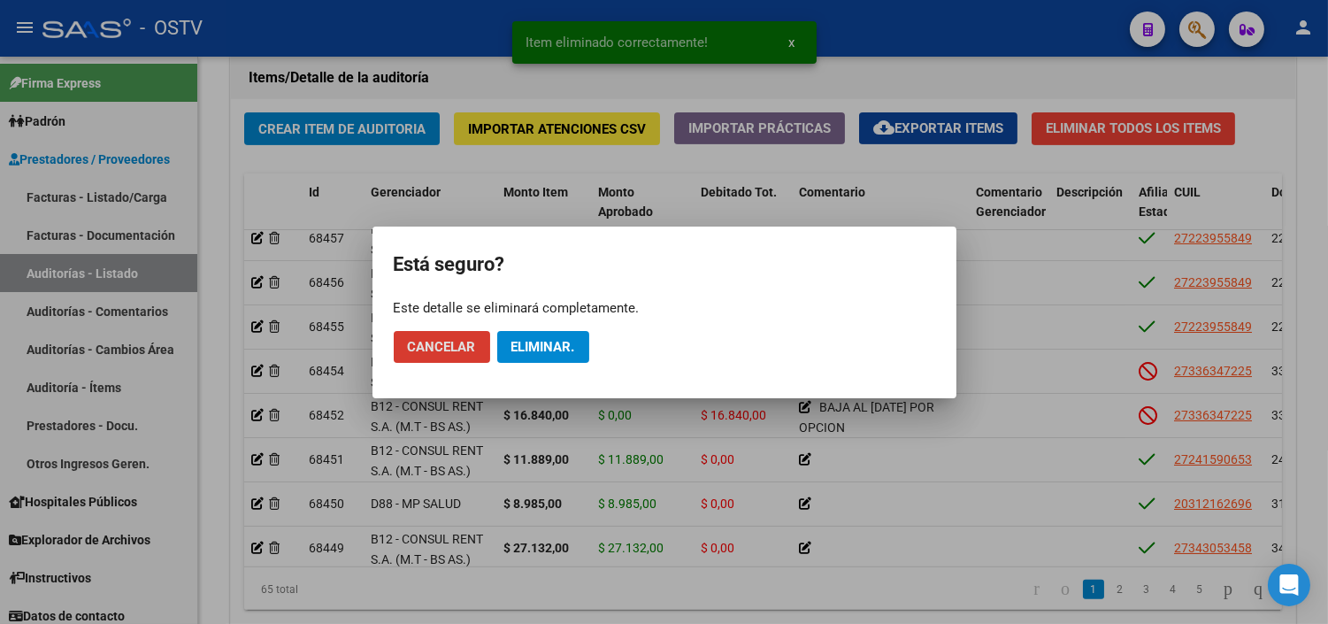
click at [526, 340] on span "Eliminar." at bounding box center [543, 347] width 64 height 16
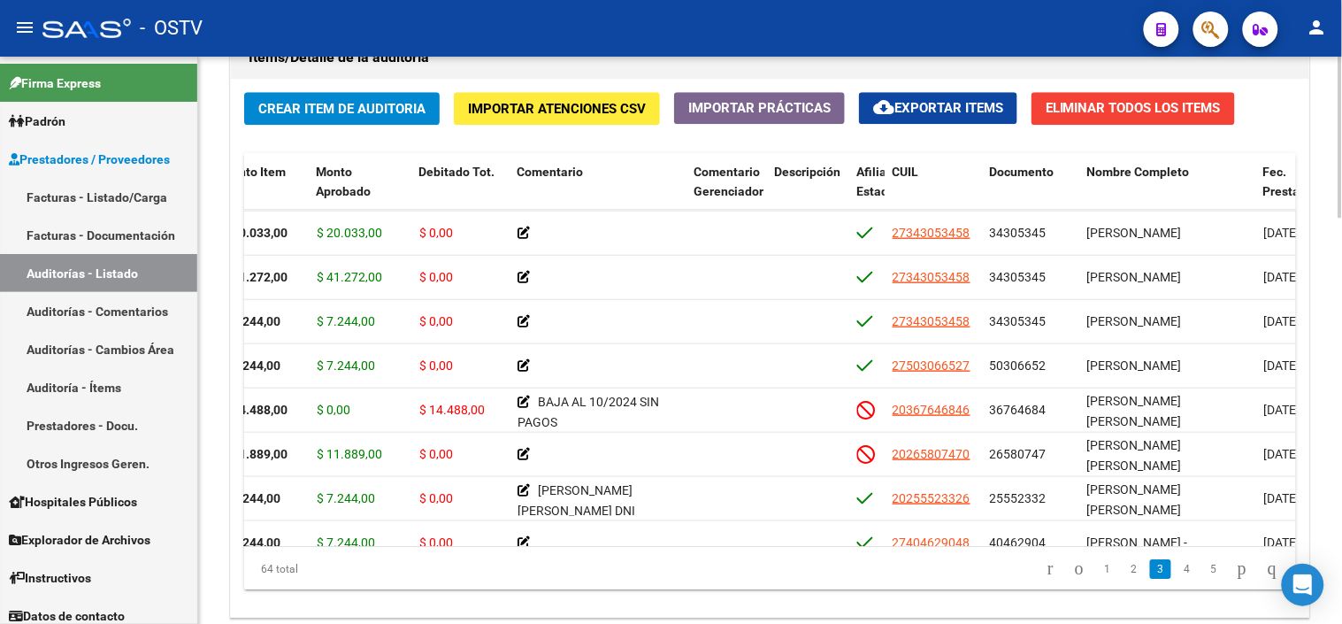
scroll to position [1332, 0]
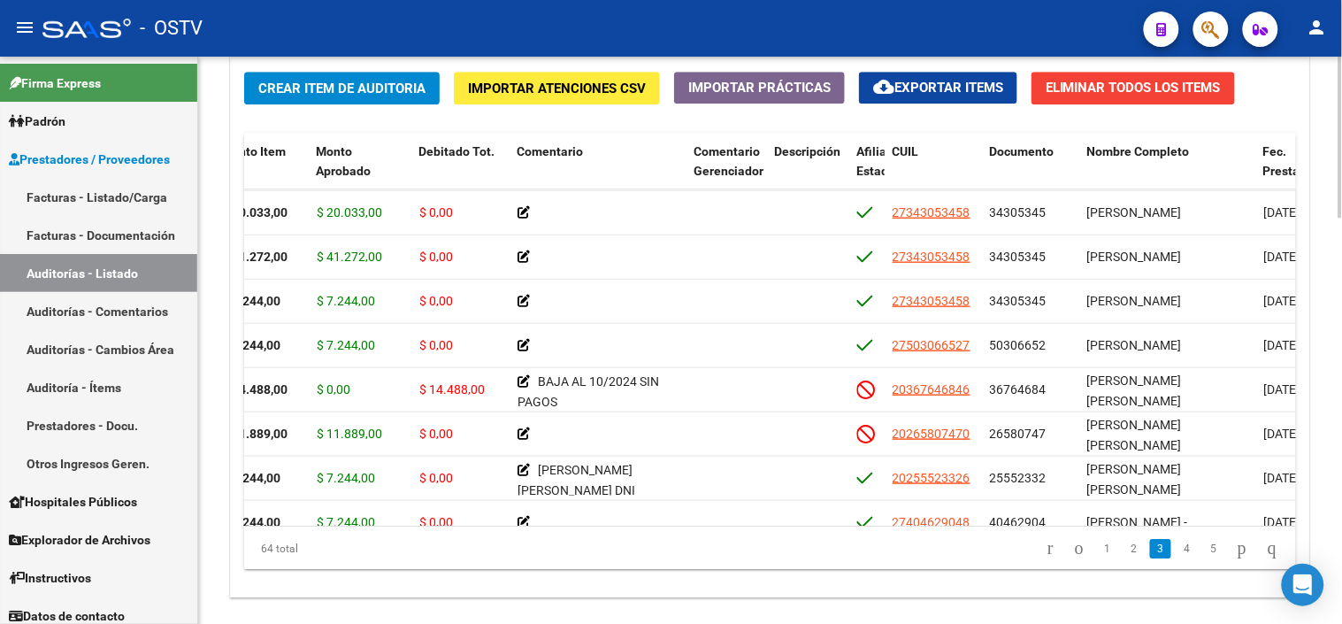
click at [1341, 549] on div at bounding box center [1341, 515] width 4 height 161
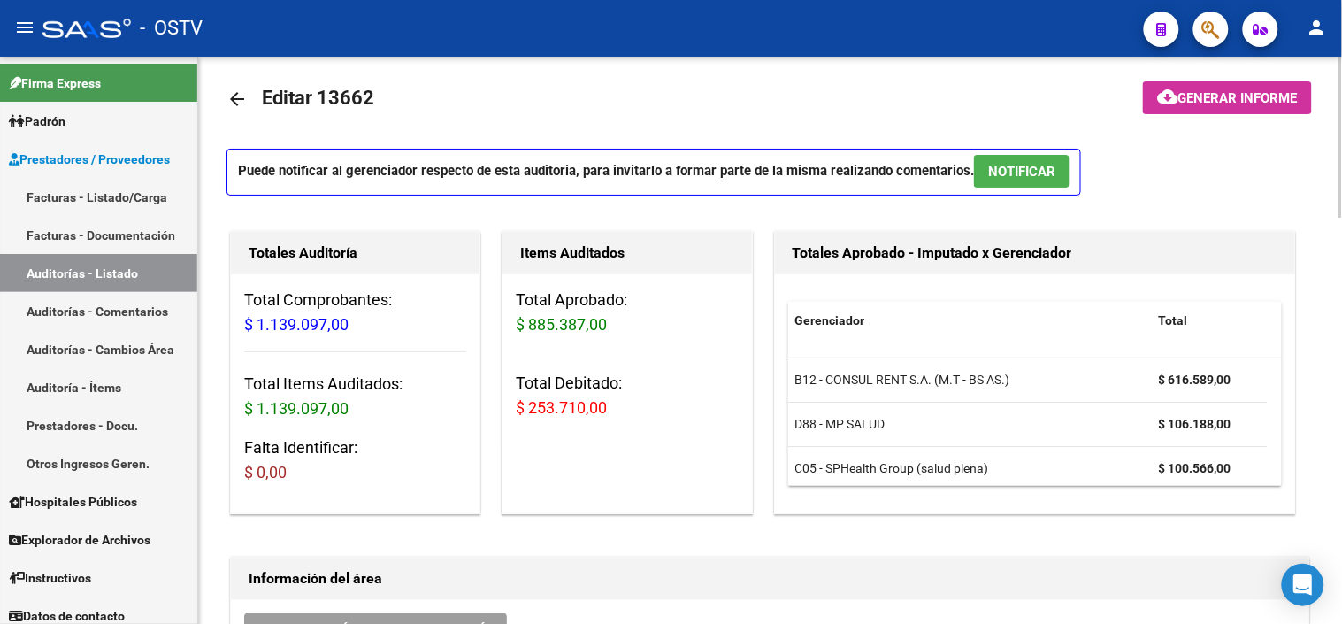
scroll to position [0, 0]
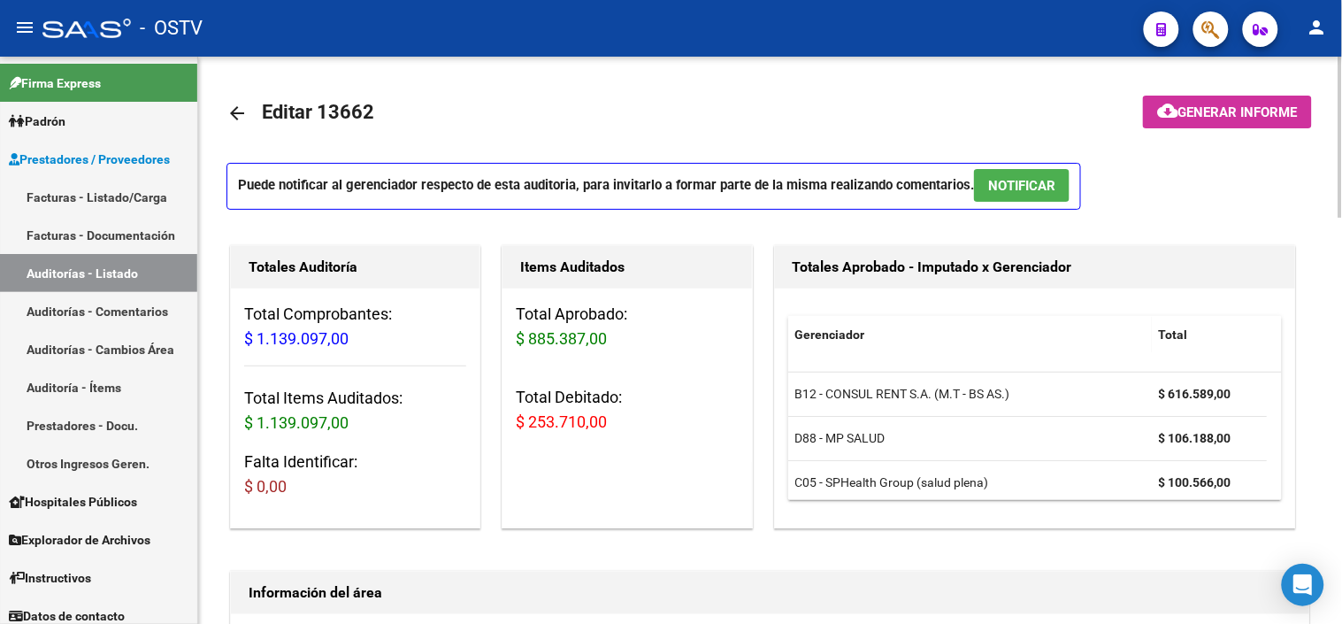
click at [1198, 118] on span "Generar informe" at bounding box center [1238, 112] width 119 height 16
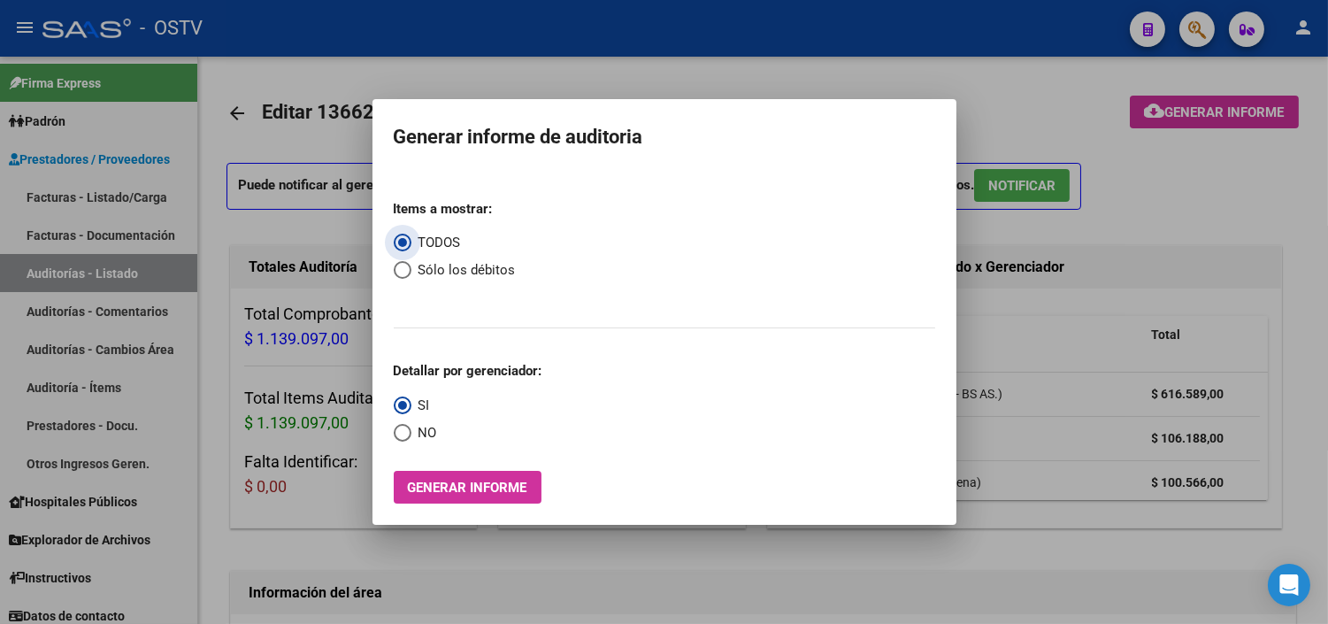
click at [401, 274] on span "Select an option" at bounding box center [403, 270] width 18 height 18
click at [401, 274] on input "Sólo los débitos" at bounding box center [403, 270] width 18 height 18
click at [401, 429] on span "Select an option" at bounding box center [403, 433] width 18 height 18
click at [401, 429] on input "NO" at bounding box center [403, 433] width 18 height 18
click at [423, 491] on span "Generar informe" at bounding box center [467, 488] width 119 height 16
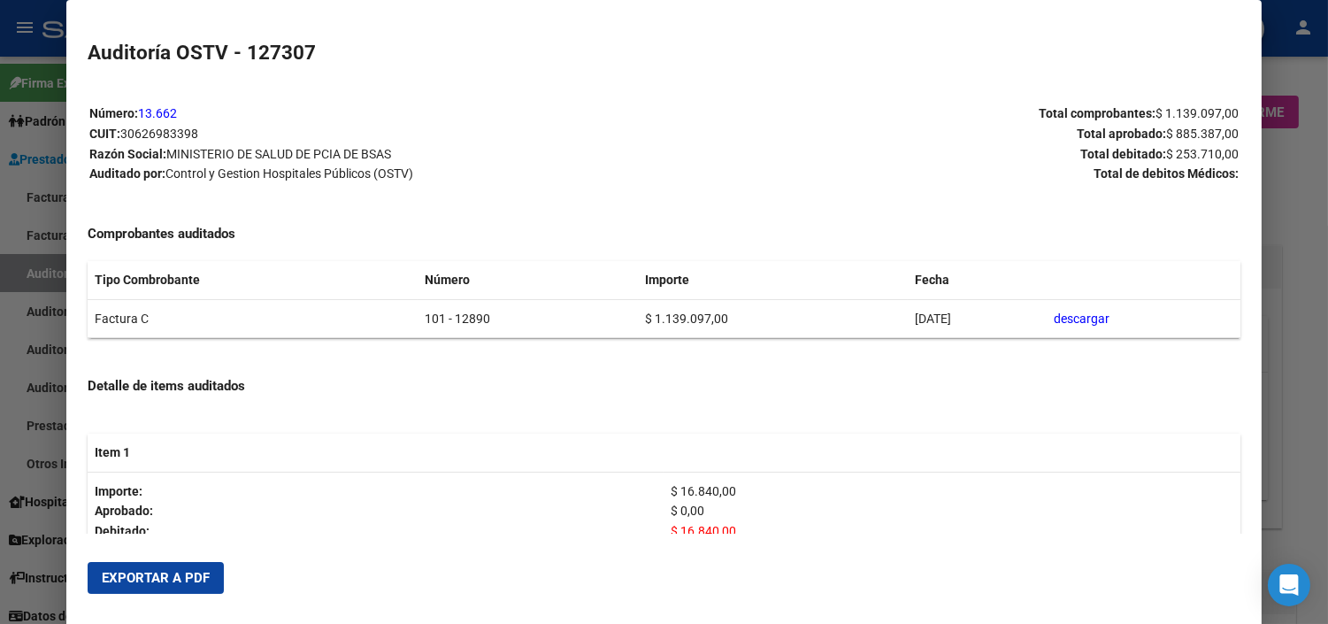
drag, startPoint x: 137, startPoint y: 577, endPoint x: 434, endPoint y: 419, distance: 335.6
click at [137, 578] on span "Exportar a PDF" at bounding box center [156, 578] width 108 height 16
click at [1293, 401] on div at bounding box center [664, 312] width 1328 height 624
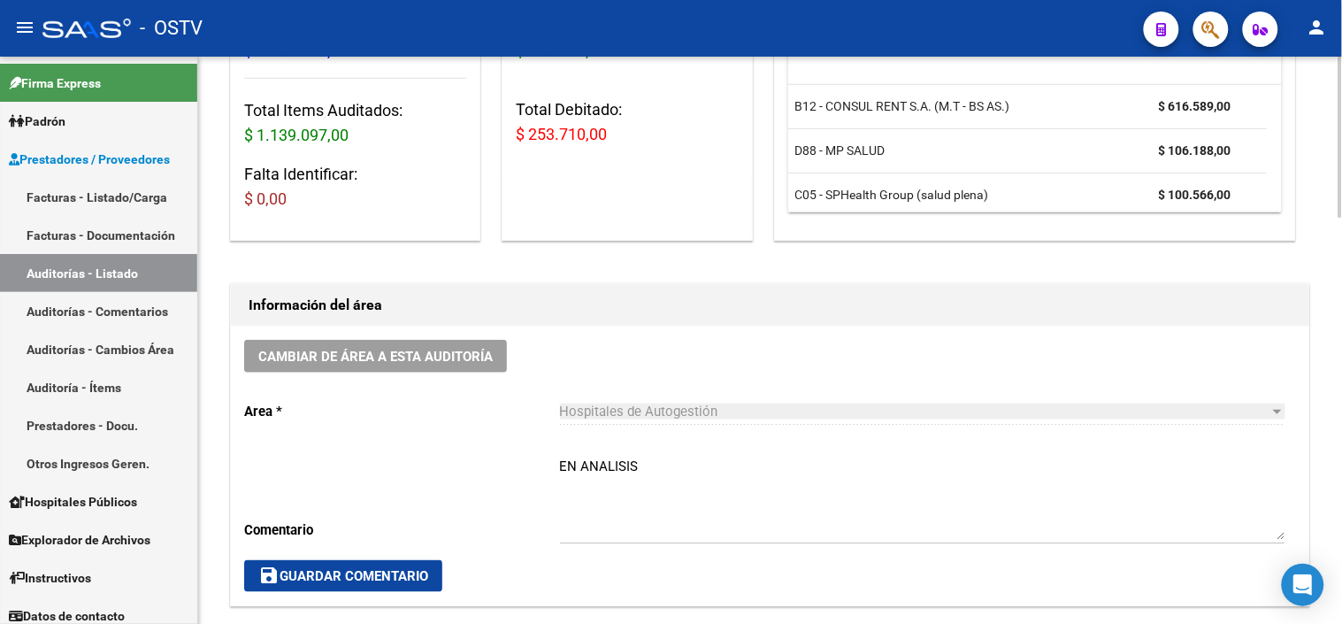
scroll to position [393, 0]
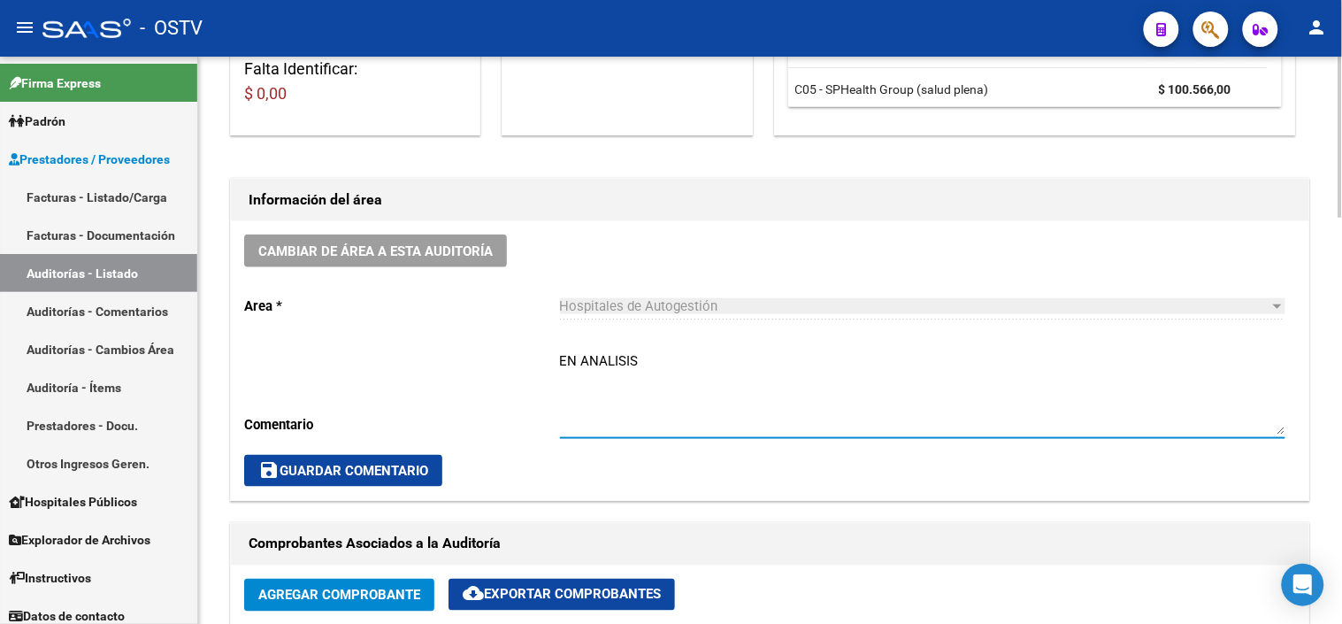
click at [602, 356] on textarea "EN ANALISIS" at bounding box center [923, 392] width 726 height 83
click at [602, 355] on textarea "EN ANALISIS" at bounding box center [923, 392] width 726 height 83
click at [602, 354] on textarea "EN ANALISIS" at bounding box center [923, 392] width 726 height 83
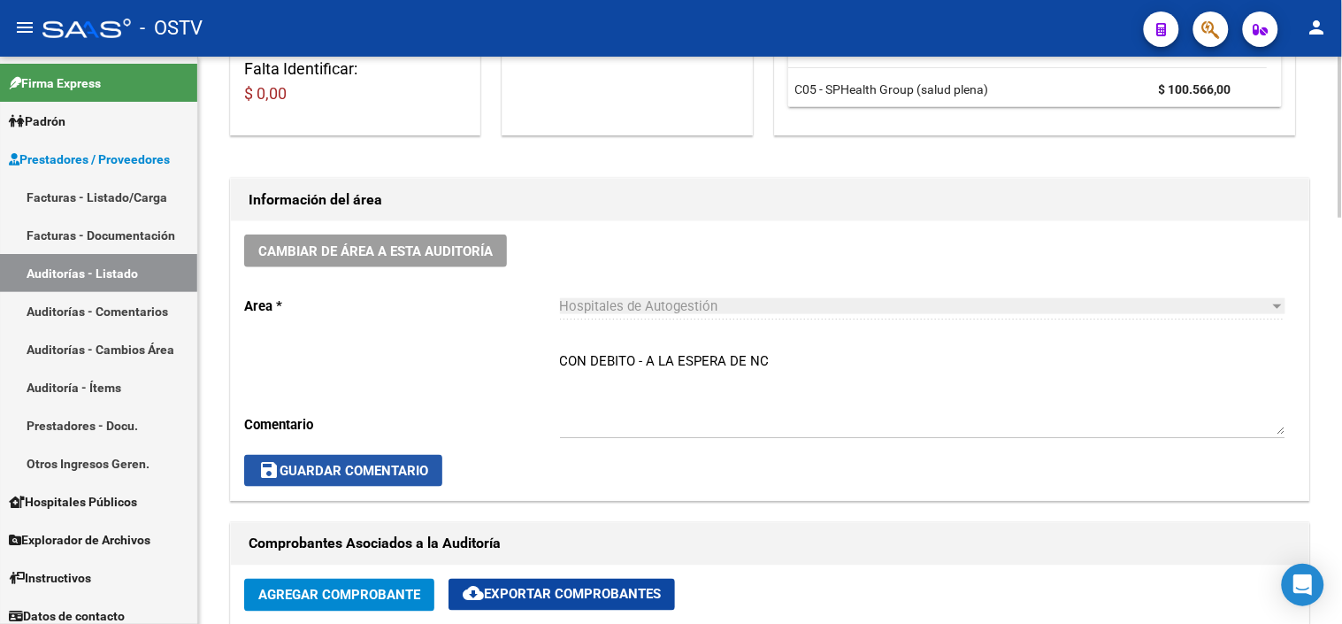
click at [408, 476] on span "save Guardar Comentario" at bounding box center [343, 471] width 170 height 16
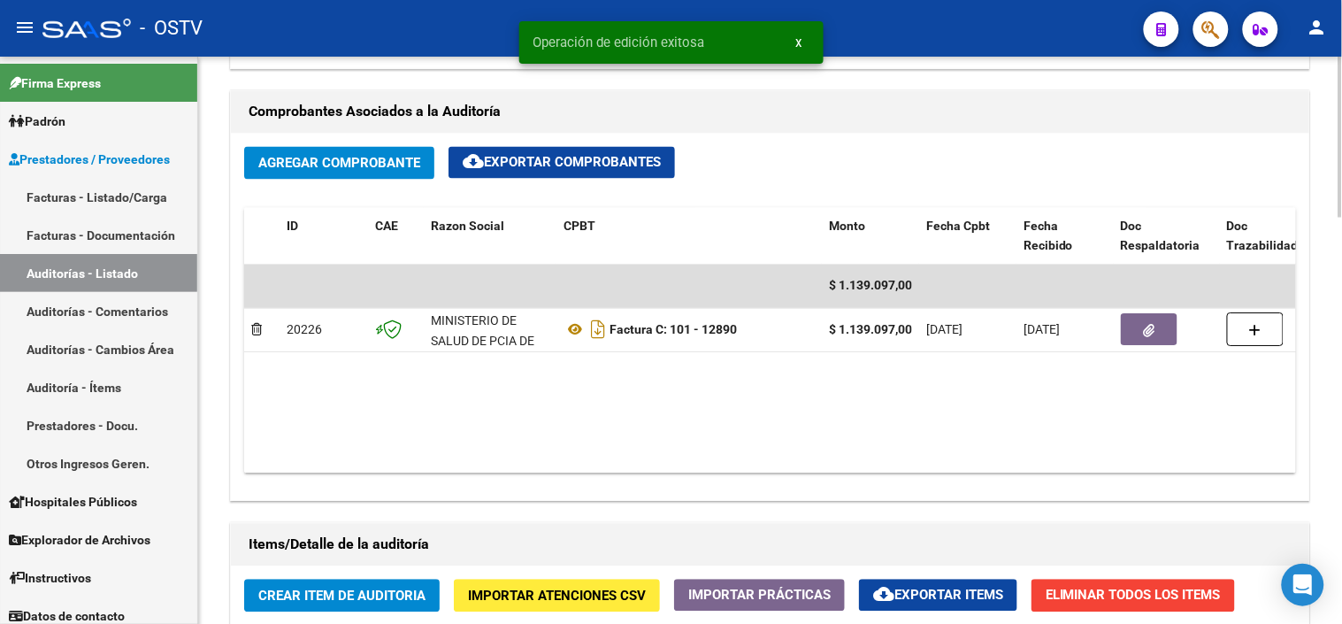
scroll to position [885, 0]
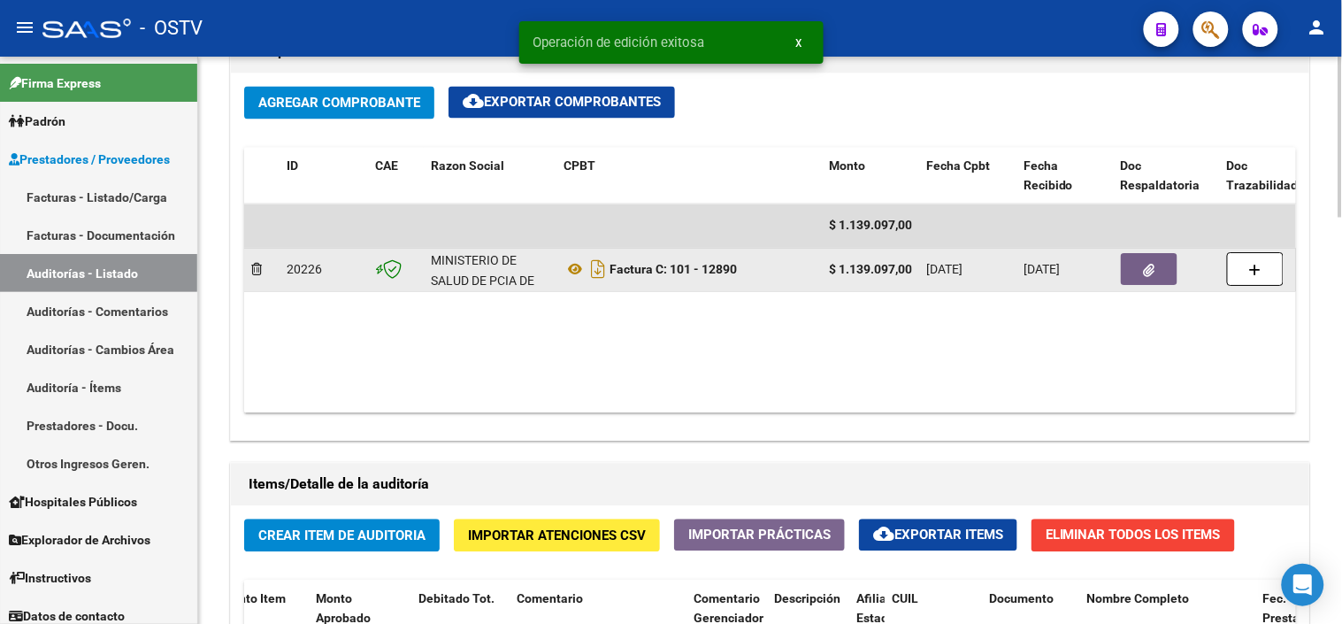
click at [1164, 280] on button "button" at bounding box center [1149, 270] width 57 height 32
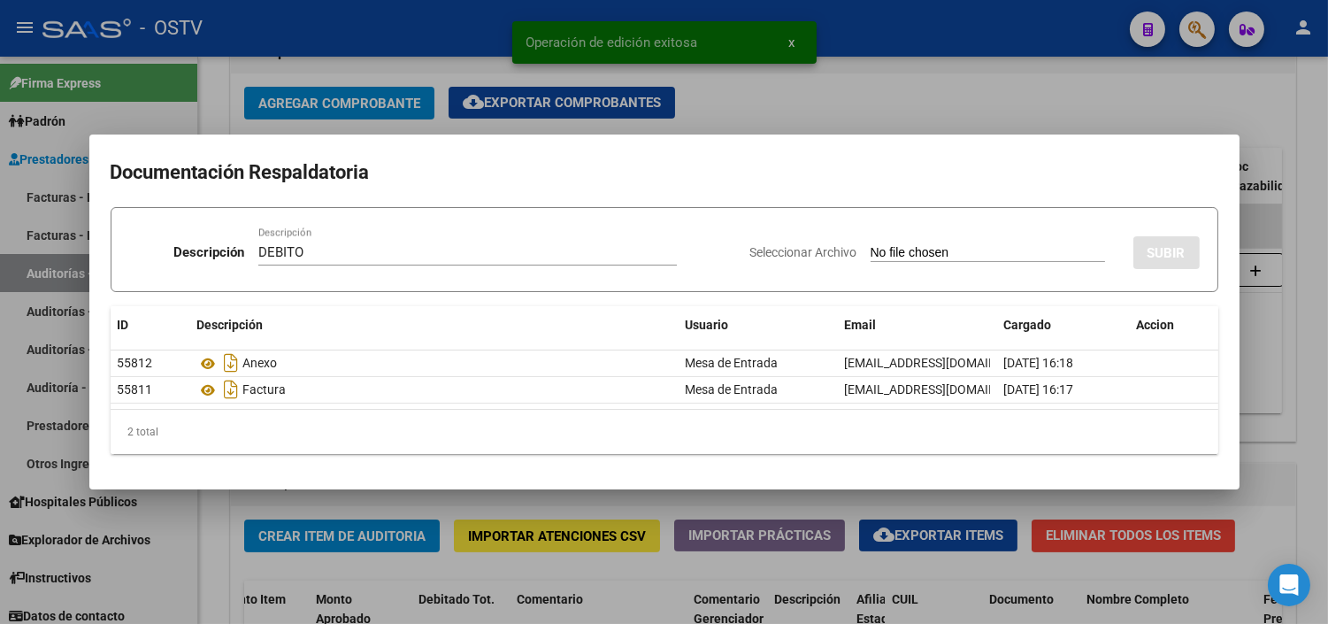
click at [871, 245] on input "Seleccionar Archivo" at bounding box center [988, 253] width 234 height 17
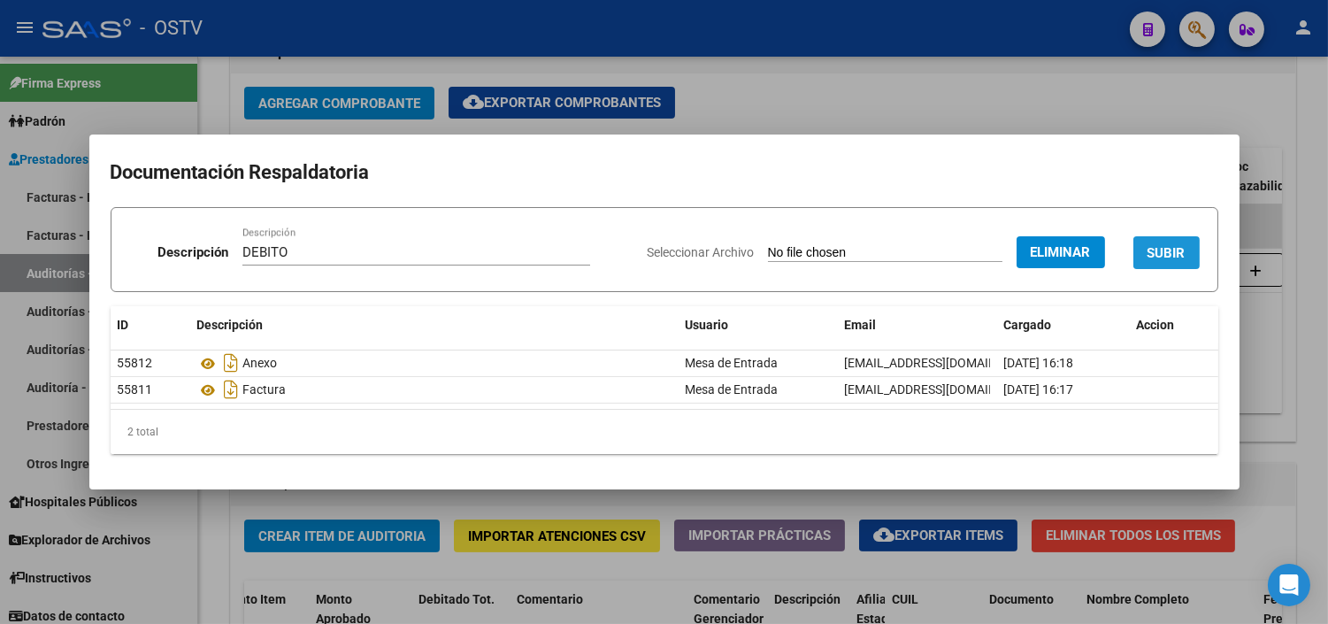
click at [1174, 257] on span "SUBIR" at bounding box center [1167, 253] width 38 height 16
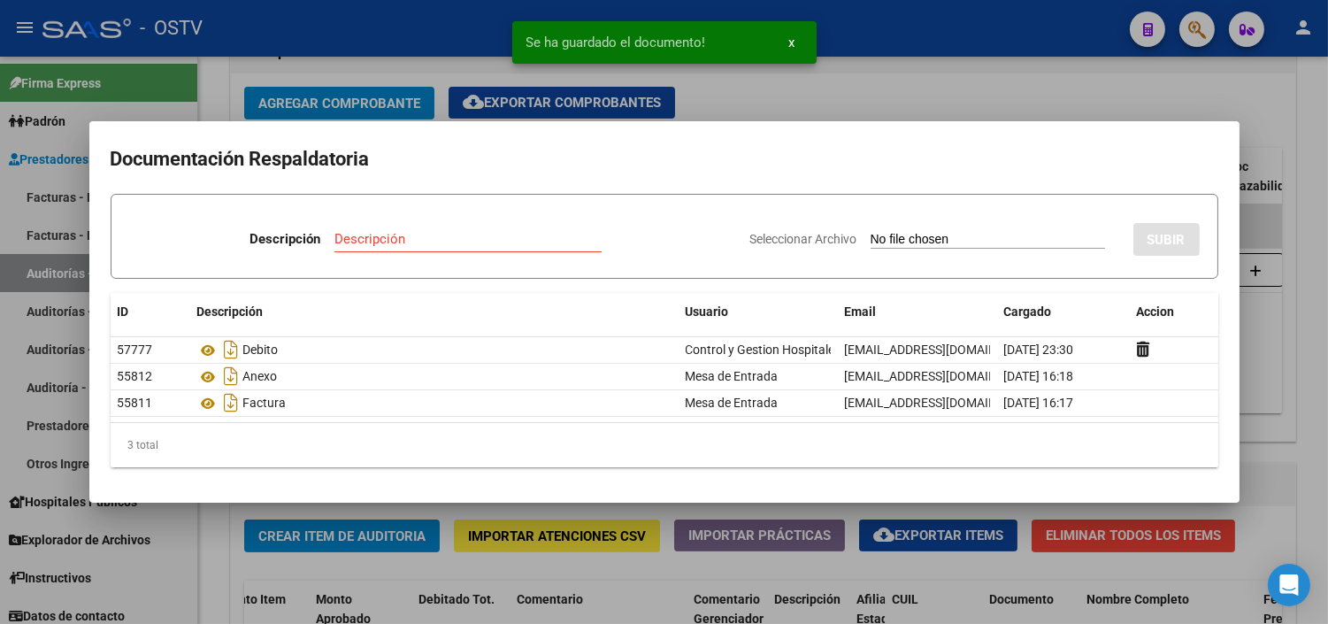
click at [1293, 425] on div at bounding box center [664, 312] width 1328 height 624
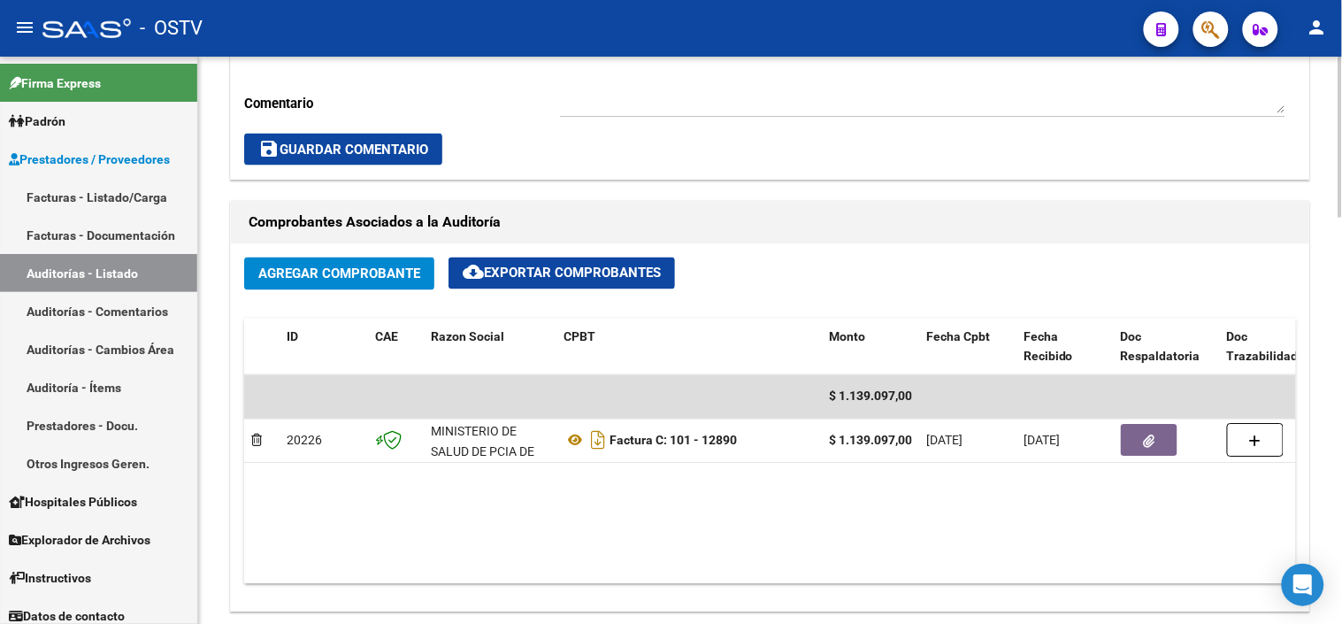
scroll to position [746, 0]
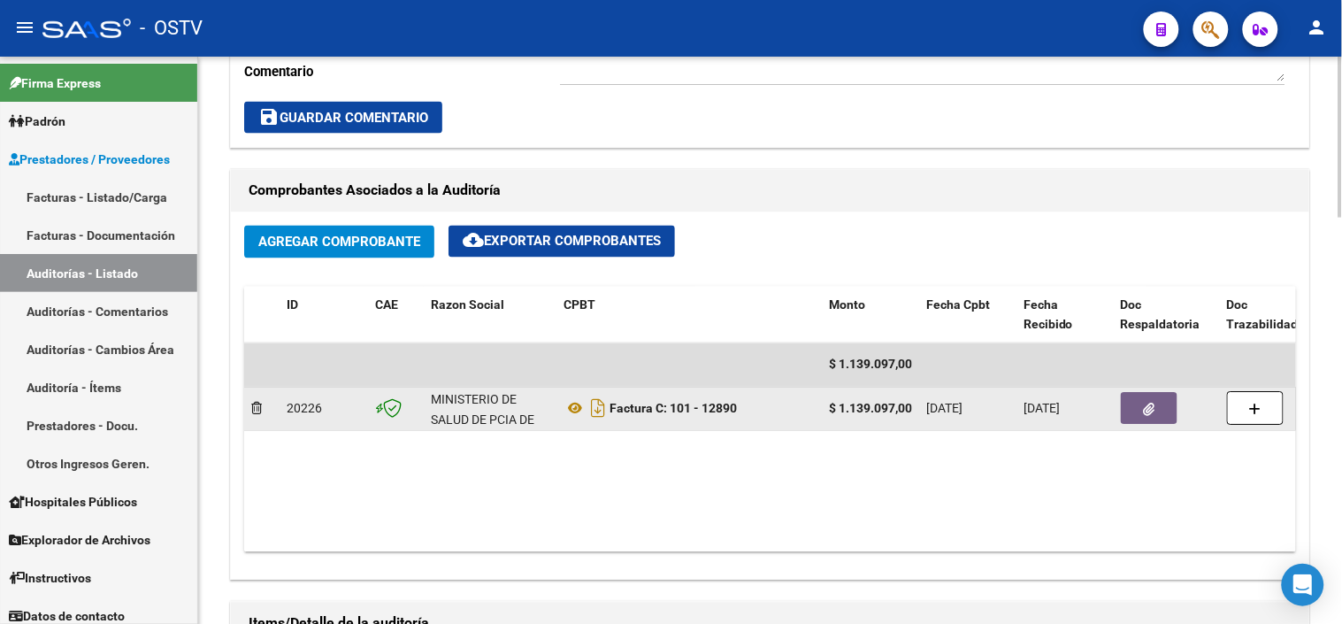
click at [1157, 408] on button "button" at bounding box center [1149, 409] width 57 height 32
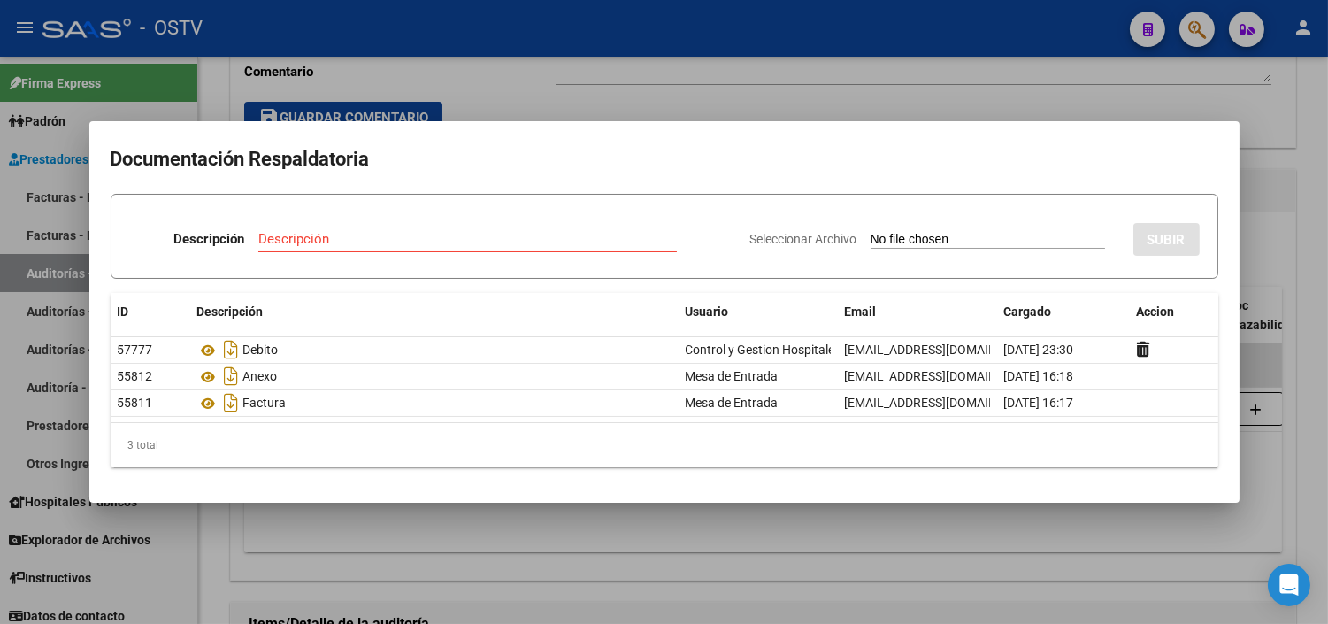
click at [428, 537] on div at bounding box center [664, 312] width 1328 height 624
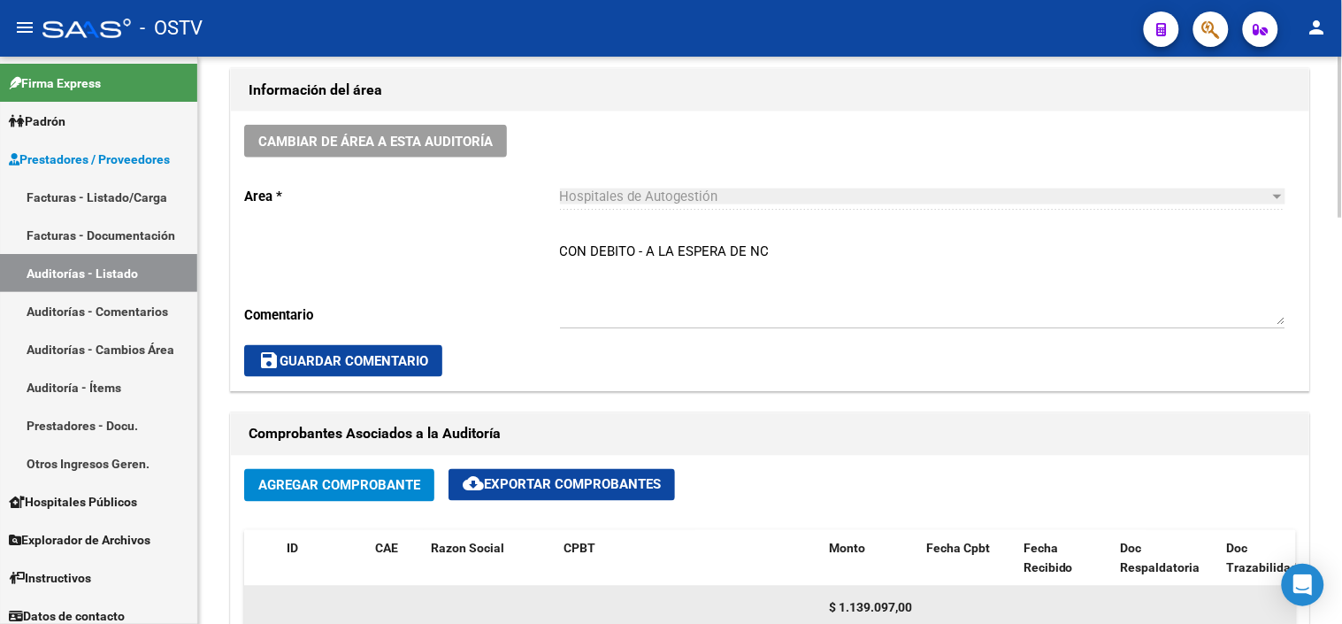
scroll to position [352, 0]
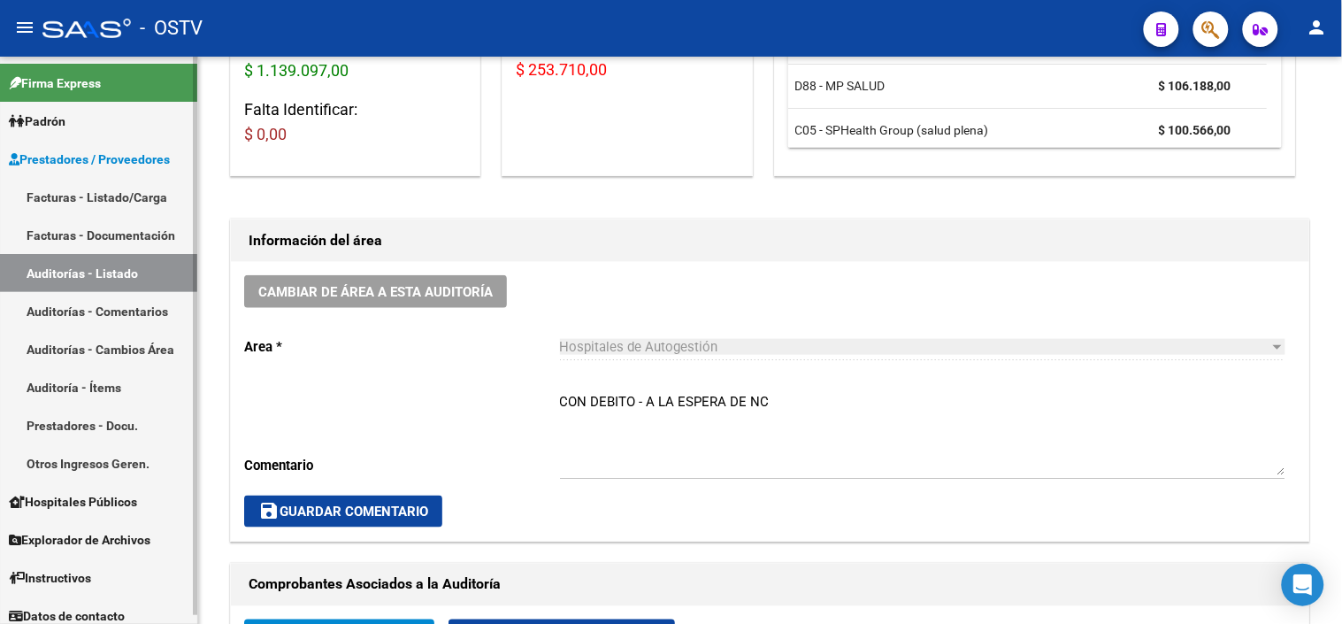
click at [93, 269] on link "Auditorías - Listado" at bounding box center [98, 273] width 197 height 38
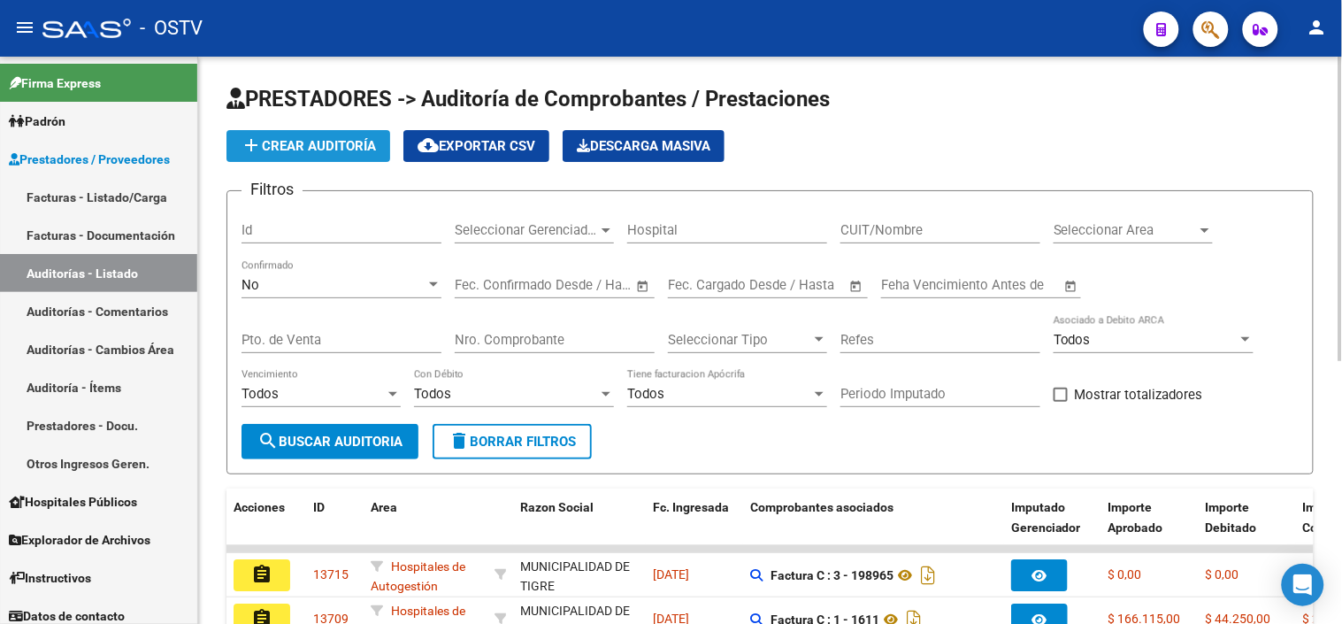
click at [288, 143] on span "add Crear Auditoría" at bounding box center [308, 146] width 135 height 16
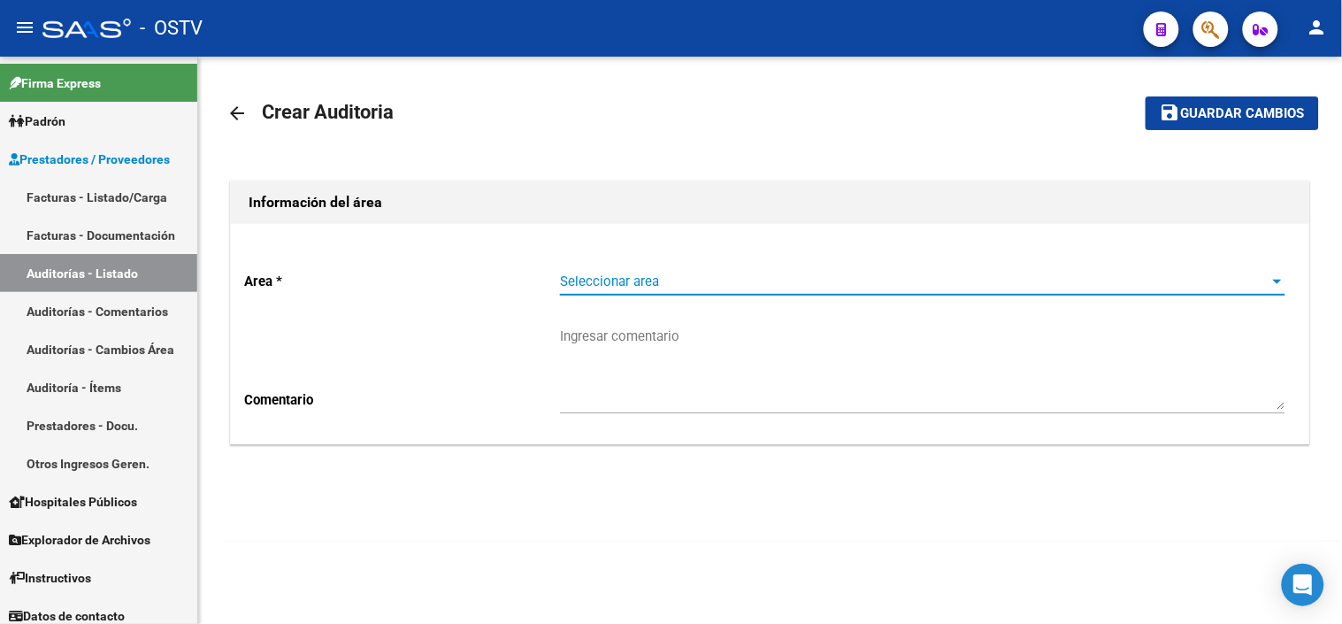
click at [589, 280] on span "Seleccionar area" at bounding box center [915, 281] width 710 height 16
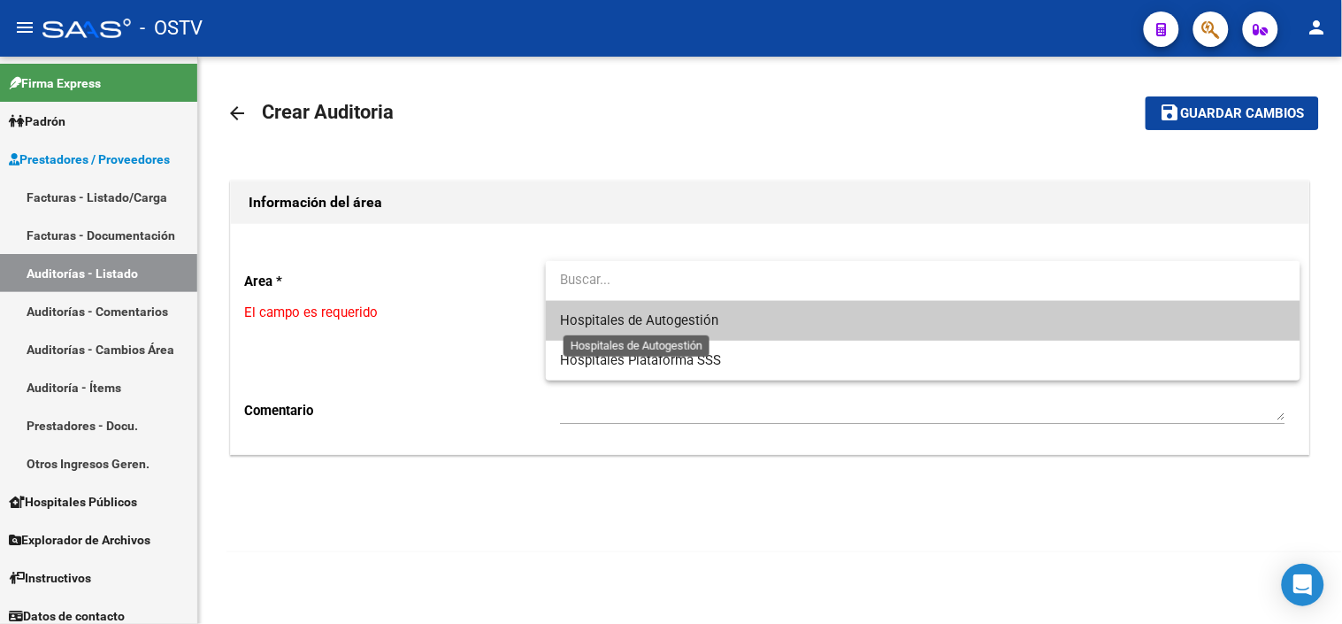
click at [586, 317] on span "Hospitales de Autogestión" at bounding box center [639, 320] width 158 height 16
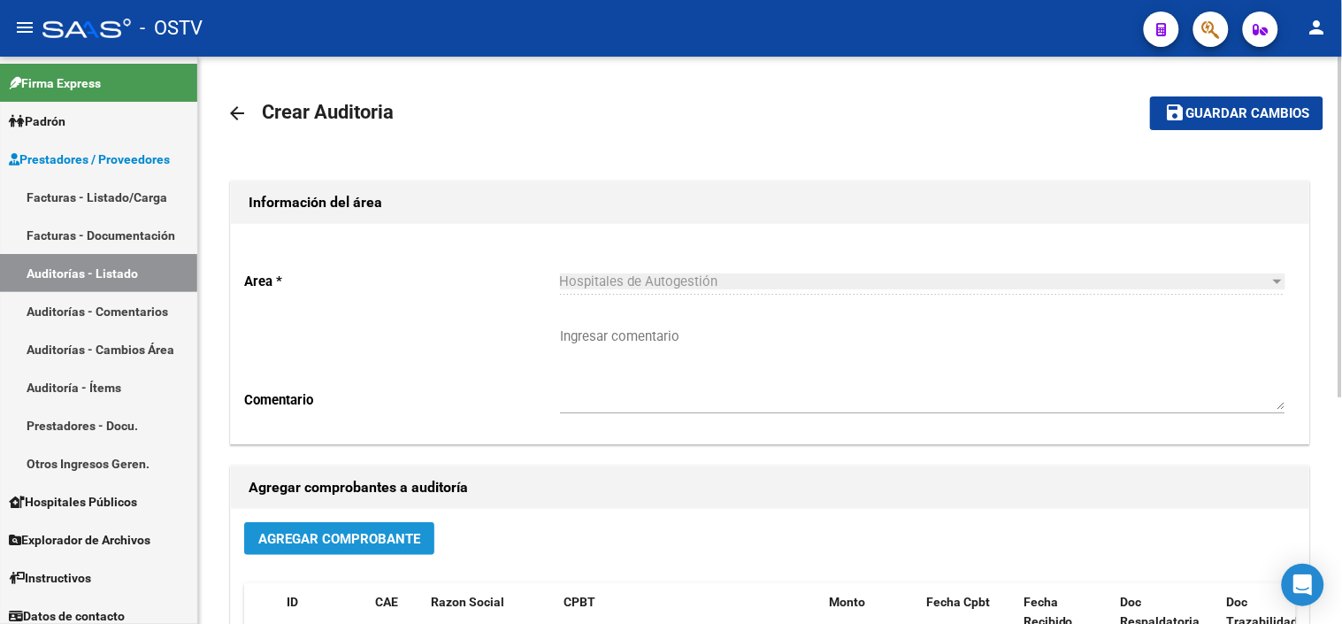
click at [376, 535] on span "Agregar Comprobante" at bounding box center [339, 539] width 162 height 16
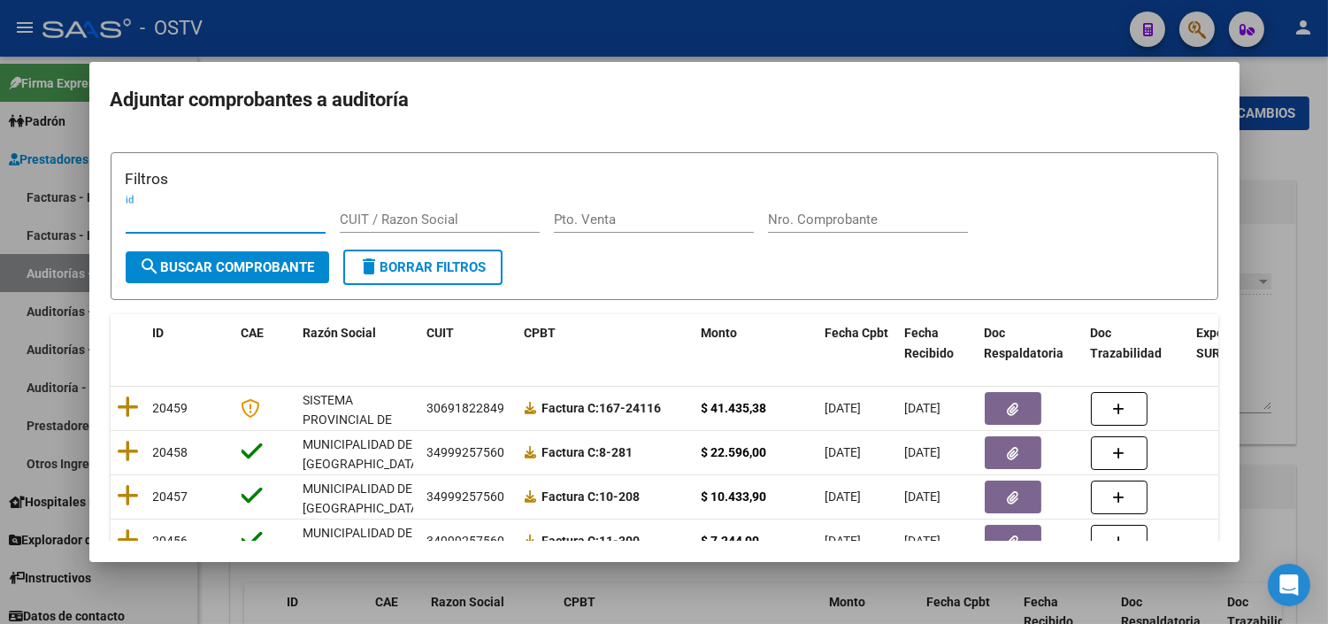
click at [657, 222] on input "Pto. Venta" at bounding box center [654, 219] width 200 height 16
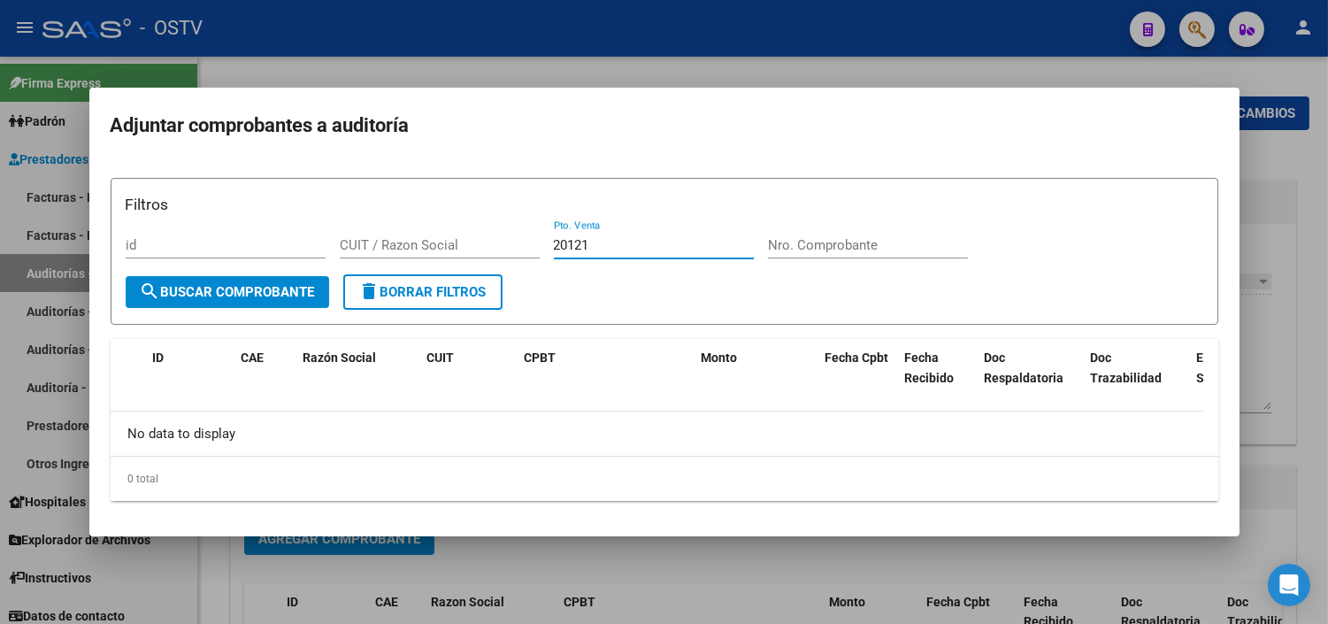
drag, startPoint x: 593, startPoint y: 244, endPoint x: 549, endPoint y: 235, distance: 45.1
click at [549, 235] on div "Filtros id CUIT / Razon Social 20121 Pto. Venta Nro. Comprobante" at bounding box center [665, 234] width 1078 height 82
click at [864, 245] on input "Nro. Comprobante" at bounding box center [868, 245] width 200 height 16
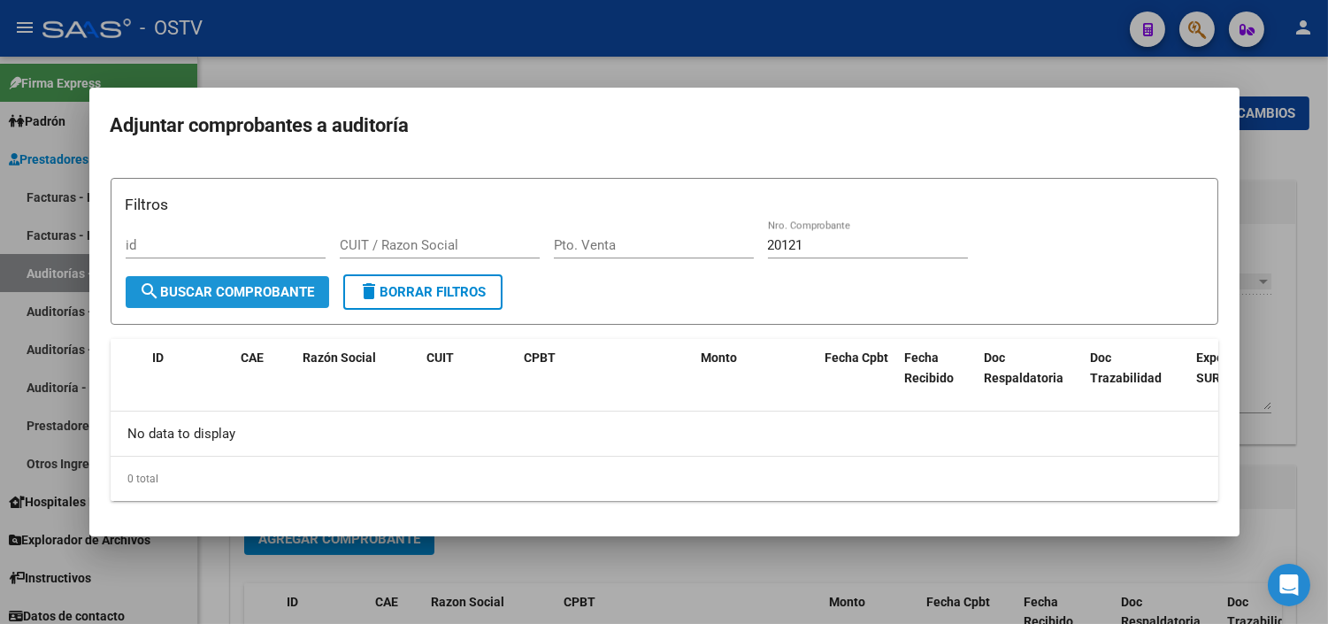
click at [288, 299] on span "search Buscar Comprobante" at bounding box center [227, 292] width 175 height 16
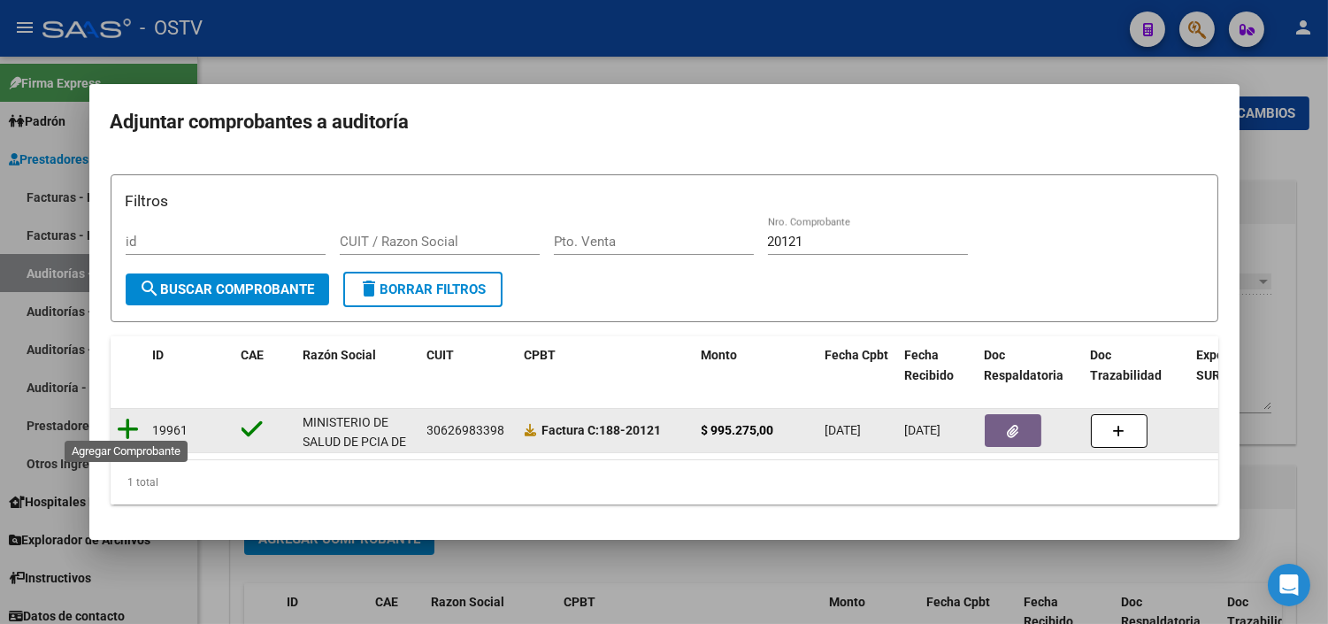
click at [126, 420] on icon at bounding box center [129, 429] width 22 height 25
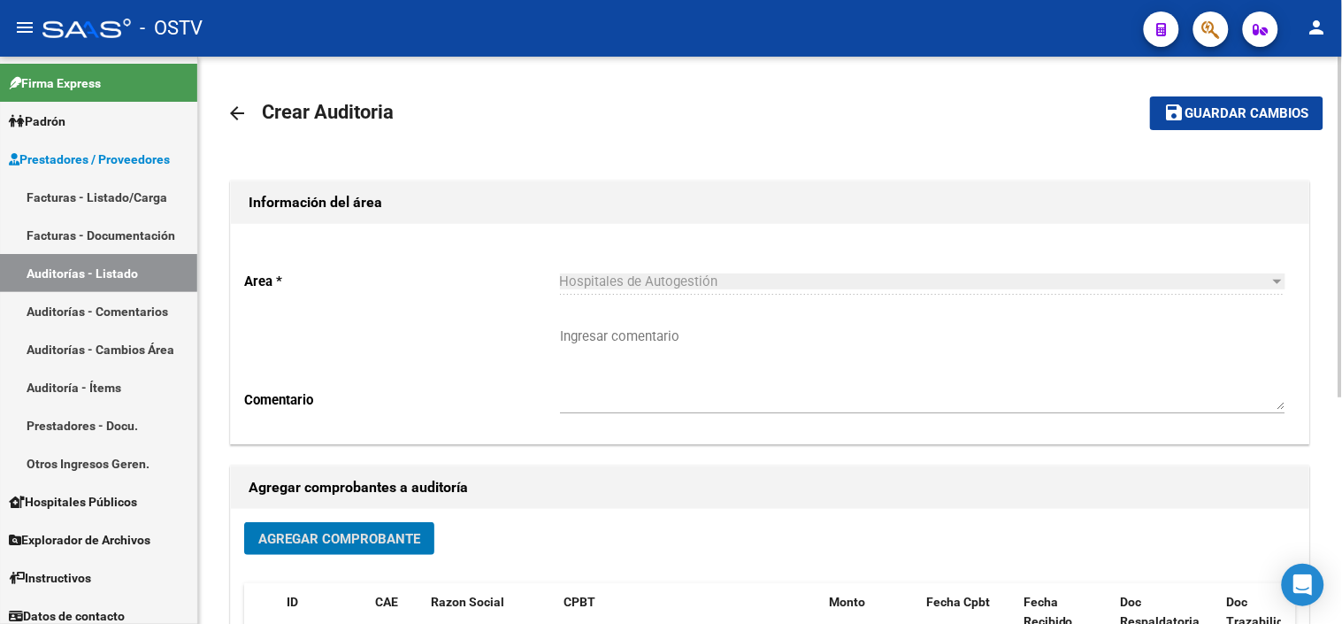
click at [1197, 116] on span "Guardar cambios" at bounding box center [1248, 114] width 124 height 16
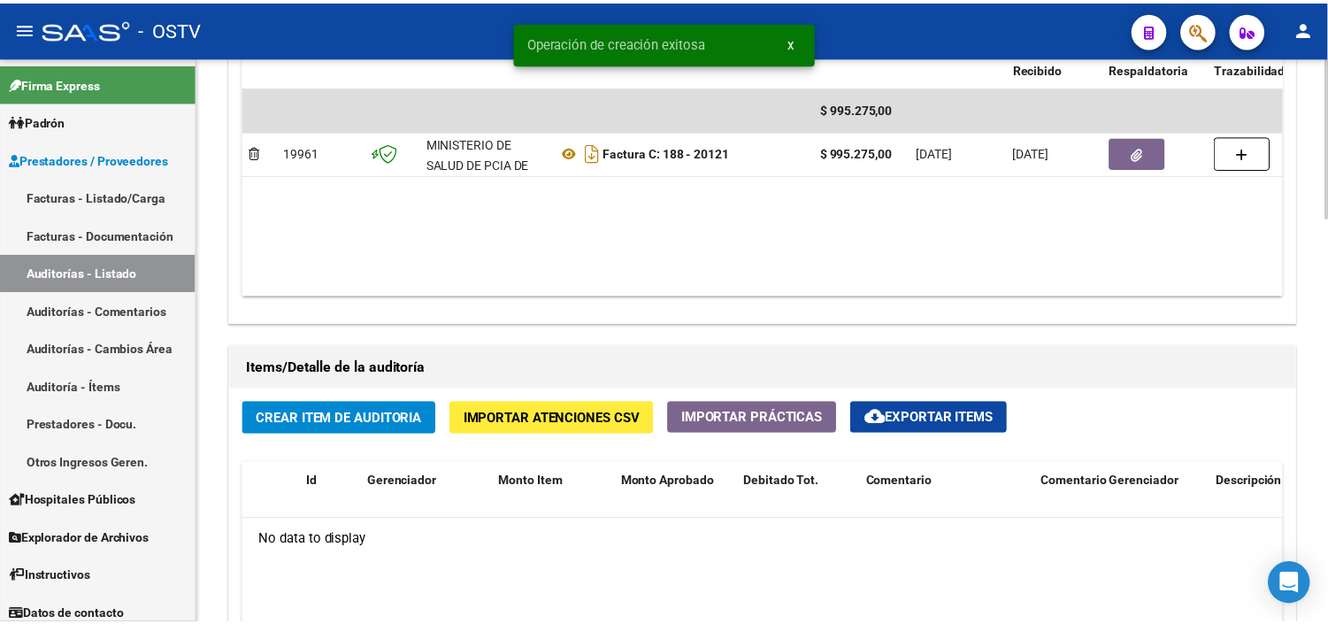
scroll to position [1081, 0]
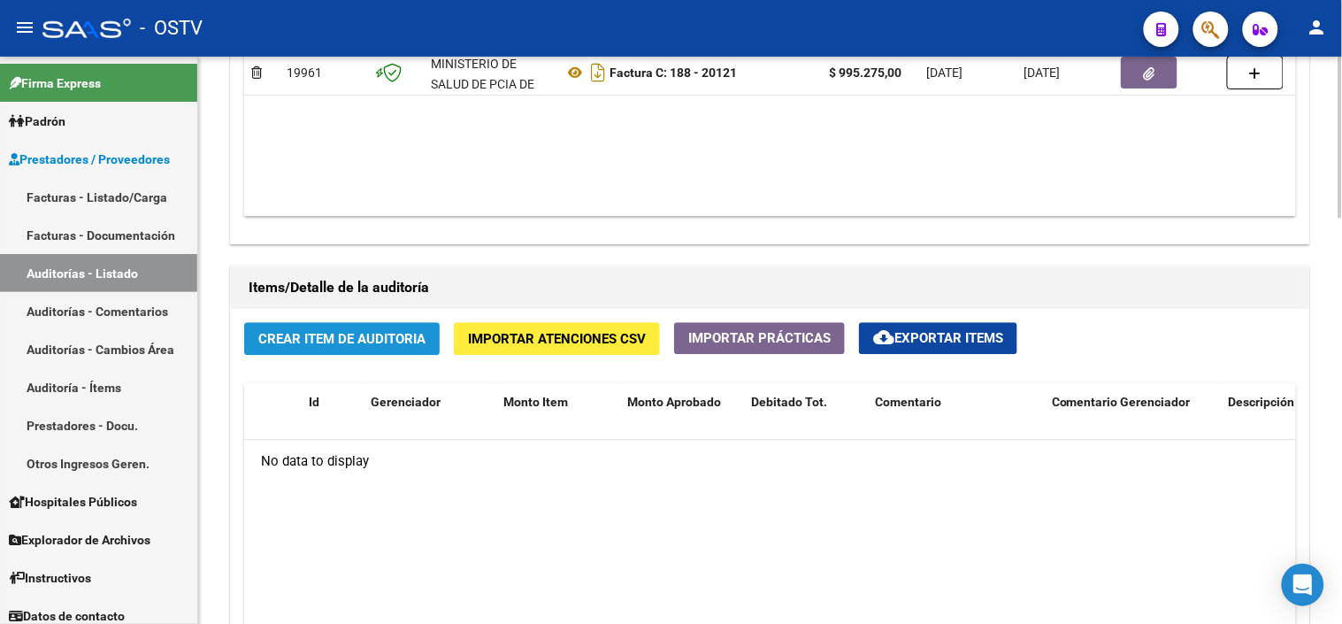
click at [370, 347] on span "Crear Item de Auditoria" at bounding box center [341, 339] width 167 height 16
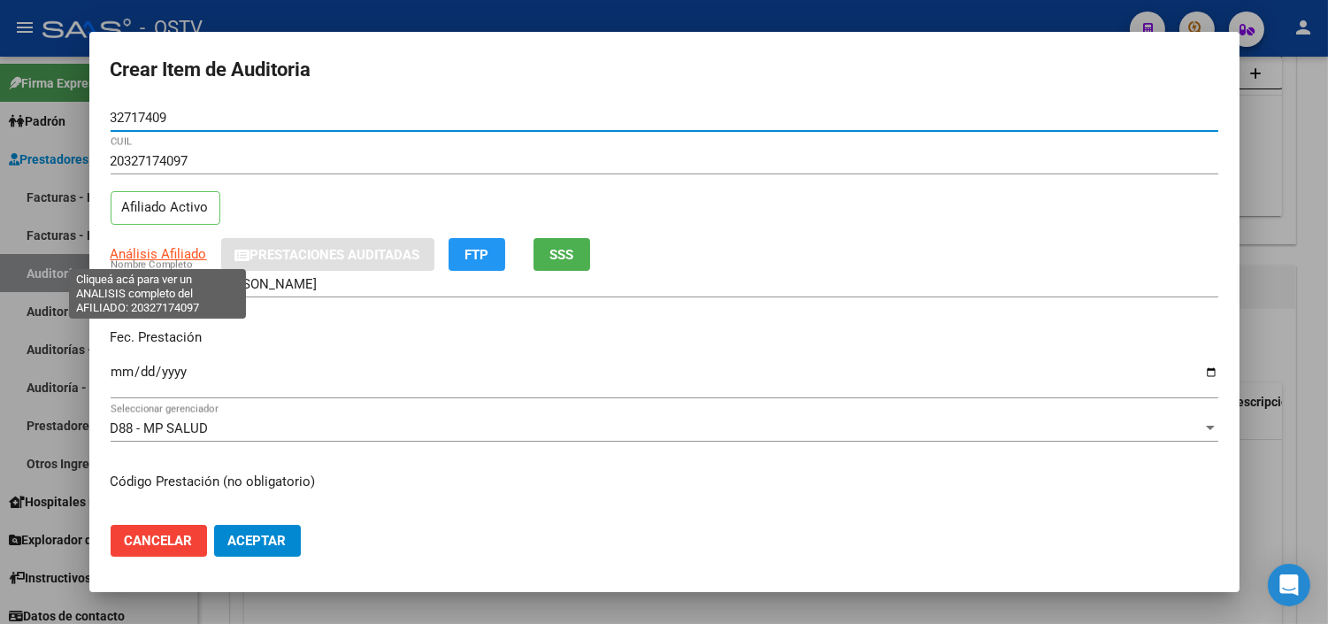
click at [165, 250] on span "Análisis Afiliado" at bounding box center [159, 254] width 96 height 16
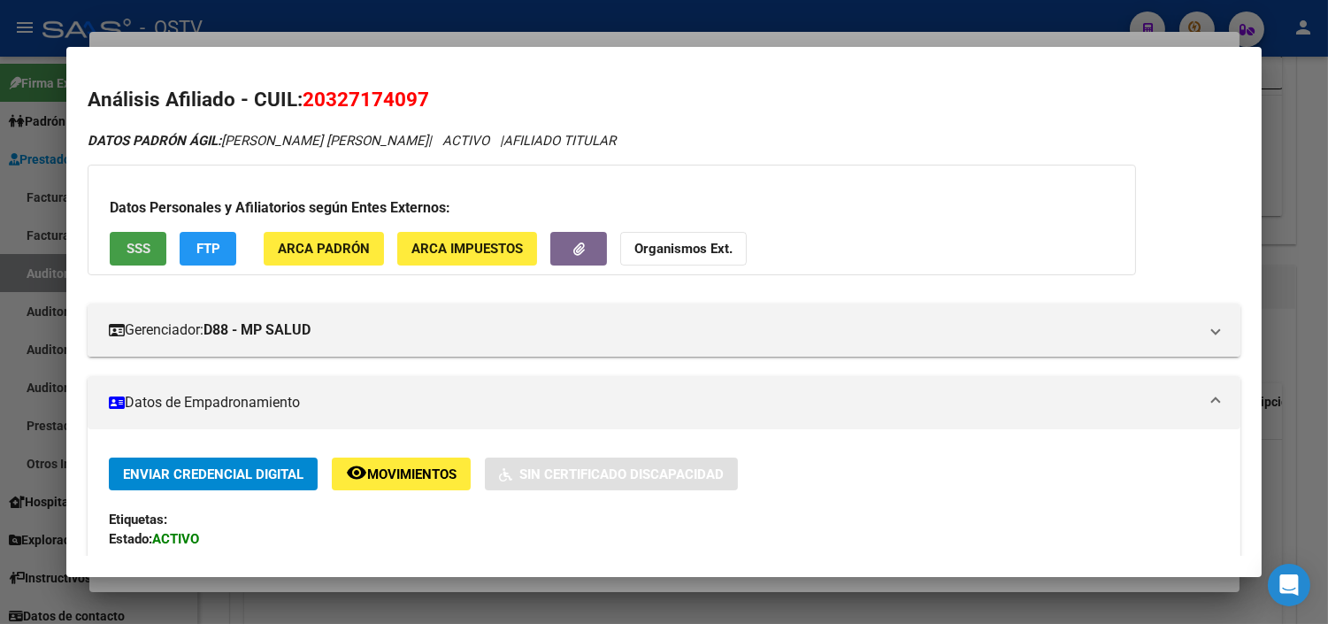
click at [111, 253] on button "SSS" at bounding box center [138, 248] width 57 height 33
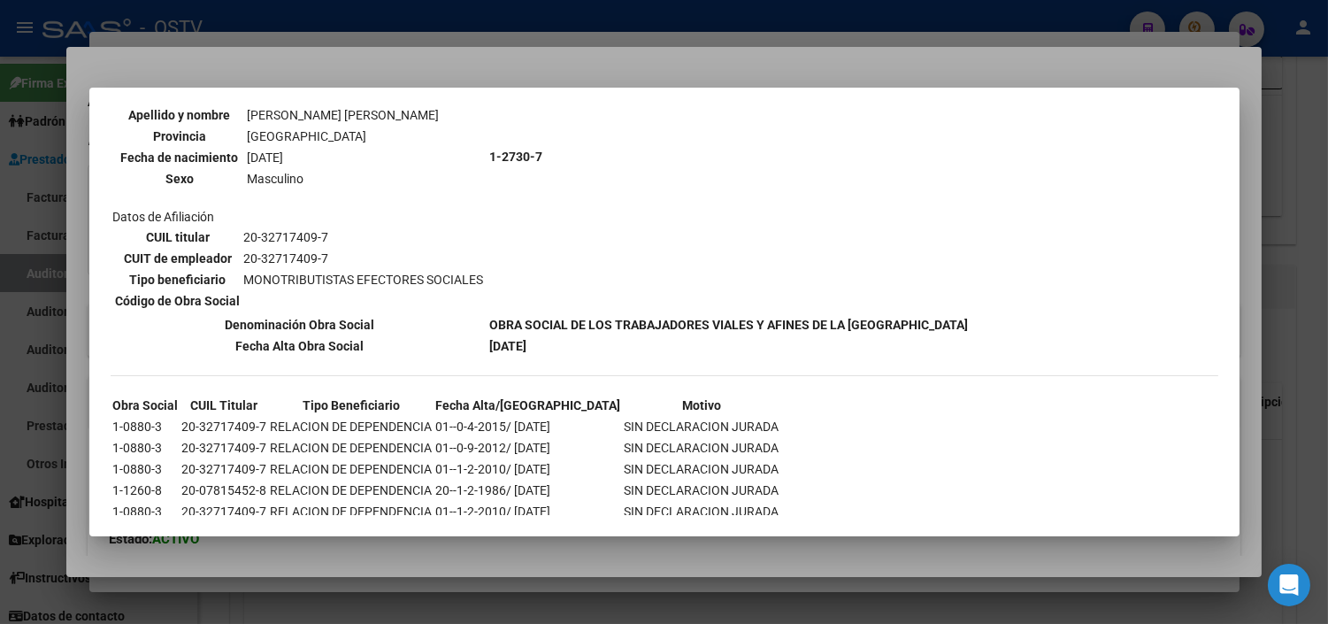
scroll to position [242, 0]
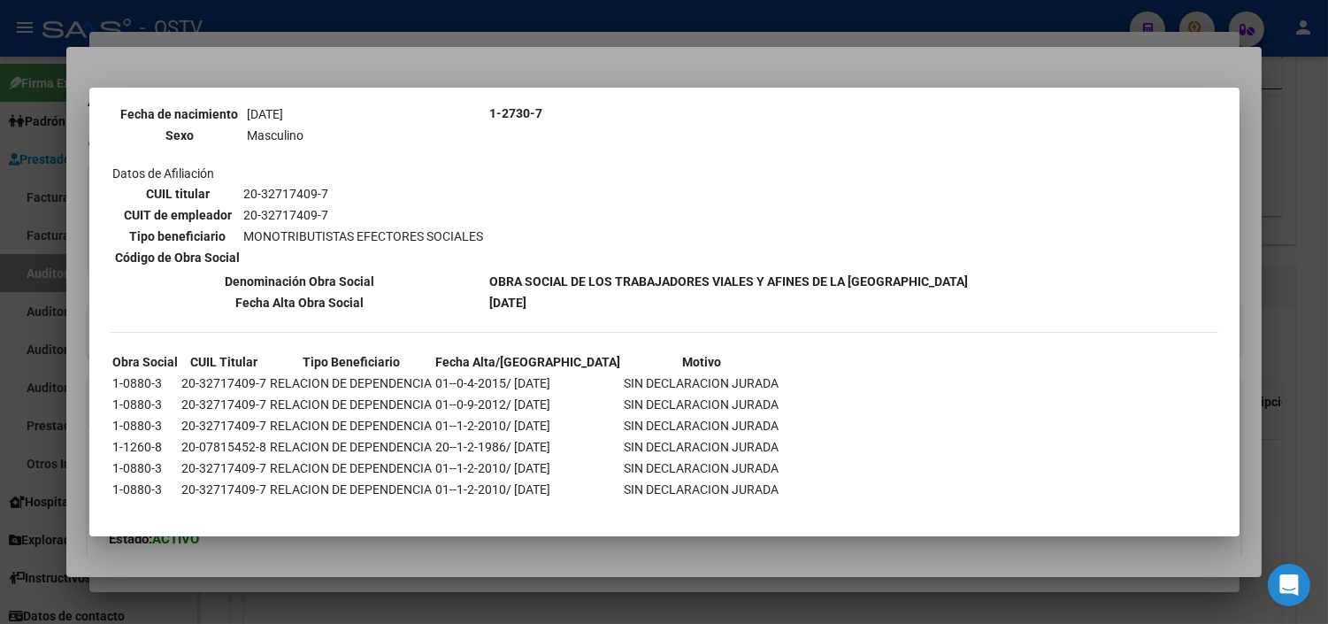
click at [311, 552] on div at bounding box center [664, 312] width 1328 height 624
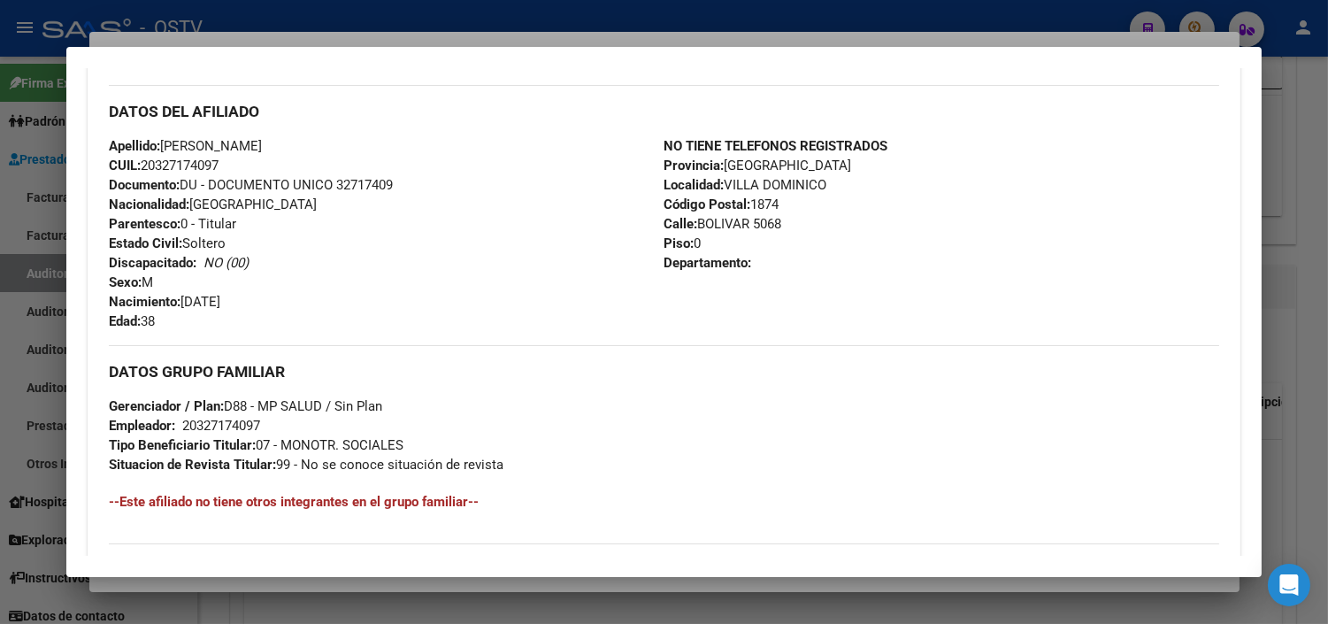
scroll to position [839, 0]
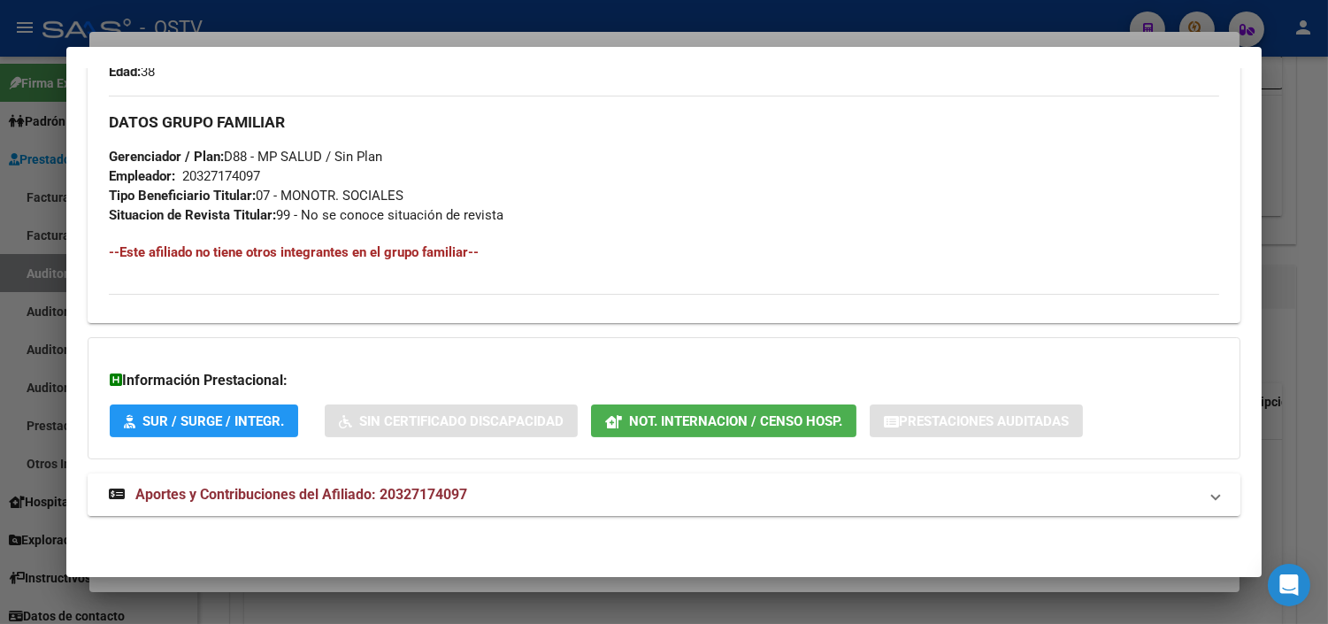
click at [275, 492] on span "Aportes y Contribuciones del Afiliado: 20327174097" at bounding box center [301, 494] width 332 height 17
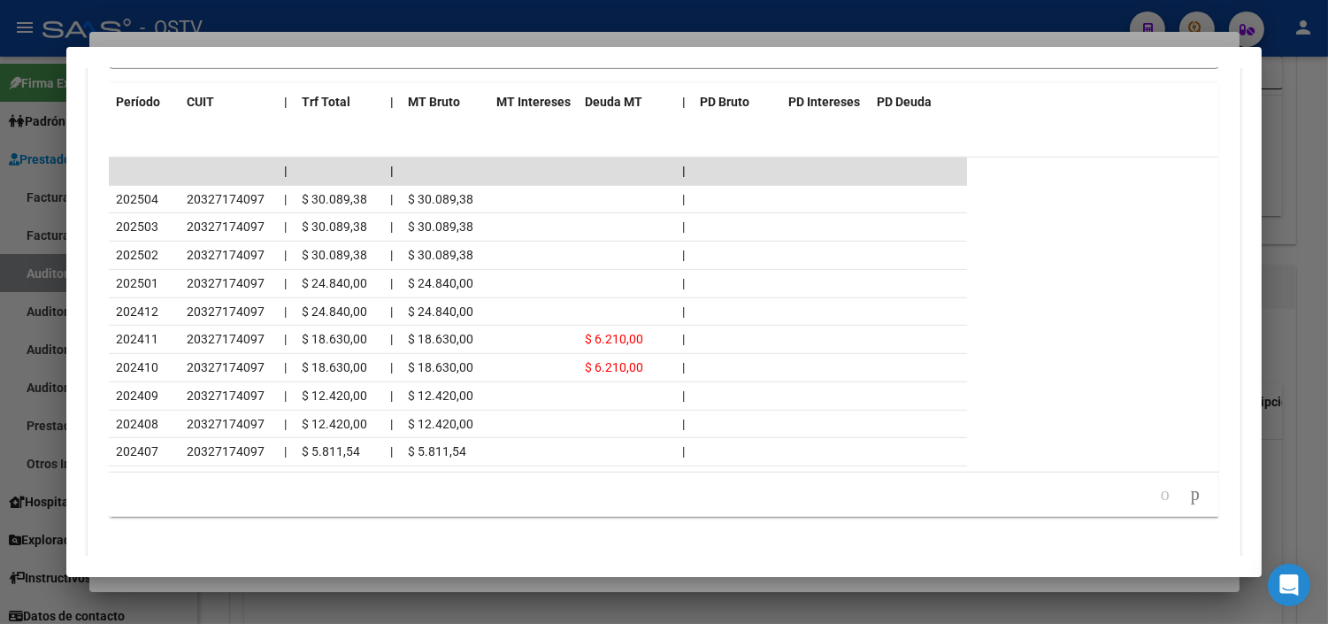
scroll to position [1633, 0]
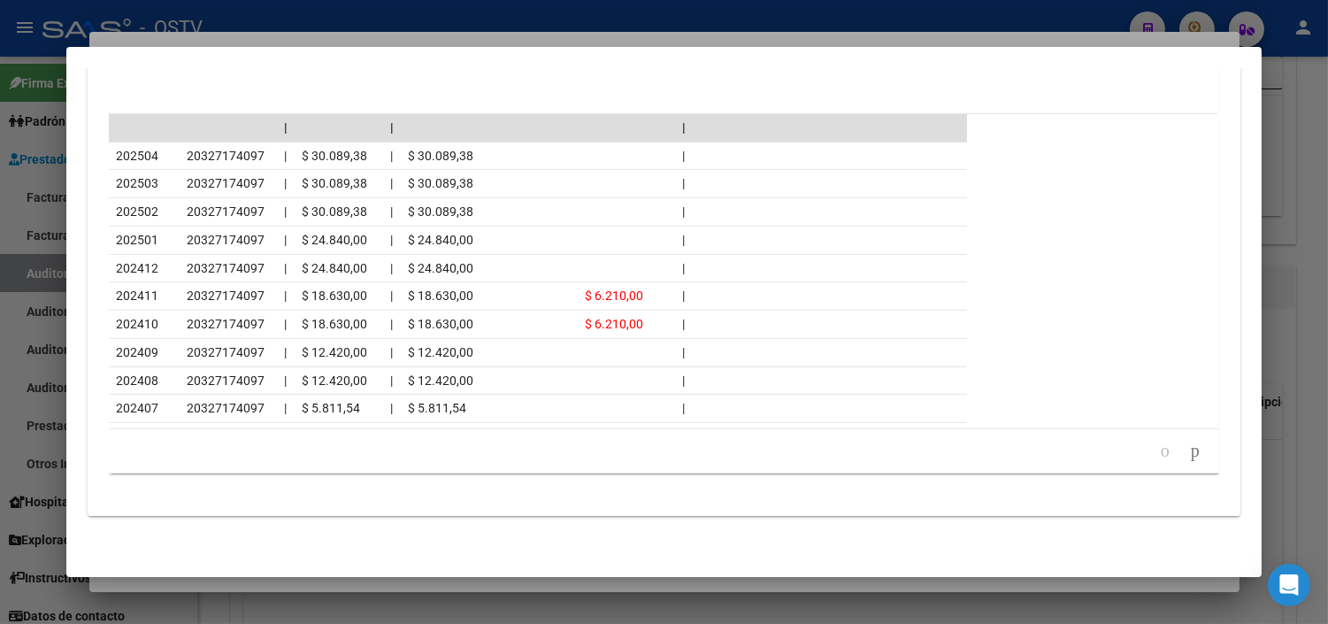
click at [279, 585] on div at bounding box center [664, 312] width 1328 height 624
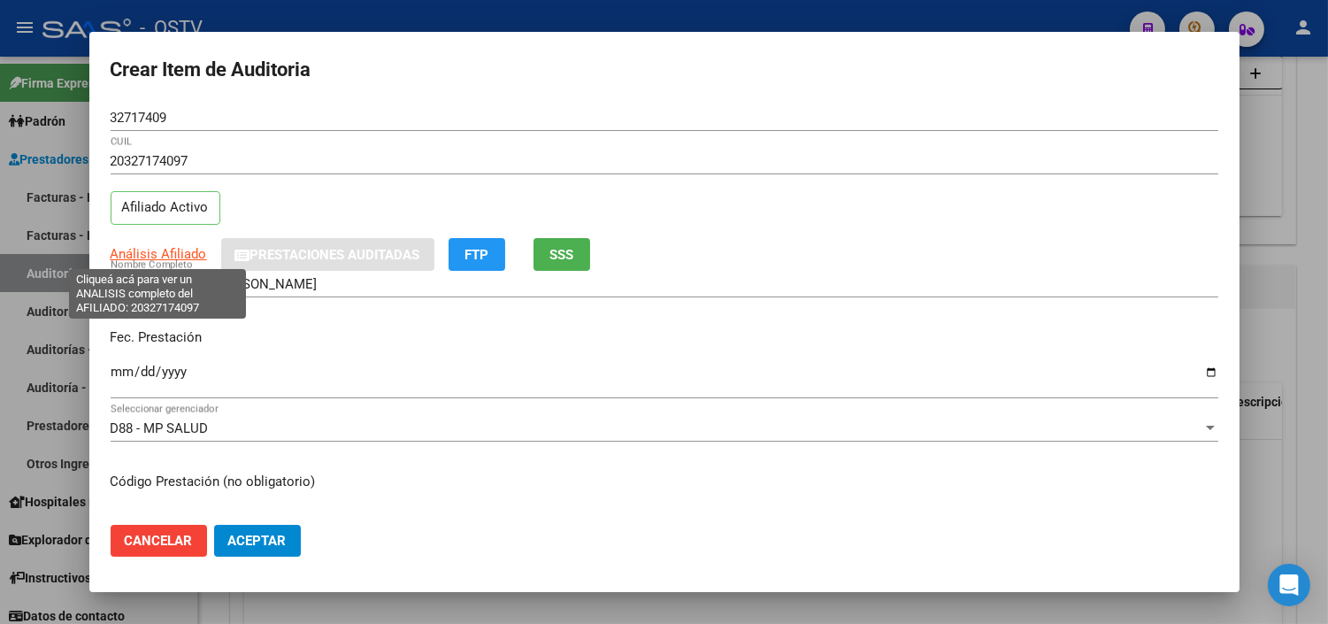
click at [161, 250] on span "Análisis Afiliado" at bounding box center [159, 254] width 96 height 16
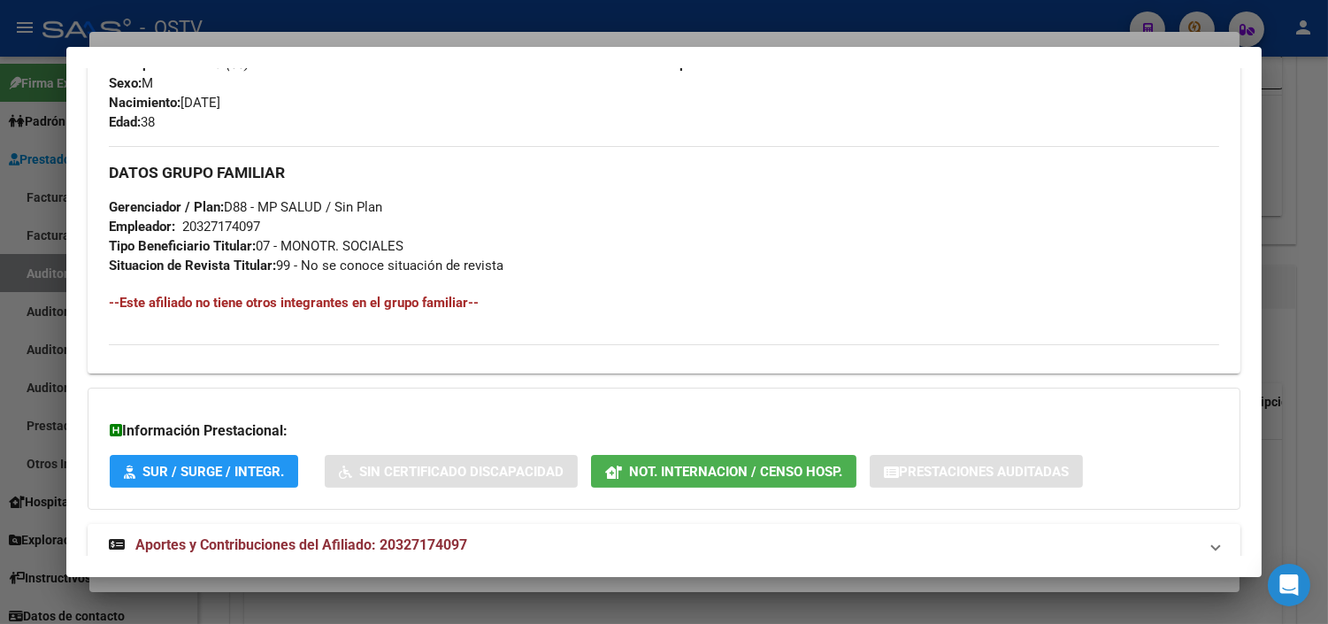
scroll to position [839, 0]
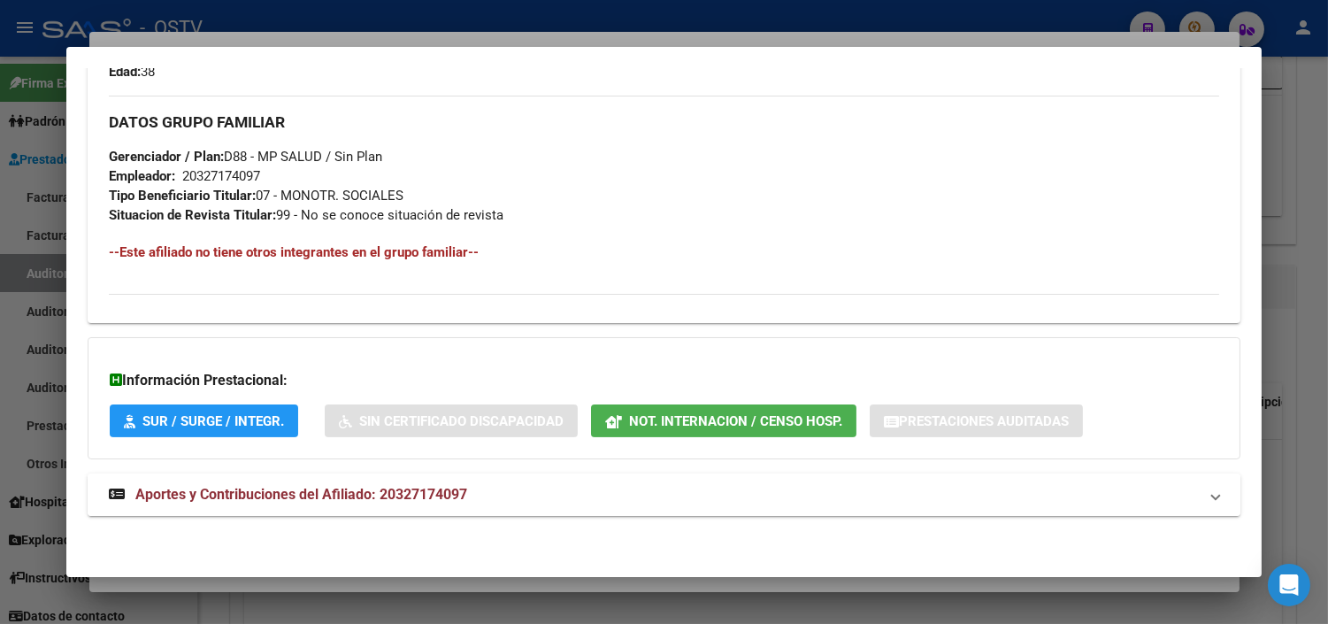
click at [303, 493] on span "Aportes y Contribuciones del Afiliado: 20327174097" at bounding box center [301, 494] width 332 height 17
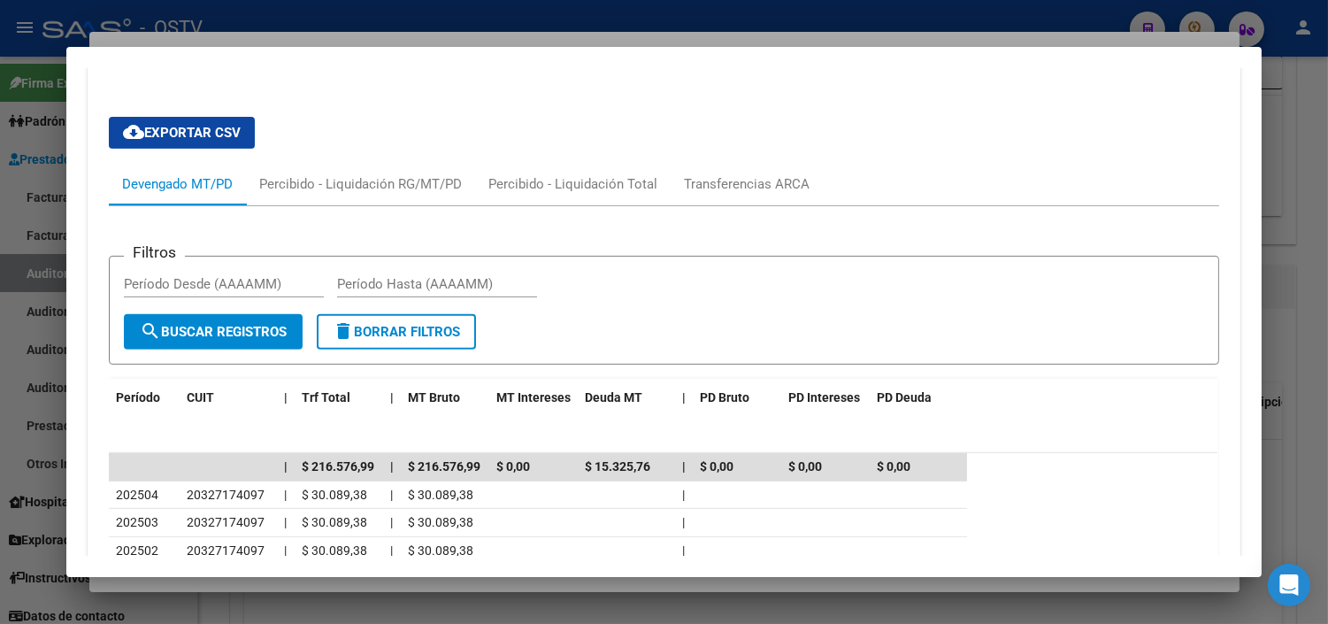
scroll to position [1491, 0]
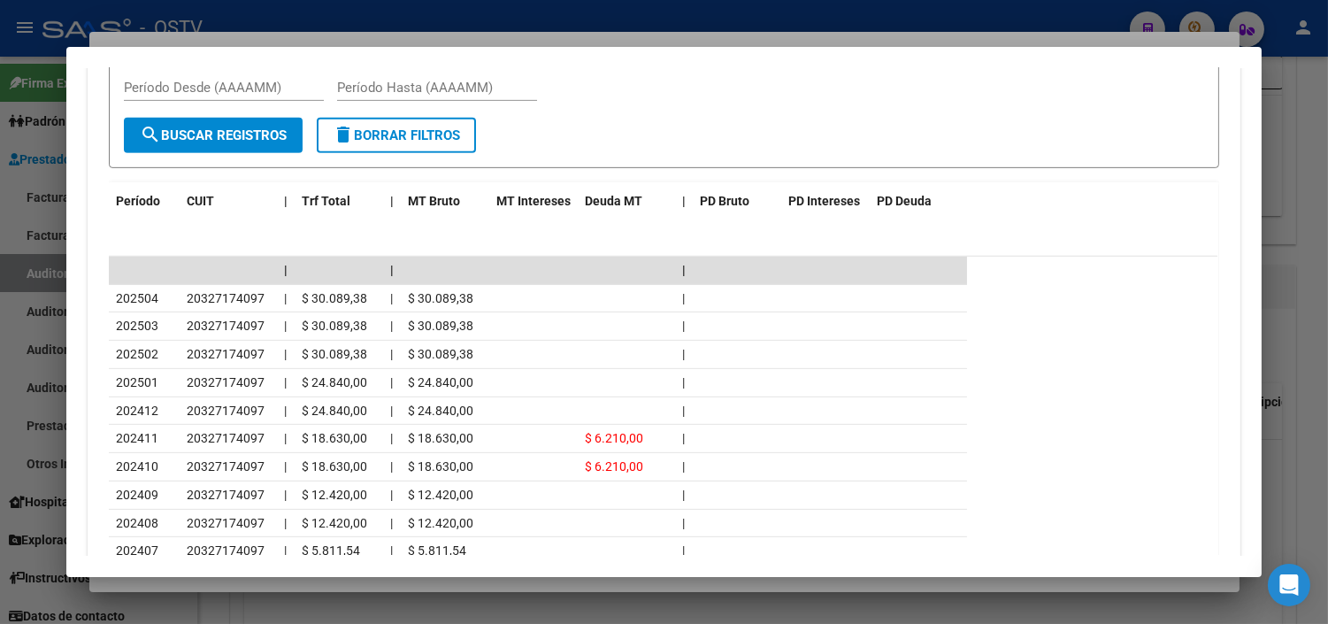
click at [341, 585] on div at bounding box center [664, 312] width 1328 height 624
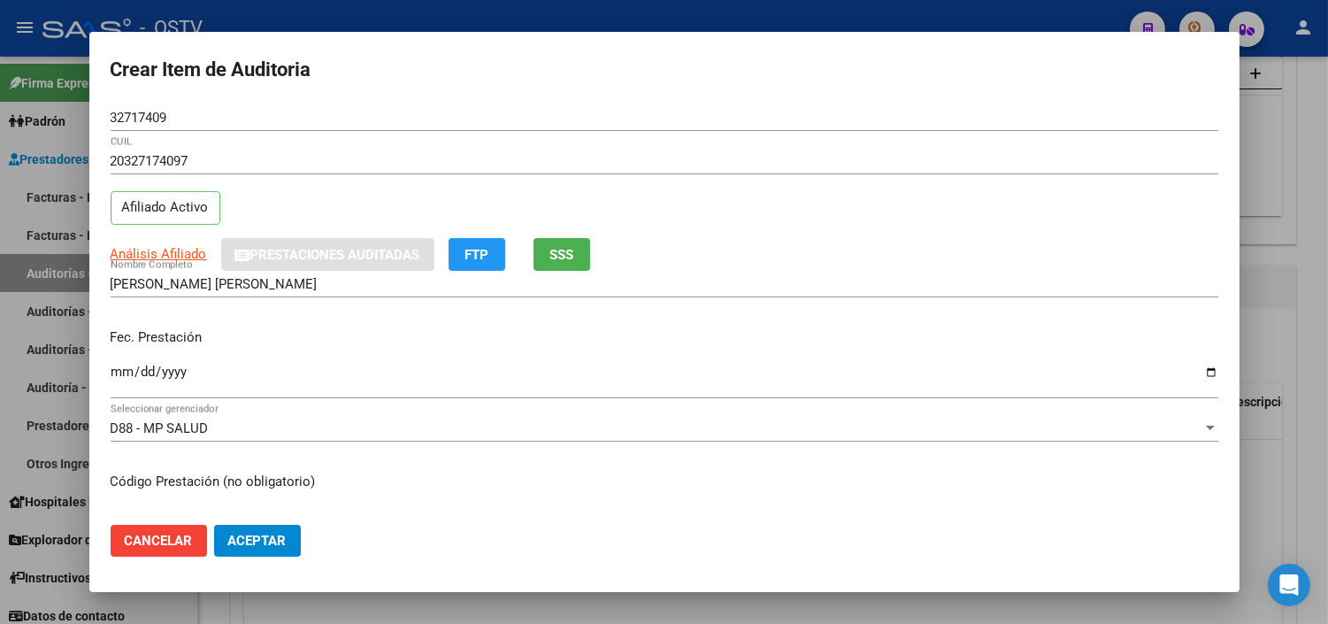
click at [121, 368] on input "Ingresar la fecha" at bounding box center [665, 379] width 1108 height 28
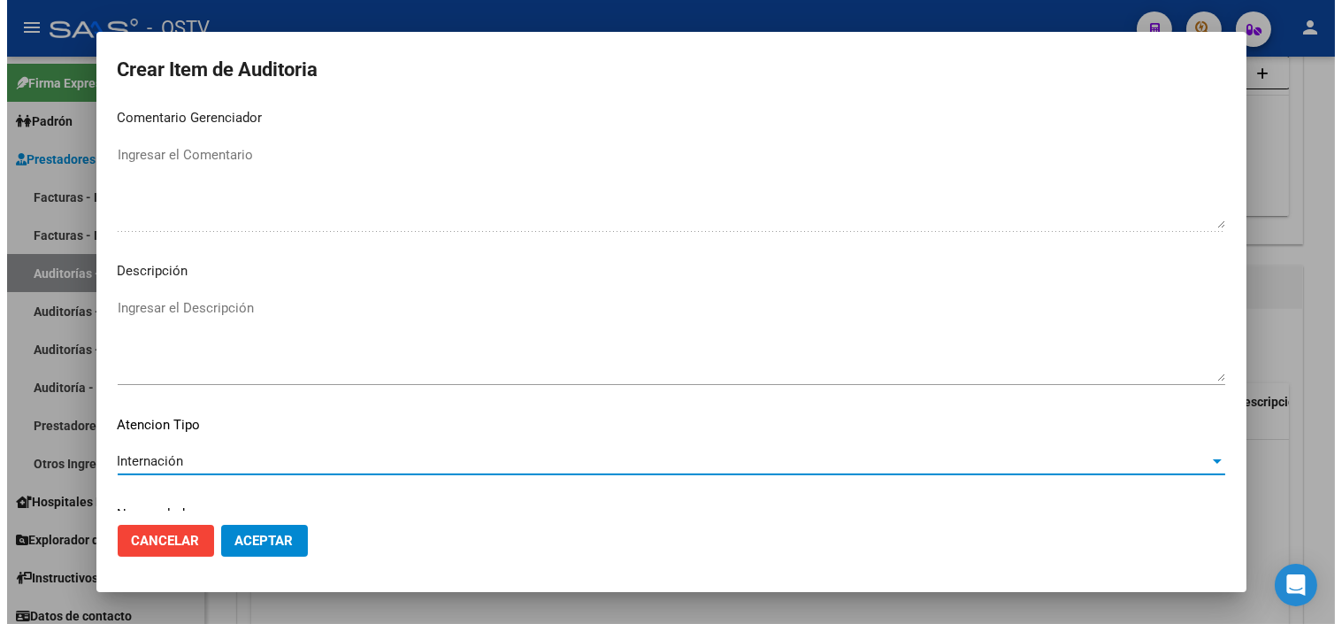
scroll to position [1033, 0]
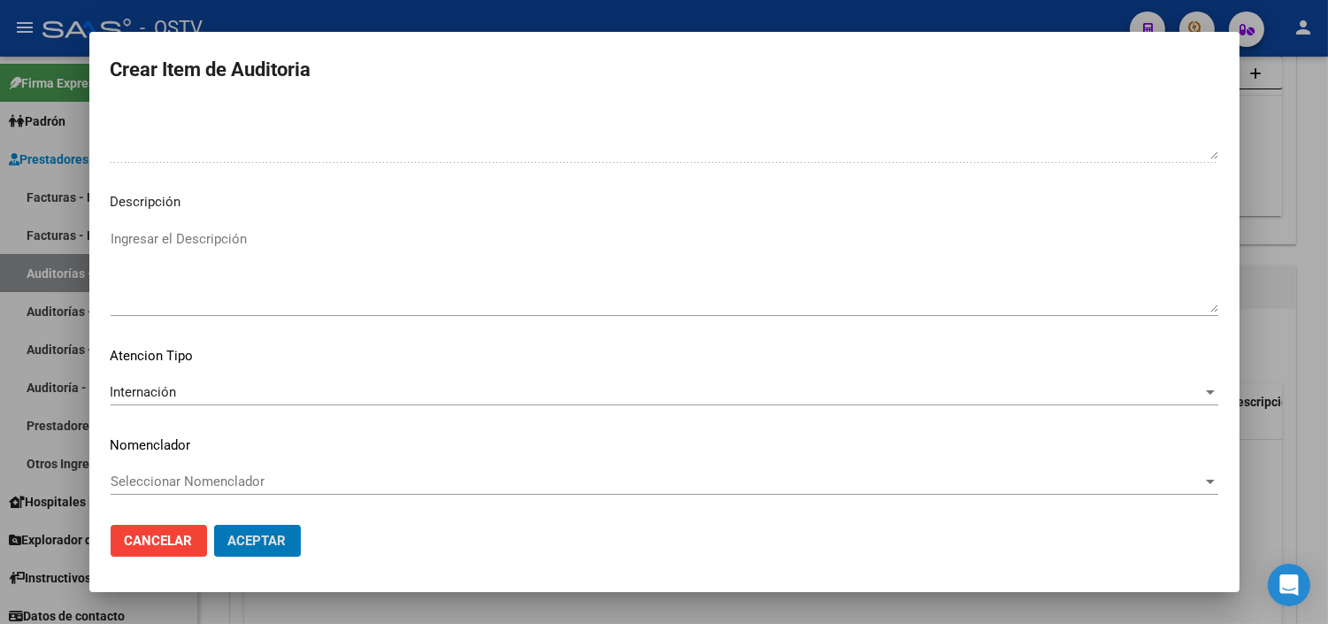
click at [214, 525] on button "Aceptar" at bounding box center [257, 541] width 87 height 32
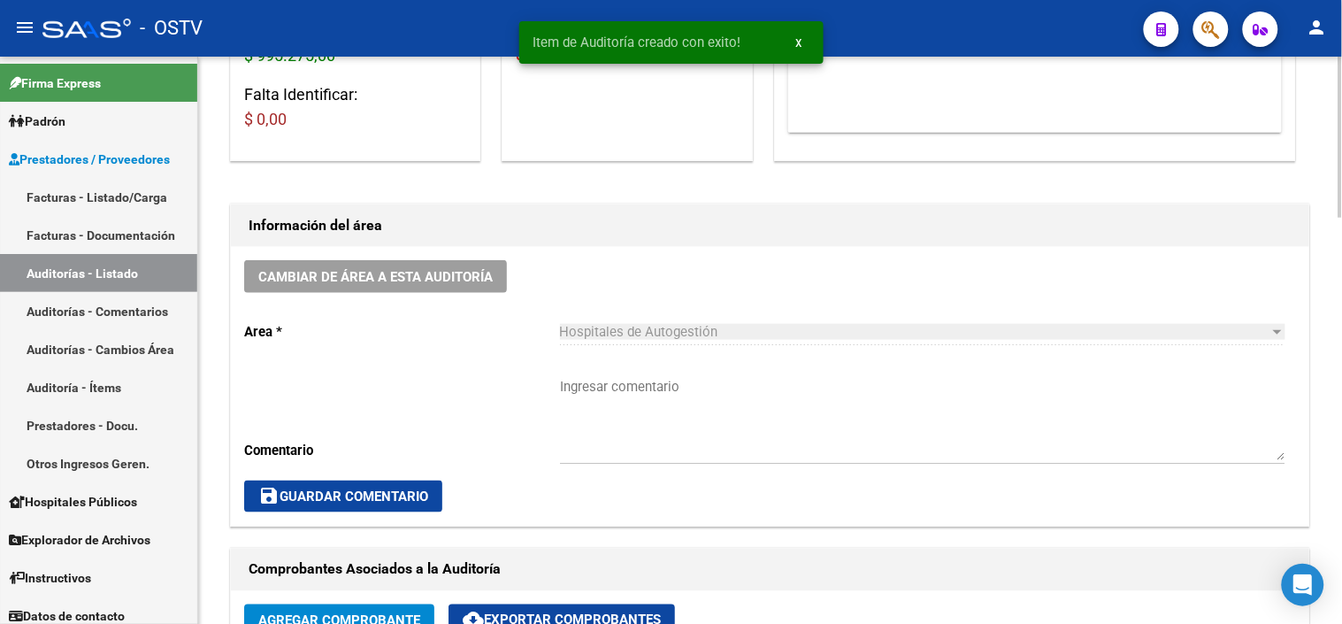
scroll to position [296, 0]
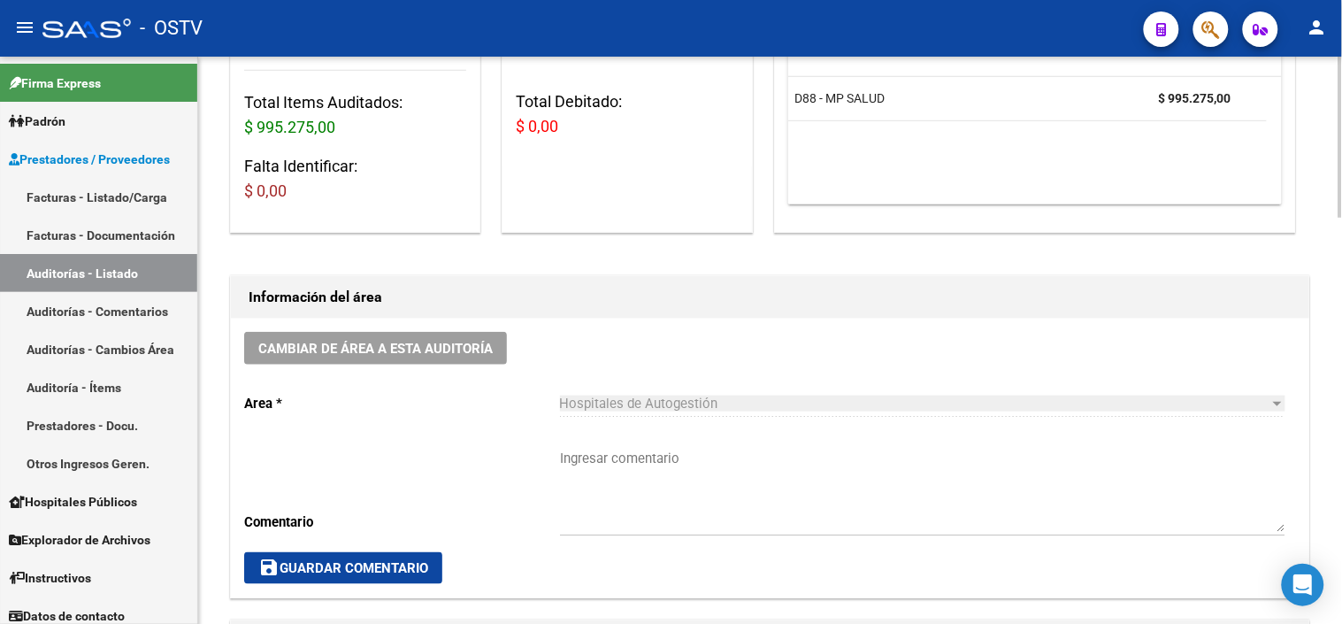
click at [603, 454] on textarea "Ingresar comentario" at bounding box center [923, 490] width 726 height 83
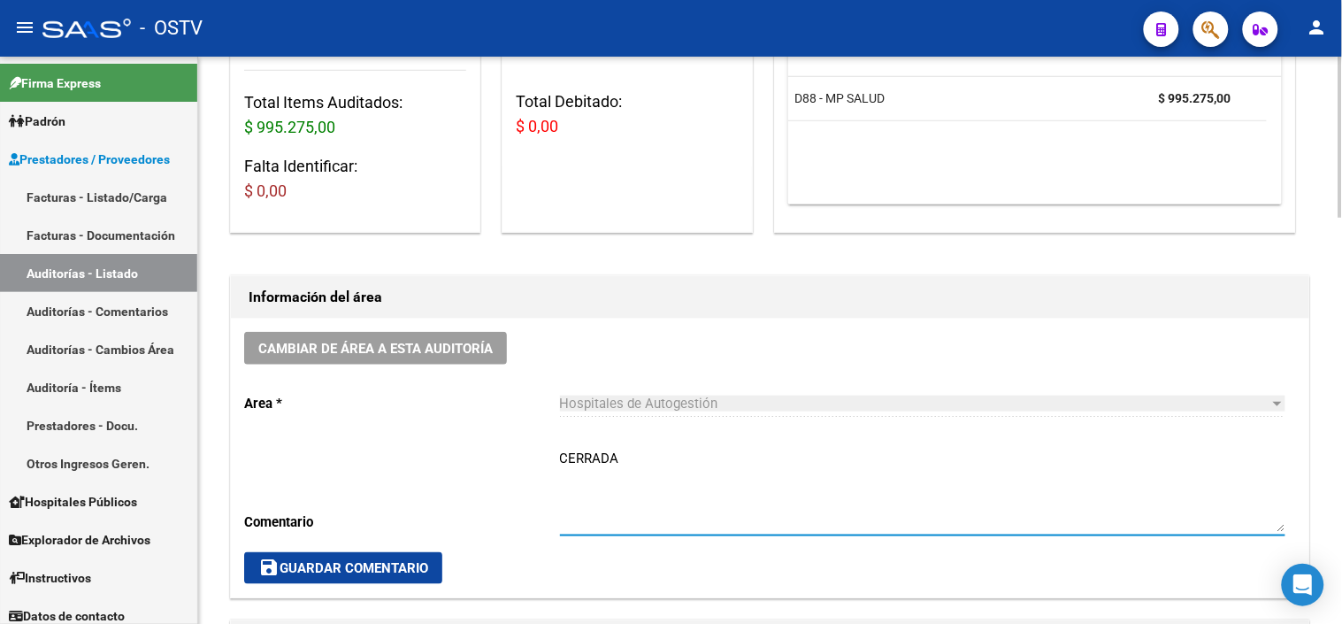
click at [411, 576] on span "save Guardar Comentario" at bounding box center [343, 568] width 170 height 16
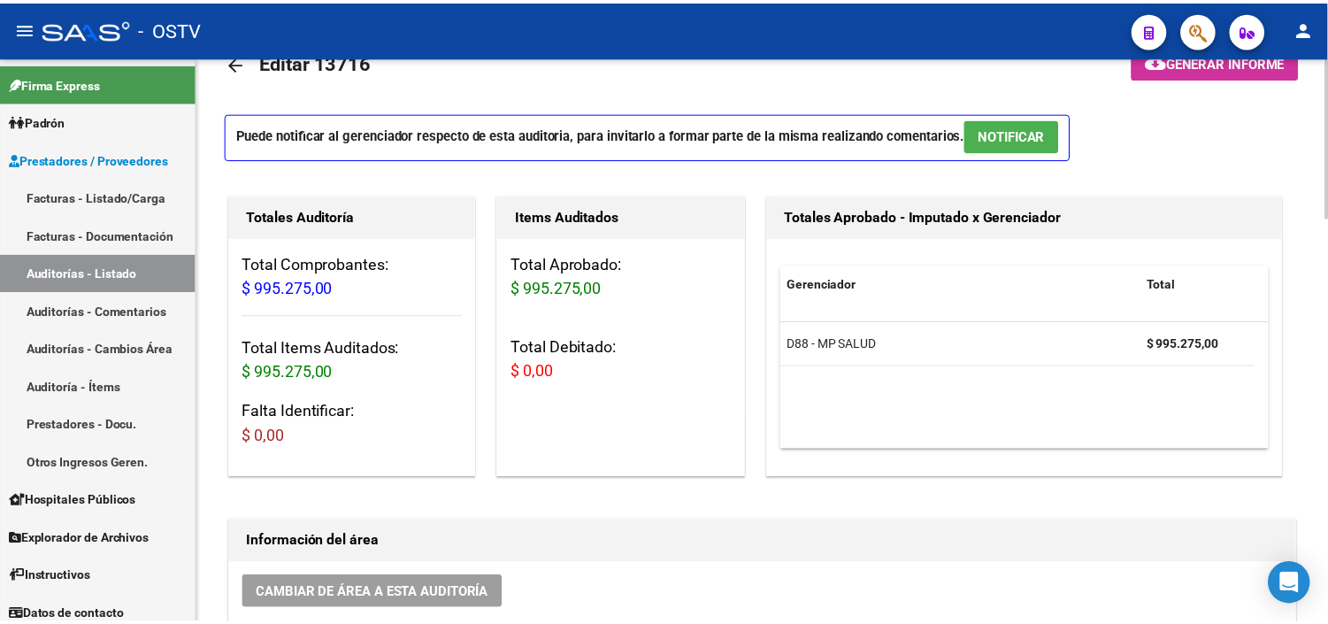
scroll to position [0, 0]
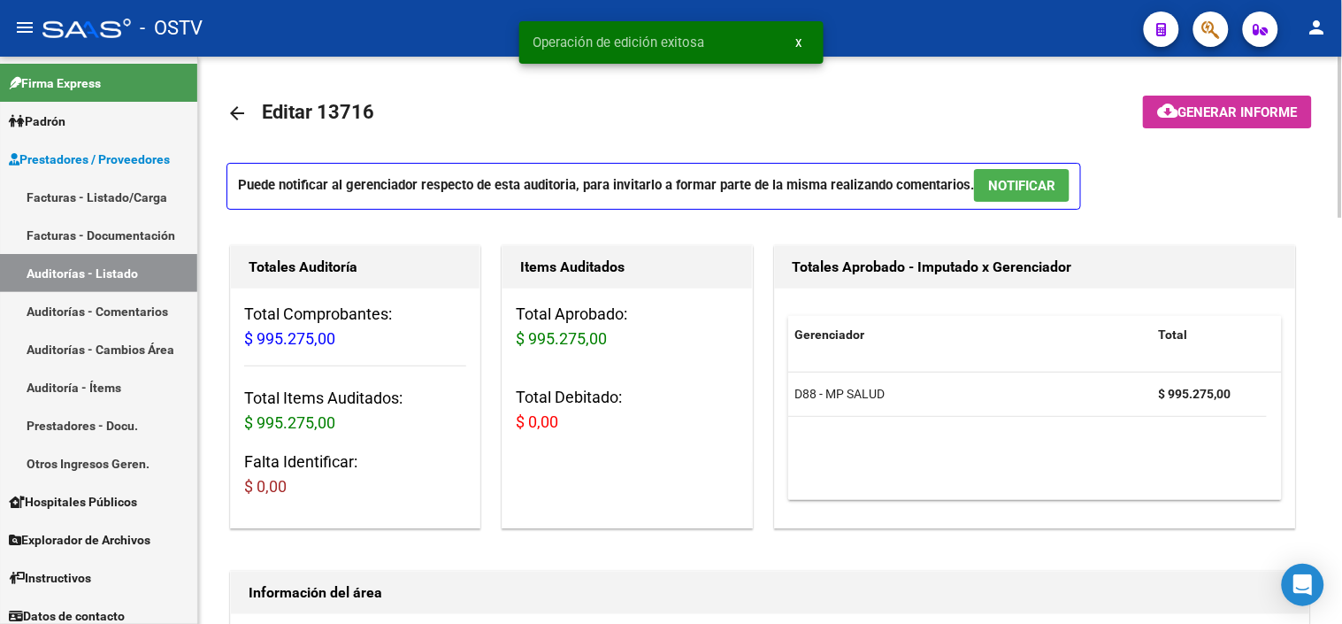
click at [1010, 179] on span "NOTIFICAR" at bounding box center [1021, 186] width 67 height 16
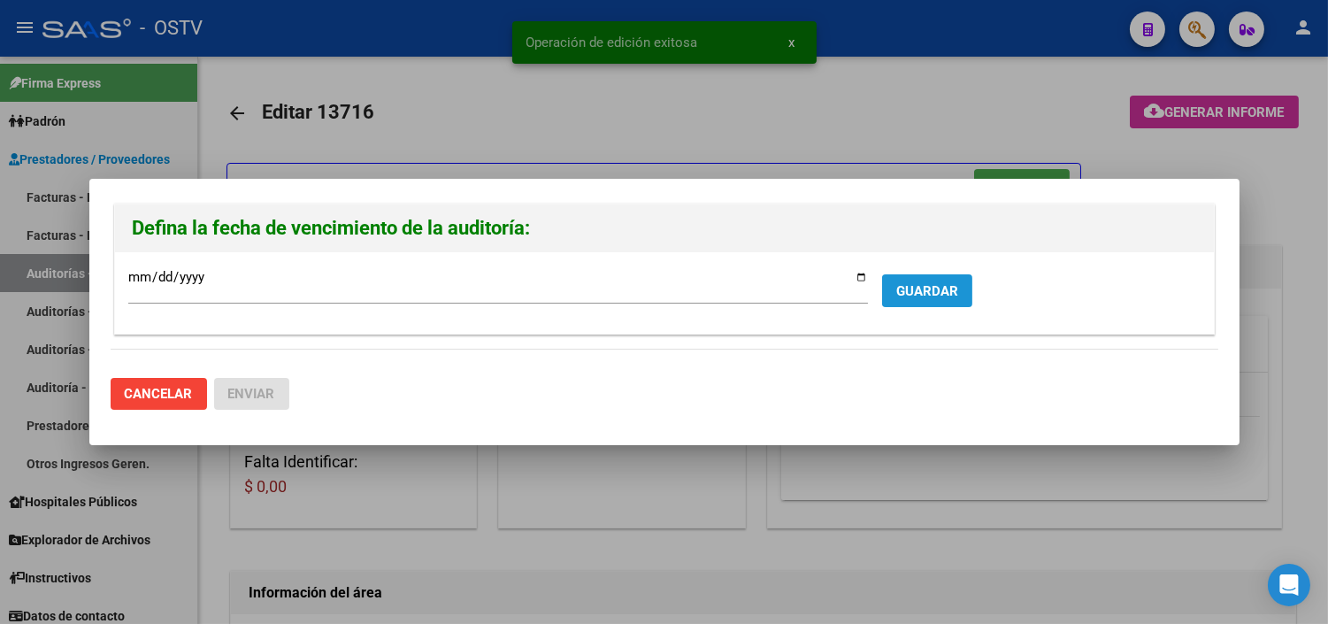
click at [933, 275] on button "GUARDAR" at bounding box center [927, 290] width 90 height 33
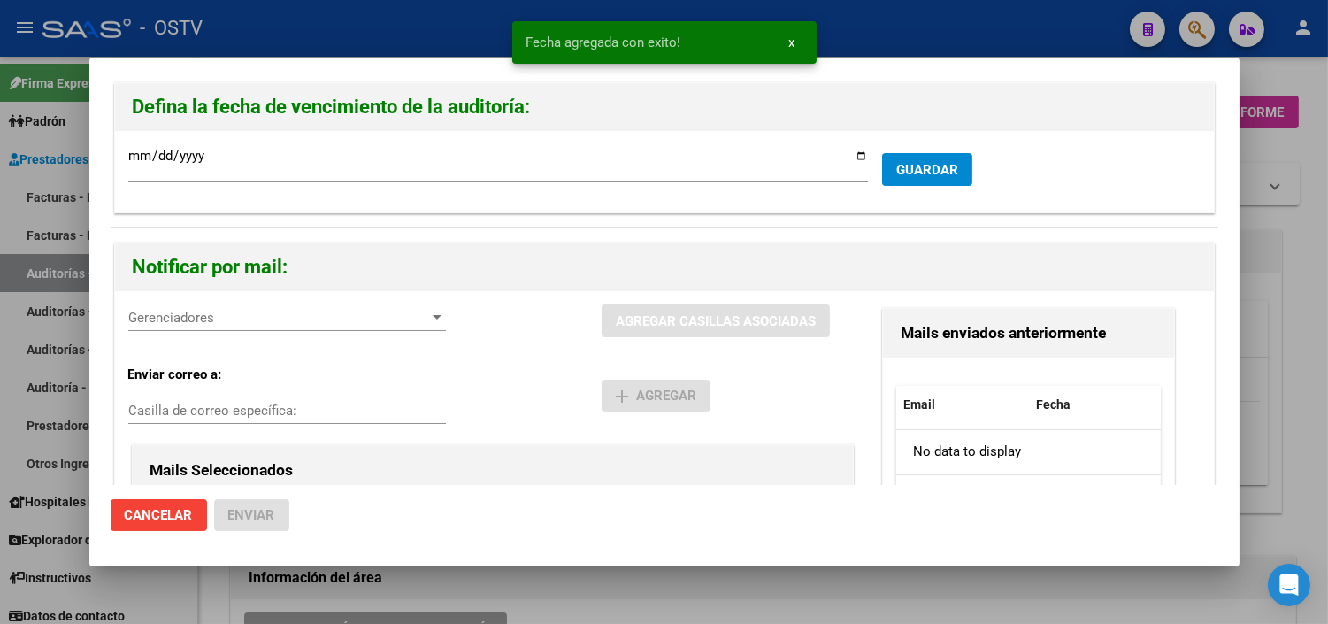
click at [227, 319] on span "Gerenciadores" at bounding box center [279, 318] width 302 height 16
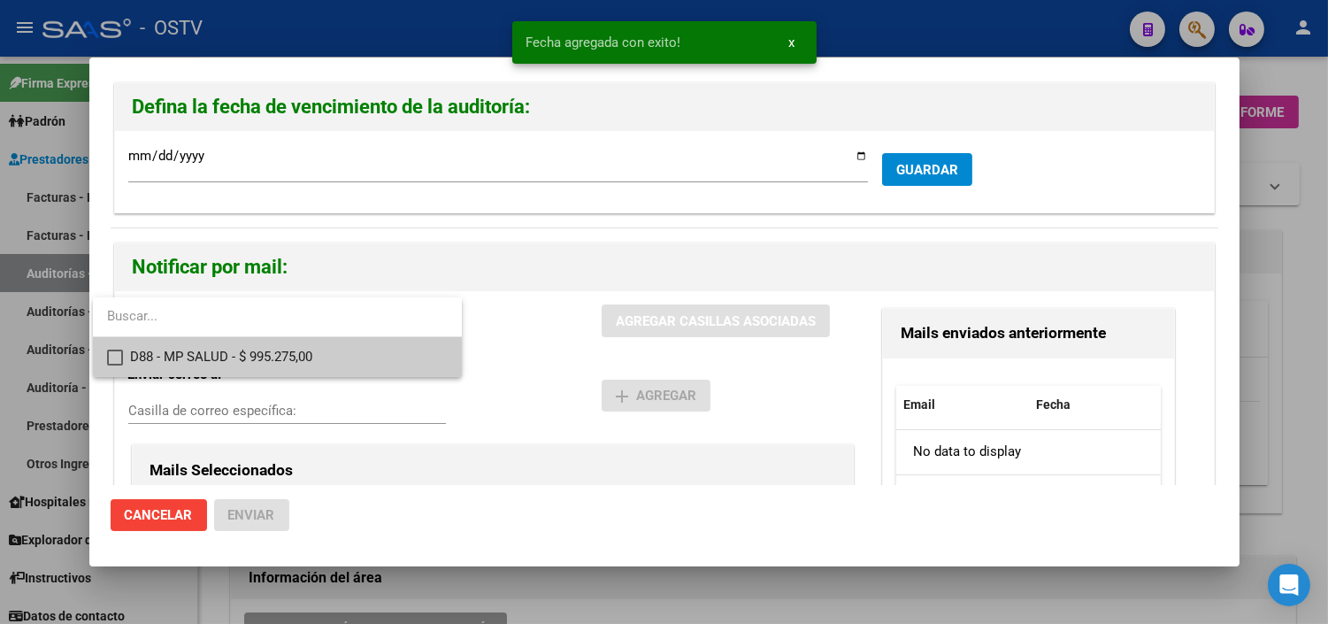
click at [219, 346] on span "D88 - MP SALUD - $ 995.275,00" at bounding box center [289, 357] width 318 height 40
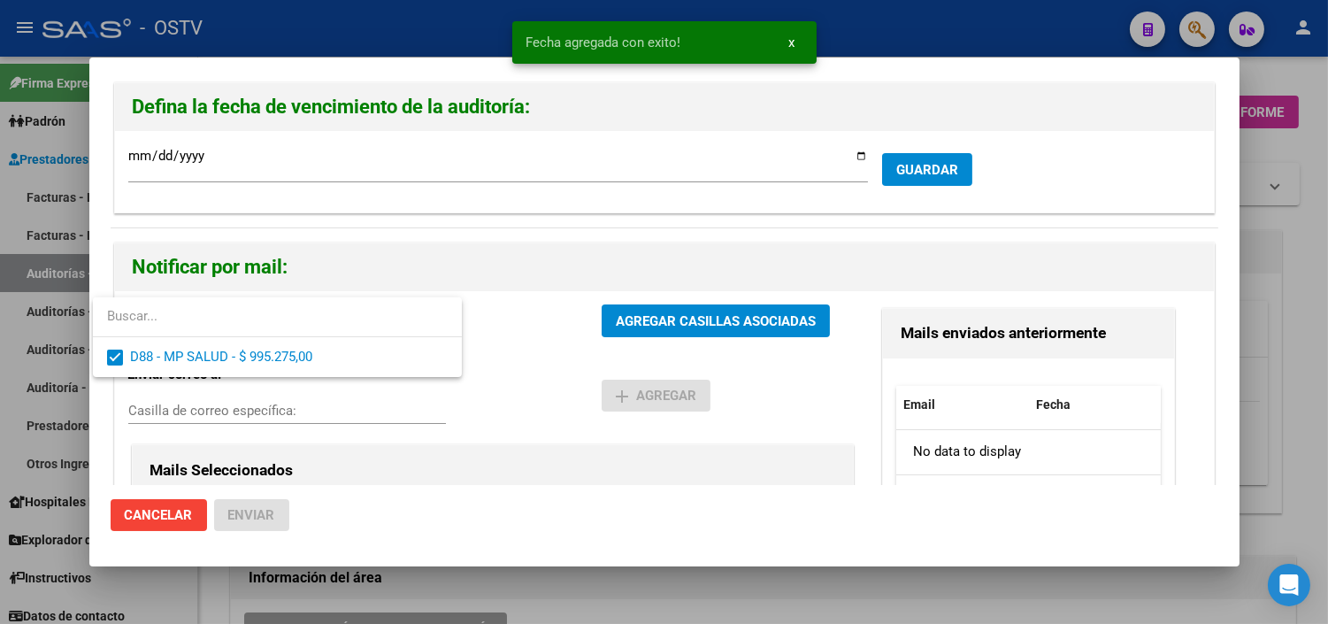
click at [611, 316] on div at bounding box center [664, 312] width 1328 height 624
click at [626, 319] on span "AGREGAR CASILLAS ASOCIADAS" at bounding box center [716, 321] width 200 height 16
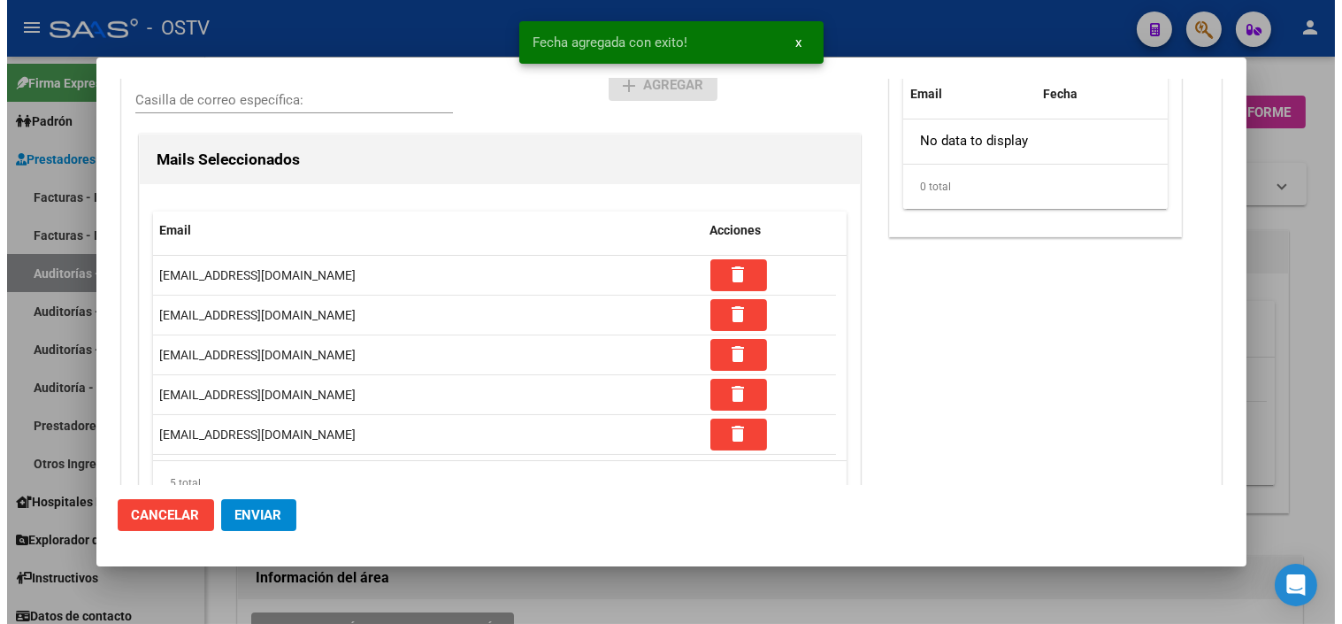
scroll to position [381, 0]
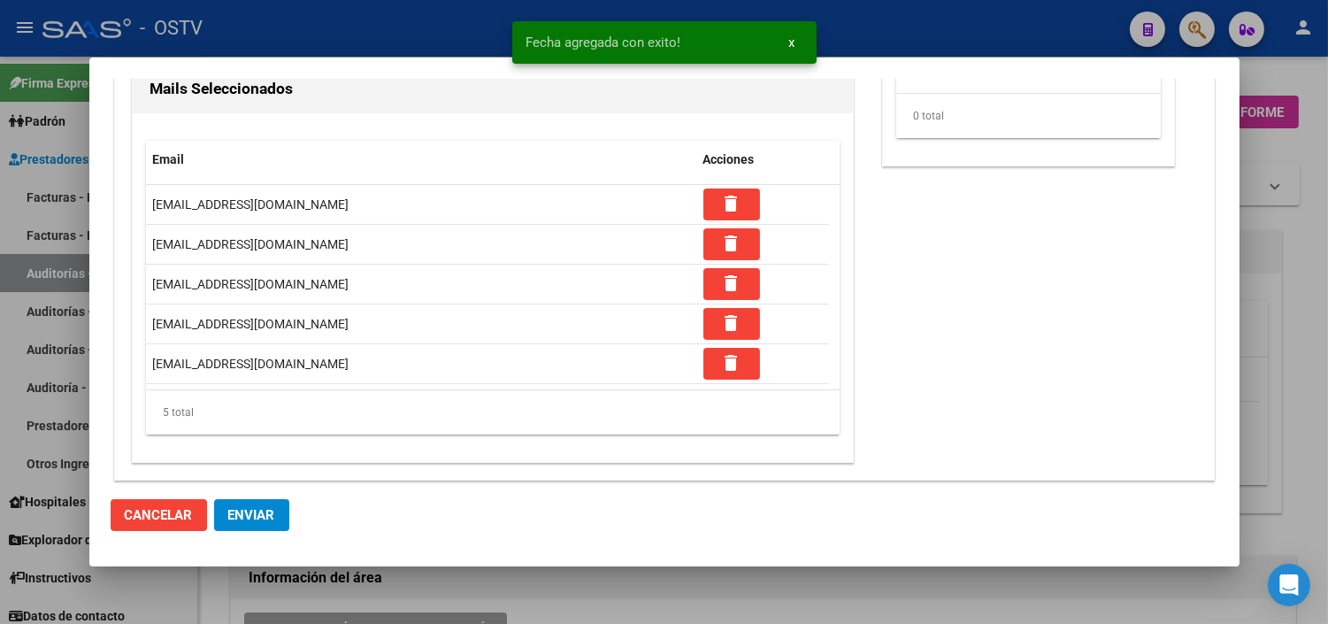
click at [234, 519] on span "Enviar" at bounding box center [251, 515] width 47 height 16
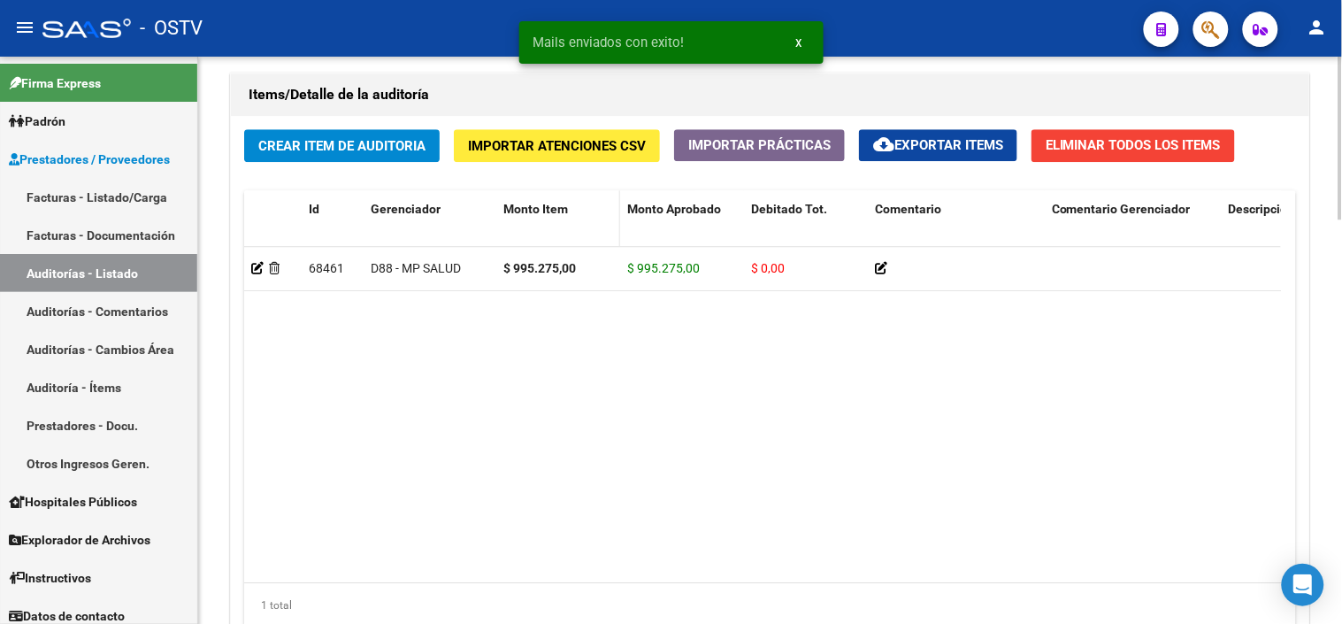
scroll to position [1278, 0]
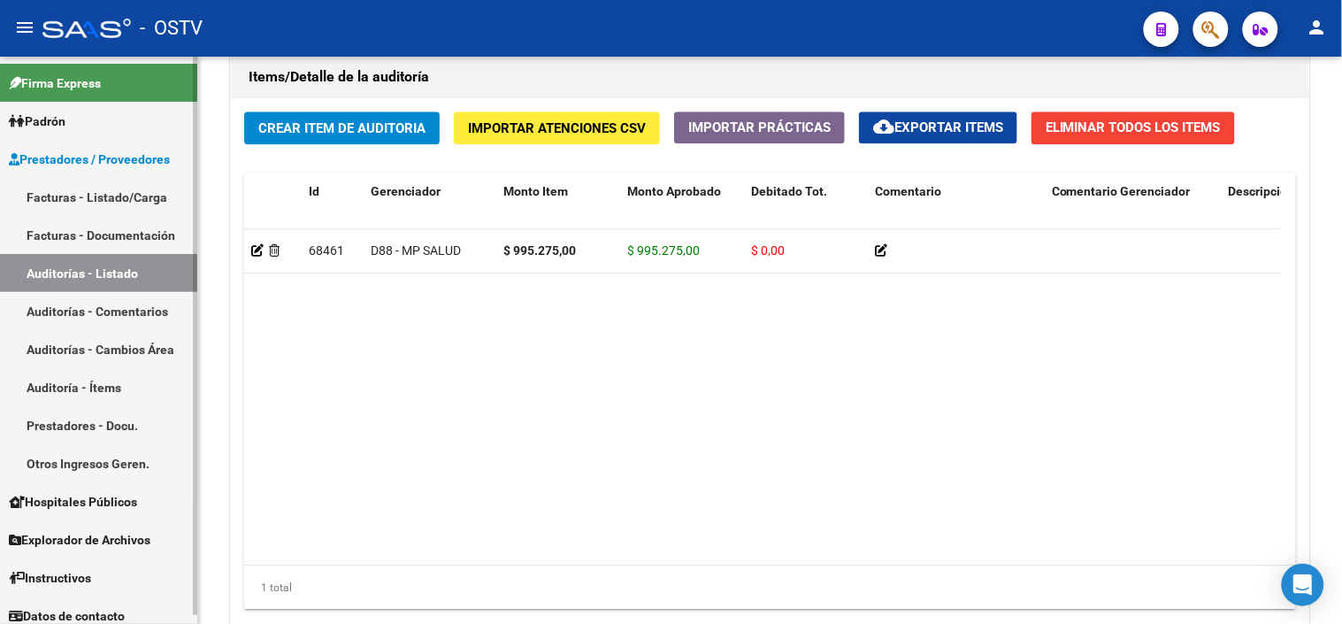
click at [97, 271] on link "Auditorías - Listado" at bounding box center [98, 273] width 197 height 38
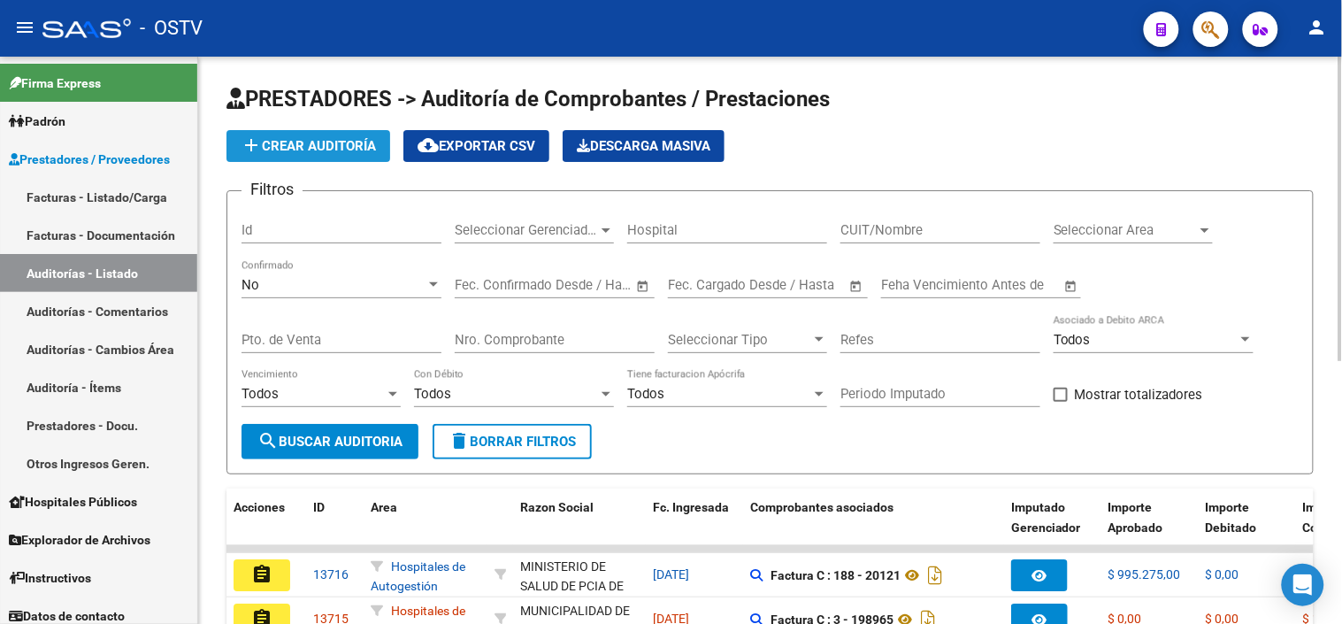
click at [301, 150] on span "add Crear Auditoría" at bounding box center [308, 146] width 135 height 16
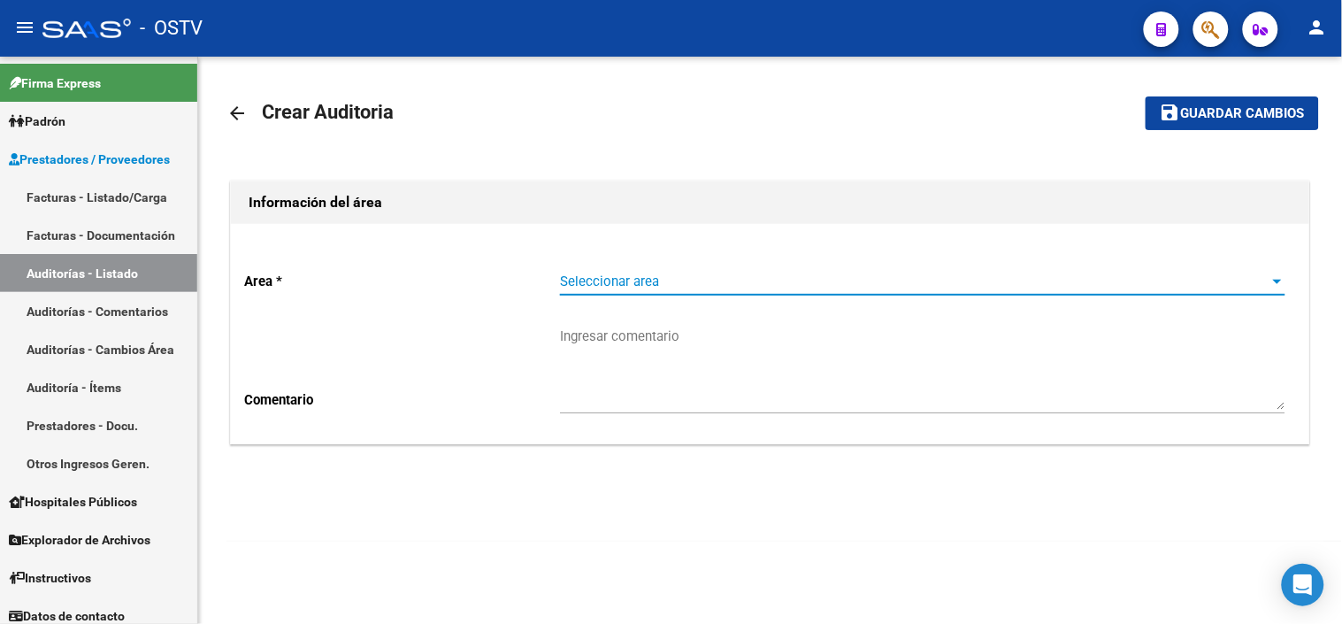
click at [625, 285] on span "Seleccionar area" at bounding box center [915, 281] width 710 height 16
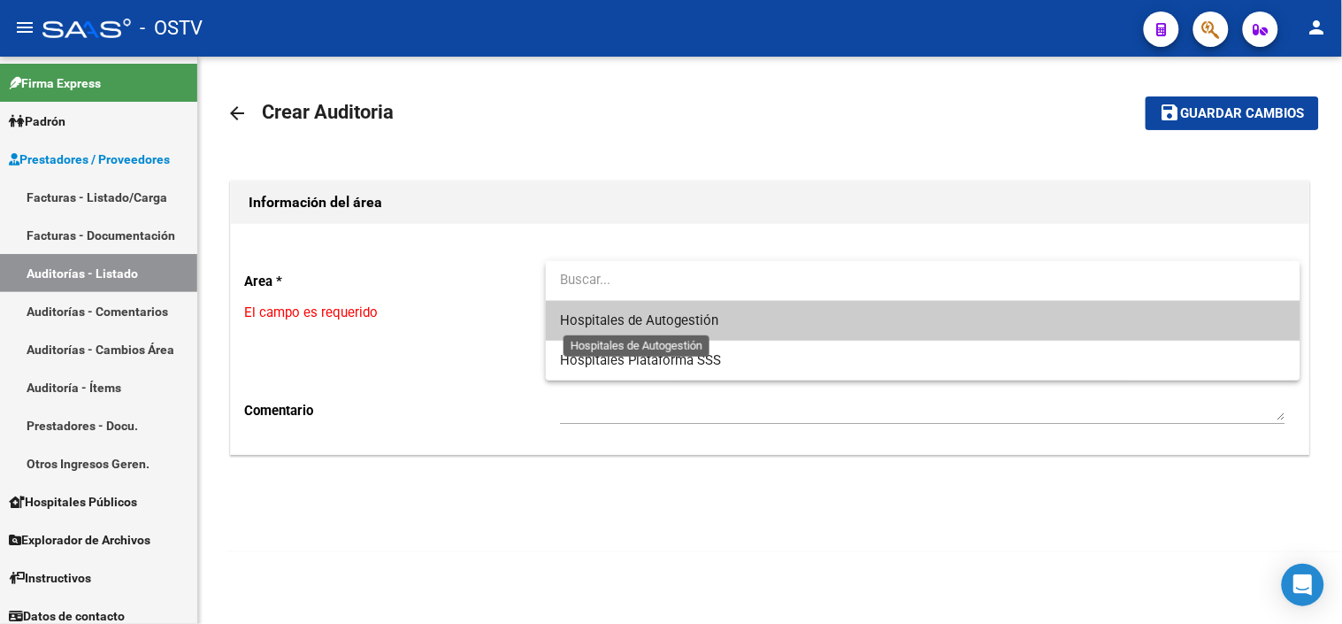
click at [623, 325] on span "Hospitales de Autogestión" at bounding box center [639, 320] width 158 height 16
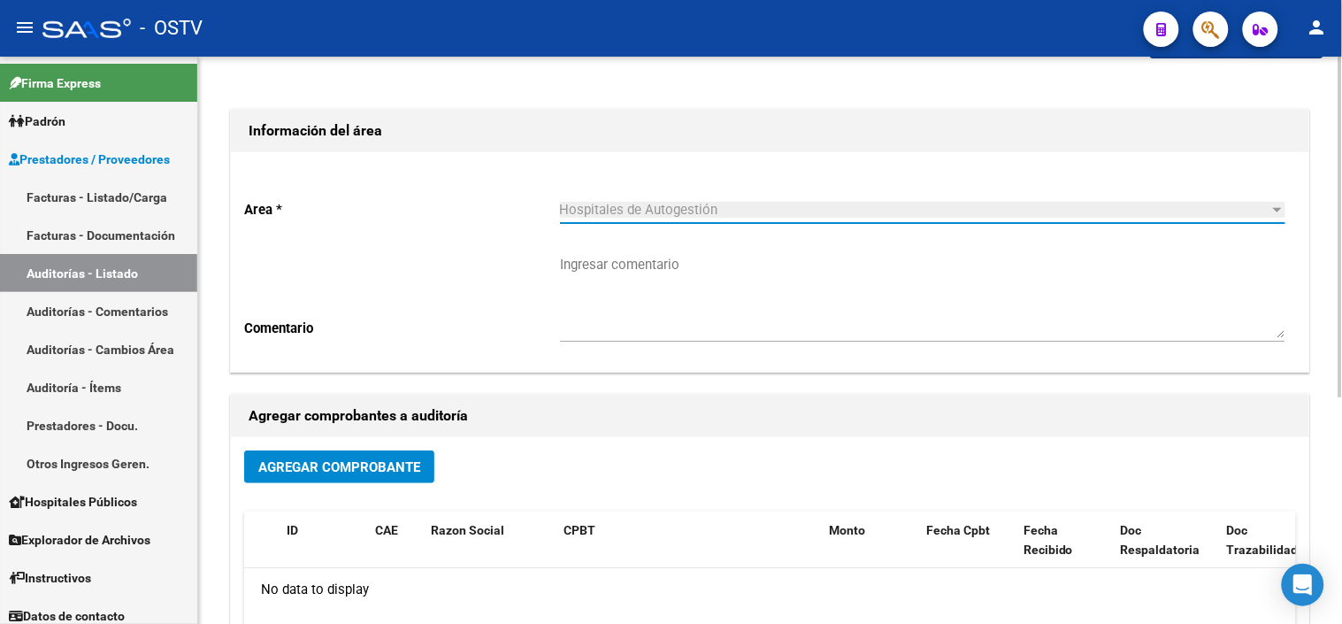
scroll to position [98, 0]
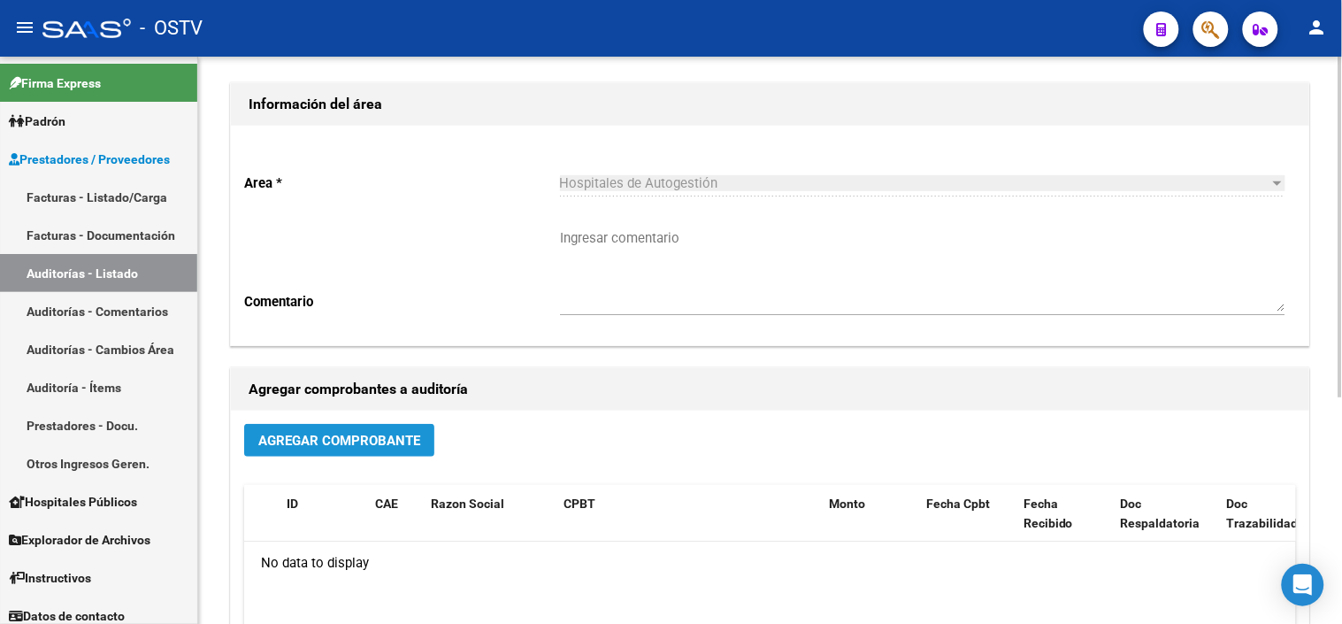
click at [374, 446] on span "Agregar Comprobante" at bounding box center [339, 441] width 162 height 16
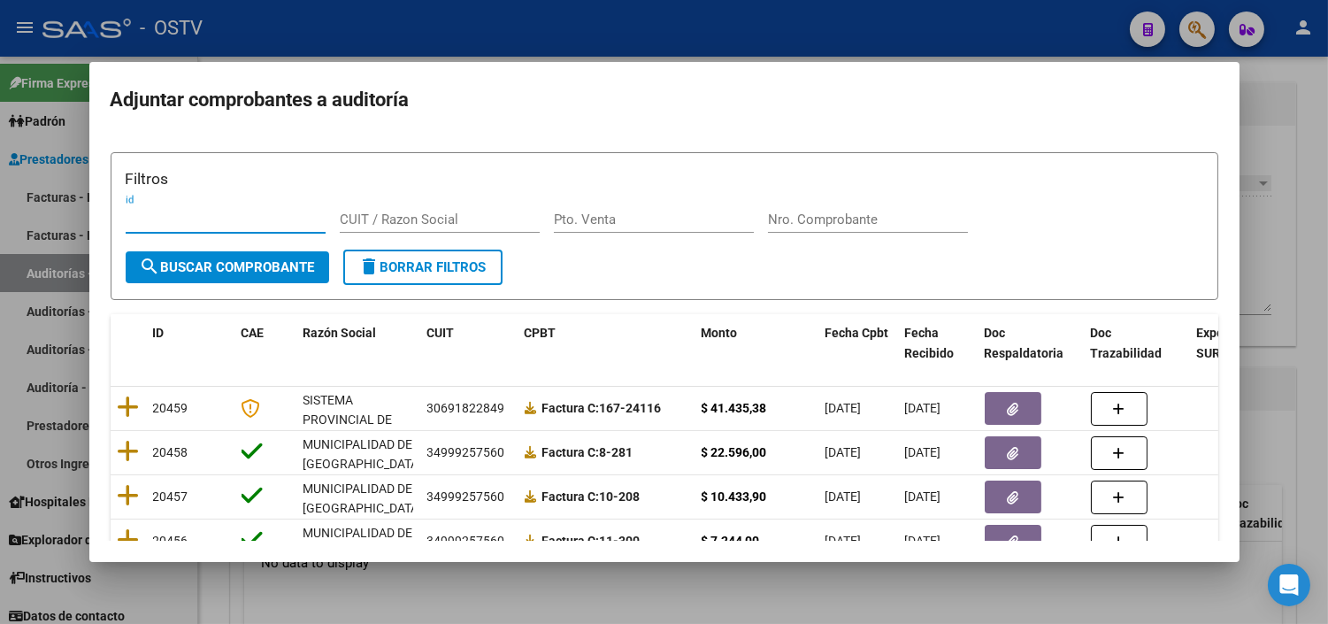
click at [817, 219] on input "Nro. Comprobante" at bounding box center [868, 219] width 200 height 16
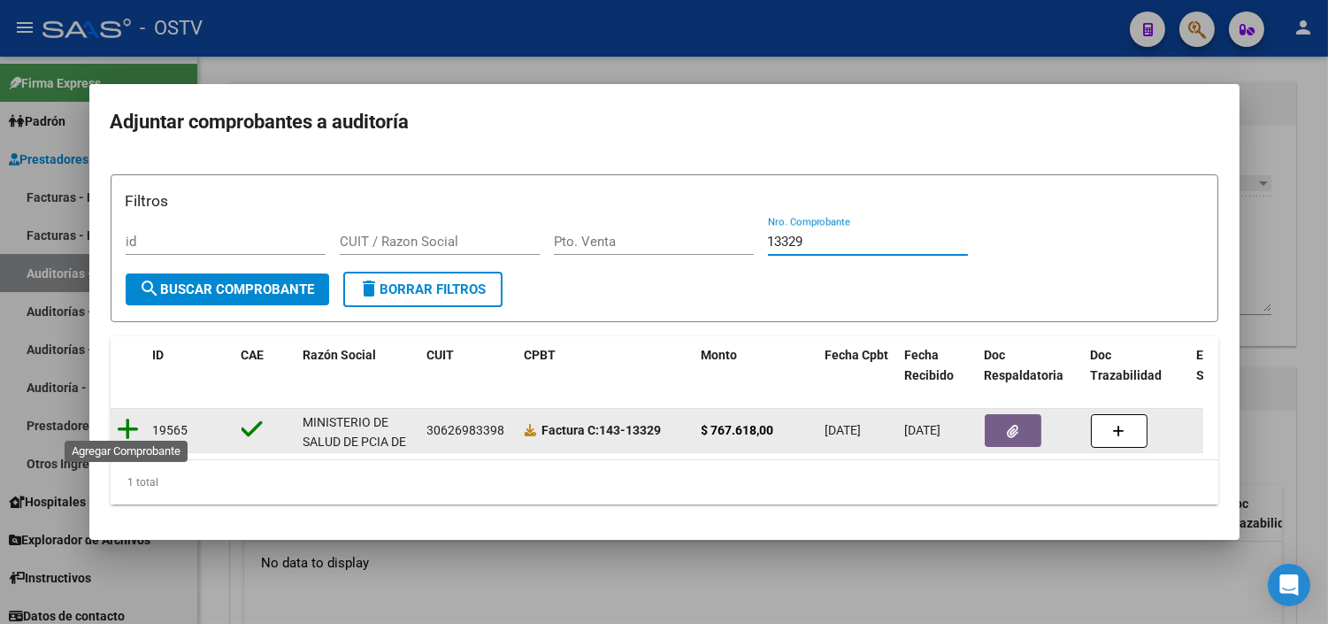
click at [127, 418] on icon at bounding box center [129, 429] width 22 height 25
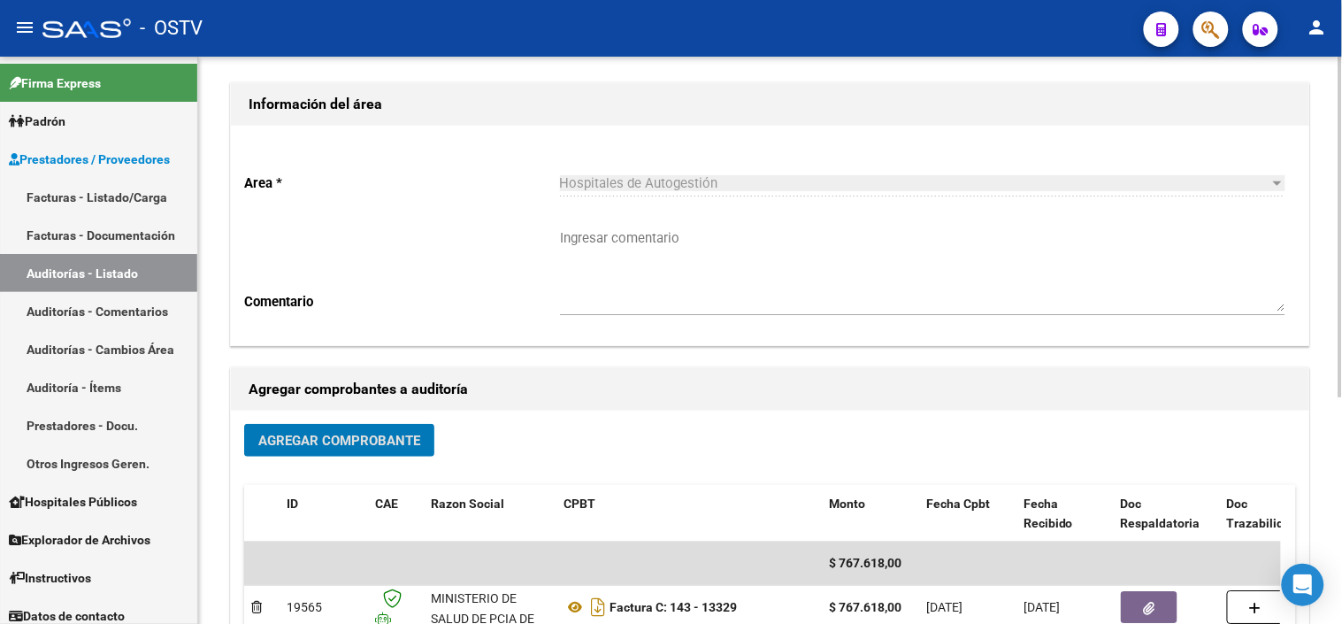
scroll to position [0, 0]
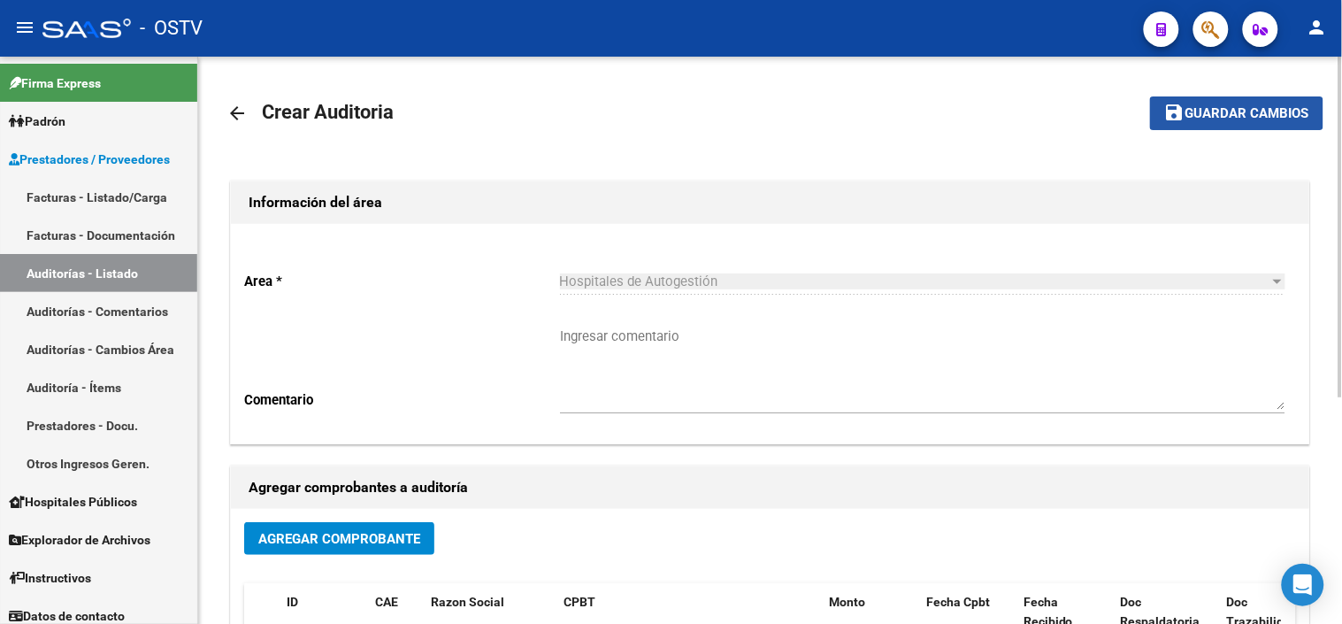
click at [1230, 104] on span "save Guardar cambios" at bounding box center [1236, 112] width 145 height 16
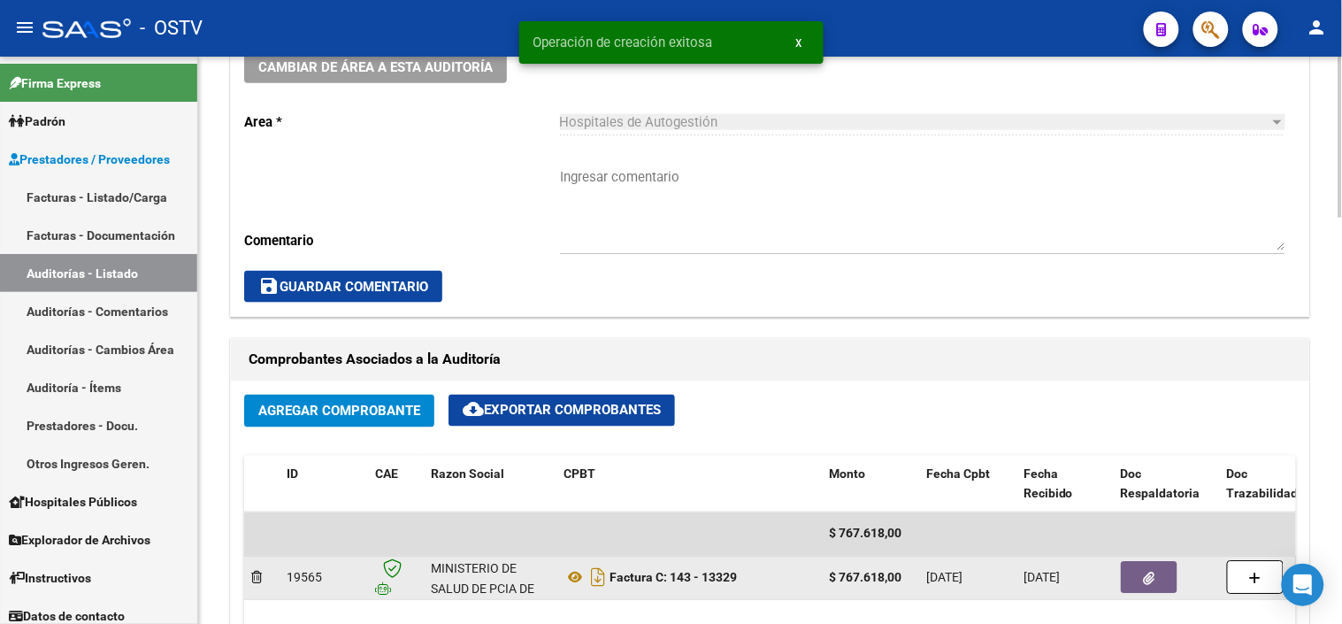
scroll to position [687, 0]
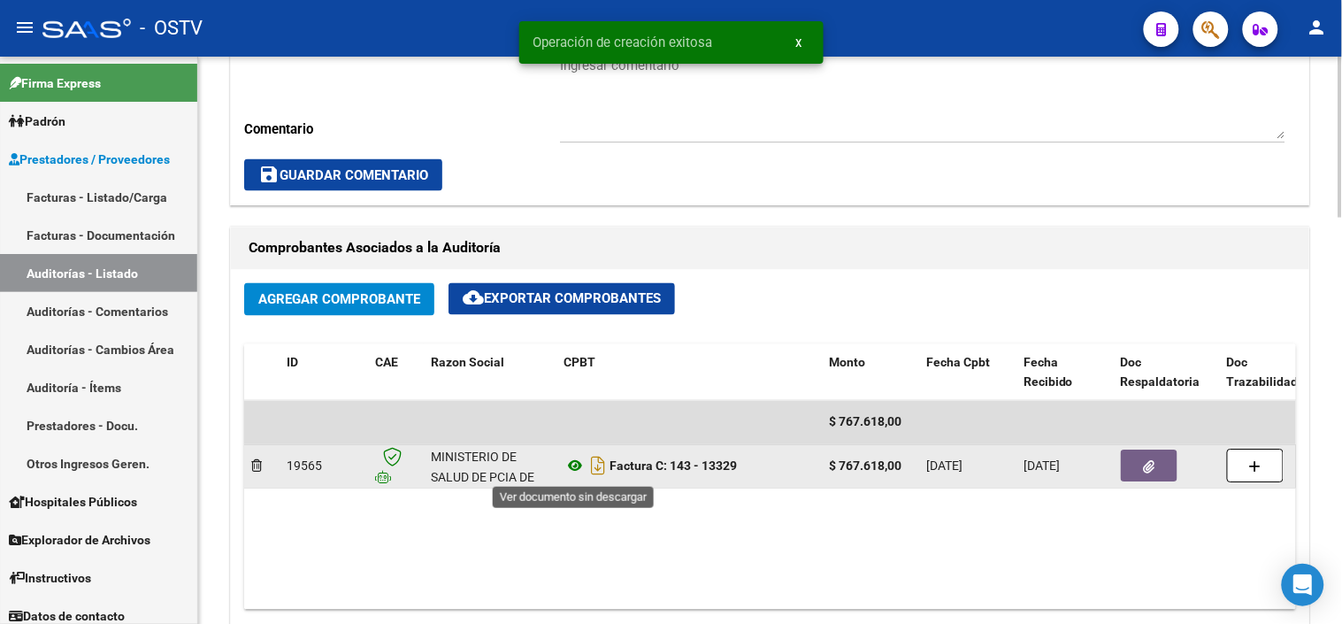
click at [581, 466] on icon at bounding box center [575, 466] width 23 height 21
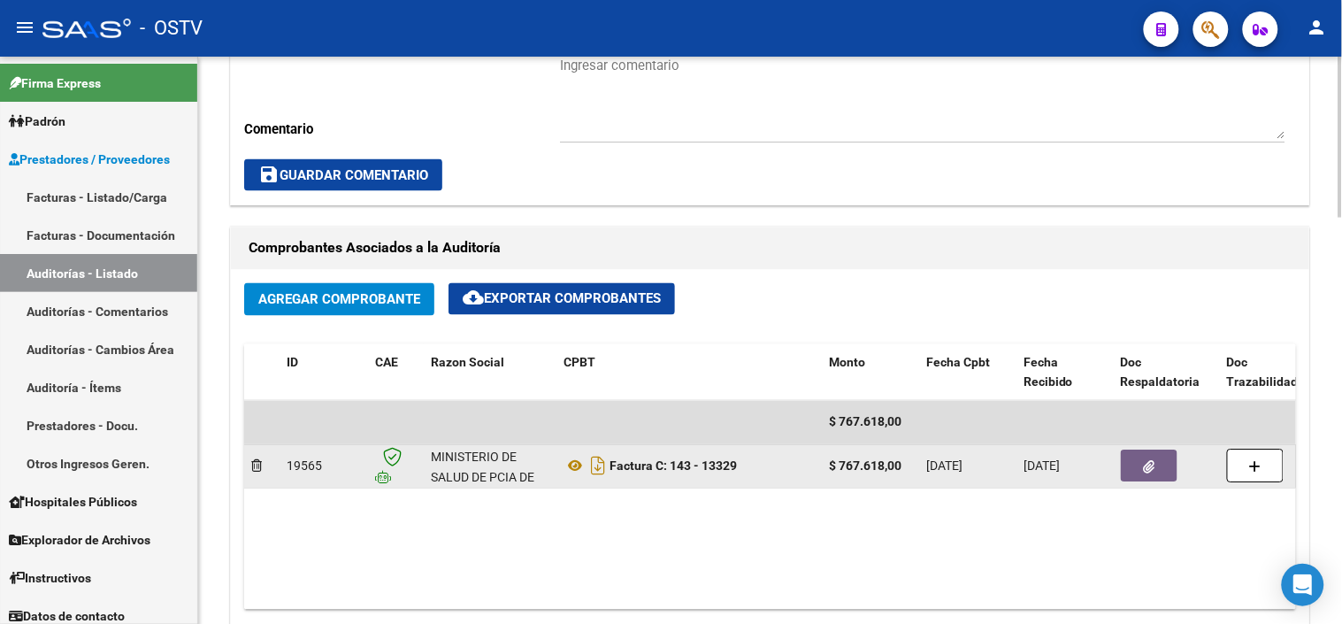
click at [1147, 471] on icon "button" at bounding box center [1150, 467] width 12 height 13
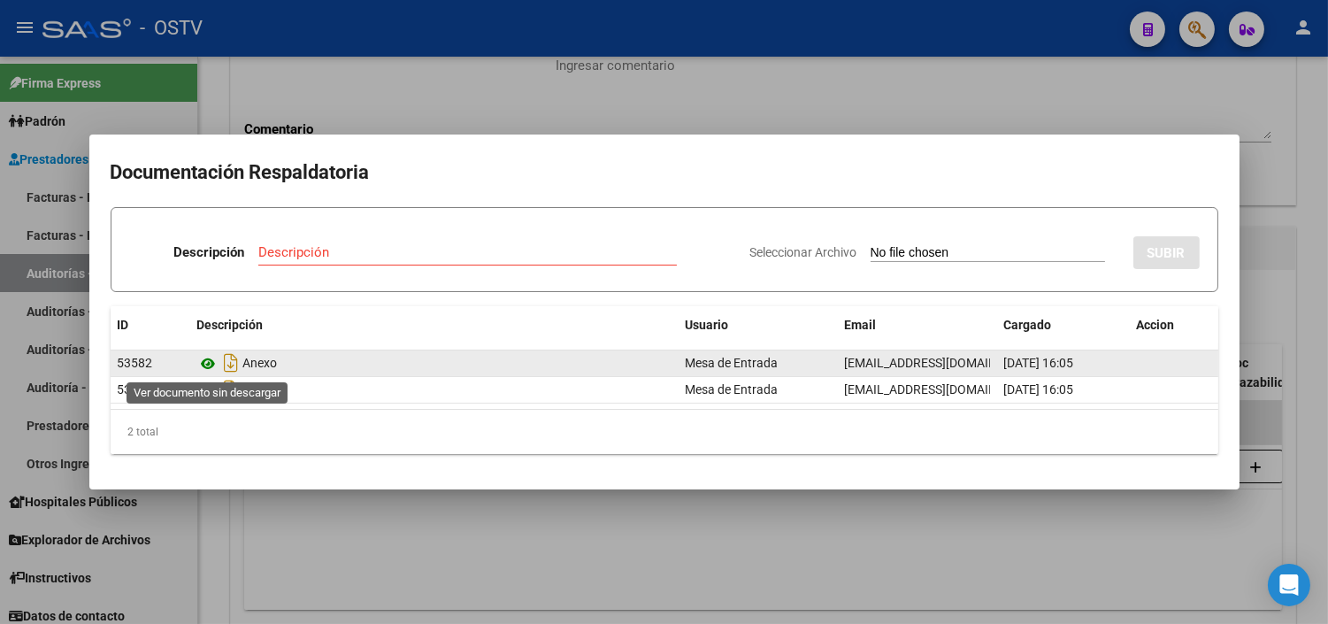
click at [208, 365] on icon at bounding box center [208, 363] width 23 height 21
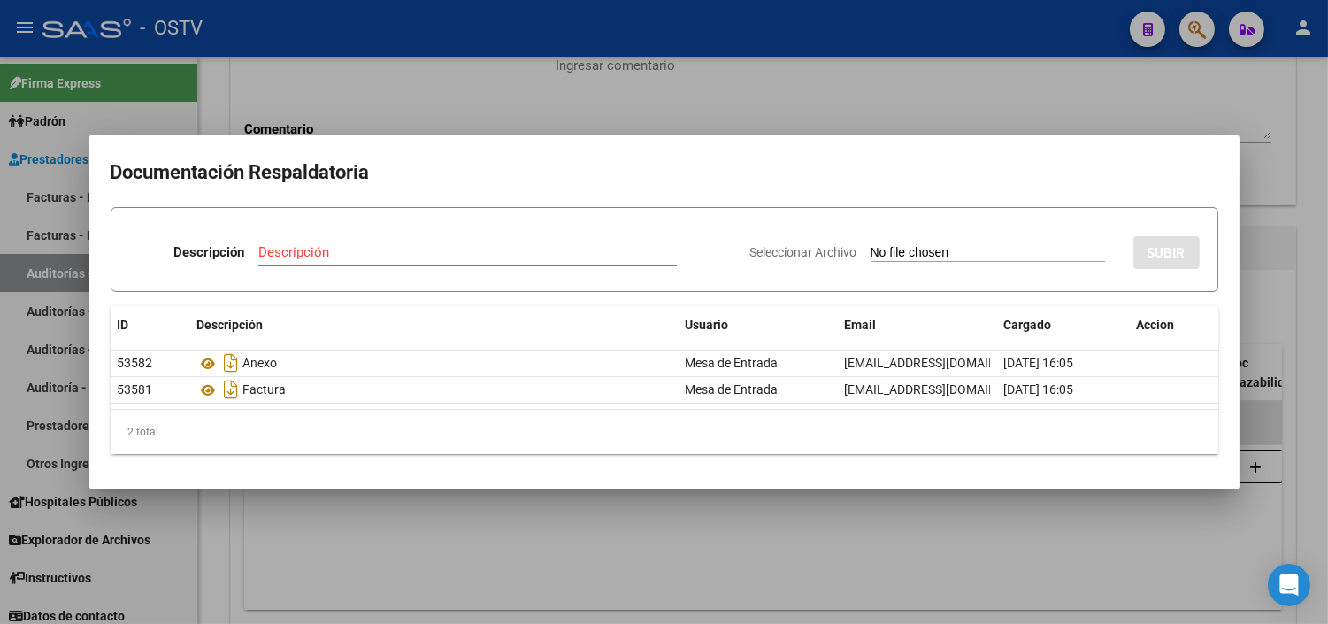
click at [456, 553] on div at bounding box center [664, 312] width 1328 height 624
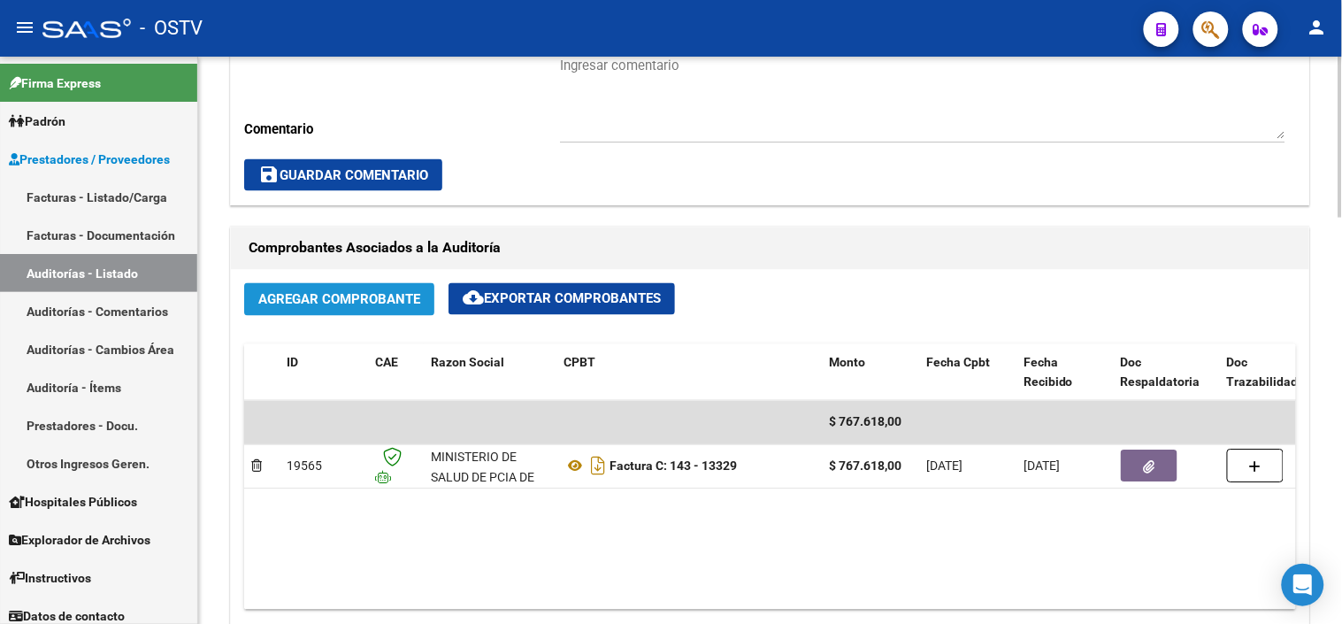
click at [361, 303] on span "Agregar Comprobante" at bounding box center [339, 300] width 162 height 16
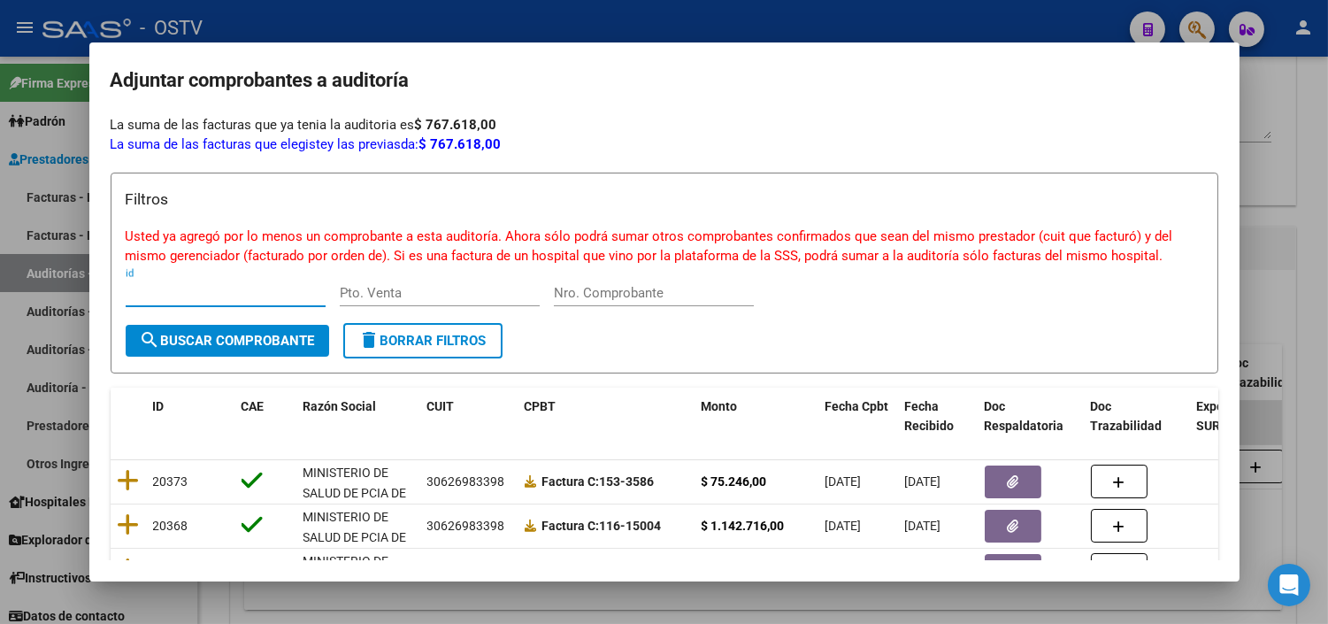
click at [382, 610] on div at bounding box center [664, 312] width 1328 height 624
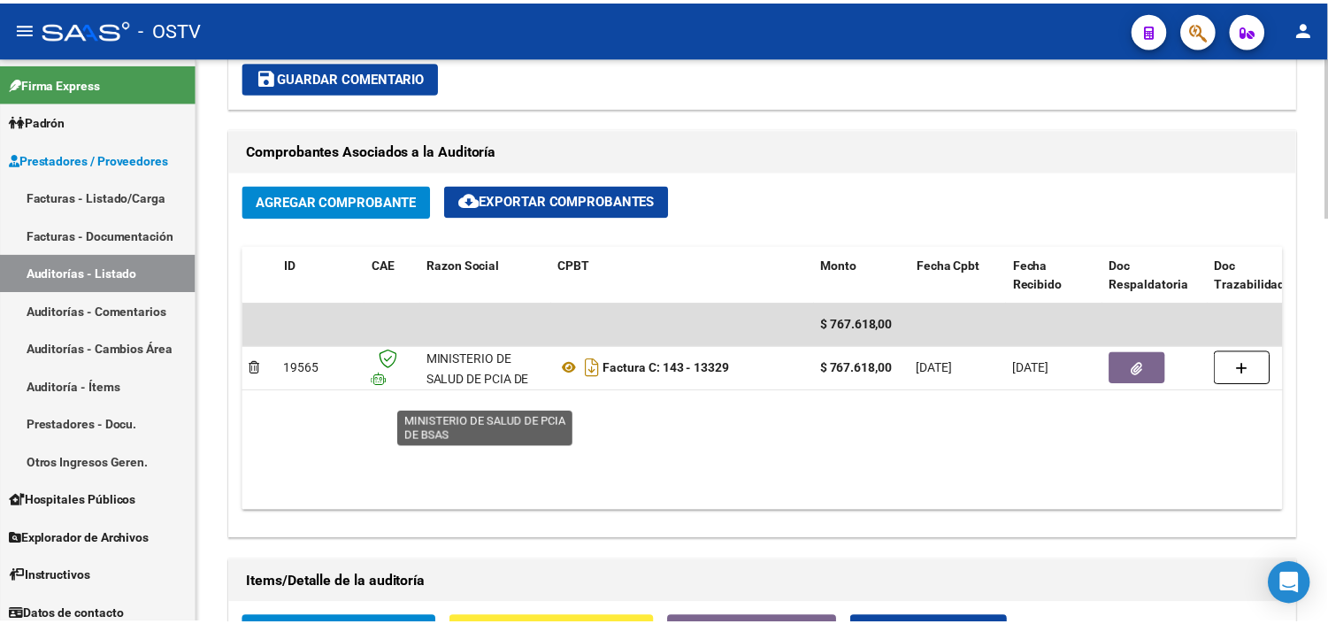
scroll to position [1081, 0]
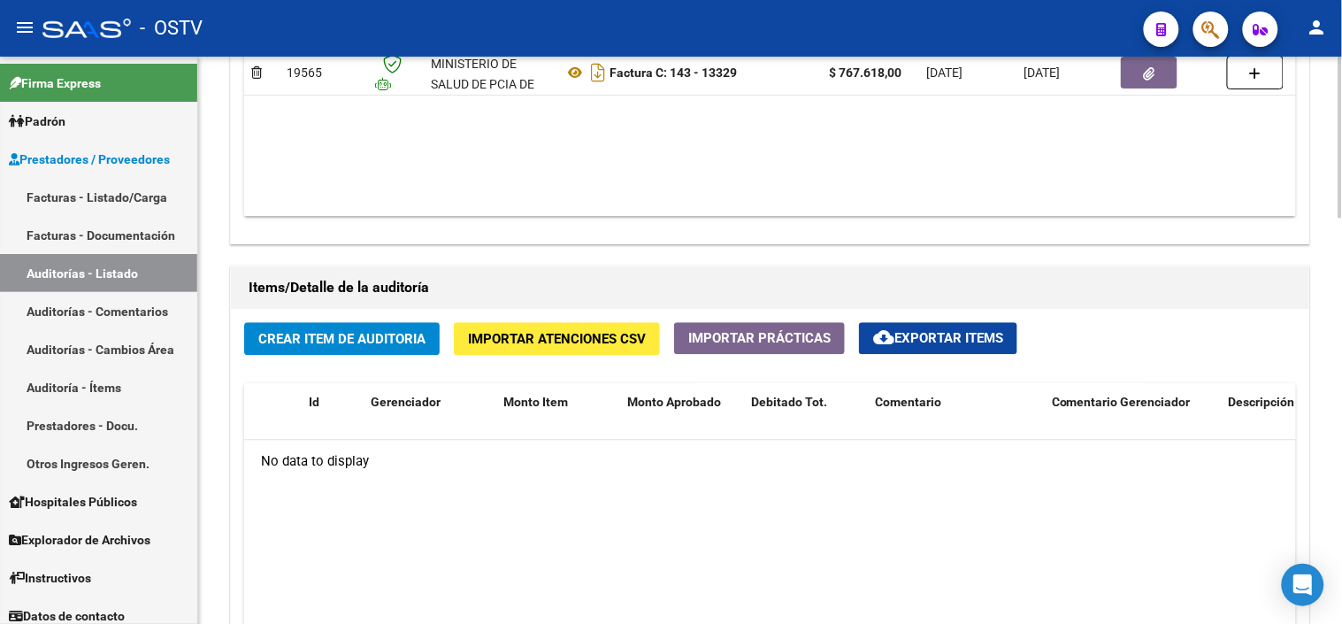
click at [347, 336] on span "Crear Item de Auditoria" at bounding box center [341, 339] width 167 height 16
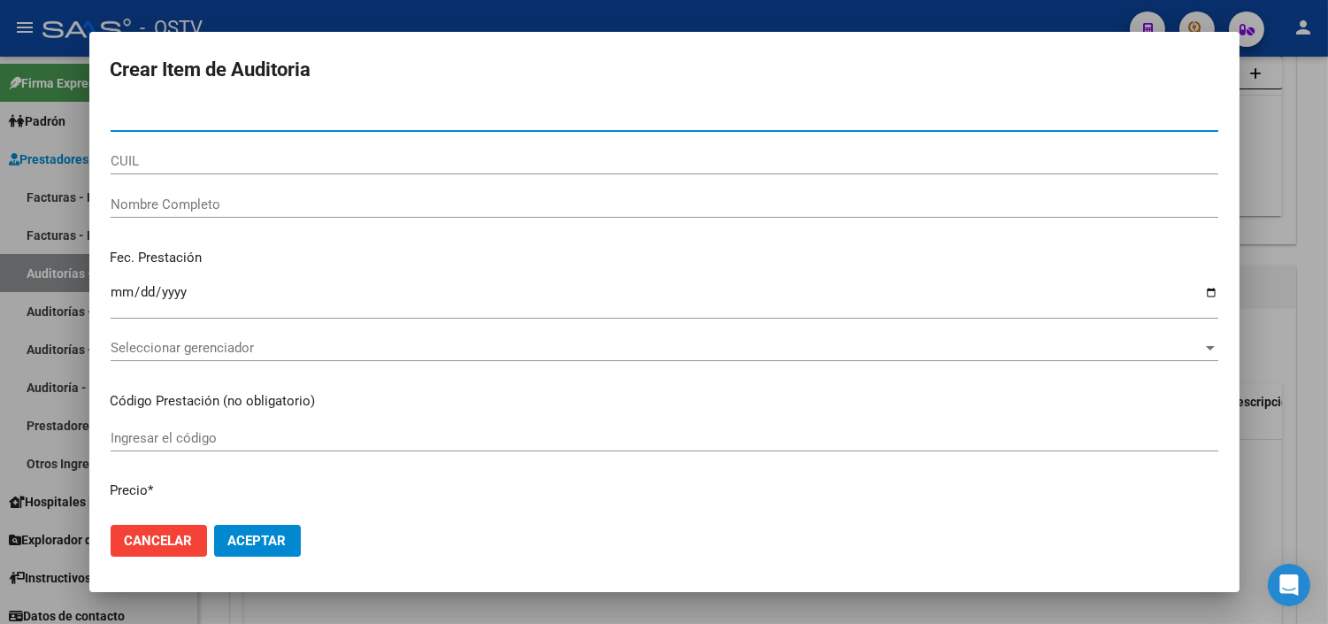
paste input "25145553"
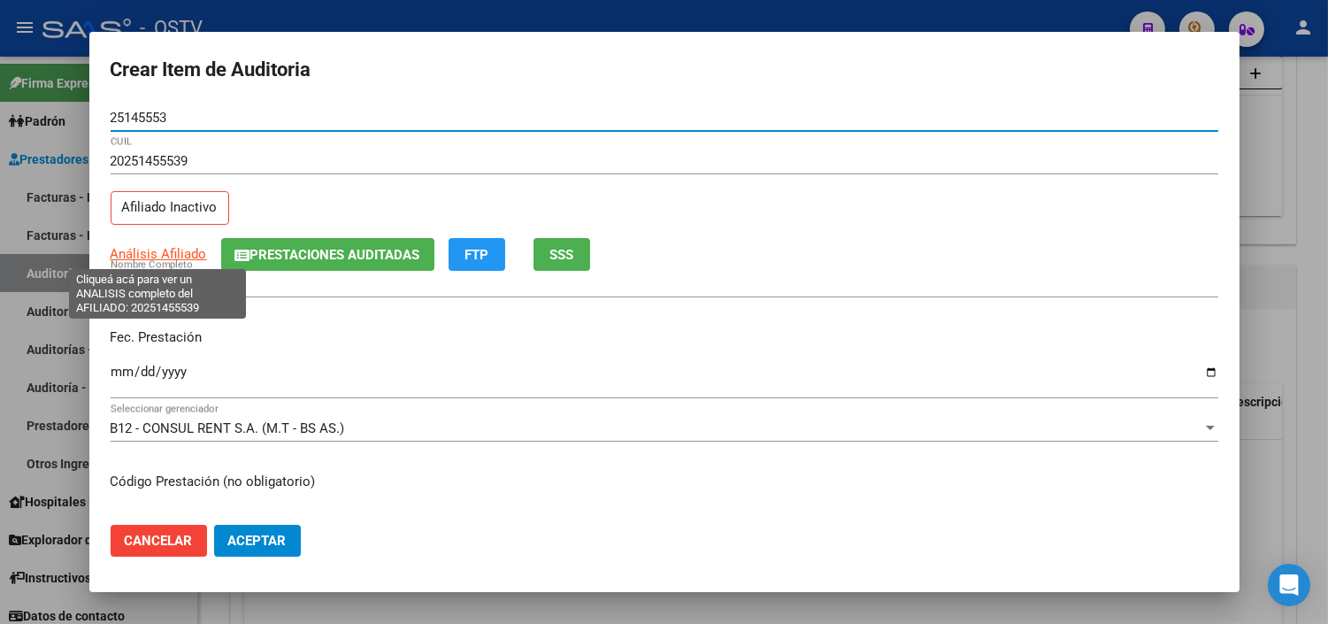
click at [195, 259] on span "Análisis Afiliado" at bounding box center [159, 254] width 96 height 16
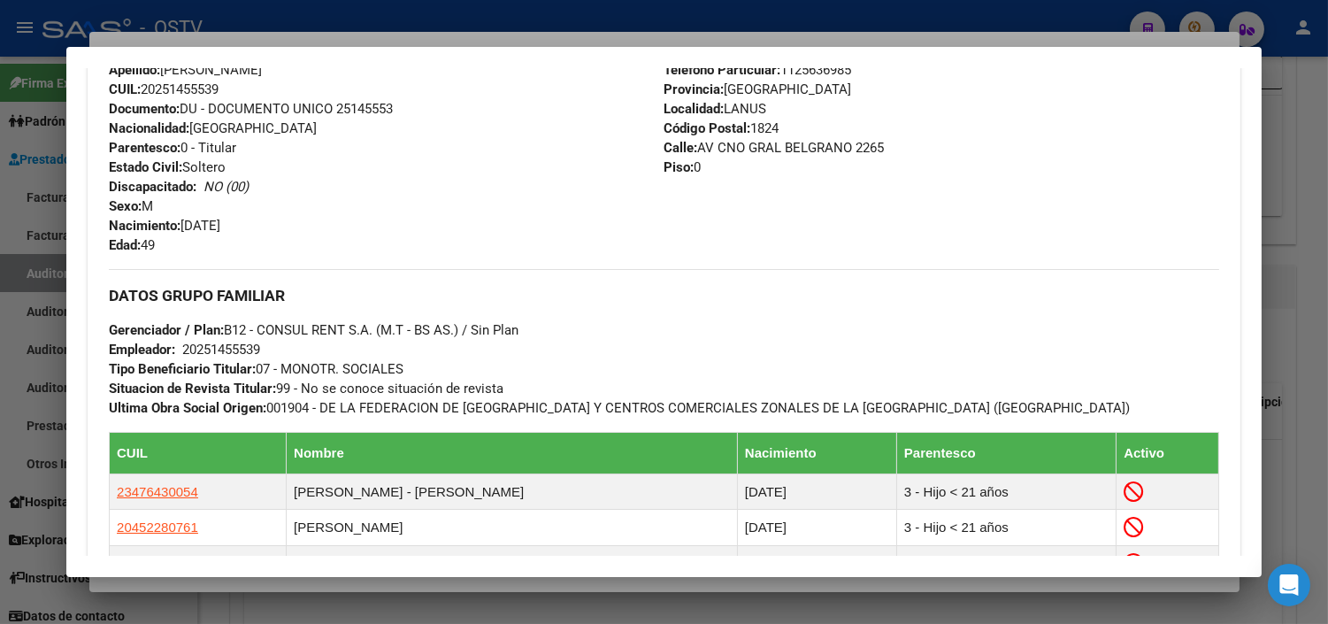
scroll to position [987, 0]
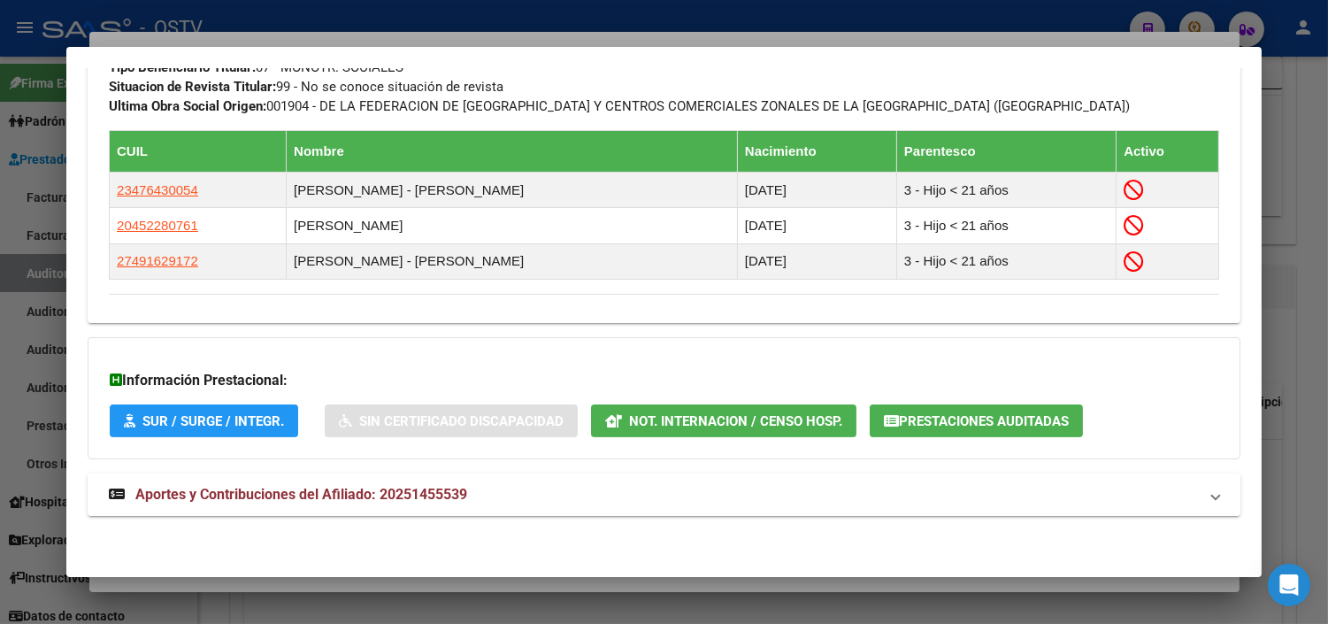
click at [322, 480] on mat-expansion-panel-header "Aportes y Contribuciones del Afiliado: 20251455539" at bounding box center [664, 494] width 1153 height 42
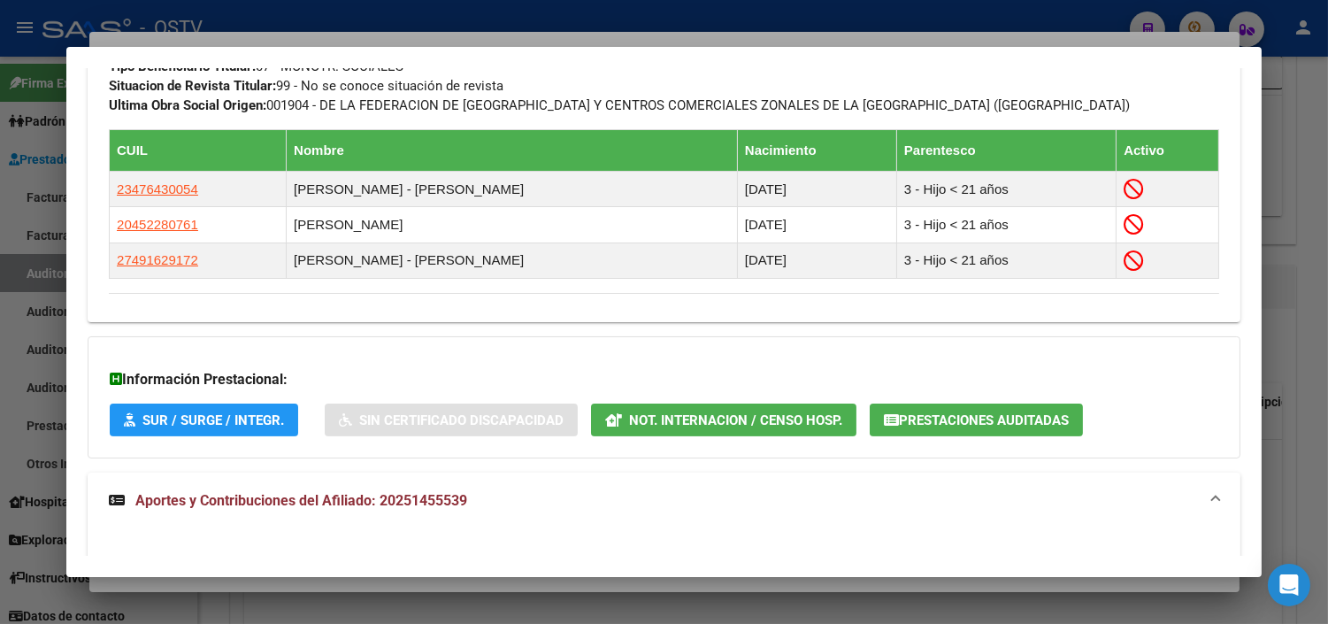
click at [899, 418] on span "Prestaciones Auditadas" at bounding box center [984, 420] width 170 height 16
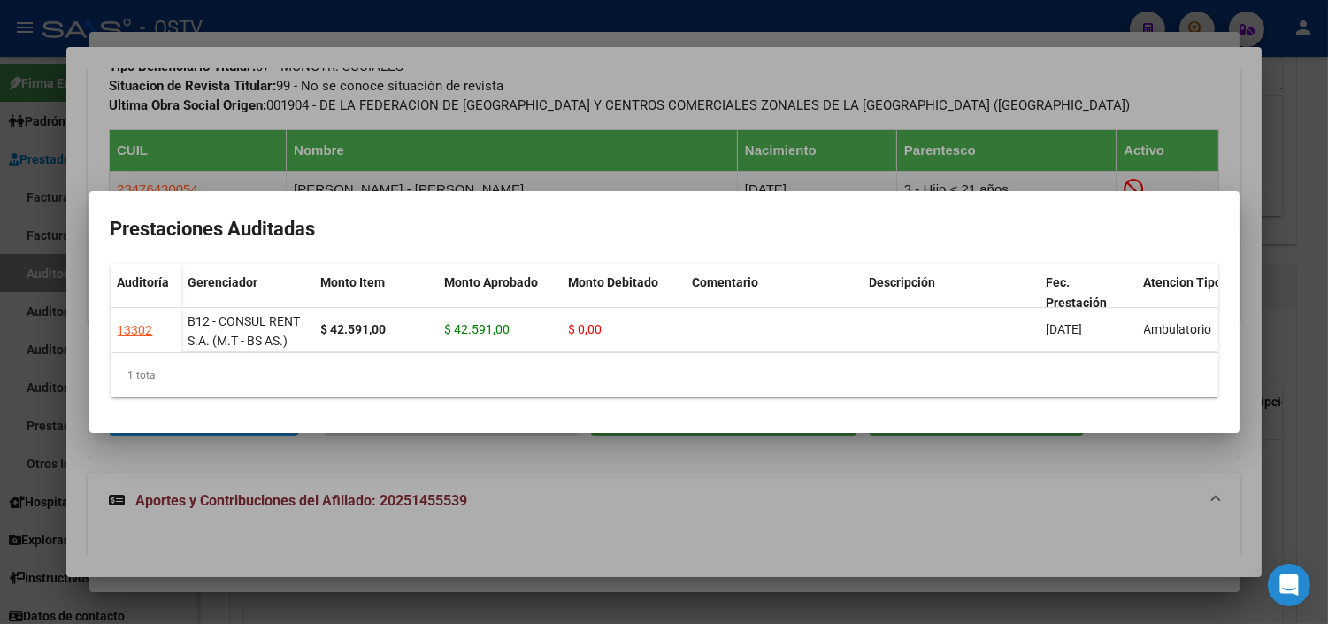
click at [366, 476] on div at bounding box center [664, 312] width 1328 height 624
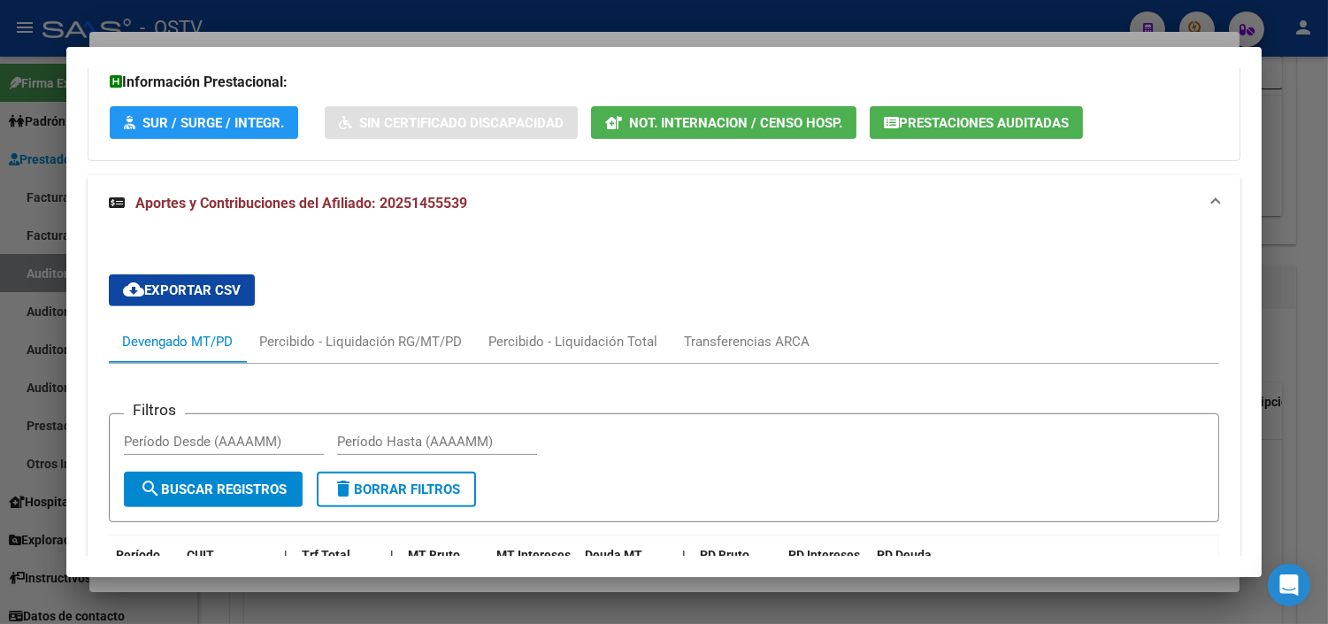
scroll to position [1283, 0]
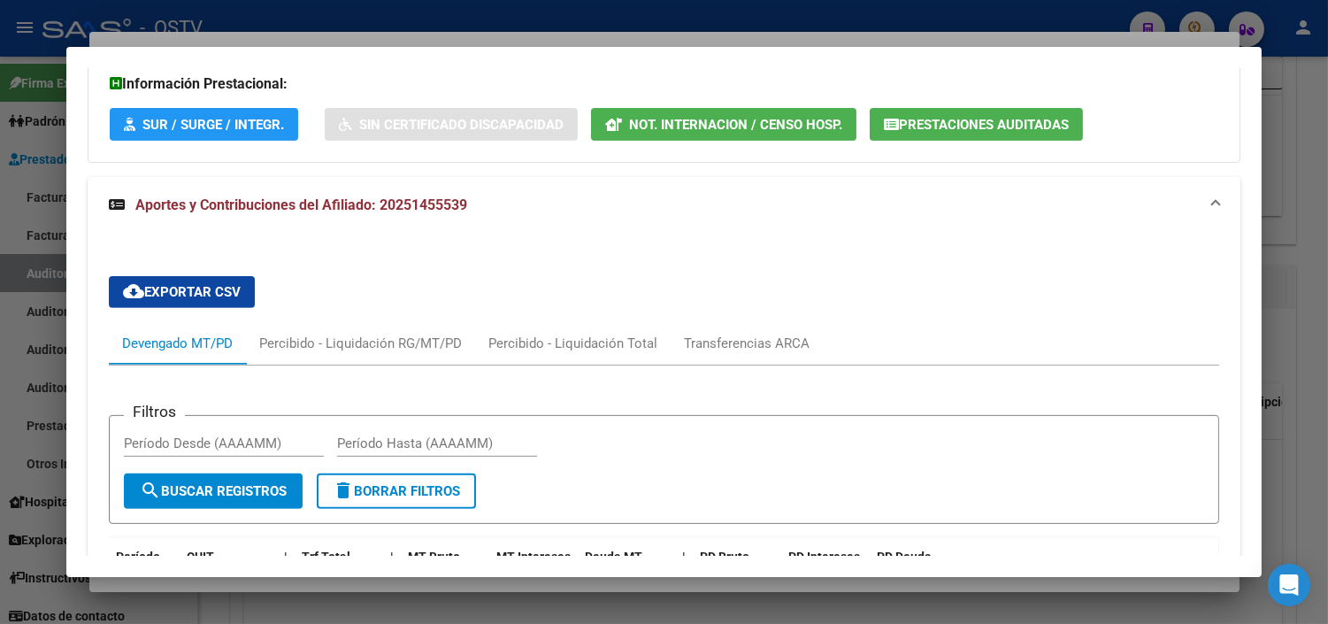
click at [728, 113] on button "Not. Internacion / Censo Hosp." at bounding box center [723, 124] width 265 height 33
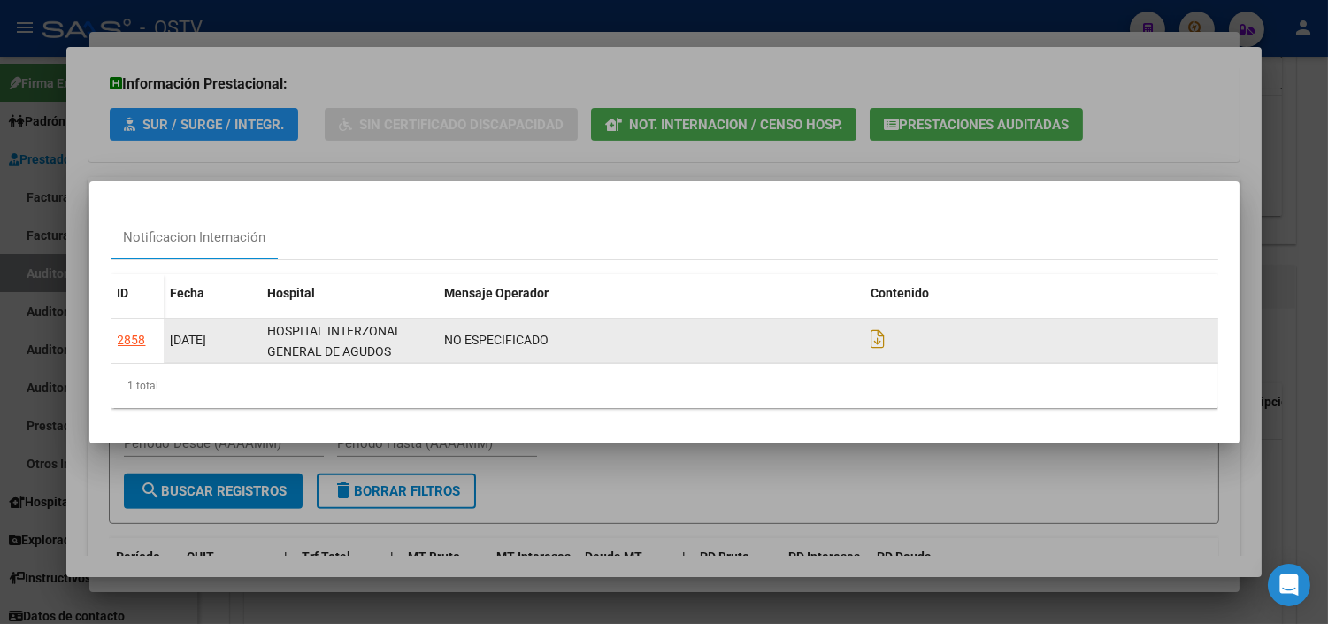
click at [134, 339] on div "2858" at bounding box center [132, 340] width 28 height 20
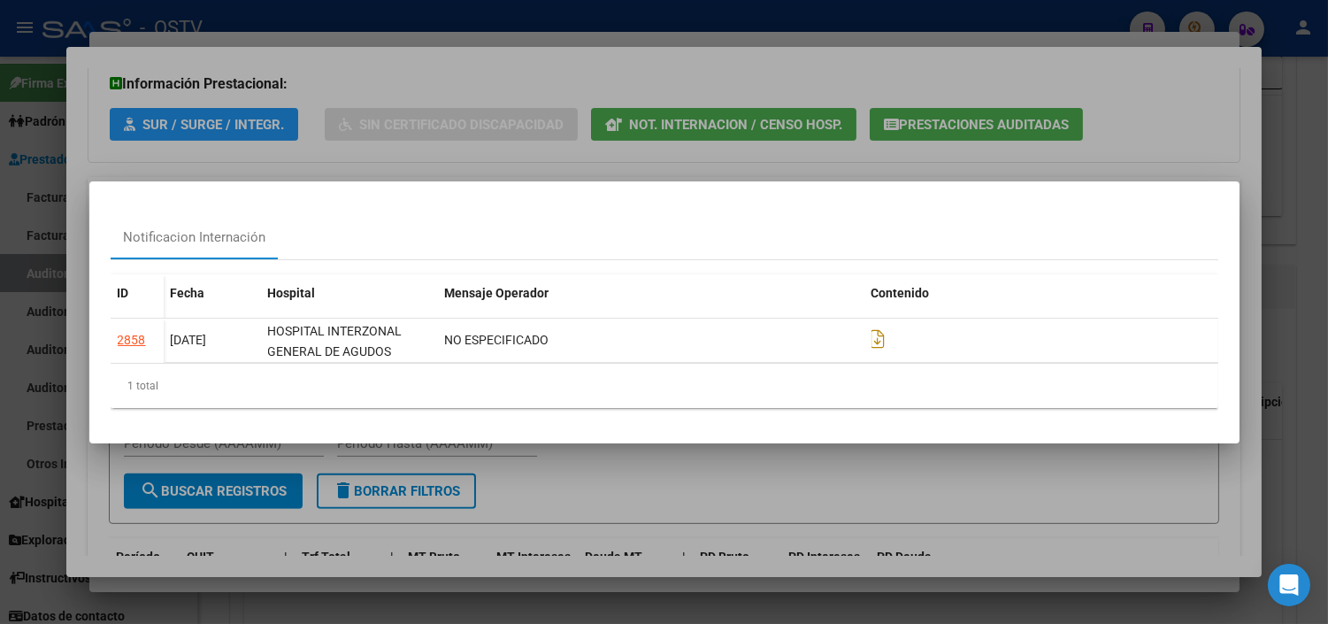
click at [341, 531] on div at bounding box center [664, 312] width 1328 height 624
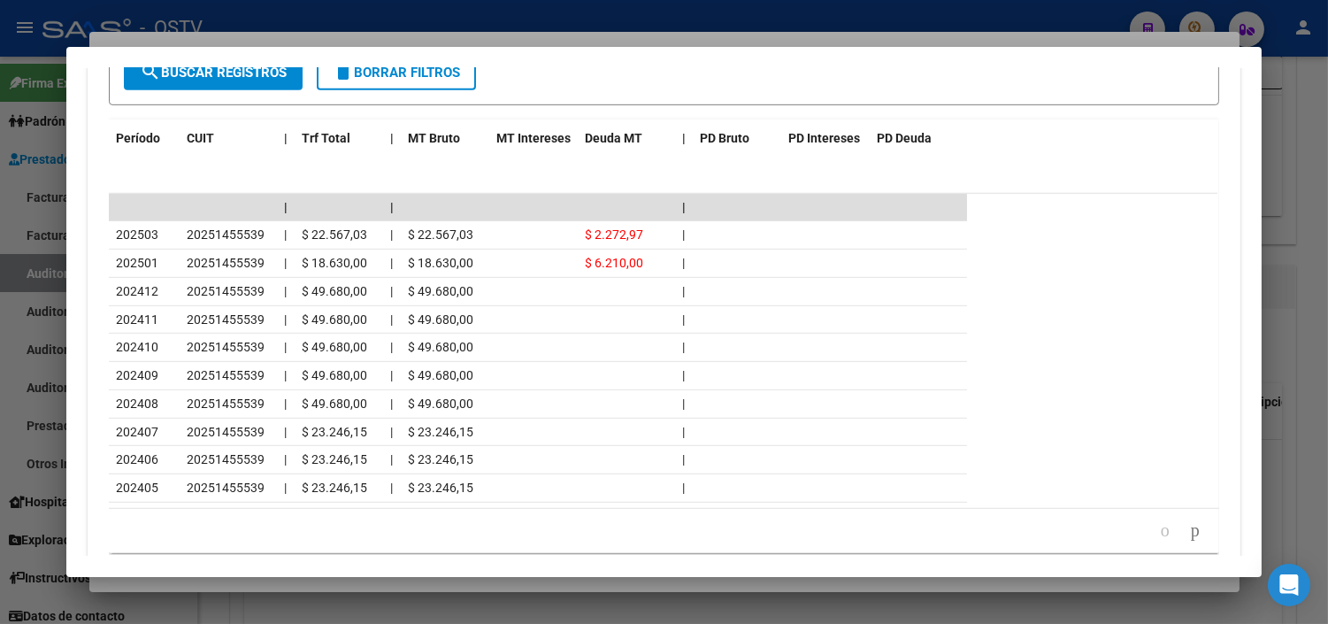
scroll to position [1782, 0]
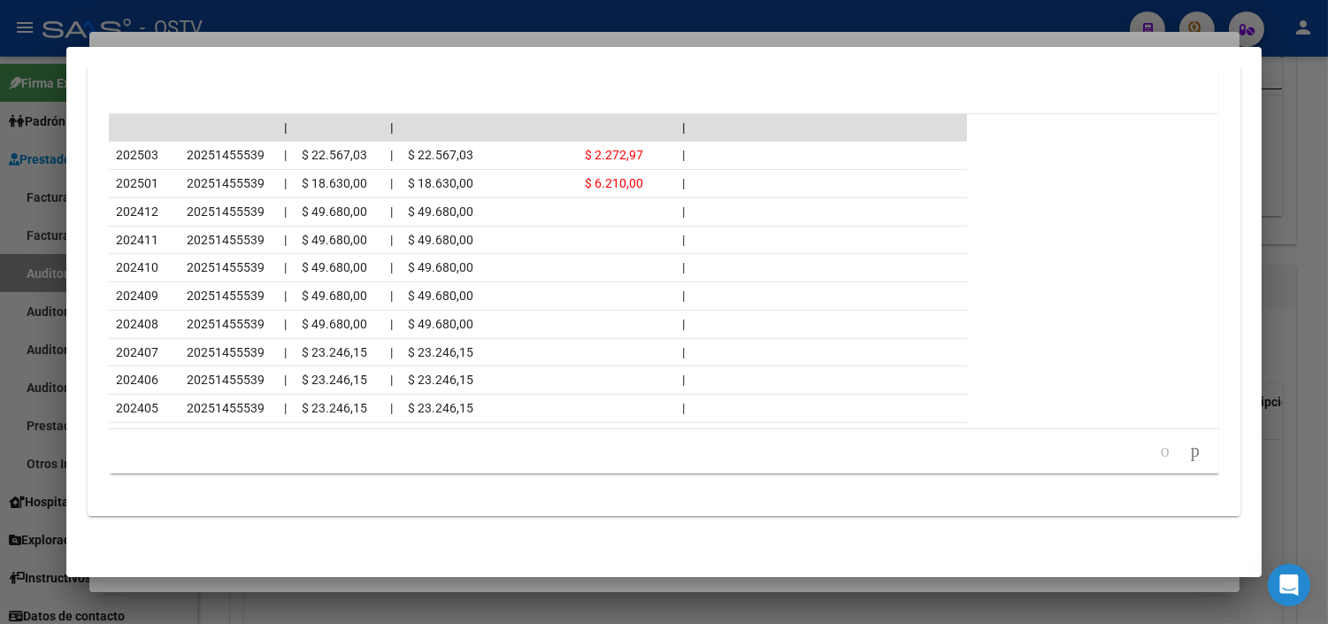
click at [372, 586] on div at bounding box center [664, 312] width 1328 height 624
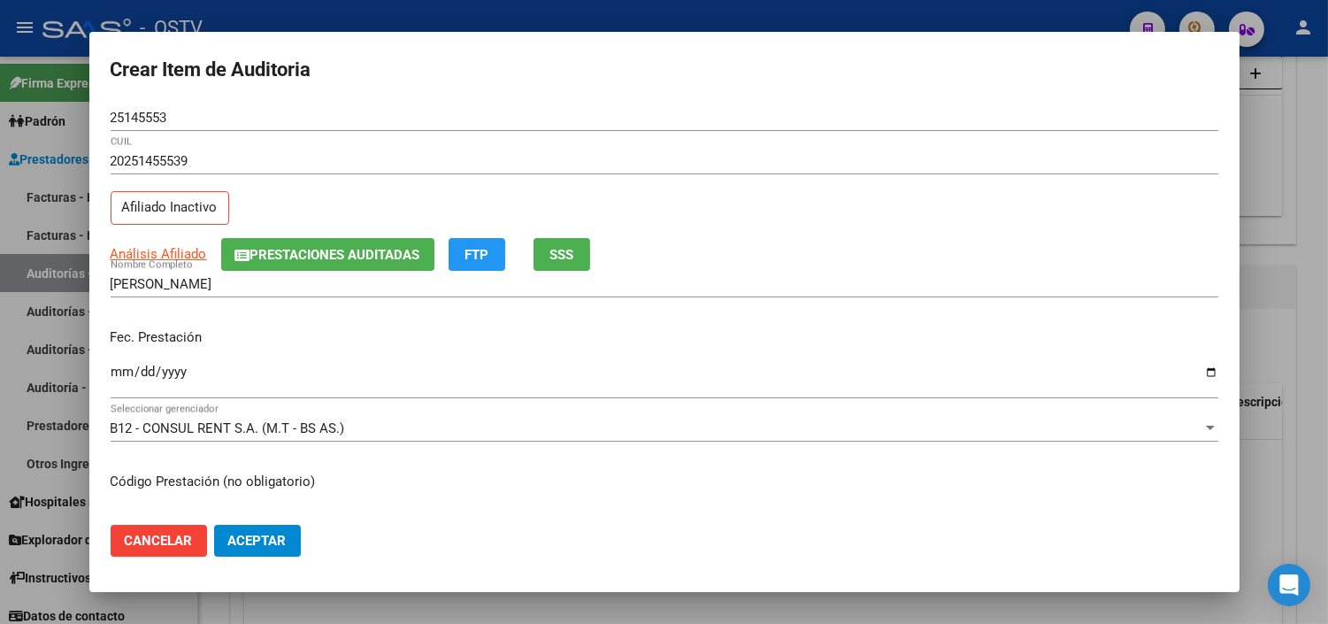
click at [119, 370] on input "Ingresar la fecha" at bounding box center [665, 379] width 1108 height 28
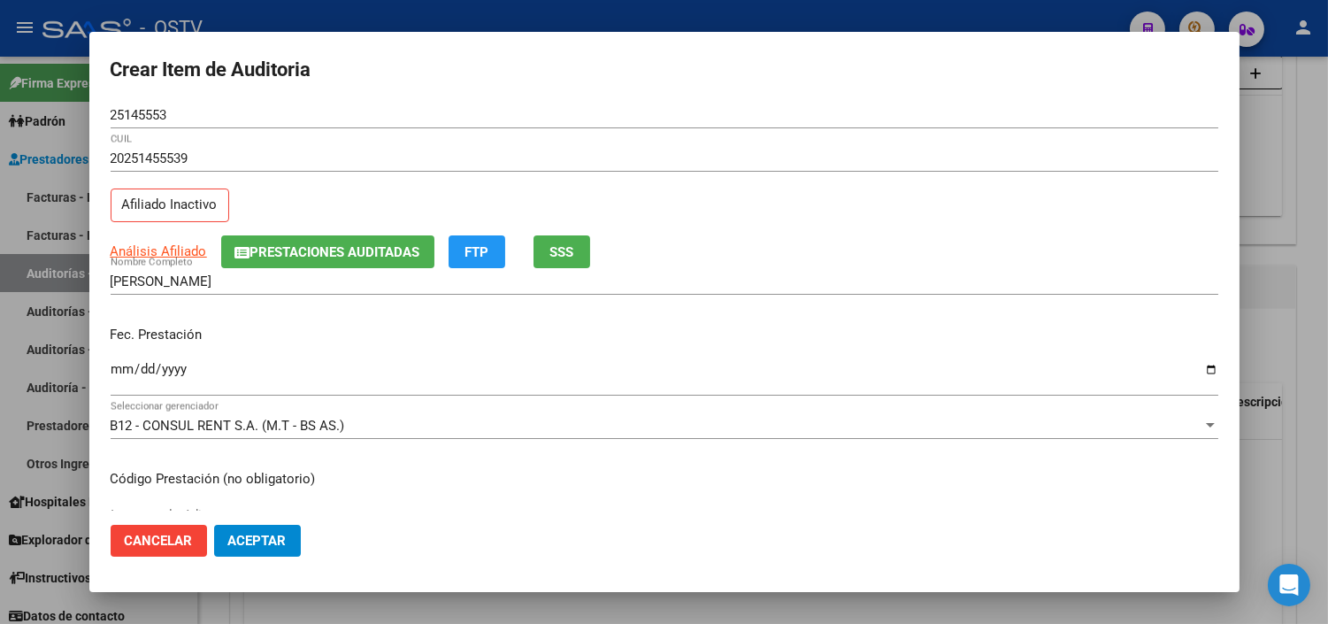
scroll to position [0, 0]
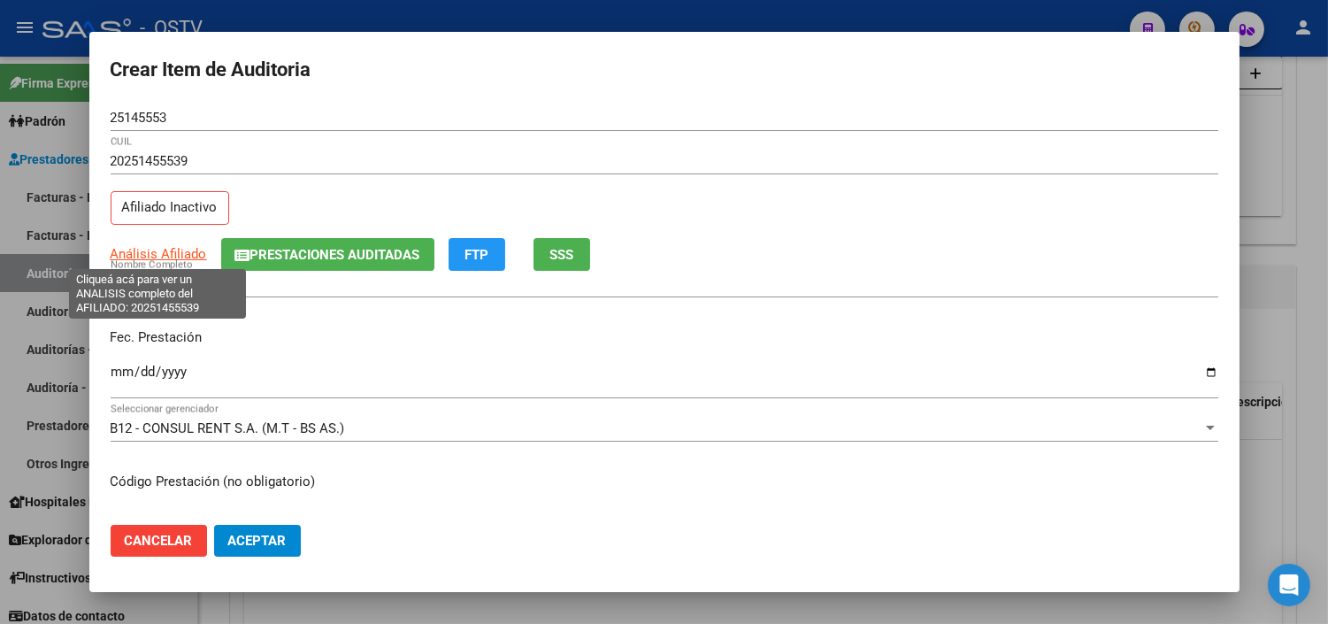
click at [181, 259] on span "Análisis Afiliado" at bounding box center [159, 254] width 96 height 16
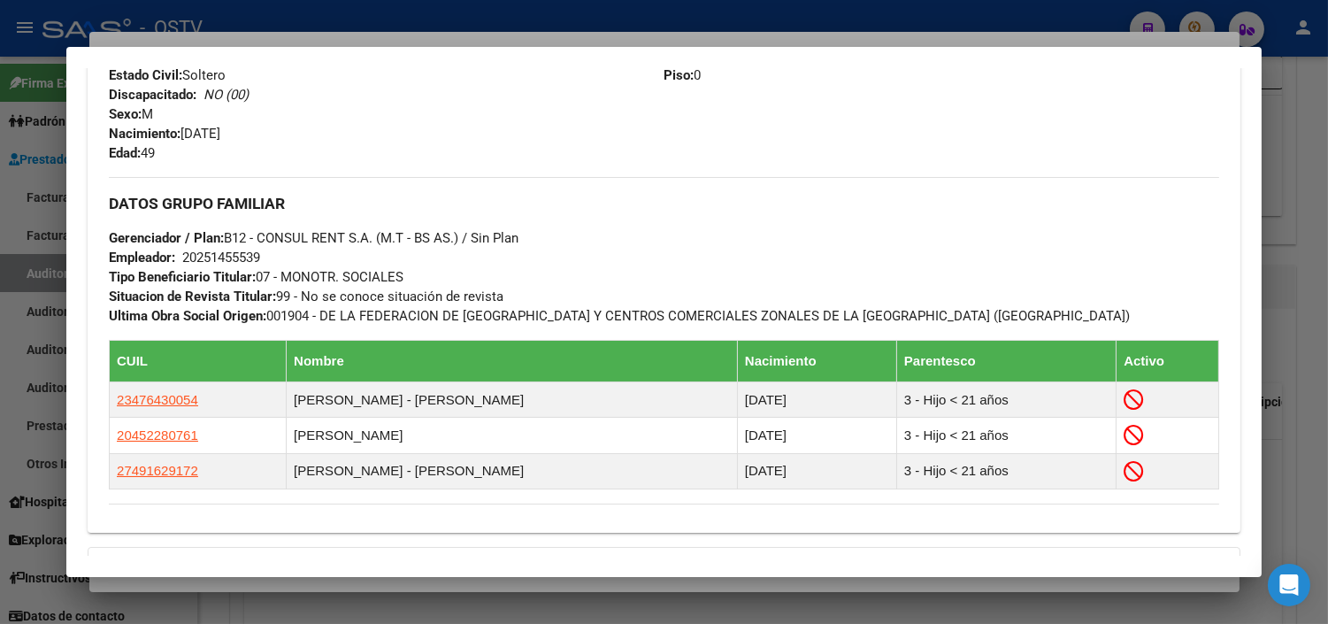
scroll to position [987, 0]
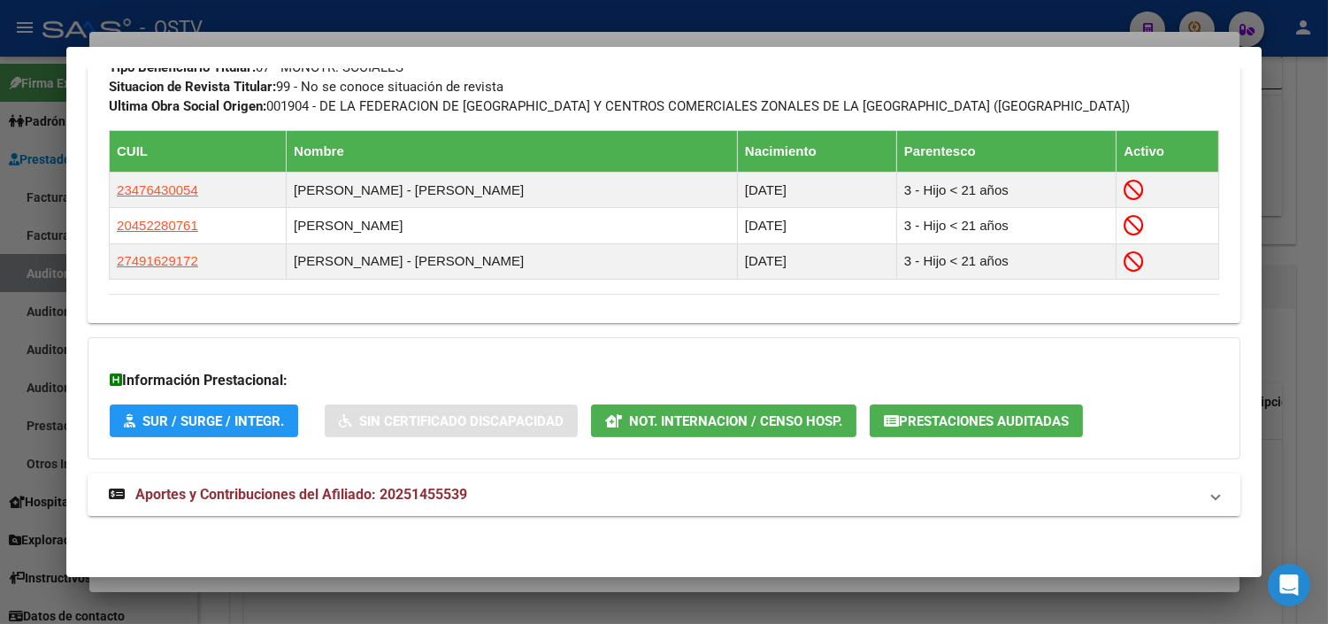
click at [316, 488] on strong "Aportes y Contribuciones del Afiliado: 20251455539" at bounding box center [288, 494] width 358 height 21
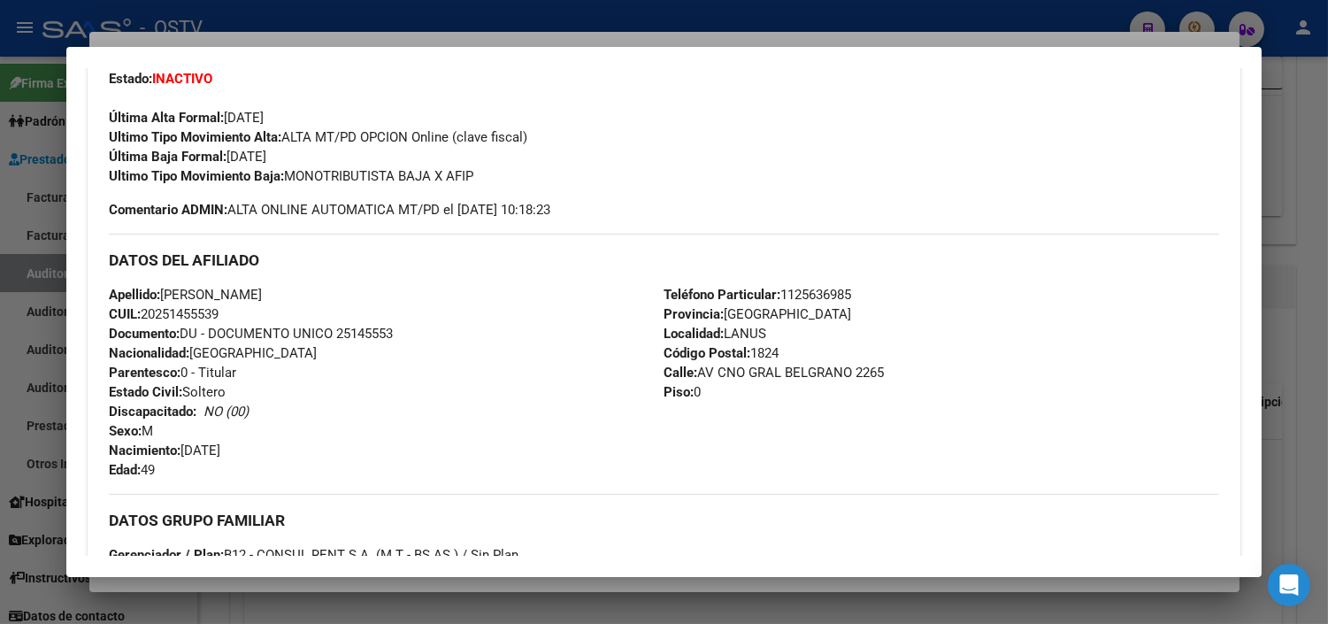
scroll to position [0, 0]
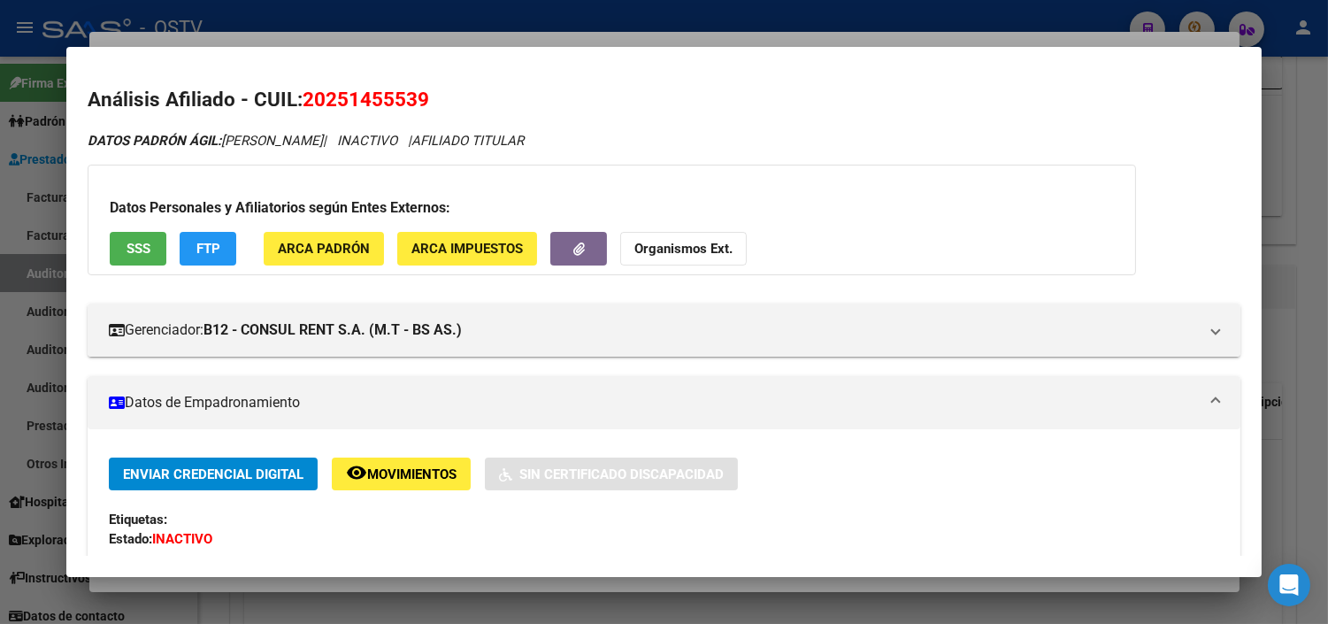
click at [135, 250] on span "SSS" at bounding box center [139, 250] width 24 height 16
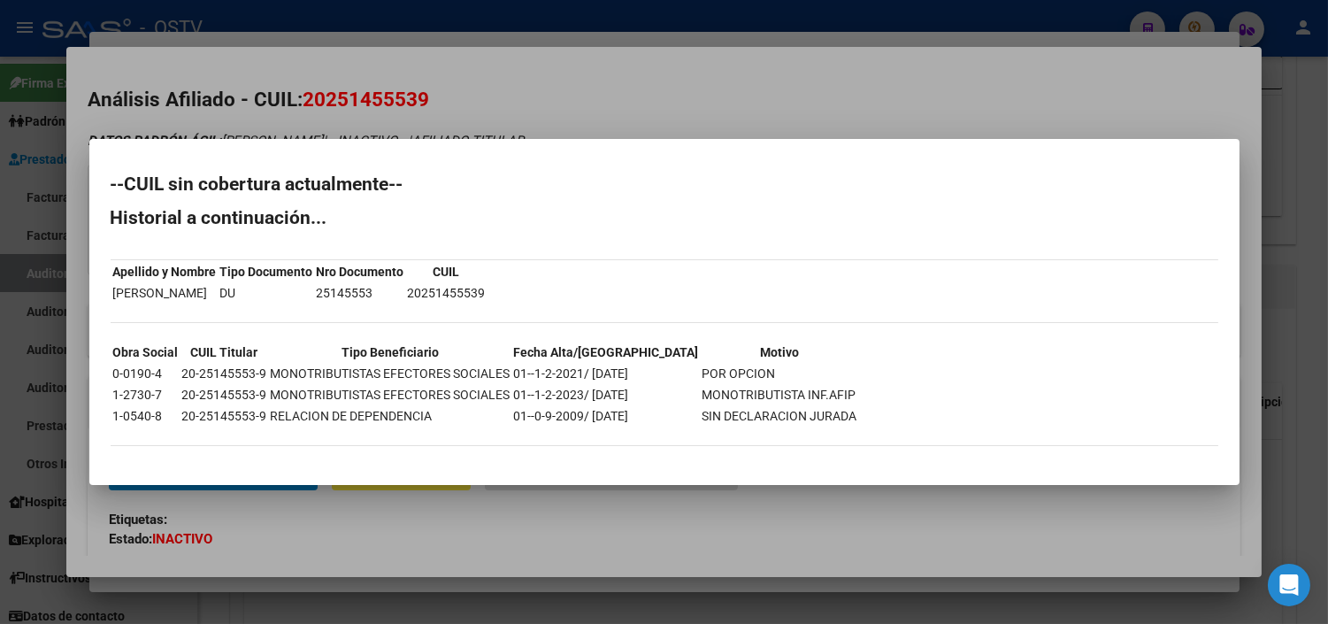
click at [488, 570] on div at bounding box center [664, 312] width 1328 height 624
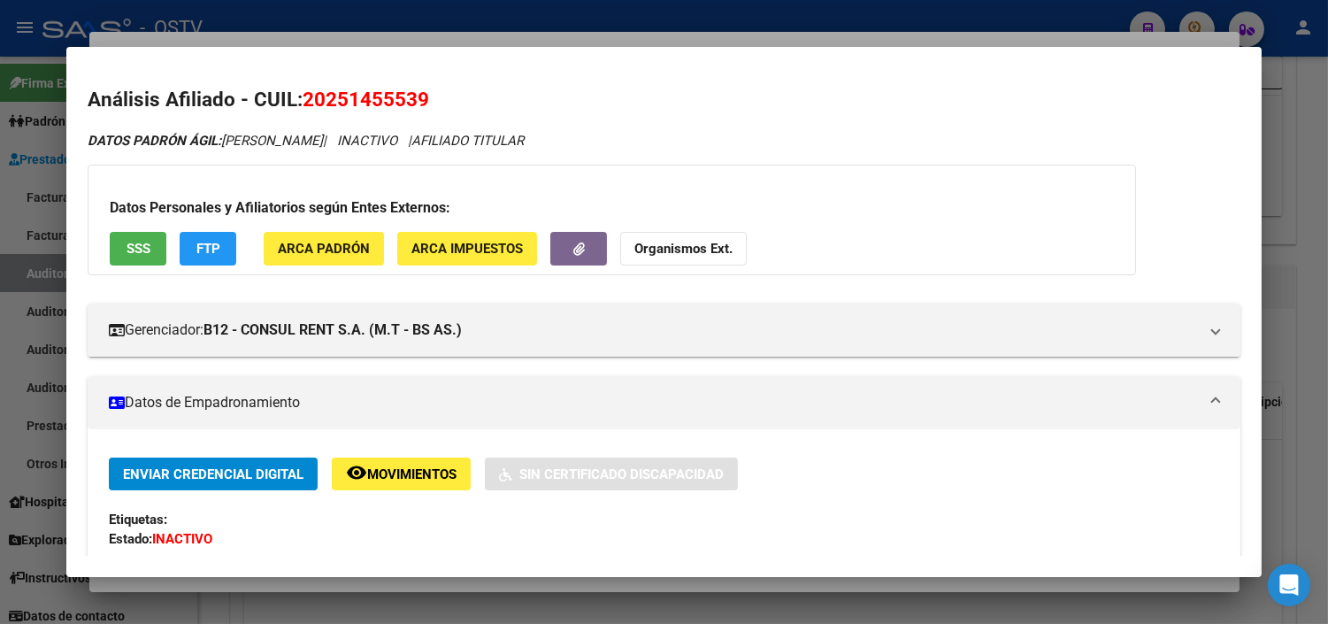
click at [481, 585] on div at bounding box center [664, 312] width 1328 height 624
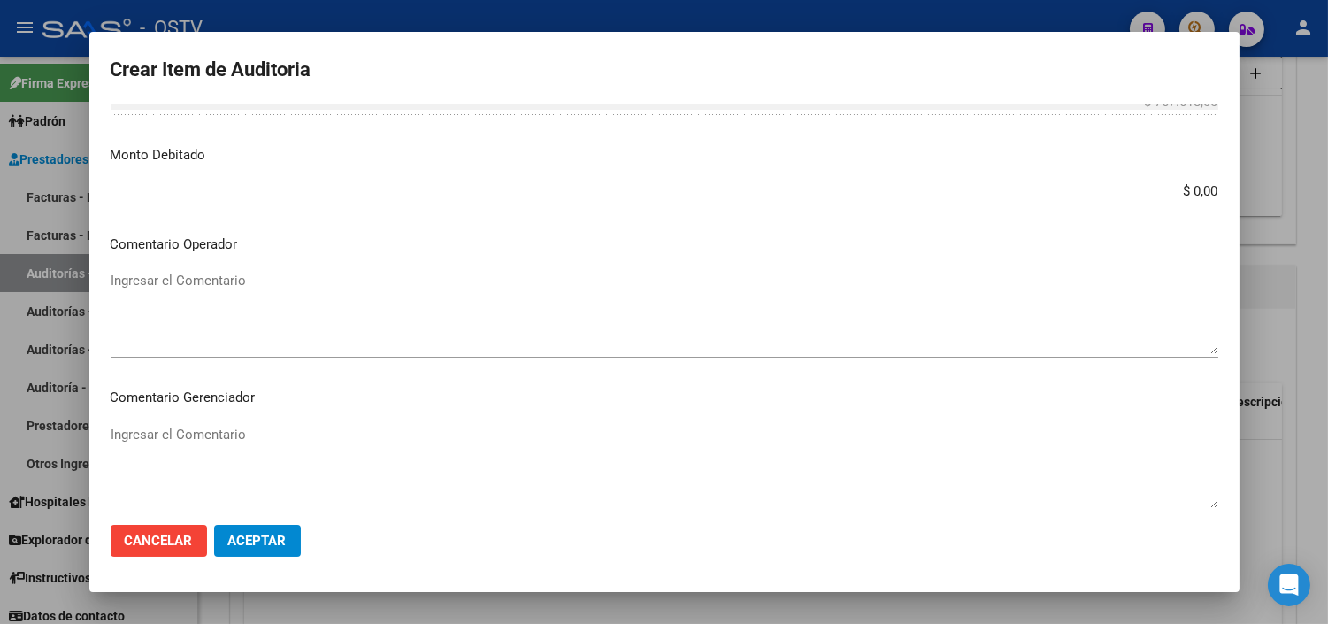
scroll to position [687, 0]
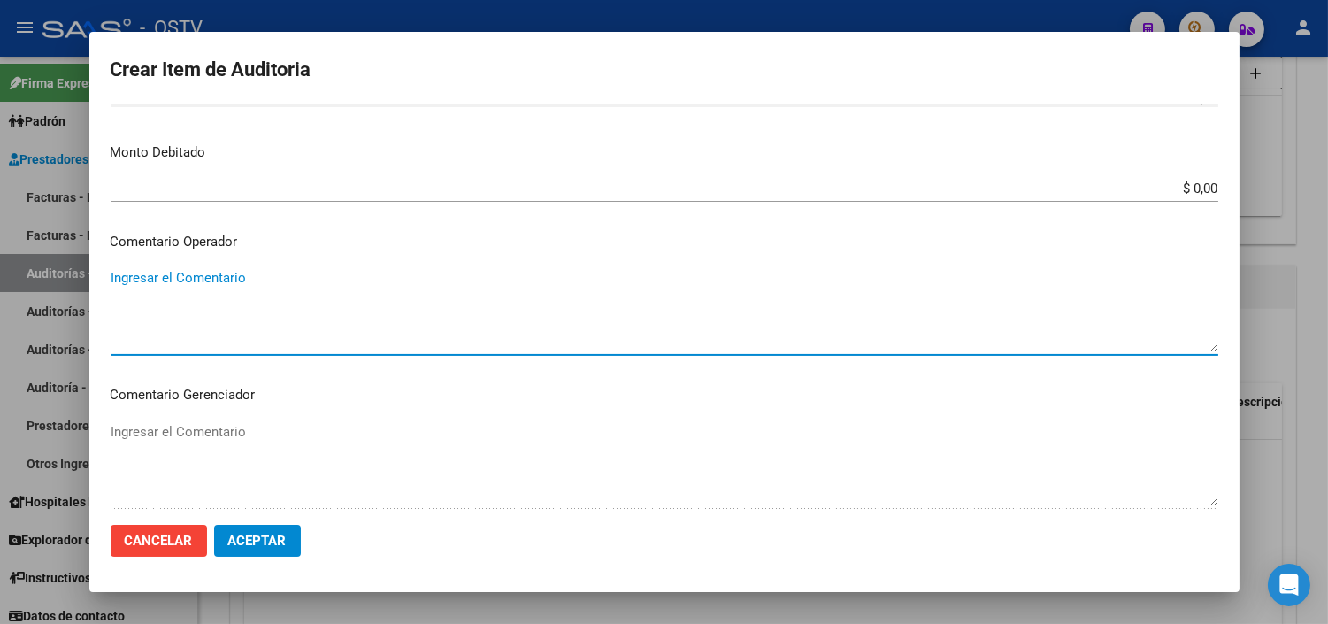
click at [157, 283] on textarea "Ingresar el Comentario" at bounding box center [665, 309] width 1108 height 83
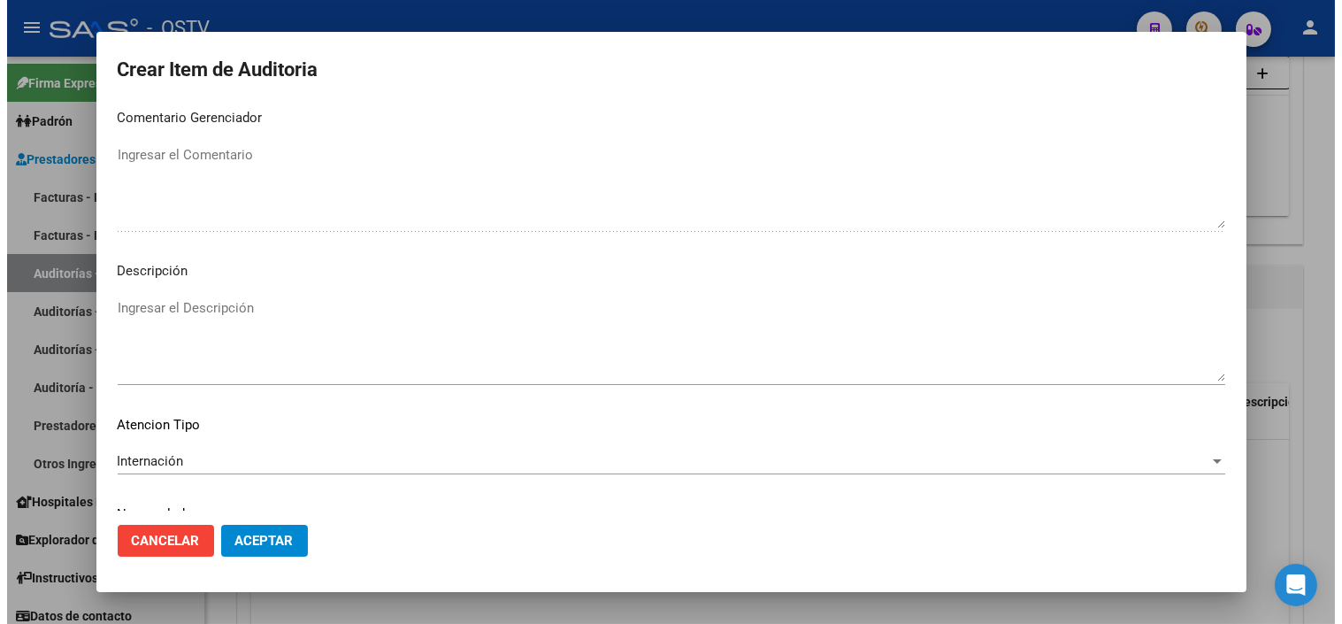
scroll to position [1033, 0]
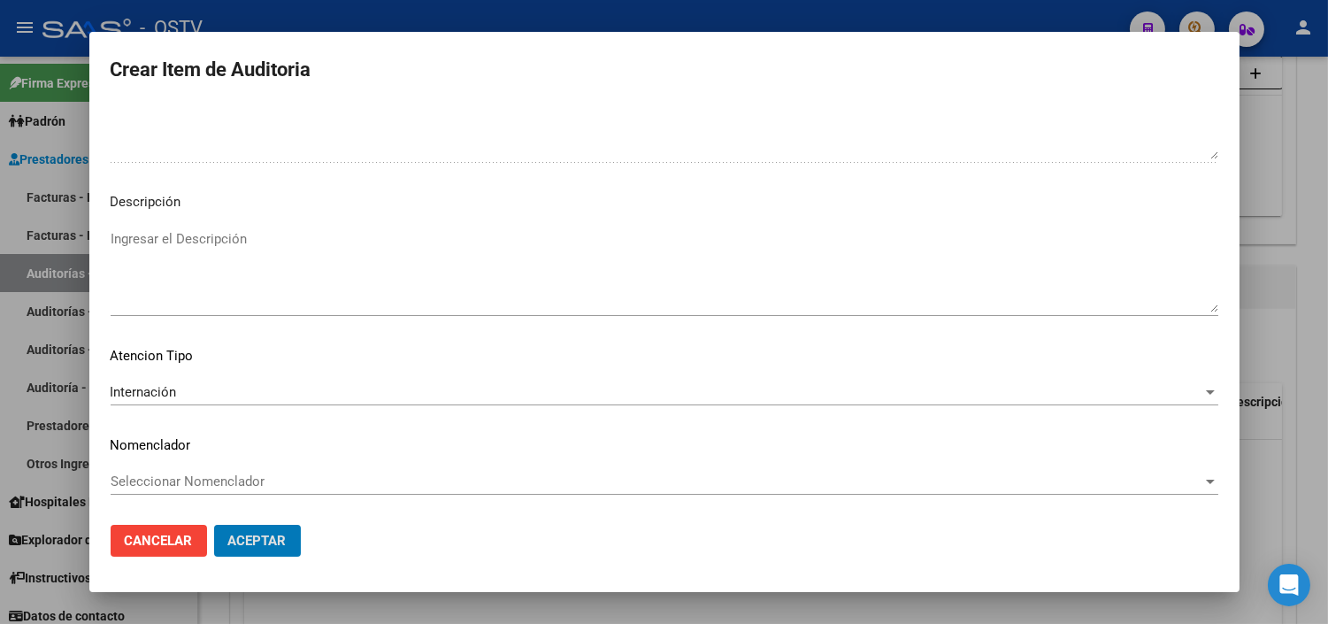
click at [214, 525] on button "Aceptar" at bounding box center [257, 541] width 87 height 32
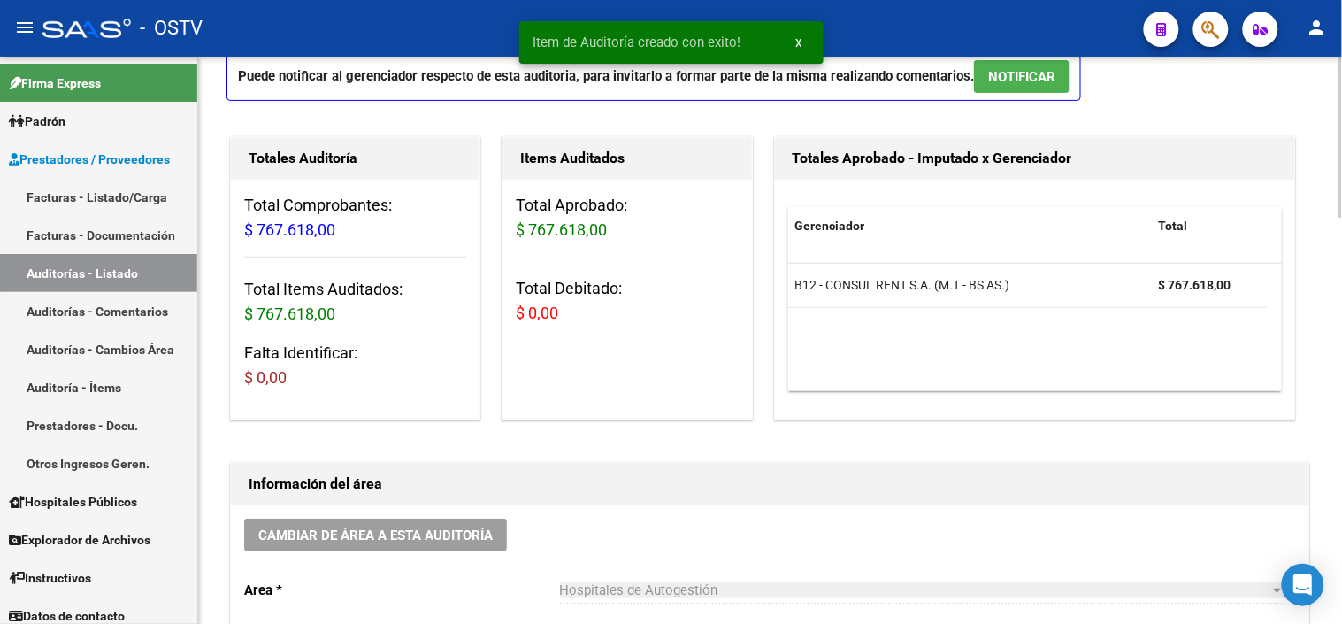
scroll to position [393, 0]
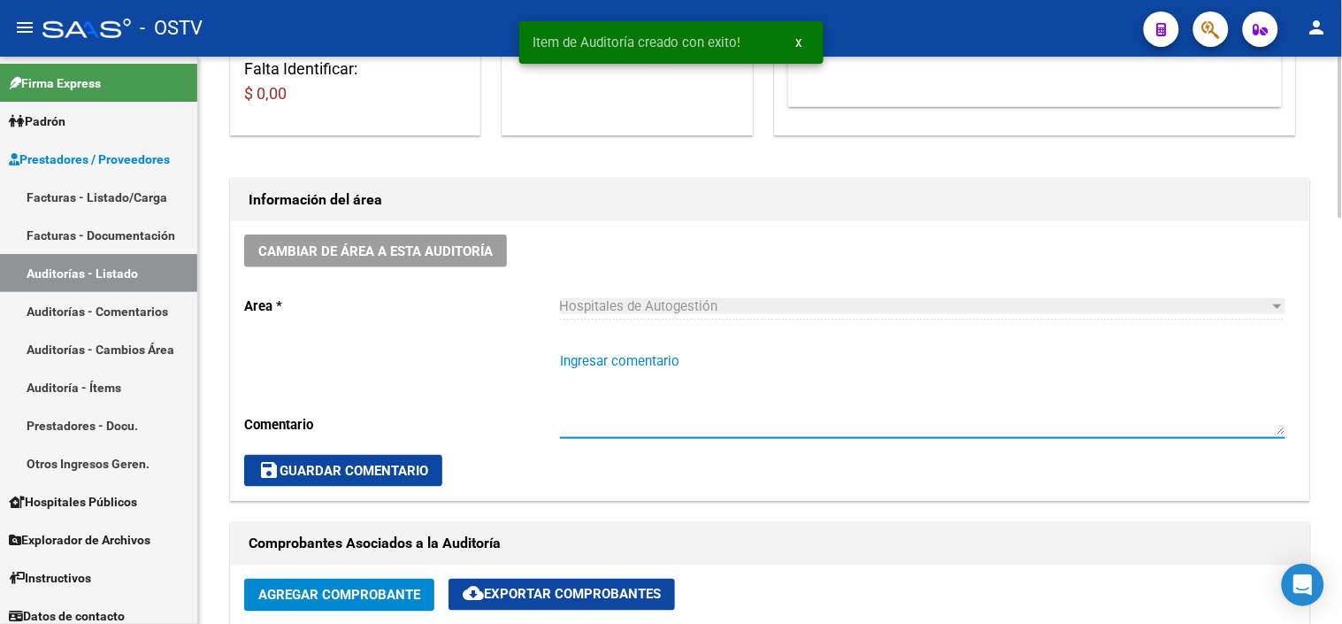
click at [632, 360] on textarea "Ingresar comentario" at bounding box center [923, 392] width 726 height 83
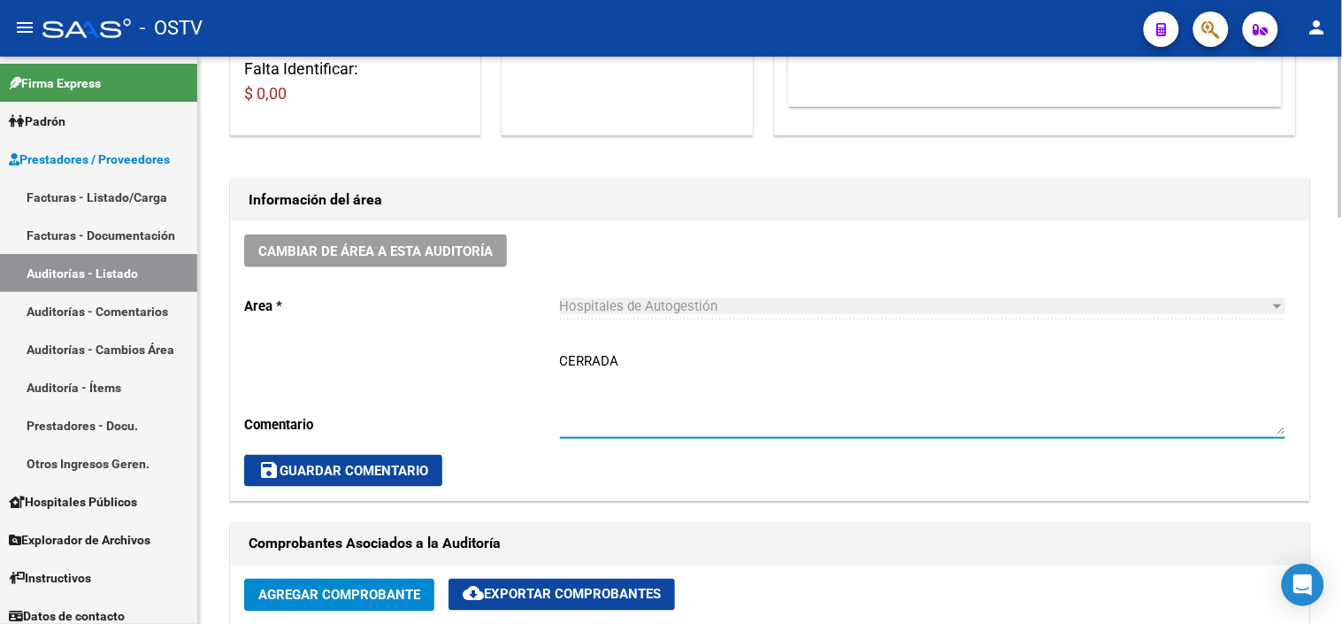
click at [327, 473] on span "save Guardar Comentario" at bounding box center [343, 471] width 170 height 16
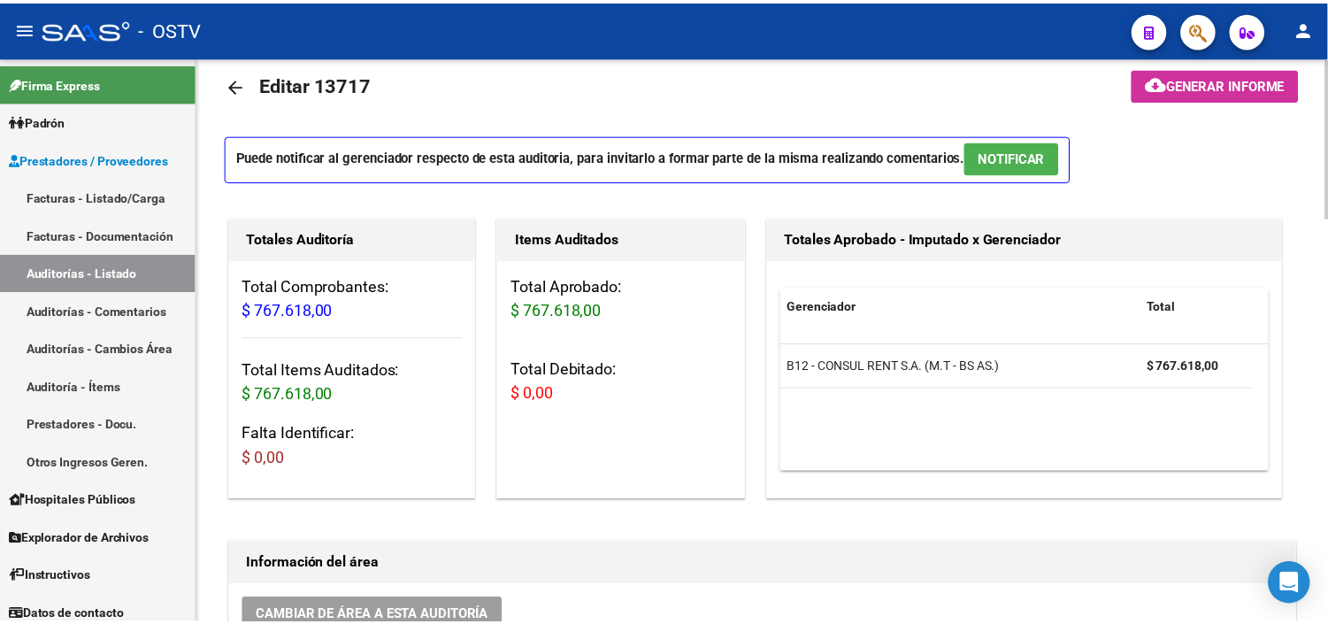
scroll to position [0, 0]
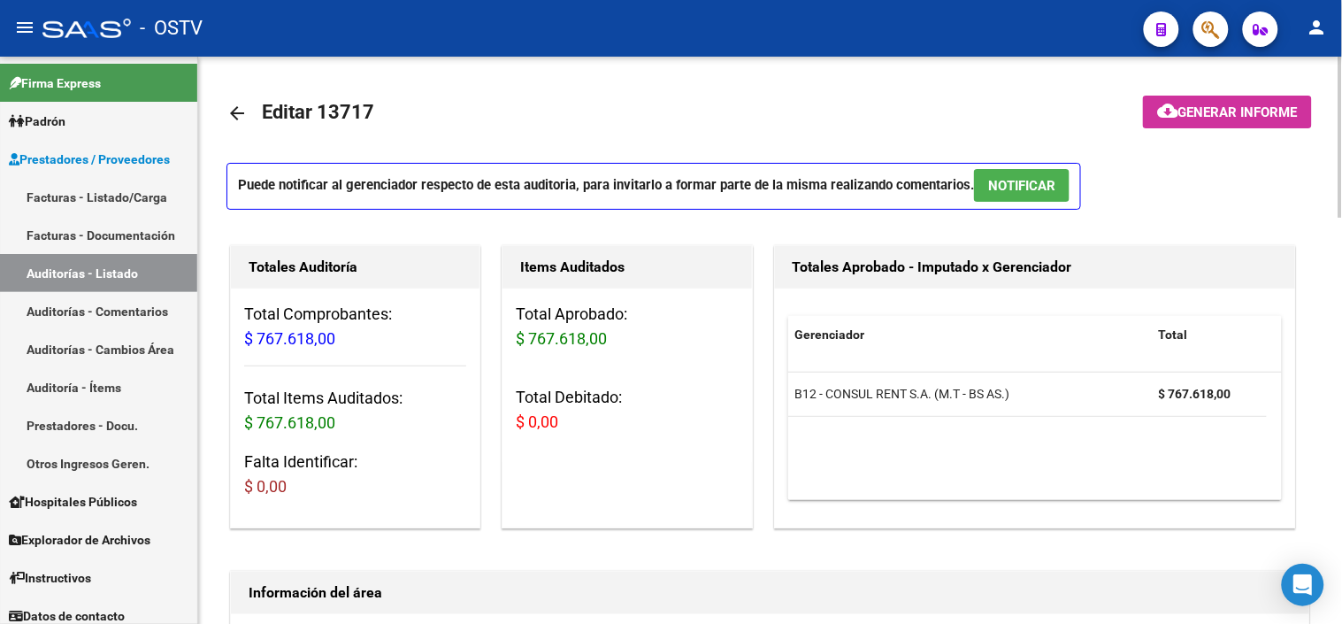
click at [1002, 178] on span "NOTIFICAR" at bounding box center [1021, 186] width 67 height 16
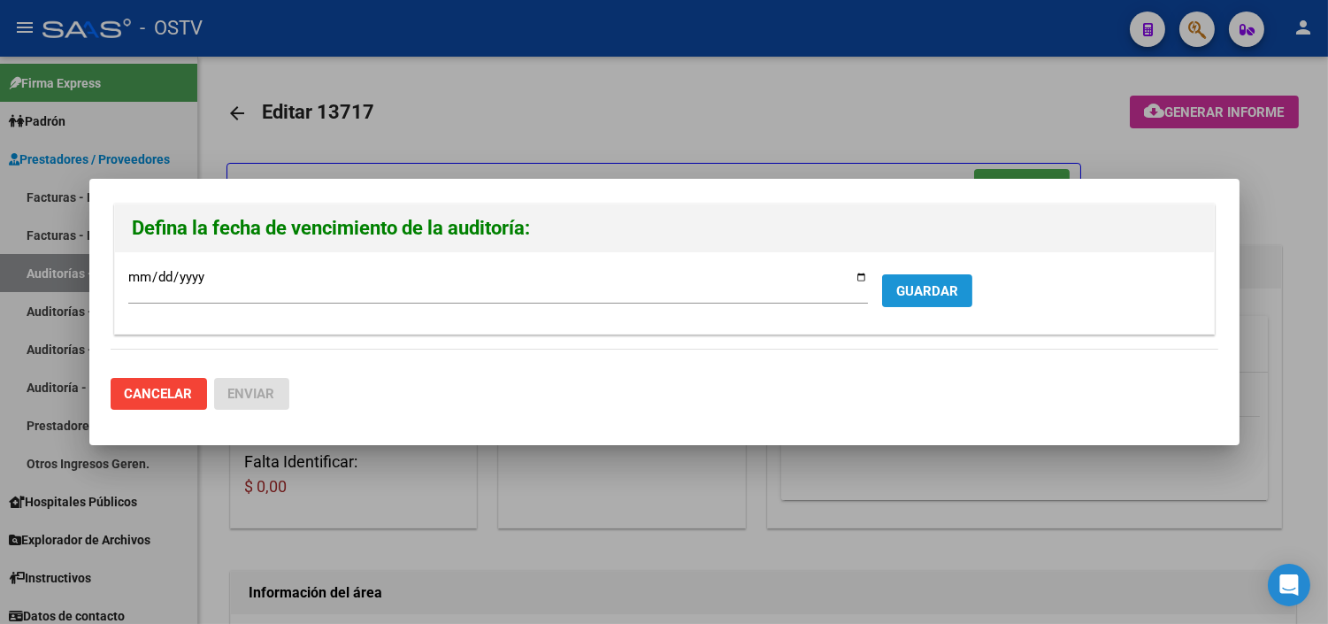
click at [956, 295] on span "GUARDAR" at bounding box center [927, 291] width 62 height 16
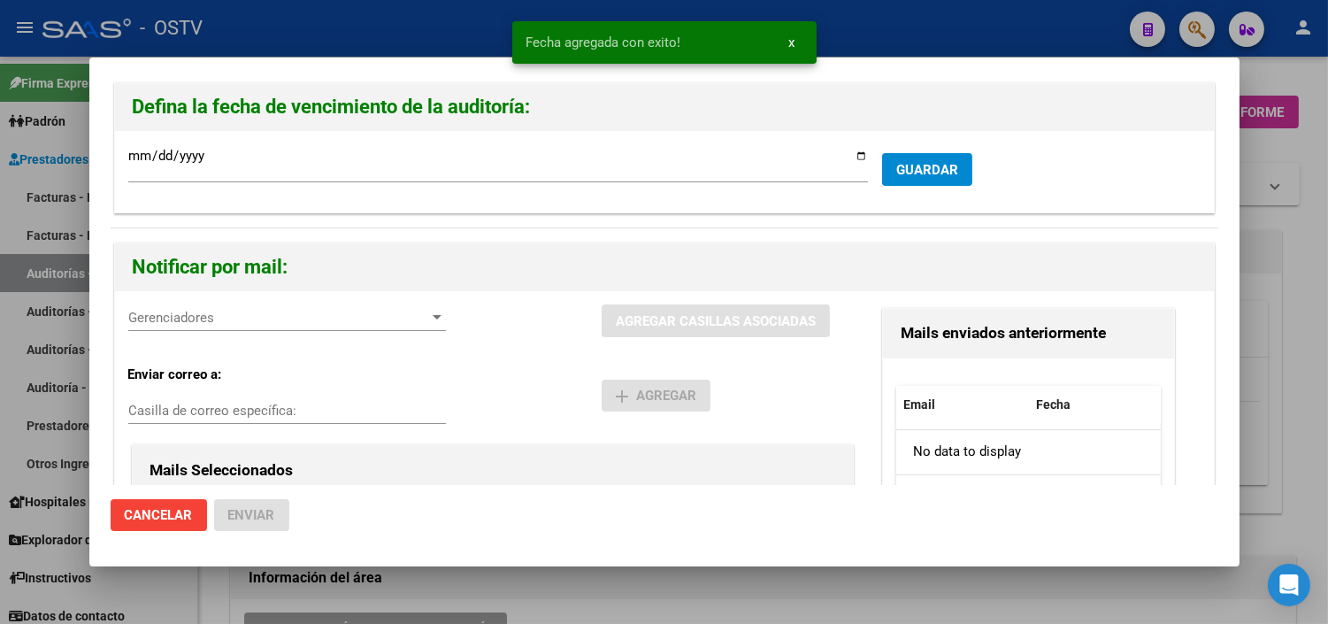
click at [257, 321] on span "Gerenciadores" at bounding box center [279, 318] width 302 height 16
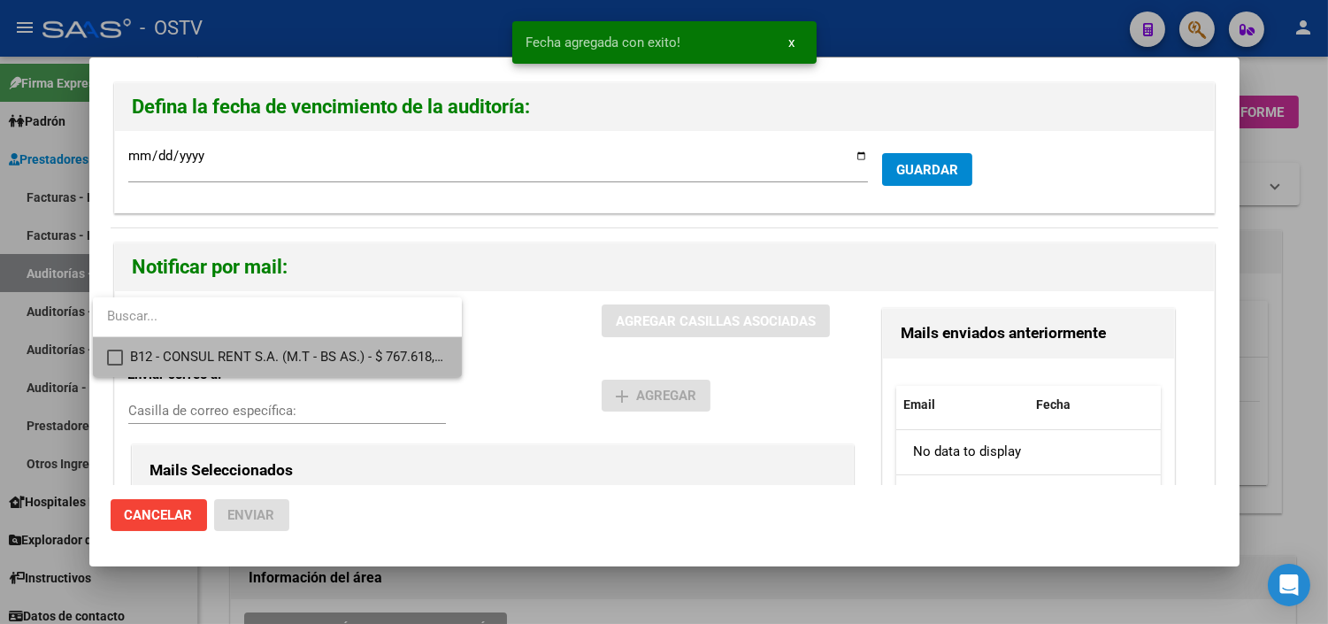
click at [255, 361] on span "B12 - CONSUL RENT S.A. (M.T - BS AS.) - $ 767.618,00" at bounding box center [289, 357] width 318 height 40
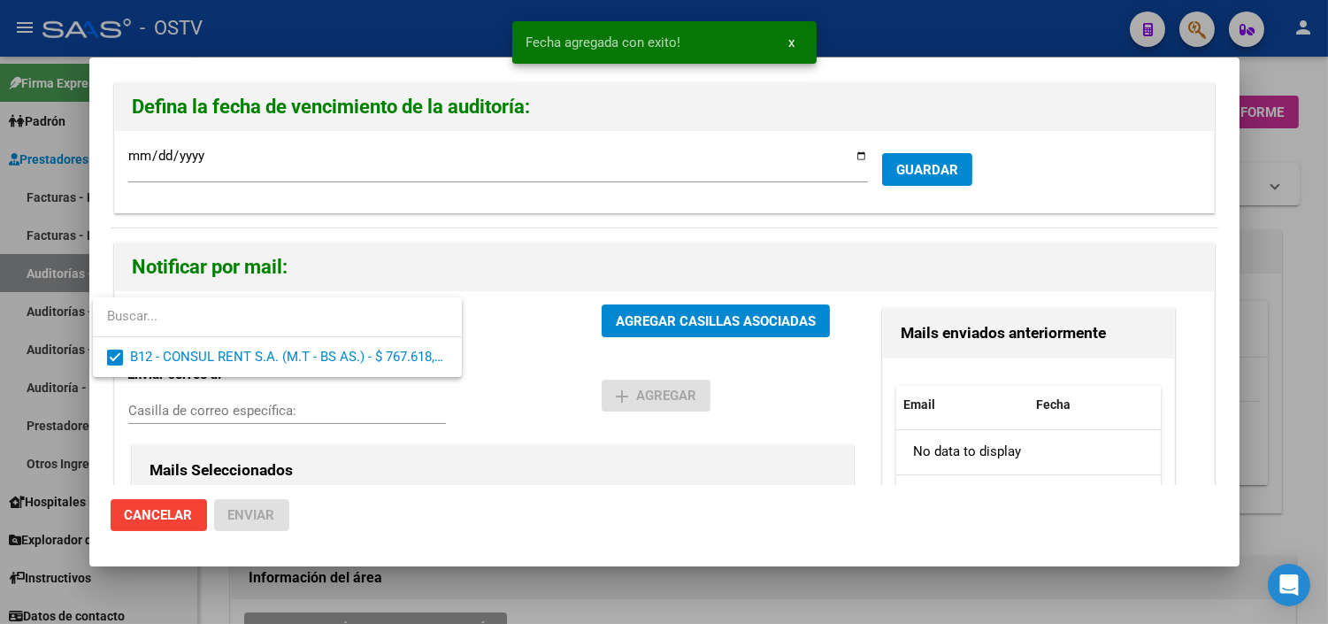
click at [673, 329] on div at bounding box center [664, 312] width 1328 height 624
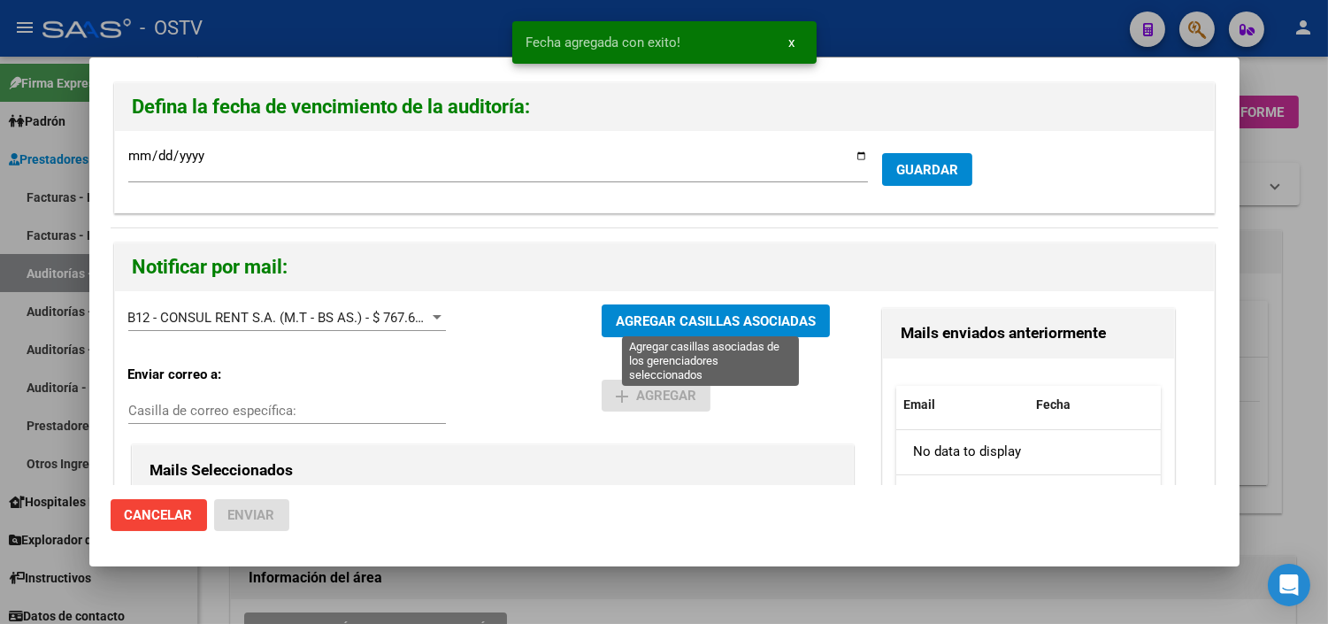
click at [686, 319] on span "AGREGAR CASILLAS ASOCIADAS" at bounding box center [716, 321] width 200 height 16
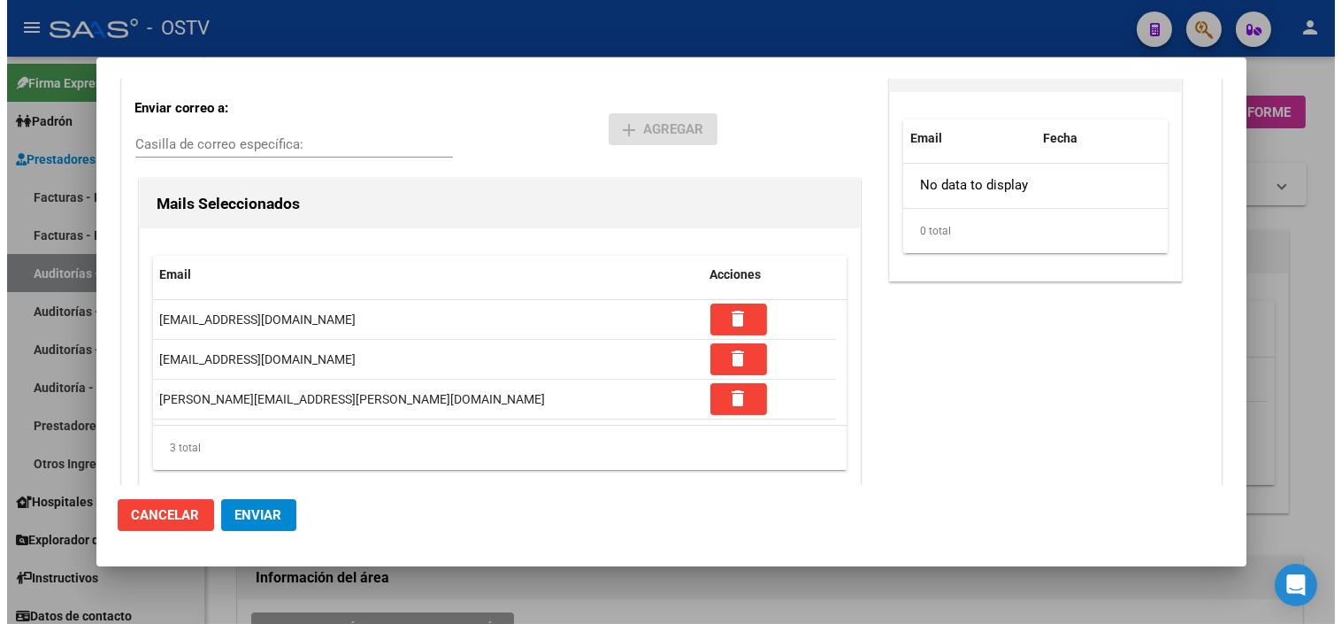
scroll to position [302, 0]
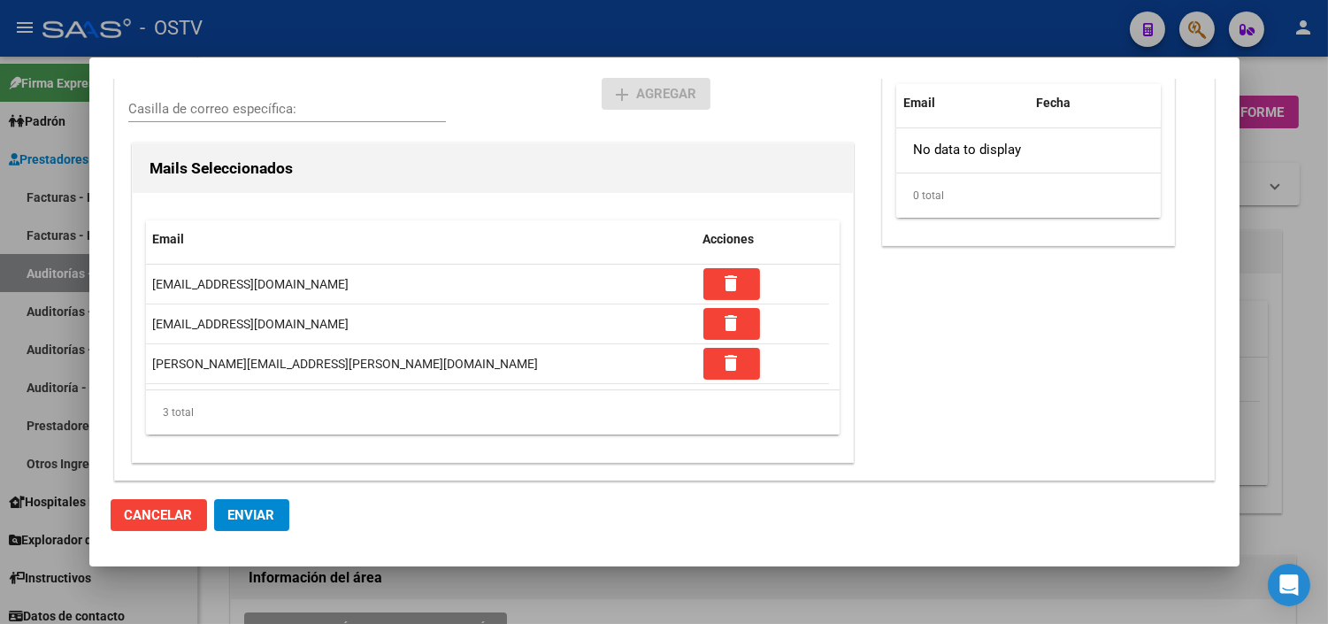
click at [240, 518] on span "Enviar" at bounding box center [251, 515] width 47 height 16
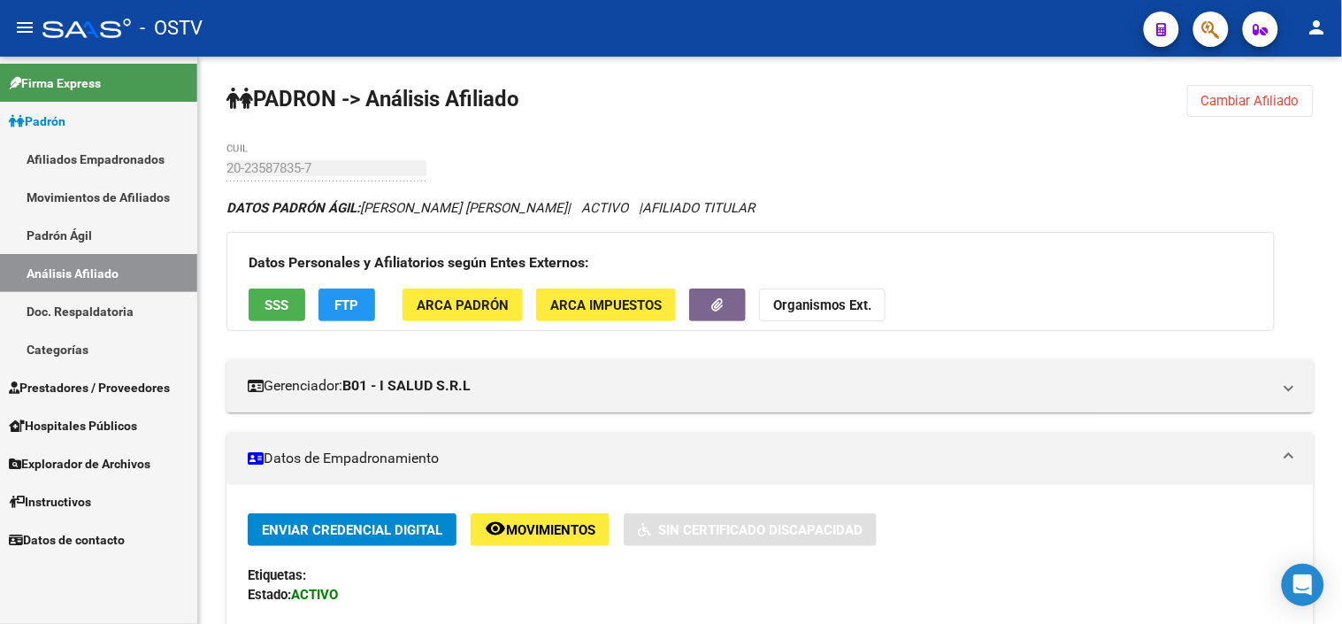
click at [89, 265] on link "Análisis Afiliado" at bounding box center [98, 273] width 197 height 38
click at [1240, 97] on span "Cambiar Afiliado" at bounding box center [1251, 101] width 98 height 16
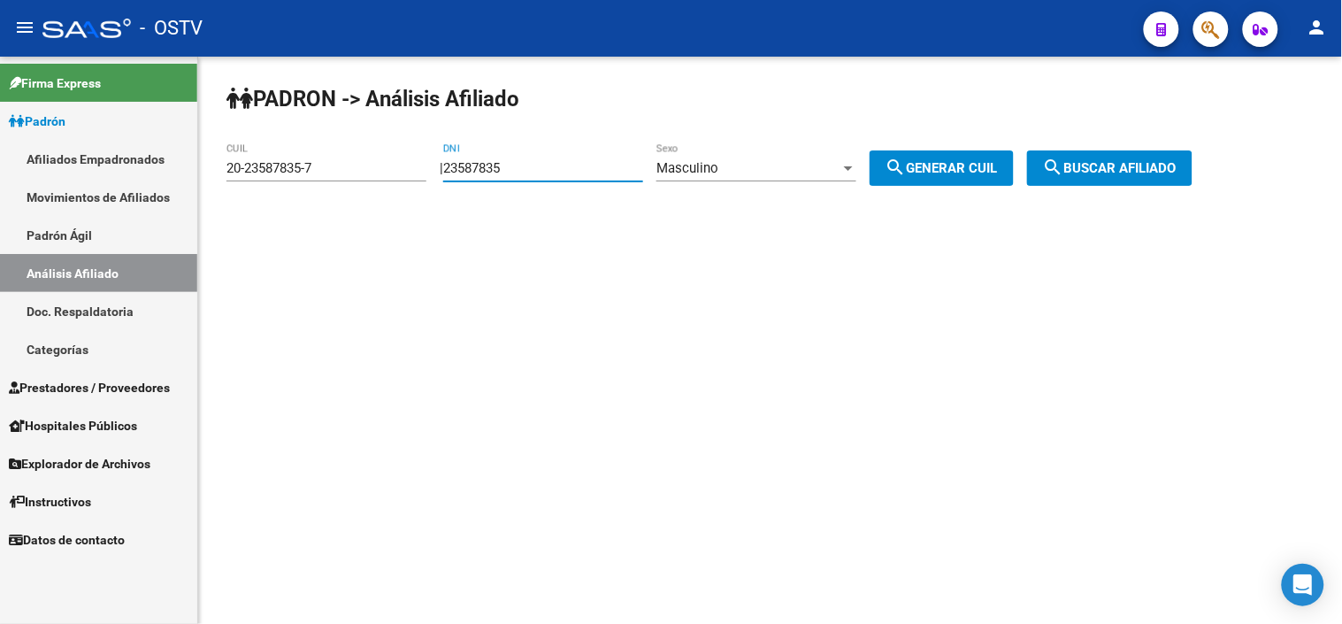
click at [519, 173] on input "23587835" at bounding box center [543, 168] width 200 height 16
click at [480, 165] on input "23587835" at bounding box center [543, 168] width 200 height 16
paste input "2310381"
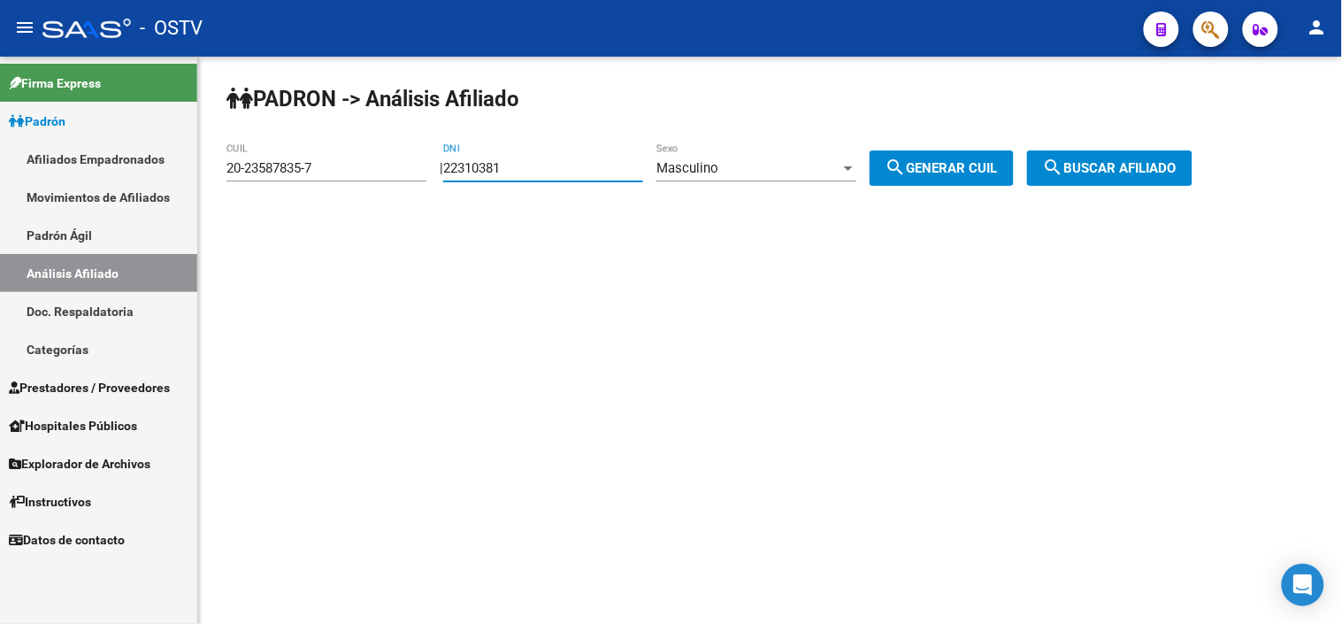
type input "22310381"
click at [938, 168] on span "search Generar CUIL" at bounding box center [942, 168] width 112 height 16
type input "20-22310381-3"
click at [1064, 164] on mat-icon "search" at bounding box center [1053, 167] width 21 height 21
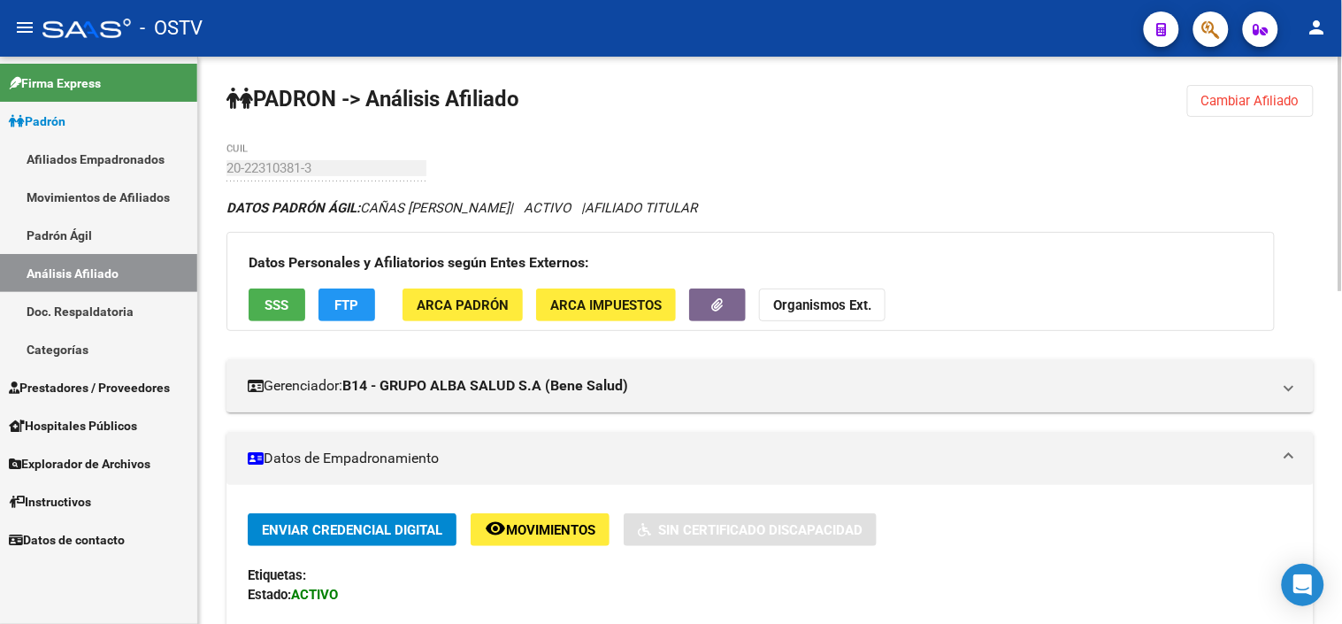
click at [288, 314] on button "SSS" at bounding box center [277, 304] width 57 height 33
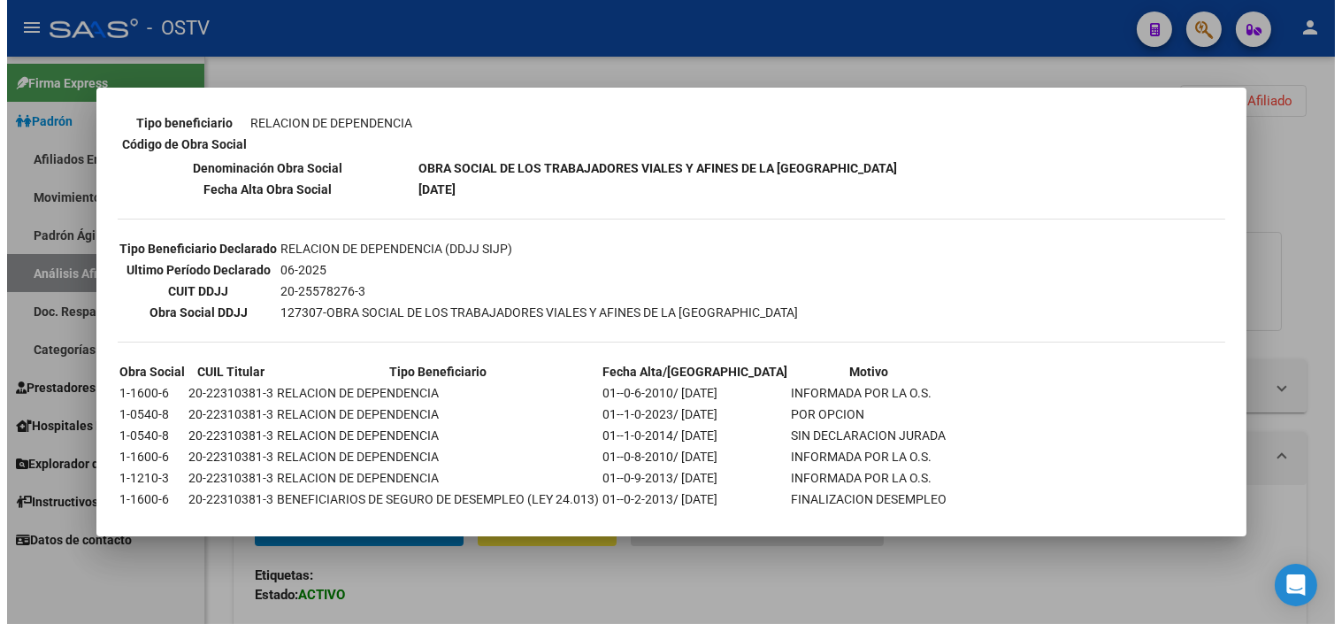
scroll to position [382, 0]
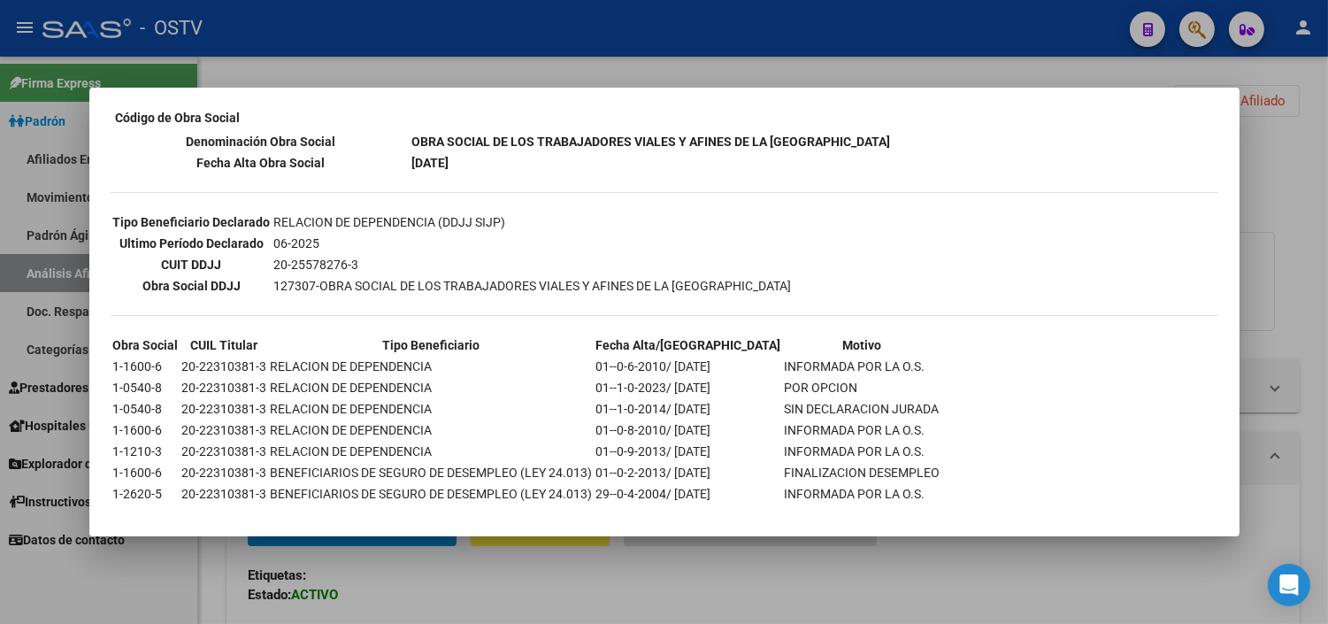
click at [558, 570] on div at bounding box center [664, 312] width 1328 height 624
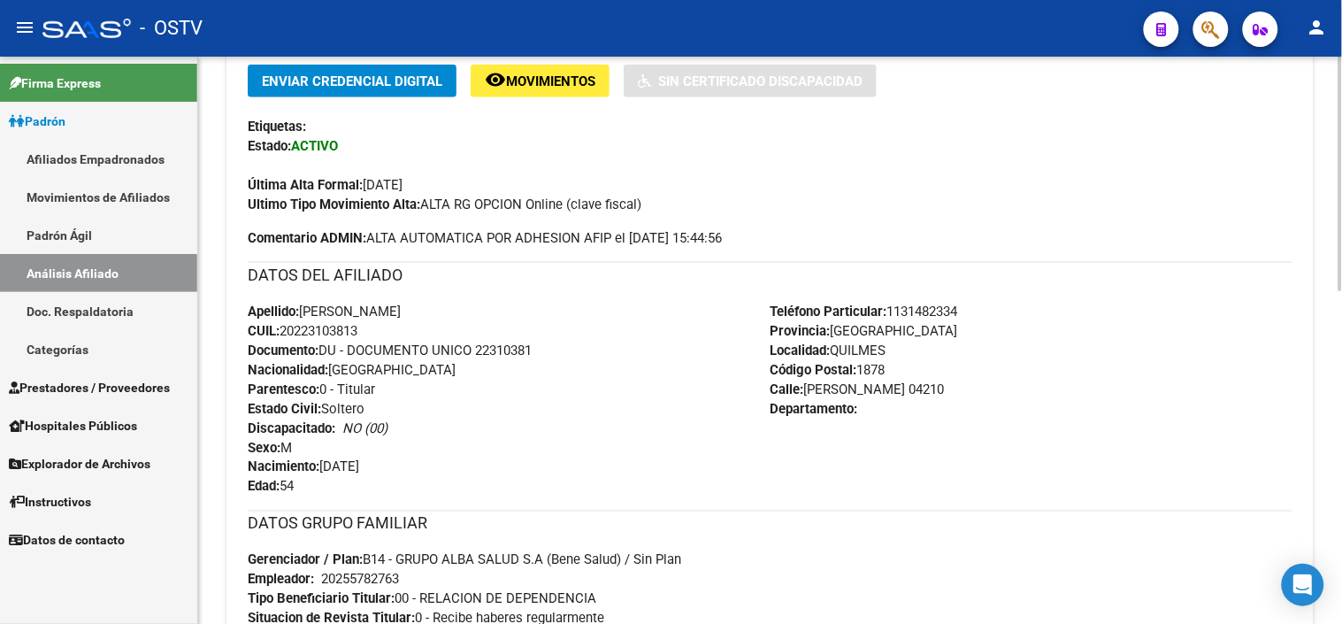
scroll to position [786, 0]
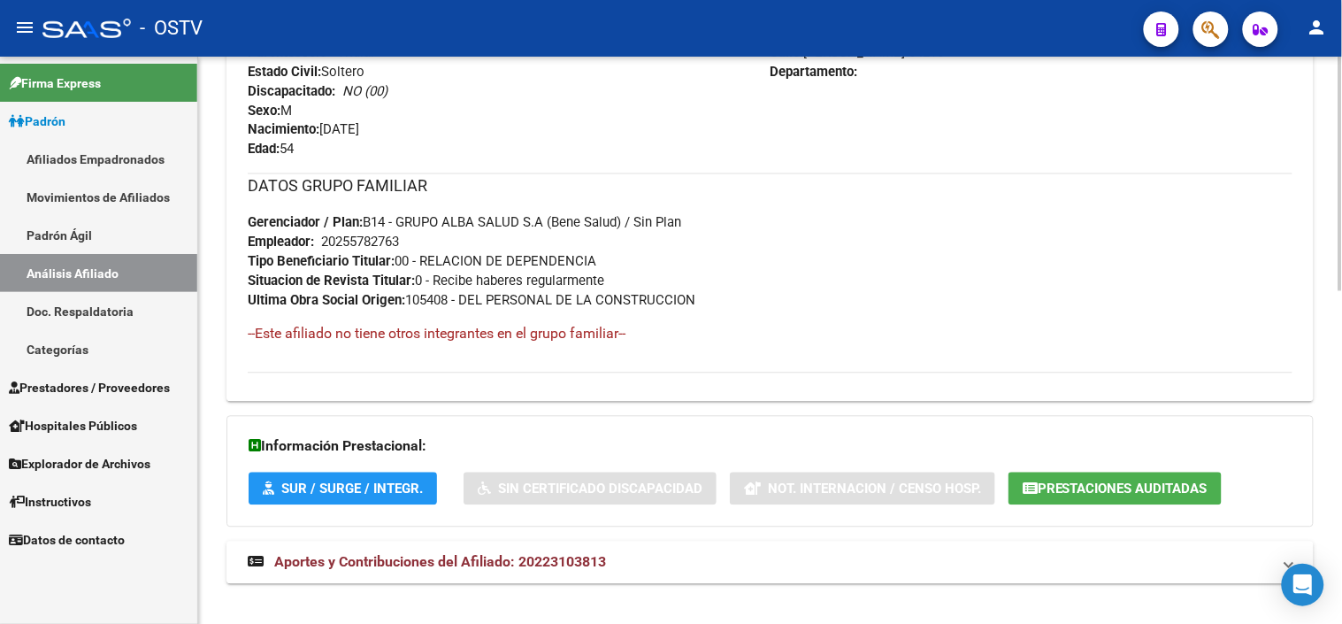
click at [1059, 488] on span "Prestaciones Auditadas" at bounding box center [1123, 489] width 170 height 16
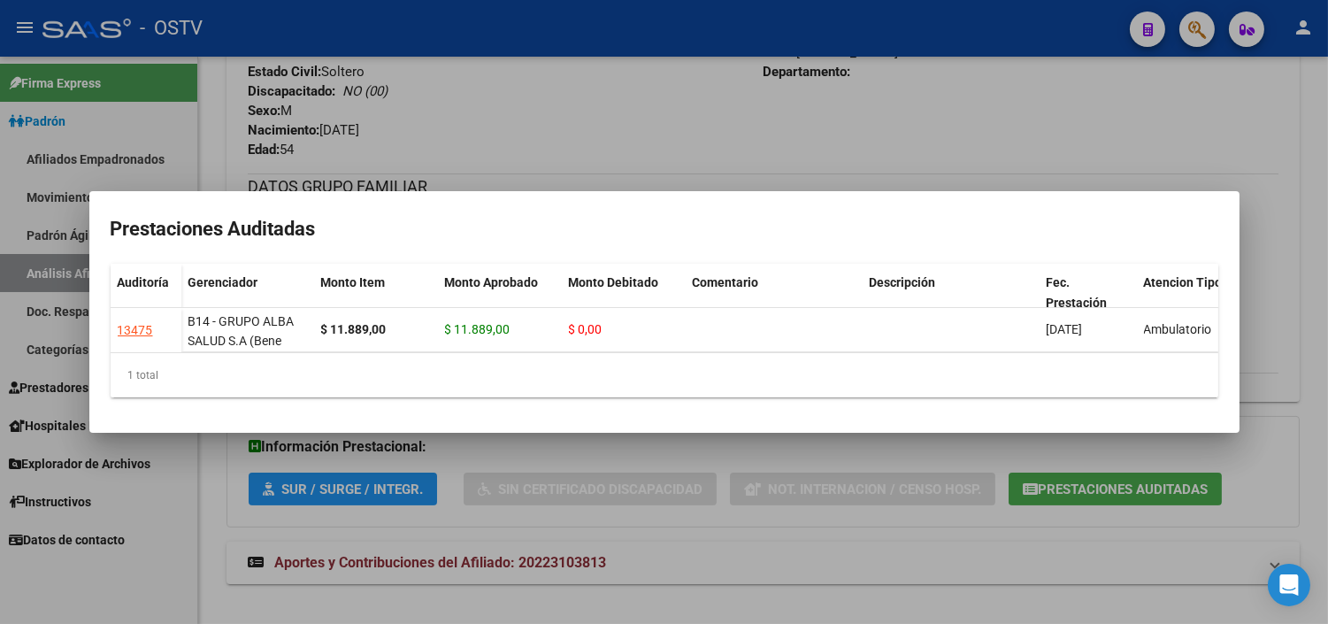
click at [708, 462] on div at bounding box center [664, 312] width 1328 height 624
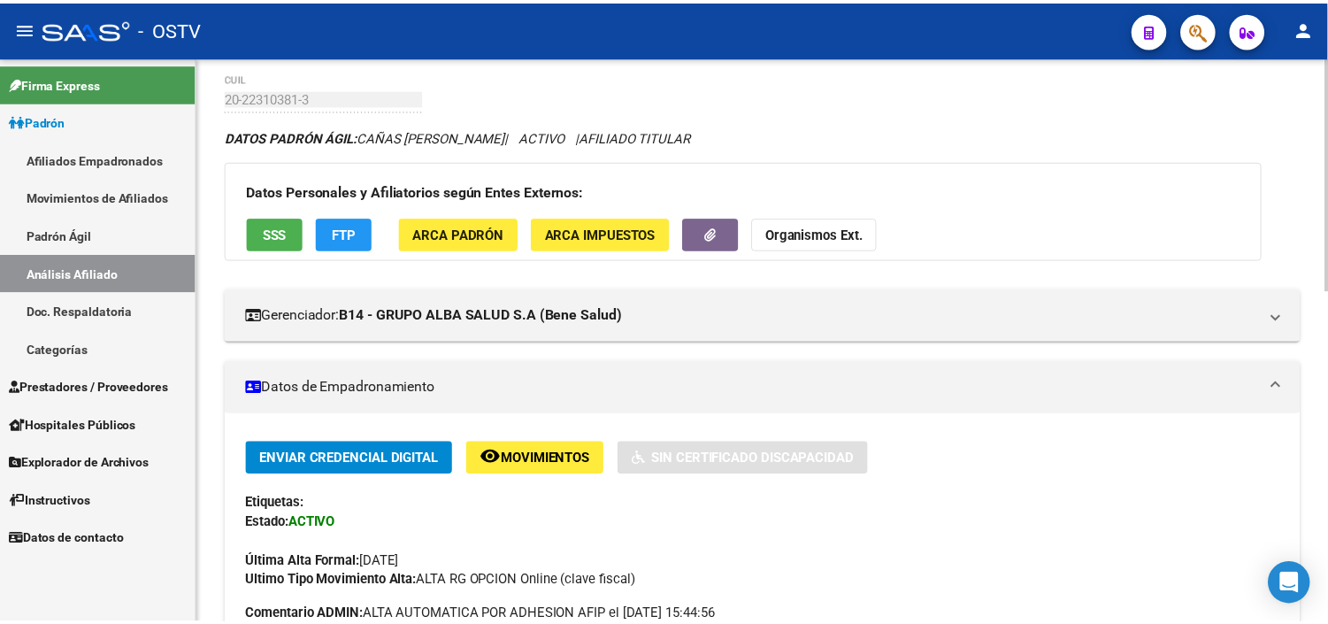
scroll to position [0, 0]
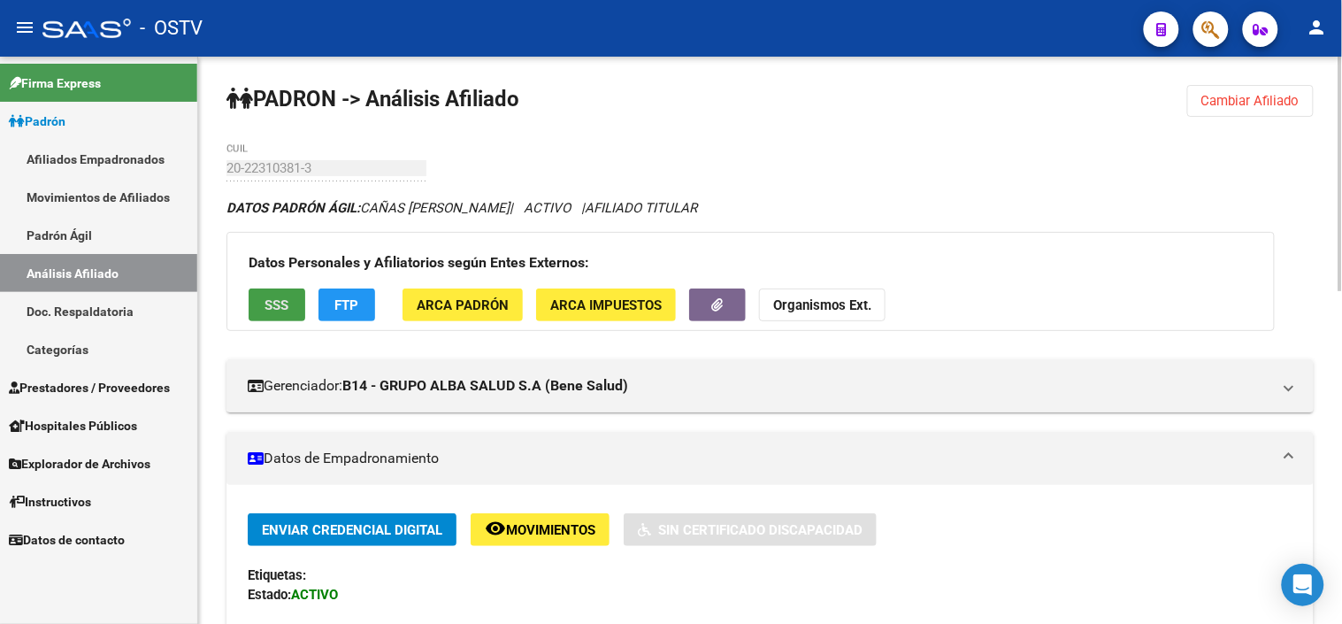
click at [284, 296] on span "SSS" at bounding box center [277, 304] width 24 height 16
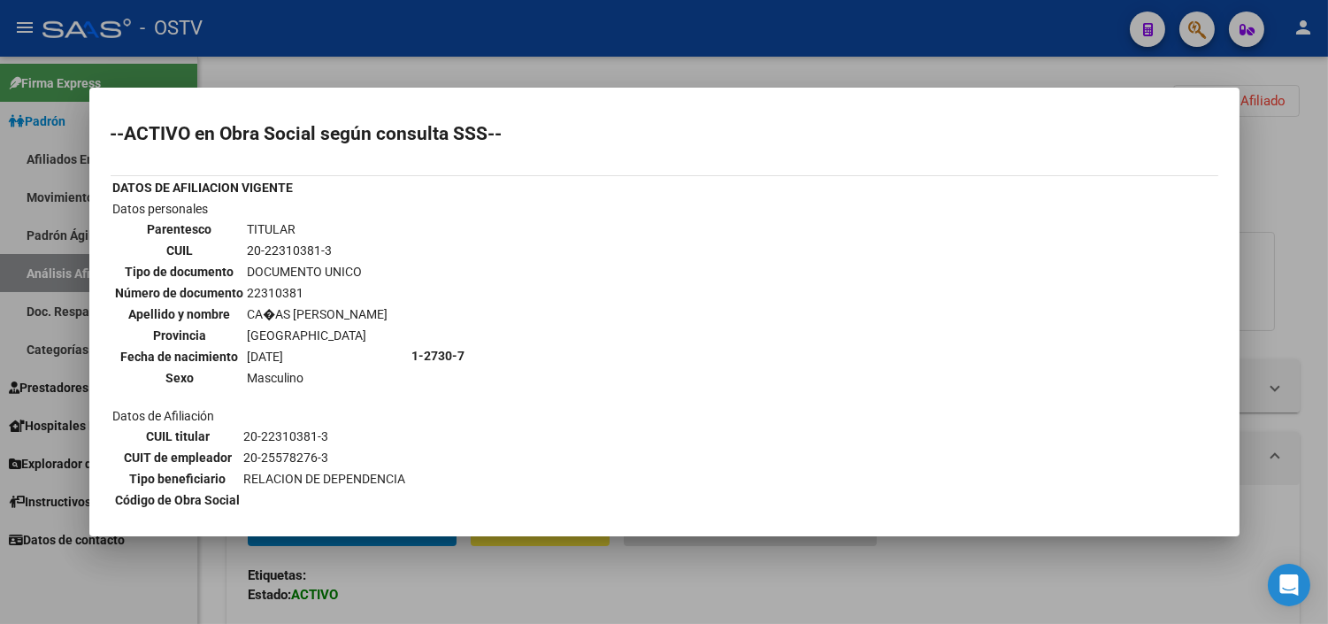
click at [603, 550] on div at bounding box center [664, 312] width 1328 height 624
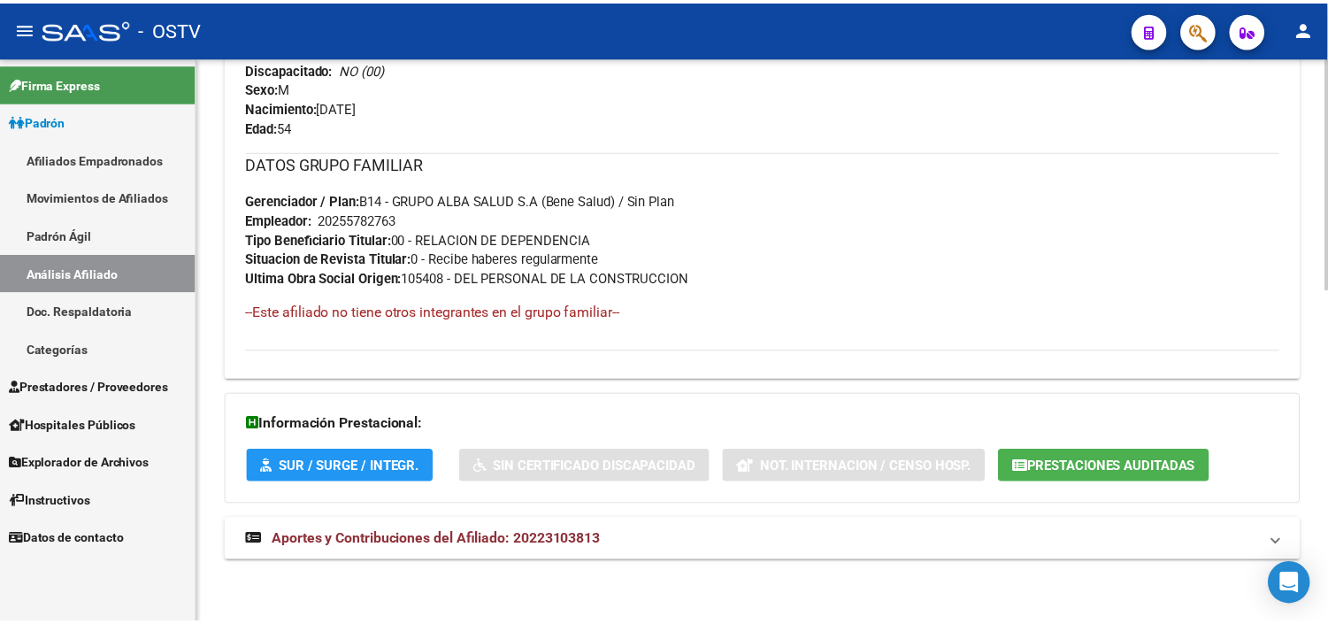
scroll to position [809, 0]
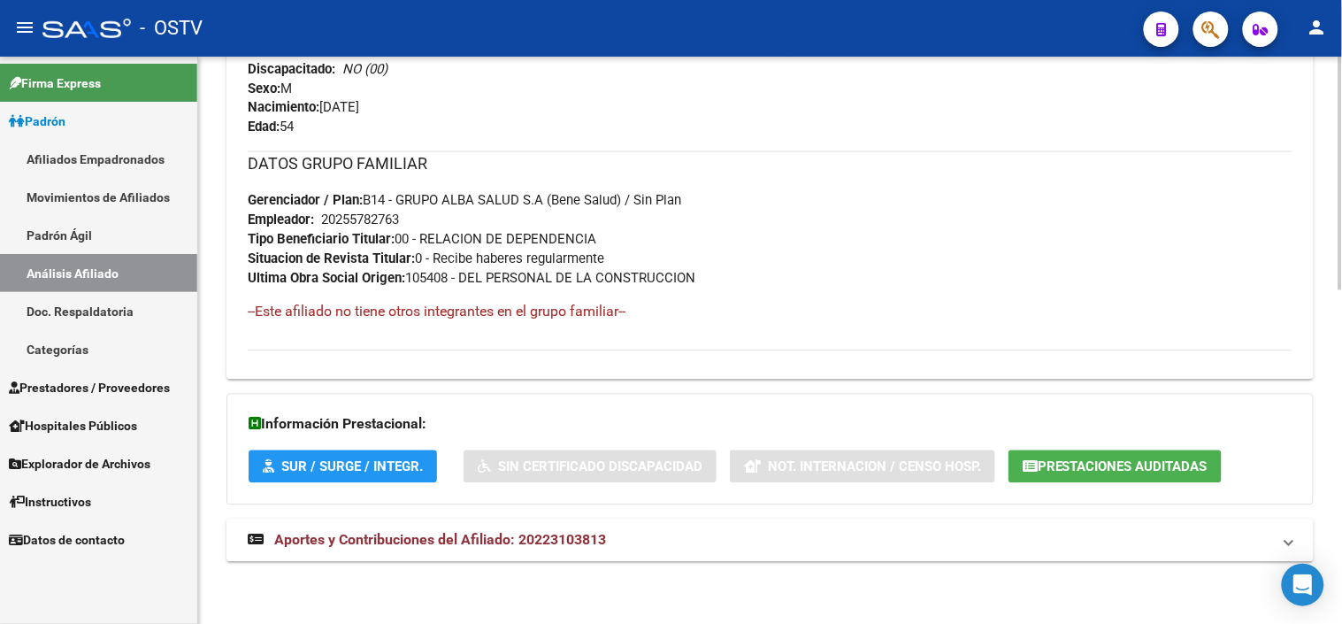
click at [1068, 460] on span "Prestaciones Auditadas" at bounding box center [1123, 467] width 170 height 16
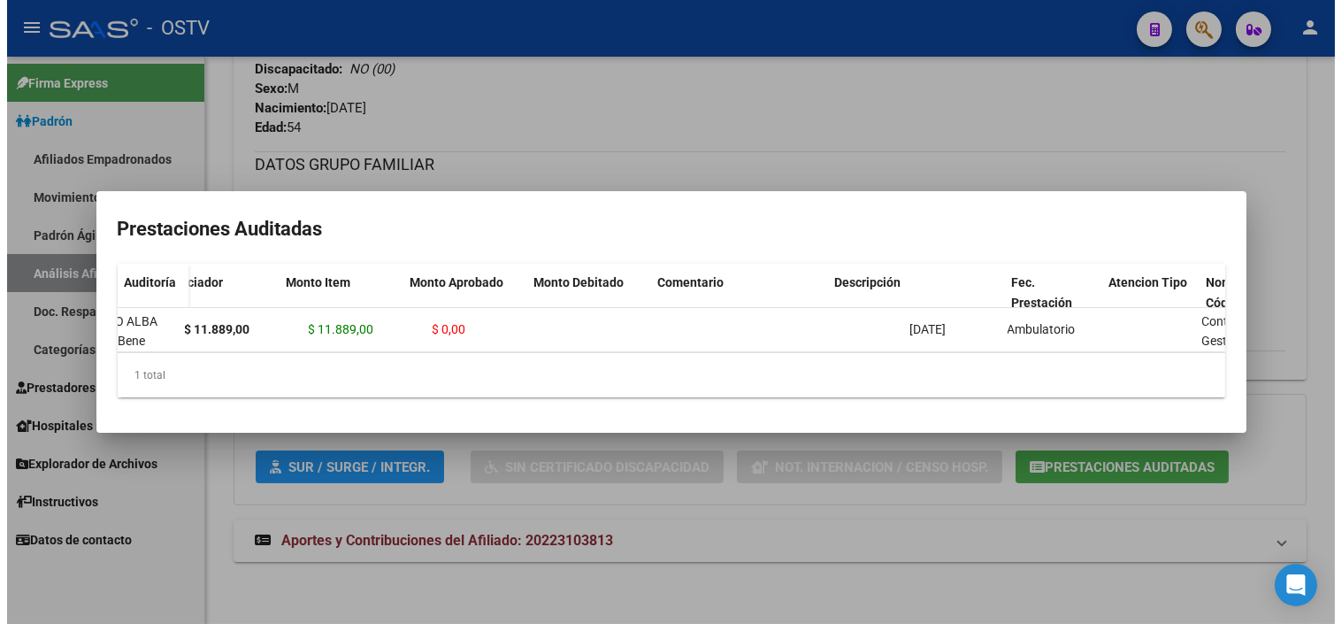
scroll to position [0, 0]
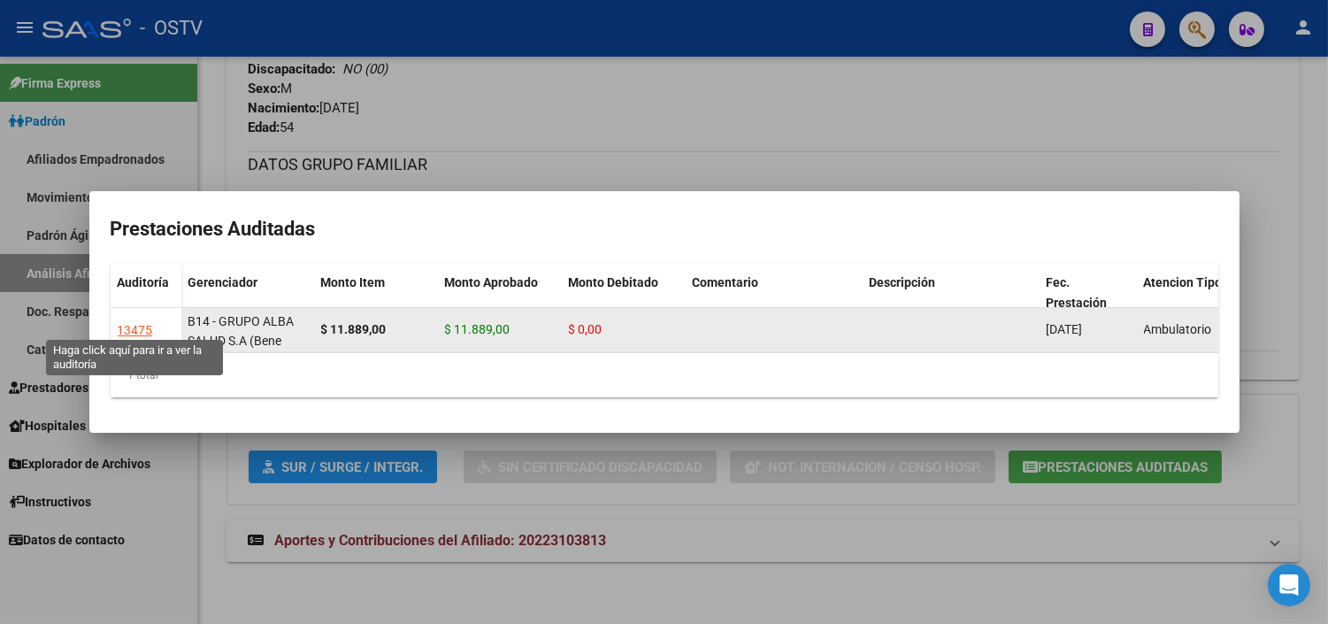
click at [129, 322] on div "13475" at bounding box center [135, 330] width 35 height 20
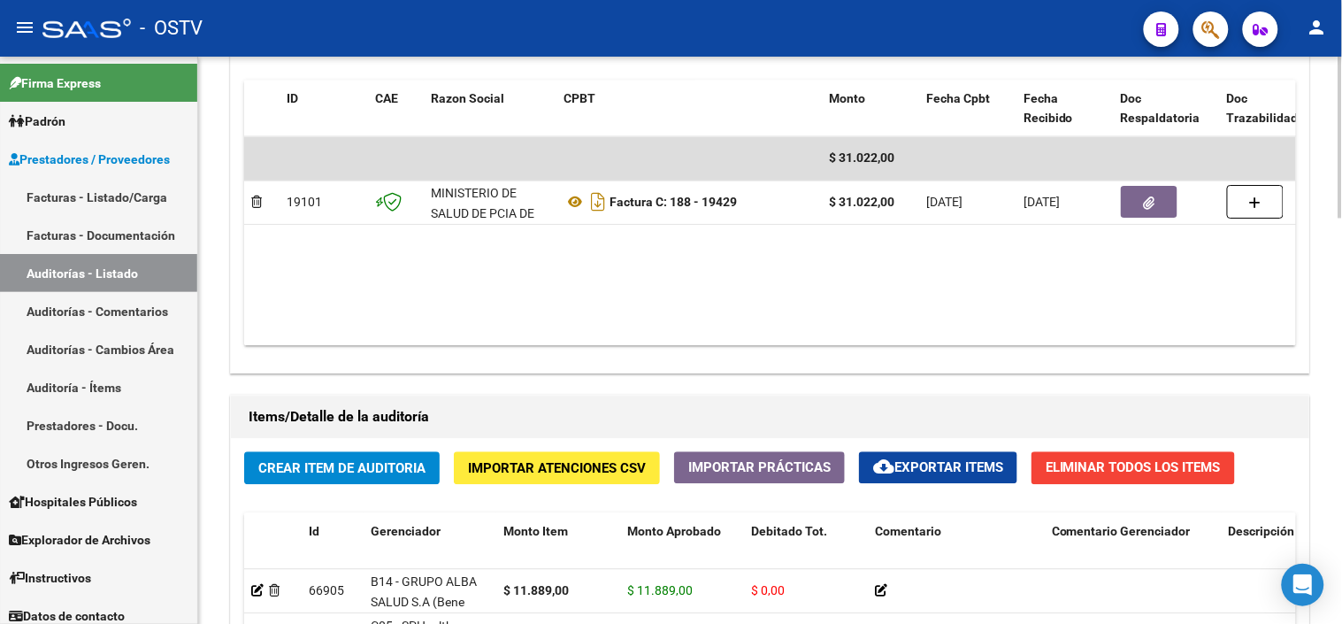
scroll to position [983, 0]
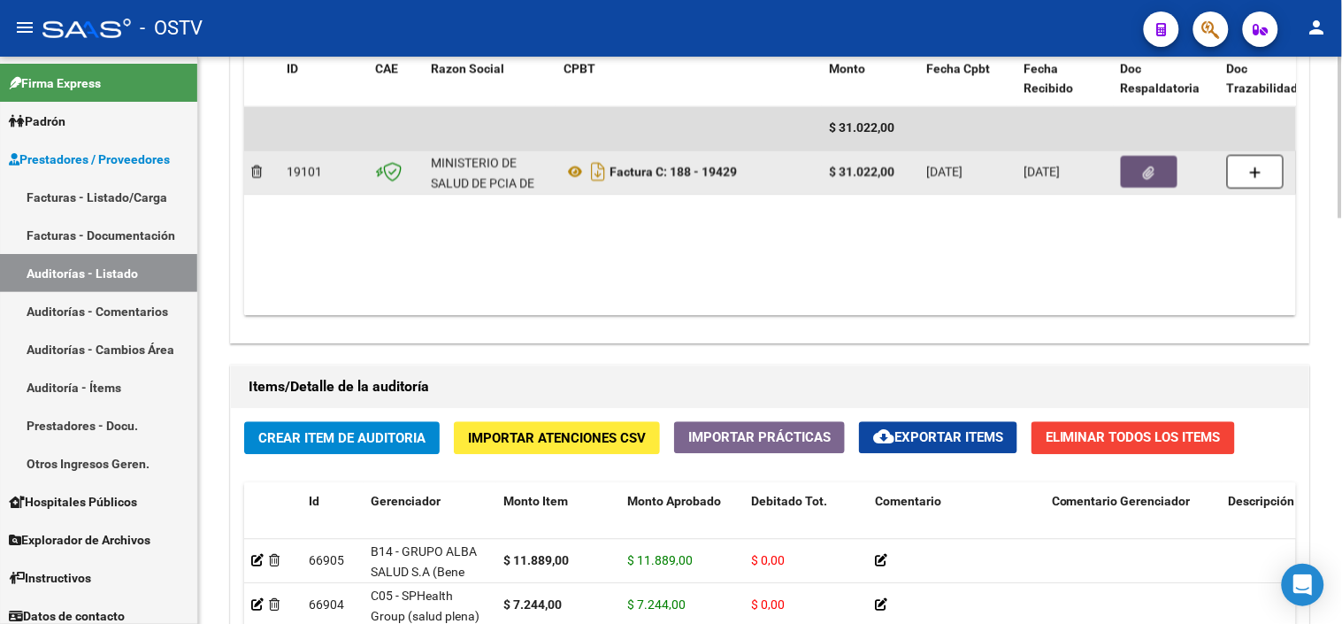
click at [1136, 171] on button "button" at bounding box center [1149, 172] width 57 height 32
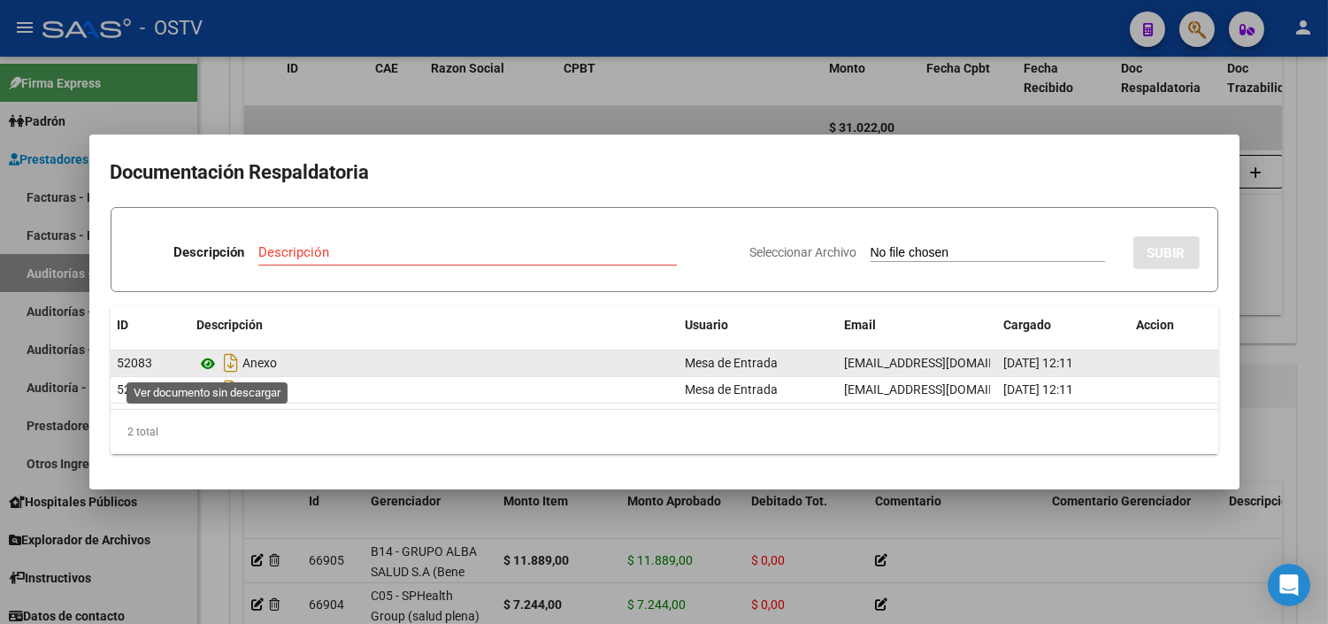
click at [209, 365] on icon at bounding box center [208, 363] width 23 height 21
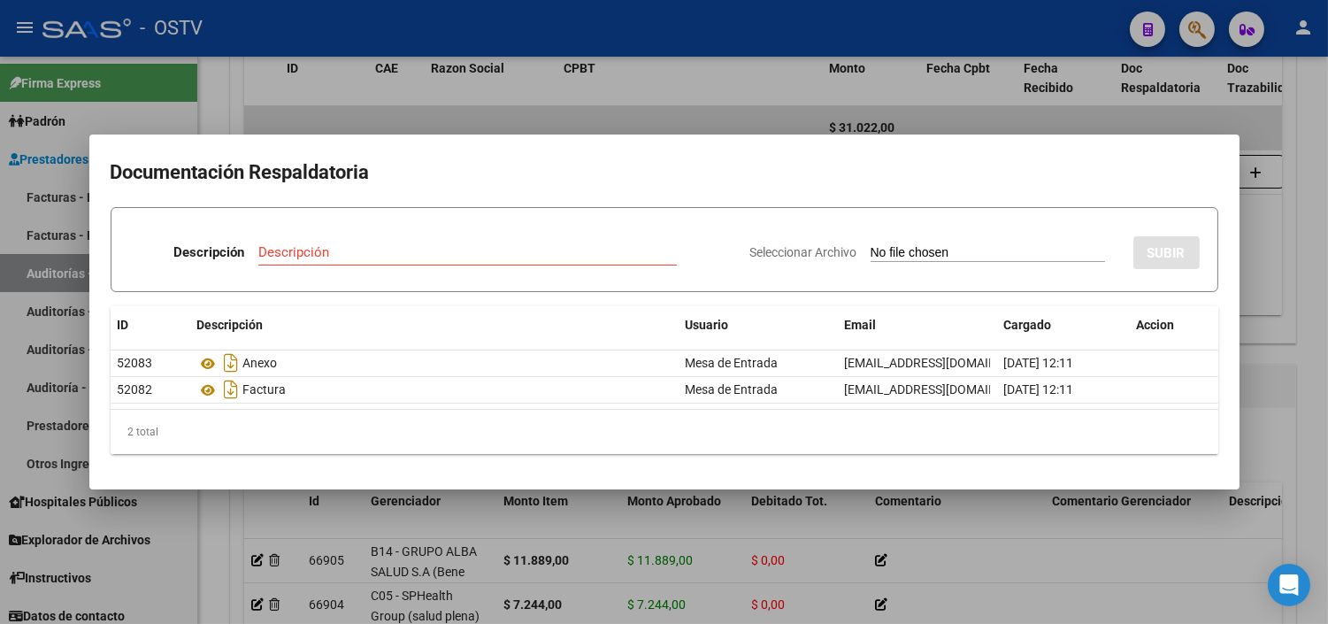
click at [351, 507] on div at bounding box center [664, 312] width 1328 height 624
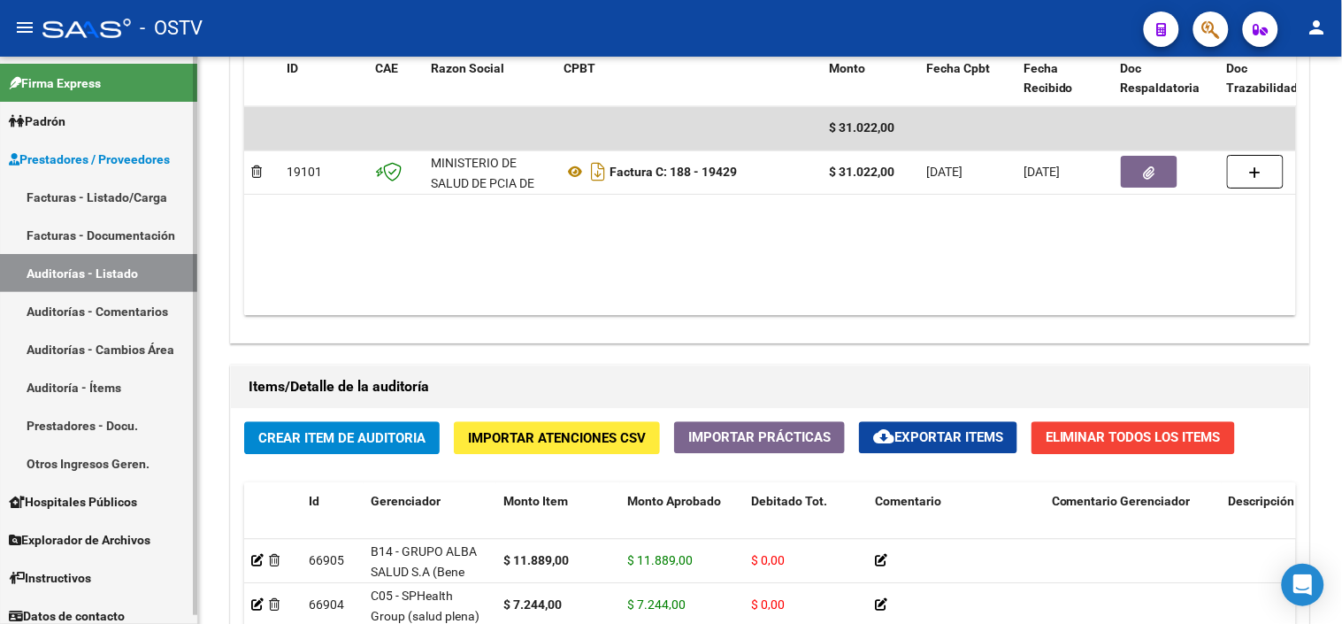
click at [84, 118] on link "Padrón" at bounding box center [98, 121] width 197 height 38
click at [53, 113] on span "Padrón" at bounding box center [37, 120] width 57 height 19
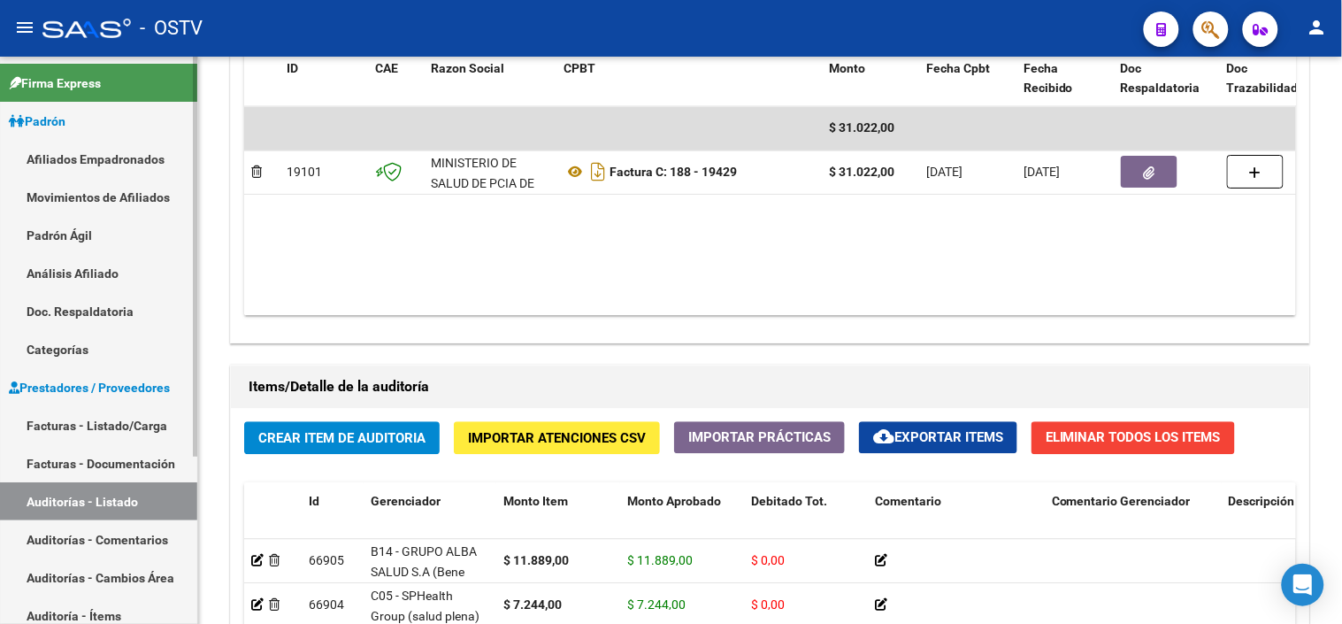
click at [71, 269] on link "Análisis Afiliado" at bounding box center [98, 273] width 197 height 38
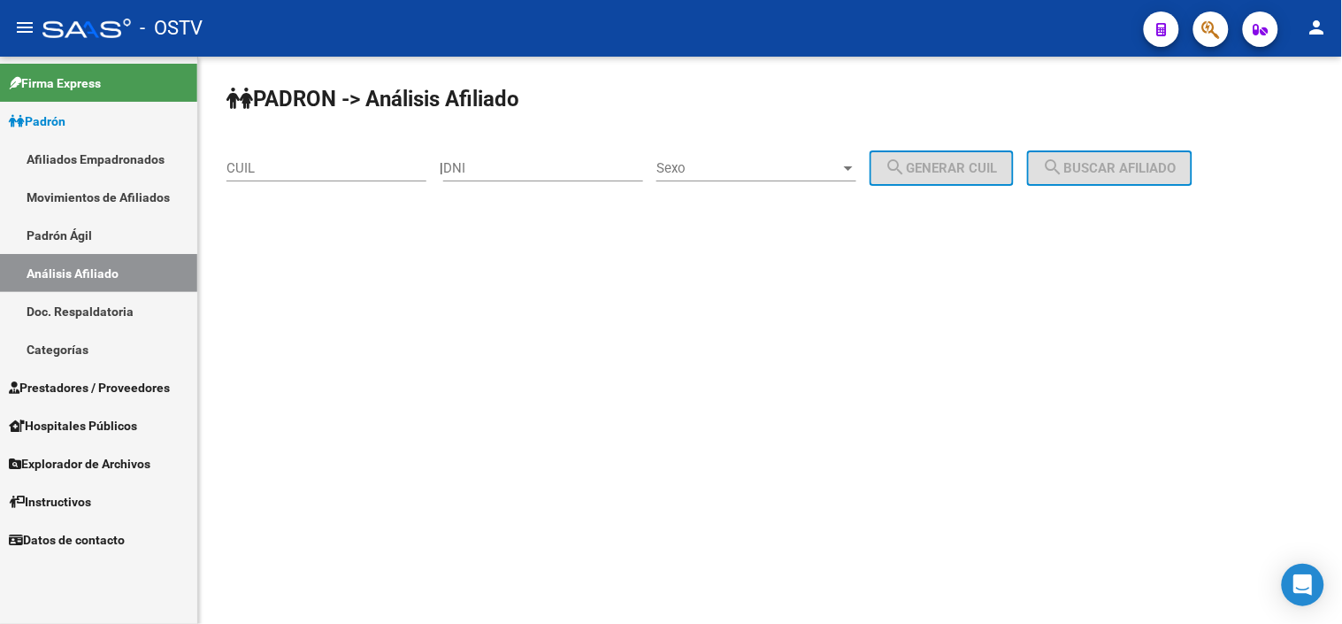
click at [555, 163] on input "DNI" at bounding box center [543, 168] width 200 height 16
paste input "25552332"
type input "25552332"
click at [752, 165] on span "Sexo" at bounding box center [749, 168] width 184 height 16
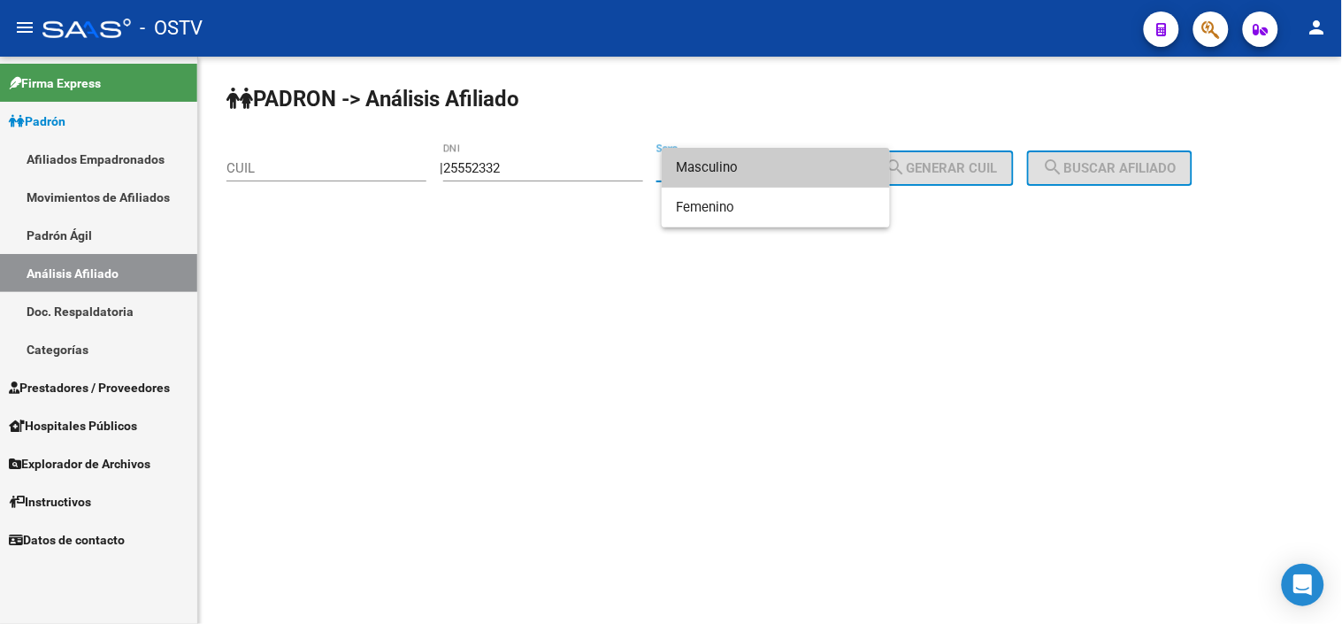
click at [761, 156] on span "Masculino" at bounding box center [776, 168] width 200 height 40
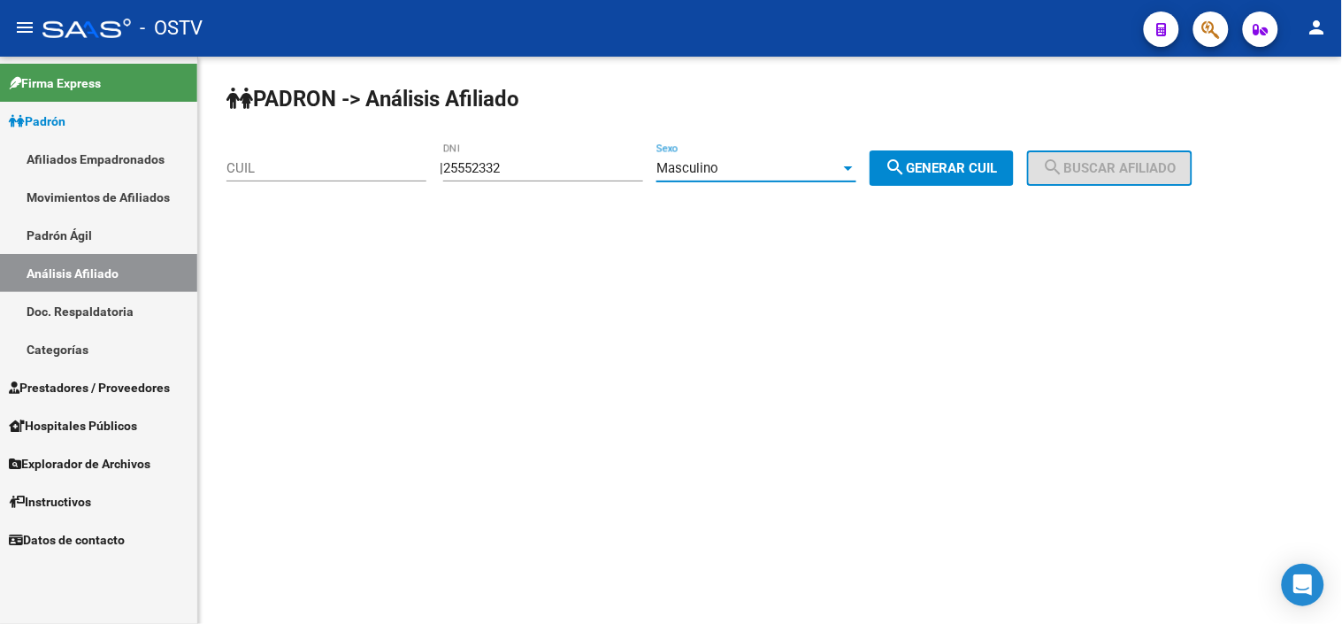
click at [975, 162] on span "search Generar CUIL" at bounding box center [942, 168] width 112 height 16
type input "20-25552332-6"
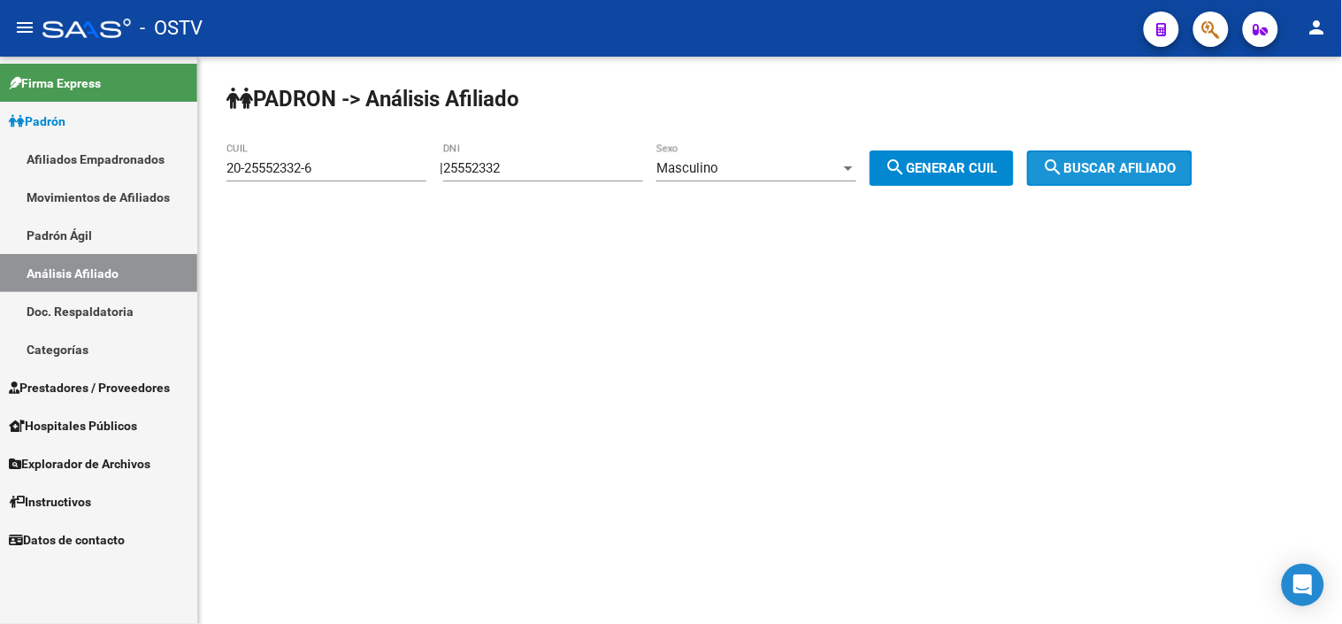
click at [1100, 165] on span "search Buscar afiliado" at bounding box center [1110, 168] width 134 height 16
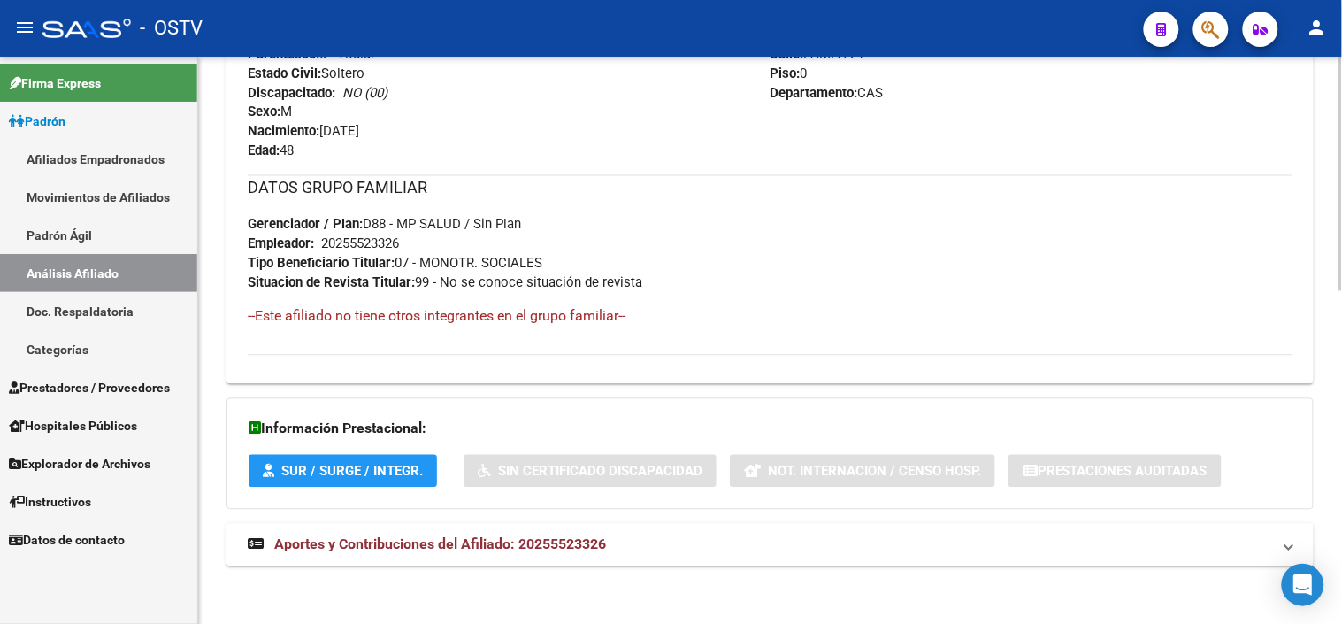
scroll to position [809, 0]
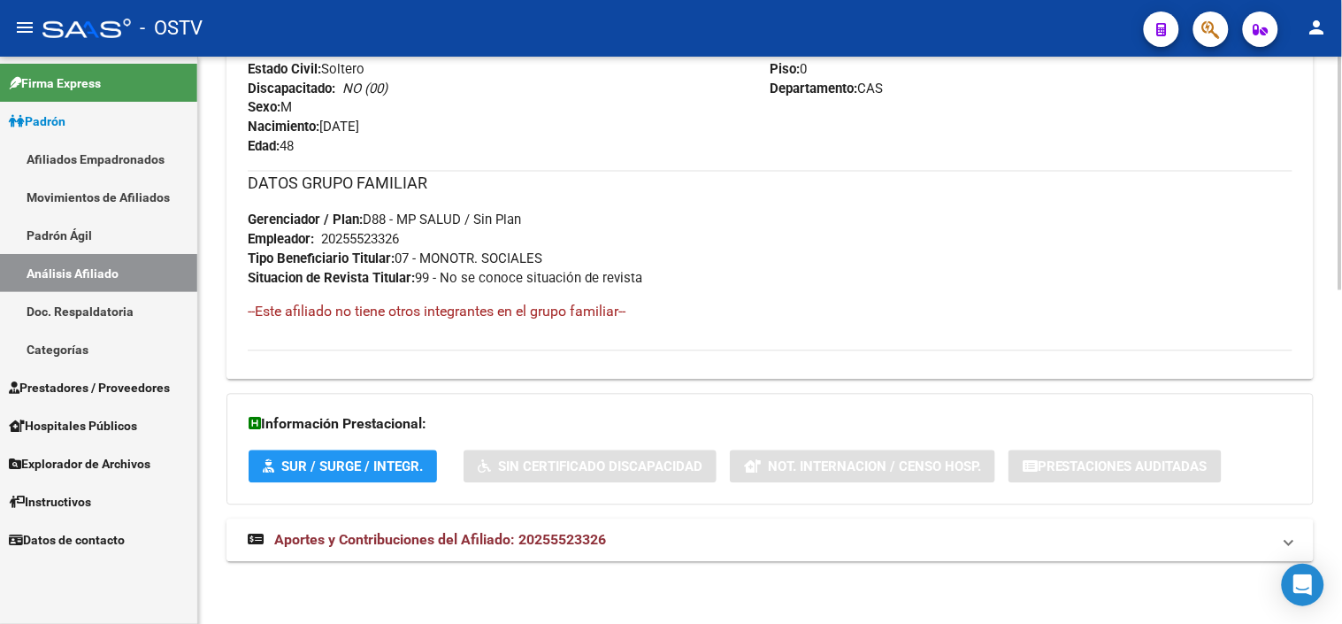
click at [526, 526] on mat-expansion-panel-header "Aportes y Contribuciones del Afiliado: 20255523326" at bounding box center [770, 540] width 1087 height 42
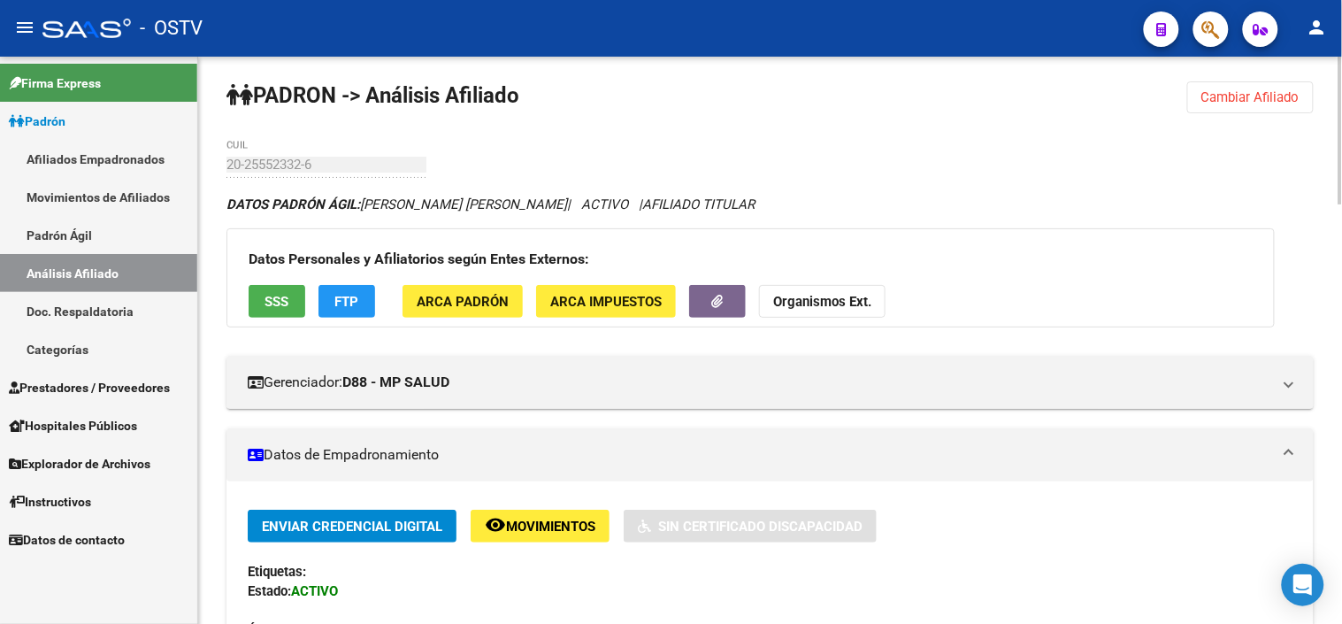
scroll to position [0, 0]
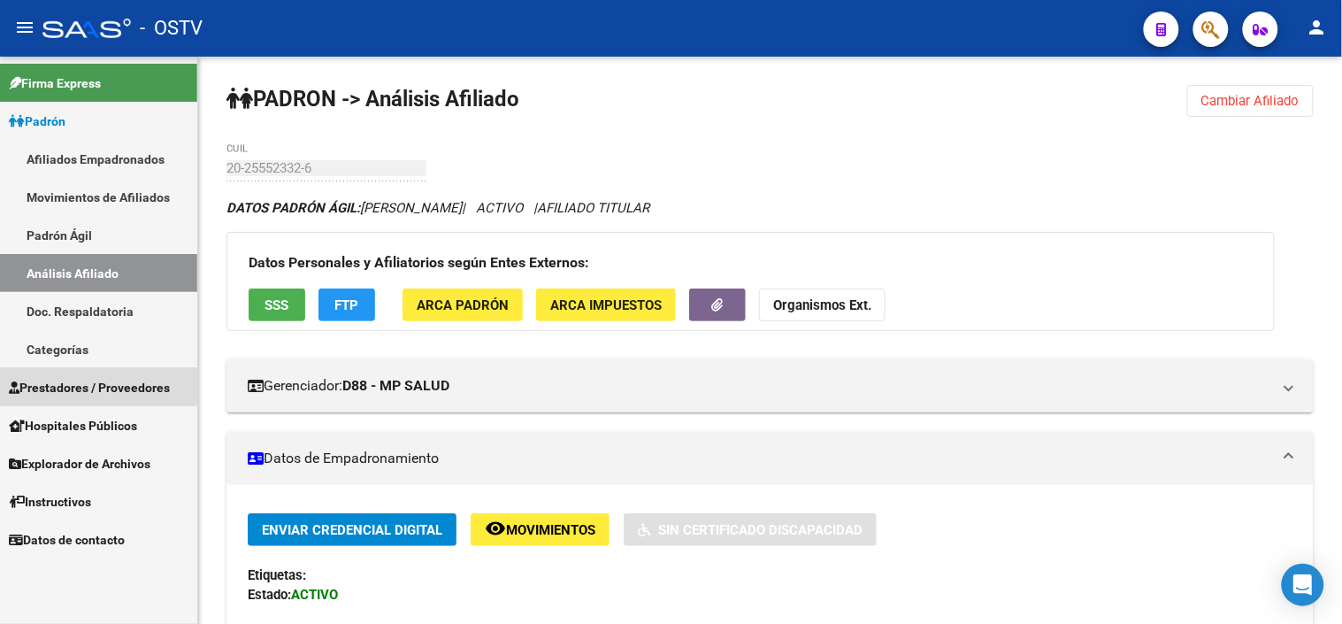
click at [36, 385] on span "Prestadores / Proveedores" at bounding box center [89, 387] width 161 height 19
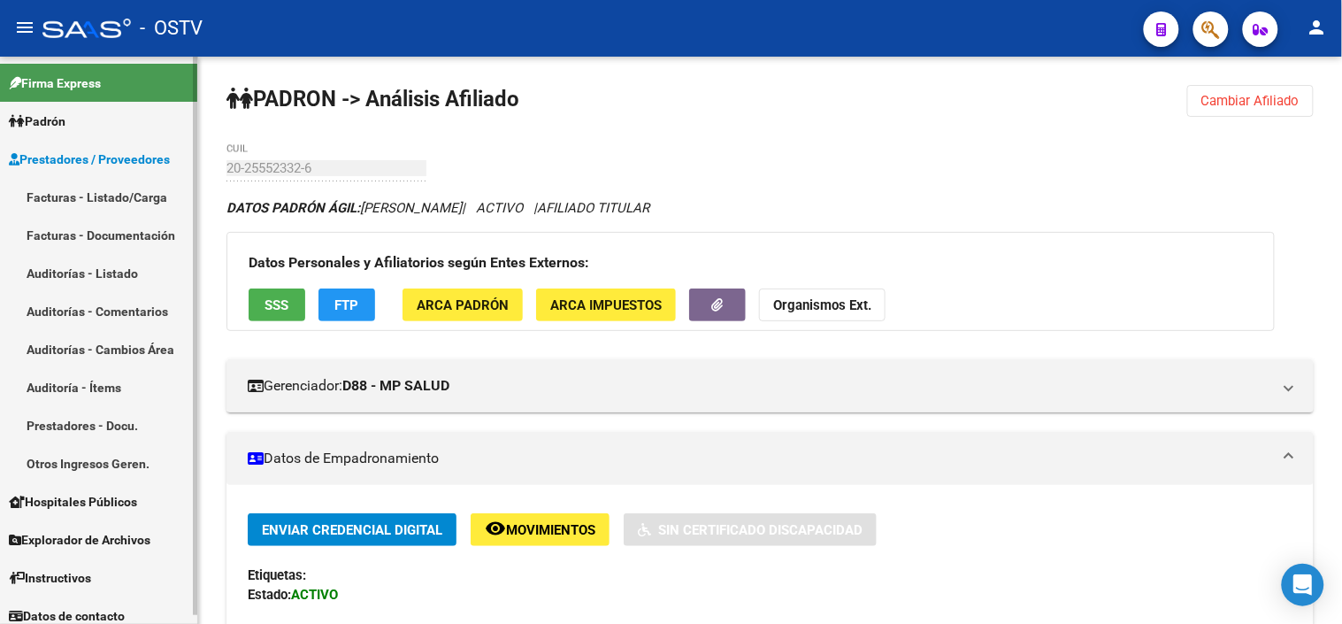
click at [68, 202] on link "Facturas - Listado/Carga" at bounding box center [98, 197] width 197 height 38
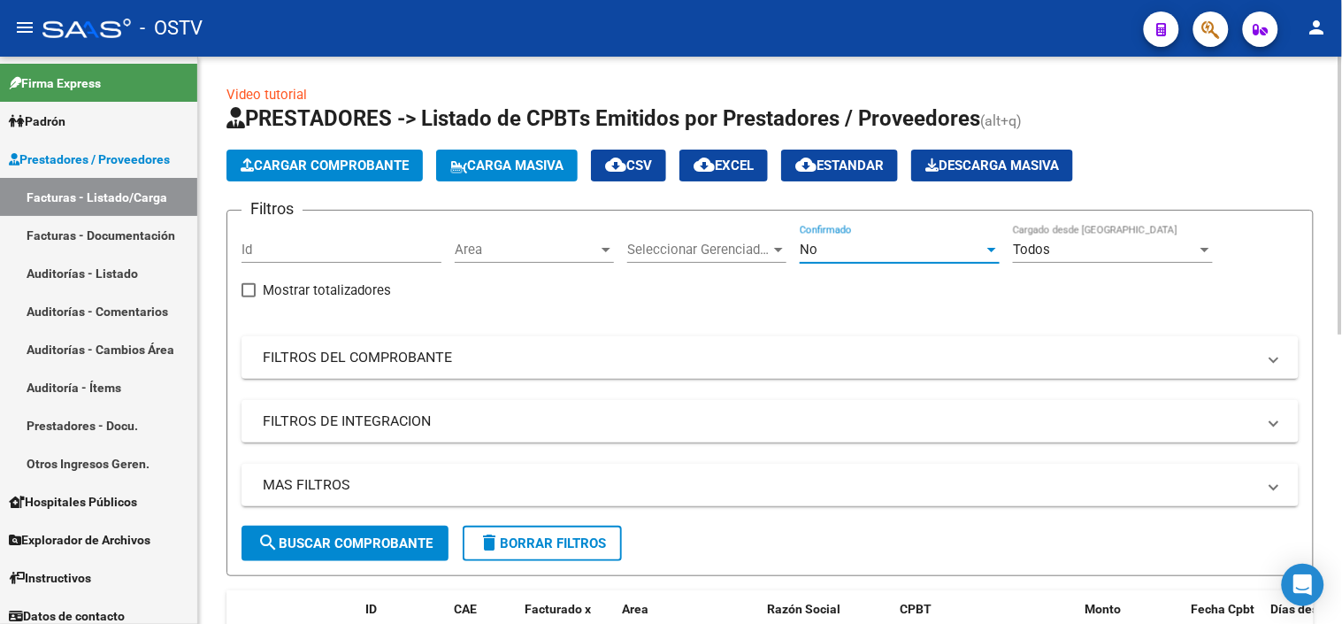
click at [867, 242] on div "No" at bounding box center [892, 250] width 184 height 16
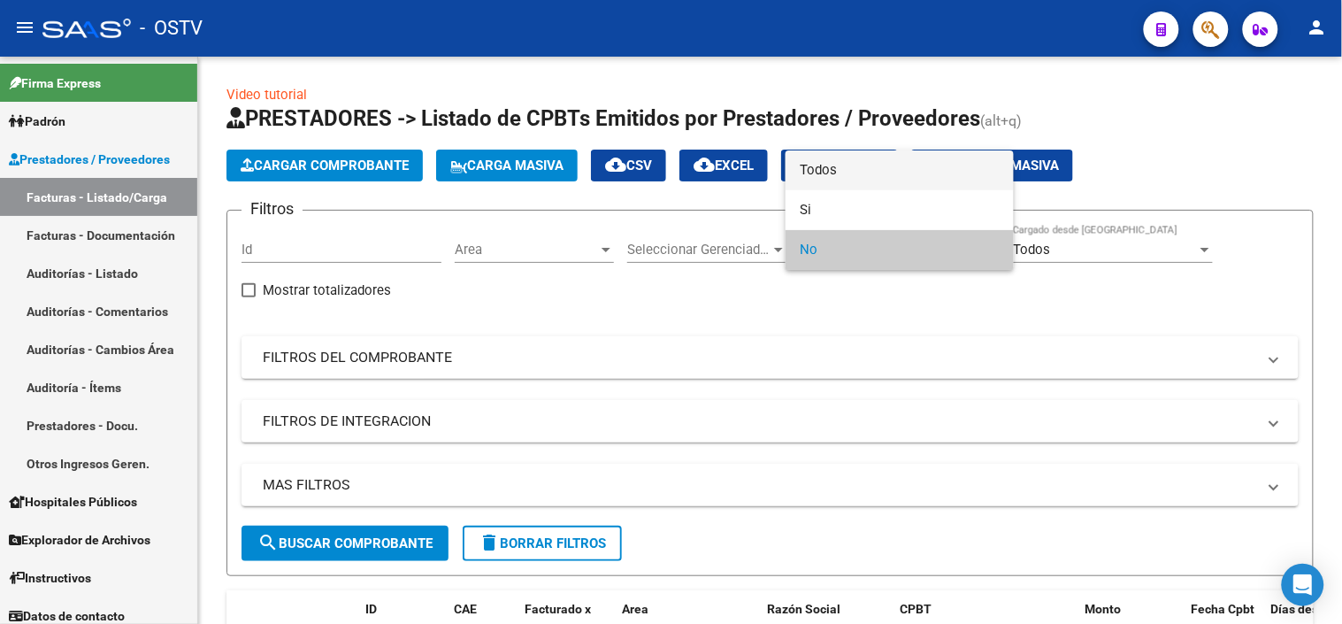
click at [867, 173] on span "Todos" at bounding box center [900, 170] width 200 height 40
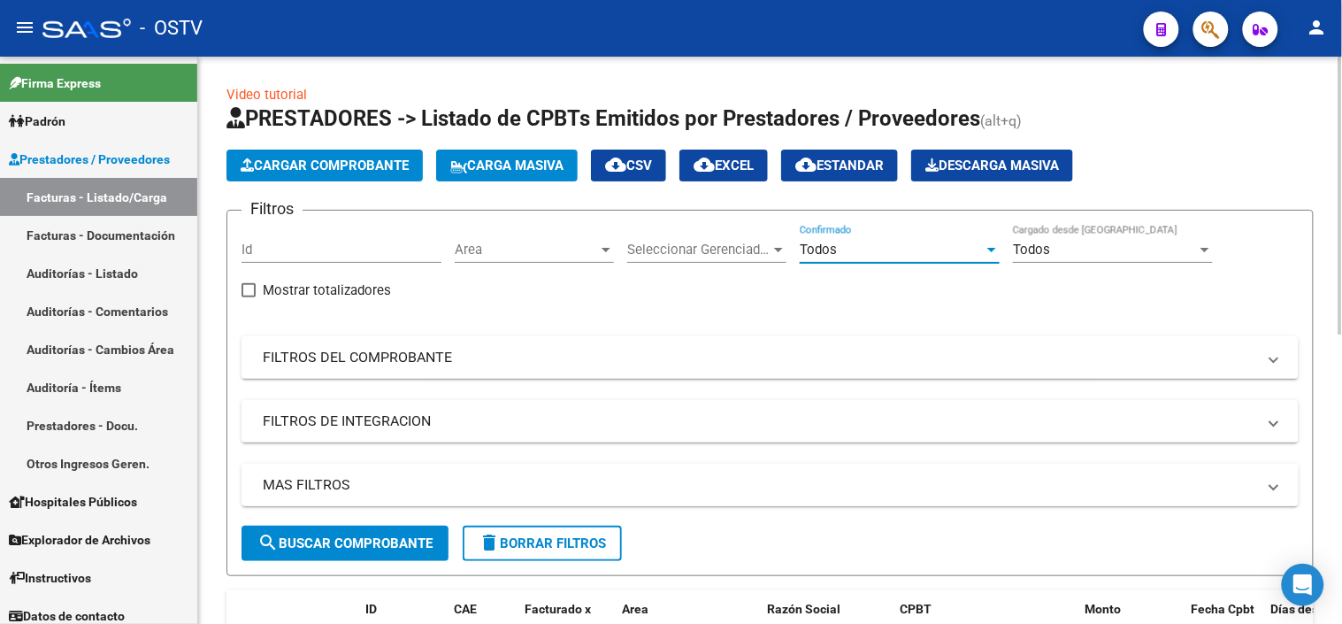
click at [425, 478] on mat-panel-title "MAS FILTROS" at bounding box center [760, 484] width 994 height 19
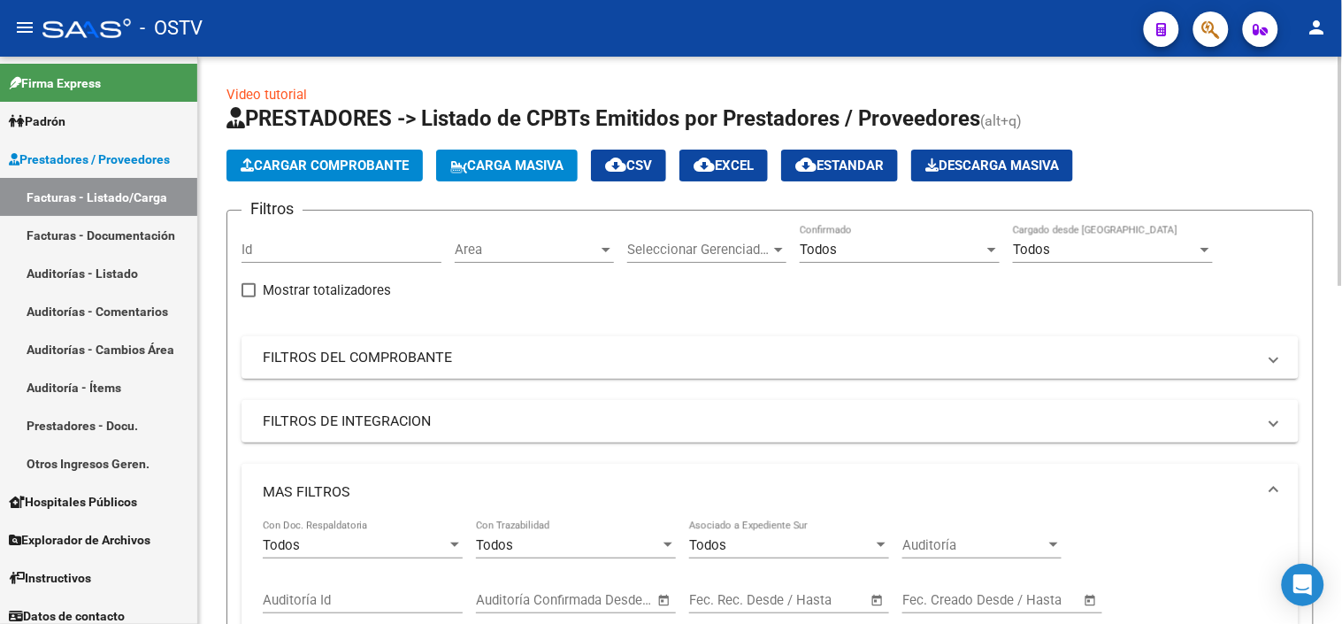
click at [425, 471] on mat-expansion-panel-header "MAS FILTROS" at bounding box center [770, 492] width 1057 height 57
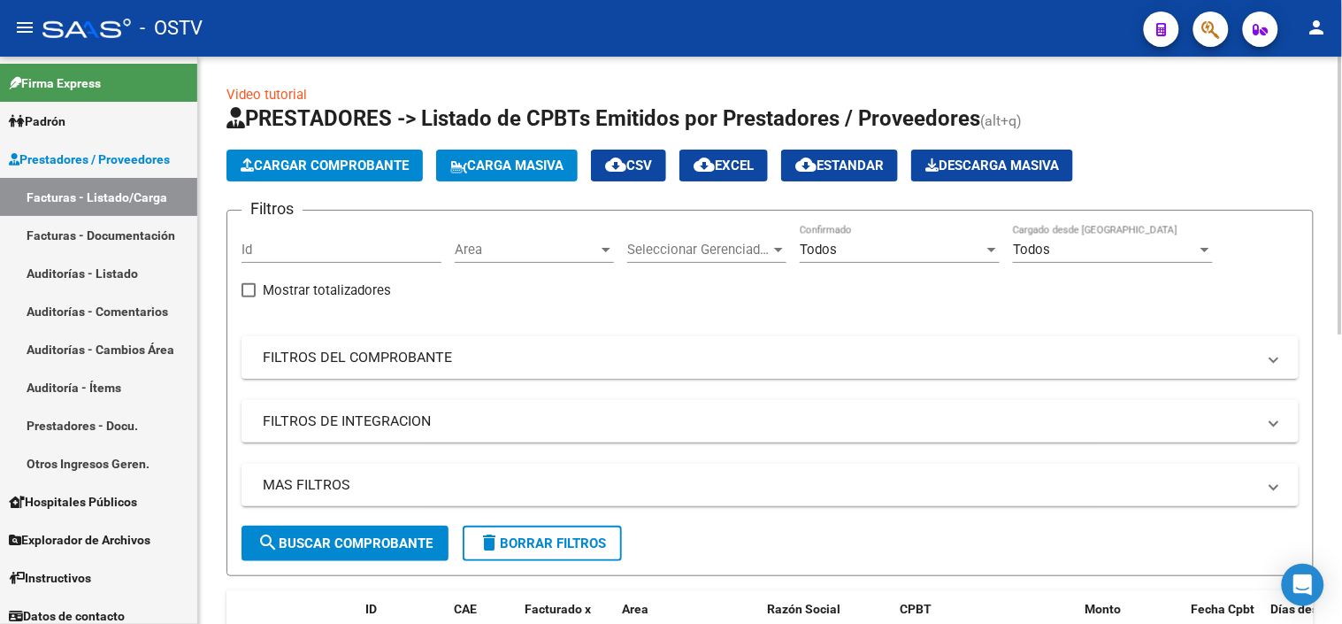
click at [425, 345] on mat-expansion-panel-header "FILTROS DEL COMPROBANTE" at bounding box center [770, 357] width 1057 height 42
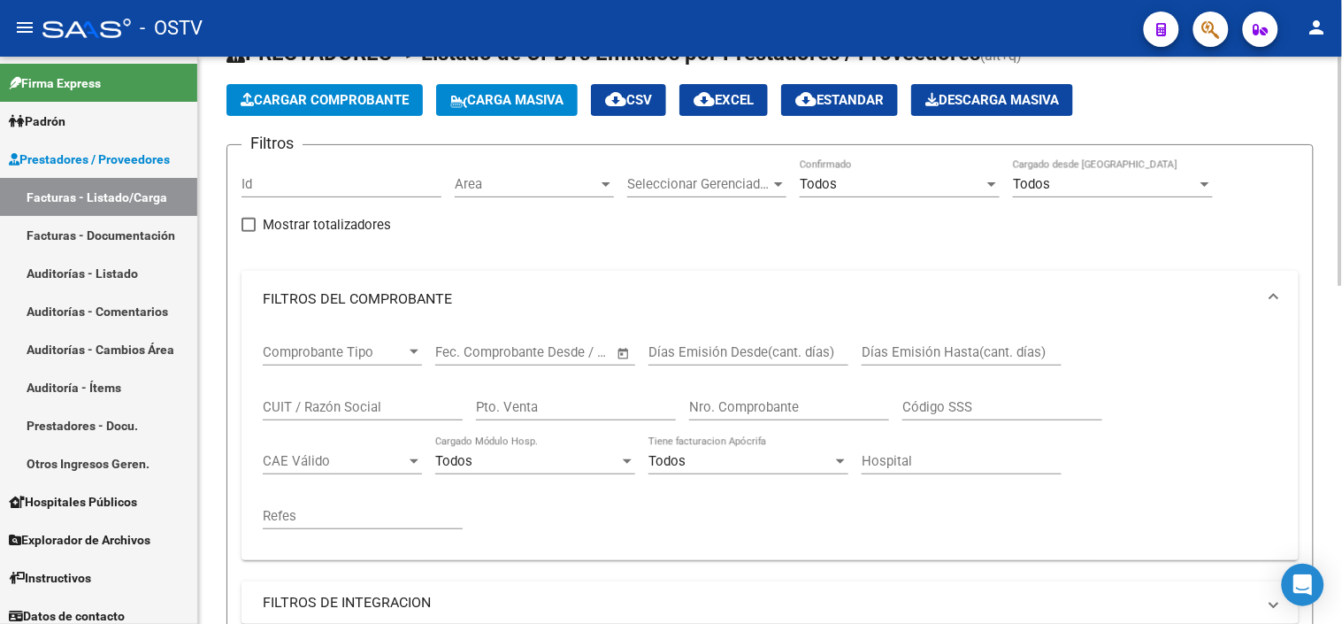
scroll to position [98, 0]
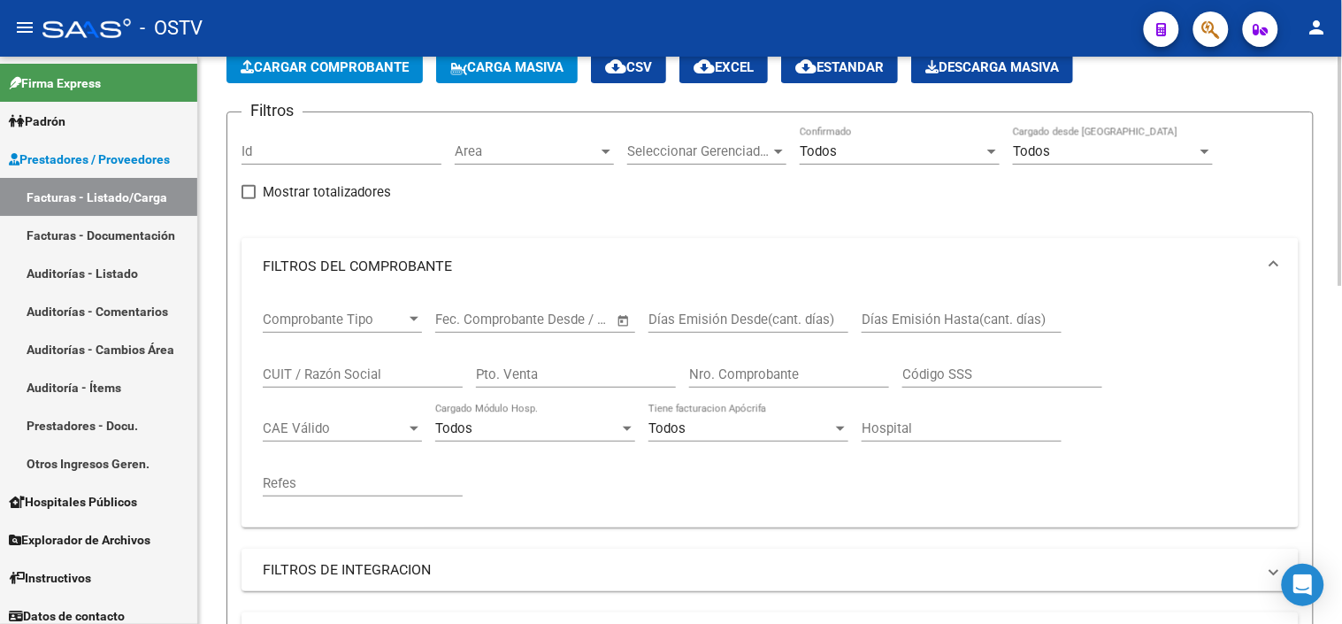
click at [714, 378] on input "Nro. Comprobante" at bounding box center [789, 374] width 200 height 16
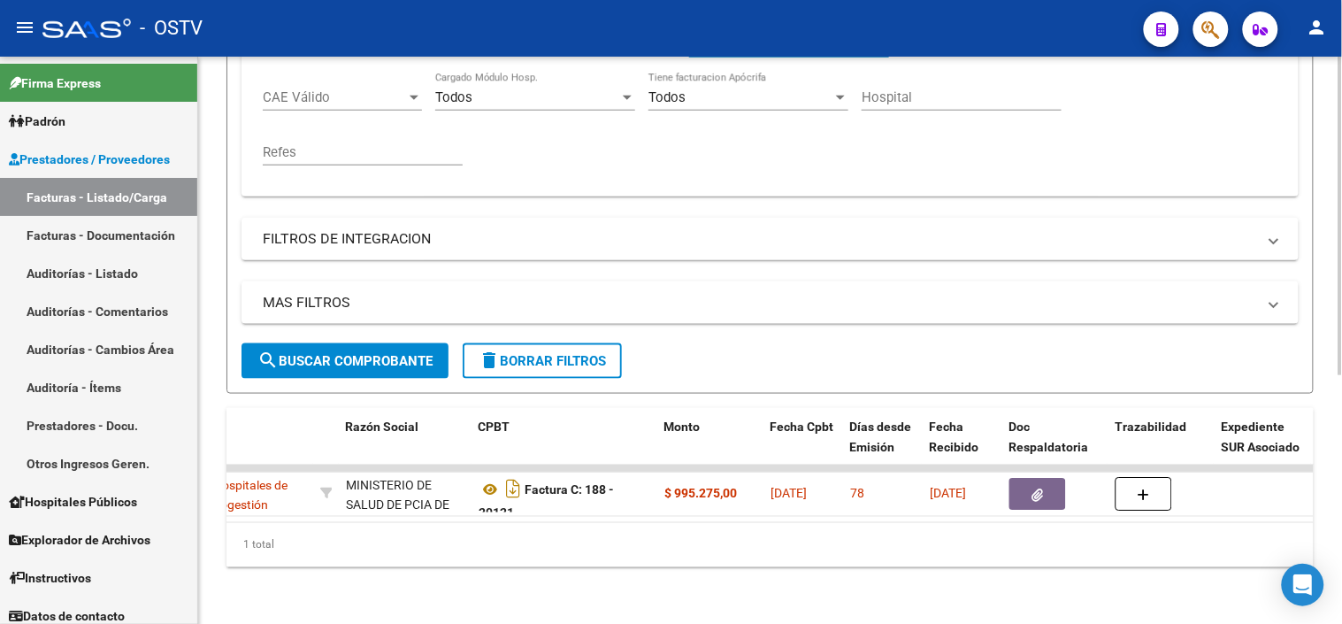
scroll to position [0, 430]
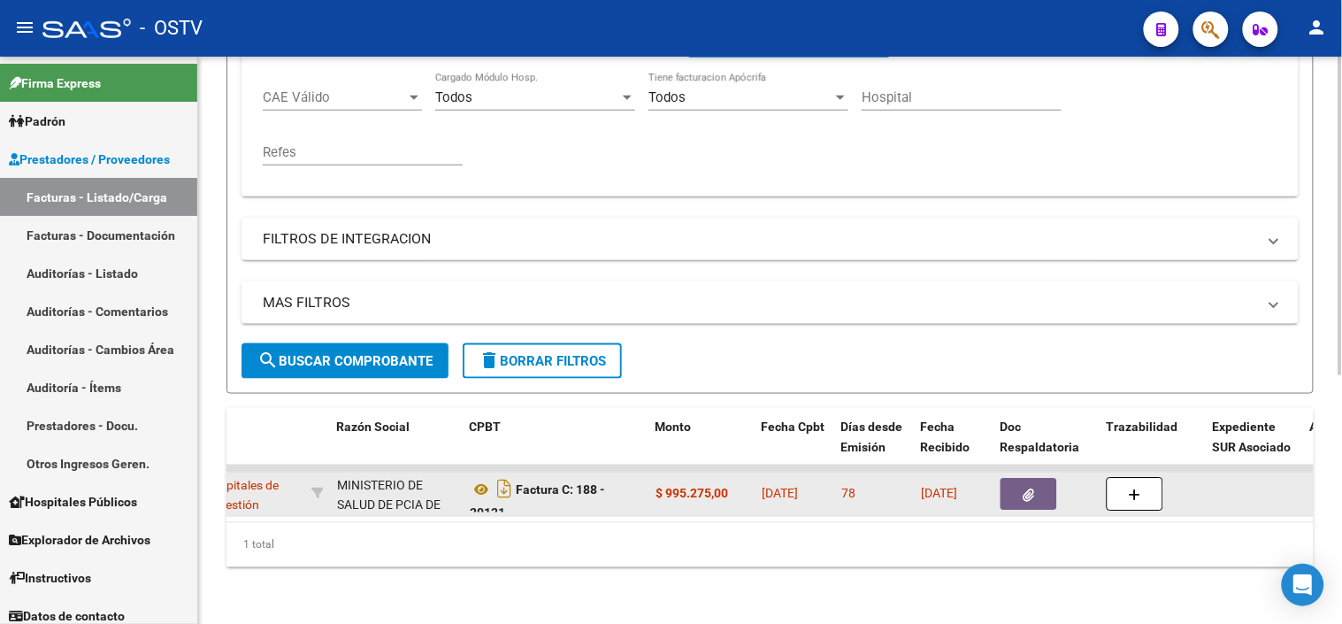
click at [1010, 480] on button "button" at bounding box center [1029, 494] width 57 height 32
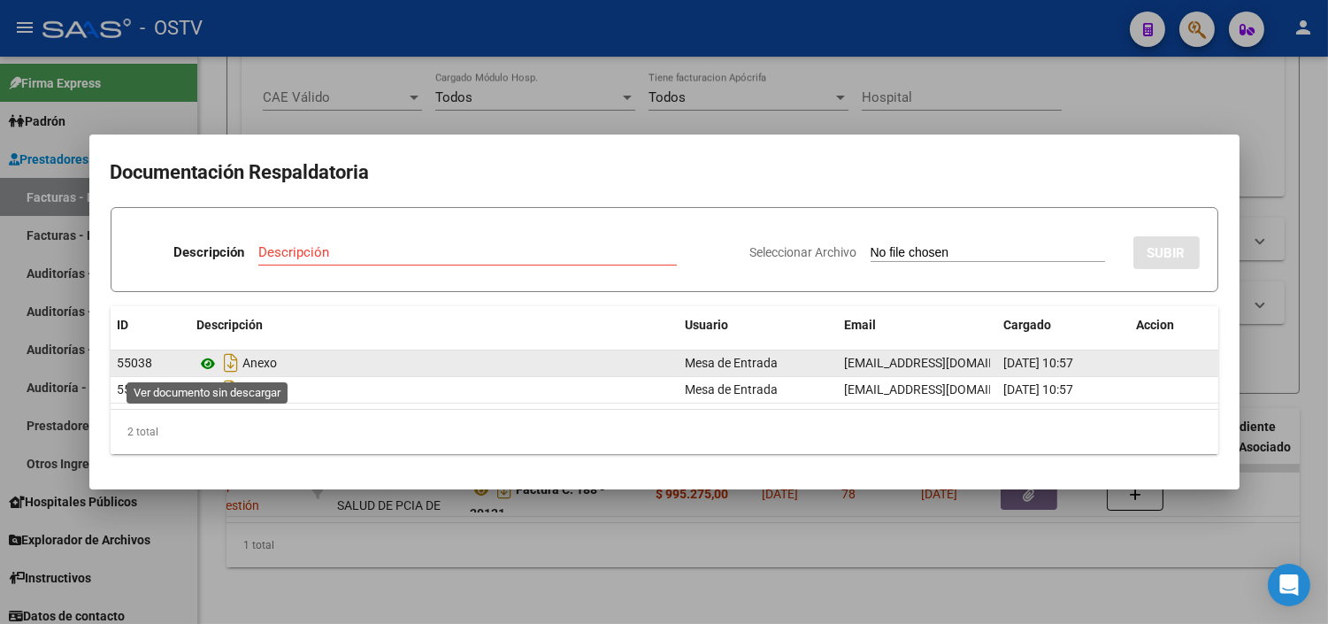
click at [207, 360] on icon at bounding box center [208, 363] width 23 height 21
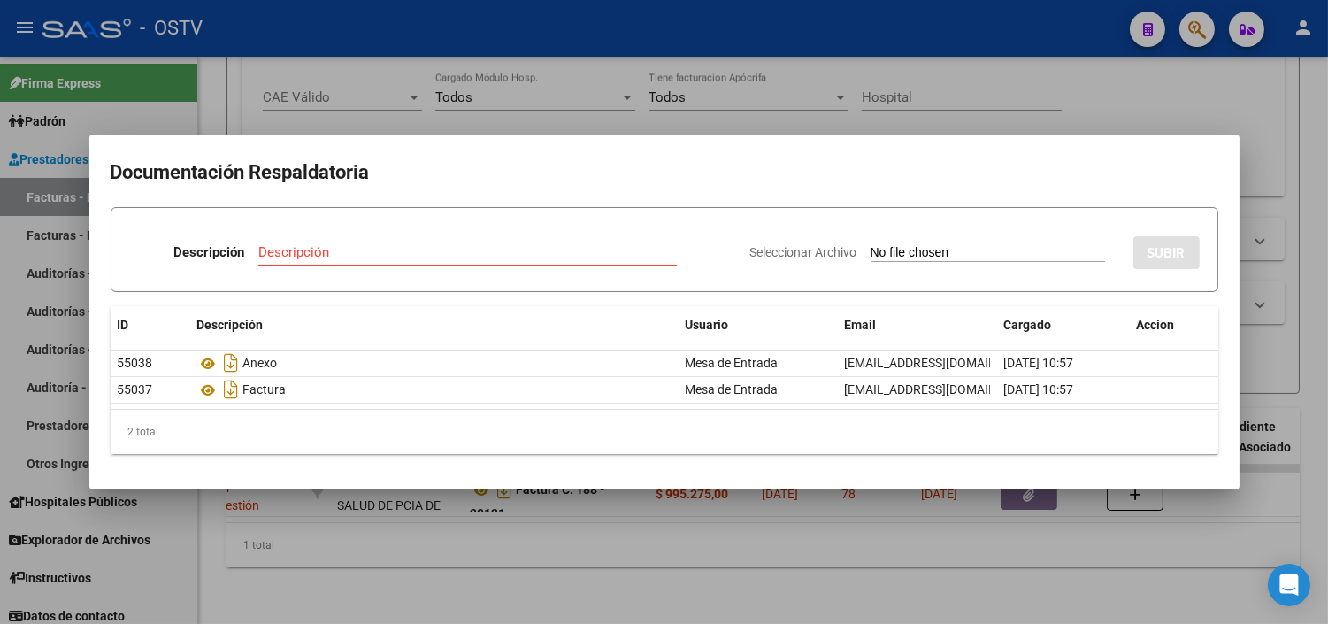
click at [580, 543] on div at bounding box center [664, 312] width 1328 height 624
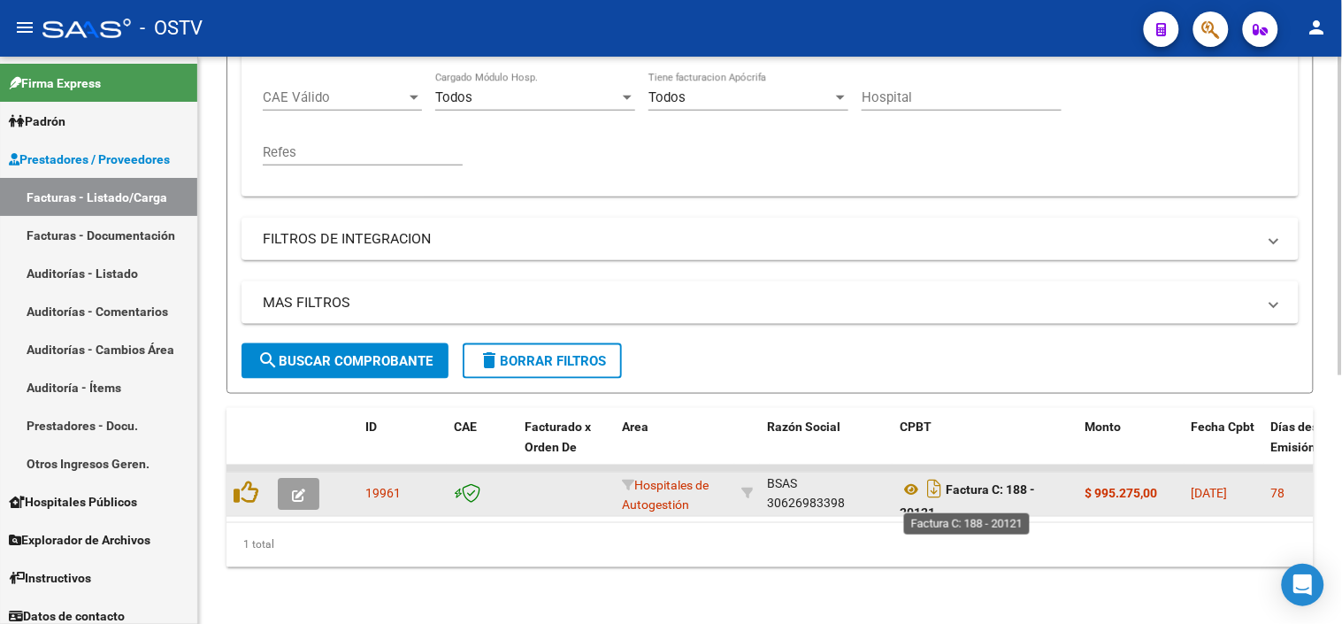
scroll to position [11, 0]
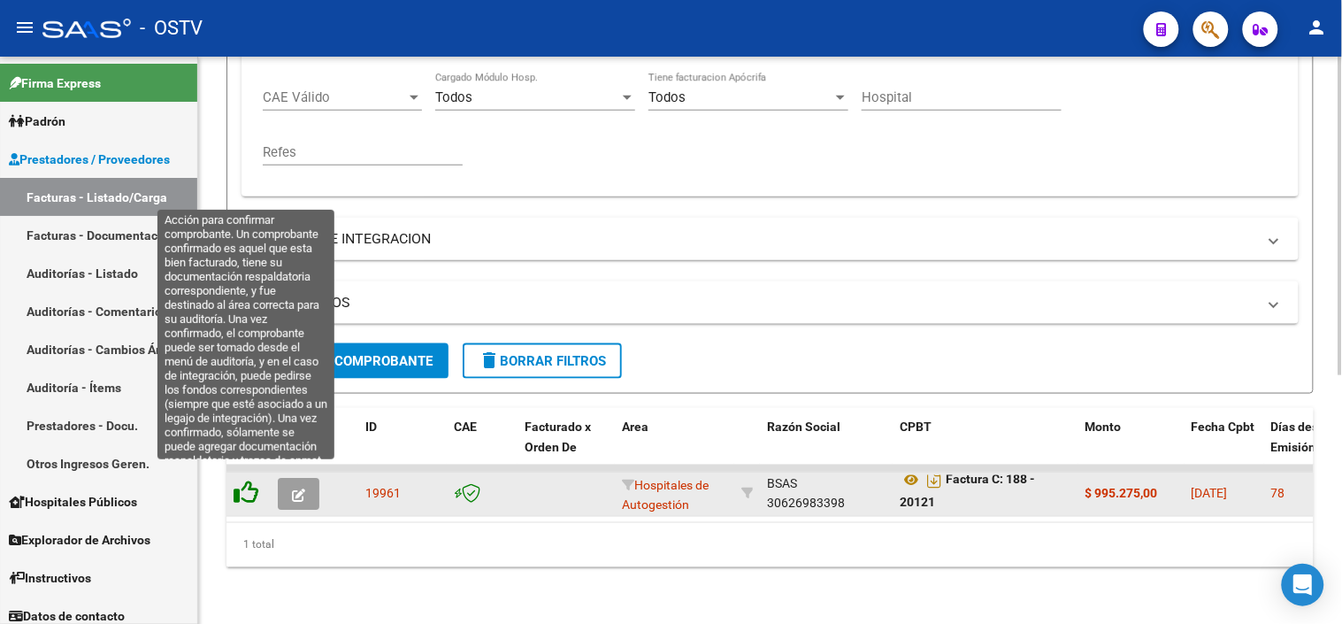
click at [240, 480] on icon at bounding box center [246, 492] width 25 height 25
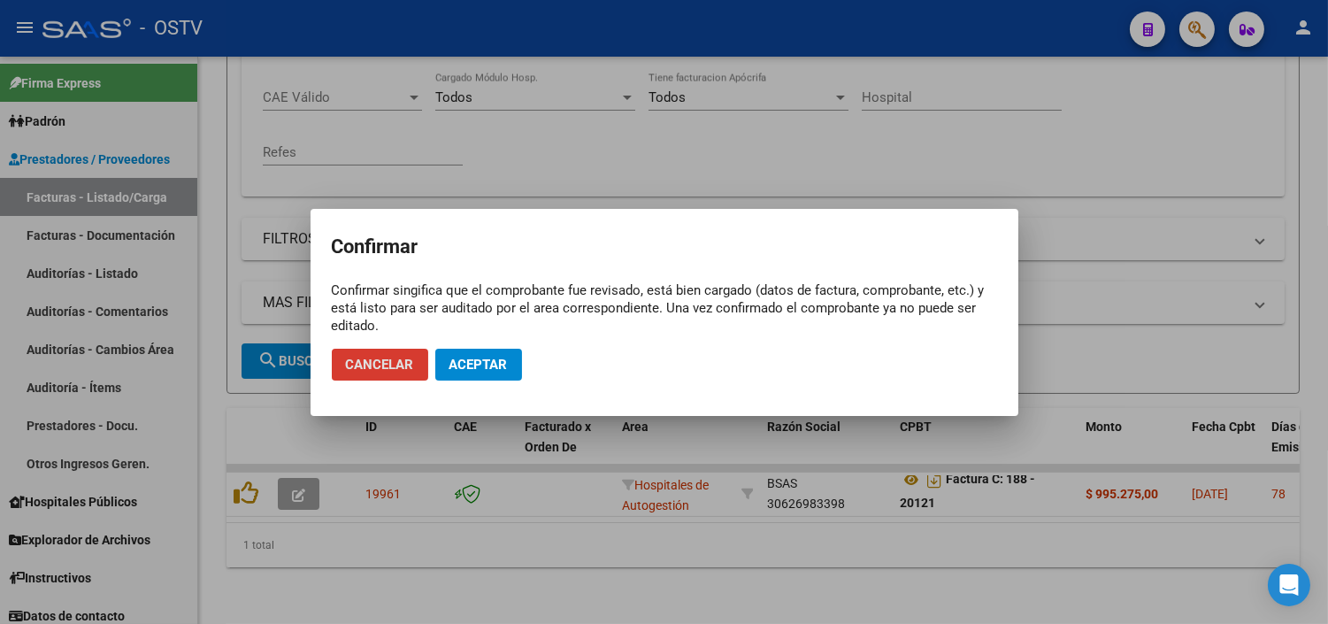
click at [487, 357] on span "Aceptar" at bounding box center [478, 365] width 58 height 16
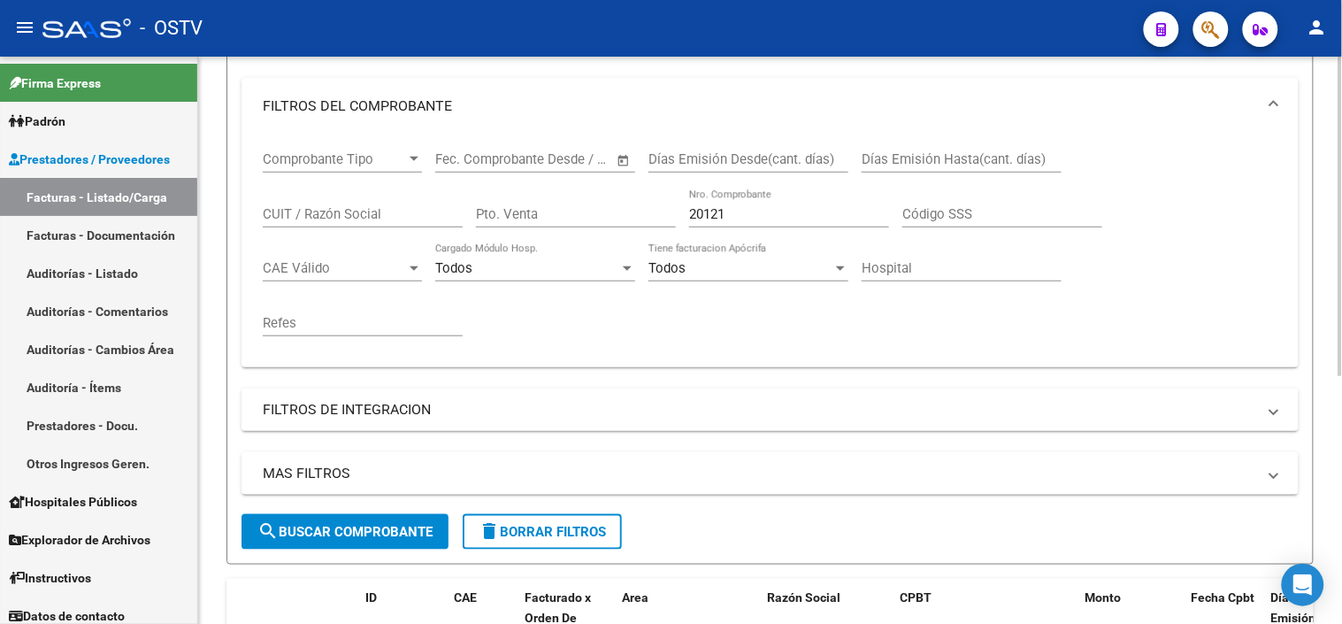
scroll to position [246, 0]
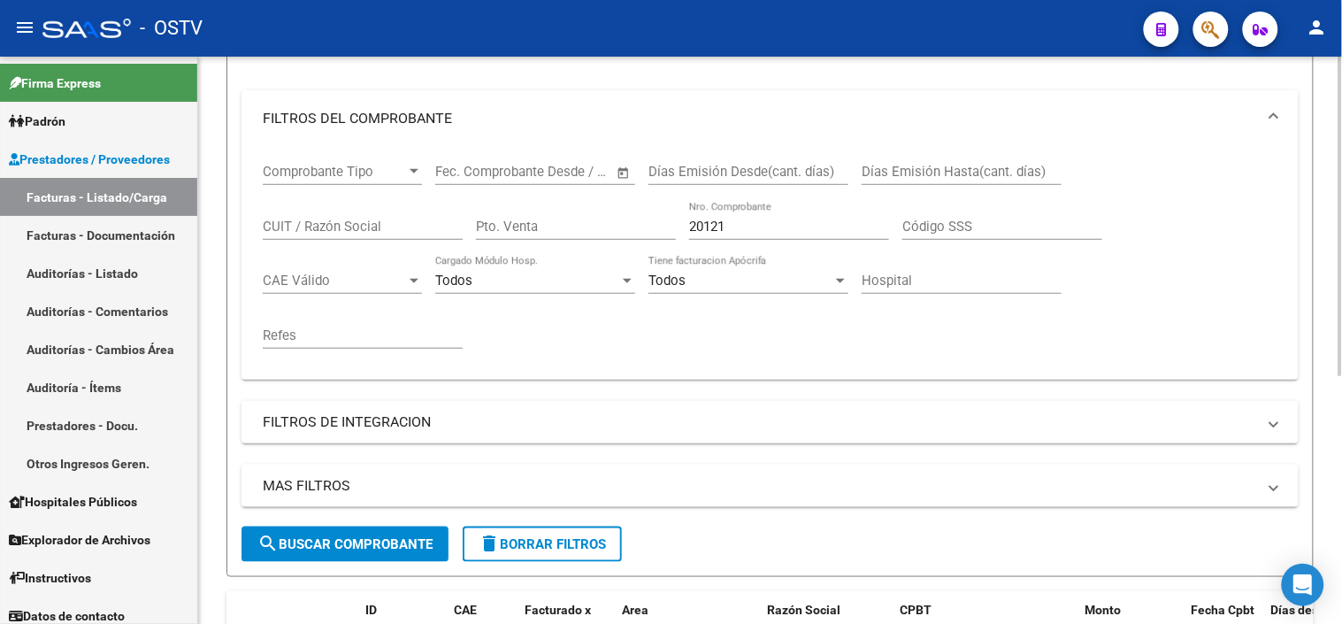
click at [710, 227] on input "20121" at bounding box center [789, 227] width 200 height 16
type input "13329"
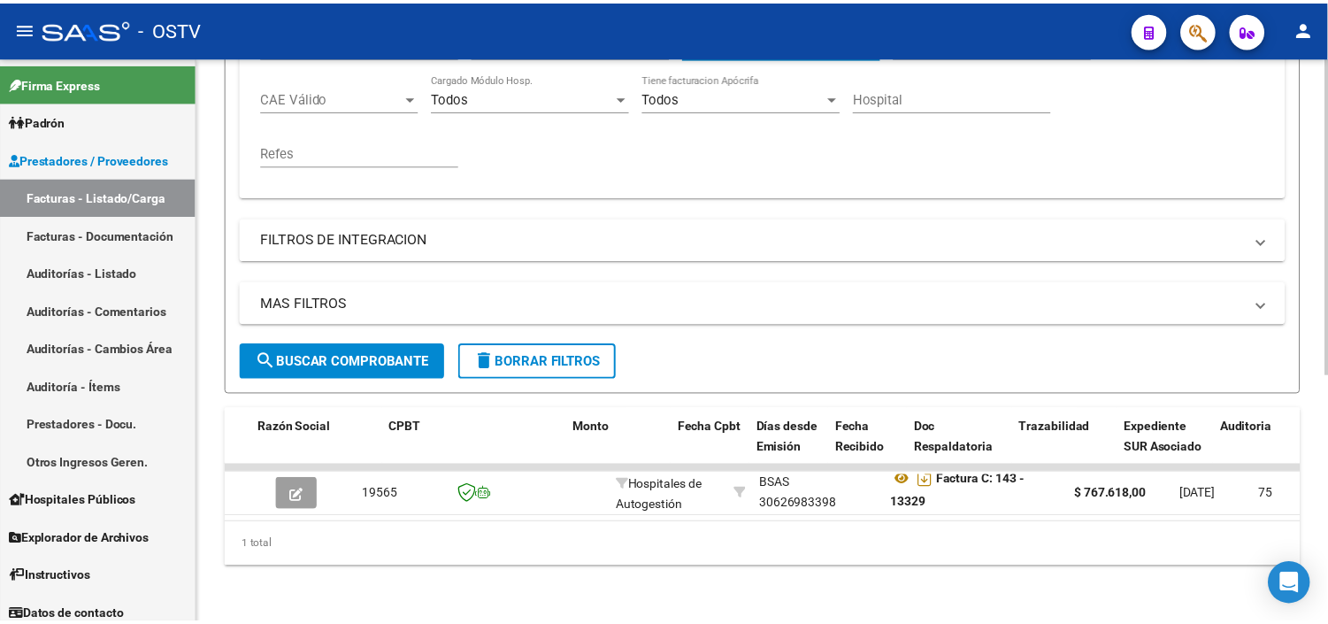
scroll to position [0, 524]
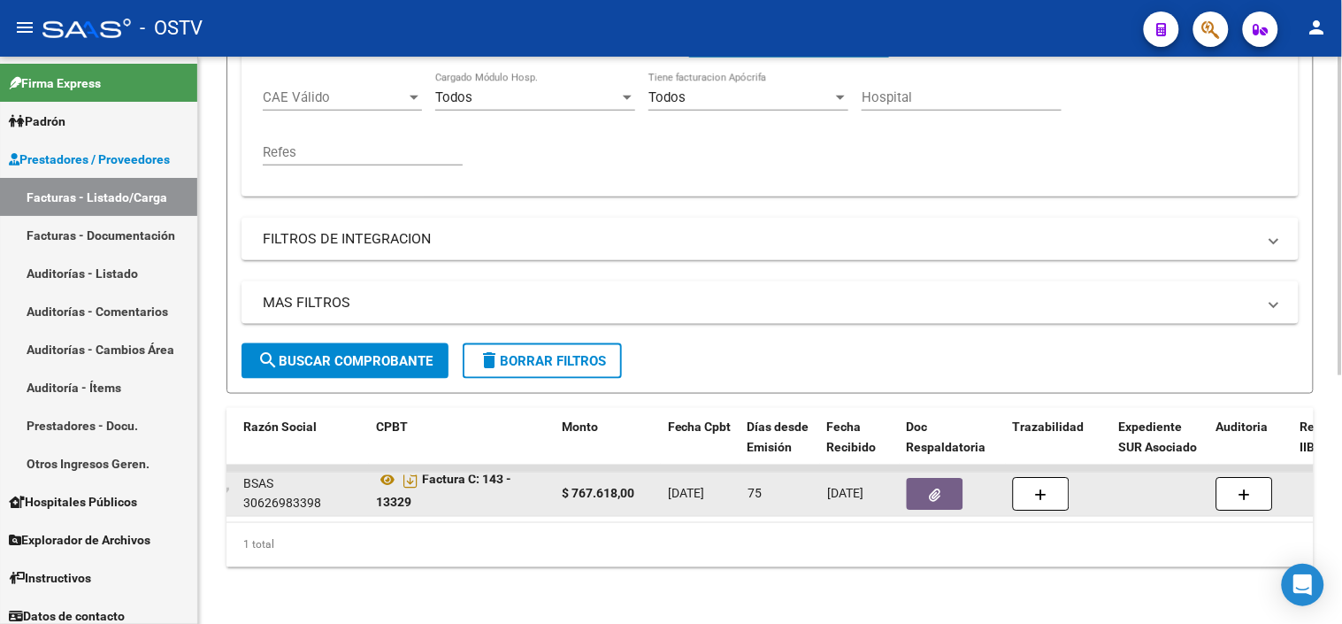
click at [948, 478] on button "button" at bounding box center [935, 494] width 57 height 32
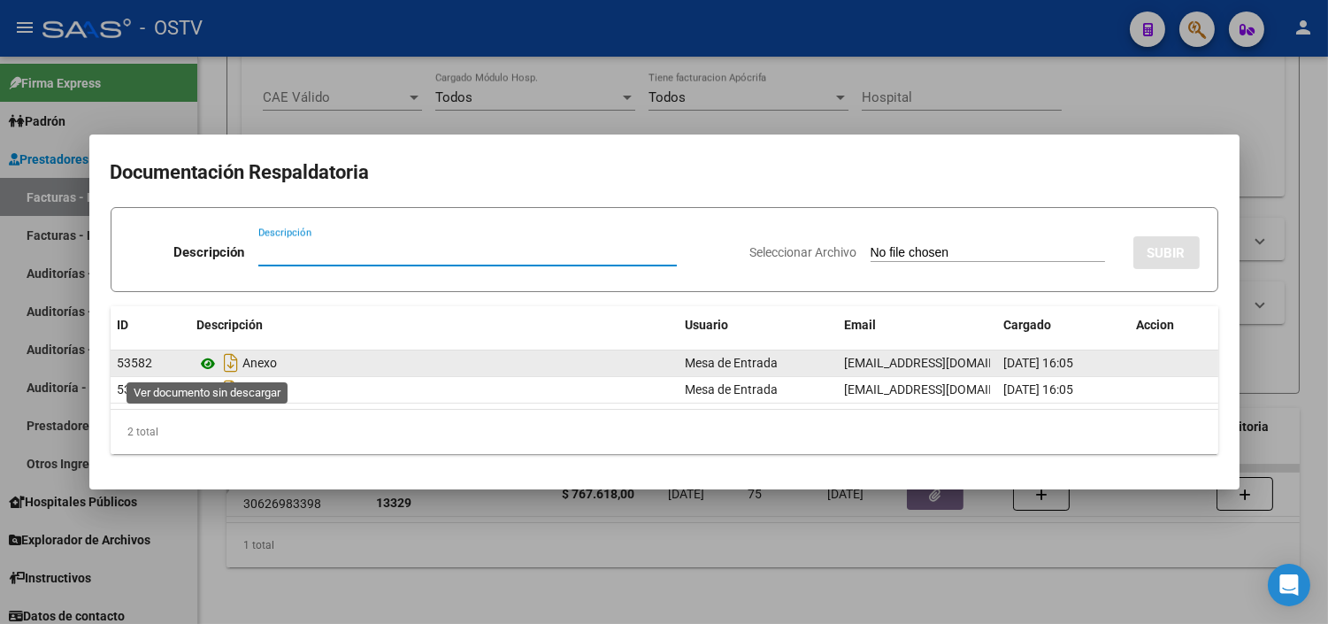
click at [205, 361] on icon at bounding box center [208, 363] width 23 height 21
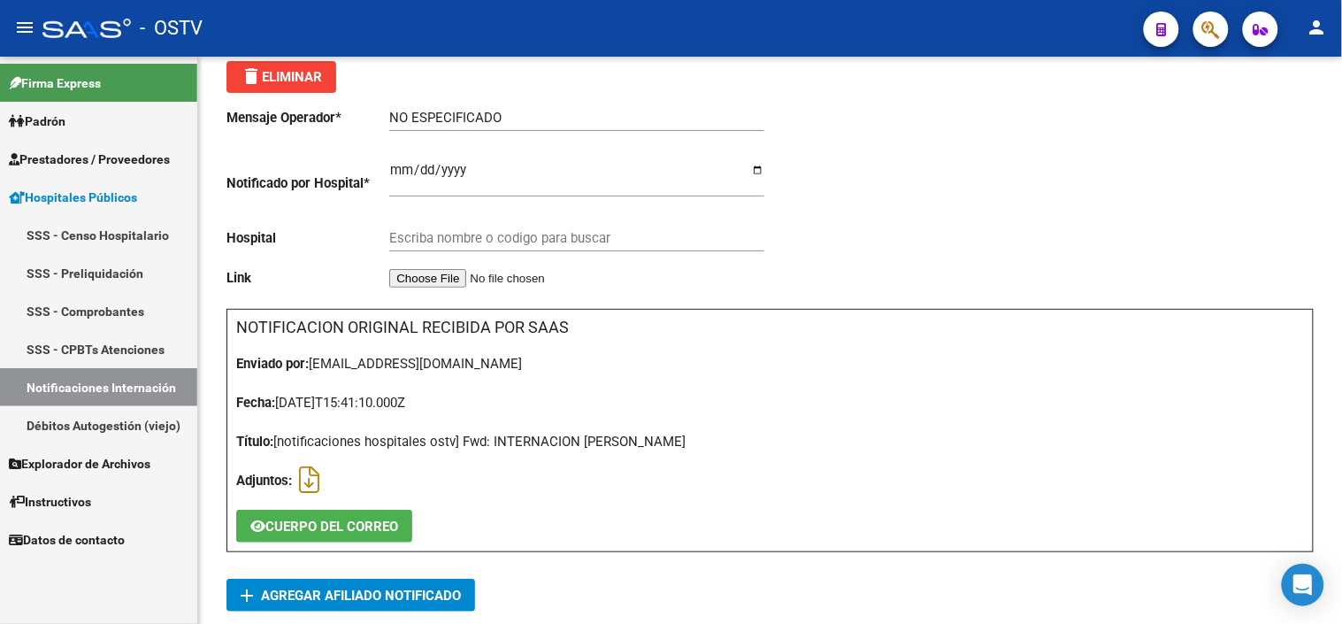
type input "HOSPITAL INTERZONAL GENERAL DE AGUDOS [PERSON_NAME]"
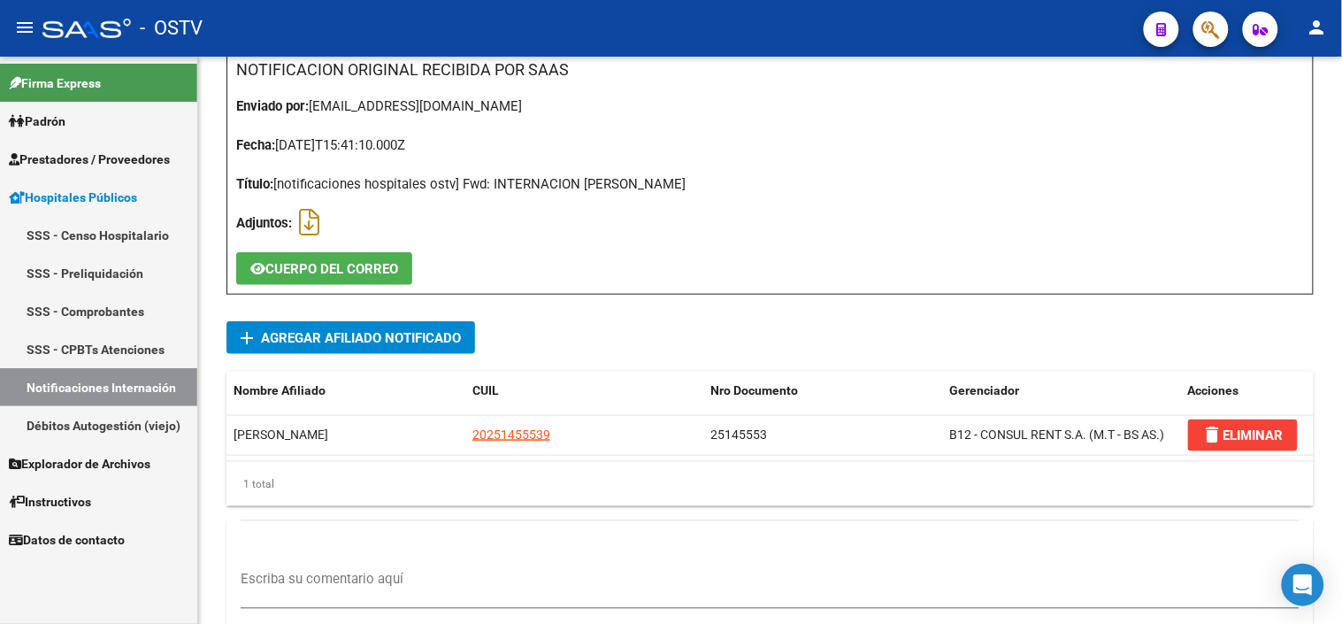
scroll to position [393, 0]
